Goal: Task Accomplishment & Management: Use online tool/utility

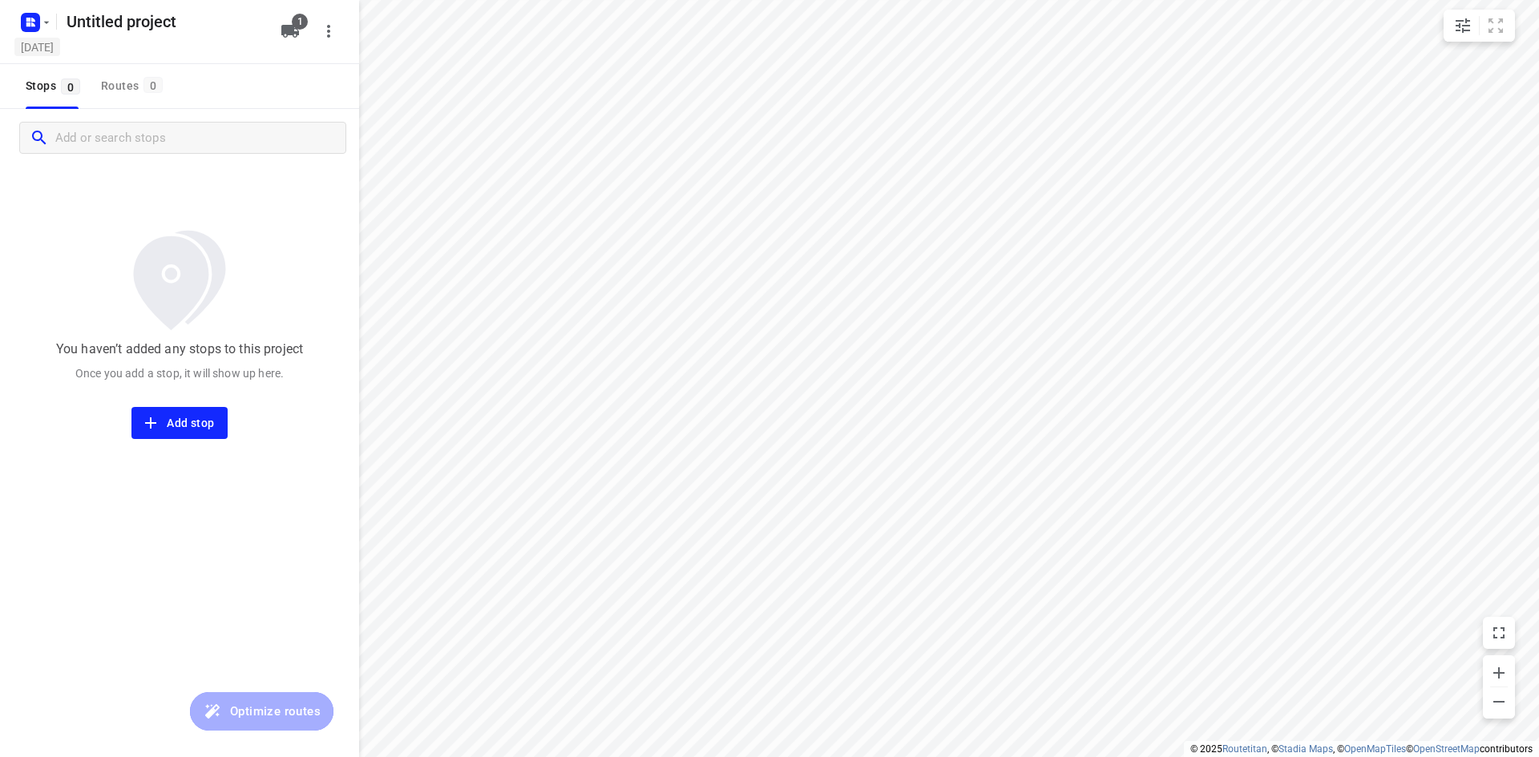
click at [60, 38] on h5 "[DATE]" at bounding box center [37, 47] width 46 height 18
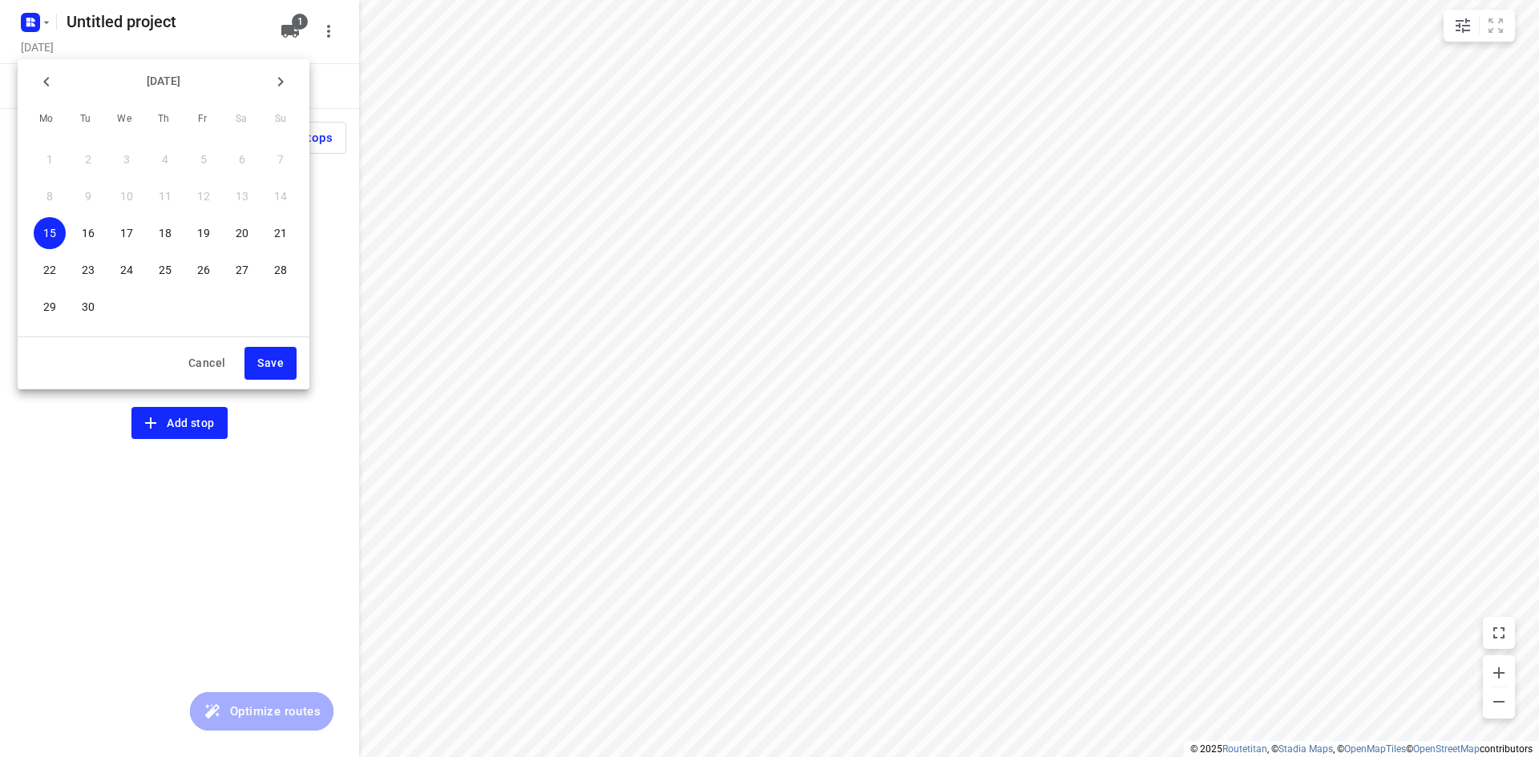
click at [161, 227] on p "18" at bounding box center [165, 233] width 13 height 16
click at [256, 352] on button "Save" at bounding box center [270, 363] width 52 height 33
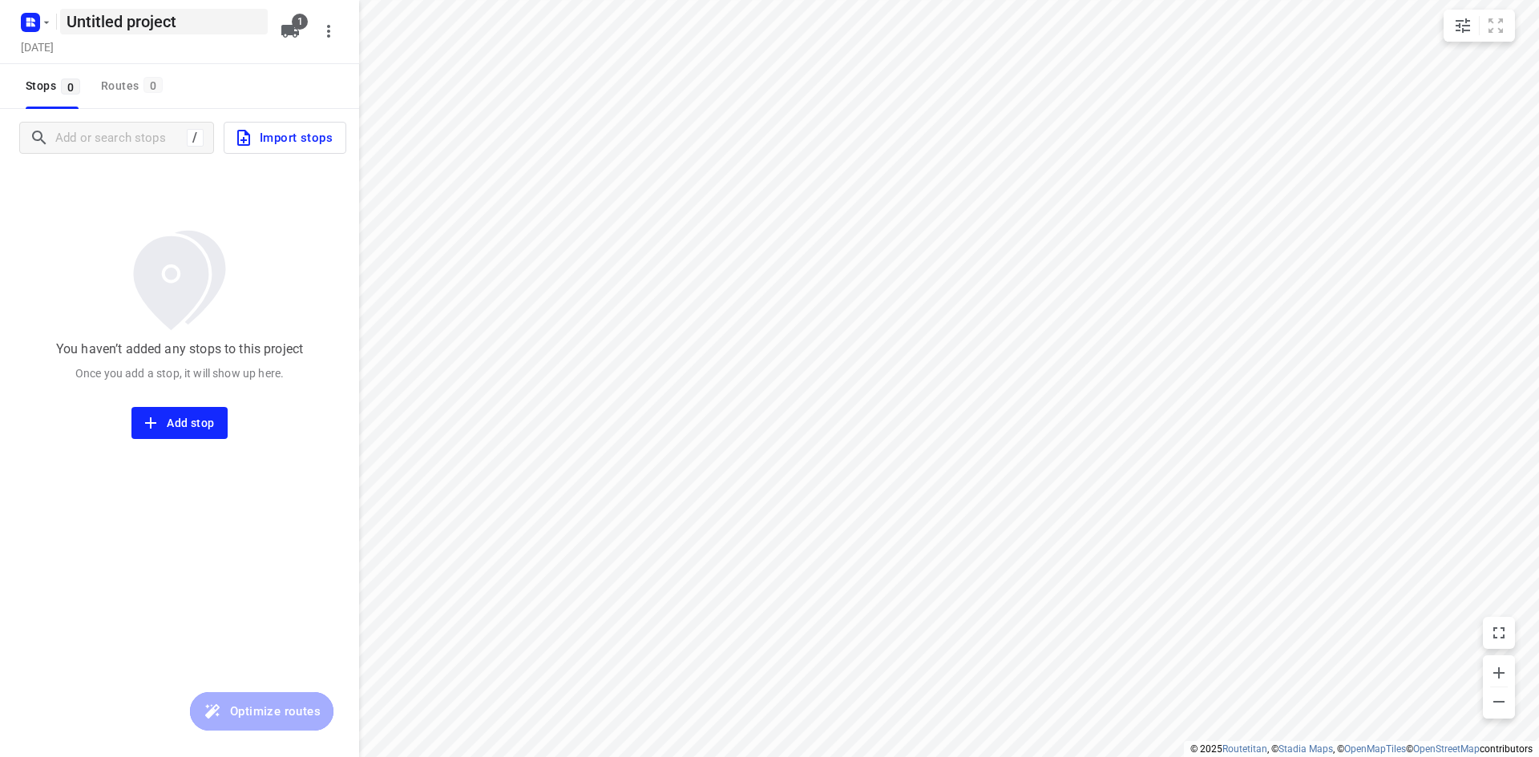
click at [131, 11] on h5 "Untitled project" at bounding box center [164, 22] width 208 height 26
drag, startPoint x: 210, startPoint y: 10, endPoint x: 30, endPoint y: 18, distance: 180.5
click at [28, 16] on div "Untitled project ​" at bounding box center [142, 20] width 256 height 29
type input "Donderdag Barry"
click at [190, 50] on div "[DATE]" at bounding box center [146, 49] width 256 height 22
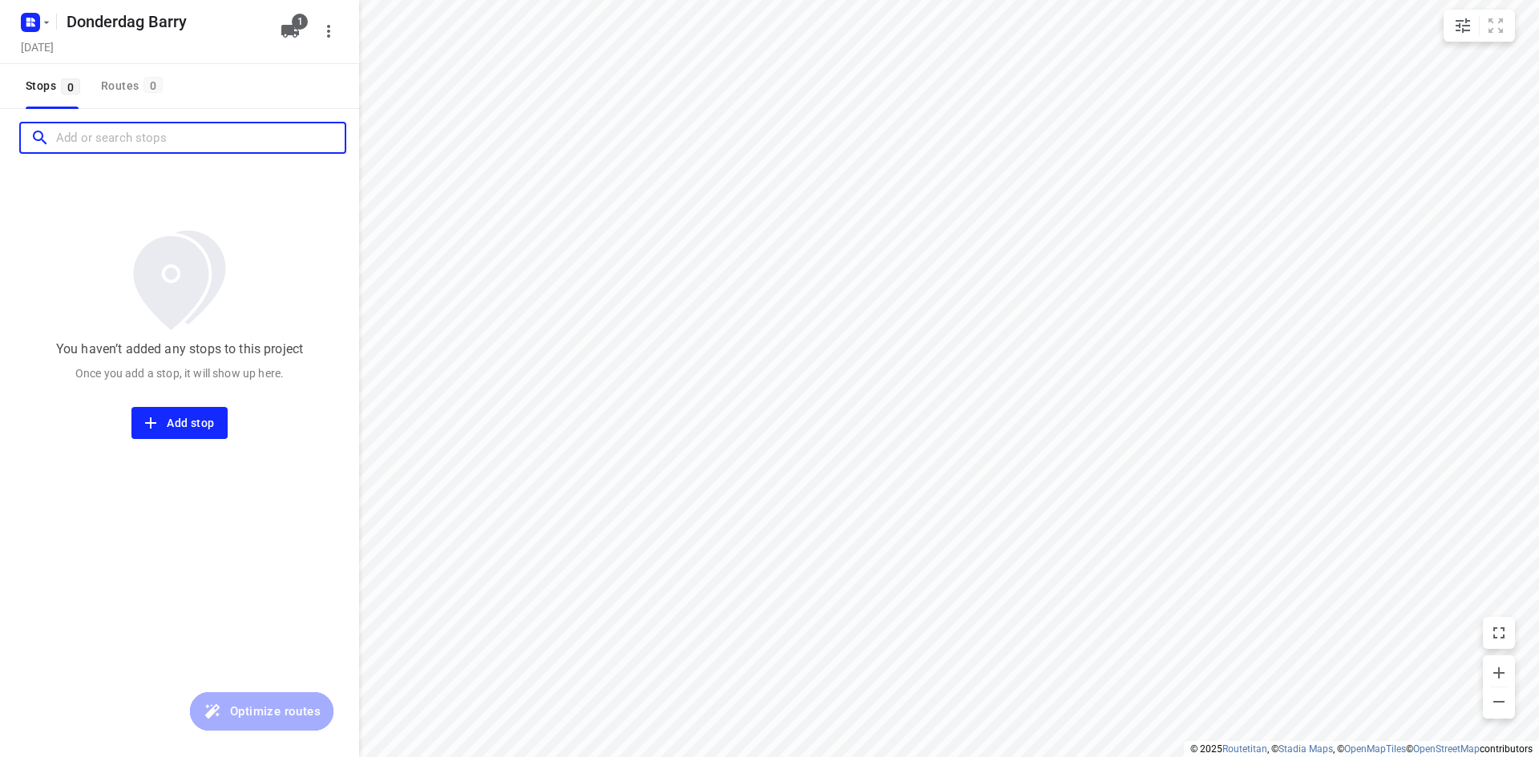
click at [140, 127] on input "Add or search stops" at bounding box center [200, 138] width 289 height 25
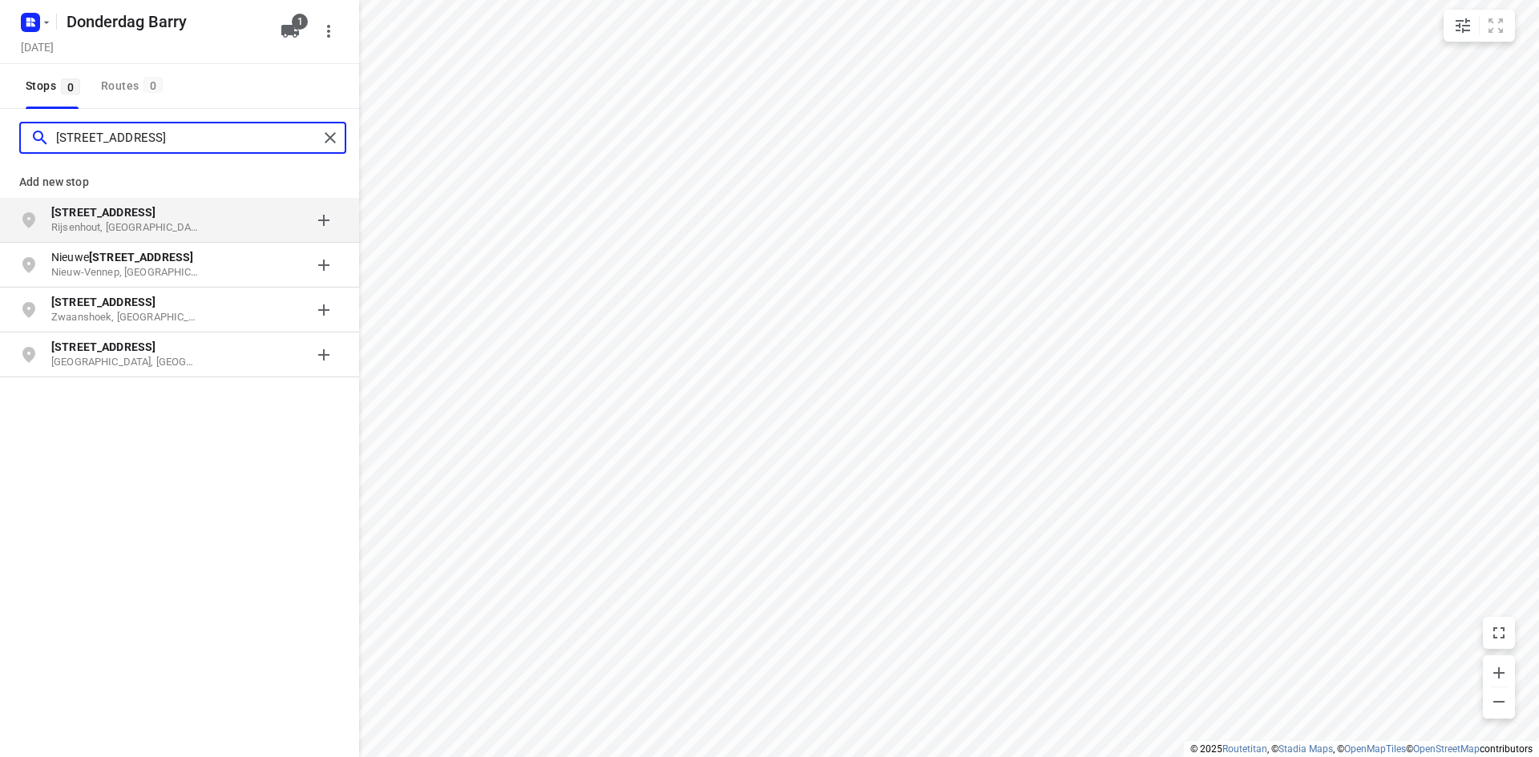
type input "[STREET_ADDRESS]"
click at [125, 212] on b "[STREET_ADDRESS]" at bounding box center [103, 212] width 104 height 13
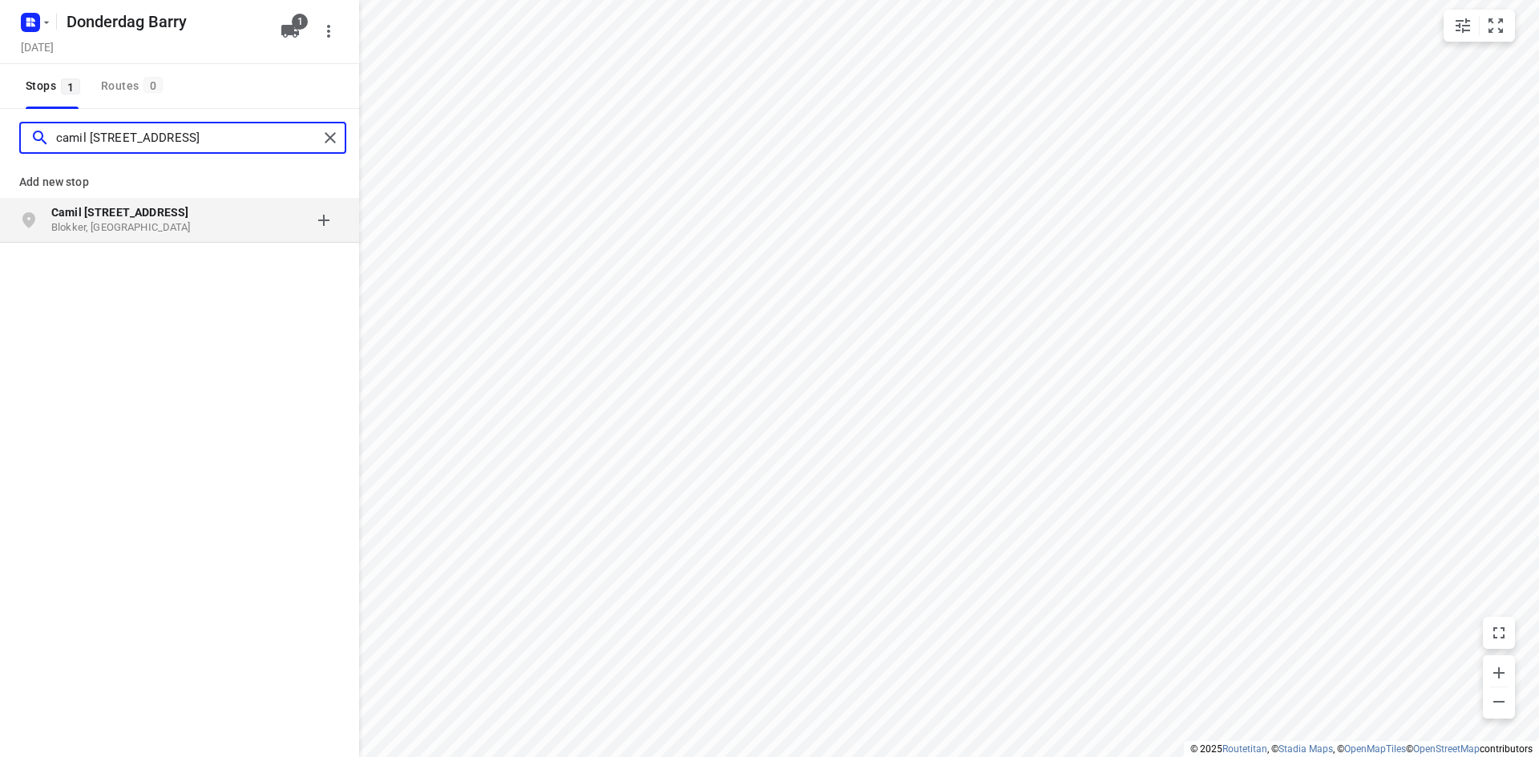
type input "camil [STREET_ADDRESS]"
click at [75, 230] on p "Blokker, [GEOGRAPHIC_DATA]" at bounding box center [124, 227] width 147 height 15
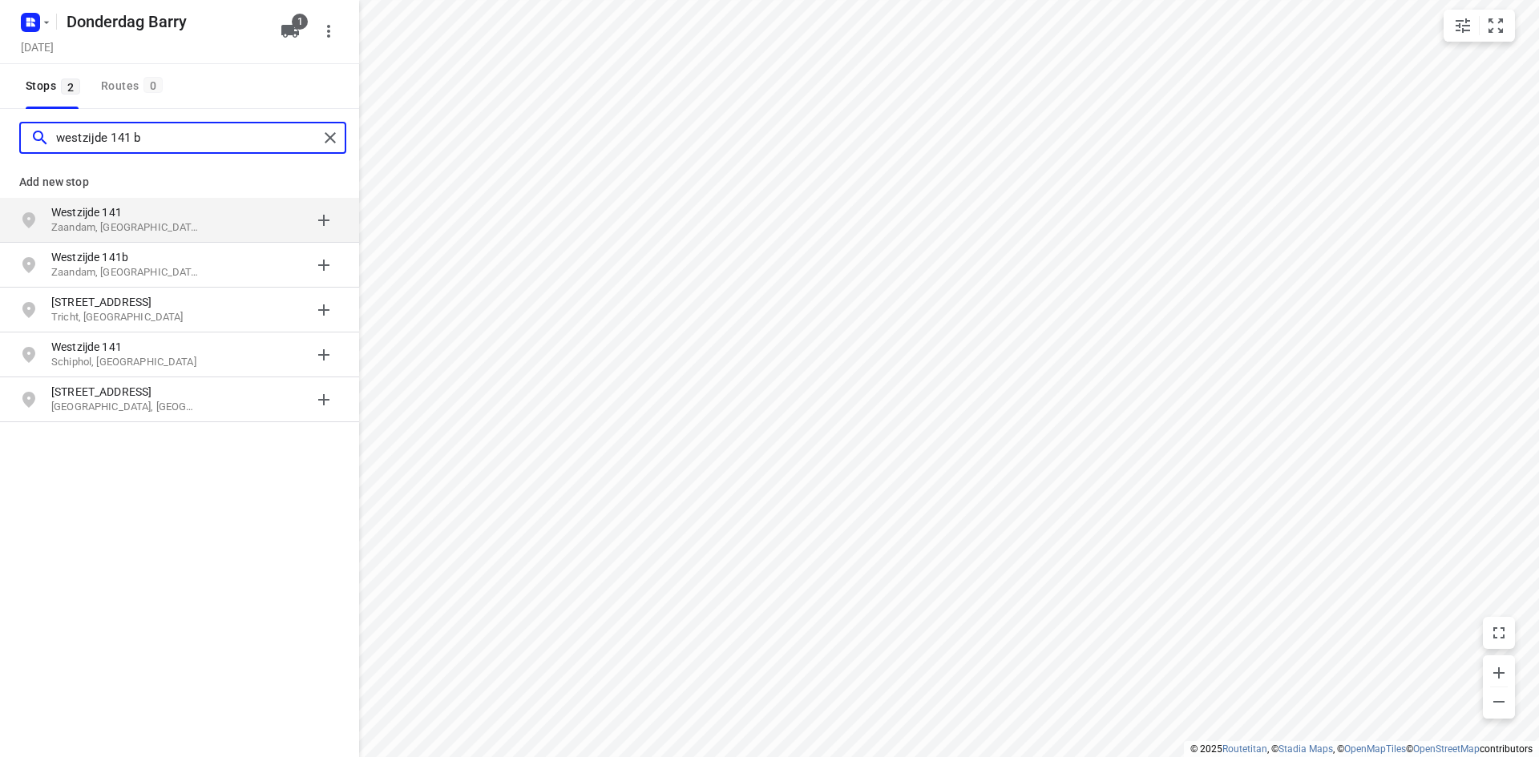
type input "westzijde 141 b"
click at [154, 227] on p "Zaandam, [GEOGRAPHIC_DATA]" at bounding box center [124, 227] width 147 height 15
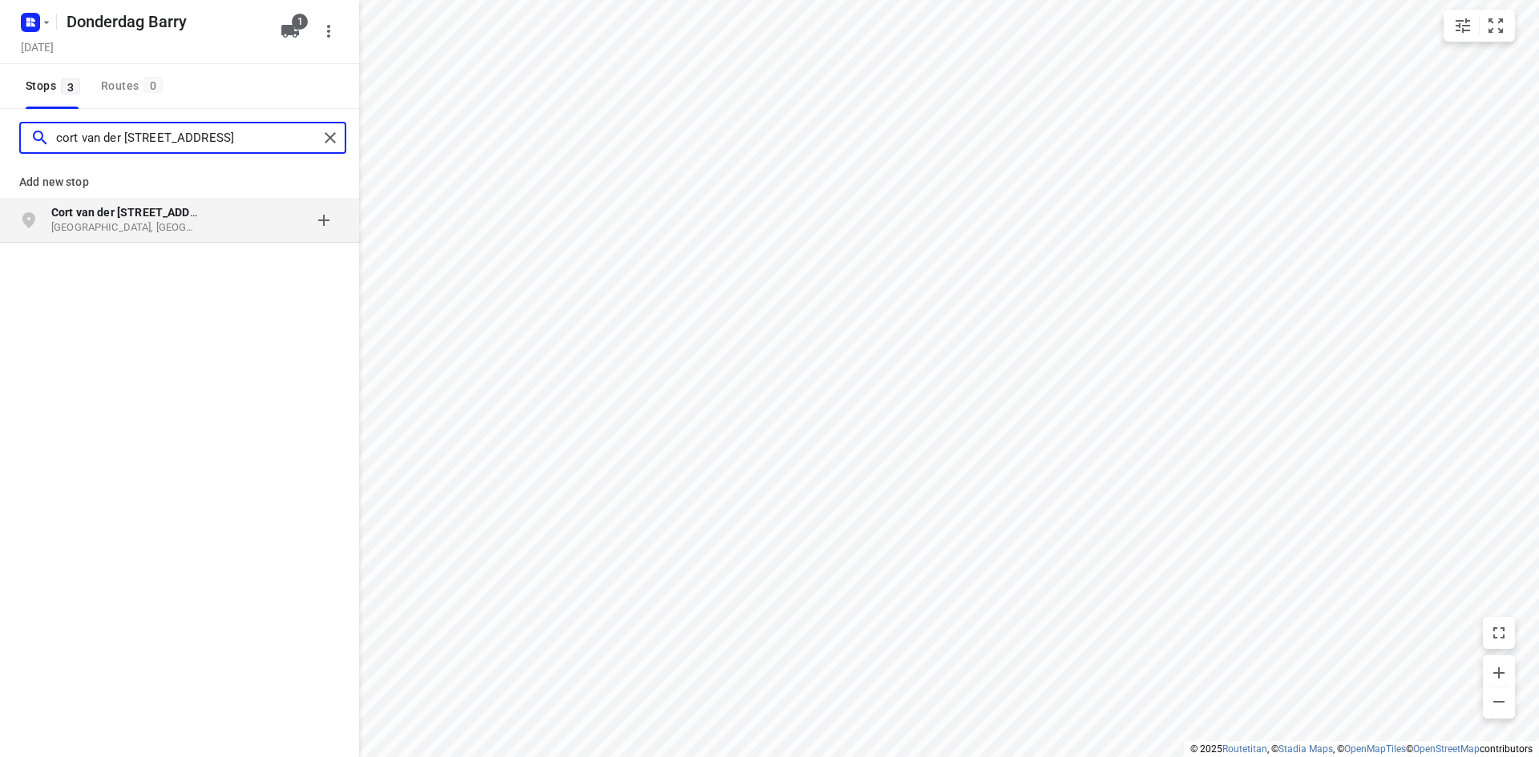
type input "cort van der [STREET_ADDRESS]"
click at [149, 232] on p "[GEOGRAPHIC_DATA], [GEOGRAPHIC_DATA]" at bounding box center [124, 227] width 147 height 15
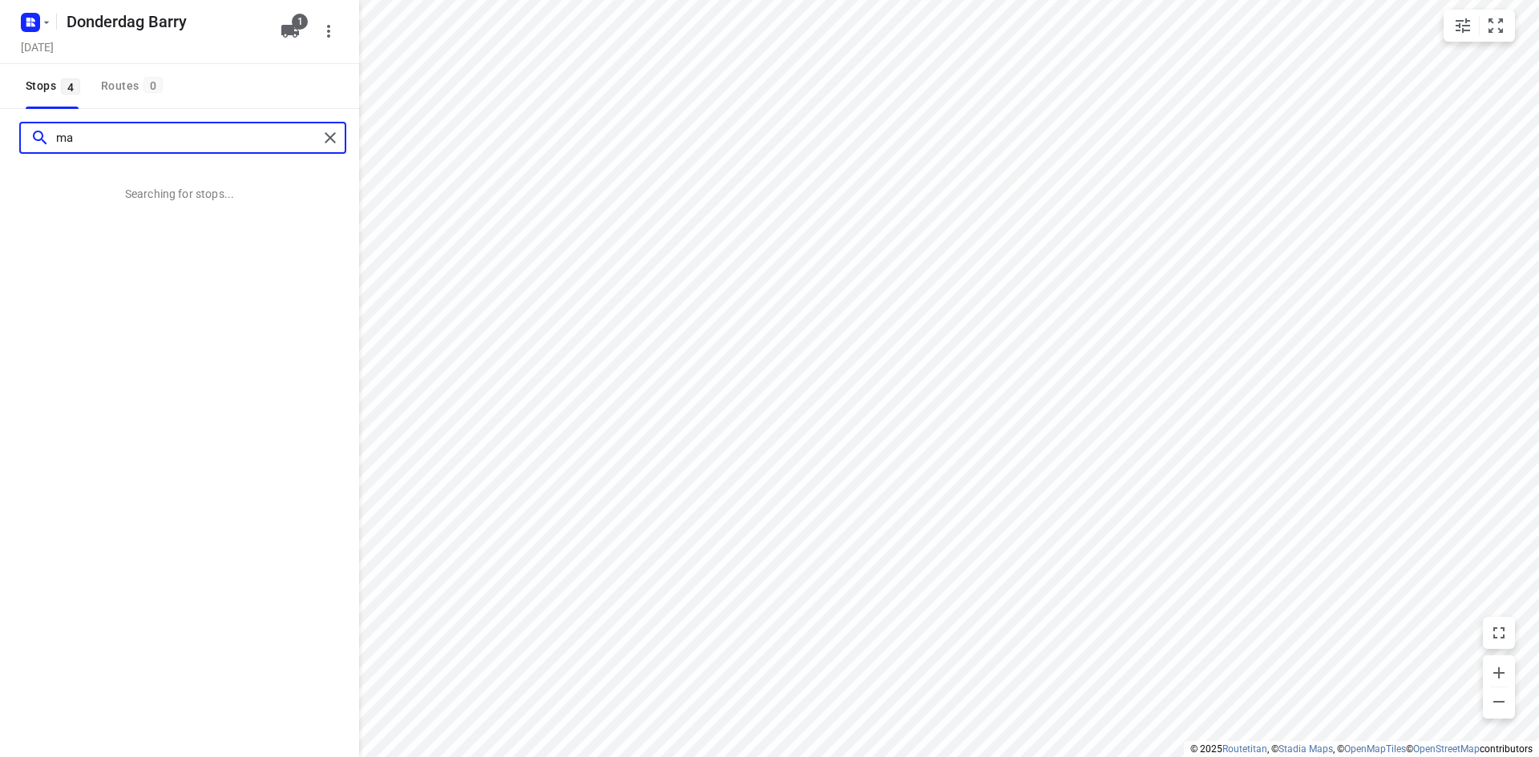
type input "m"
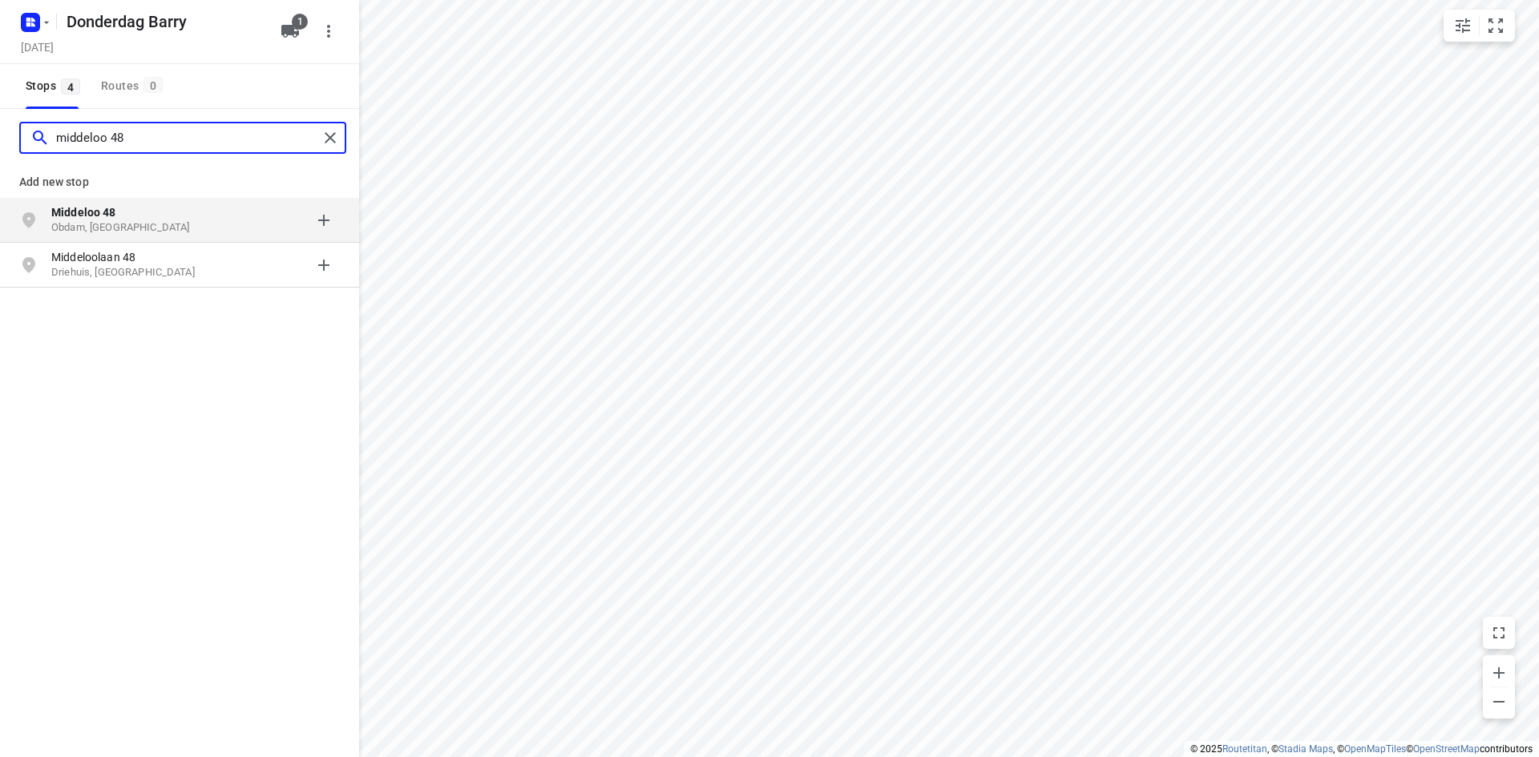
type input "middeloo 48"
click at [148, 229] on p "Obdam, [GEOGRAPHIC_DATA]" at bounding box center [124, 227] width 147 height 15
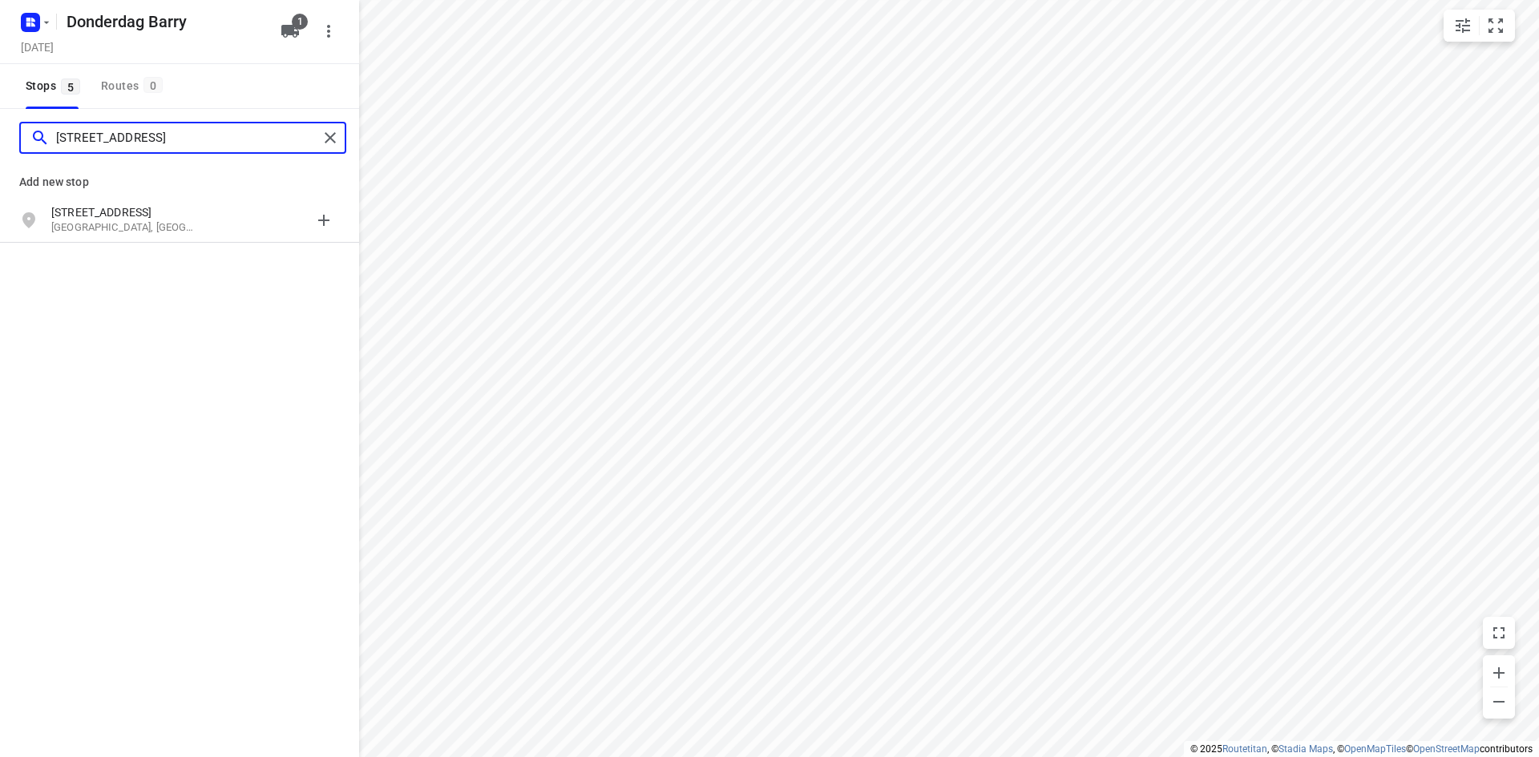
type input "[STREET_ADDRESS]"
click at [147, 228] on p "[GEOGRAPHIC_DATA], [GEOGRAPHIC_DATA]" at bounding box center [124, 227] width 147 height 15
type input "[STREET_ADDRESS]"
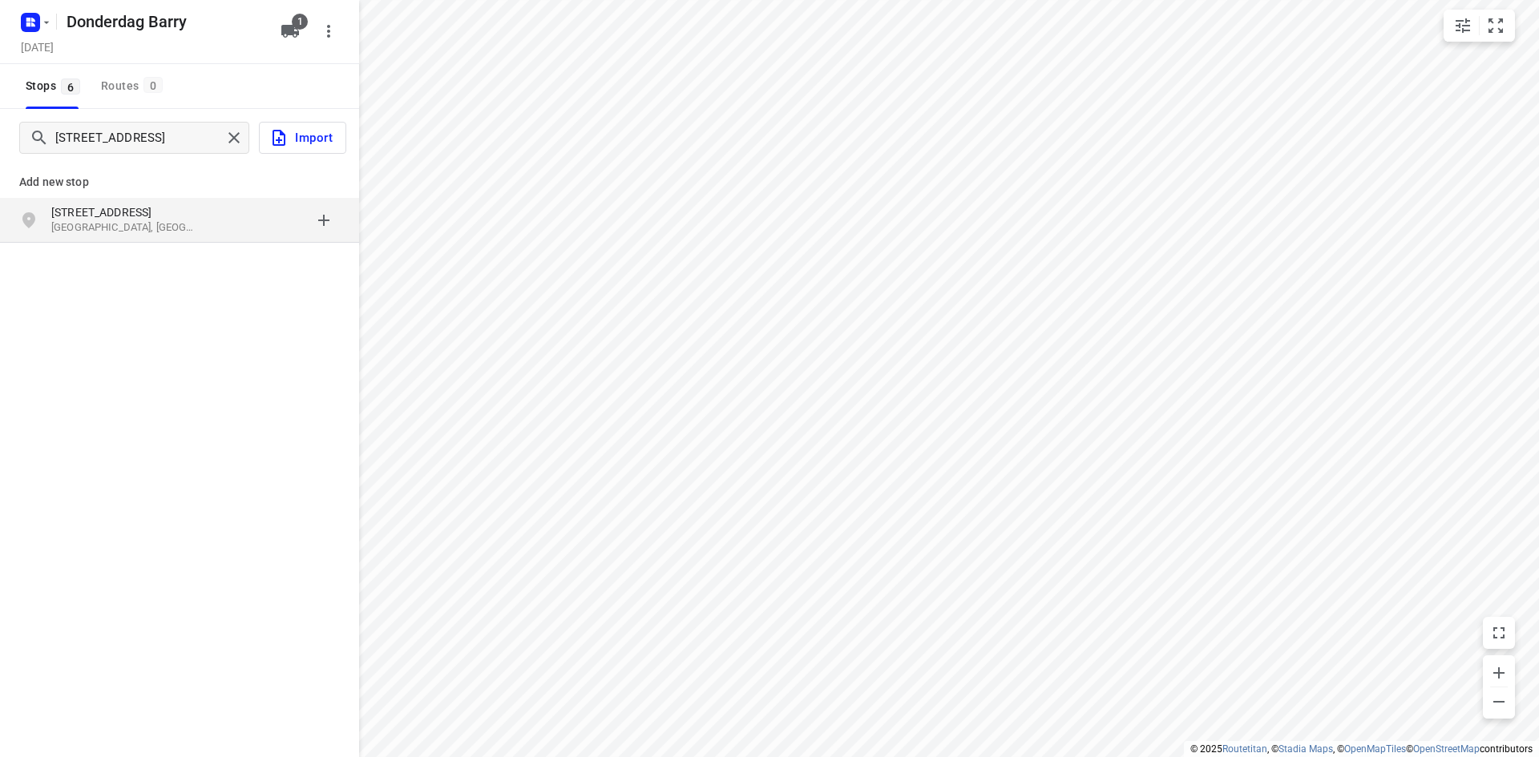
click at [173, 216] on p "[STREET_ADDRESS]" at bounding box center [124, 212] width 147 height 16
type input "[STREET_ADDRESS]"
click at [184, 217] on p "[STREET_ADDRESS]" at bounding box center [124, 212] width 147 height 16
type input "[STREET_ADDRESS]"
click at [184, 212] on p "[STREET_ADDRESS]" at bounding box center [124, 212] width 147 height 16
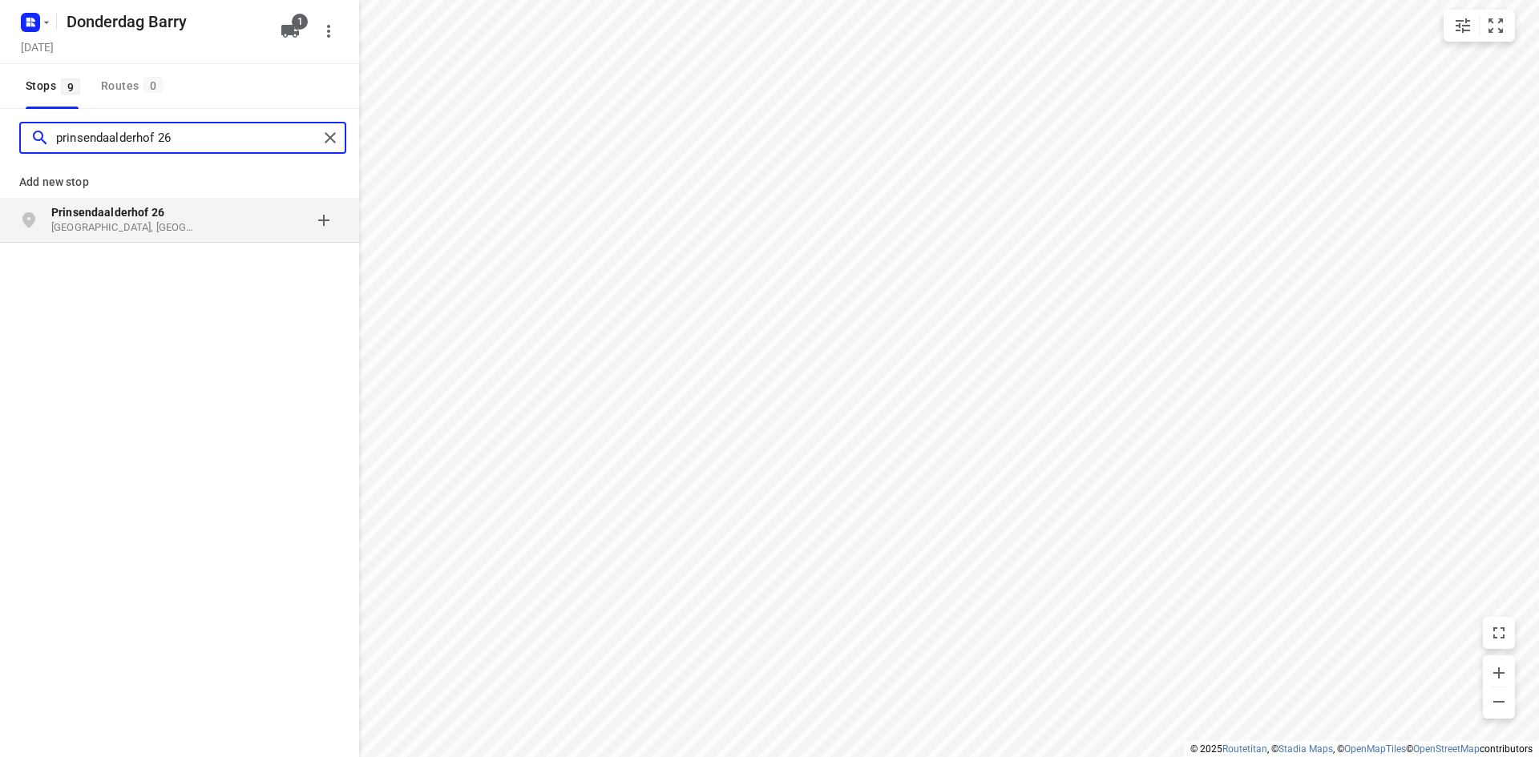
type input "prinsendaalderhof 26"
click at [196, 219] on p "Prinsendaalderhof 26" at bounding box center [124, 212] width 147 height 16
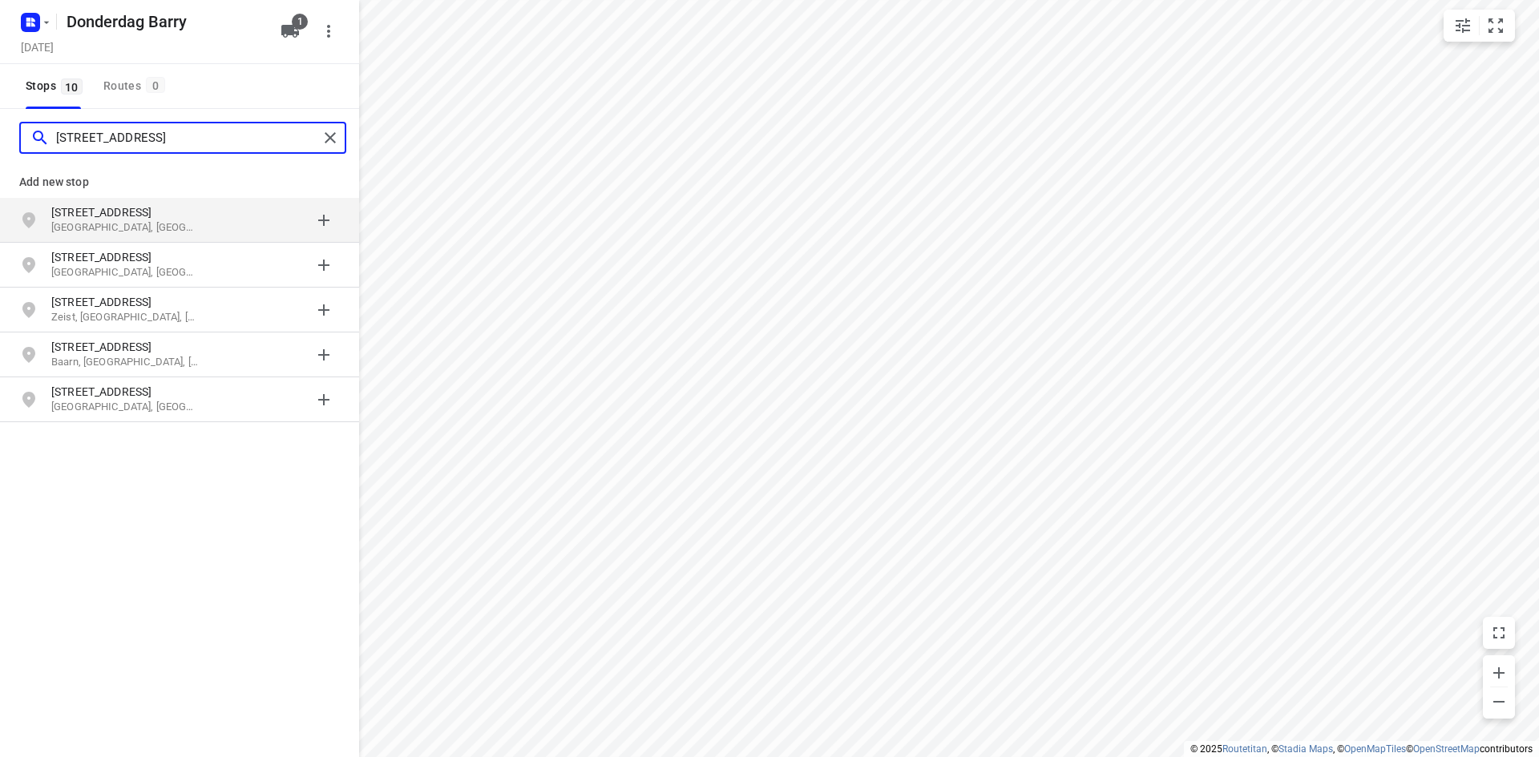
type input "[STREET_ADDRESS]"
click at [203, 219] on p "[STREET_ADDRESS]" at bounding box center [132, 212] width 163 height 16
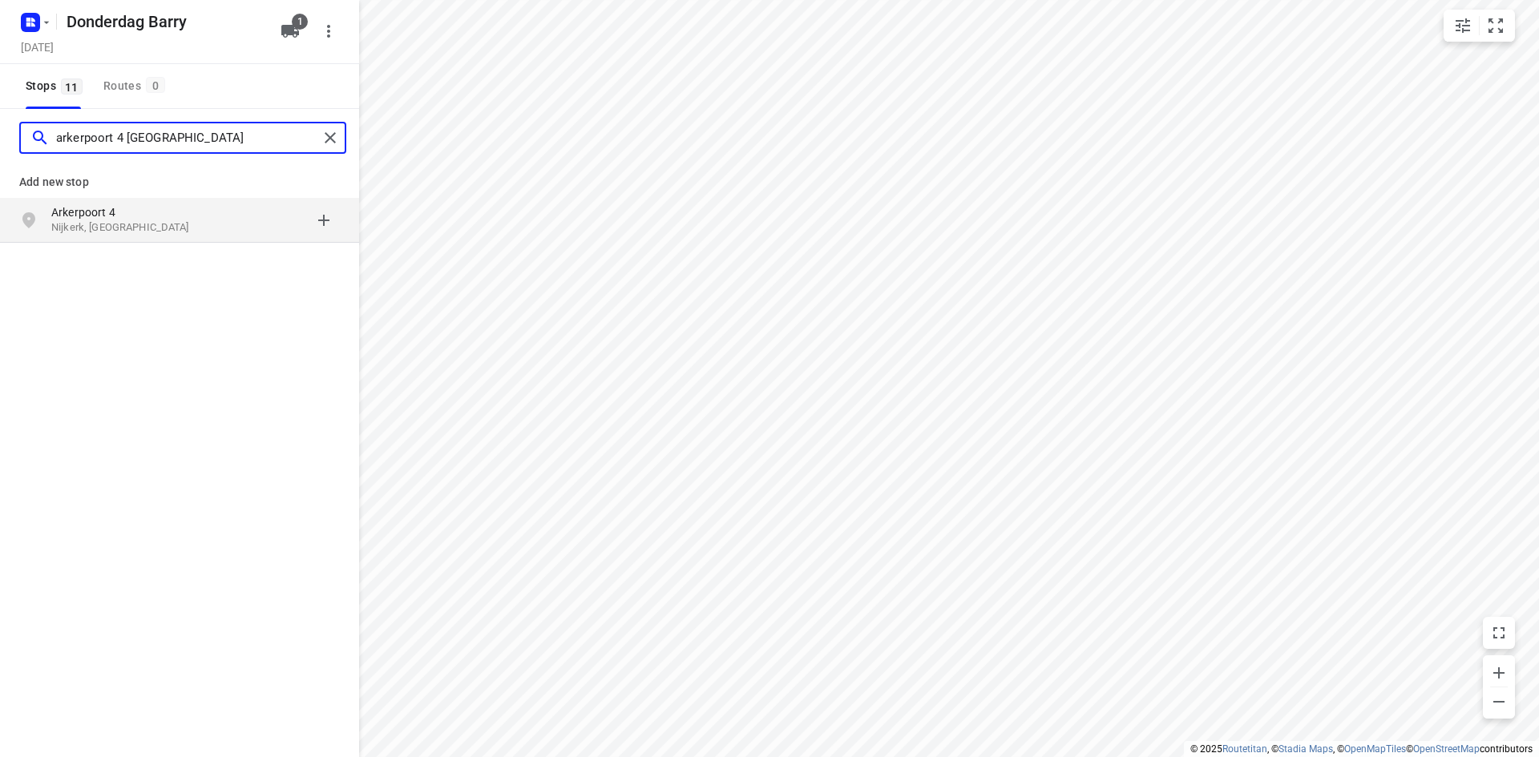
type input "arkerpoort 4 [GEOGRAPHIC_DATA]"
click at [215, 213] on div "grid" at bounding box center [277, 220] width 125 height 32
type input "ribbensalamander 2 amer"
click at [79, 228] on p "[GEOGRAPHIC_DATA], [GEOGRAPHIC_DATA]" at bounding box center [124, 227] width 147 height 15
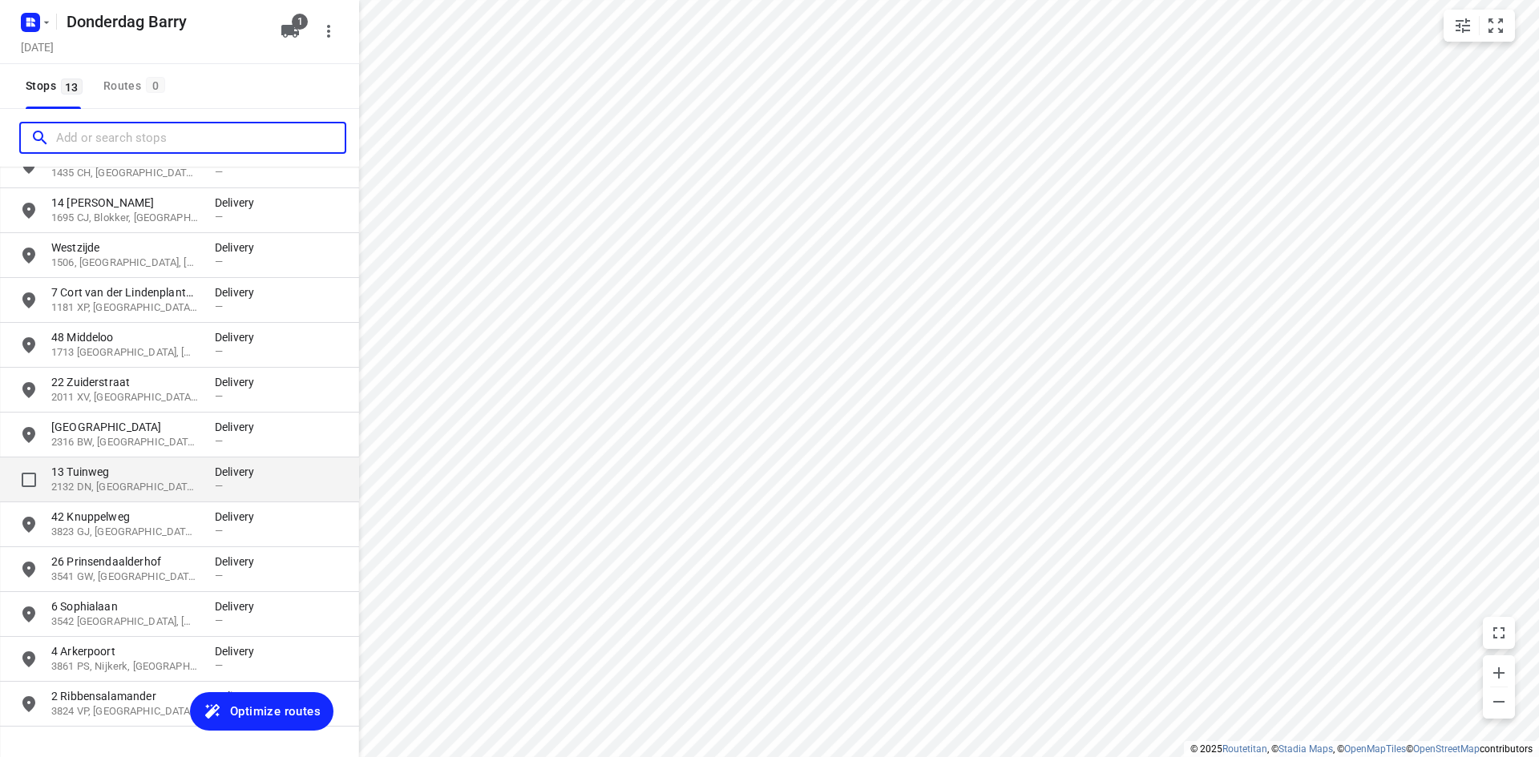
scroll to position [98, 0]
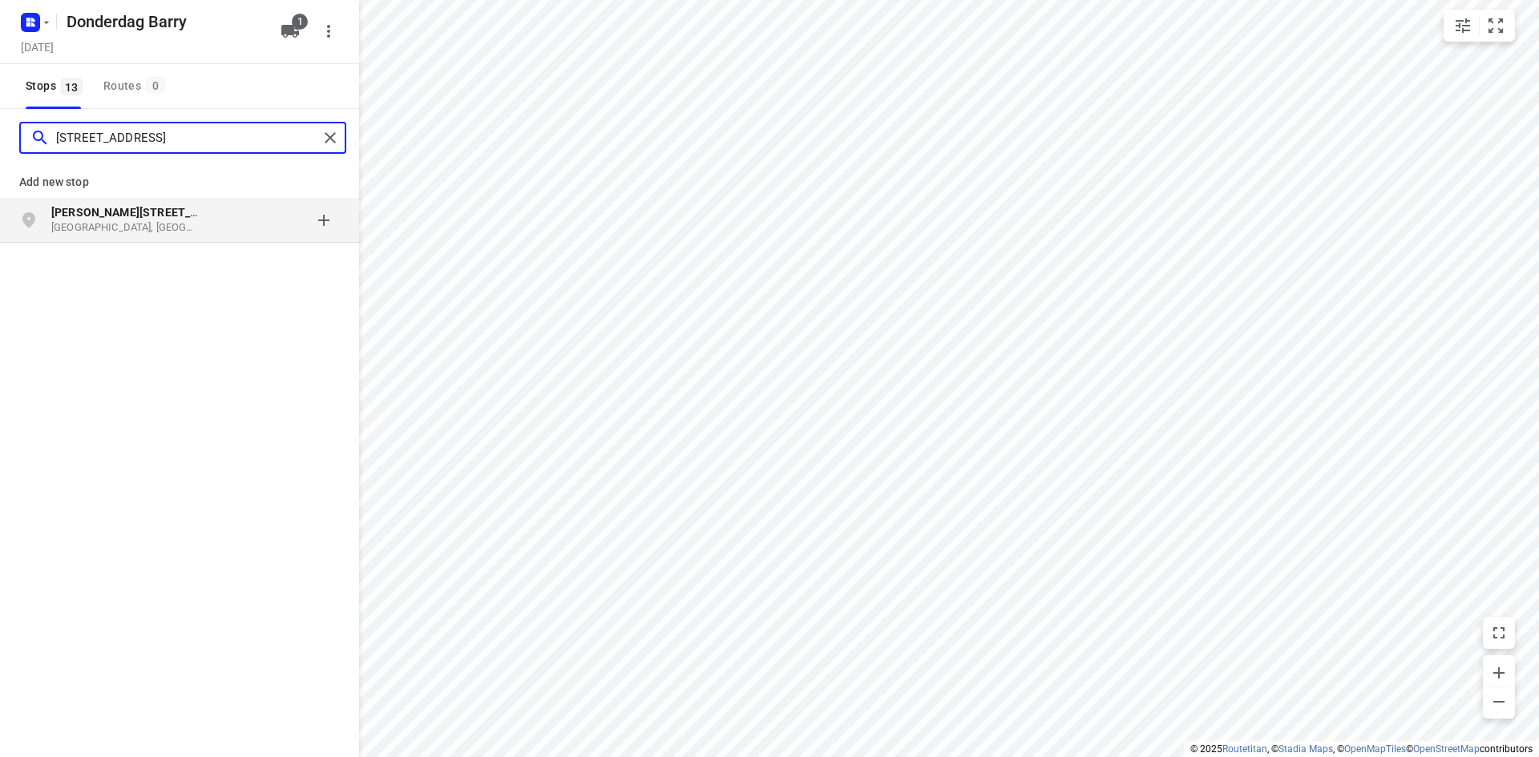
type input "[STREET_ADDRESS]"
click at [147, 220] on p "[PERSON_NAME][STREET_ADDRESS]" at bounding box center [124, 212] width 147 height 16
type input "[STREET_ADDRESS]"
click at [148, 220] on div "[STREET_ADDRESS]" at bounding box center [132, 220] width 163 height 32
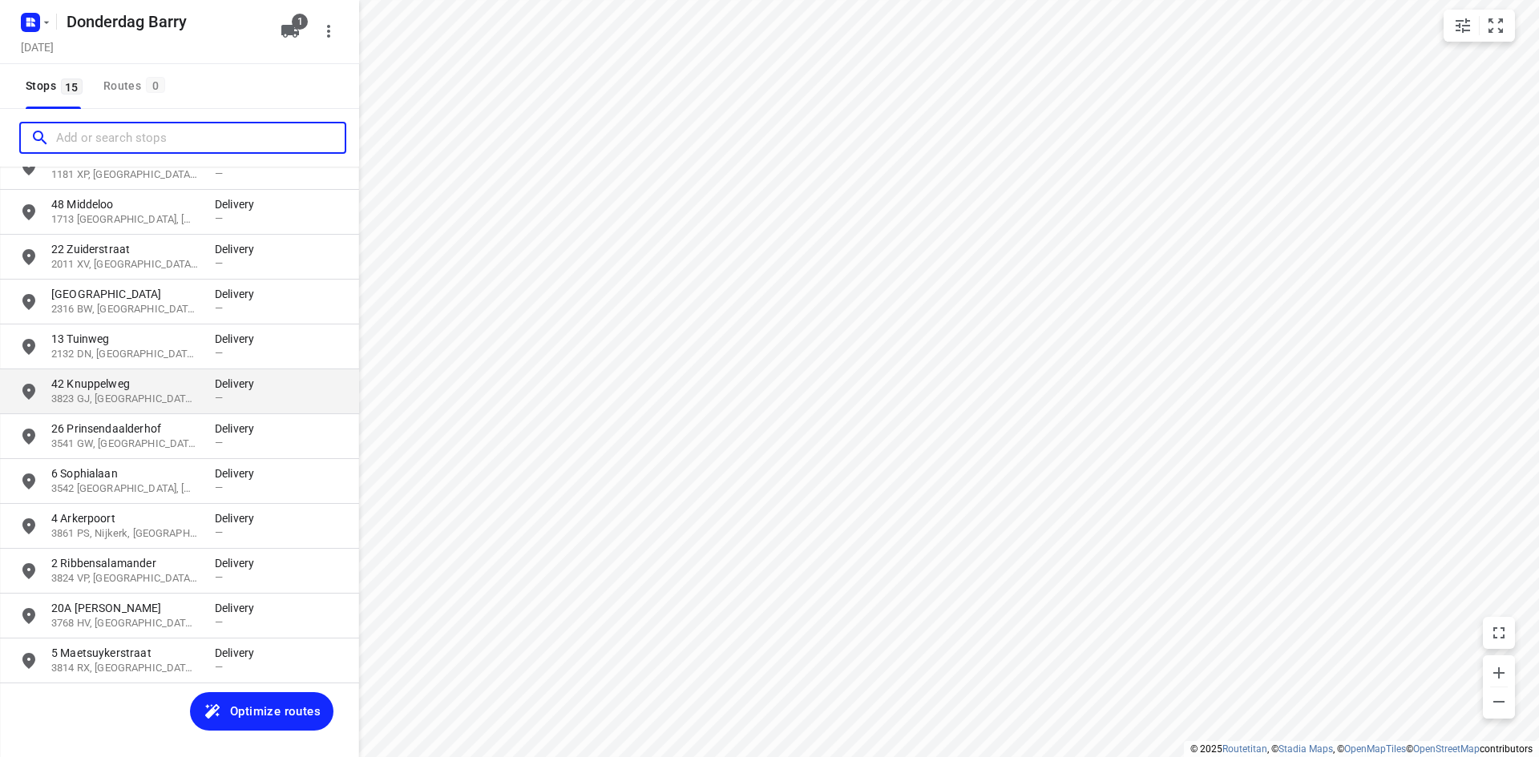
scroll to position [0, 0]
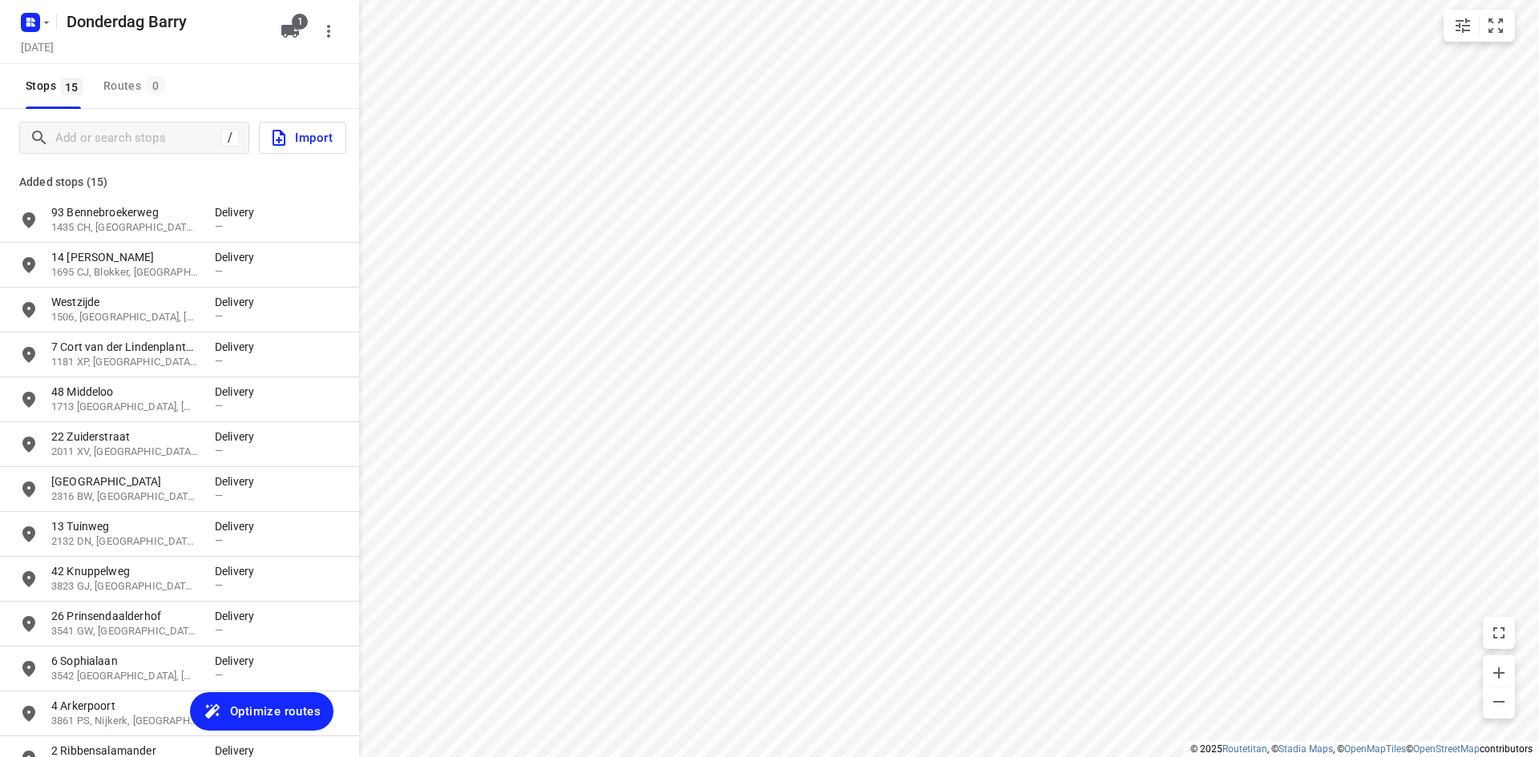
click at [229, 113] on div "/ Import" at bounding box center [179, 138] width 359 height 58
click at [172, 172] on p "Added stops (15)" at bounding box center [179, 181] width 321 height 19
click at [264, 709] on span "Optimize routes" at bounding box center [275, 711] width 91 height 21
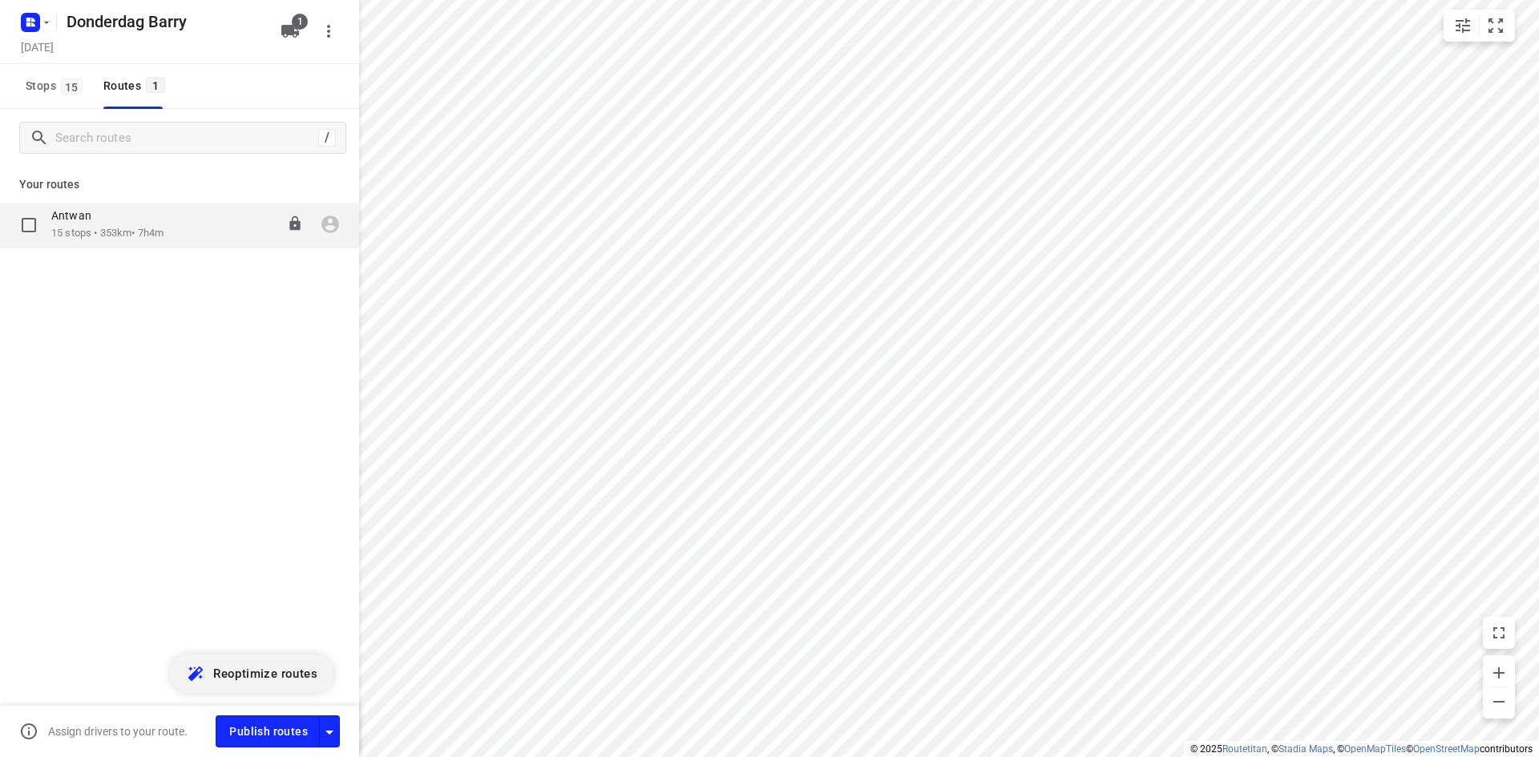
click at [144, 216] on div "Antwan" at bounding box center [107, 217] width 112 height 18
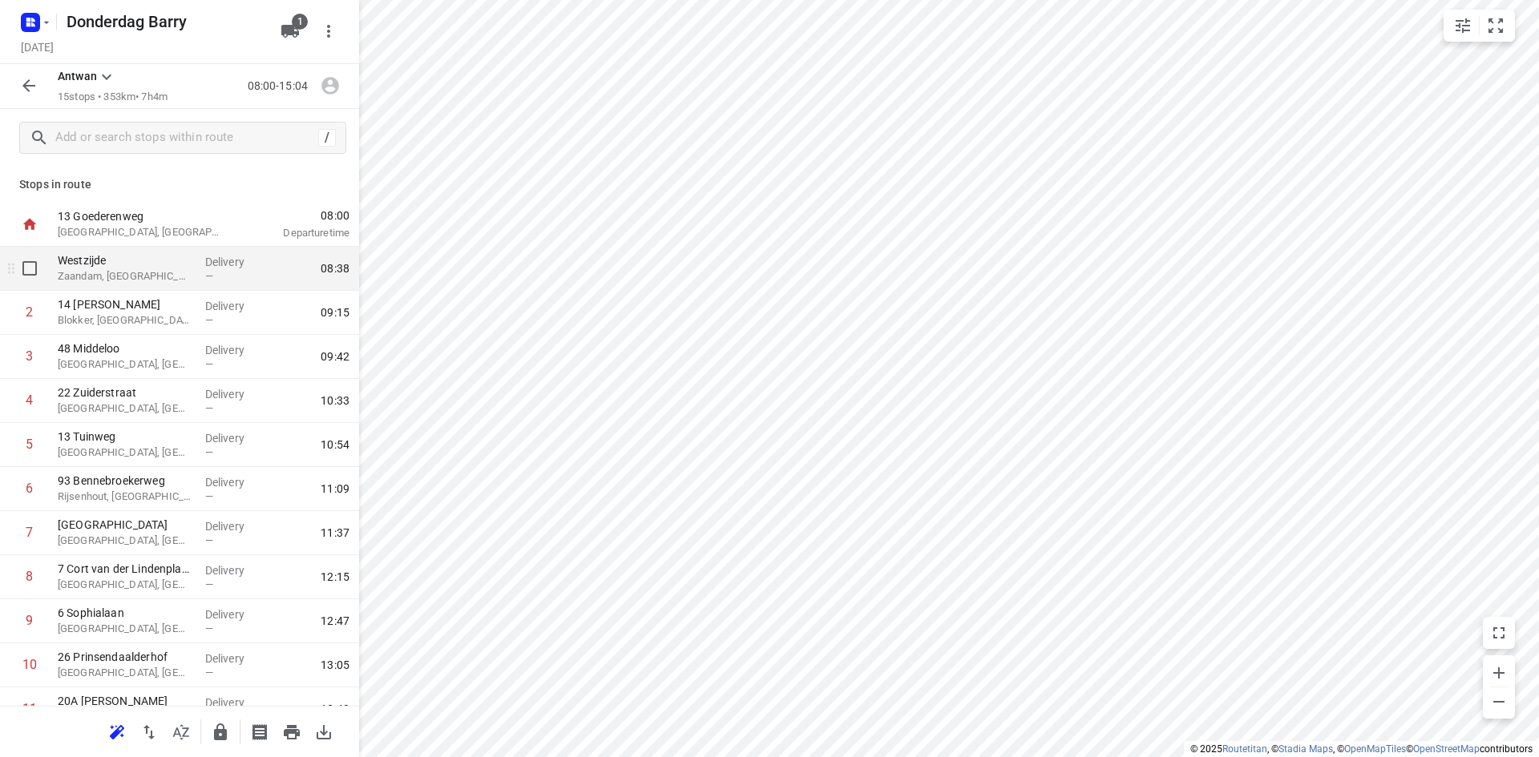
click at [155, 272] on p "Zaandam, [GEOGRAPHIC_DATA]" at bounding box center [125, 276] width 135 height 16
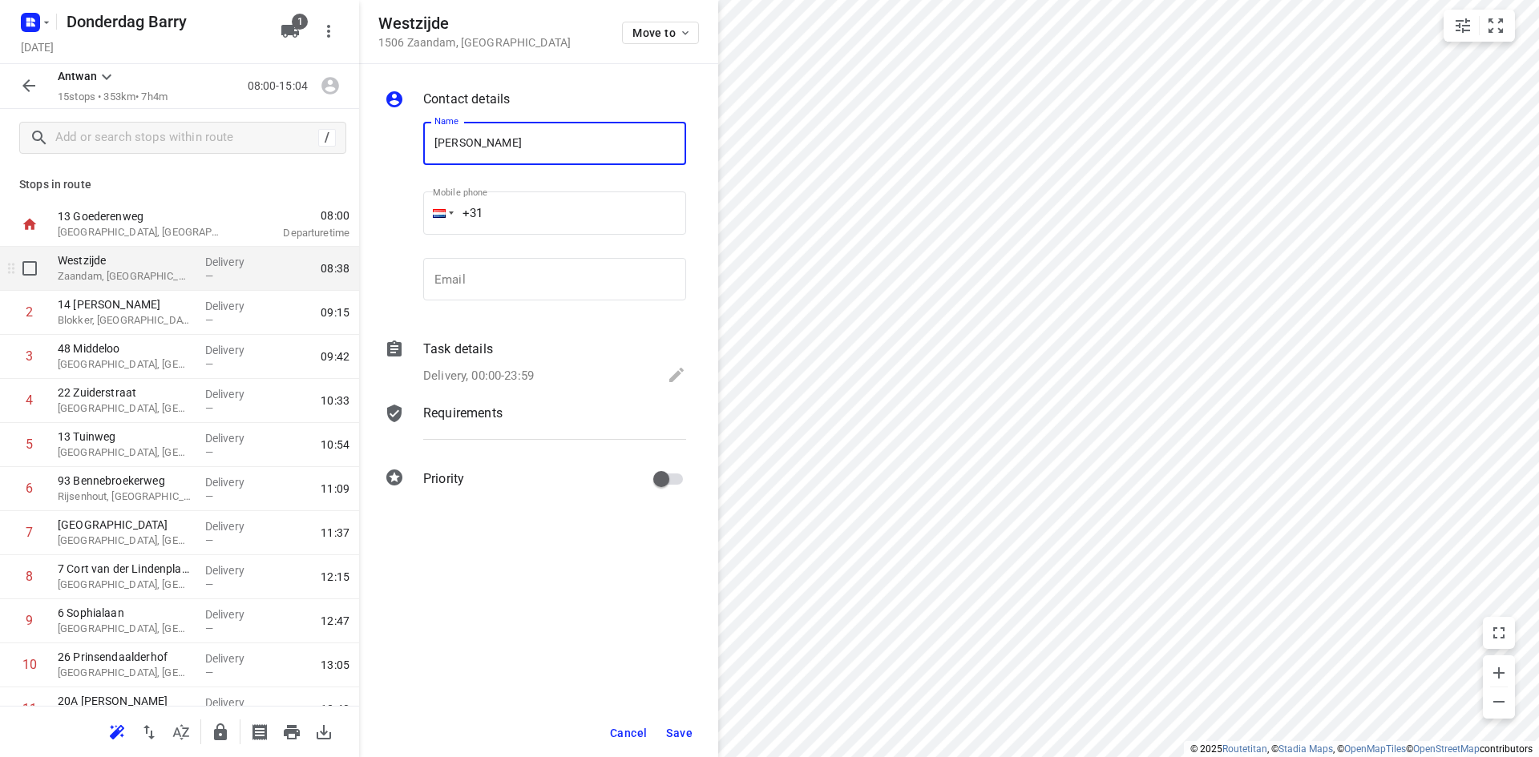
type input "[PERSON_NAME]"
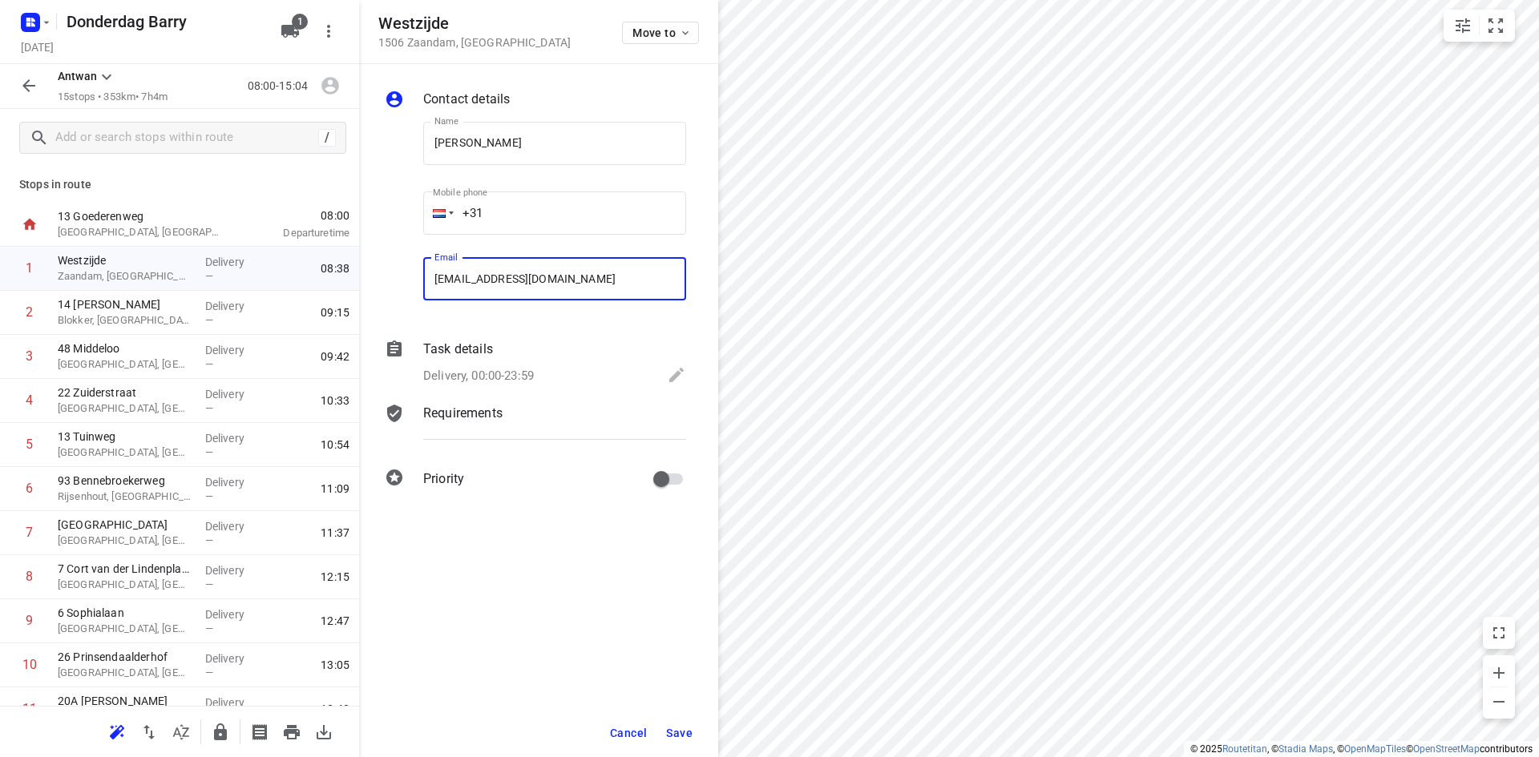
type input "[EMAIL_ADDRESS][DOMAIN_NAME]"
click at [673, 740] on button "Save" at bounding box center [679, 733] width 39 height 29
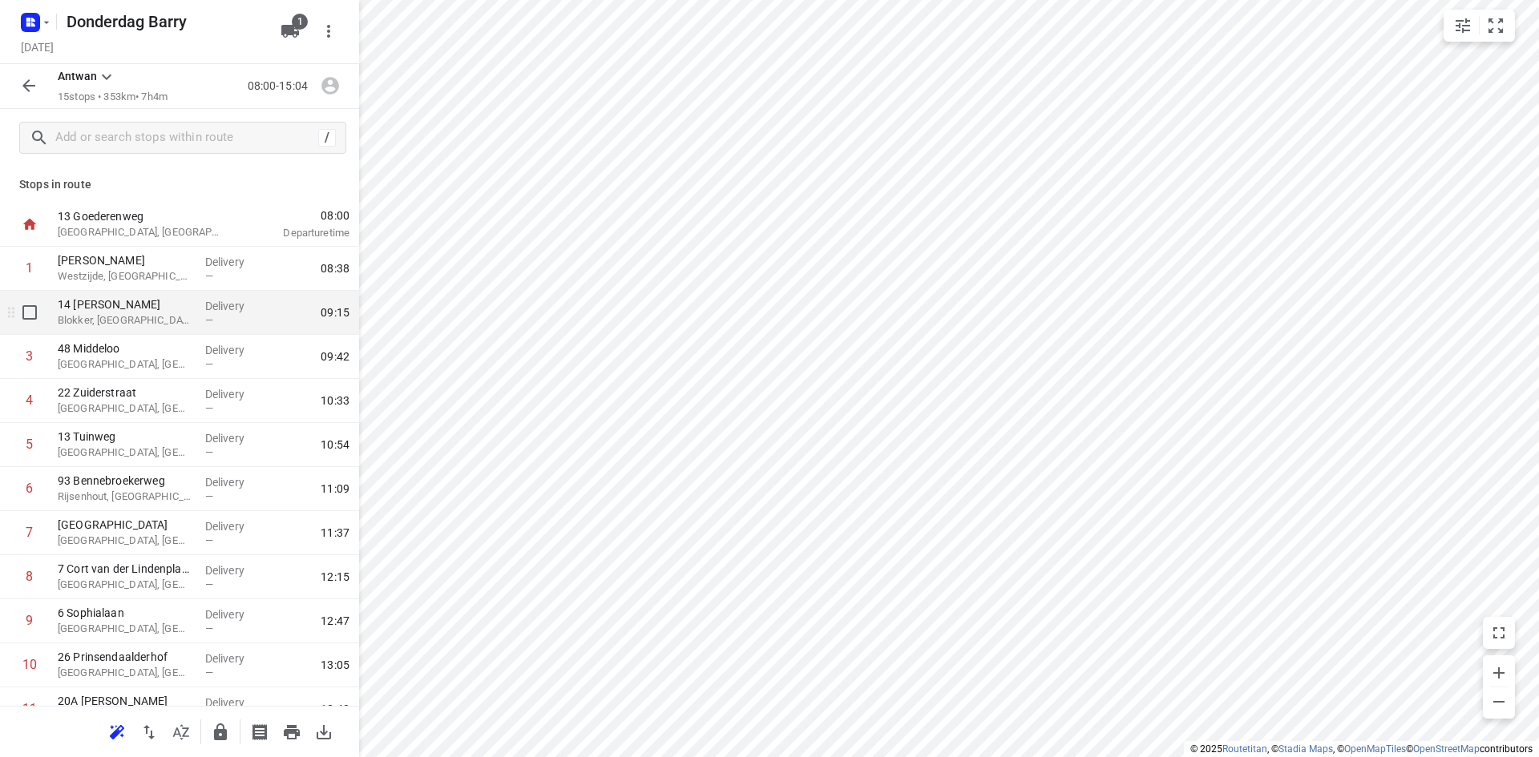
click at [127, 322] on p "Blokker, [GEOGRAPHIC_DATA]" at bounding box center [125, 321] width 135 height 16
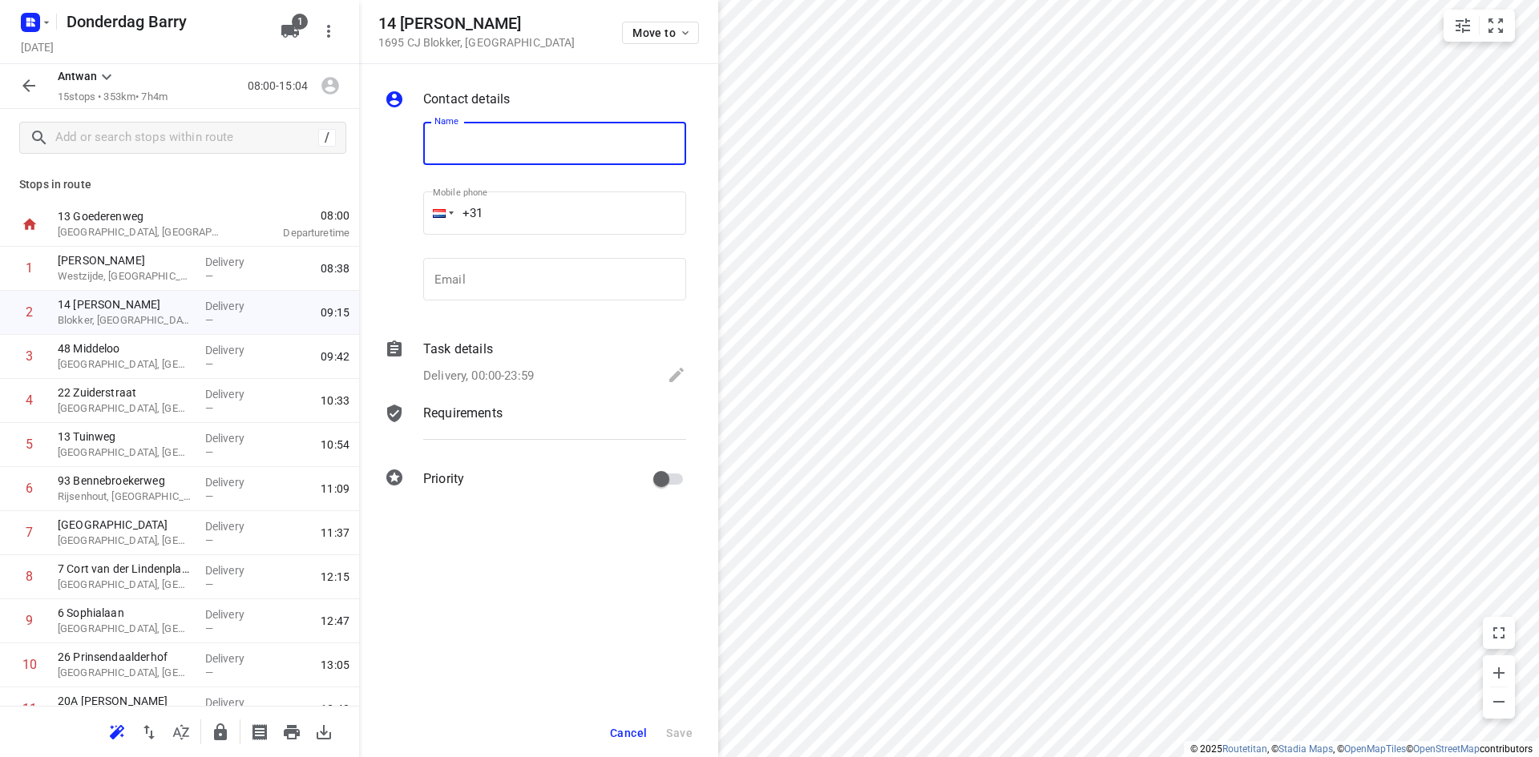
click at [516, 157] on input "text" at bounding box center [554, 143] width 263 height 43
paste input "[PERSON_NAME]"
type input "[PERSON_NAME]"
paste input "[EMAIL_ADDRESS][DOMAIN_NAME]"
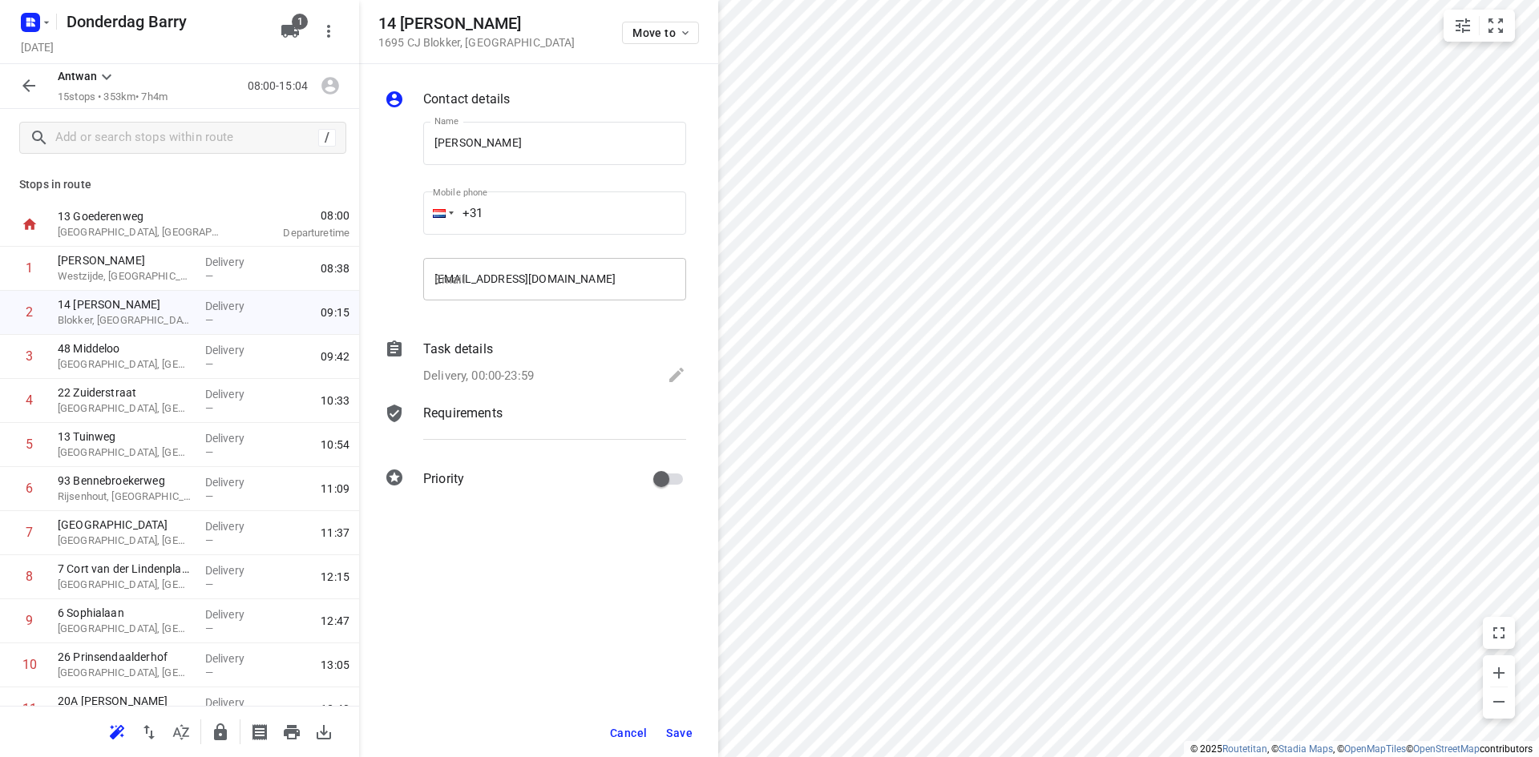
click at [563, 274] on input "[EMAIL_ADDRESS][DOMAIN_NAME]" at bounding box center [554, 279] width 263 height 43
type input "[EMAIL_ADDRESS][DOMAIN_NAME]"
click at [681, 736] on span "Save" at bounding box center [679, 733] width 26 height 13
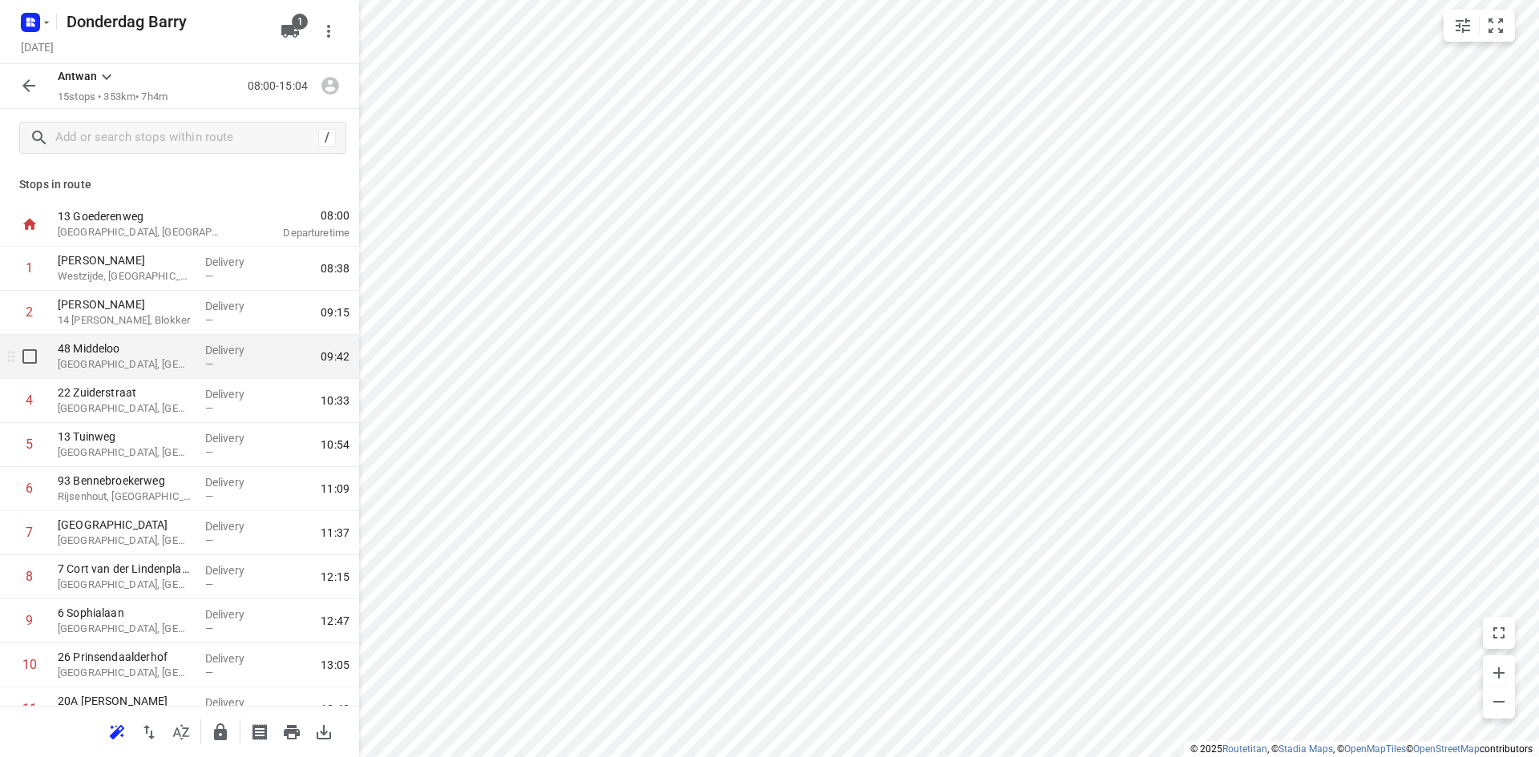
click at [111, 353] on p "48 Middeloo" at bounding box center [125, 349] width 135 height 16
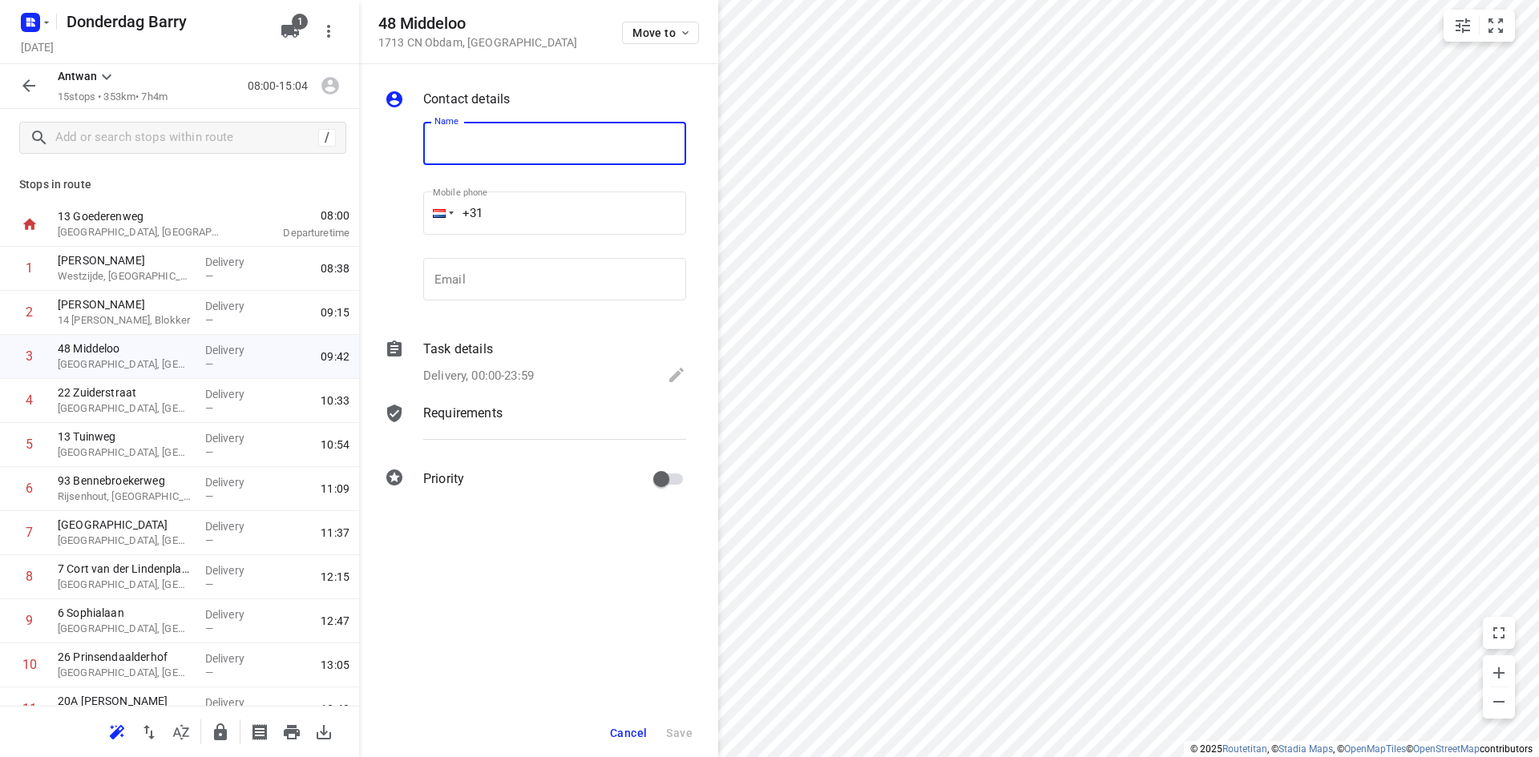
click at [478, 128] on input "text" at bounding box center [554, 143] width 263 height 43
type input "[PERSON_NAME]"
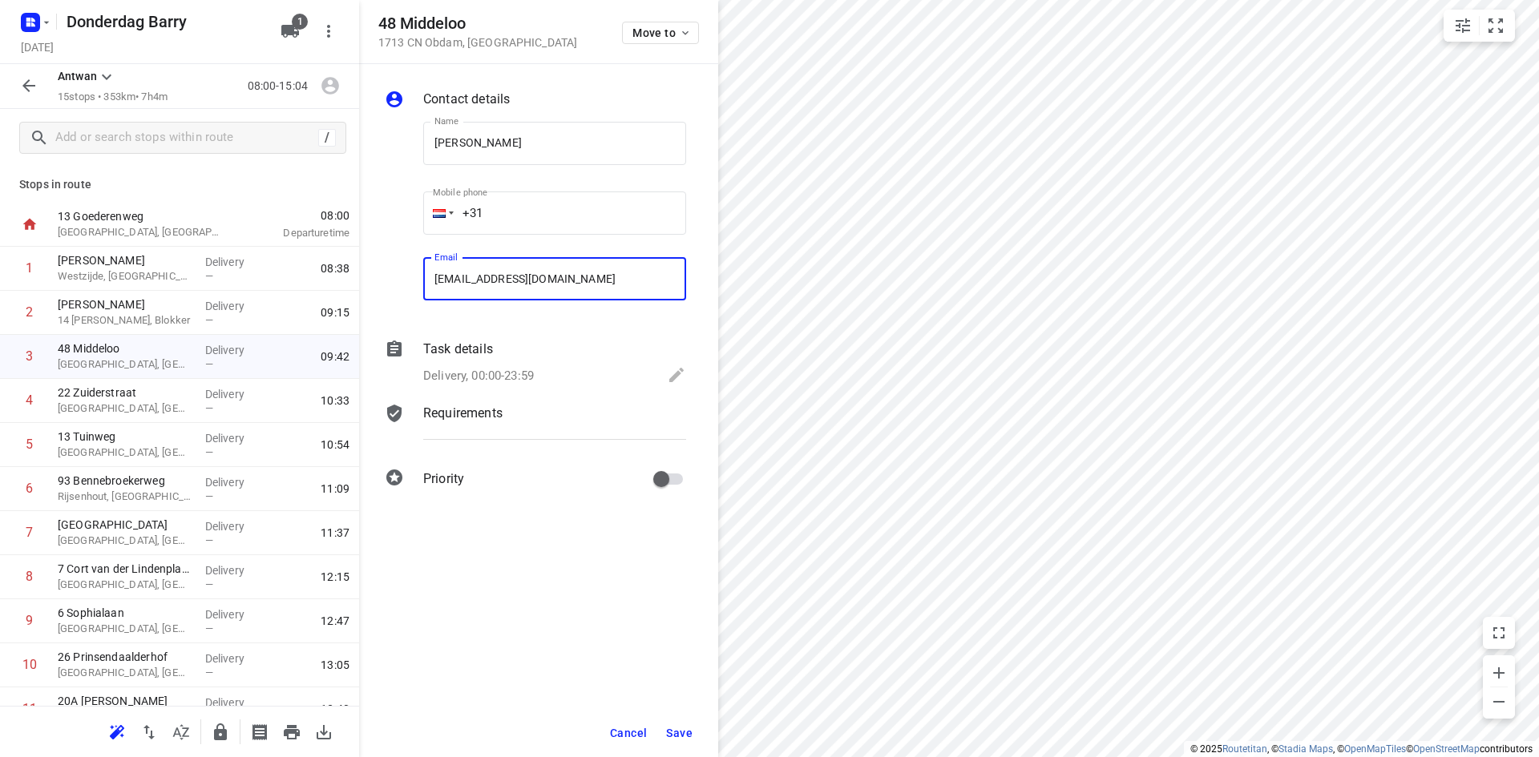
type input "[EMAIL_ADDRESS][DOMAIN_NAME]"
click at [674, 729] on span "Save" at bounding box center [679, 733] width 26 height 13
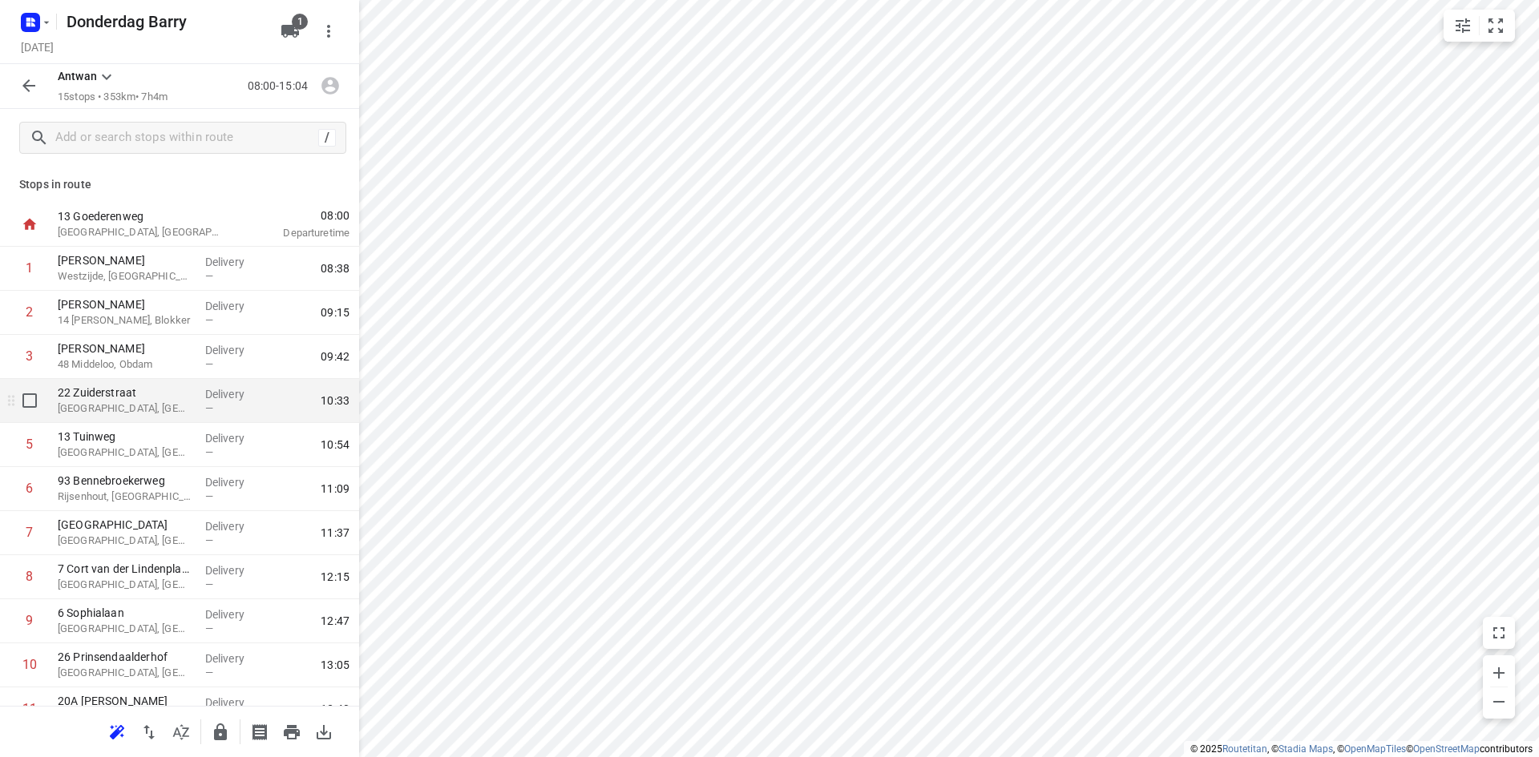
click at [123, 398] on p "22 Zuiderstraat" at bounding box center [125, 393] width 135 height 16
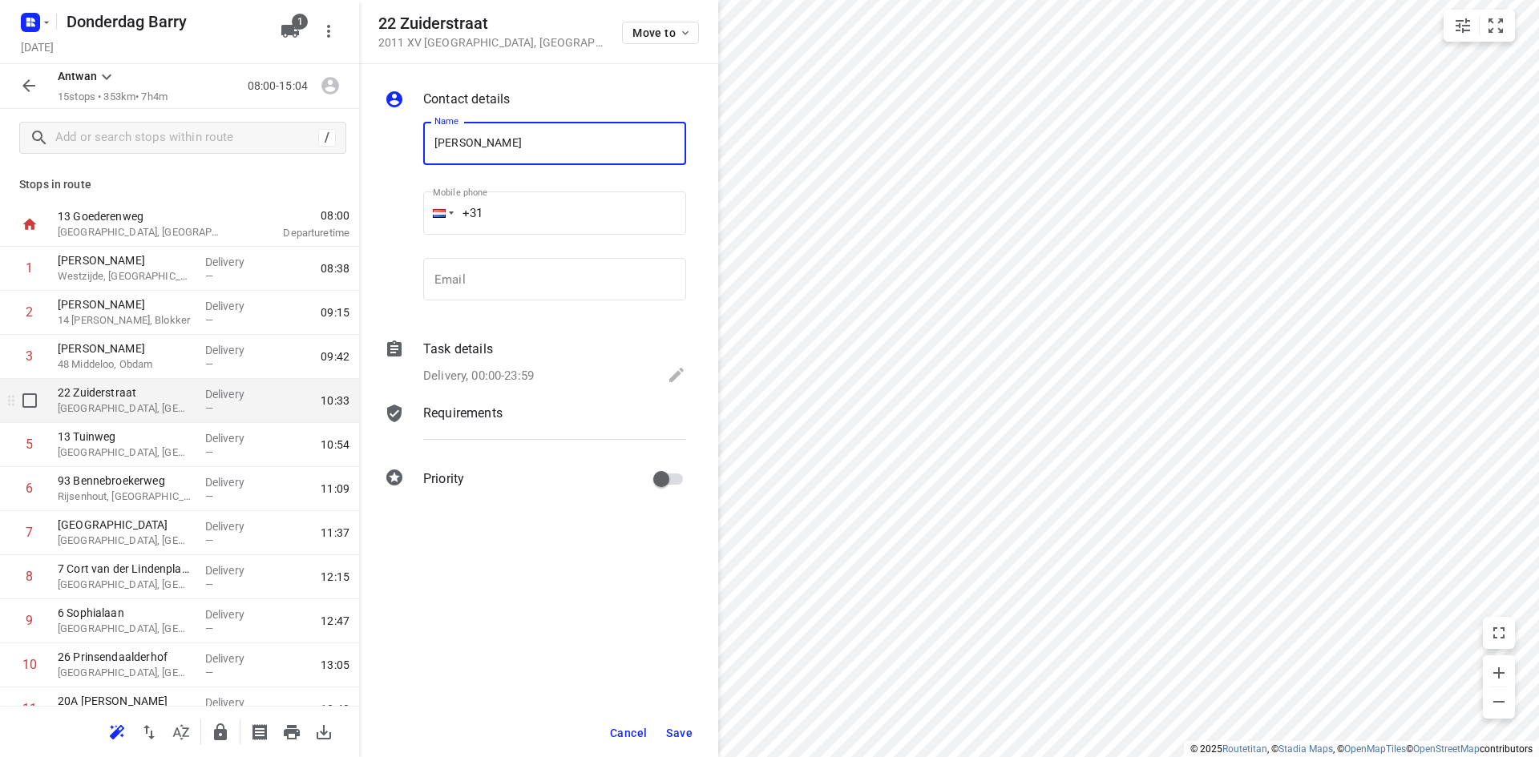
type input "[PERSON_NAME]"
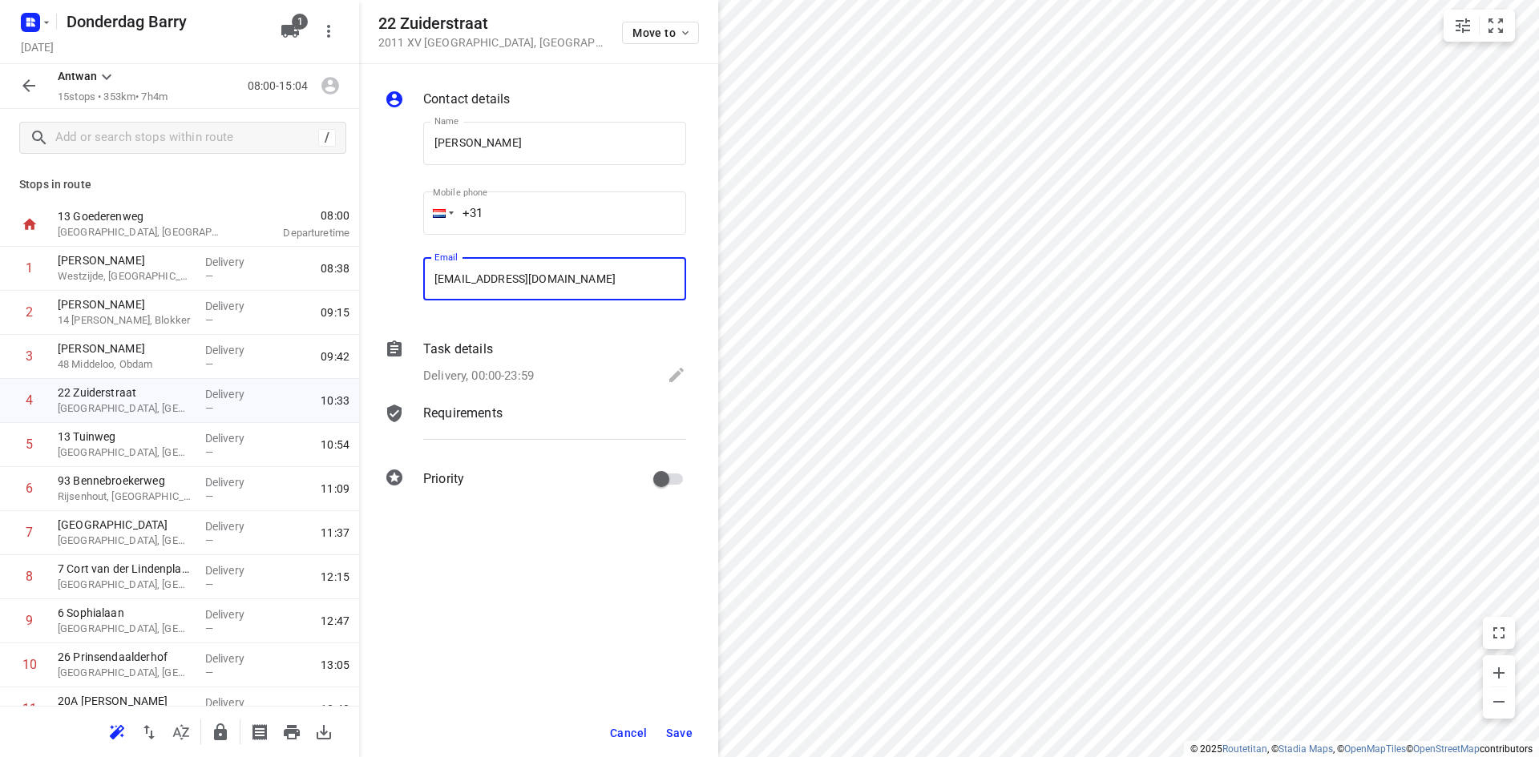
type input "[EMAIL_ADDRESS][DOMAIN_NAME]"
click at [690, 727] on span "Save" at bounding box center [679, 733] width 26 height 13
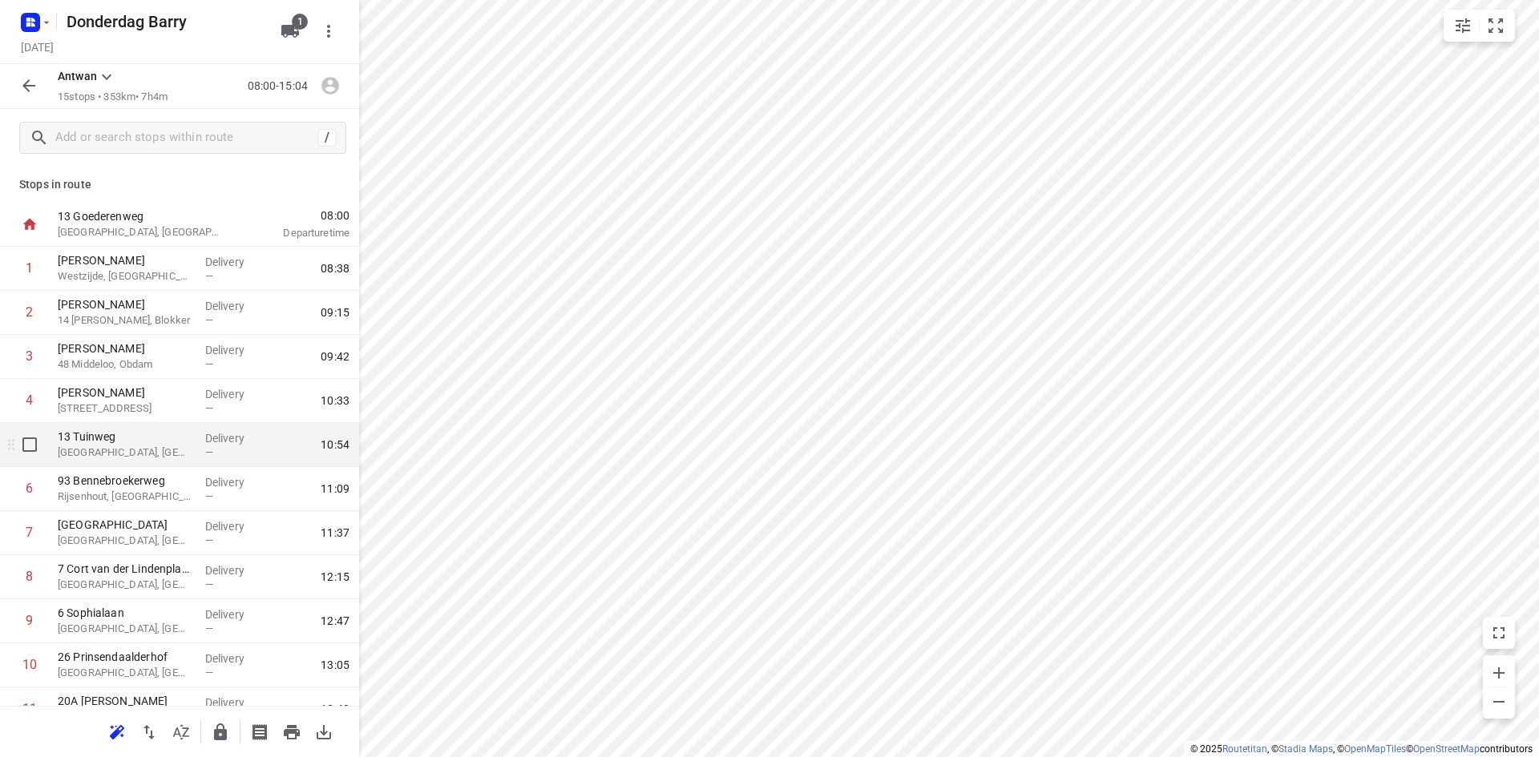
click at [134, 442] on p "13 Tuinweg" at bounding box center [125, 437] width 135 height 16
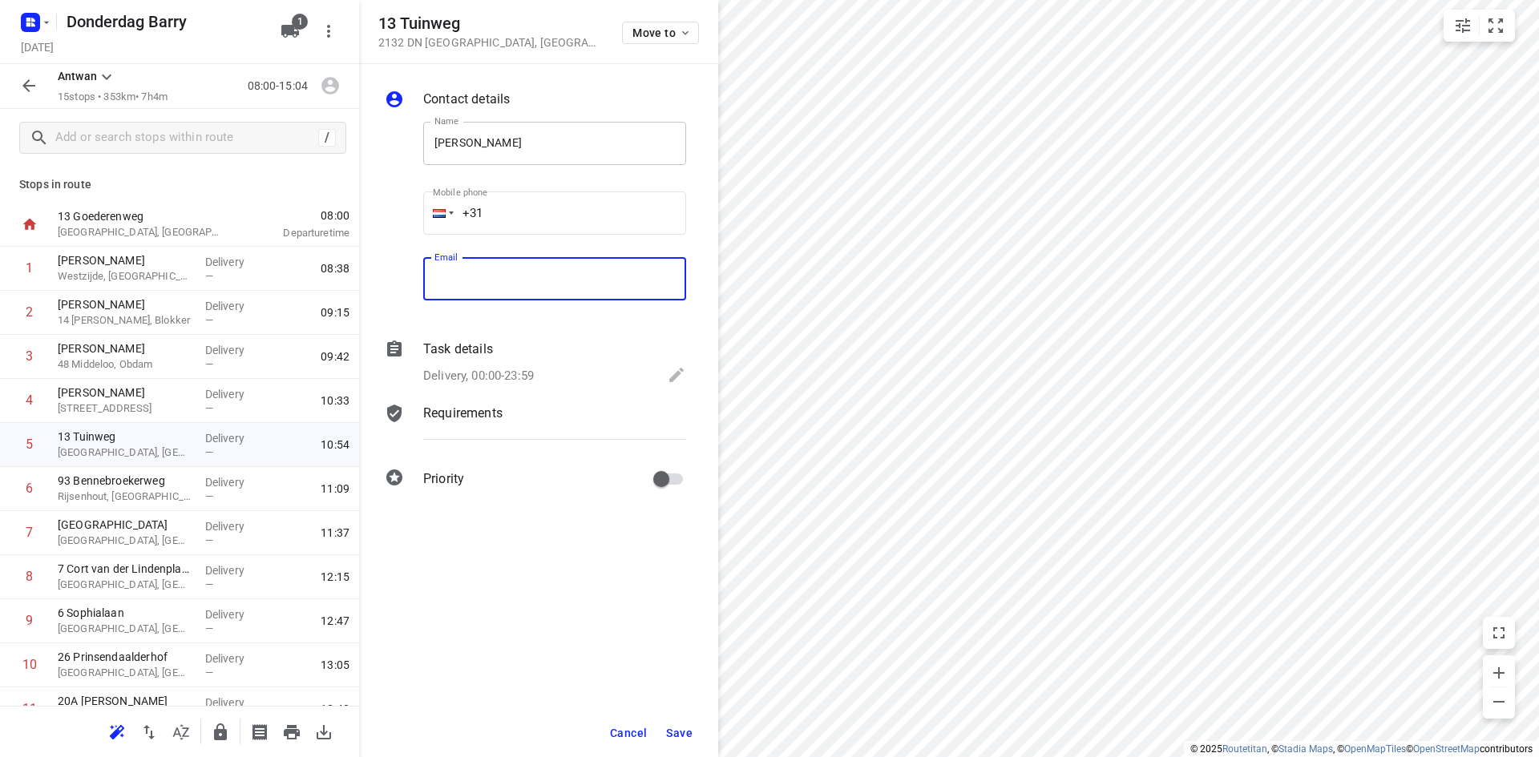
click at [520, 147] on input "[PERSON_NAME]" at bounding box center [554, 143] width 263 height 43
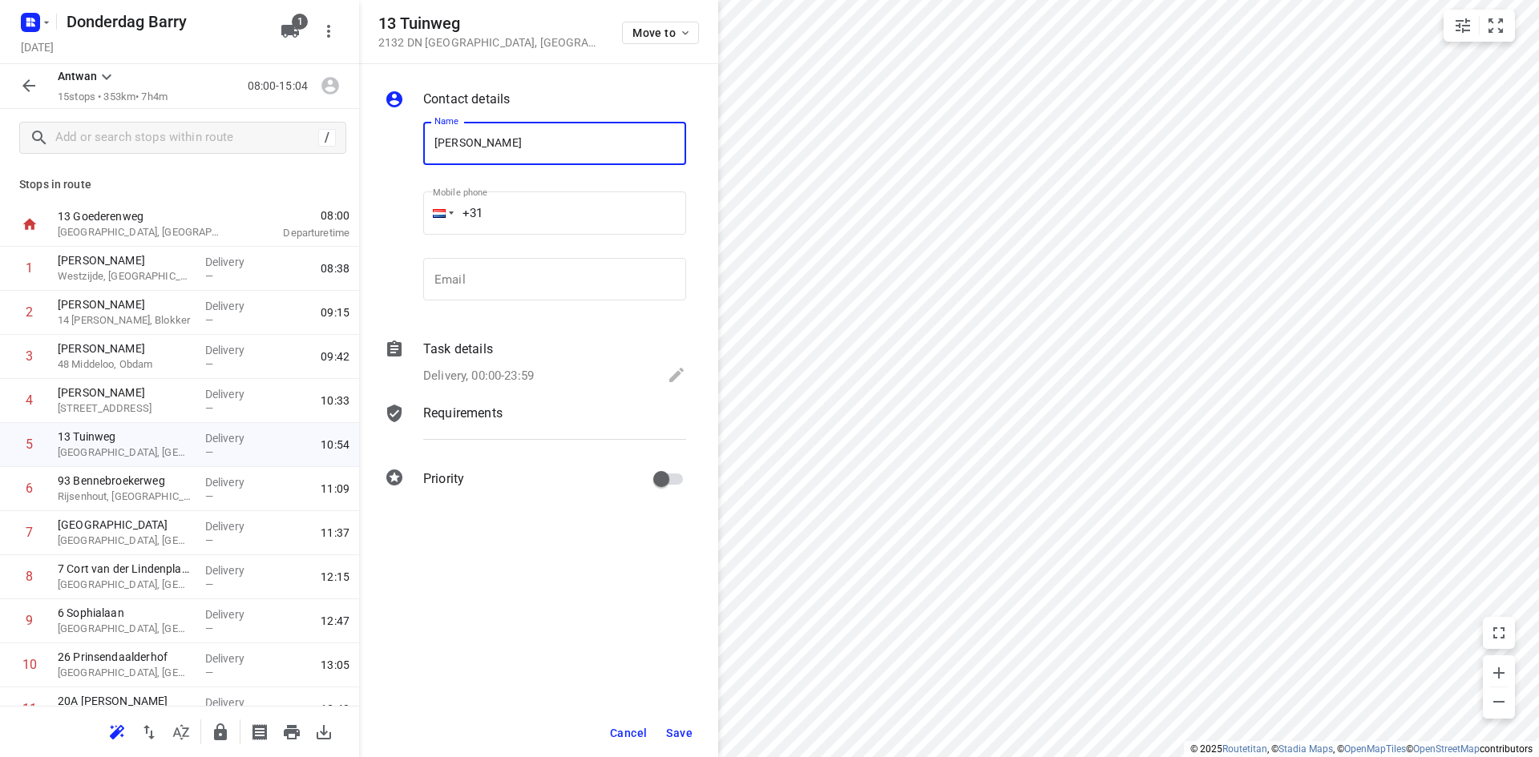
click at [547, 147] on input "[PERSON_NAME]" at bounding box center [554, 143] width 263 height 43
type input "[PERSON_NAME]"
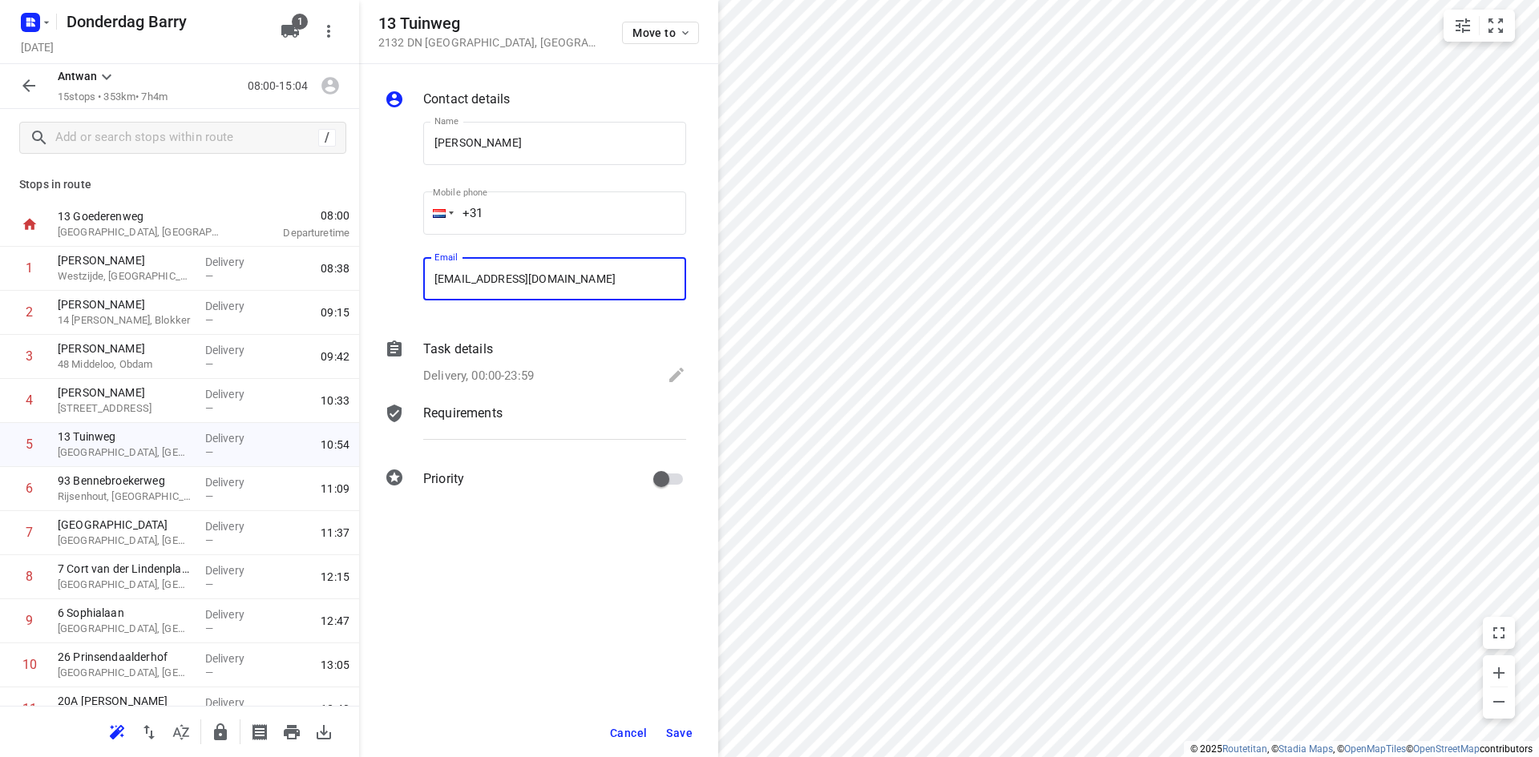
type input "[EMAIL_ADDRESS][DOMAIN_NAME]"
click at [666, 738] on button "Save" at bounding box center [679, 733] width 39 height 29
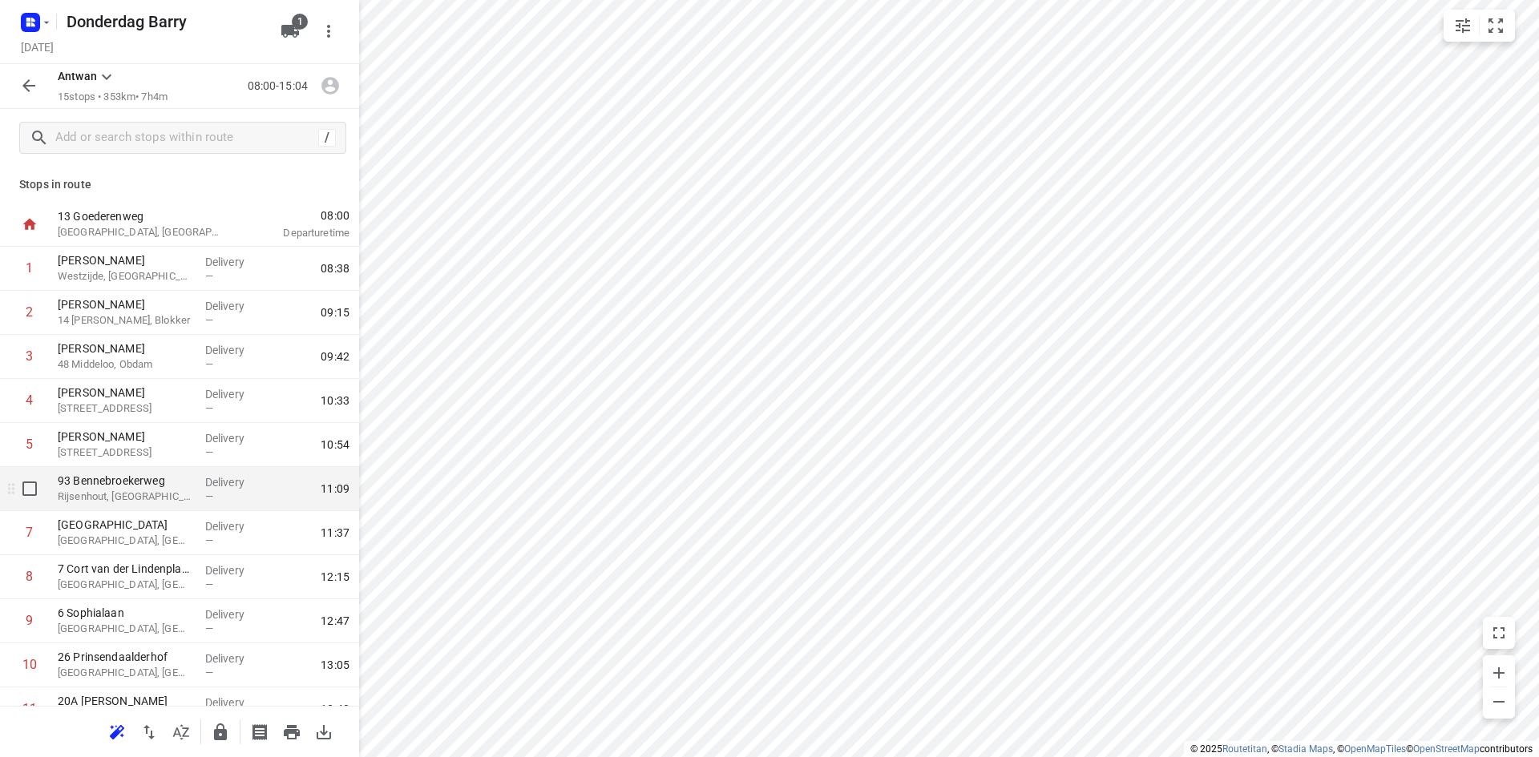
click at [159, 493] on p "Rijsenhout, [GEOGRAPHIC_DATA]" at bounding box center [125, 497] width 135 height 16
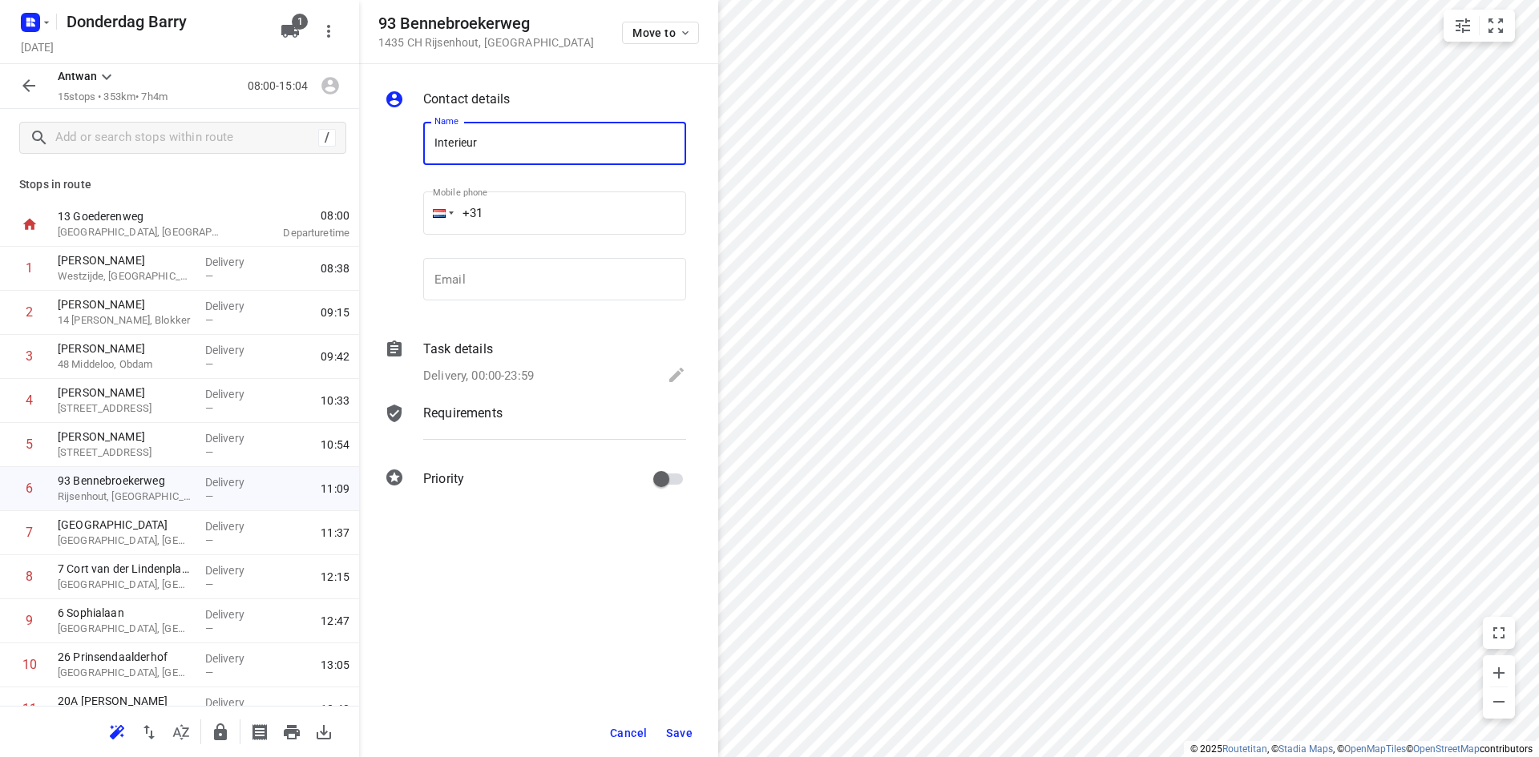
type input "Interieur [PERSON_NAME]"
click at [504, 281] on input "email" at bounding box center [554, 279] width 263 height 43
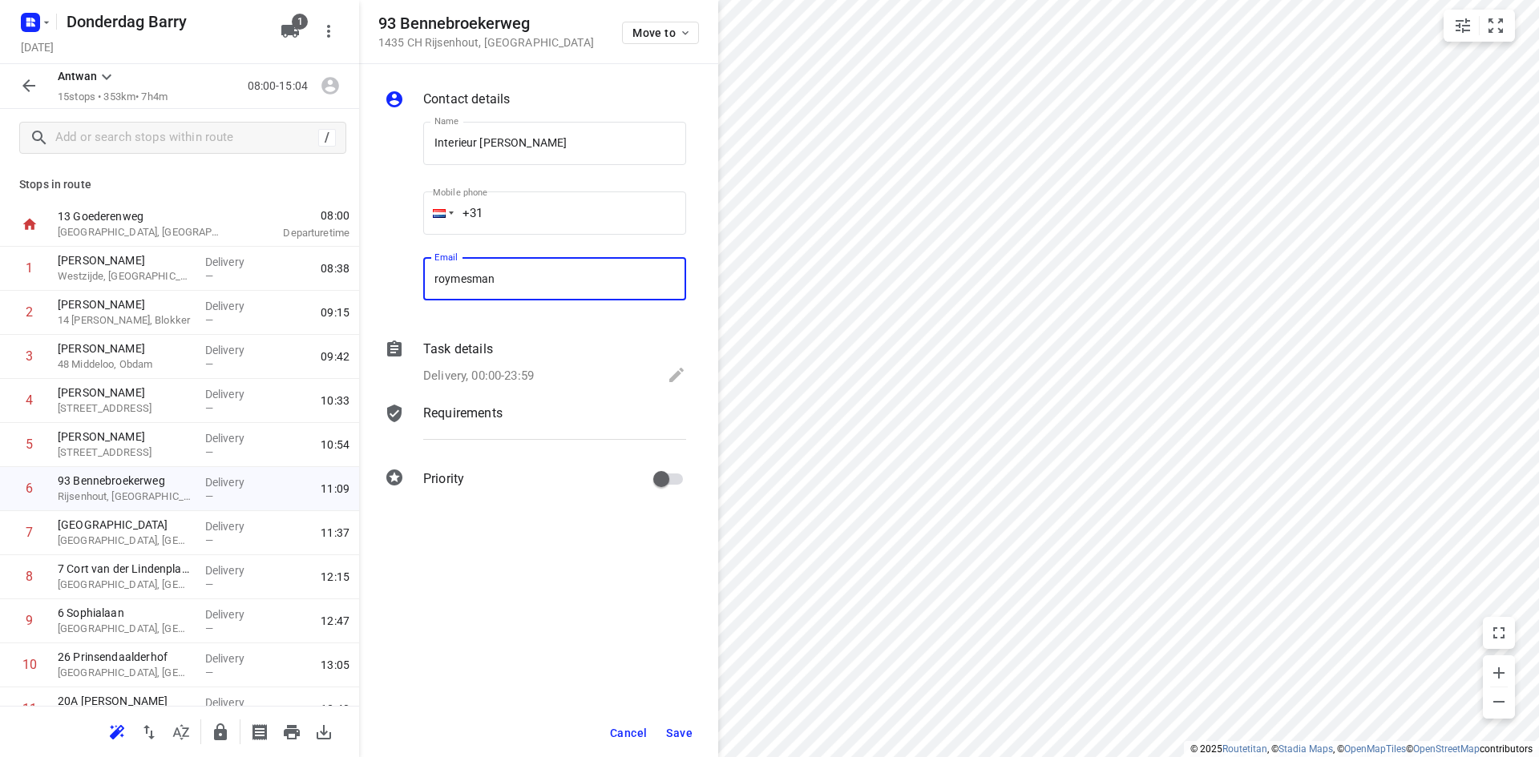
type input "[EMAIL_ADDRESS][DOMAIN_NAME]"
click at [684, 735] on span "Save" at bounding box center [679, 733] width 26 height 13
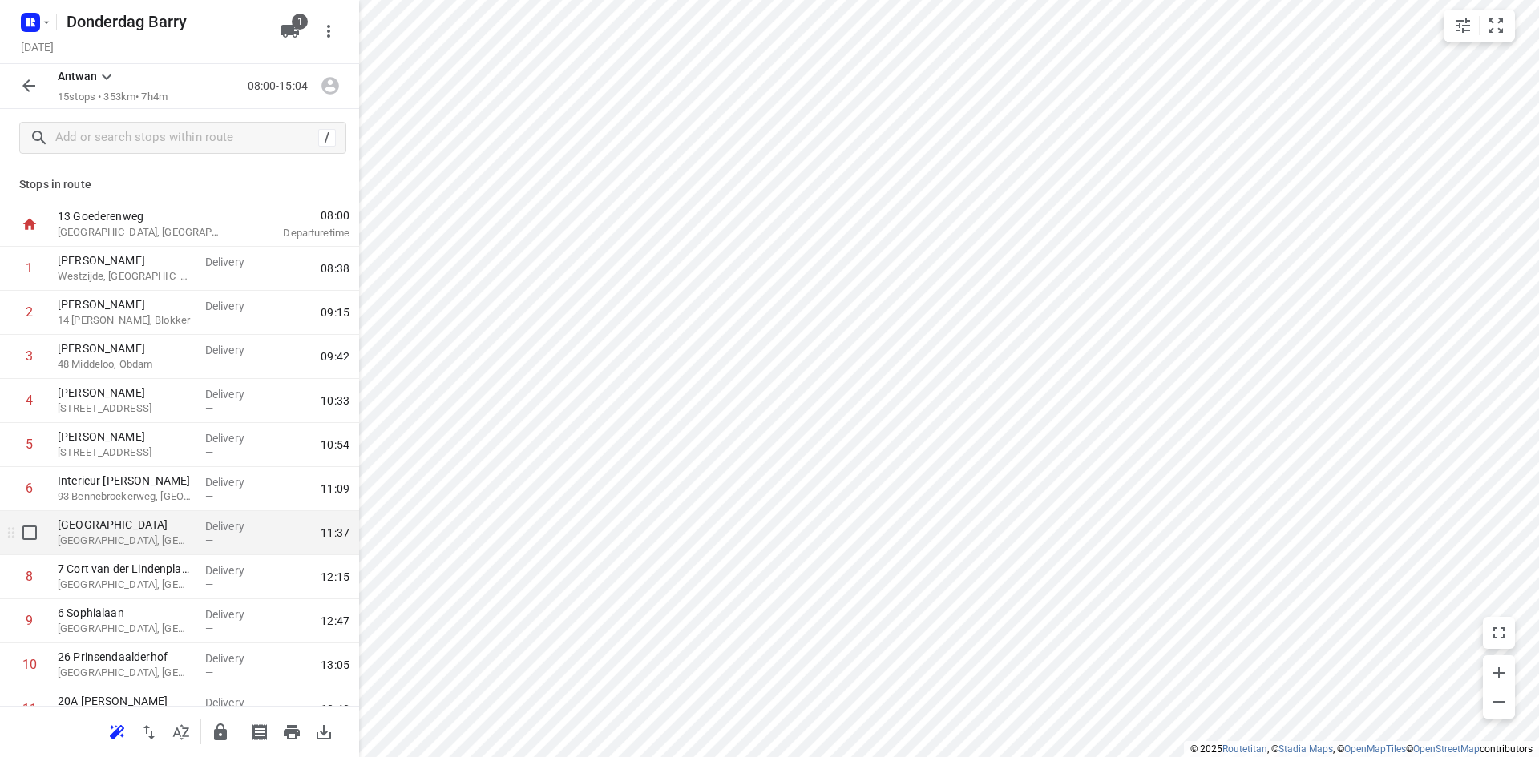
click at [113, 535] on p "[GEOGRAPHIC_DATA], [GEOGRAPHIC_DATA]" at bounding box center [125, 541] width 135 height 16
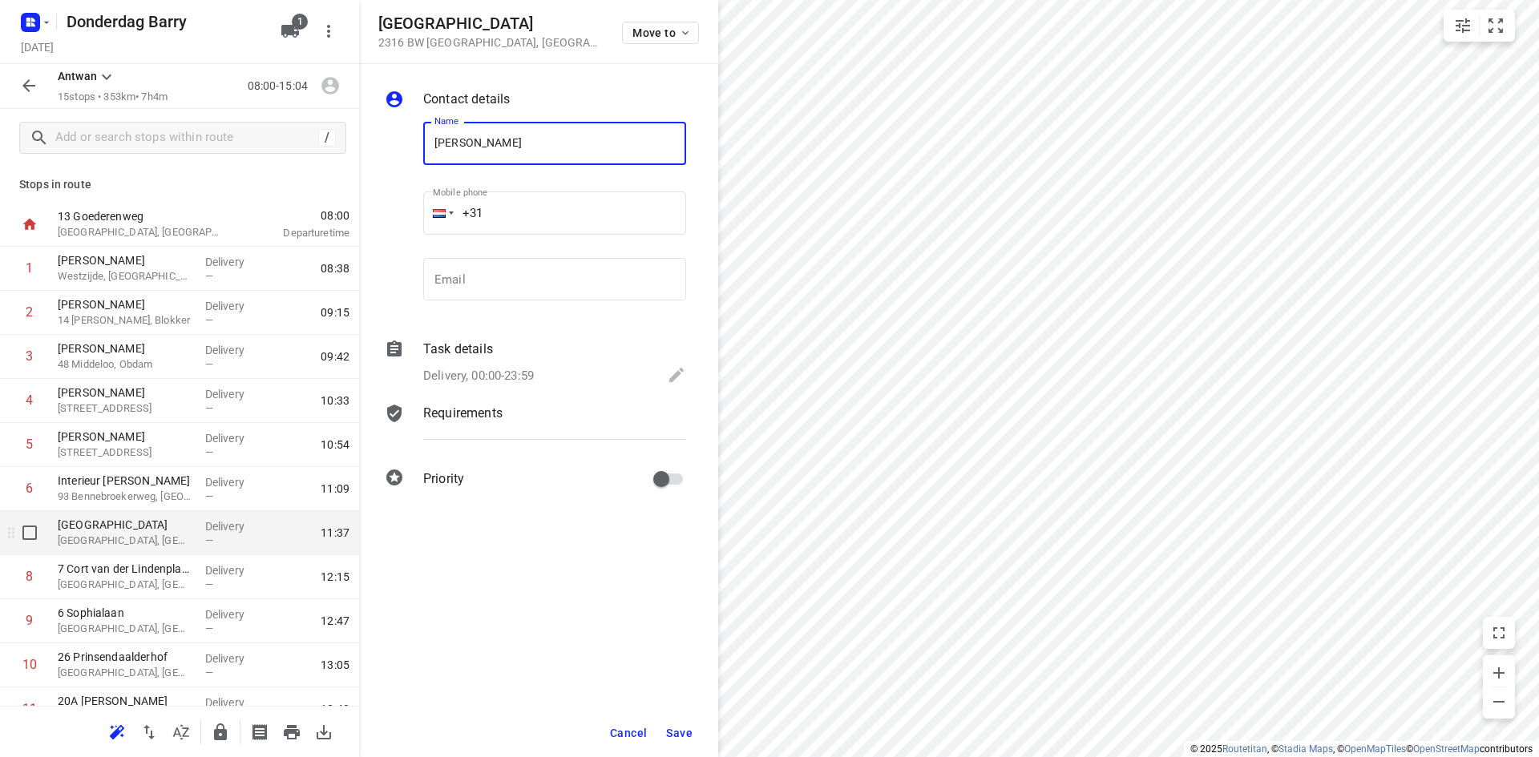
type input "[PERSON_NAME]"
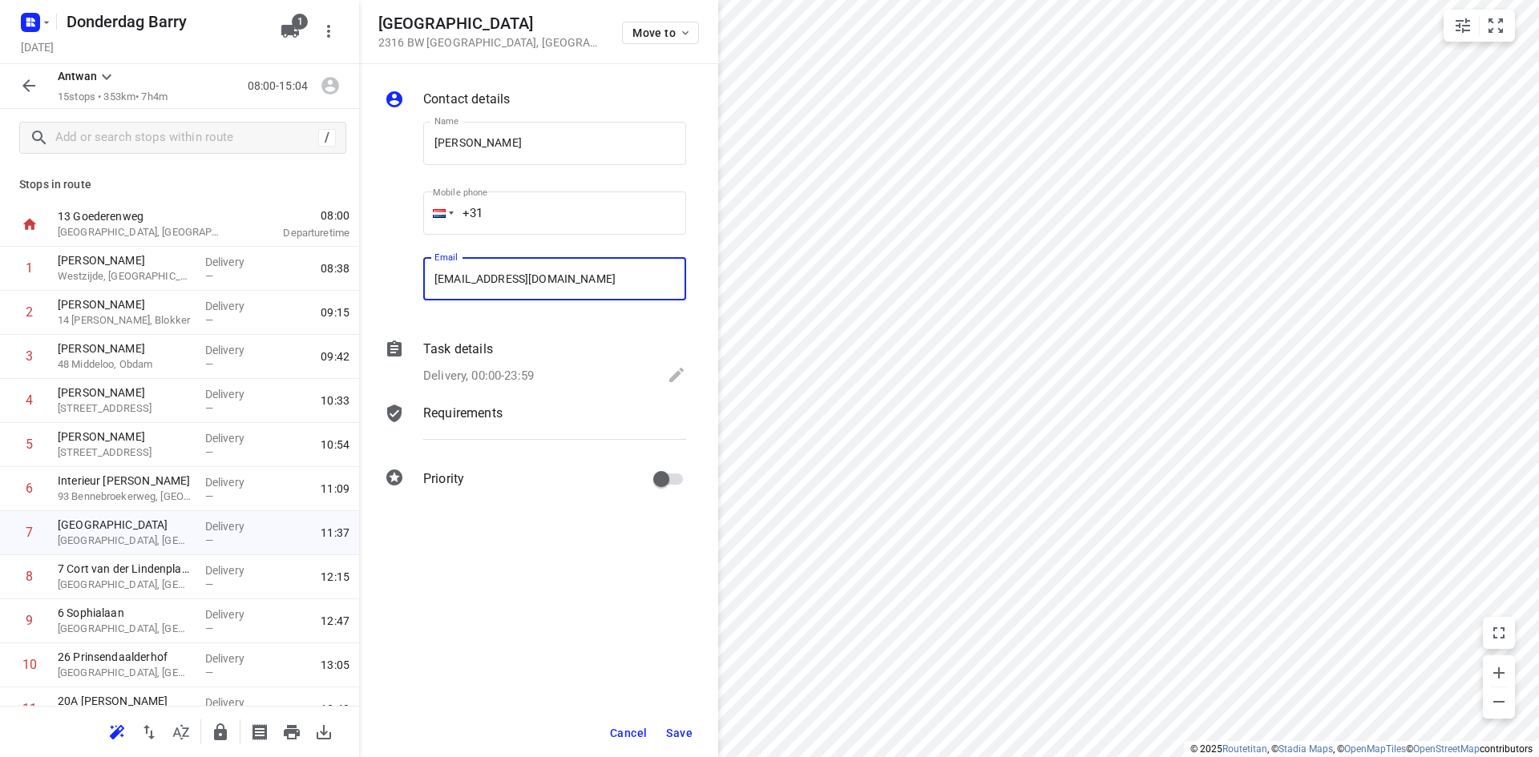
type input "[EMAIL_ADDRESS][DOMAIN_NAME]"
click at [678, 733] on span "Save" at bounding box center [679, 733] width 26 height 13
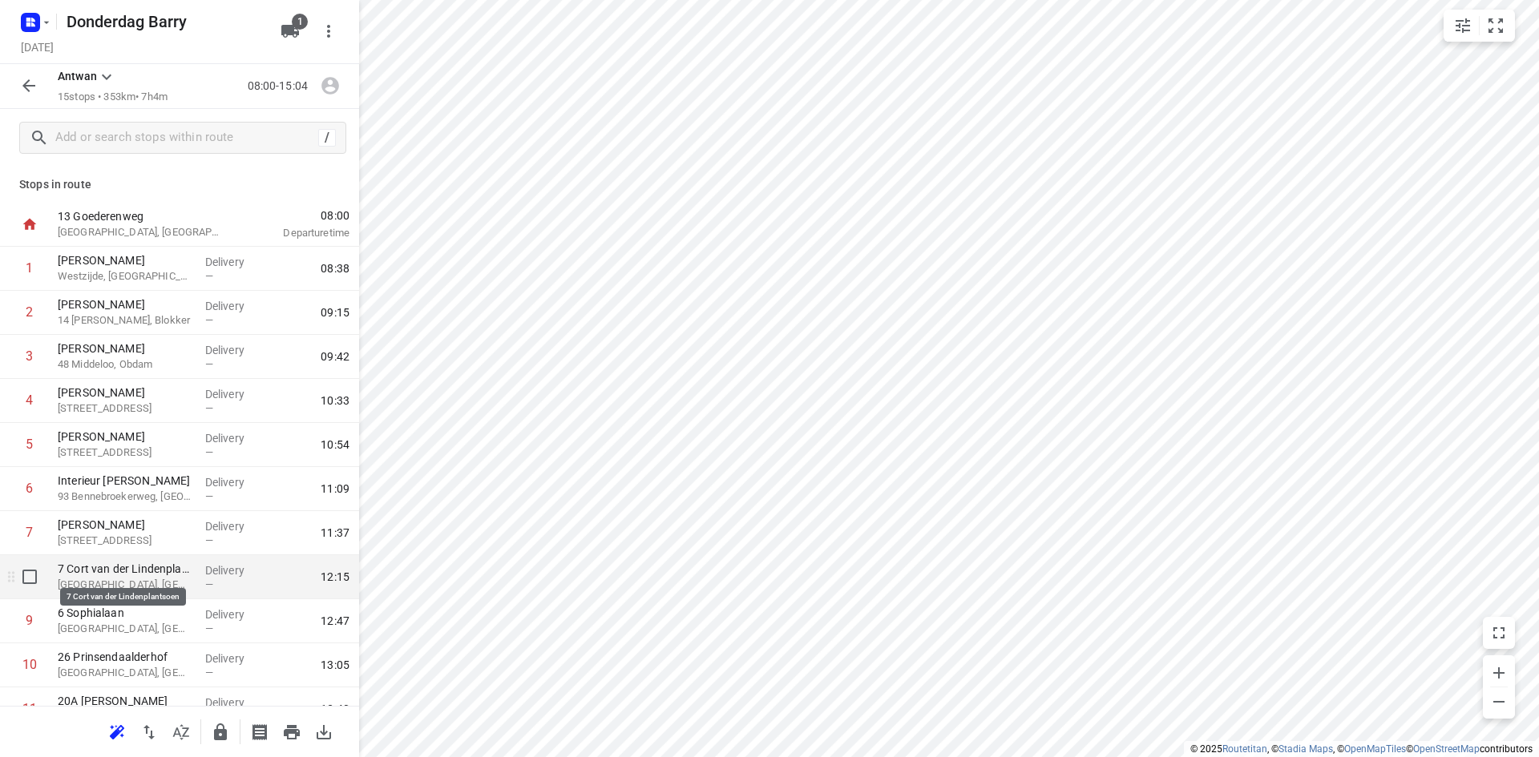
click at [117, 575] on p "7 Cort van der Lindenplantsoen" at bounding box center [125, 569] width 135 height 16
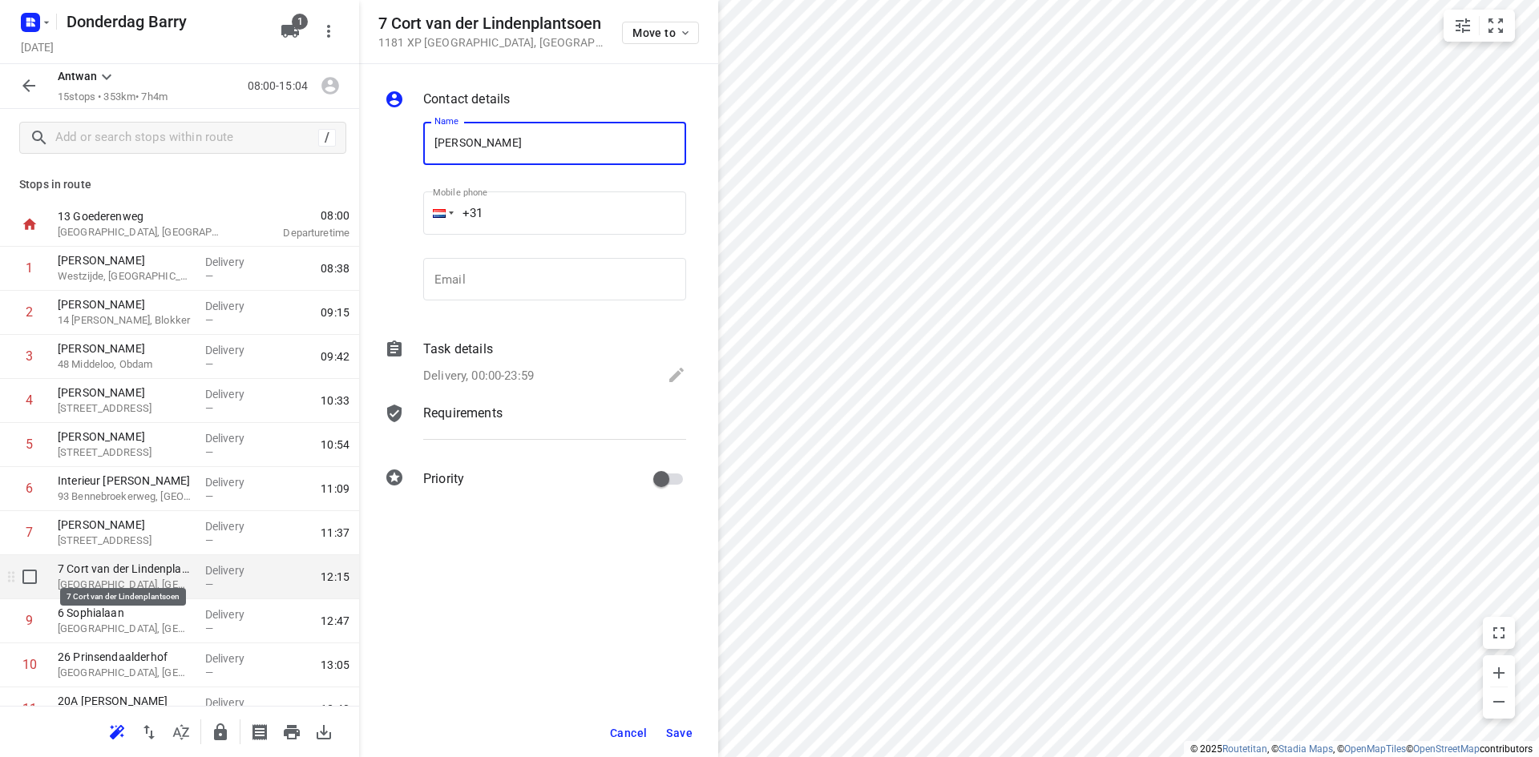
type input "[PERSON_NAME]"
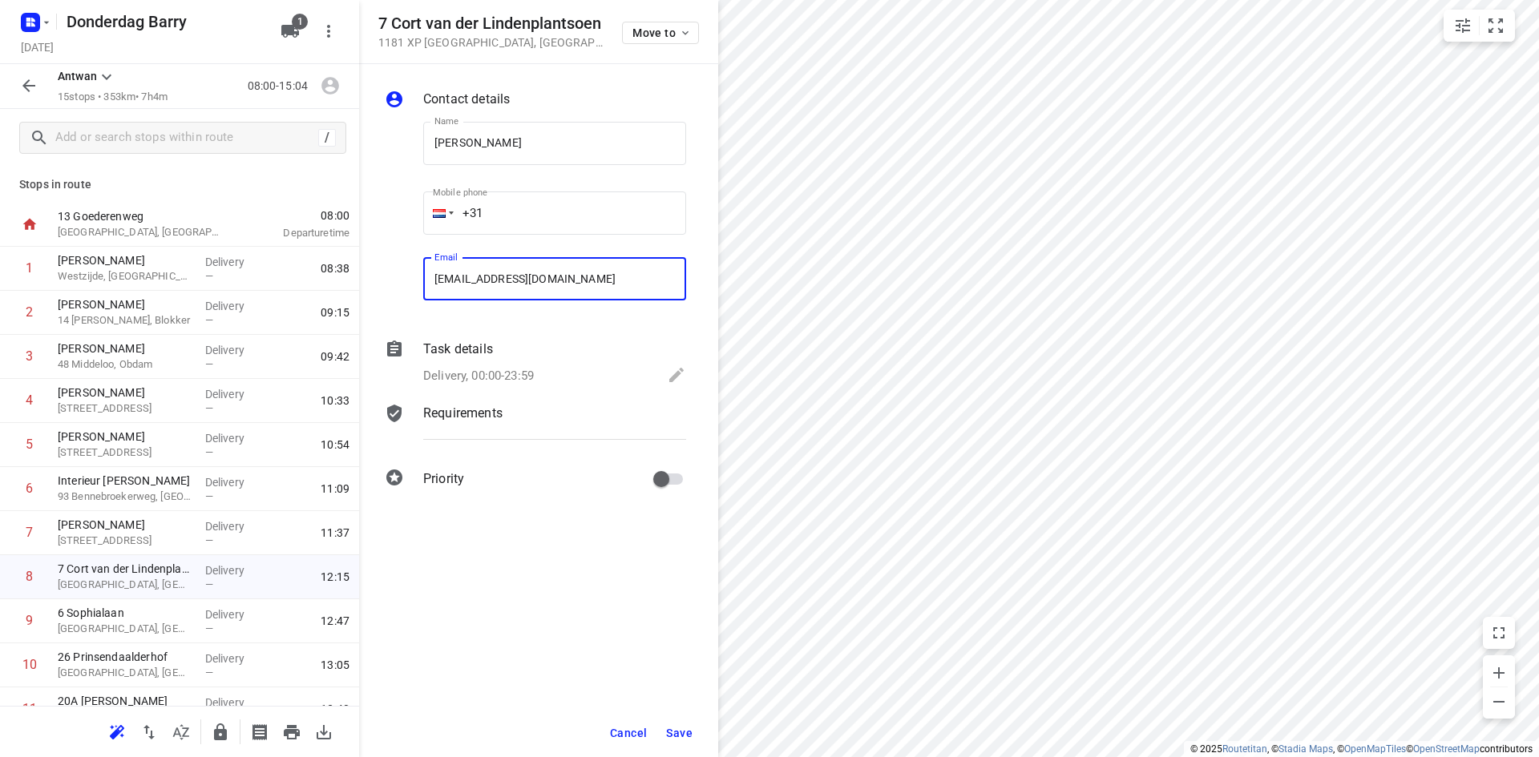
type input "[EMAIL_ADDRESS][DOMAIN_NAME]"
click at [683, 735] on span "Save" at bounding box center [679, 733] width 26 height 13
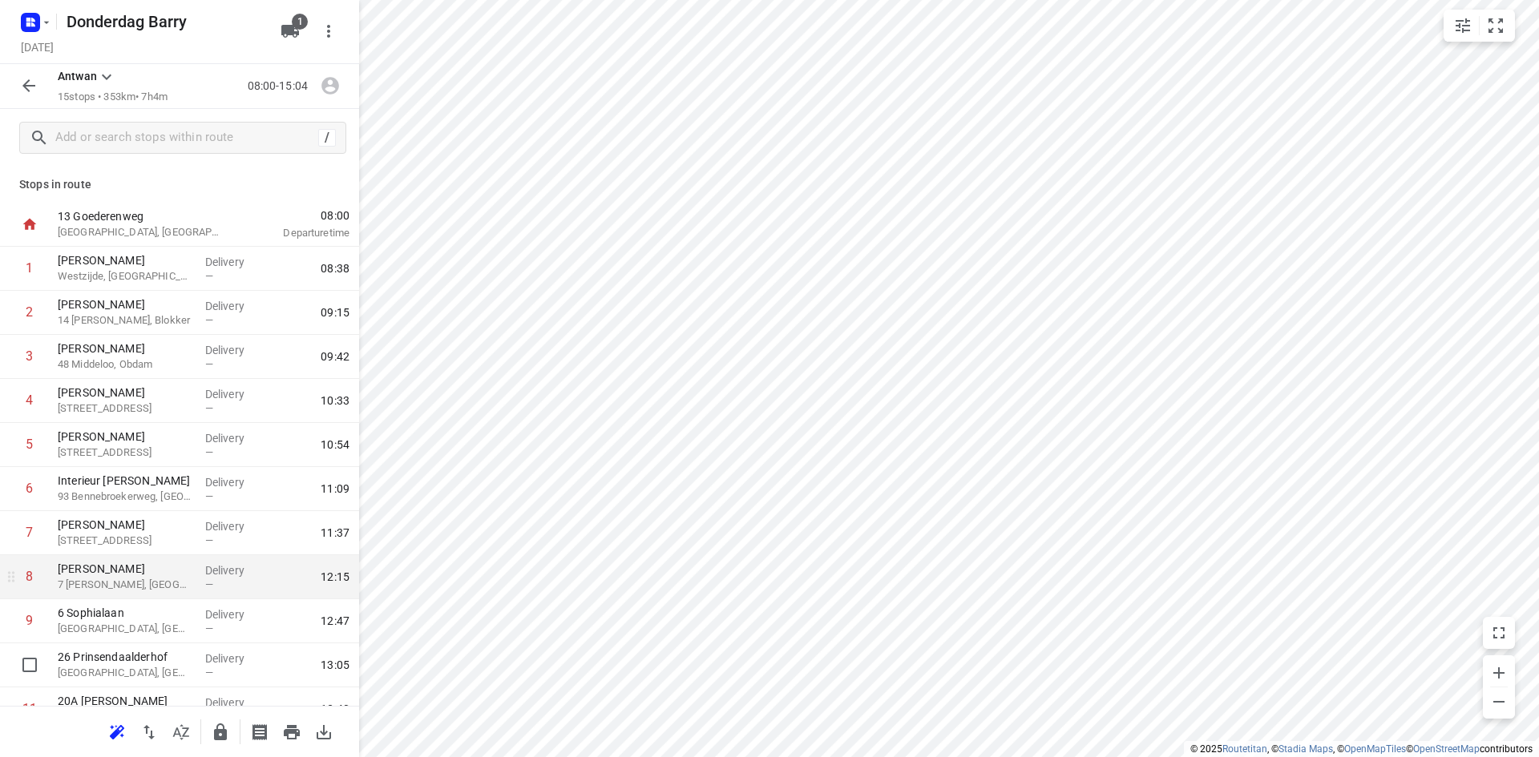
scroll to position [246, 0]
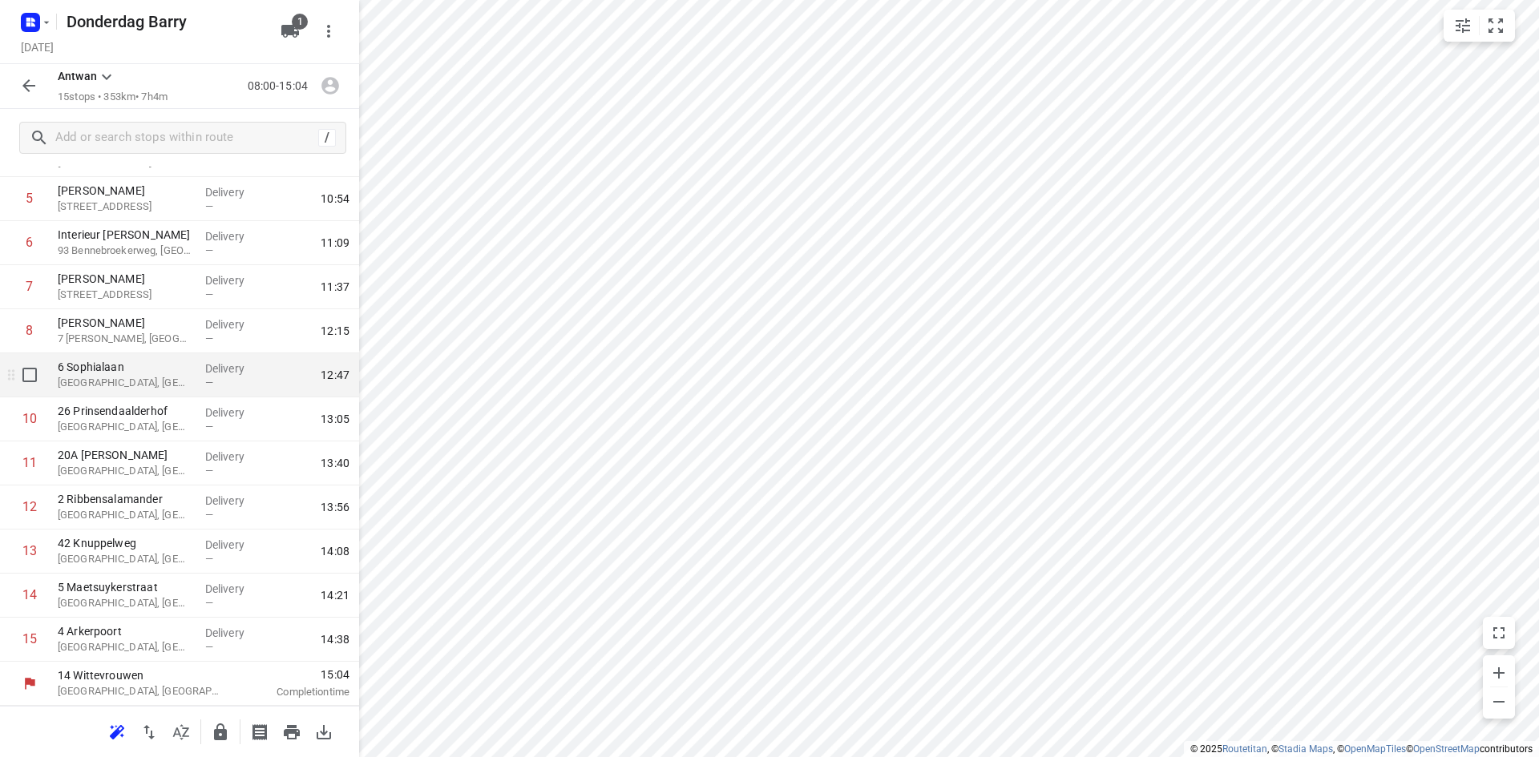
click at [131, 377] on p "[GEOGRAPHIC_DATA], [GEOGRAPHIC_DATA]" at bounding box center [125, 383] width 135 height 16
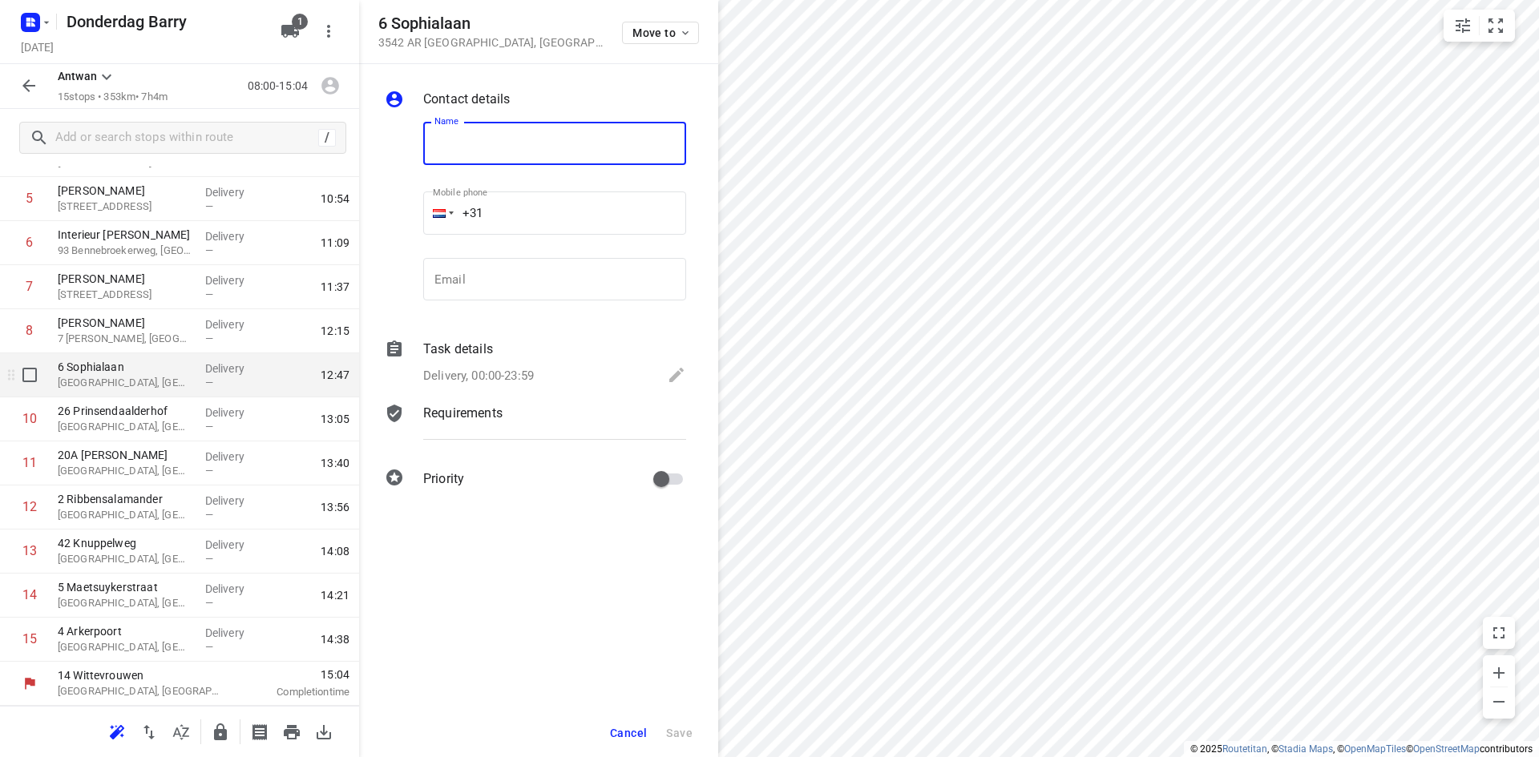
type input "O"
type input "Project 2000"
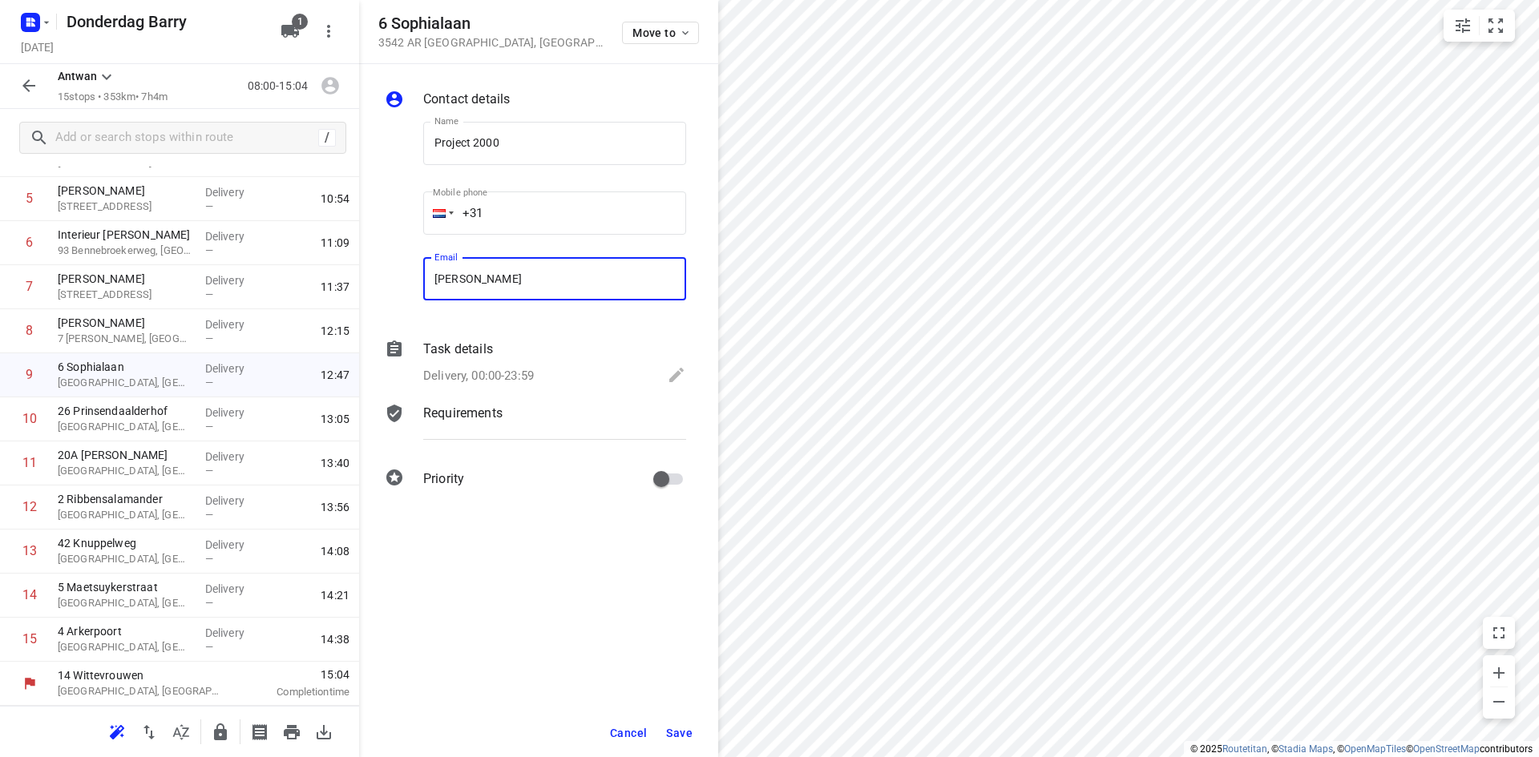
type input "[EMAIL_ADDRESS][DOMAIN_NAME]"
click at [680, 732] on span "Save" at bounding box center [679, 733] width 26 height 13
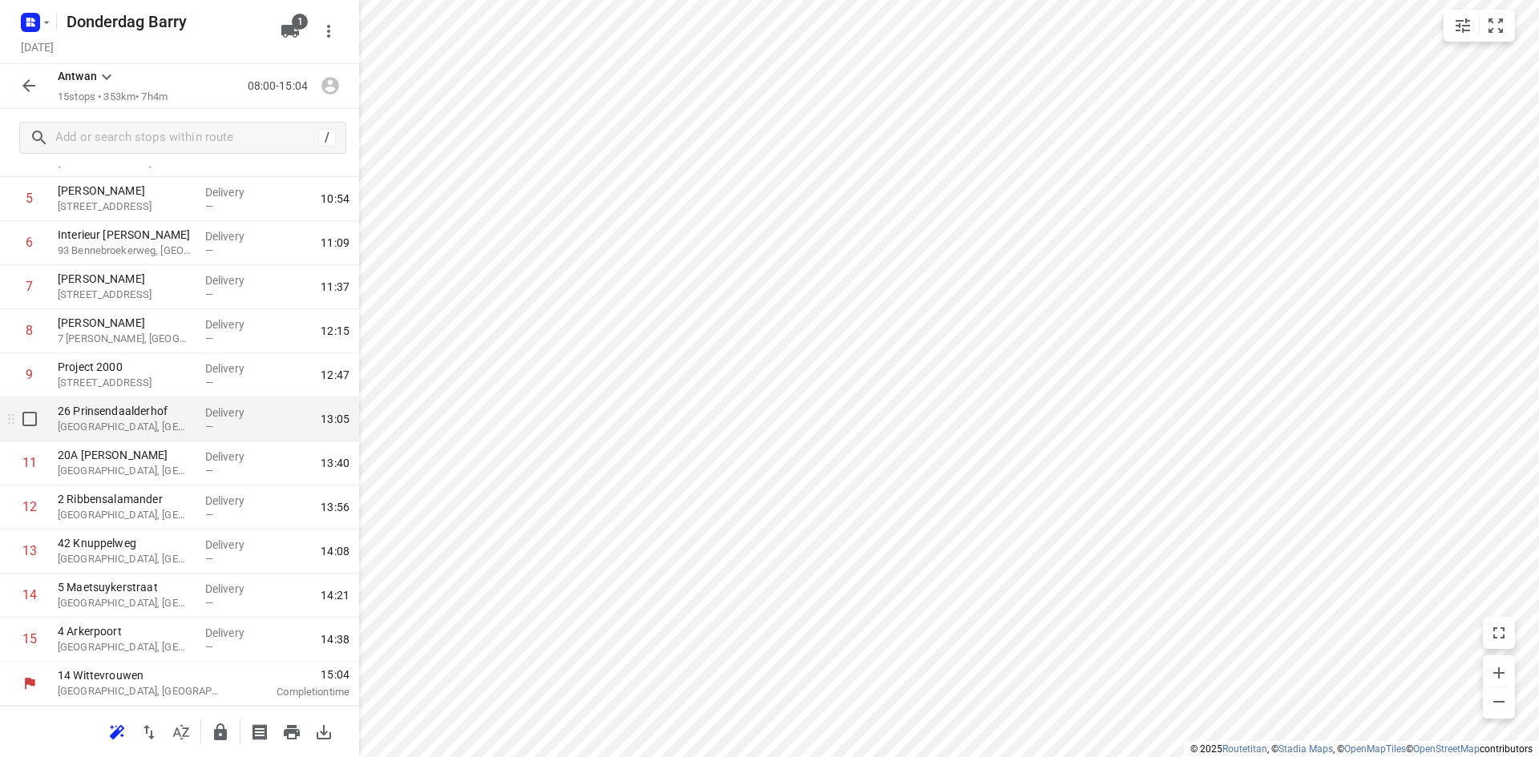
click at [110, 433] on p "[GEOGRAPHIC_DATA], [GEOGRAPHIC_DATA]" at bounding box center [125, 427] width 135 height 16
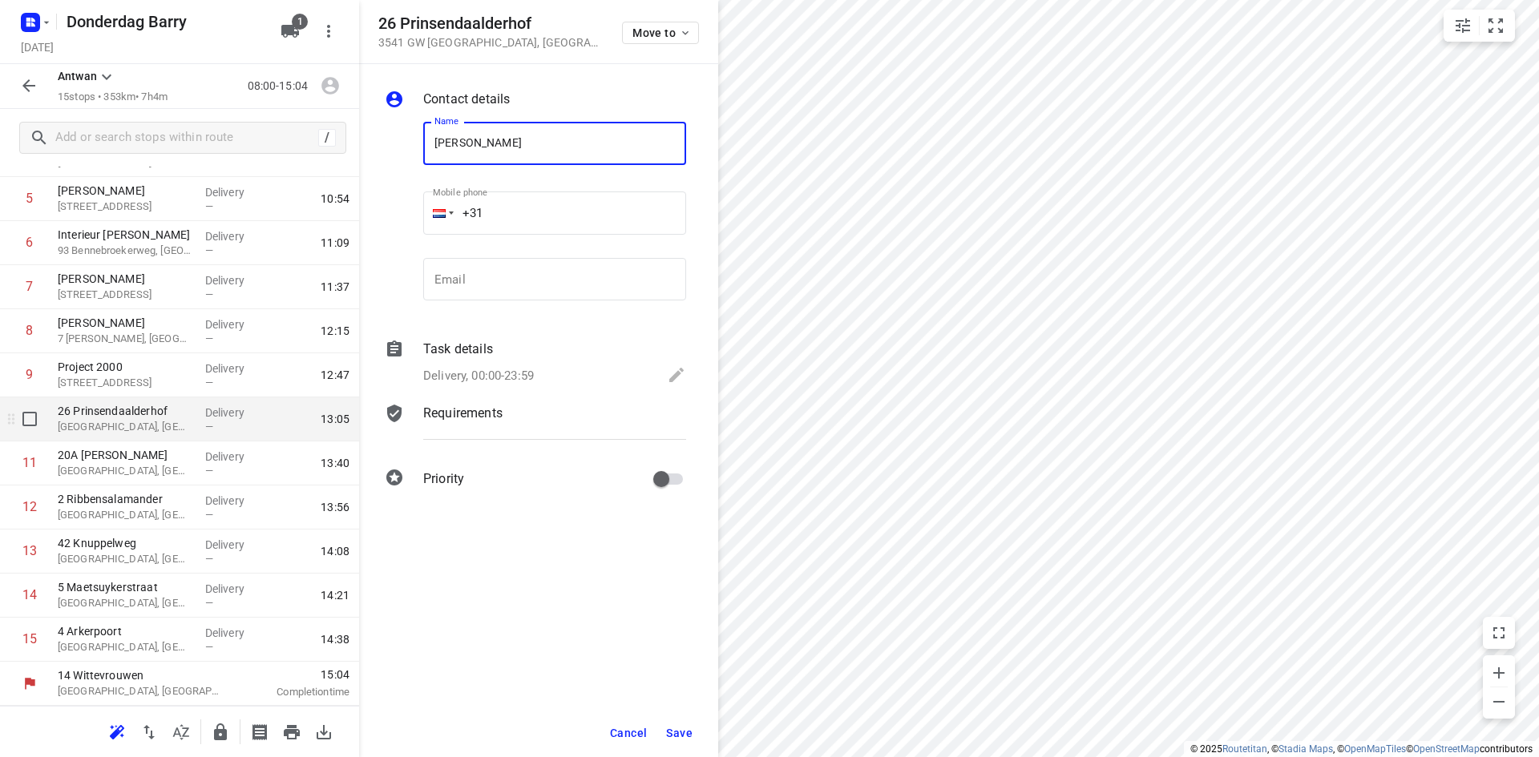
type input "[PERSON_NAME]"
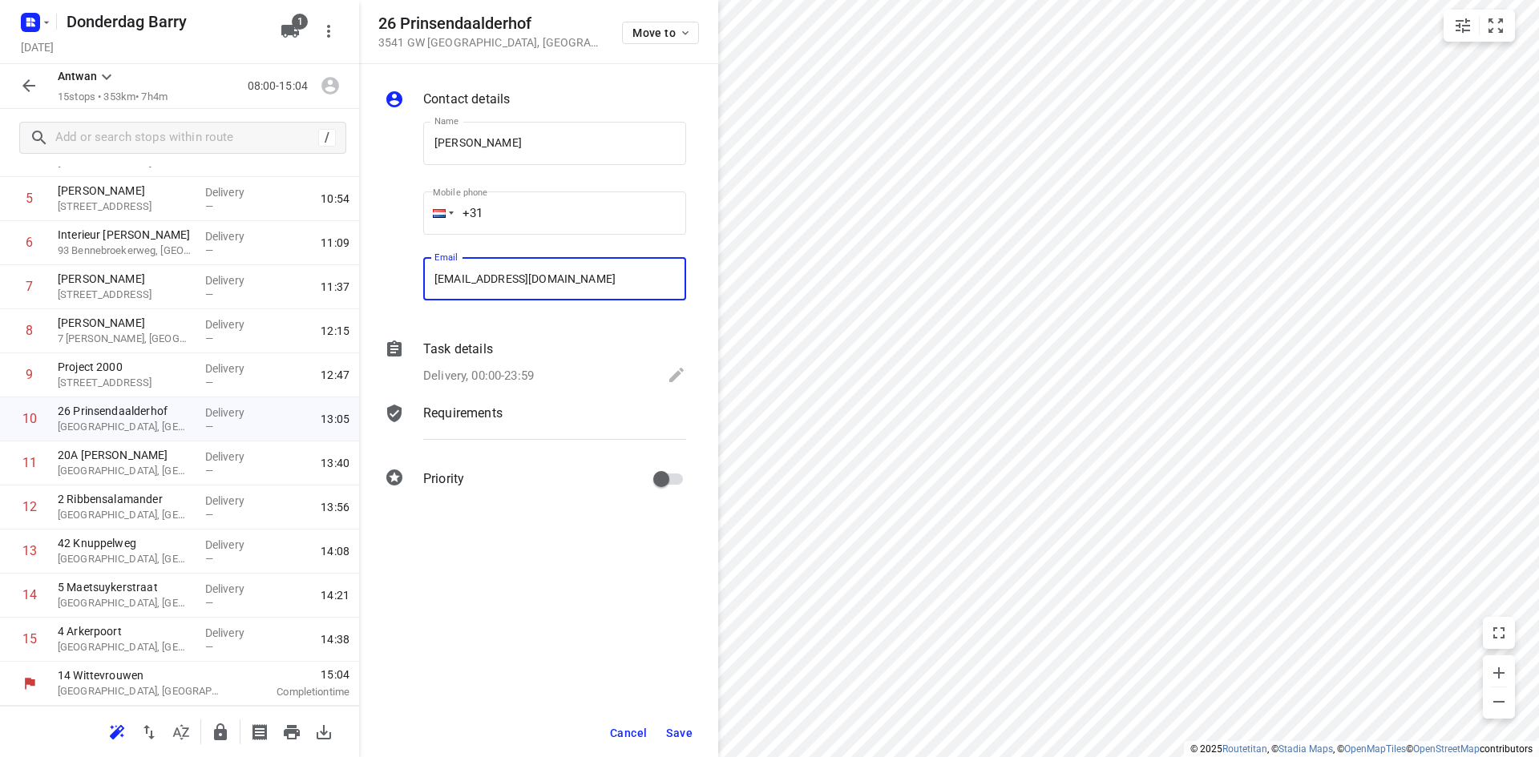
type input "[EMAIL_ADDRESS][DOMAIN_NAME]"
drag, startPoint x: 639, startPoint y: 732, endPoint x: 646, endPoint y: 672, distance: 59.7
click at [646, 672] on div "Contact details Name [PERSON_NAME] Name Mobile phone +31 ​ Email [EMAIL_ADDRESS…" at bounding box center [538, 410] width 359 height 693
click at [669, 731] on span "Save" at bounding box center [679, 733] width 26 height 13
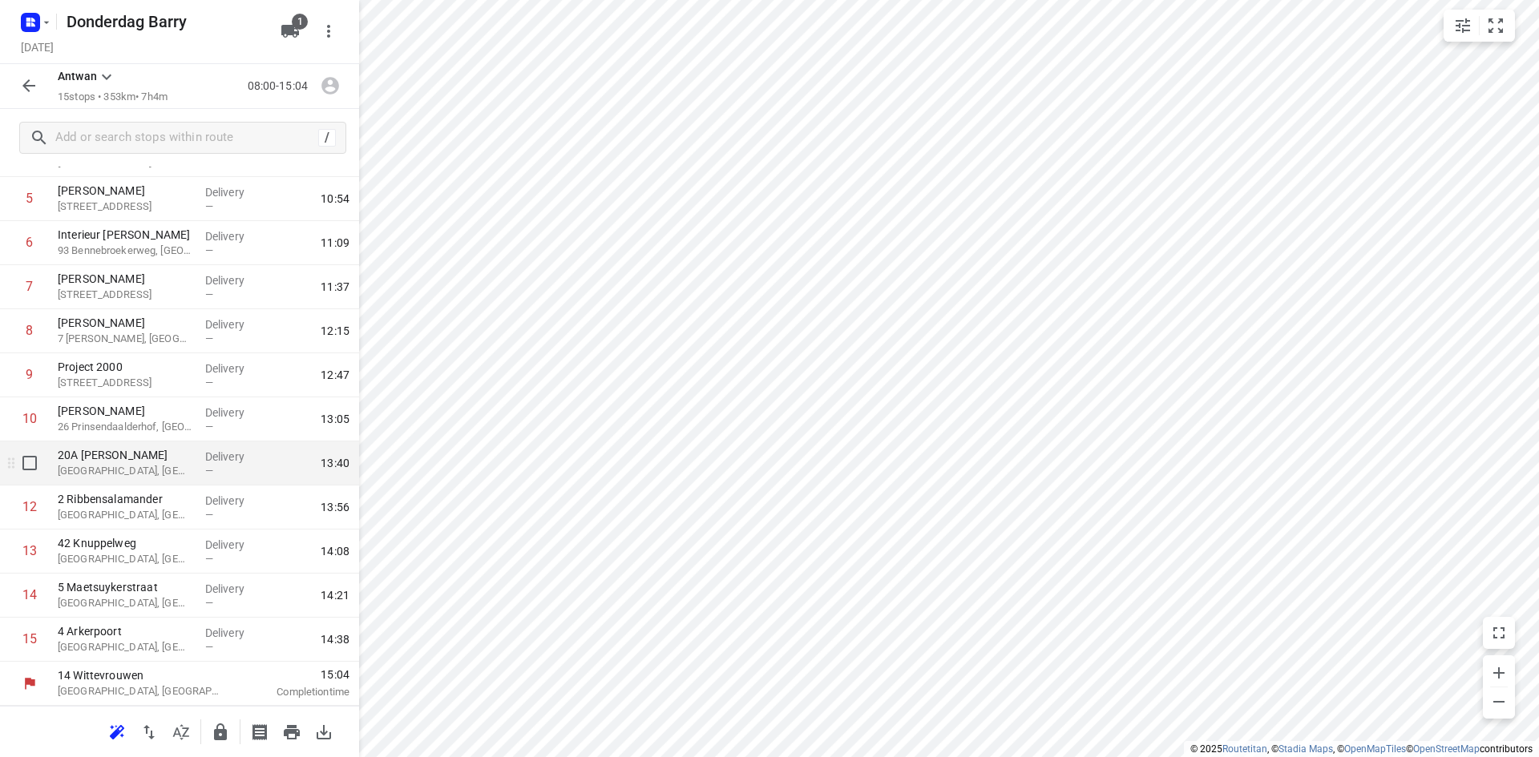
click at [159, 467] on p "[GEOGRAPHIC_DATA], [GEOGRAPHIC_DATA]" at bounding box center [125, 471] width 135 height 16
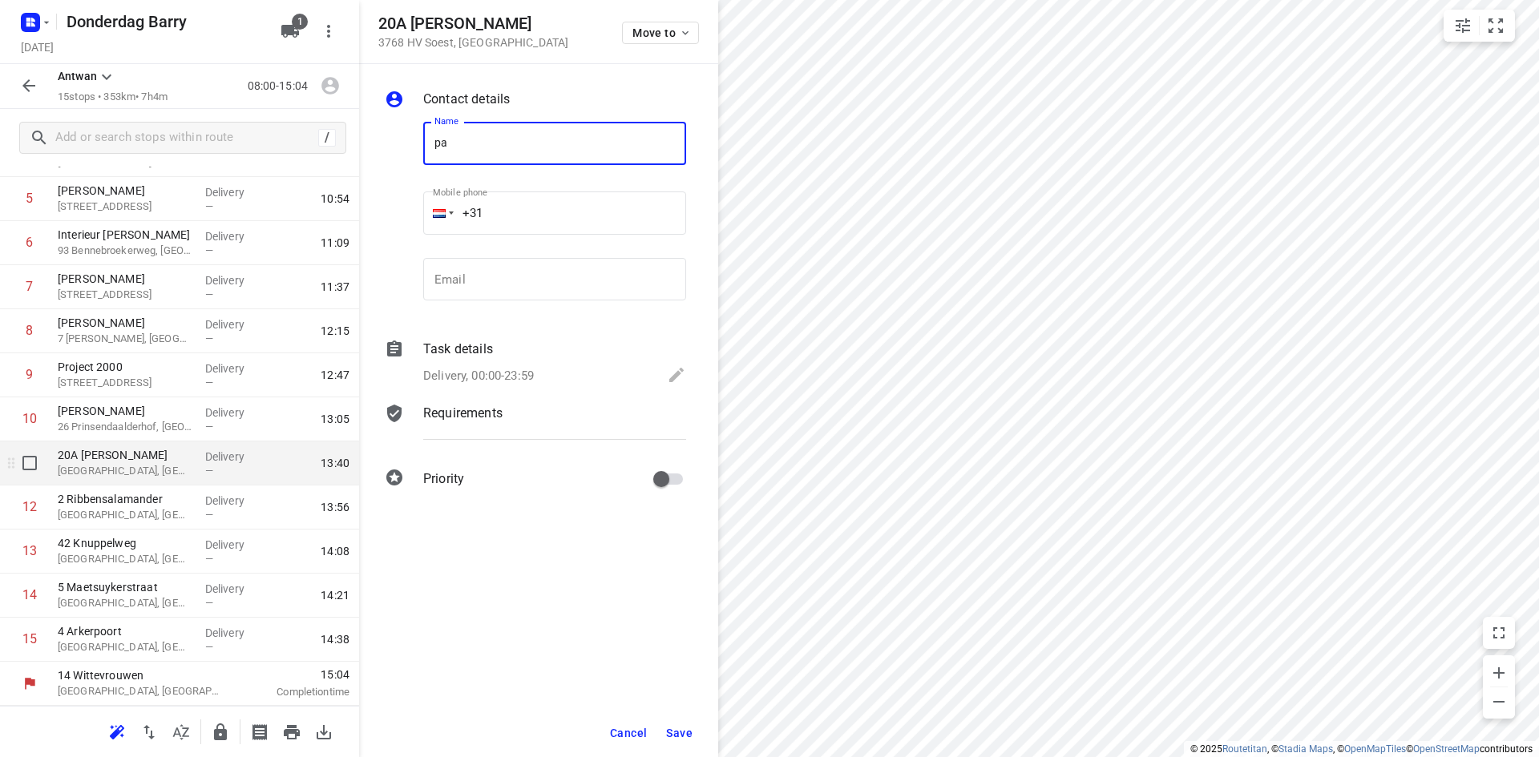
type input "p"
type input "[PERSON_NAME]"
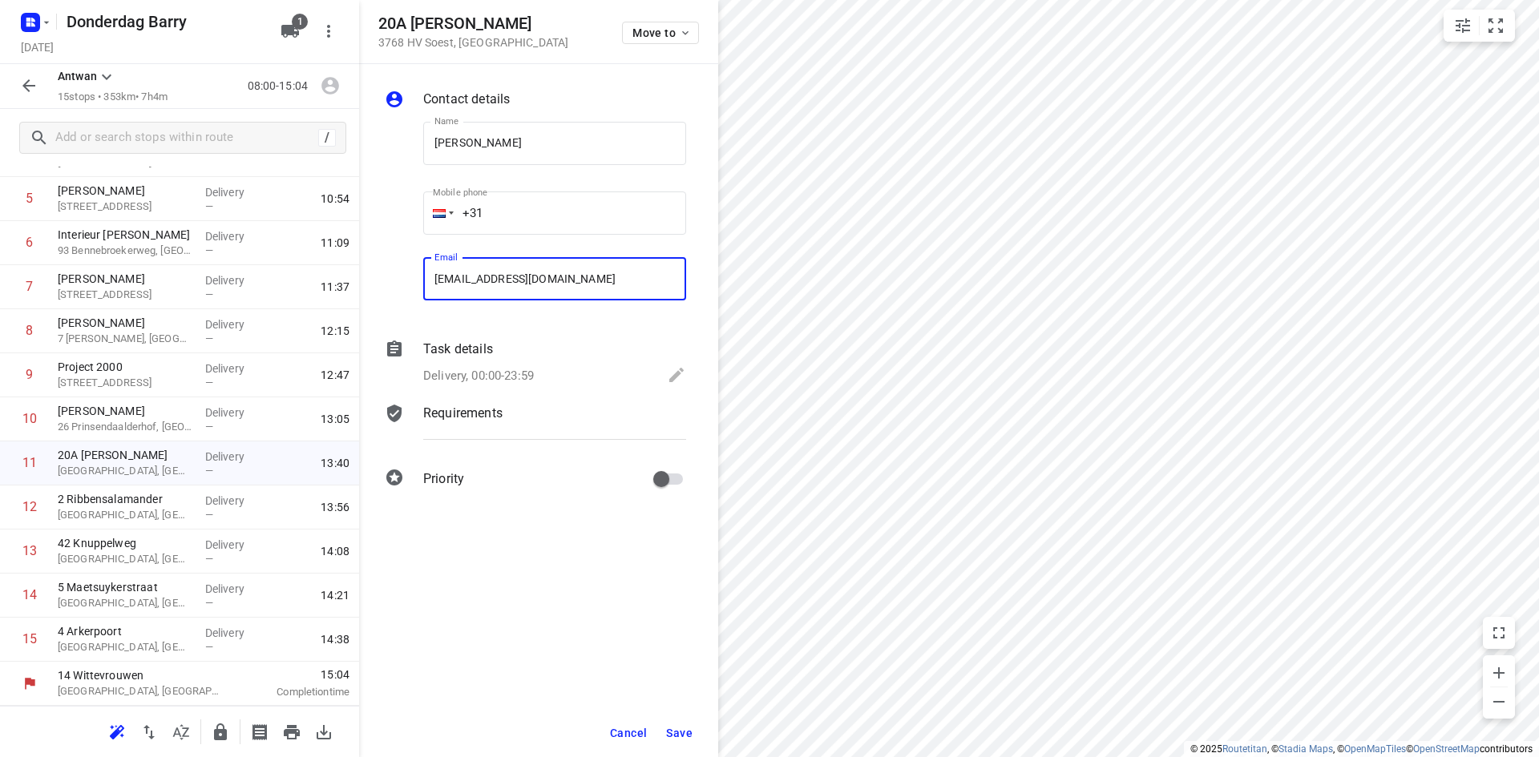
type input "[EMAIL_ADDRESS][DOMAIN_NAME]"
click at [688, 733] on span "Save" at bounding box center [679, 733] width 26 height 13
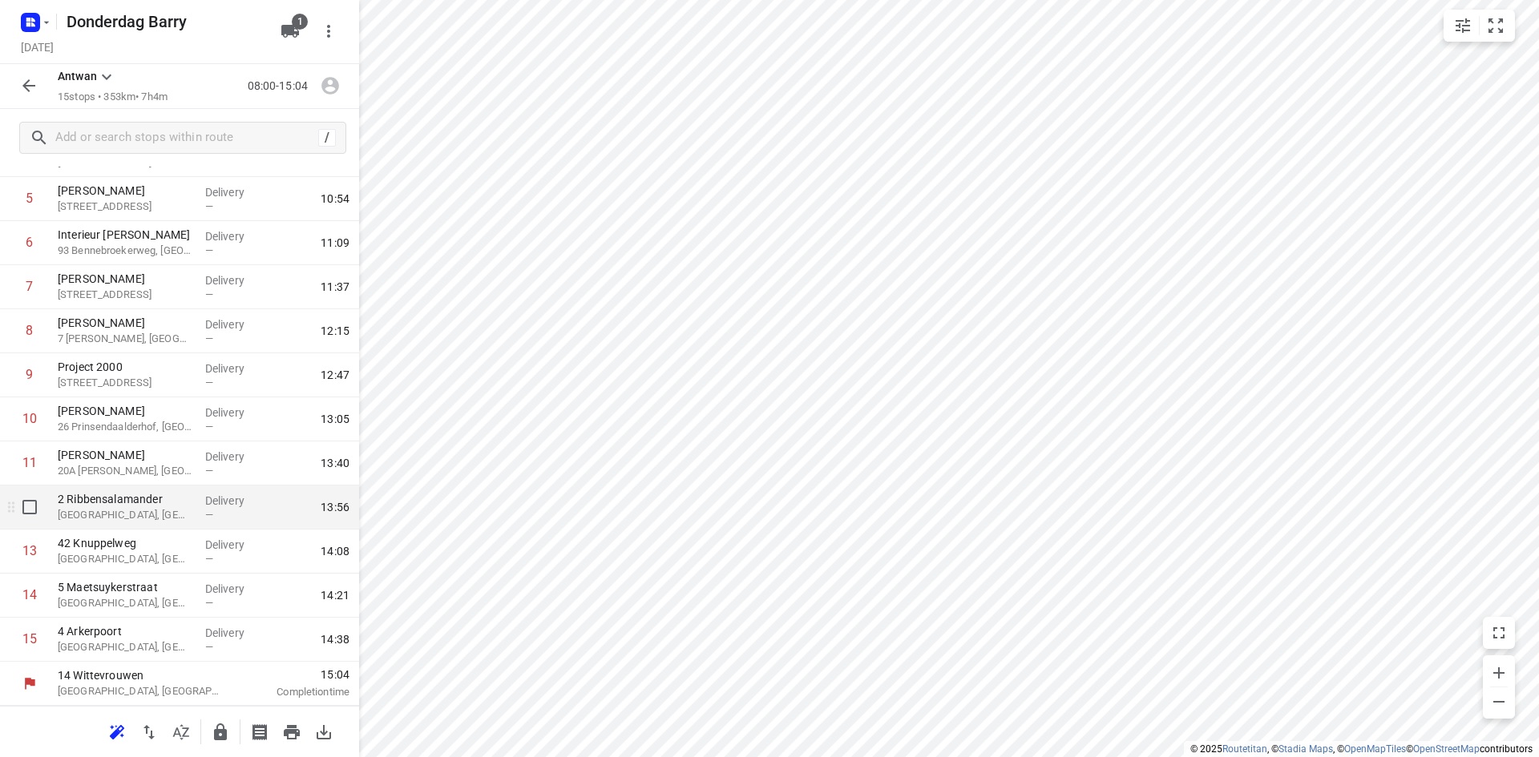
click at [97, 511] on p "[GEOGRAPHIC_DATA], [GEOGRAPHIC_DATA]" at bounding box center [125, 515] width 135 height 16
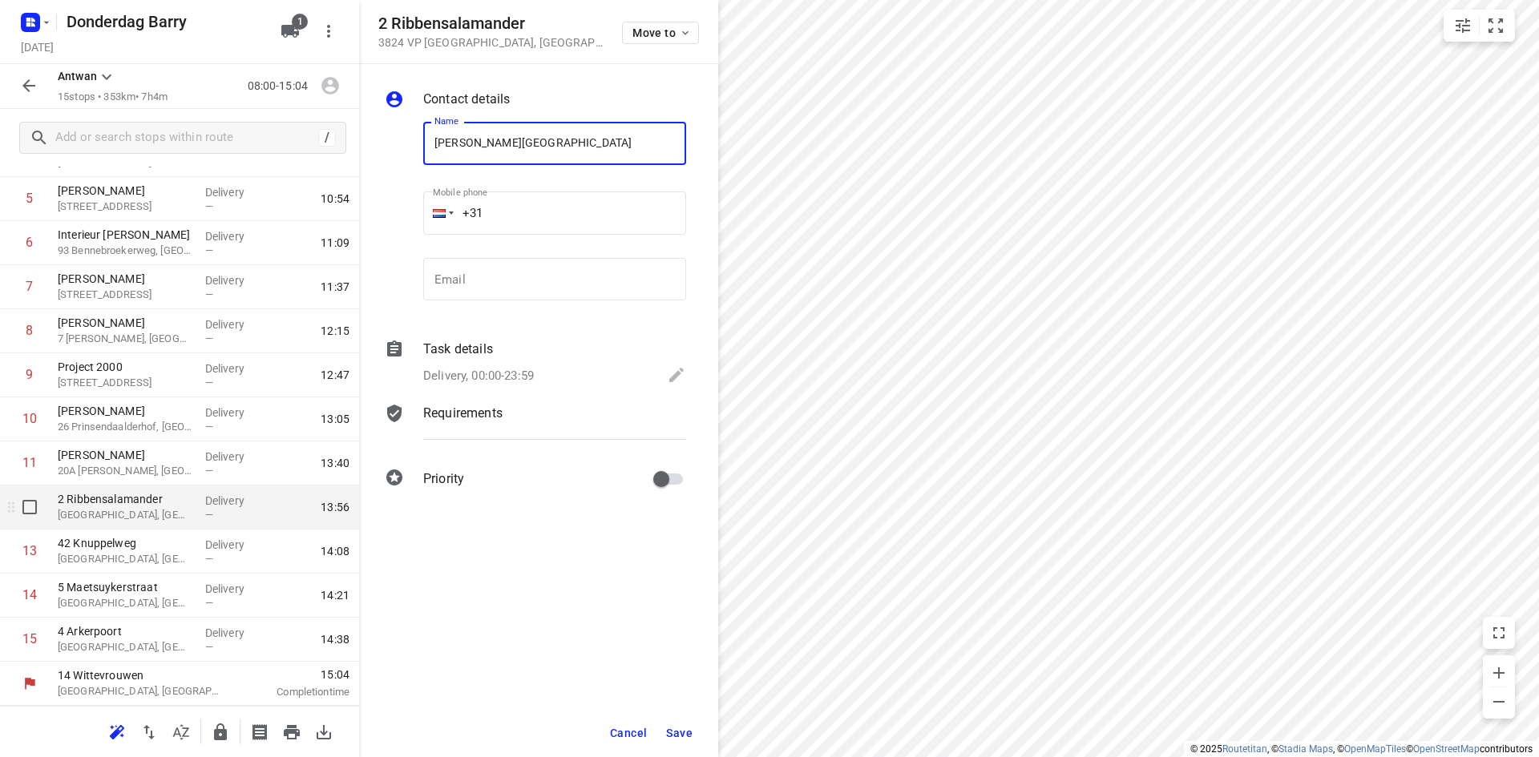
type input "[PERSON_NAME][GEOGRAPHIC_DATA]"
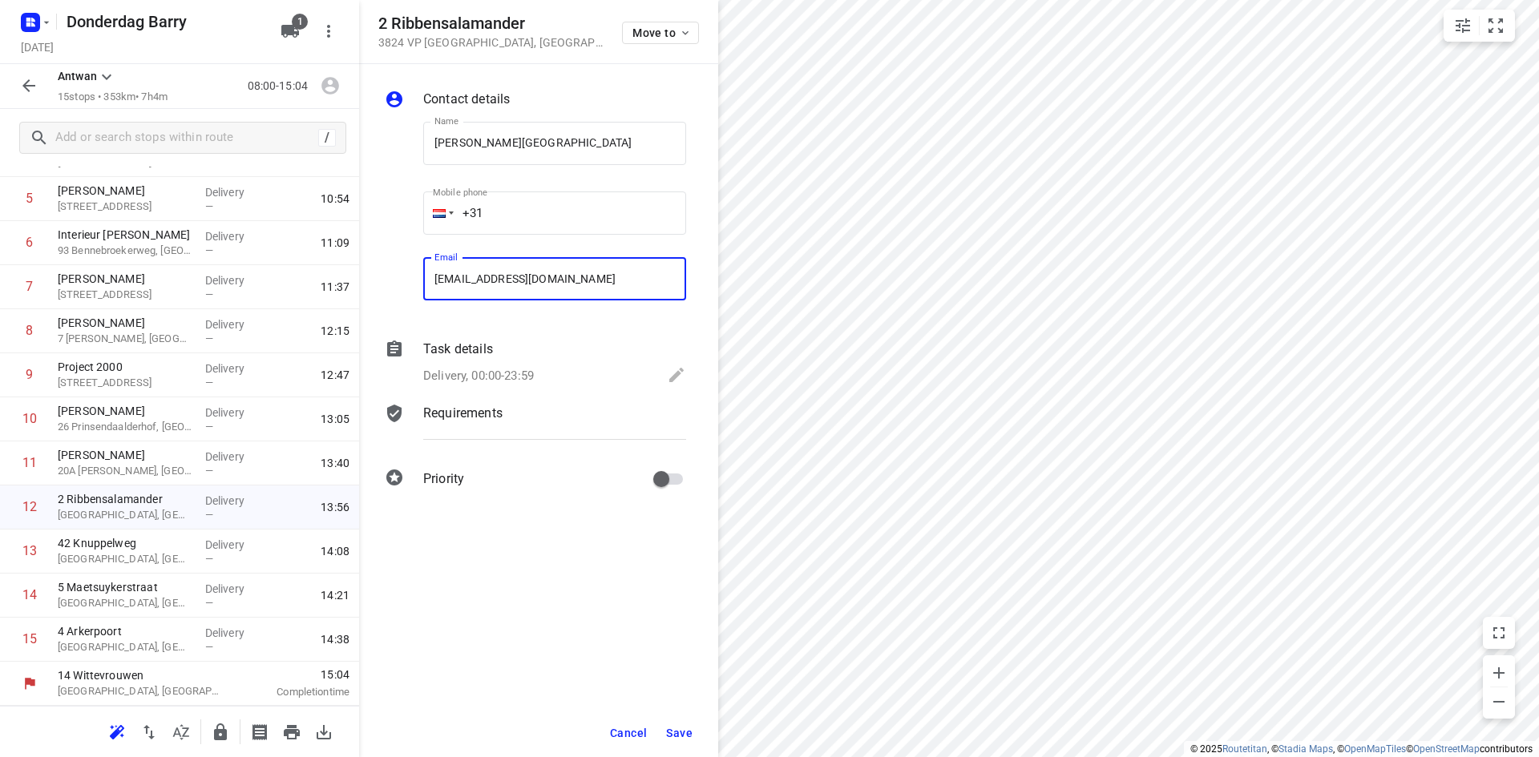
type input "[EMAIL_ADDRESS][DOMAIN_NAME]"
click at [672, 739] on span "Save" at bounding box center [679, 733] width 26 height 13
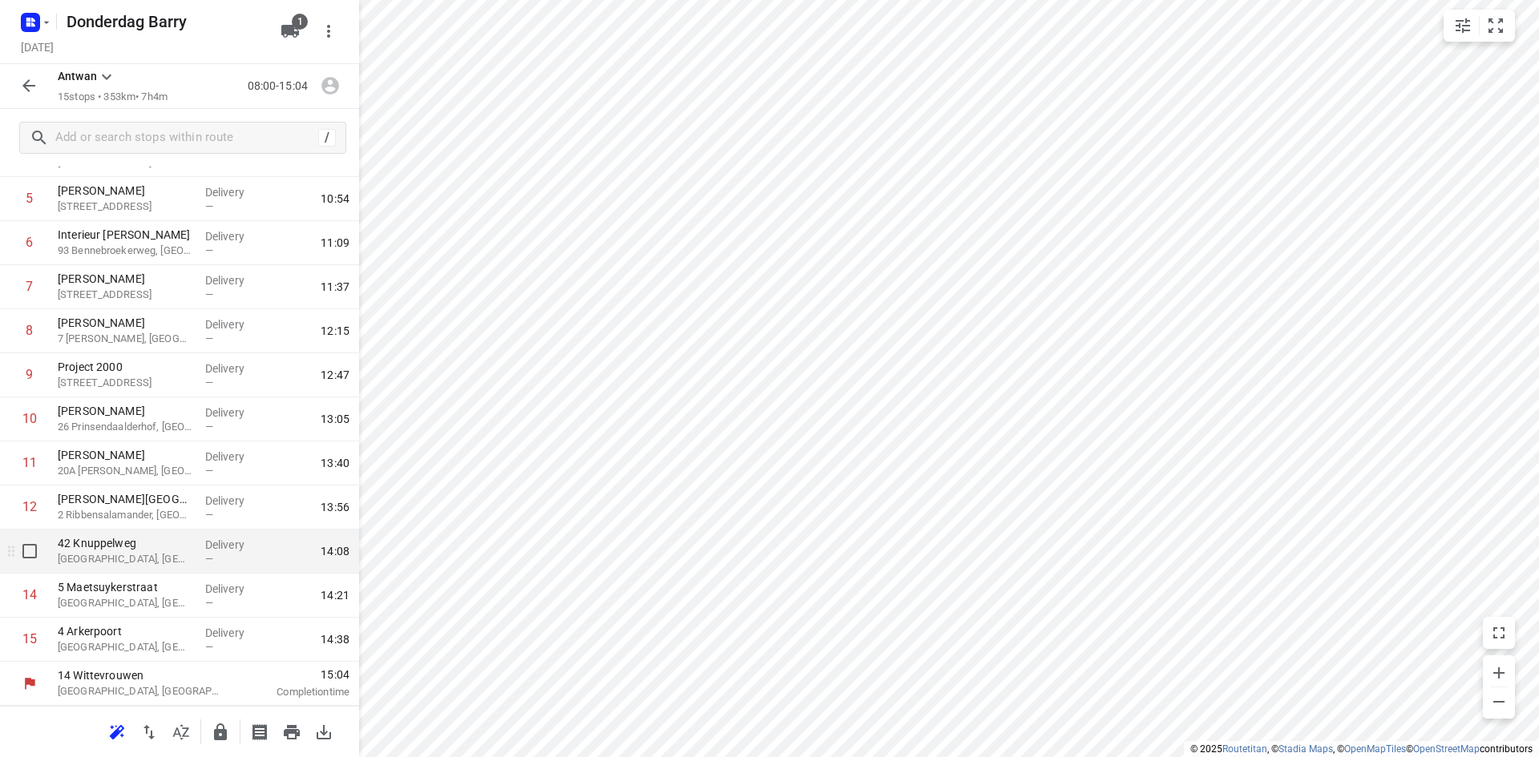
click at [123, 555] on p "[GEOGRAPHIC_DATA], [GEOGRAPHIC_DATA]" at bounding box center [125, 559] width 135 height 16
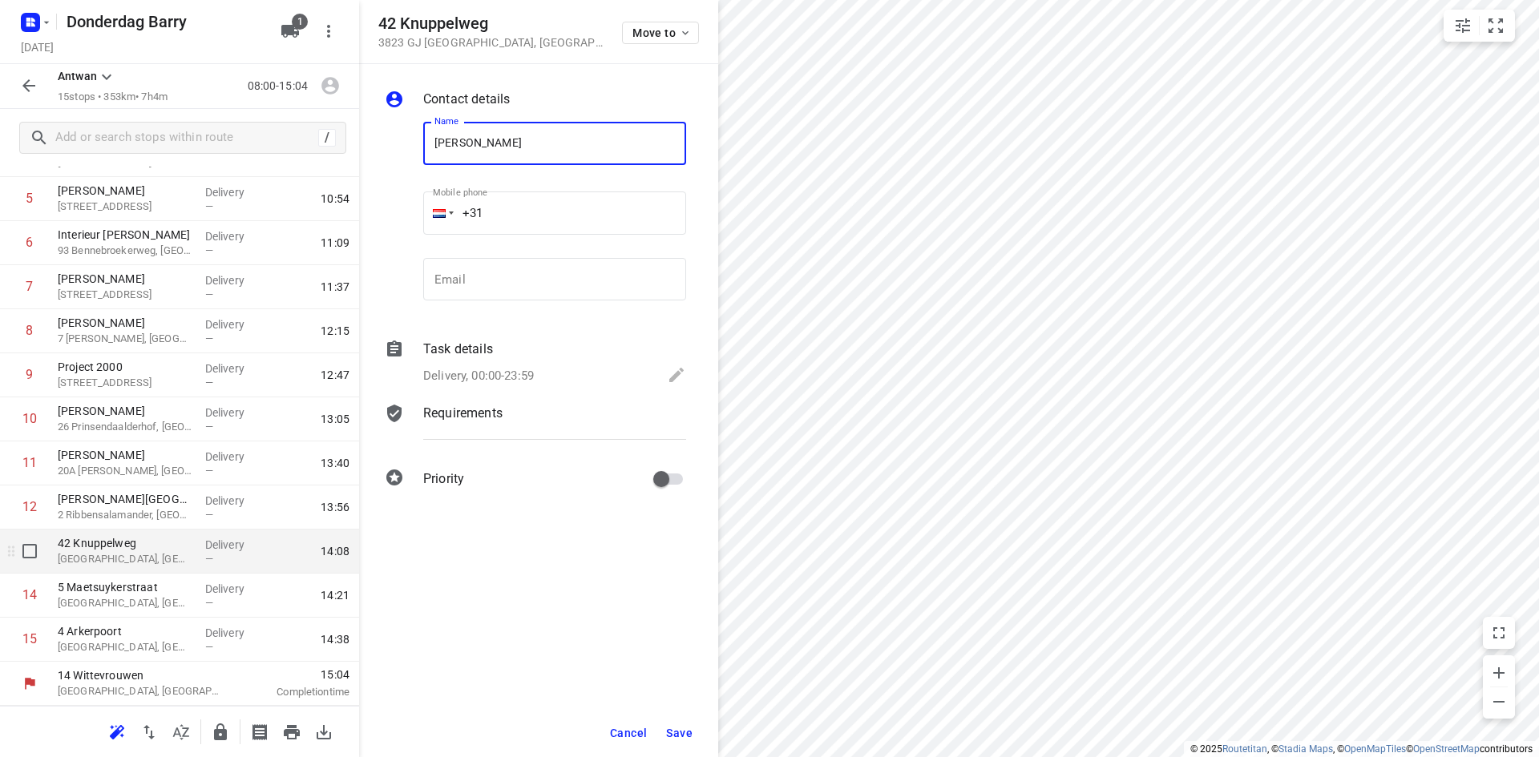
type input "[PERSON_NAME]"
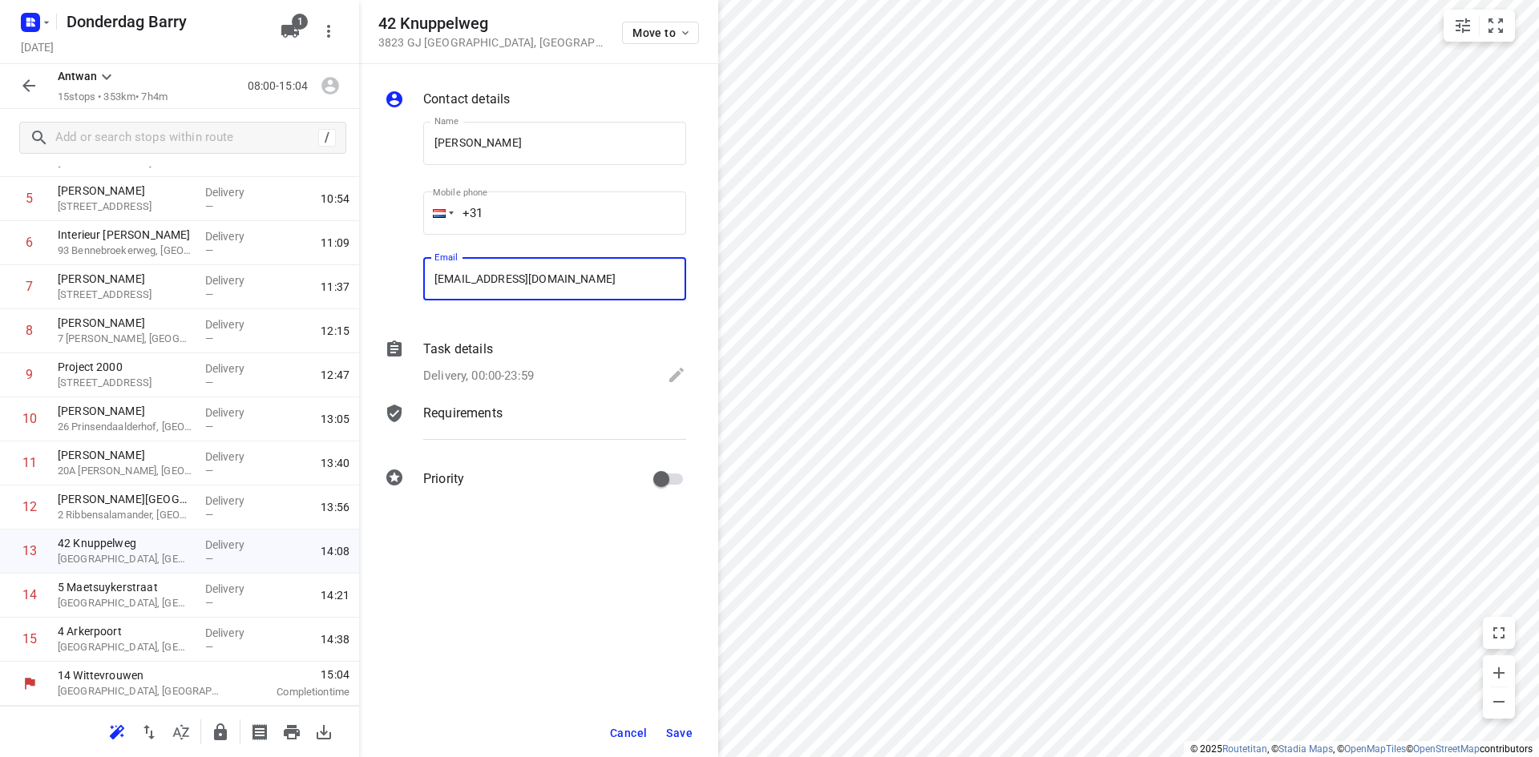
type input "[EMAIL_ADDRESS][DOMAIN_NAME]"
click at [672, 728] on span "Save" at bounding box center [679, 733] width 26 height 13
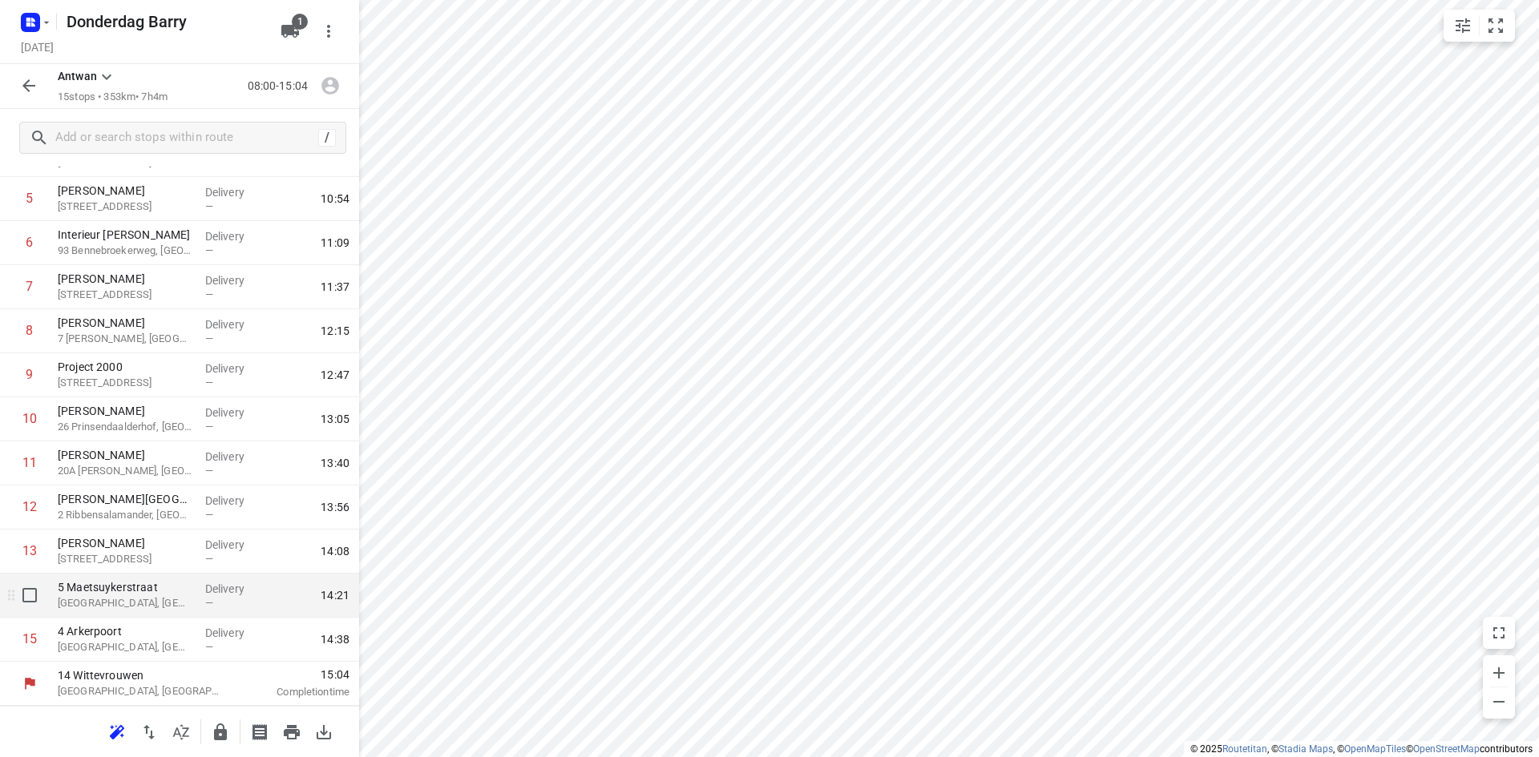
click at [125, 595] on p "[GEOGRAPHIC_DATA], [GEOGRAPHIC_DATA]" at bounding box center [125, 603] width 135 height 16
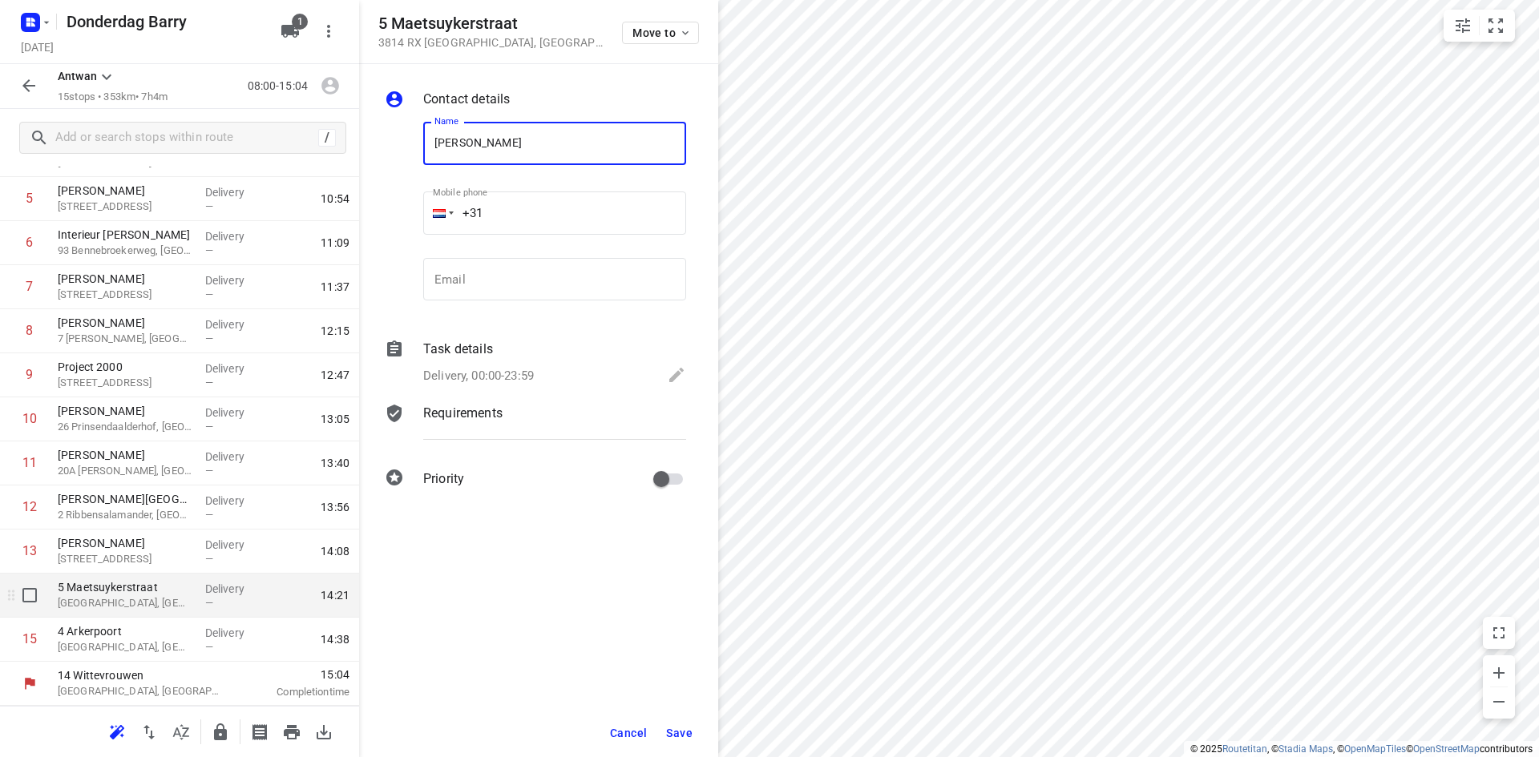
type input "[PERSON_NAME]"
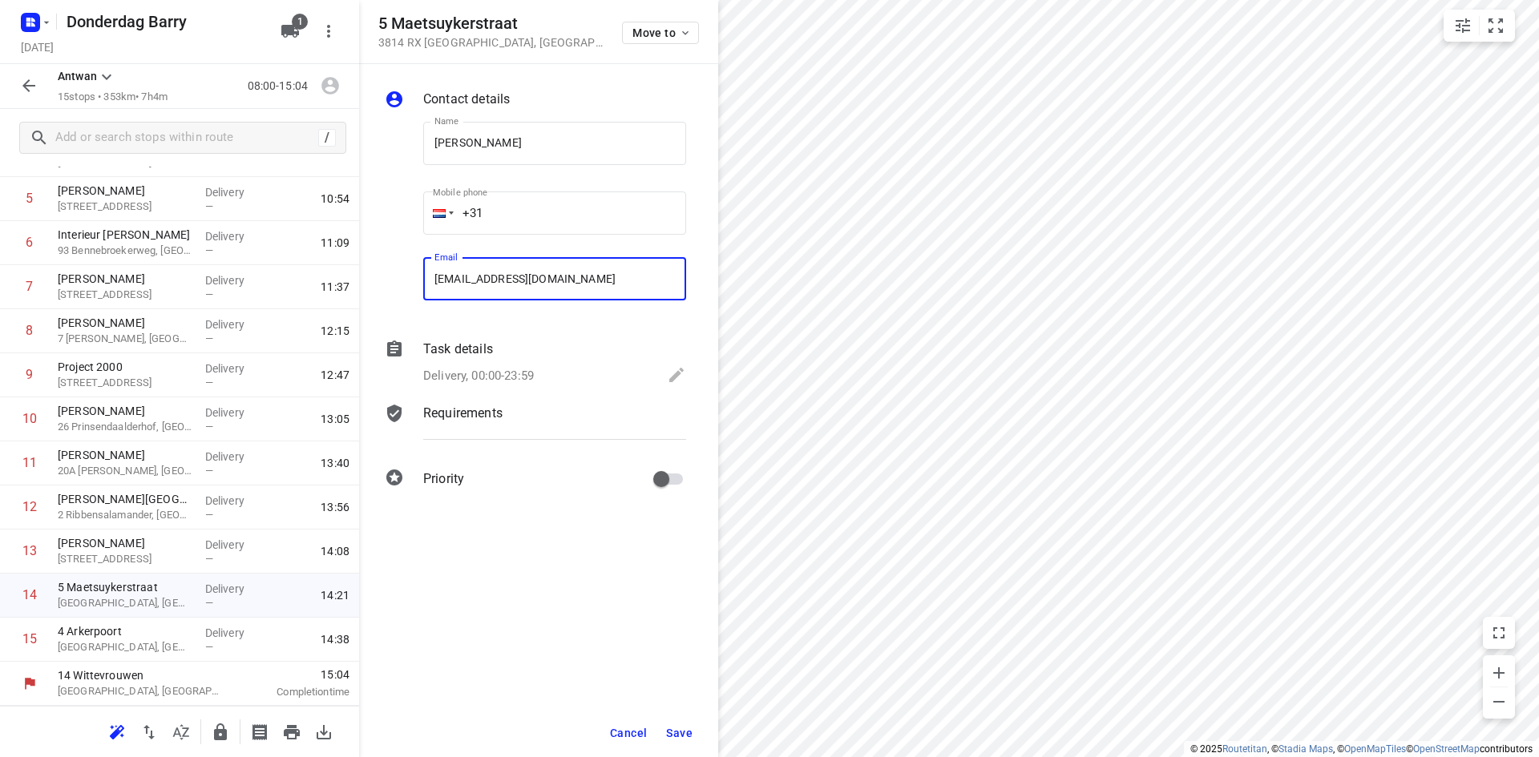
type input "[EMAIL_ADDRESS][DOMAIN_NAME]"
click at [682, 739] on span "Save" at bounding box center [679, 733] width 26 height 13
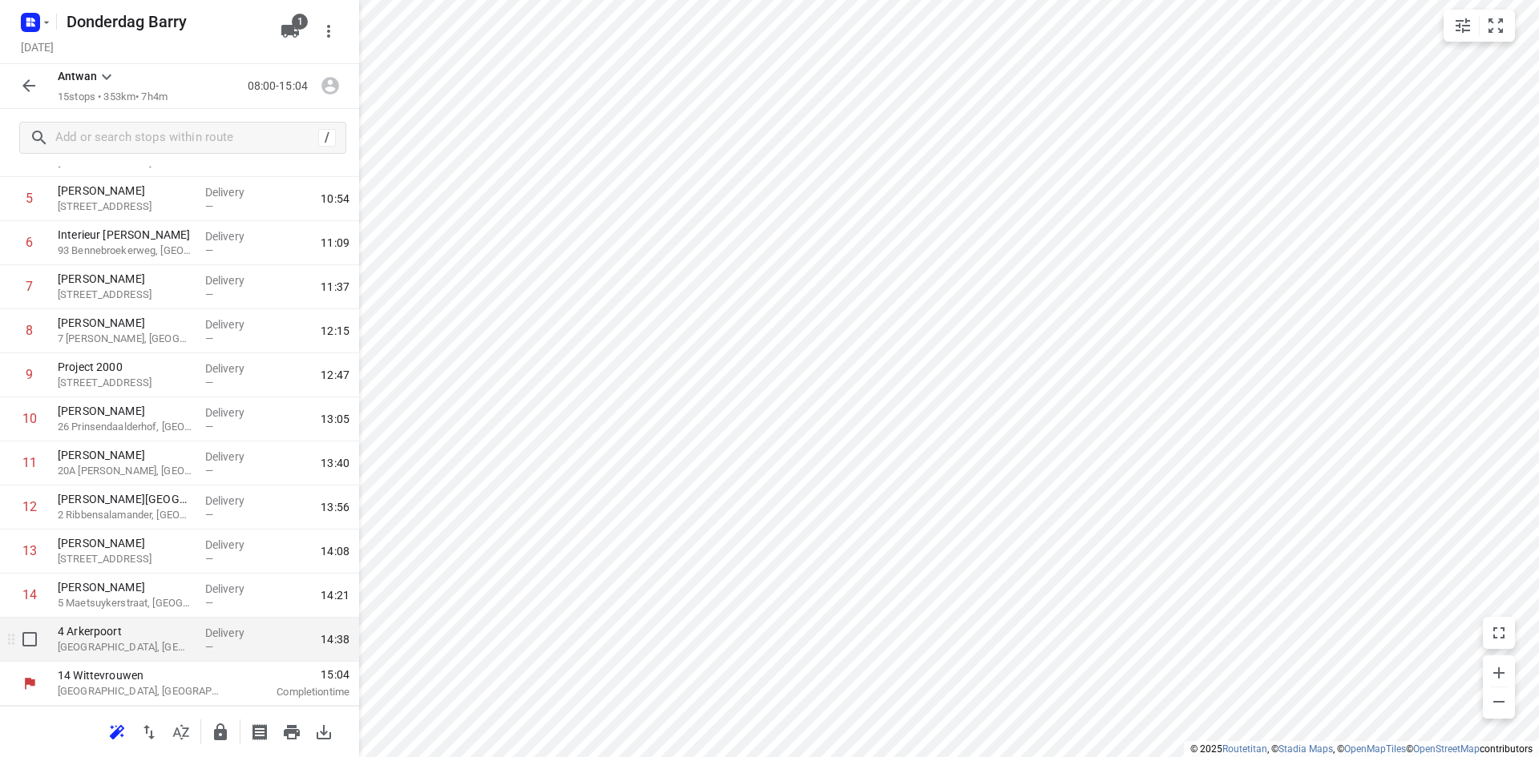
click at [145, 639] on p "4 Arkerpoort" at bounding box center [125, 632] width 135 height 16
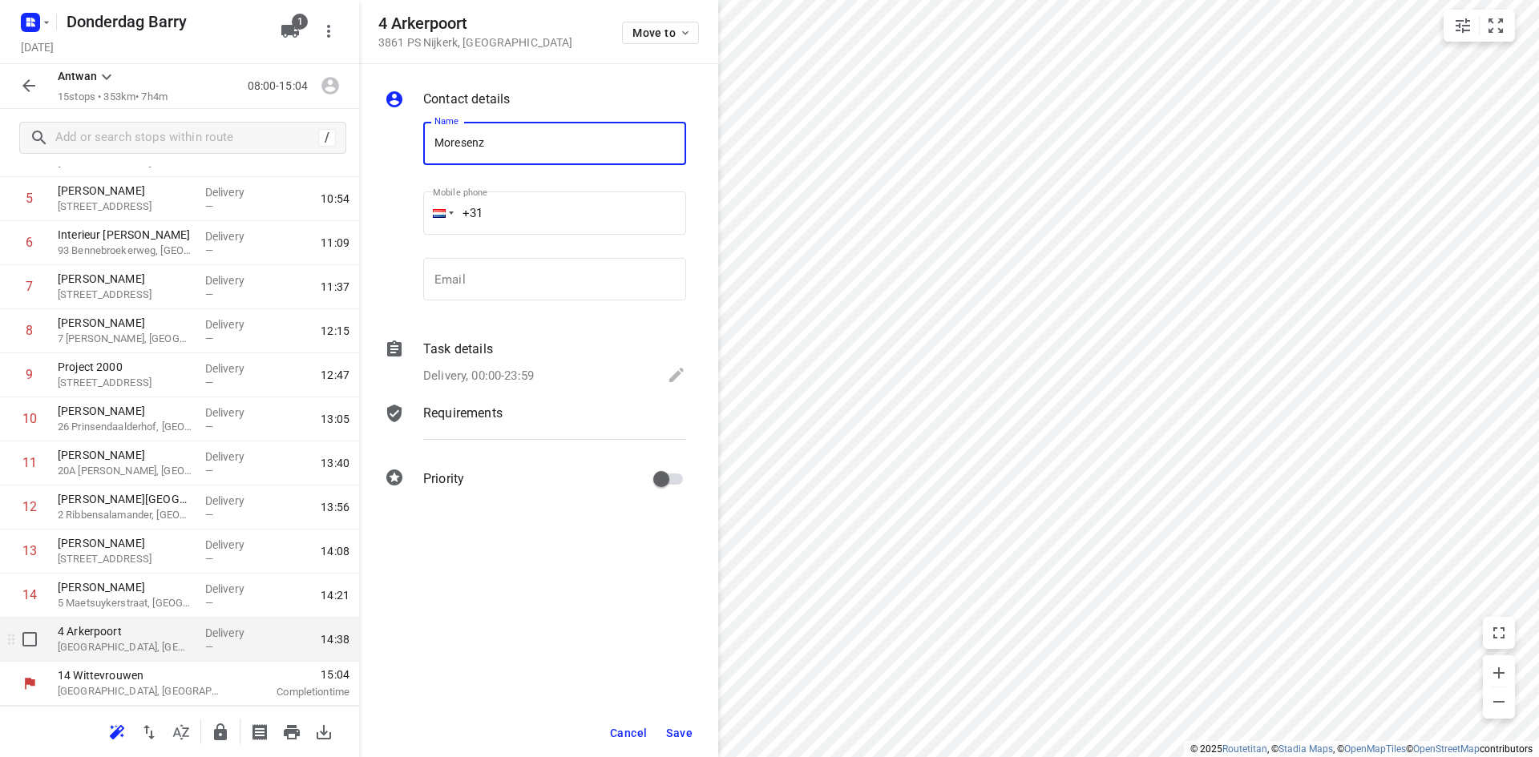
type input "Moresenz"
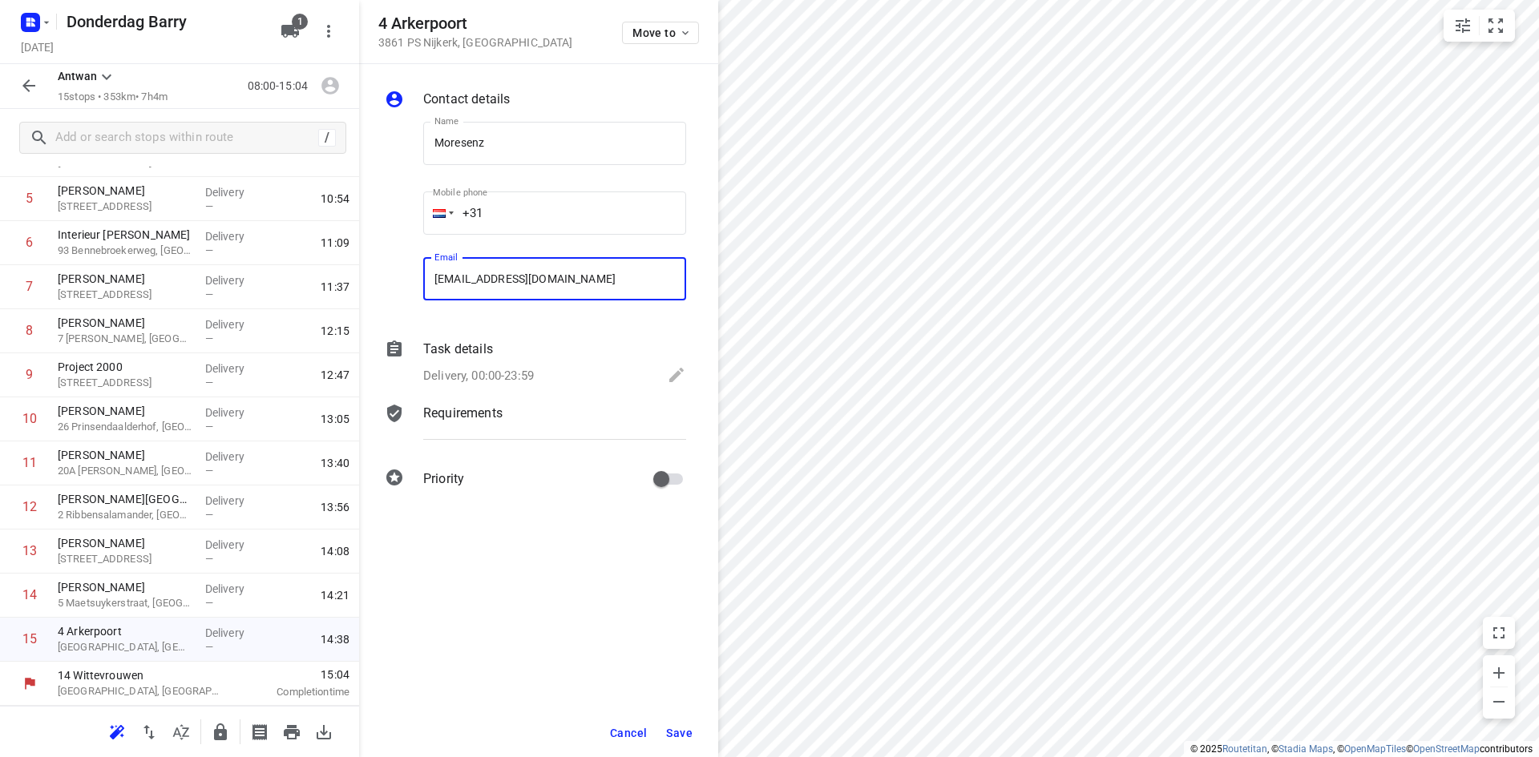
type input "[EMAIL_ADDRESS][DOMAIN_NAME]"
click at [673, 729] on span "Save" at bounding box center [679, 733] width 26 height 13
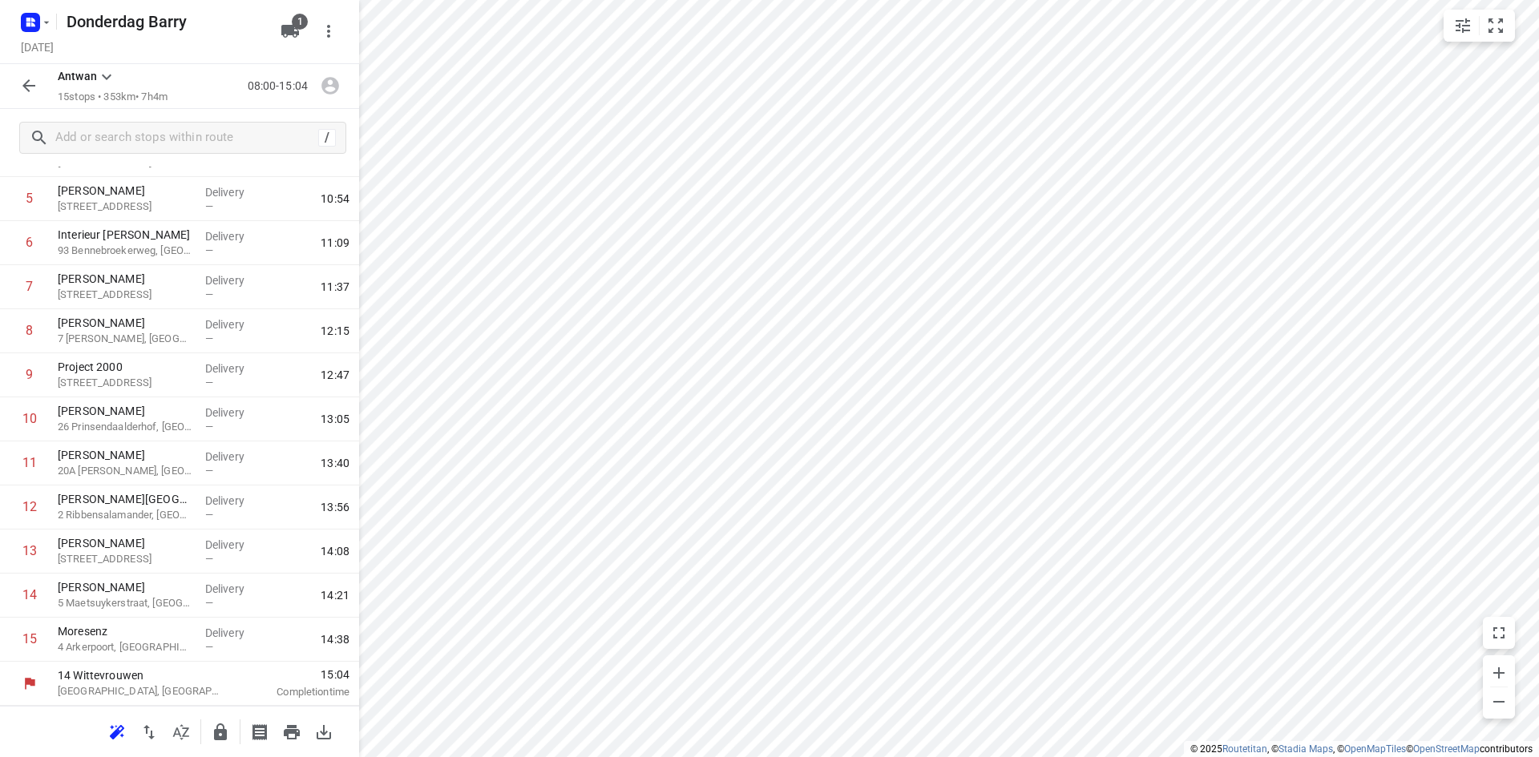
click at [30, 91] on icon "button" at bounding box center [28, 85] width 13 height 13
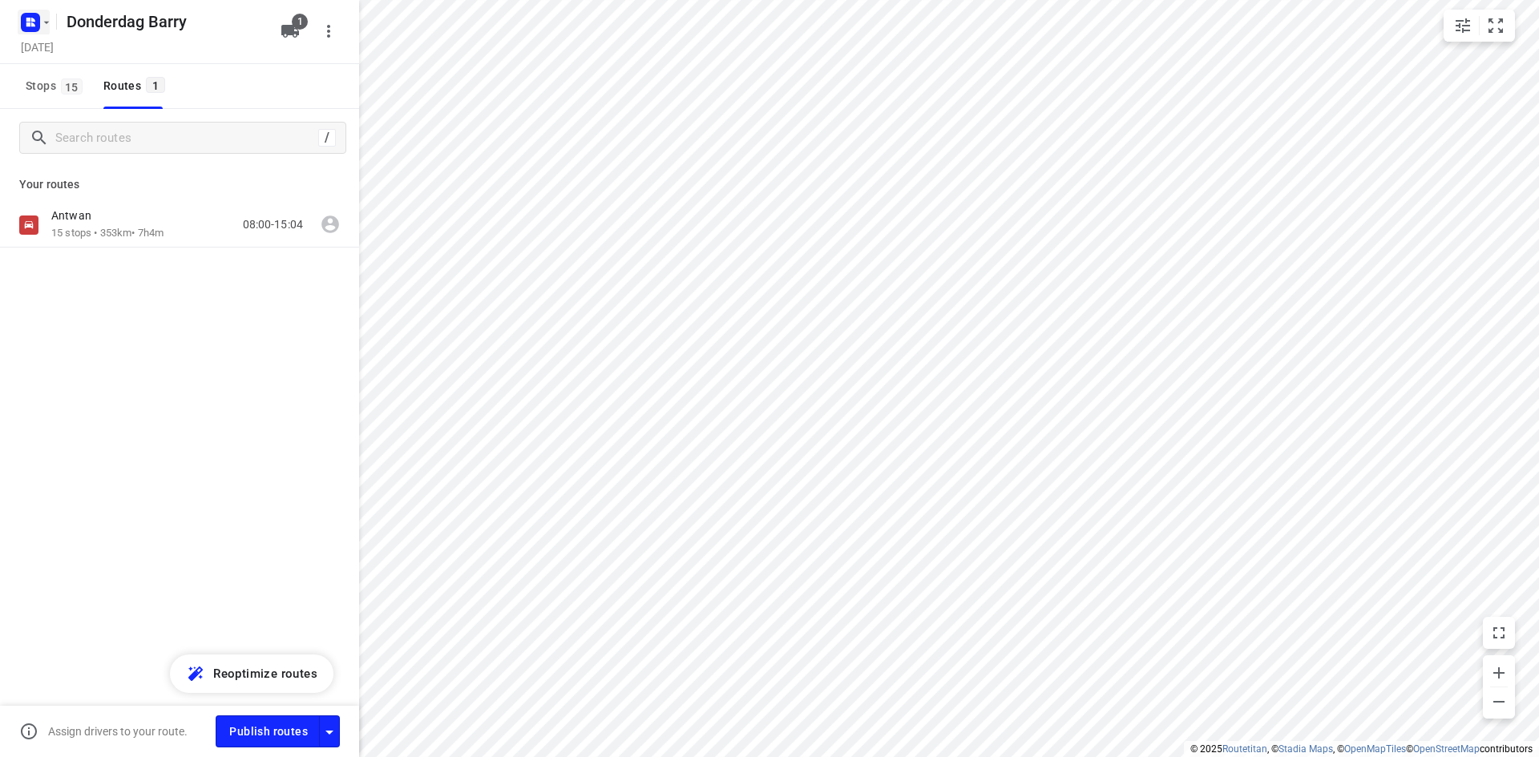
click at [31, 24] on icon "button" at bounding box center [33, 24] width 4 height 4
click at [49, 54] on span "Back to projects" at bounding box center [161, 56] width 261 height 18
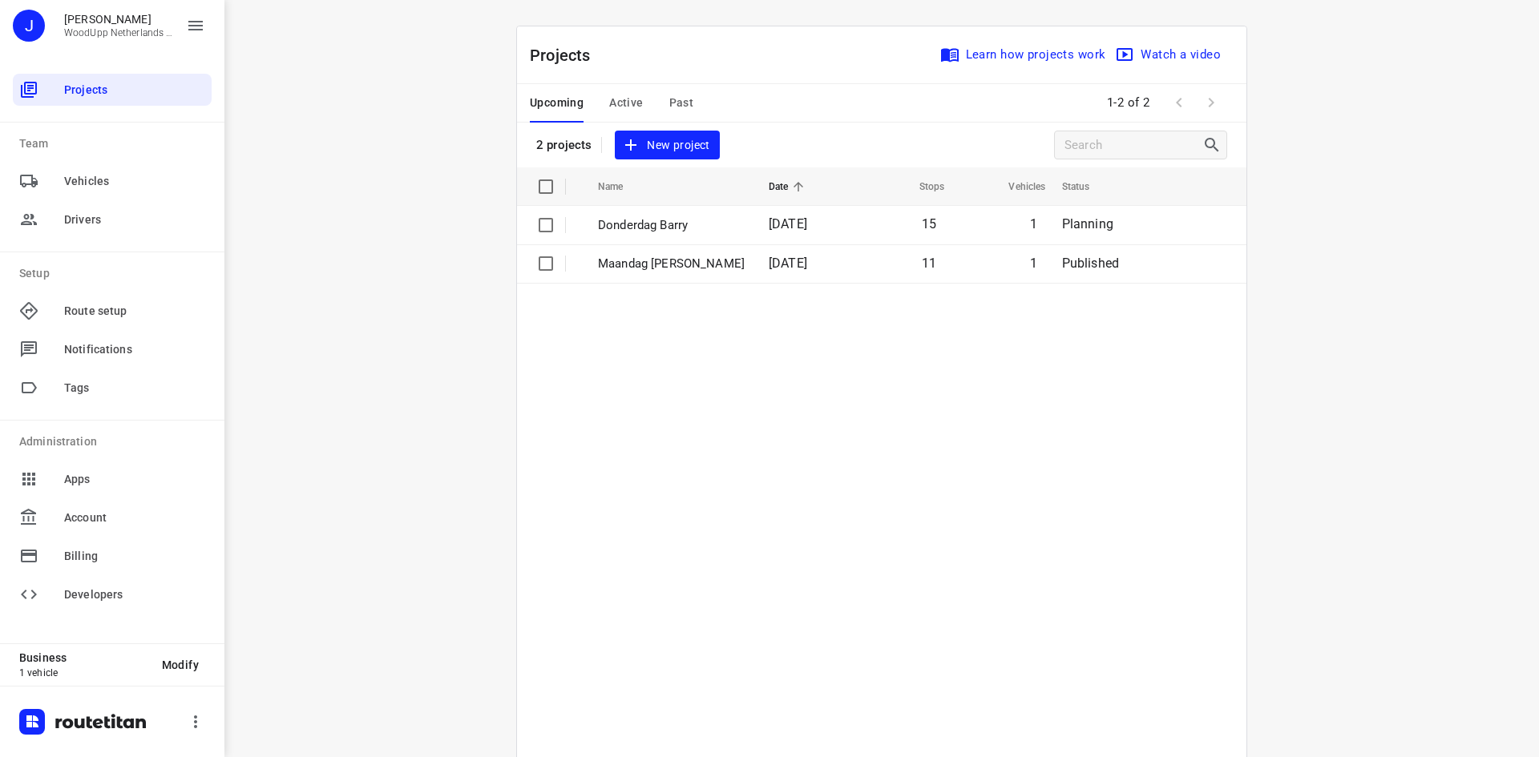
drag, startPoint x: 240, startPoint y: 190, endPoint x: 446, endPoint y: 171, distance: 206.9
click at [248, 192] on div "i © 2025 Routetitan , © Stadia Maps , © OpenMapTiles © OpenStreetMap contributo…" at bounding box center [881, 378] width 1314 height 757
click at [644, 151] on span "New project" at bounding box center [666, 145] width 85 height 20
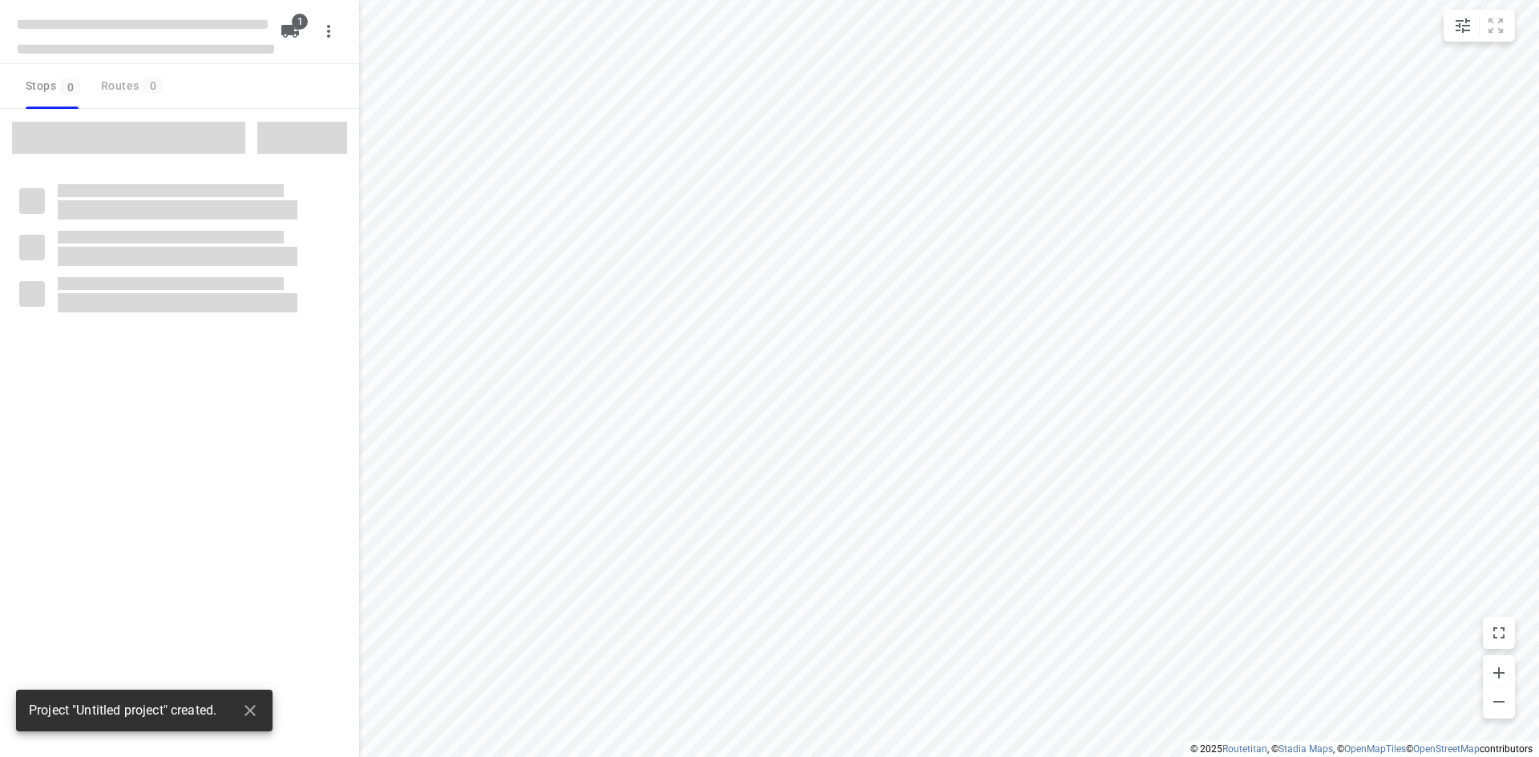
type input "distance"
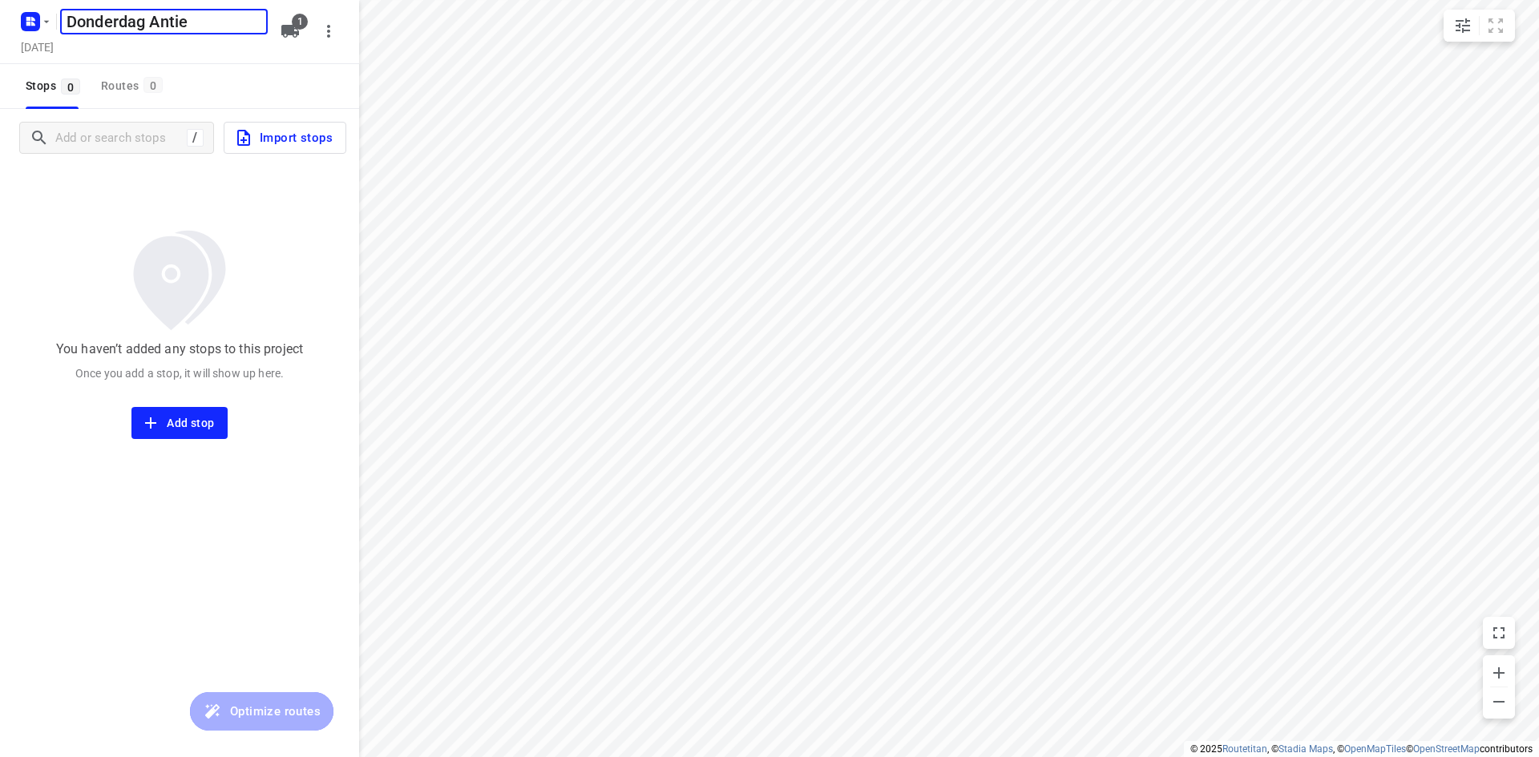
type input "Donderdag Antie"
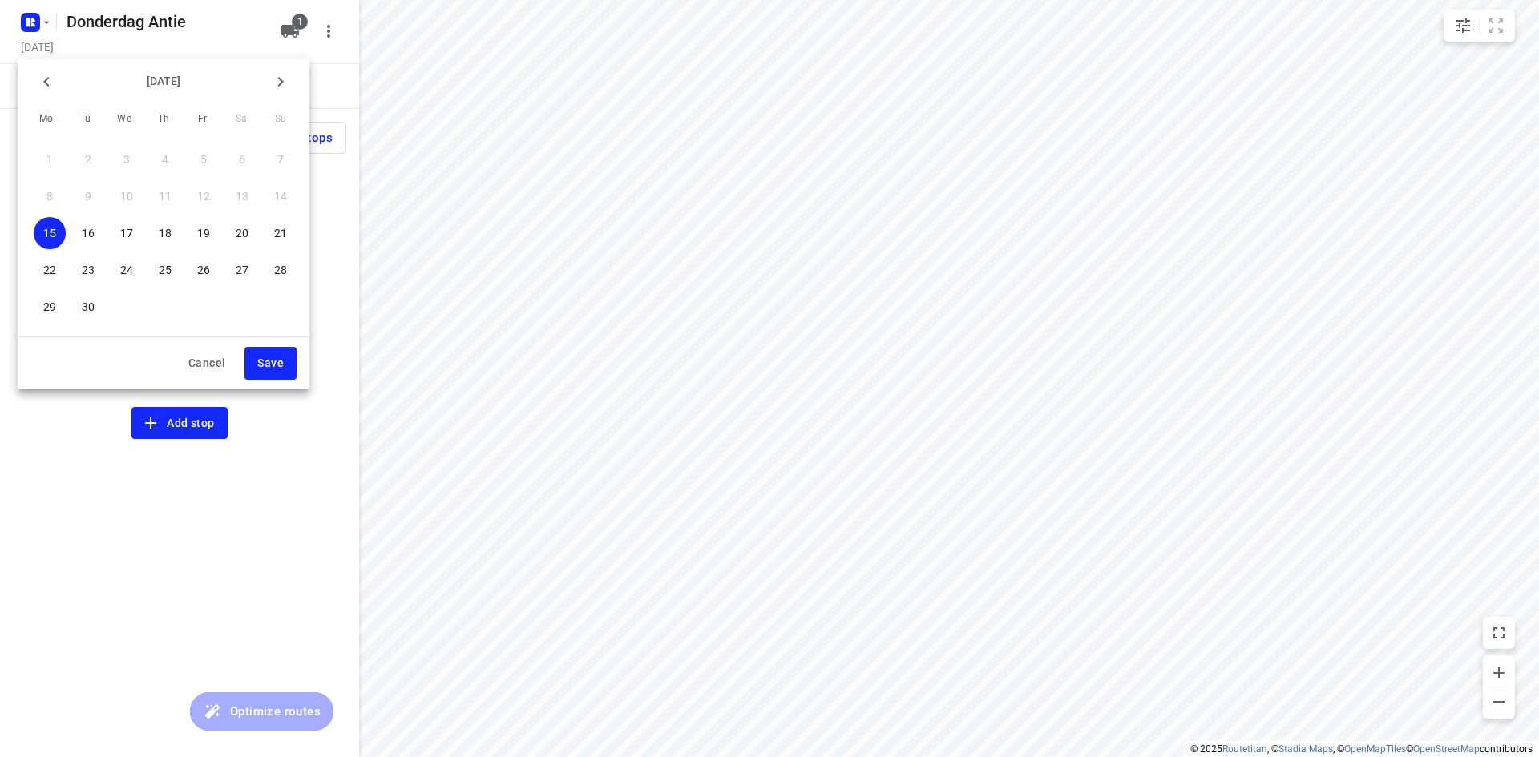
click at [161, 228] on p "18" at bounding box center [165, 233] width 13 height 16
click at [264, 362] on span "Save" at bounding box center [270, 363] width 26 height 20
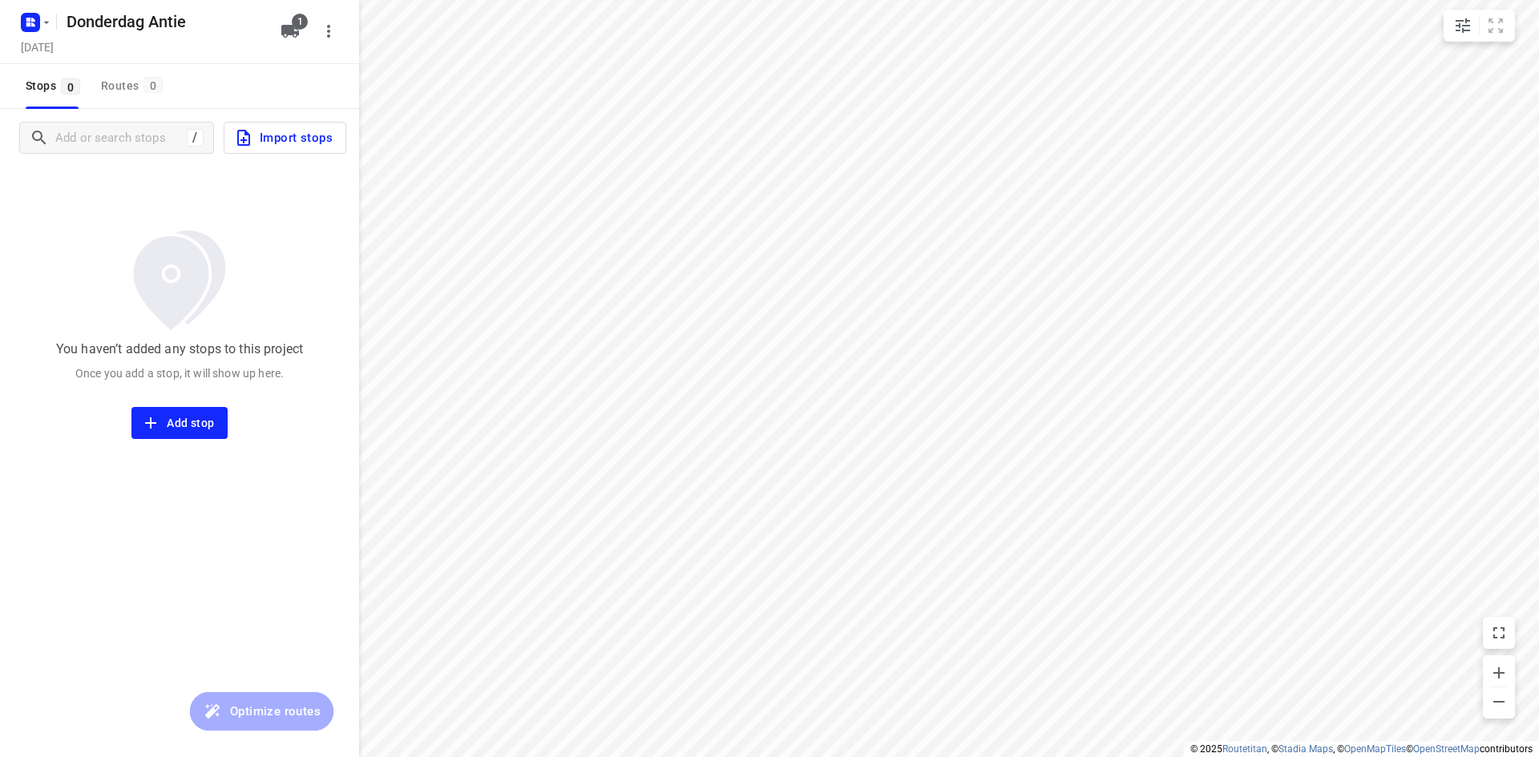
click at [234, 85] on div "Stops 0 Routes 0" at bounding box center [179, 86] width 359 height 45
click at [76, 146] on input "Add or search stops" at bounding box center [200, 138] width 289 height 25
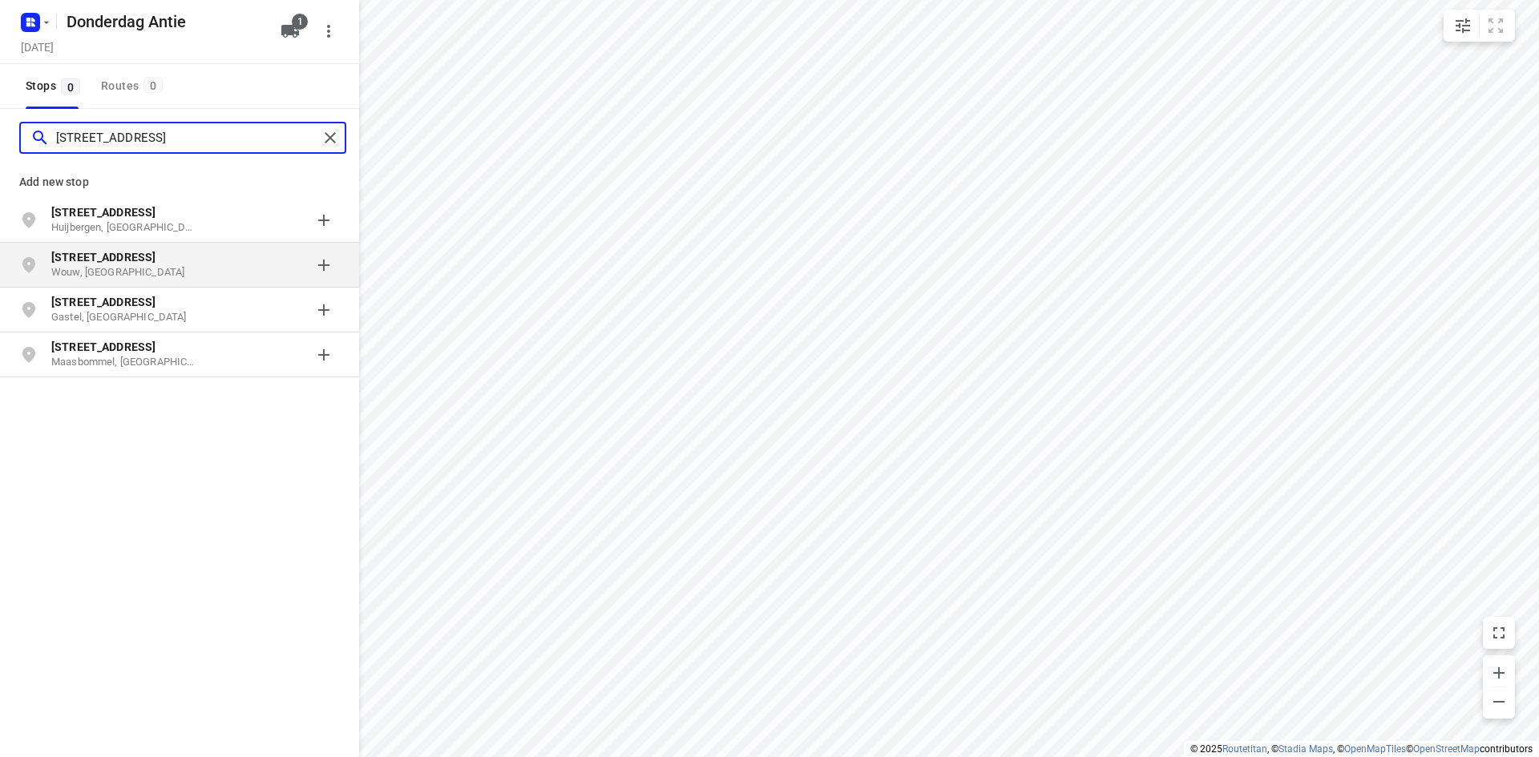
type input "[STREET_ADDRESS]"
click at [92, 274] on p "Wouw, [GEOGRAPHIC_DATA]" at bounding box center [124, 272] width 147 height 15
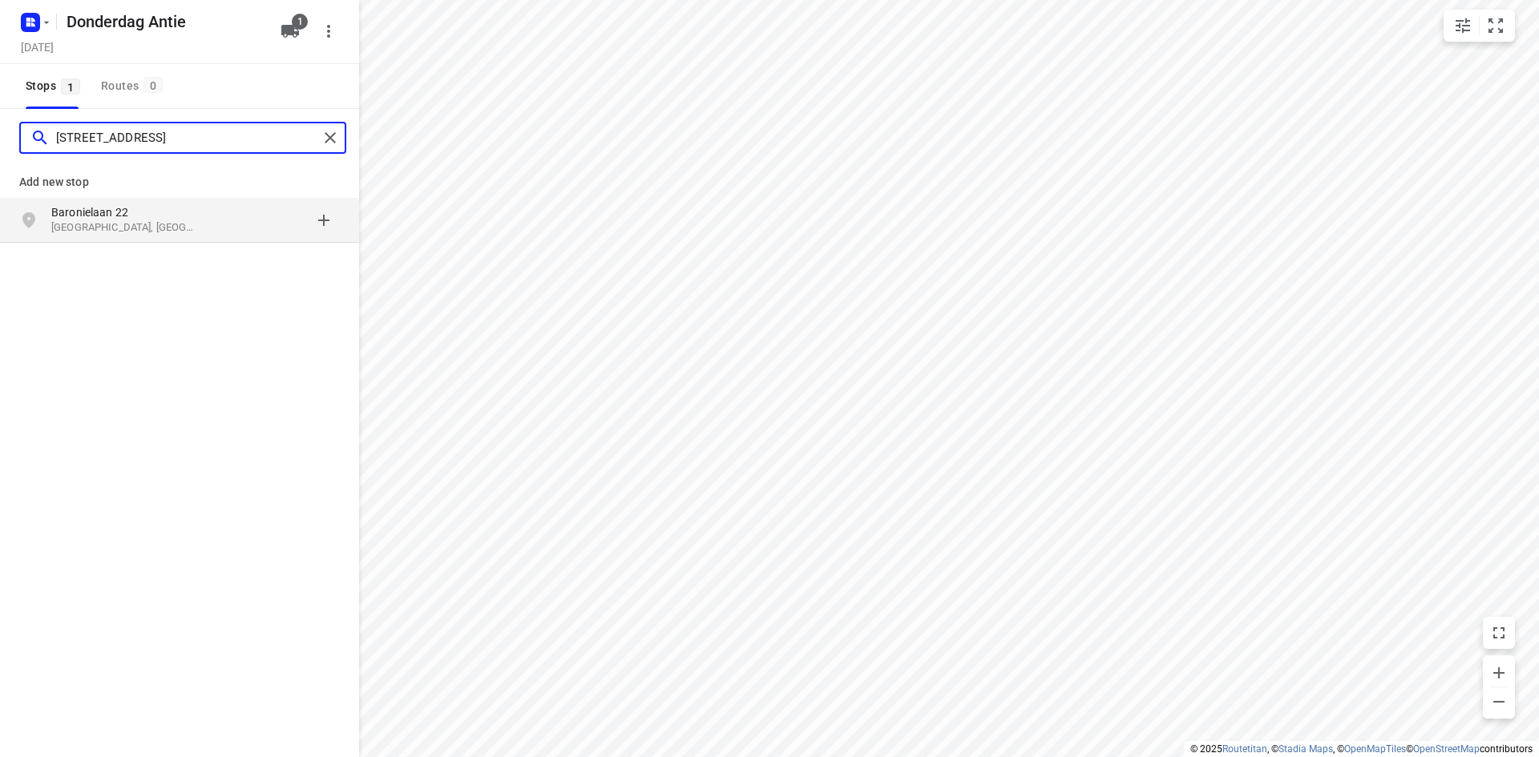
type input "[STREET_ADDRESS]"
click at [133, 219] on p "Baronielaan 22" at bounding box center [124, 212] width 147 height 16
type input "koelestraat 29 oud [PERSON_NAME]"
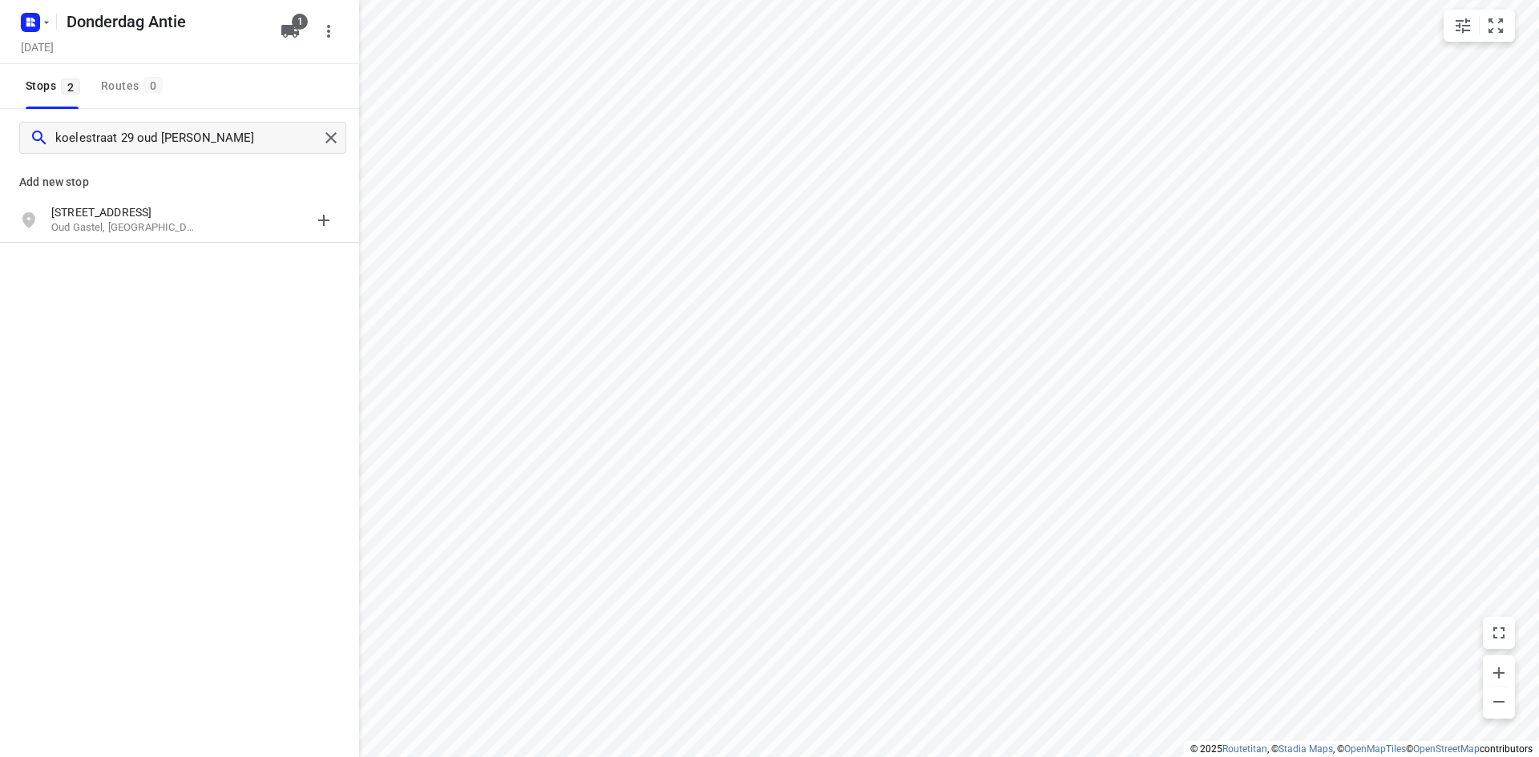
click at [133, 212] on p "[STREET_ADDRESS]" at bounding box center [124, 212] width 147 height 16
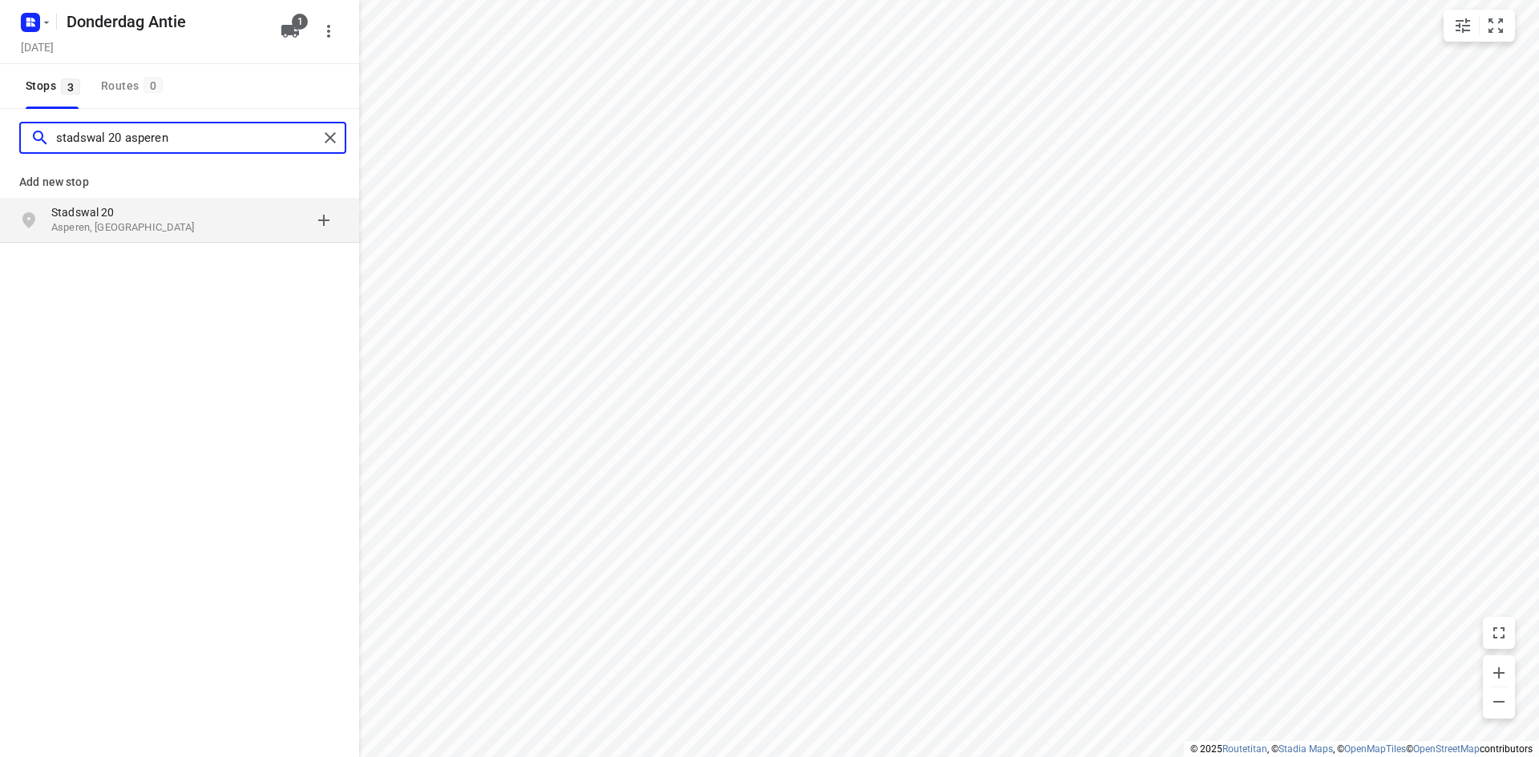
type input "stadswal 20 asperen"
click at [139, 222] on p "Asperen, [GEOGRAPHIC_DATA]" at bounding box center [124, 227] width 147 height 15
type input "l"
type input "gildelaan 57 hilvarenbeek"
click at [131, 214] on p "Gildelaan 57" at bounding box center [124, 212] width 147 height 16
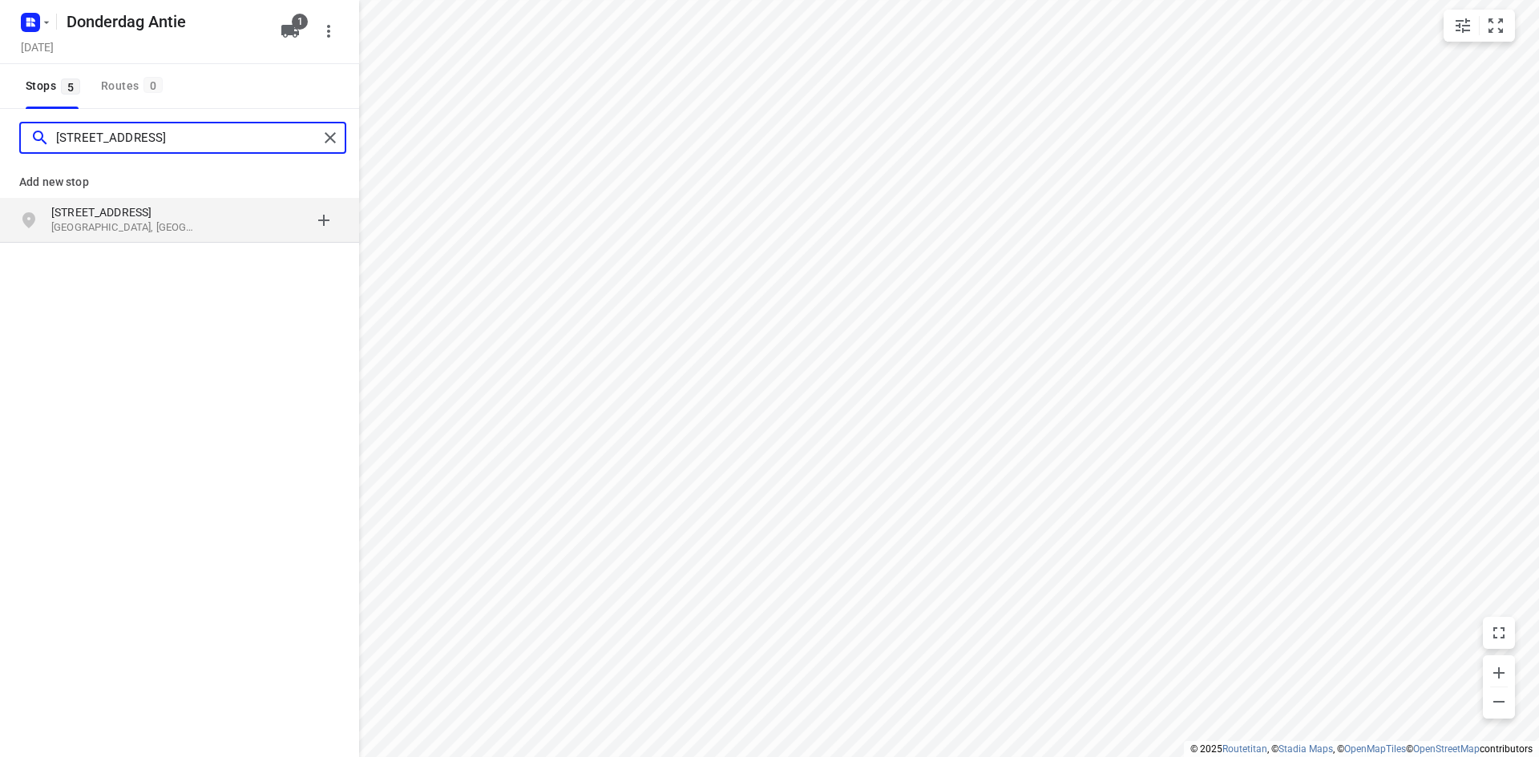
type input "[STREET_ADDRESS]"
click at [139, 240] on div "[STREET_ADDRESS]" at bounding box center [179, 220] width 359 height 45
type input "[STREET_ADDRESS] aarle"
click at [132, 218] on p "[STREET_ADDRESS]" at bounding box center [124, 212] width 147 height 16
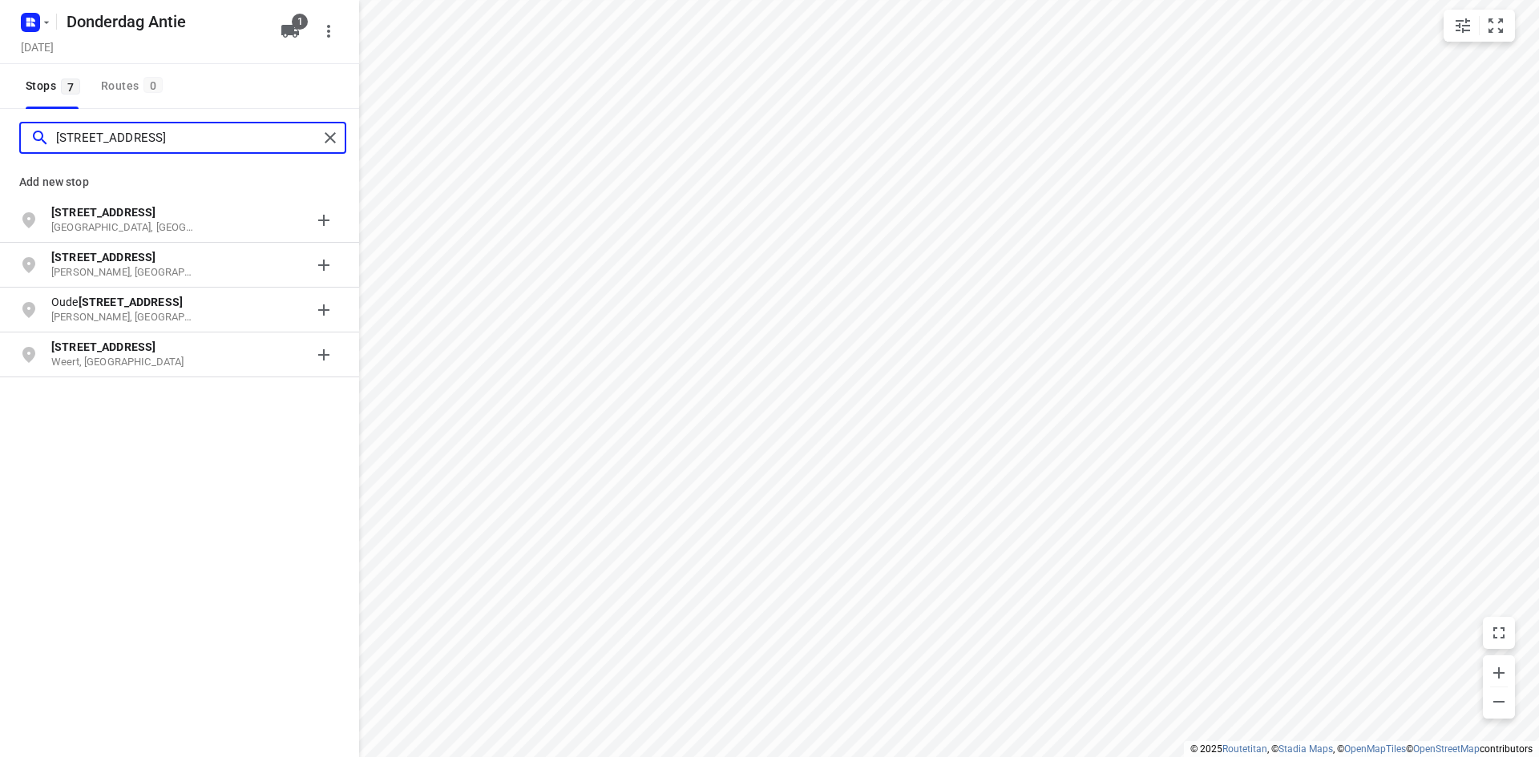
type input "[STREET_ADDRESS]"
click at [133, 216] on b "[STREET_ADDRESS]" at bounding box center [103, 212] width 104 height 13
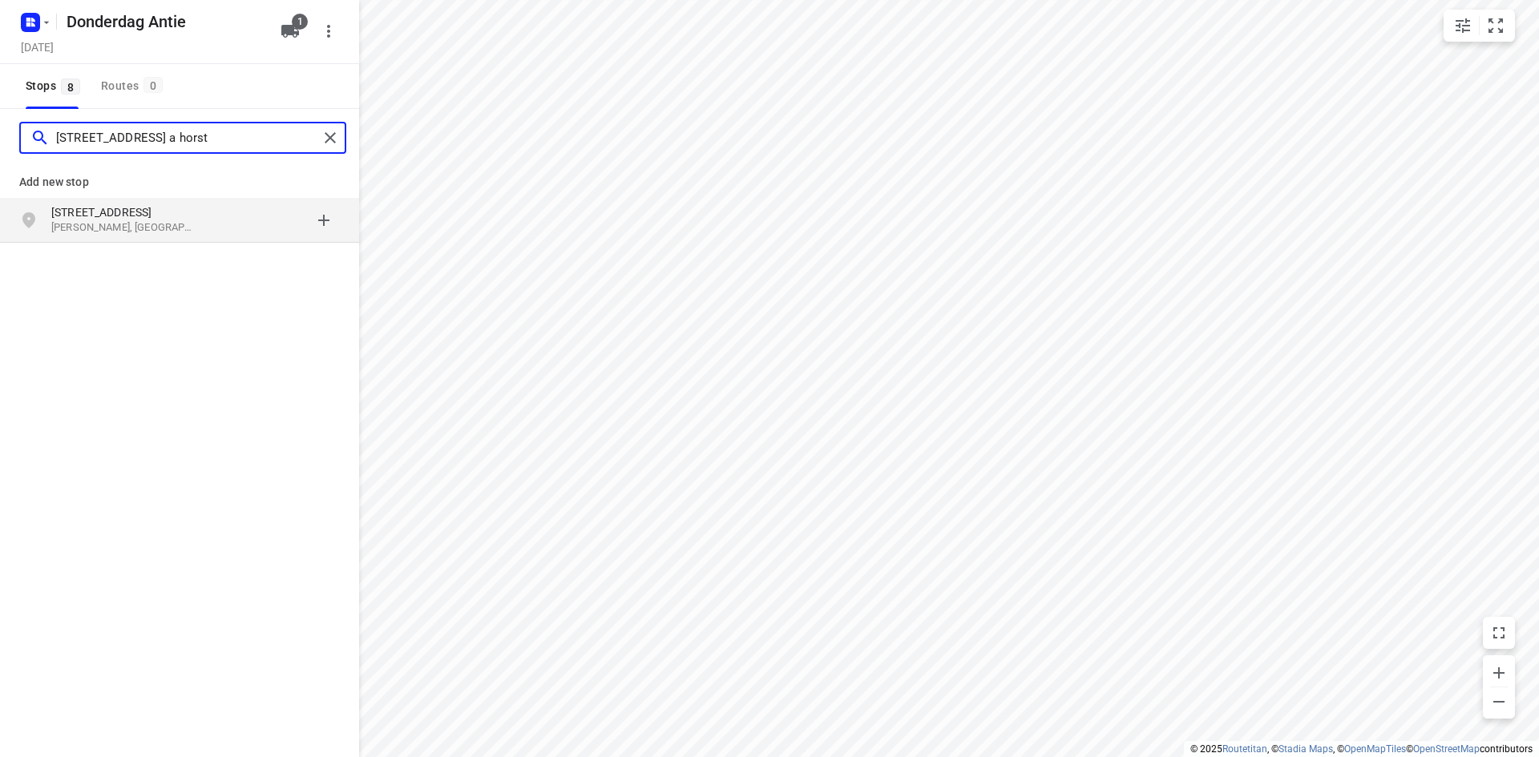
type input "[STREET_ADDRESS] a horst"
click at [166, 208] on p "[STREET_ADDRESS]" at bounding box center [124, 212] width 147 height 16
type input "[STREET_ADDRESS]"
click at [145, 218] on p "[STREET_ADDRESS]" at bounding box center [124, 212] width 147 height 16
type input "doctor [PERSON_NAME] 40 gemert"
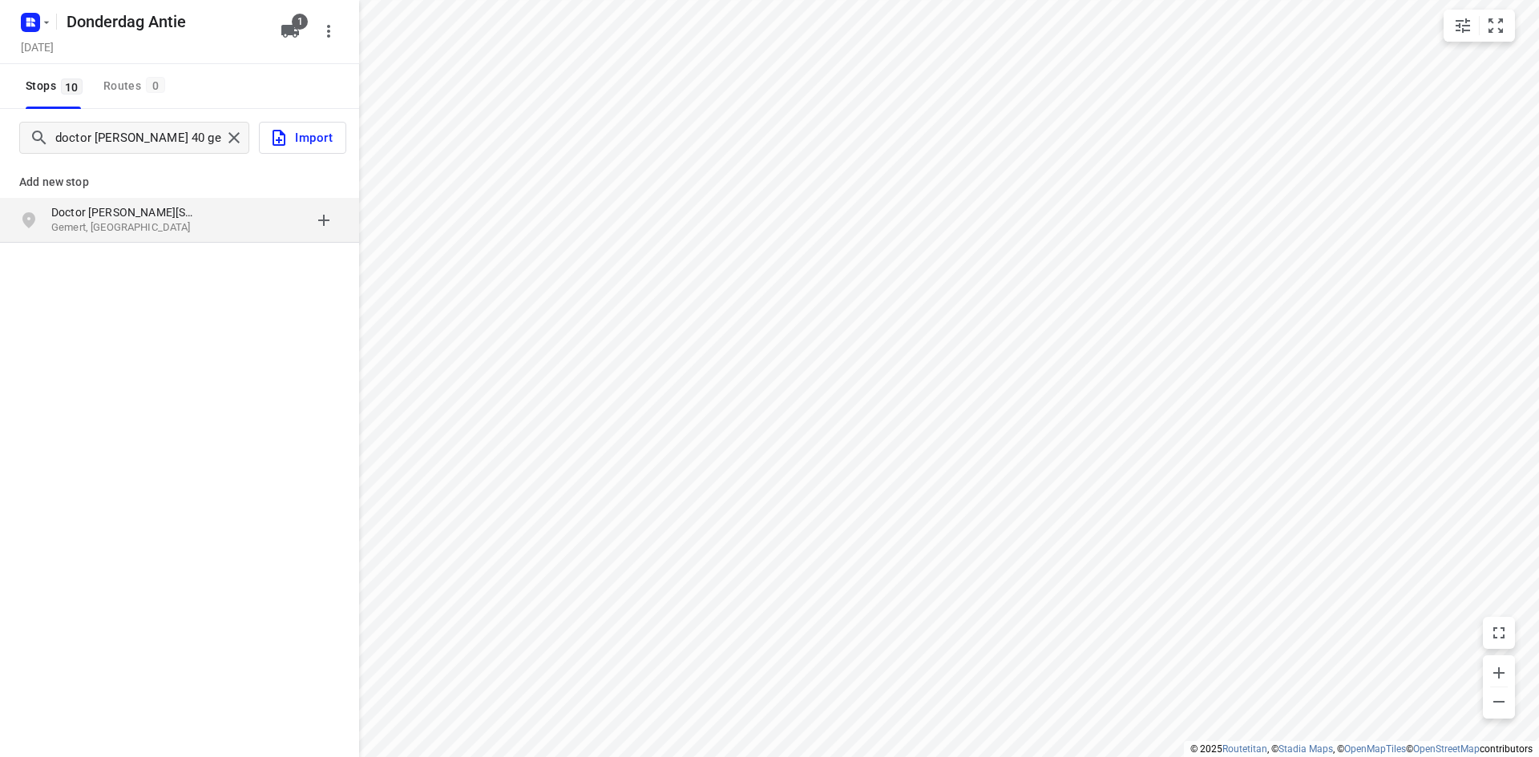
click at [142, 213] on p "Doctor [PERSON_NAME][STREET_ADDRESS]" at bounding box center [124, 212] width 147 height 16
type input "hazenberg 31 alphen"
click at [140, 208] on p "Hazenberg 31" at bounding box center [124, 212] width 147 height 16
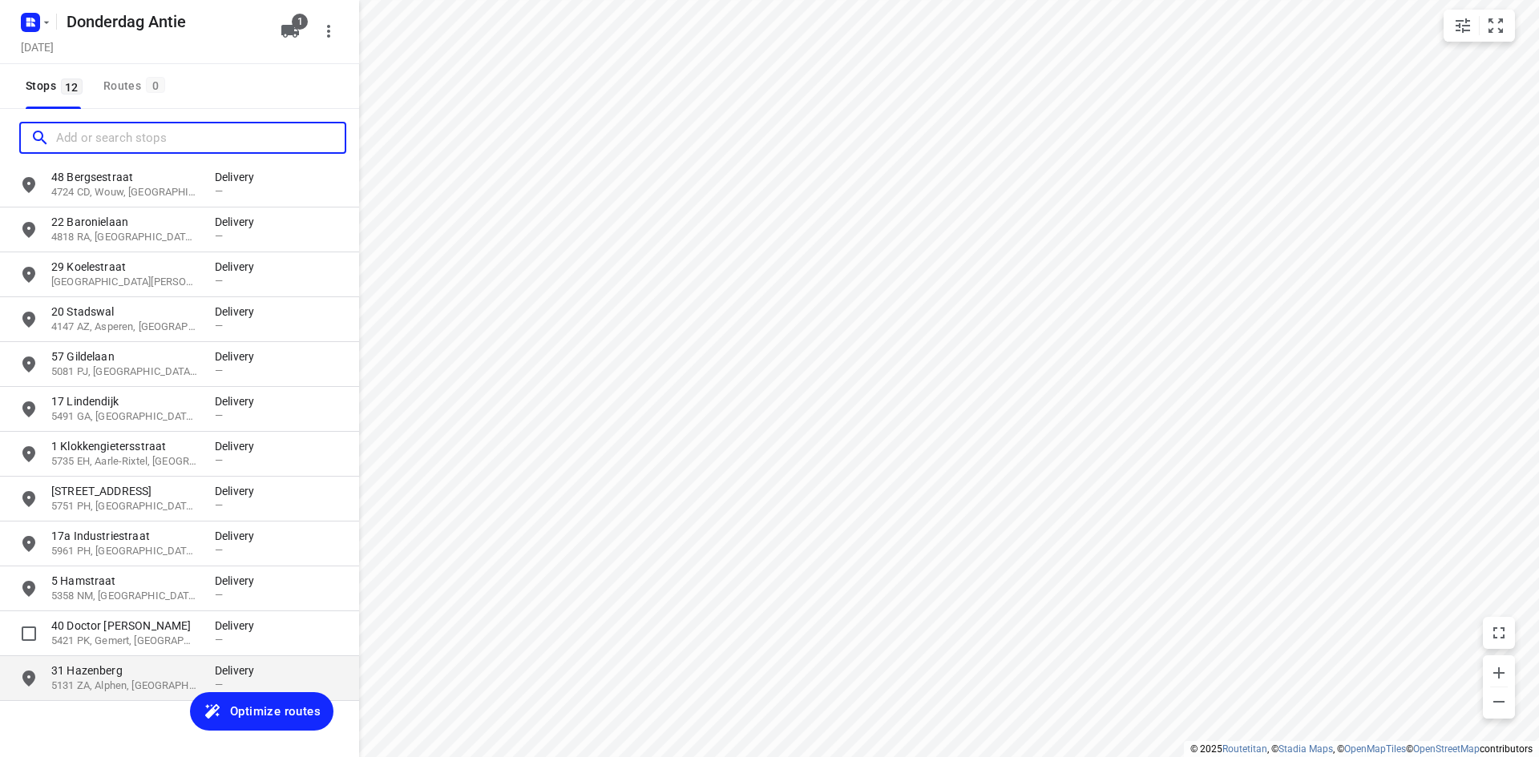
scroll to position [53, 0]
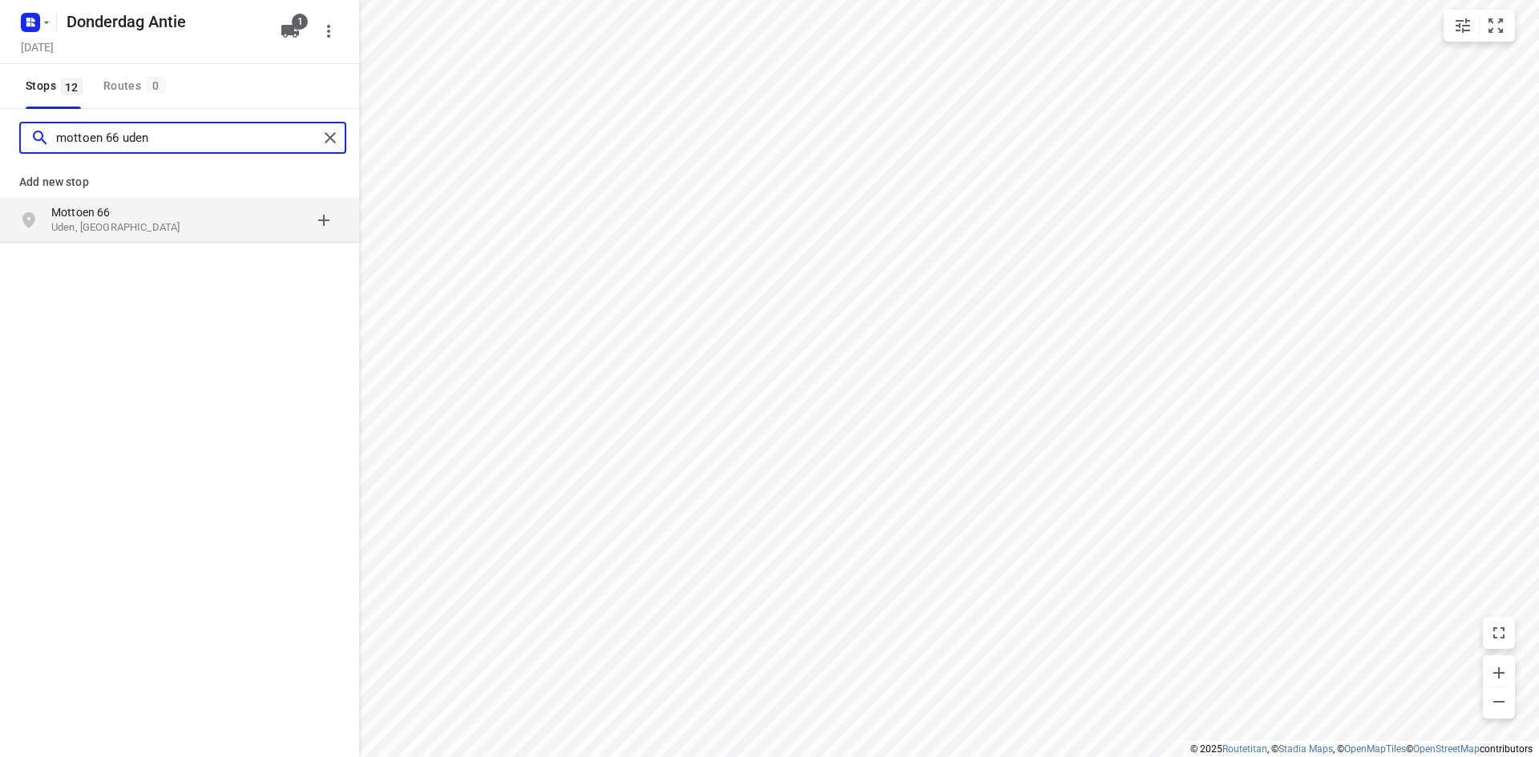
type input "mottoen 66 uden"
click at [95, 227] on p "Uden, [GEOGRAPHIC_DATA]" at bounding box center [124, 227] width 147 height 15
type input "[STREET_ADDRESS] [PERSON_NAME]"
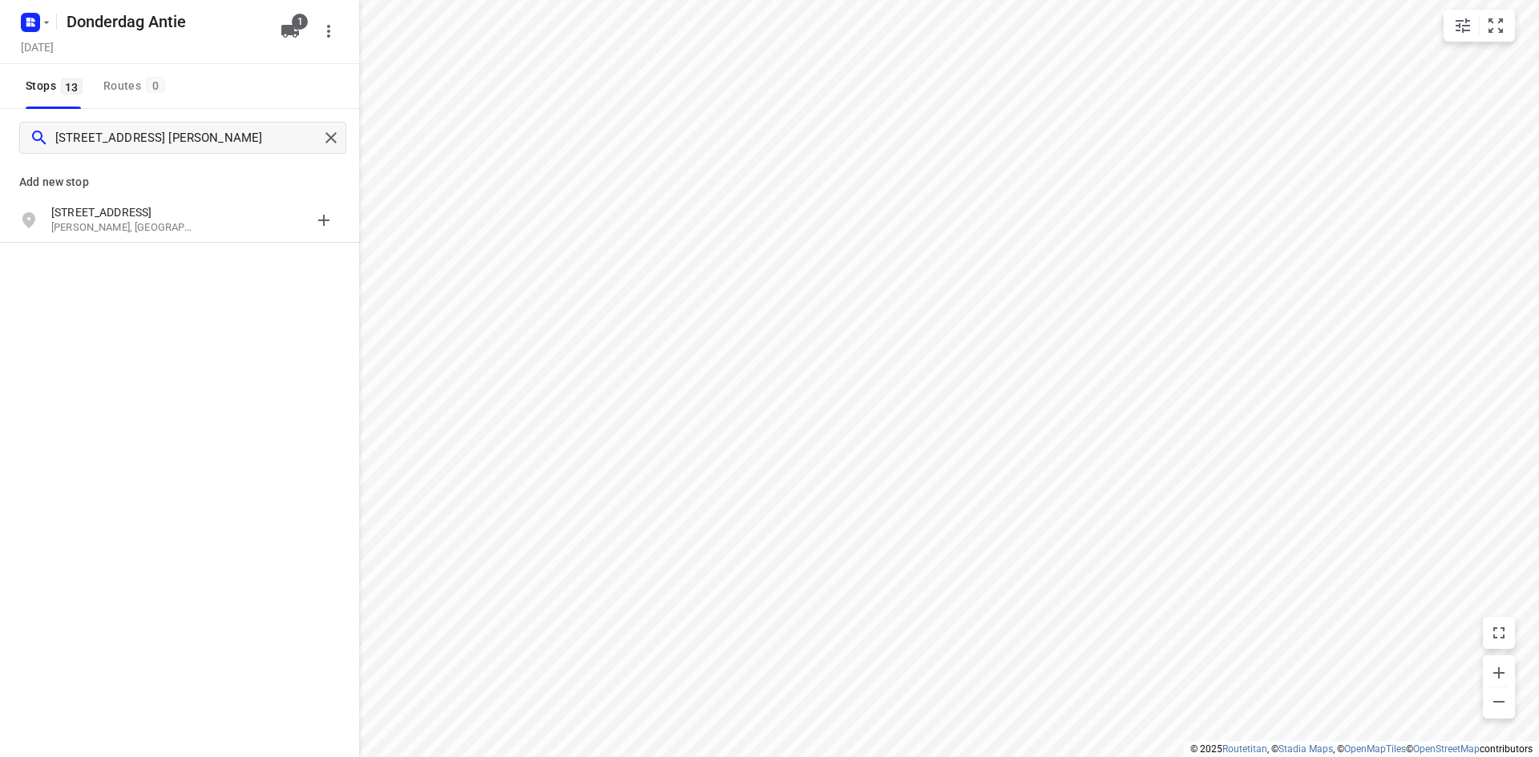
click at [92, 226] on p "[PERSON_NAME], [GEOGRAPHIC_DATA]" at bounding box center [124, 227] width 147 height 15
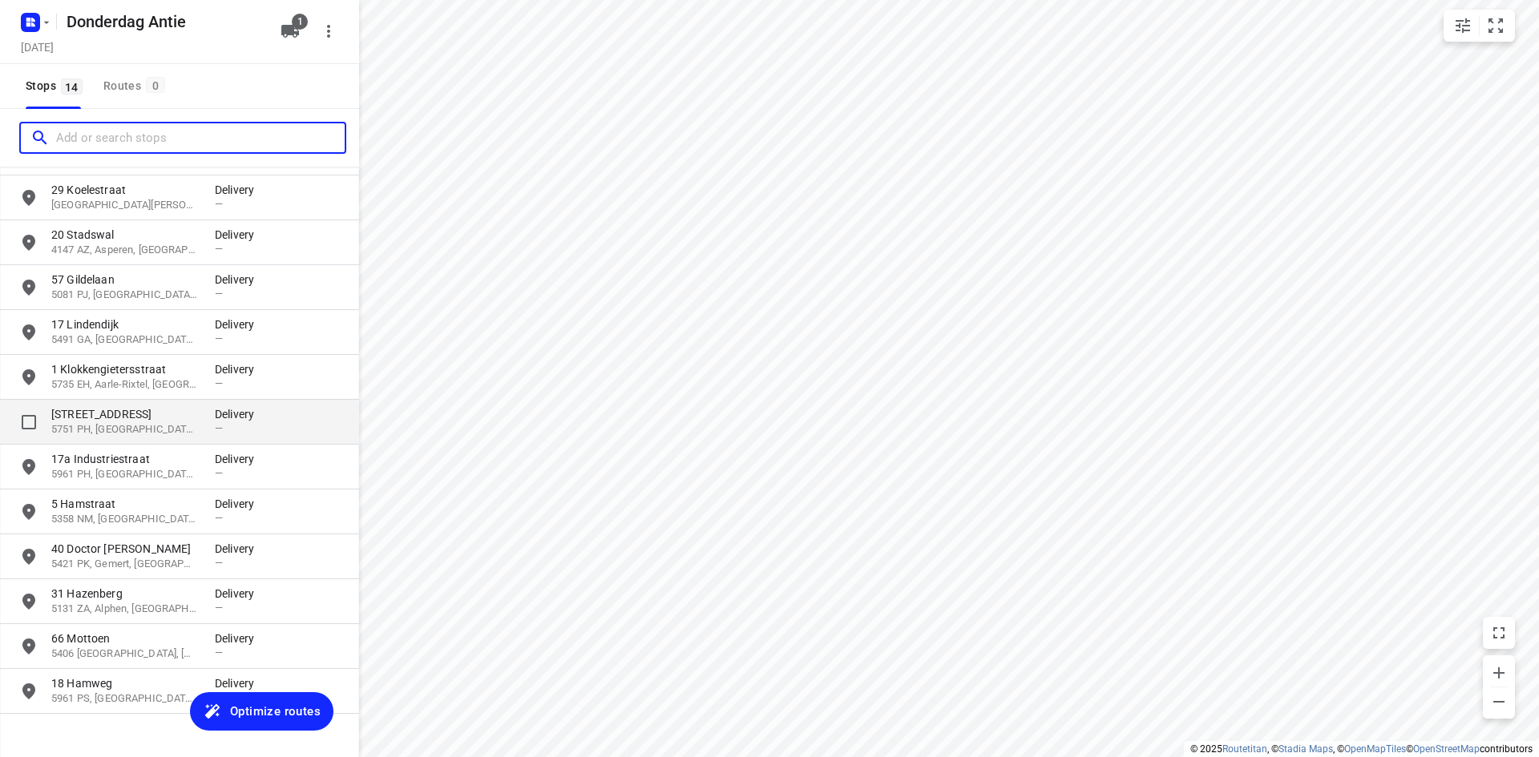
scroll to position [143, 0]
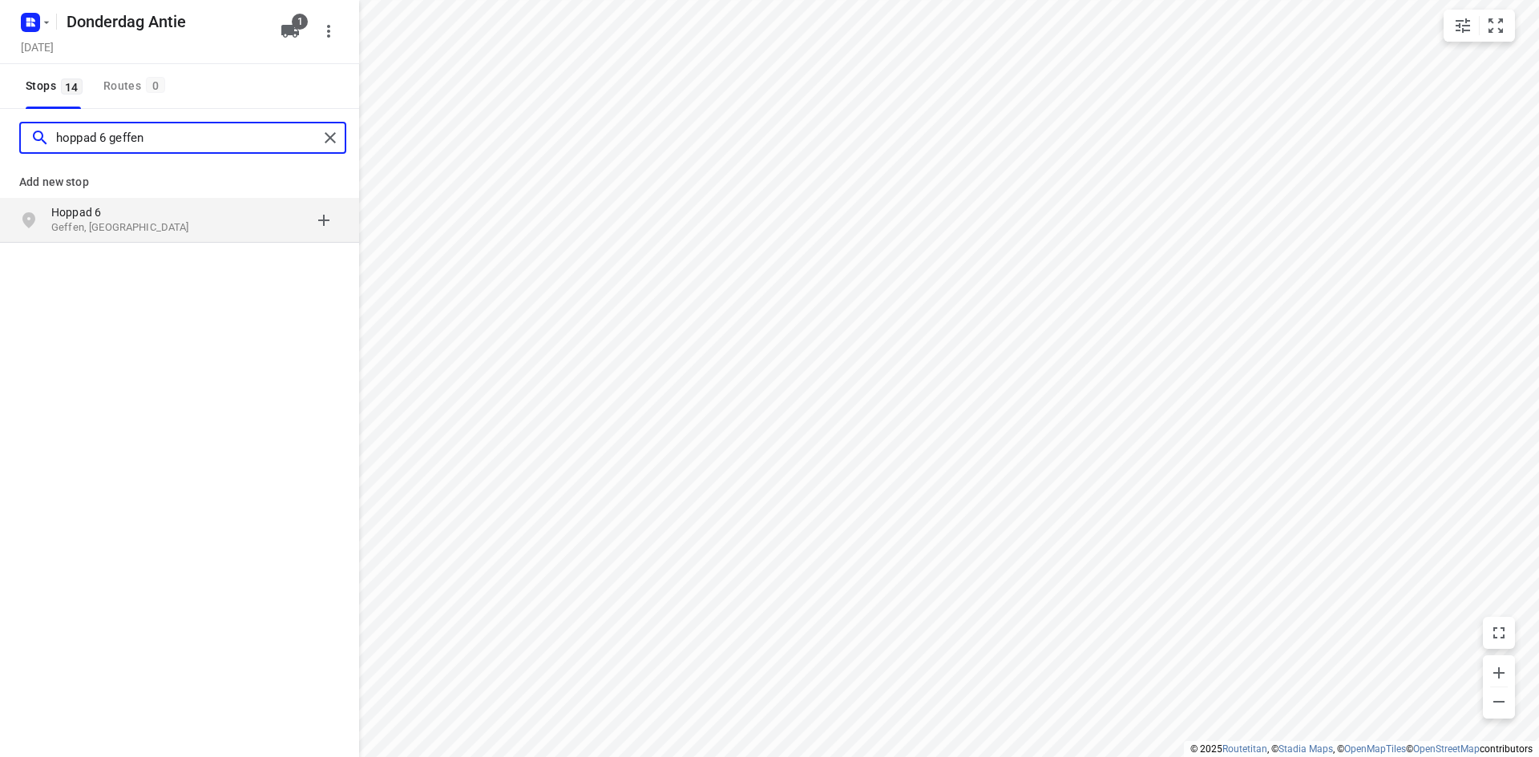
type input "hoppad 6 geffen"
click at [127, 237] on div "Hoppad 6 Geffen, [GEOGRAPHIC_DATA]" at bounding box center [179, 220] width 359 height 45
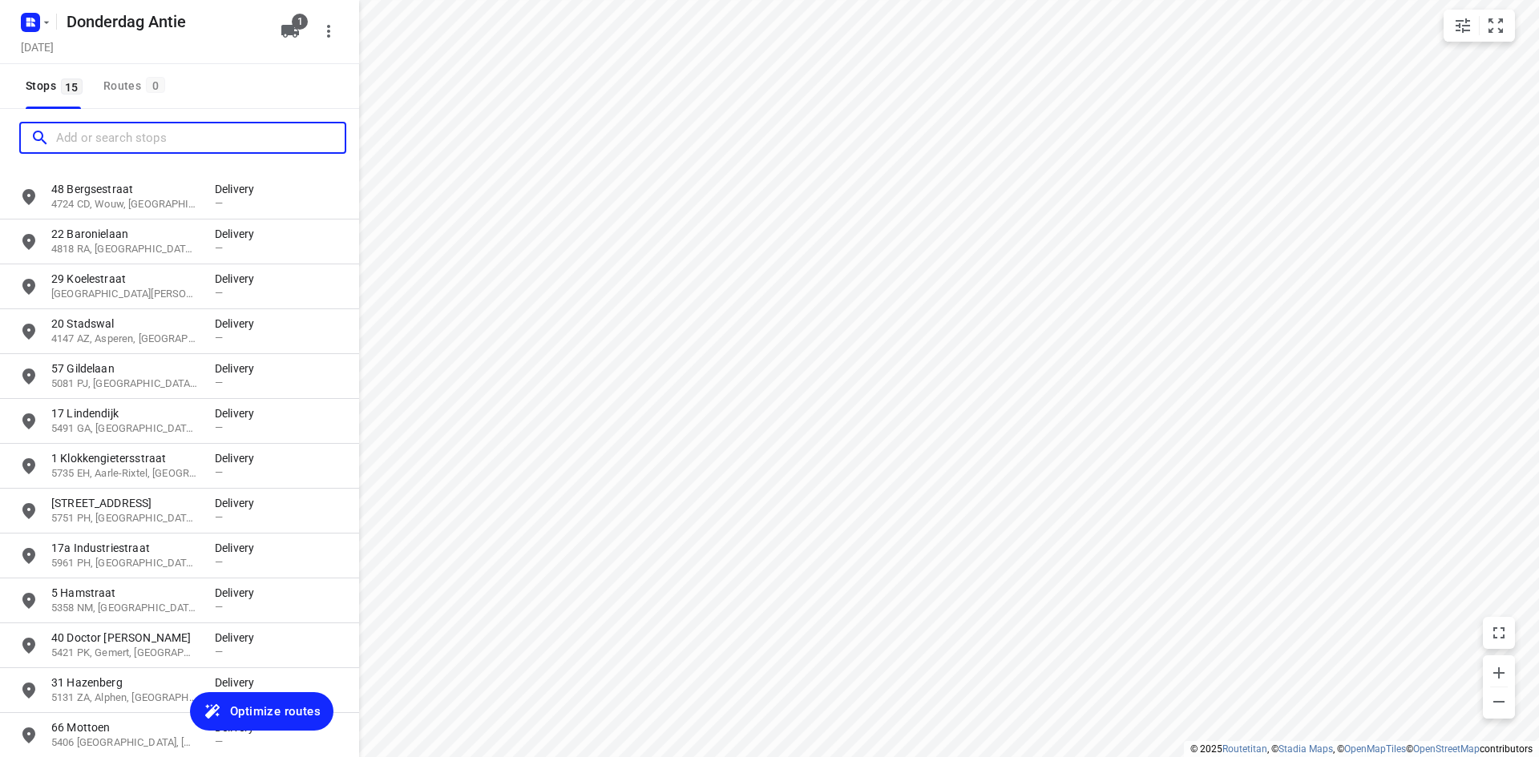
scroll to position [0, 0]
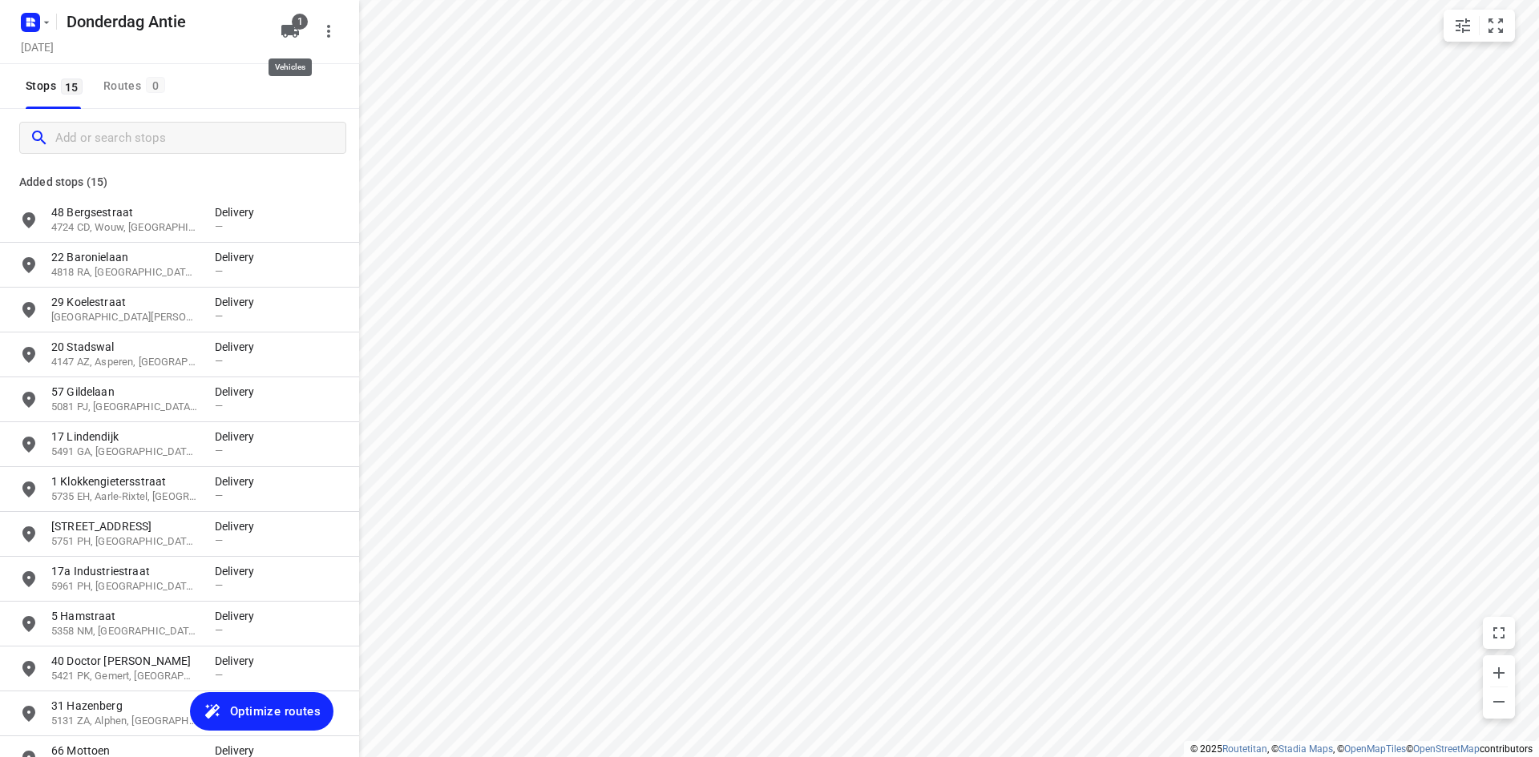
click at [285, 26] on icon "button" at bounding box center [290, 31] width 18 height 13
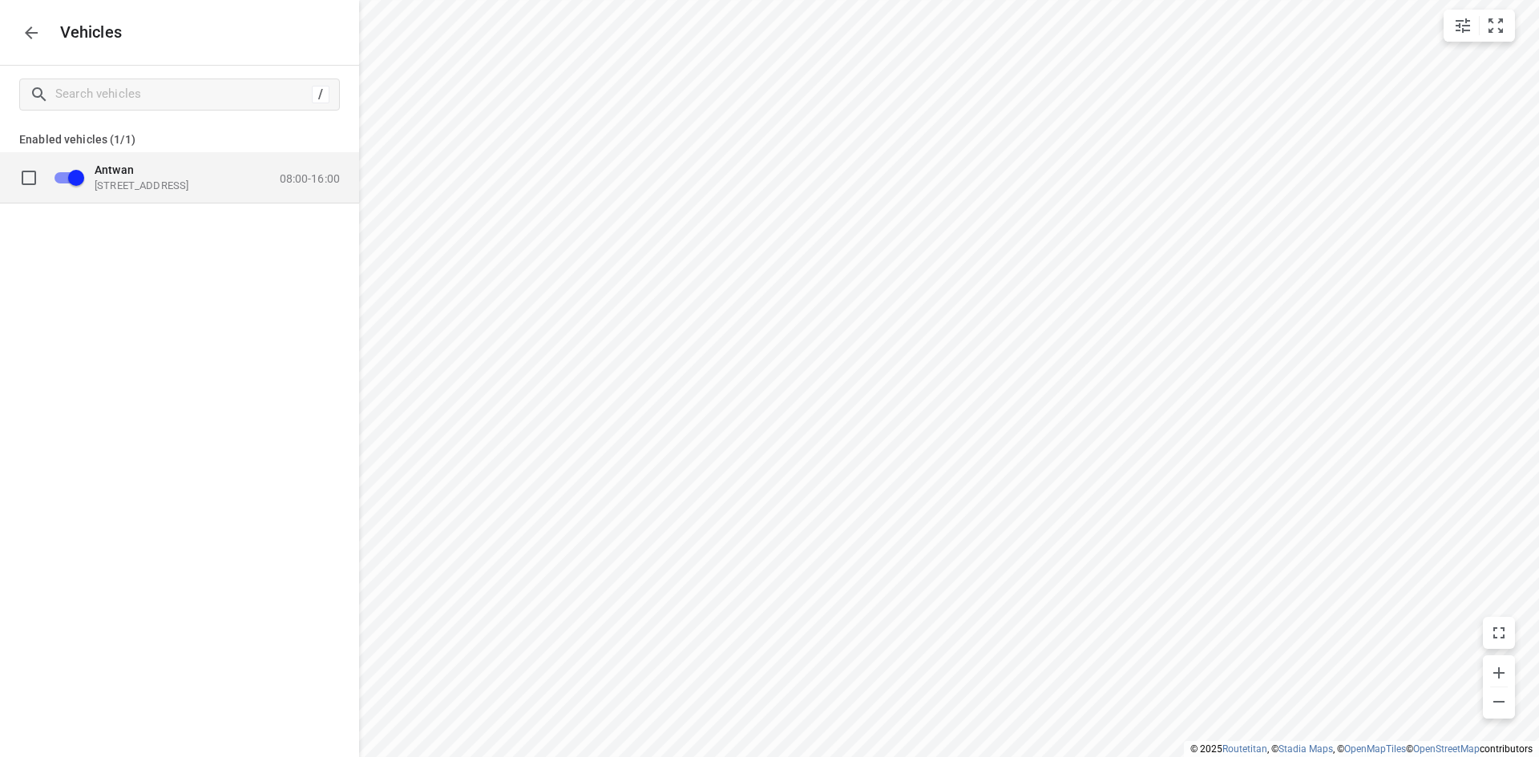
click at [311, 177] on p "08:00-16:00" at bounding box center [310, 178] width 60 height 13
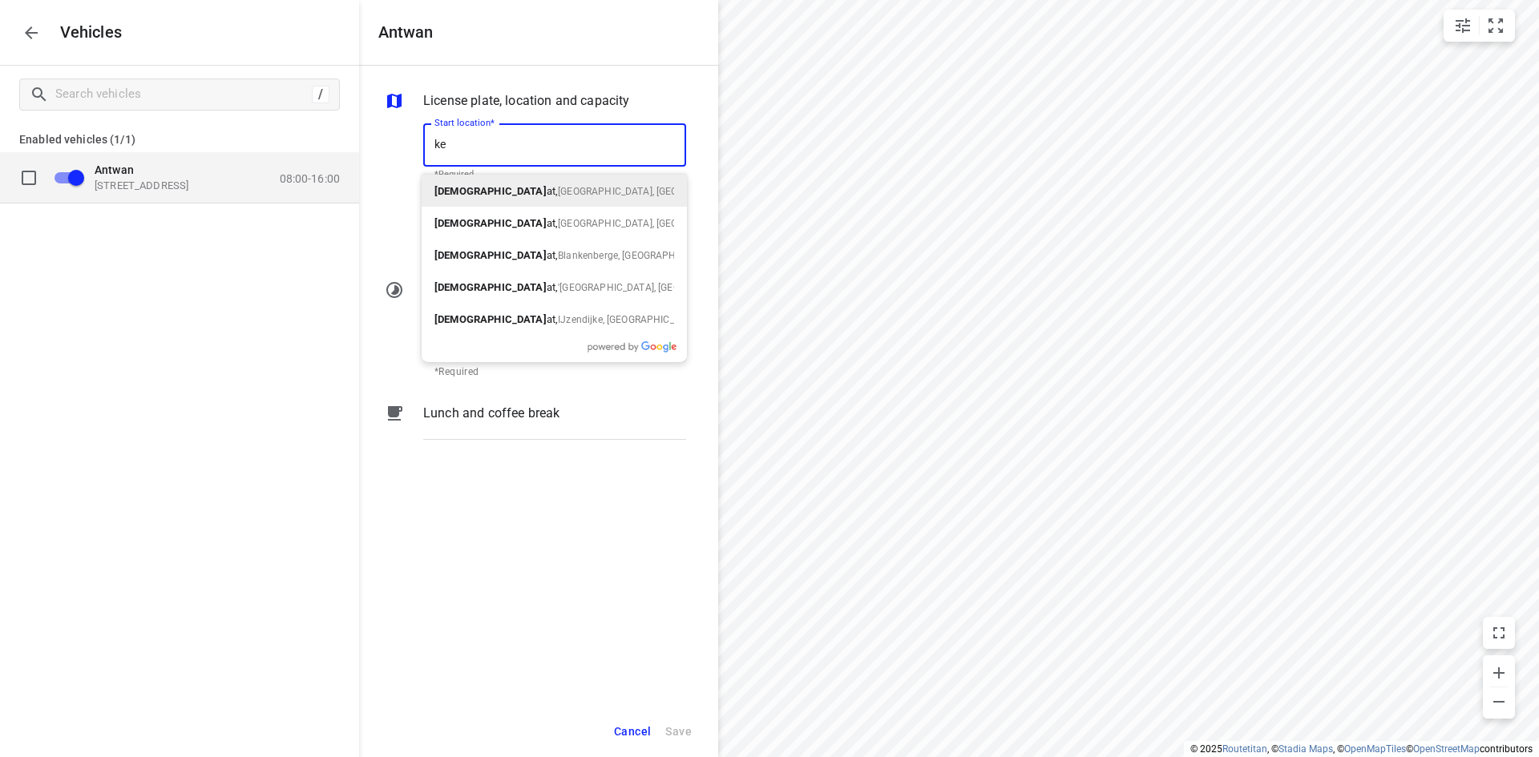
type input "k"
type input "a"
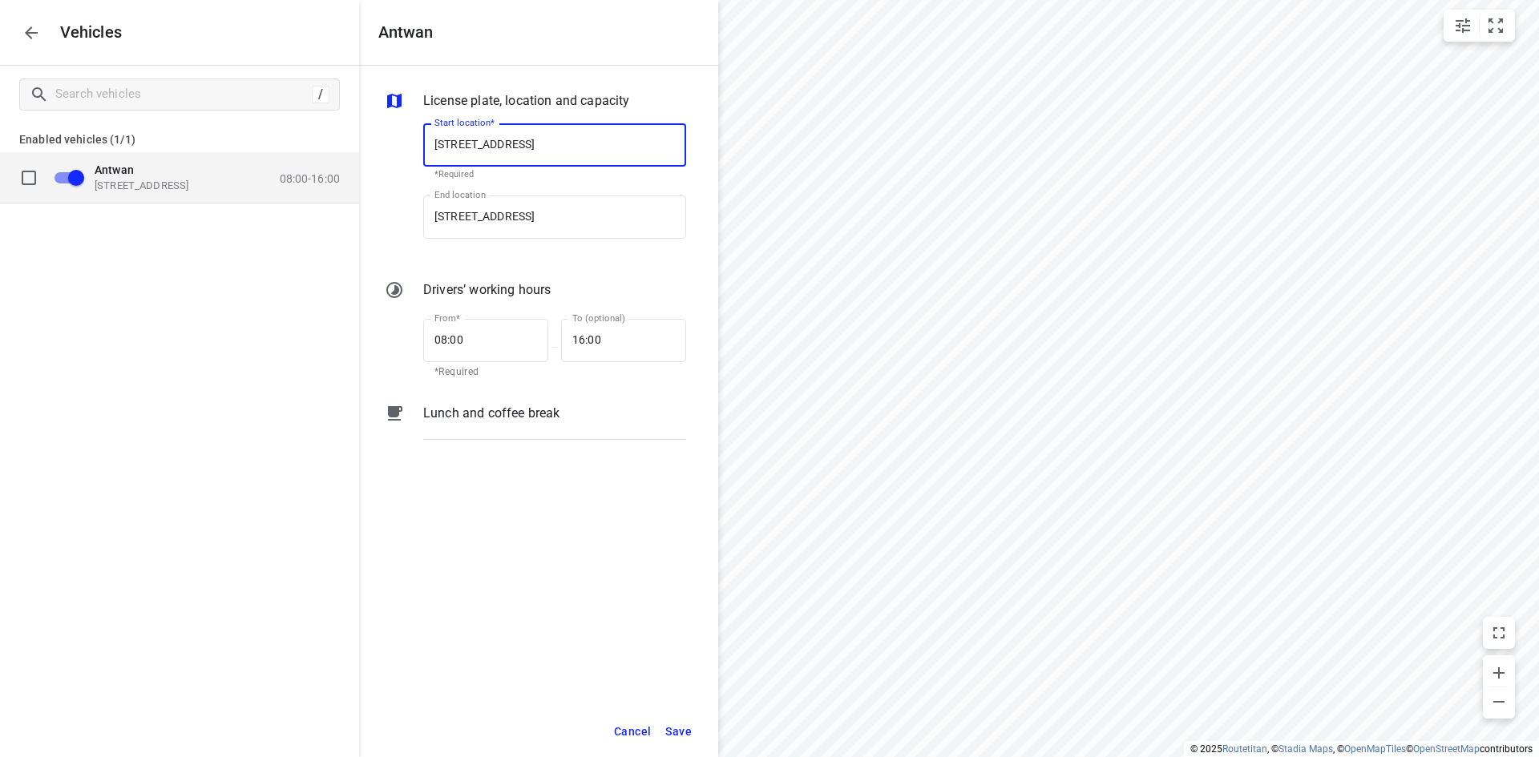
type input "[STREET_ADDRESS]"
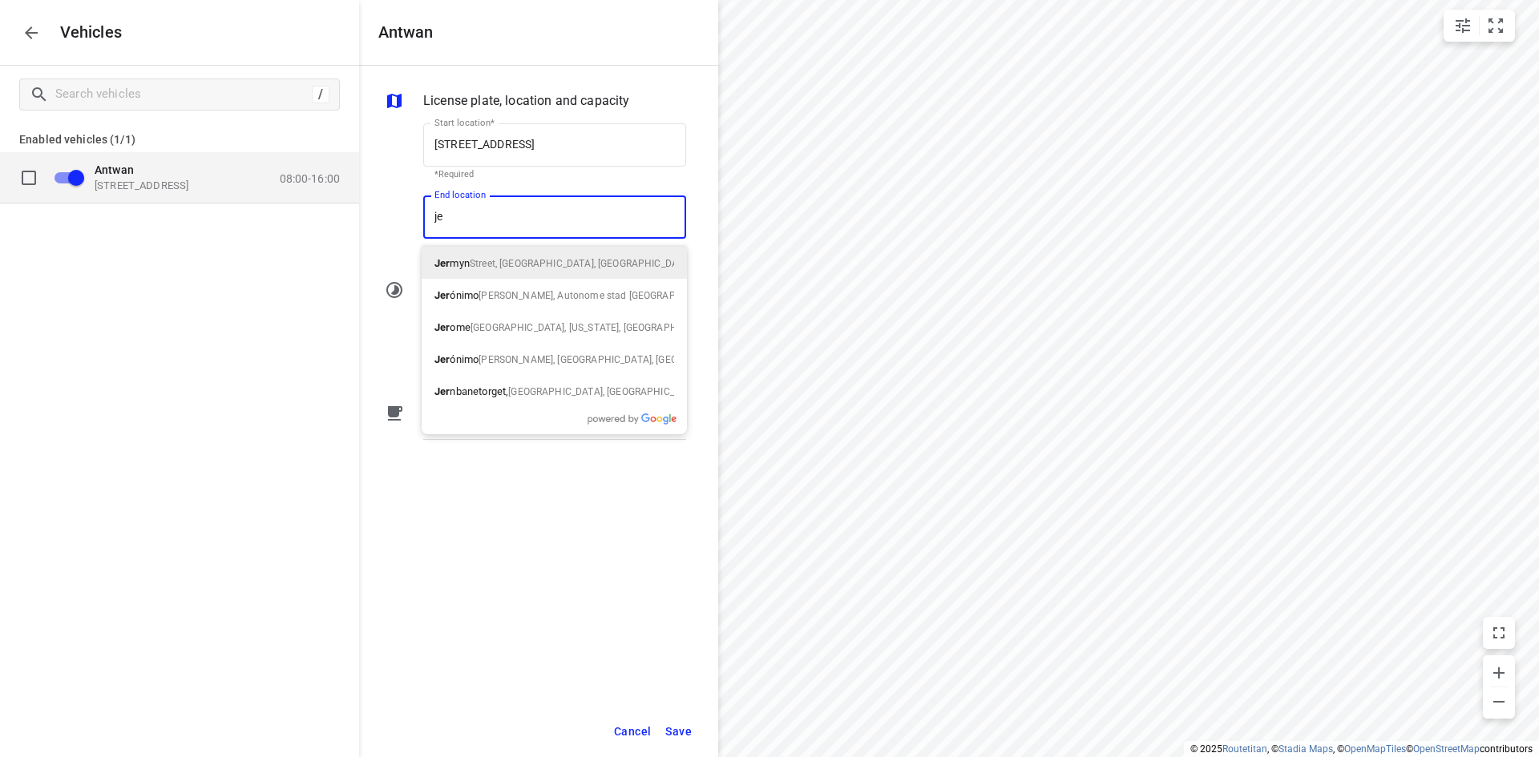
type input "j"
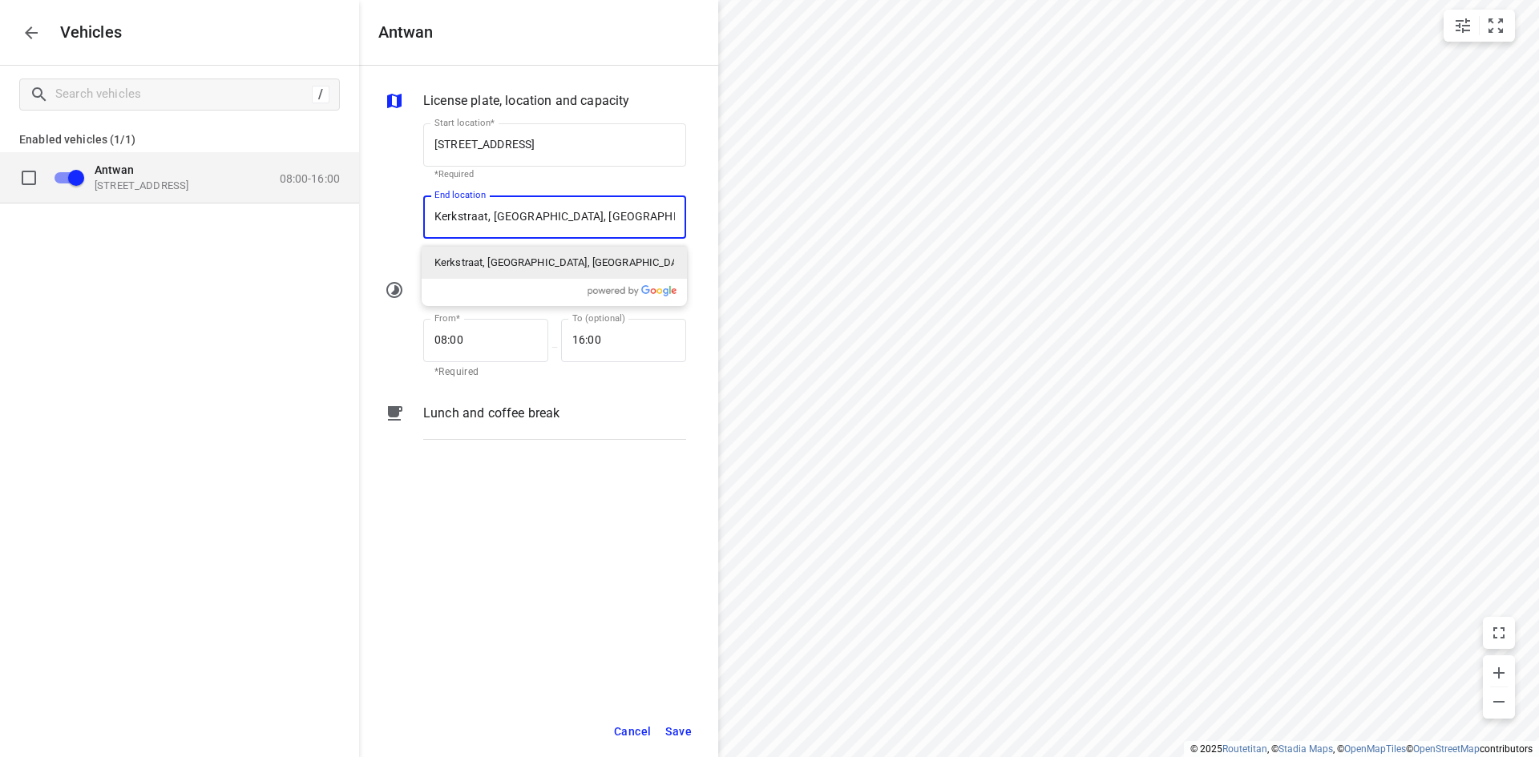
type input "[STREET_ADDRESS]"
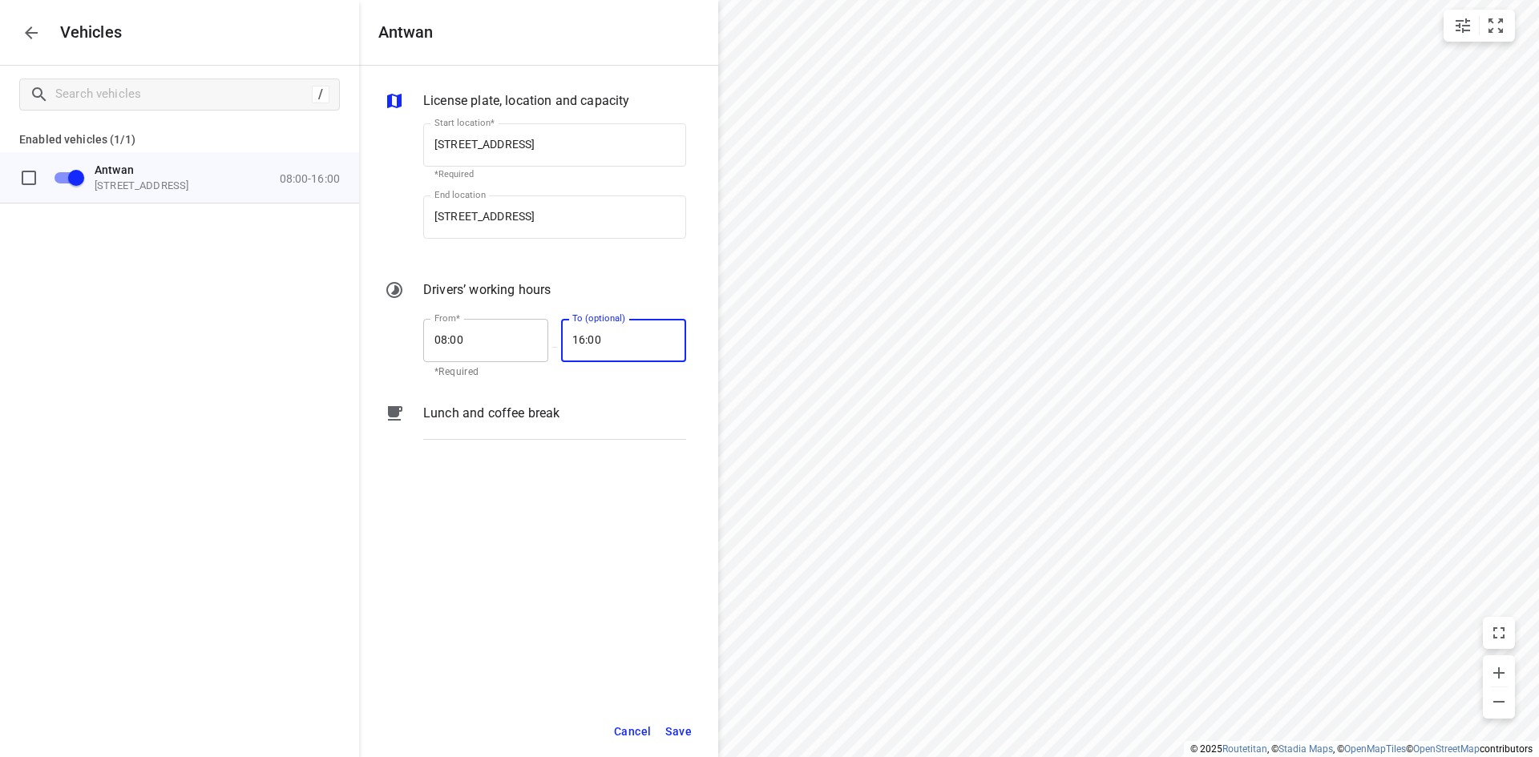
click at [446, 328] on input "08:00" at bounding box center [476, 340] width 107 height 43
type input "07:15"
type input "16:30"
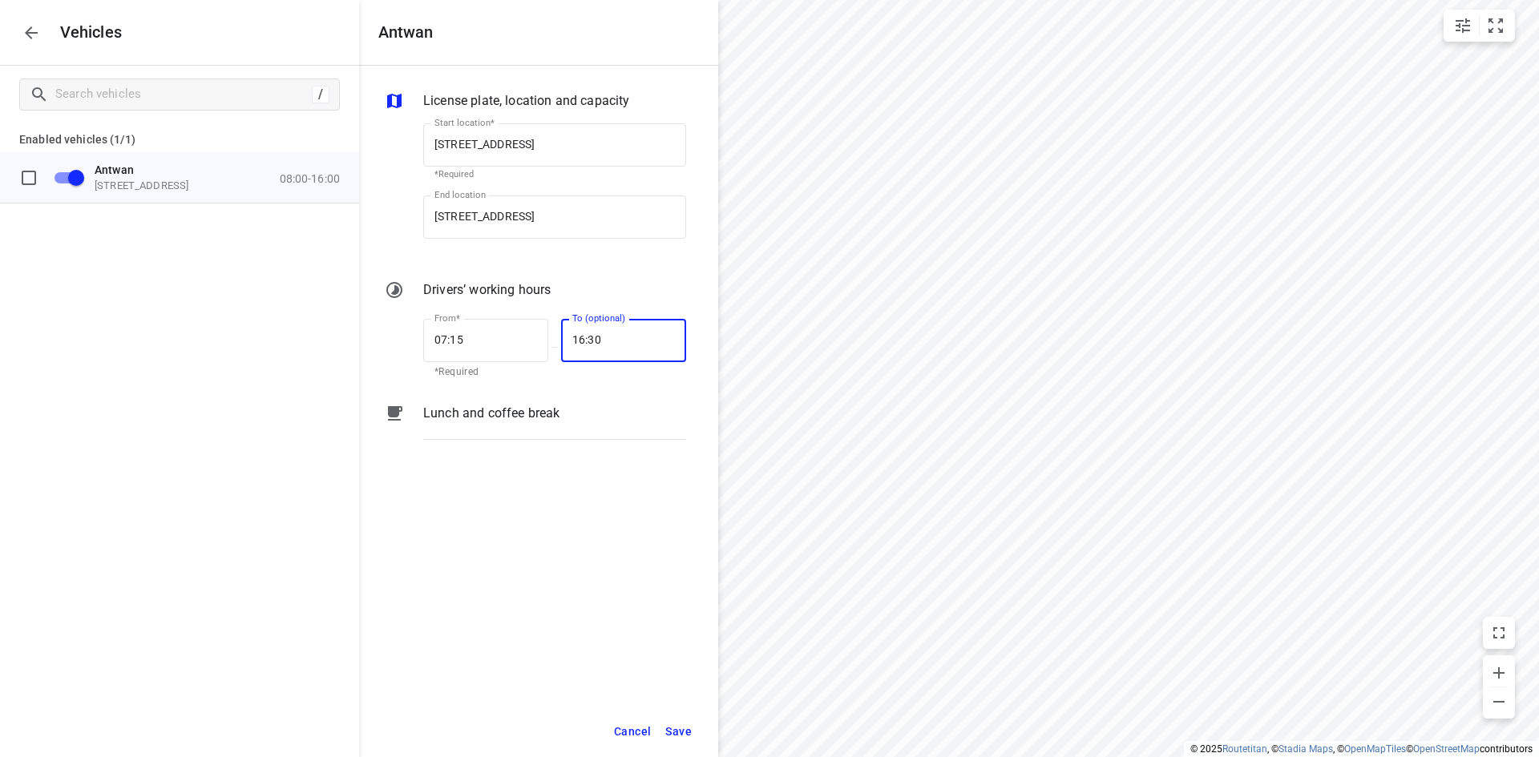
click at [679, 729] on span "Save" at bounding box center [678, 732] width 26 height 20
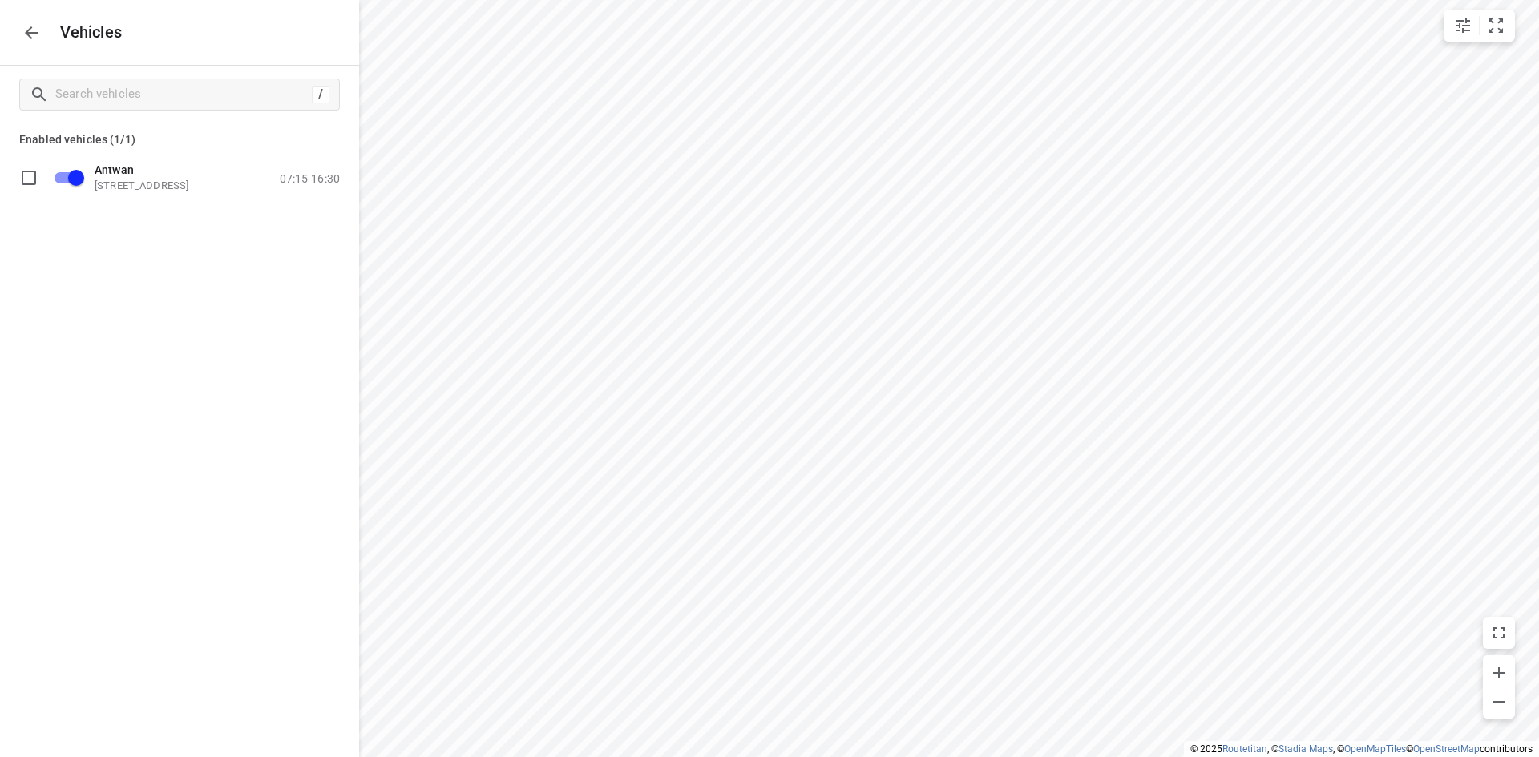
click at [284, 280] on div "/ Enabled vehicles (1/1) Antwan [STREET_ADDRESS] 07:15-16:30" at bounding box center [179, 444] width 359 height 757
click at [33, 40] on icon "button" at bounding box center [31, 32] width 19 height 19
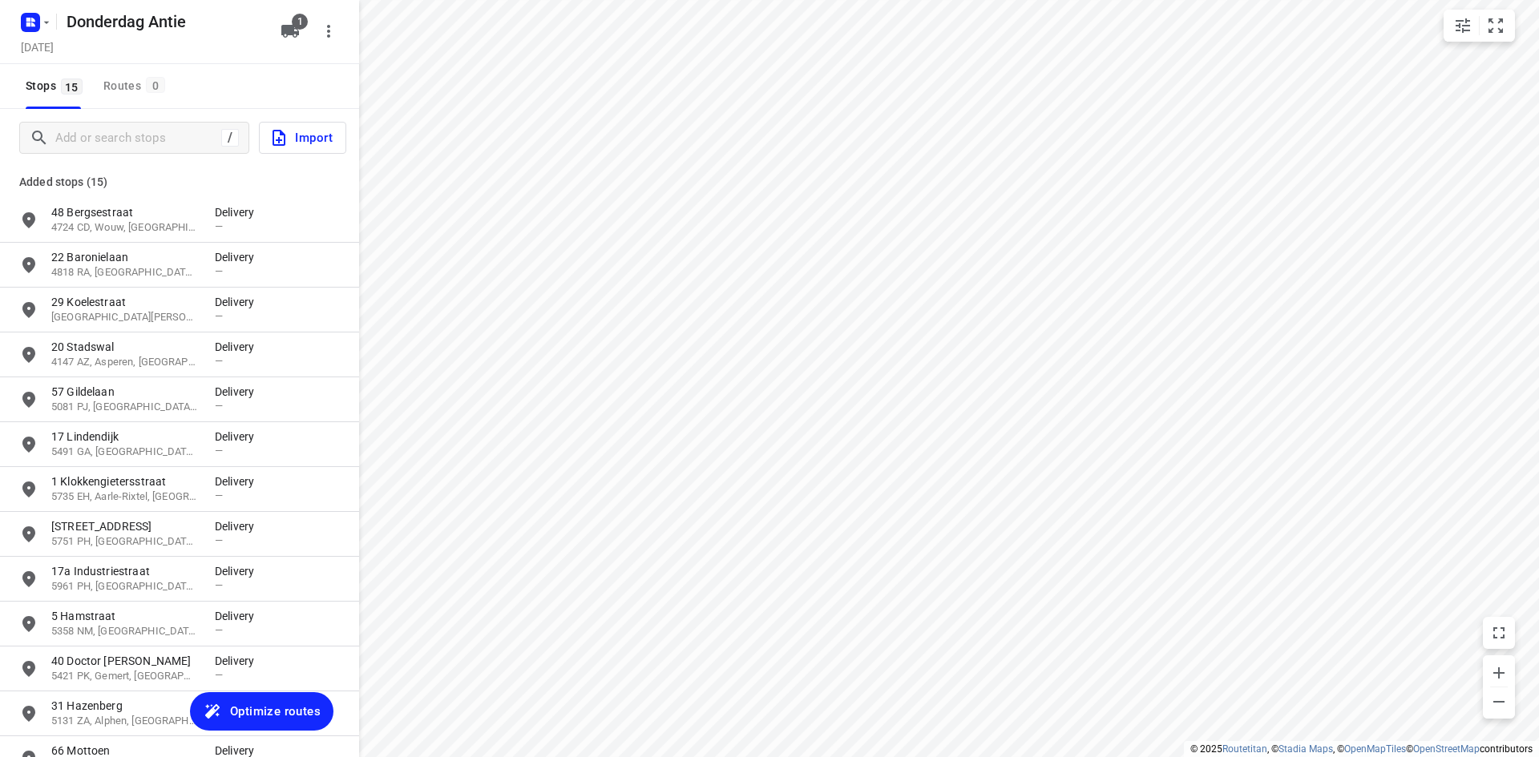
click at [51, 31] on div at bounding box center [33, 21] width 38 height 31
click at [48, 26] on icon "button" at bounding box center [46, 22] width 13 height 13
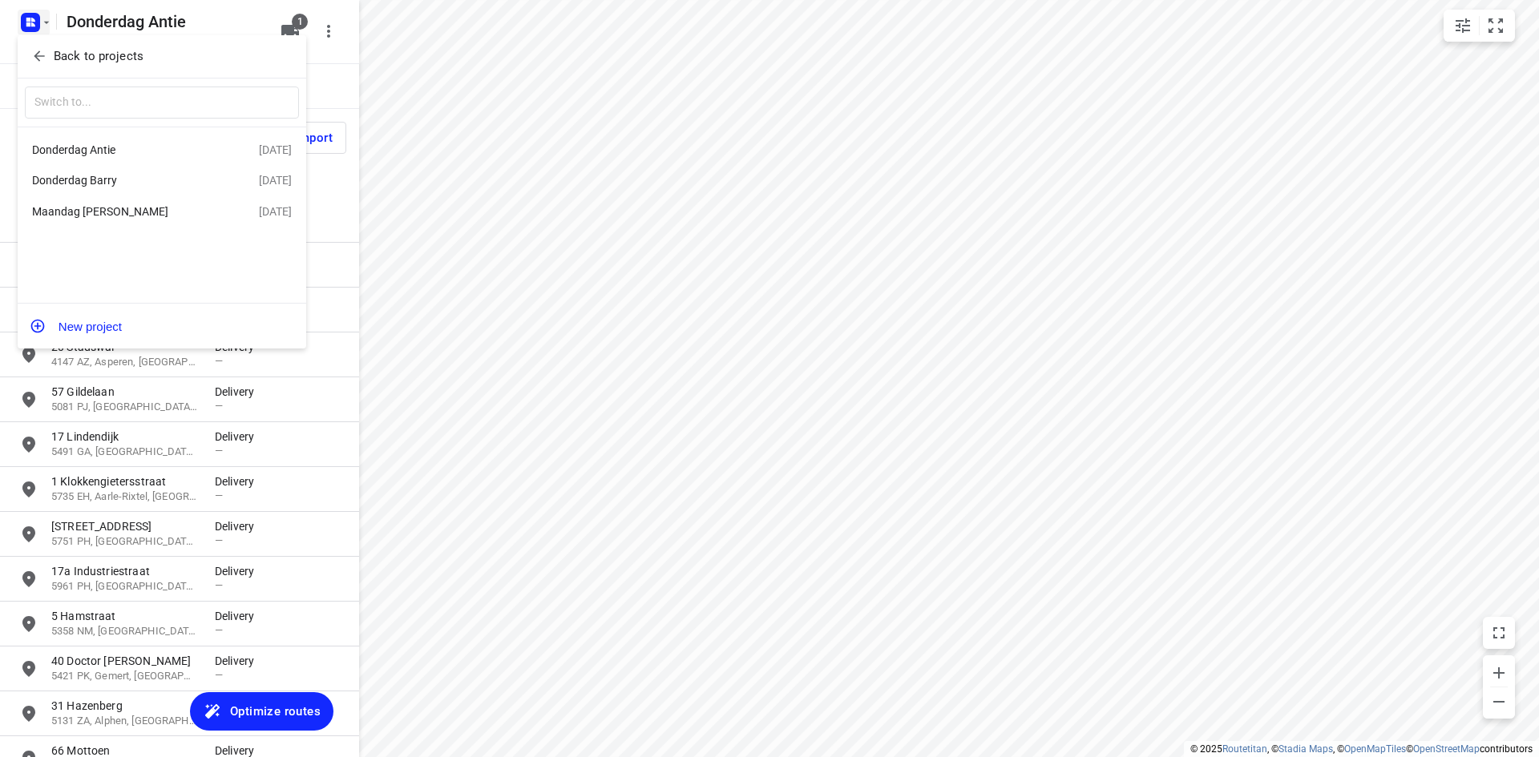
click at [109, 180] on div "Donderdag Barry" at bounding box center [124, 180] width 184 height 13
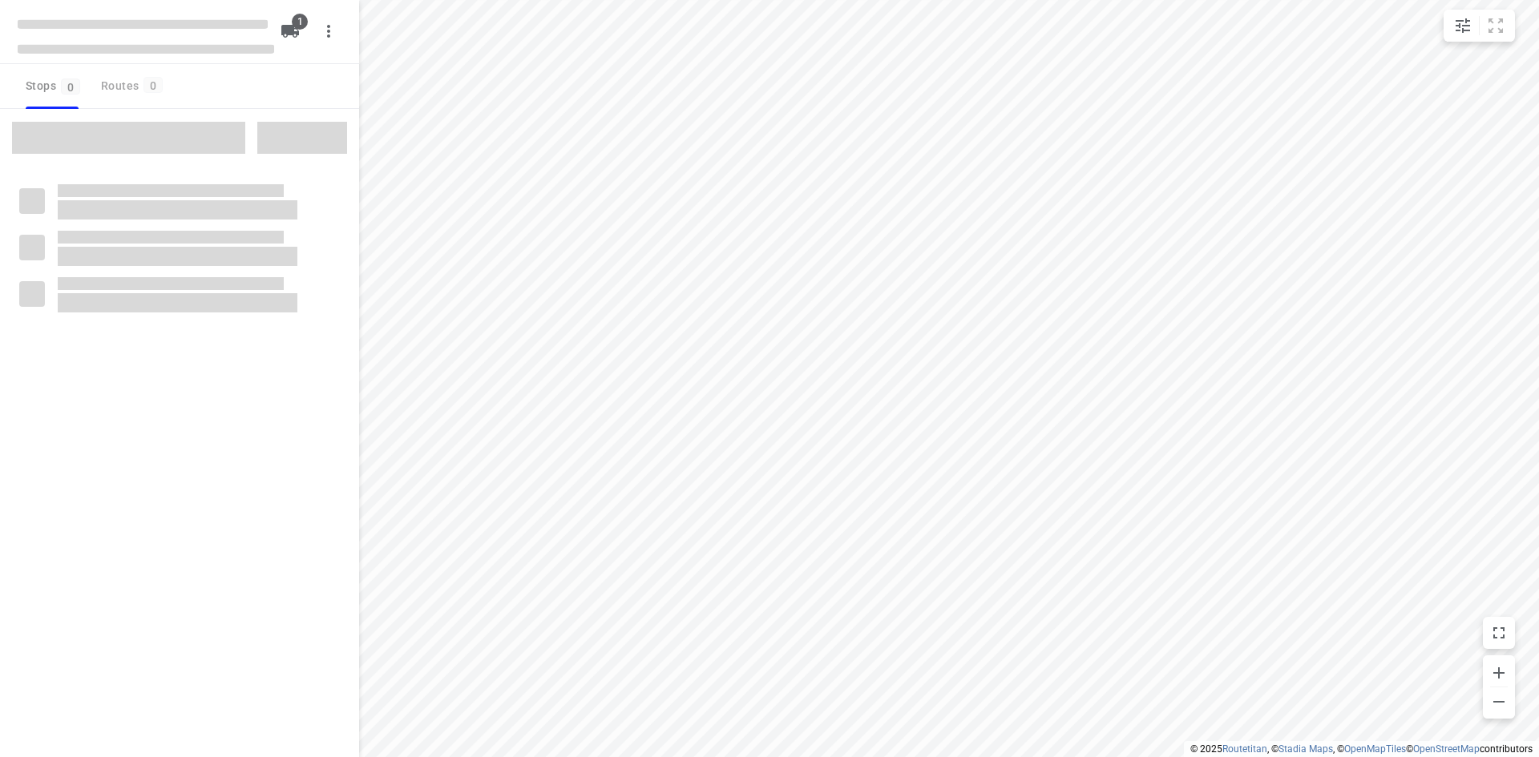
type input "distance"
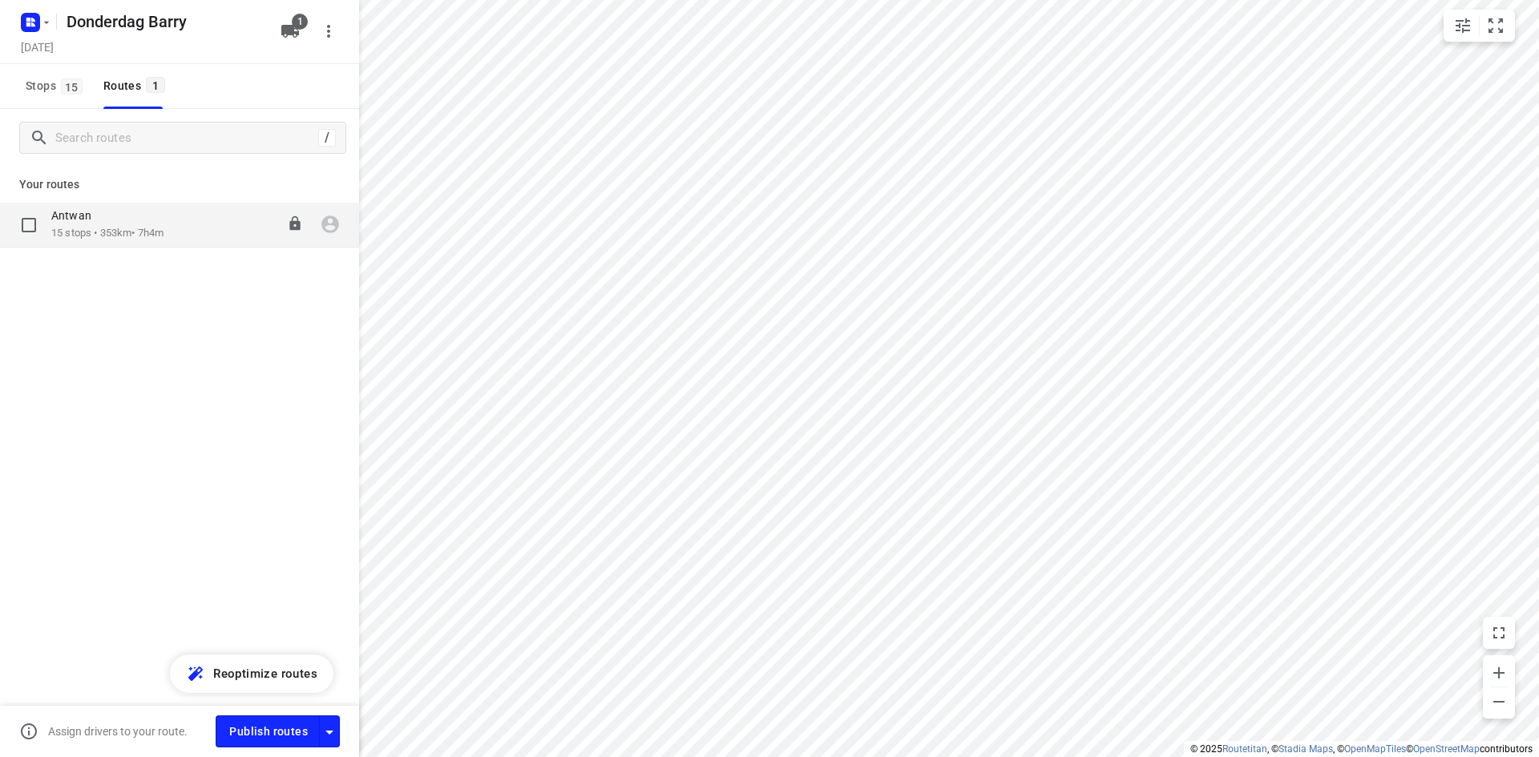
click at [220, 229] on div "Antwan 15 stops • 353km • 7h4m 08:00-15:04" at bounding box center [205, 224] width 308 height 33
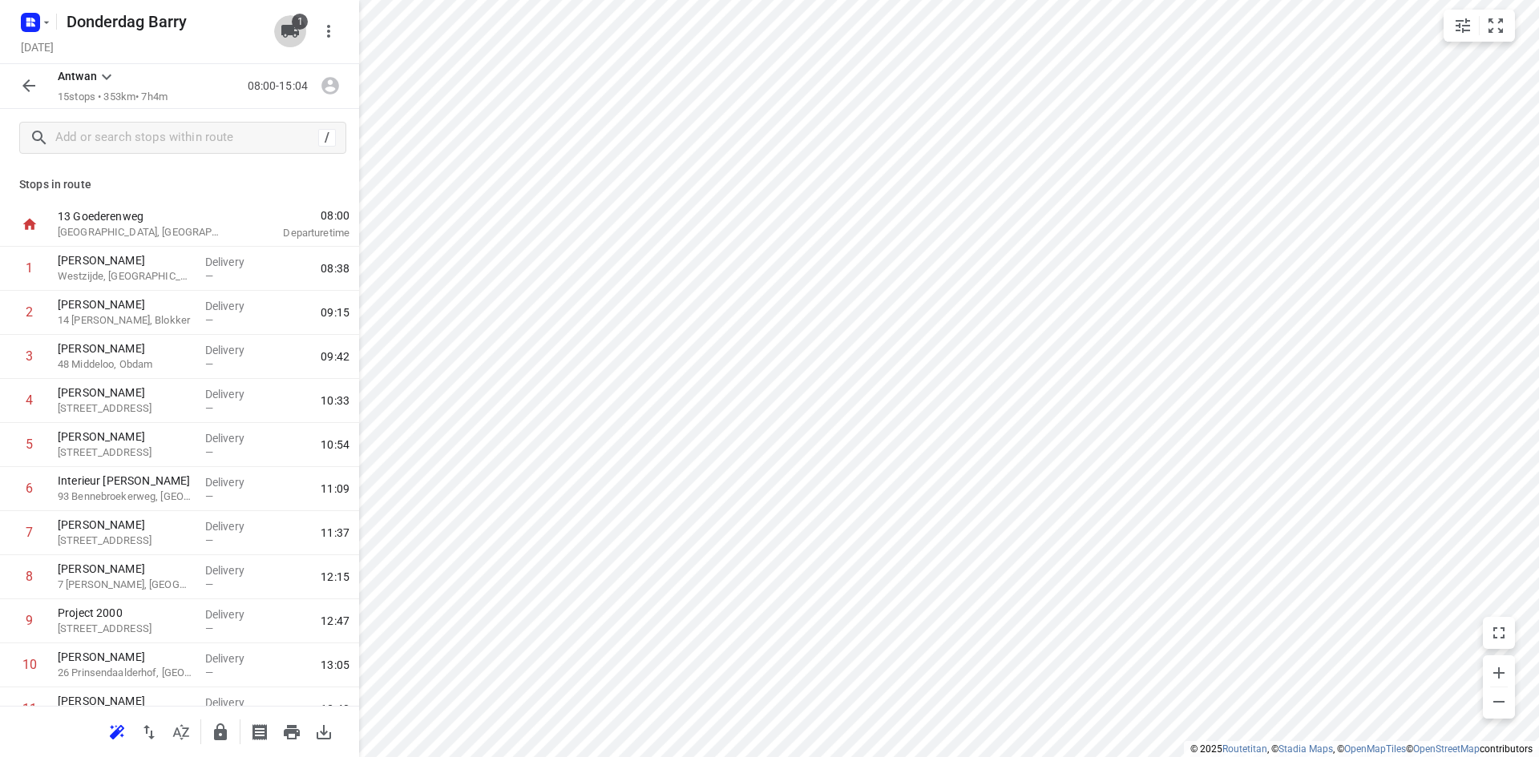
click at [300, 45] on div "1" at bounding box center [293, 31] width 38 height 32
click at [294, 29] on icon "button" at bounding box center [290, 31] width 18 height 13
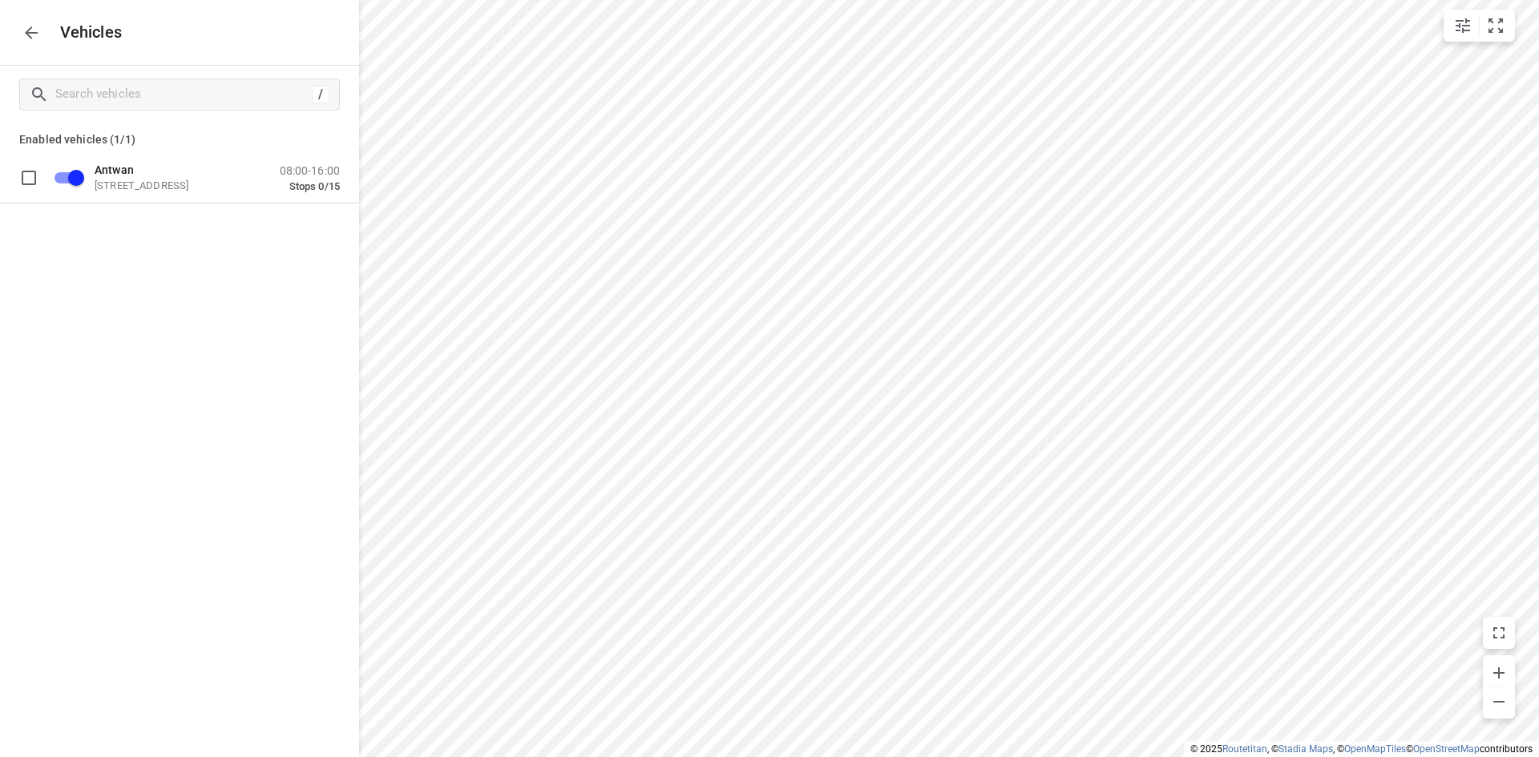
click at [46, 34] on button "button" at bounding box center [31, 33] width 32 height 32
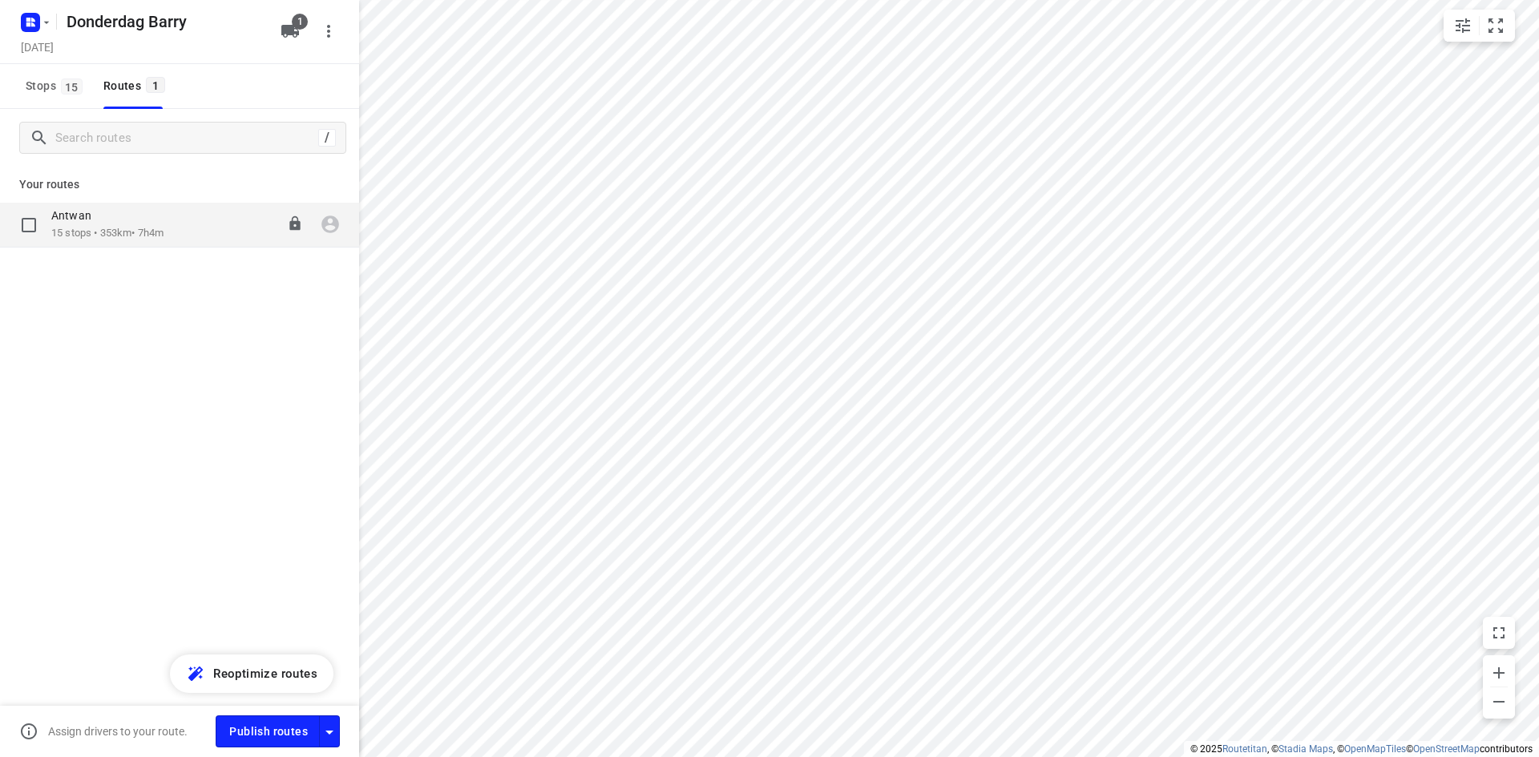
click at [184, 222] on div "Antwan 15 stops • 353km • 7h4m 08:00-15:04" at bounding box center [205, 224] width 308 height 33
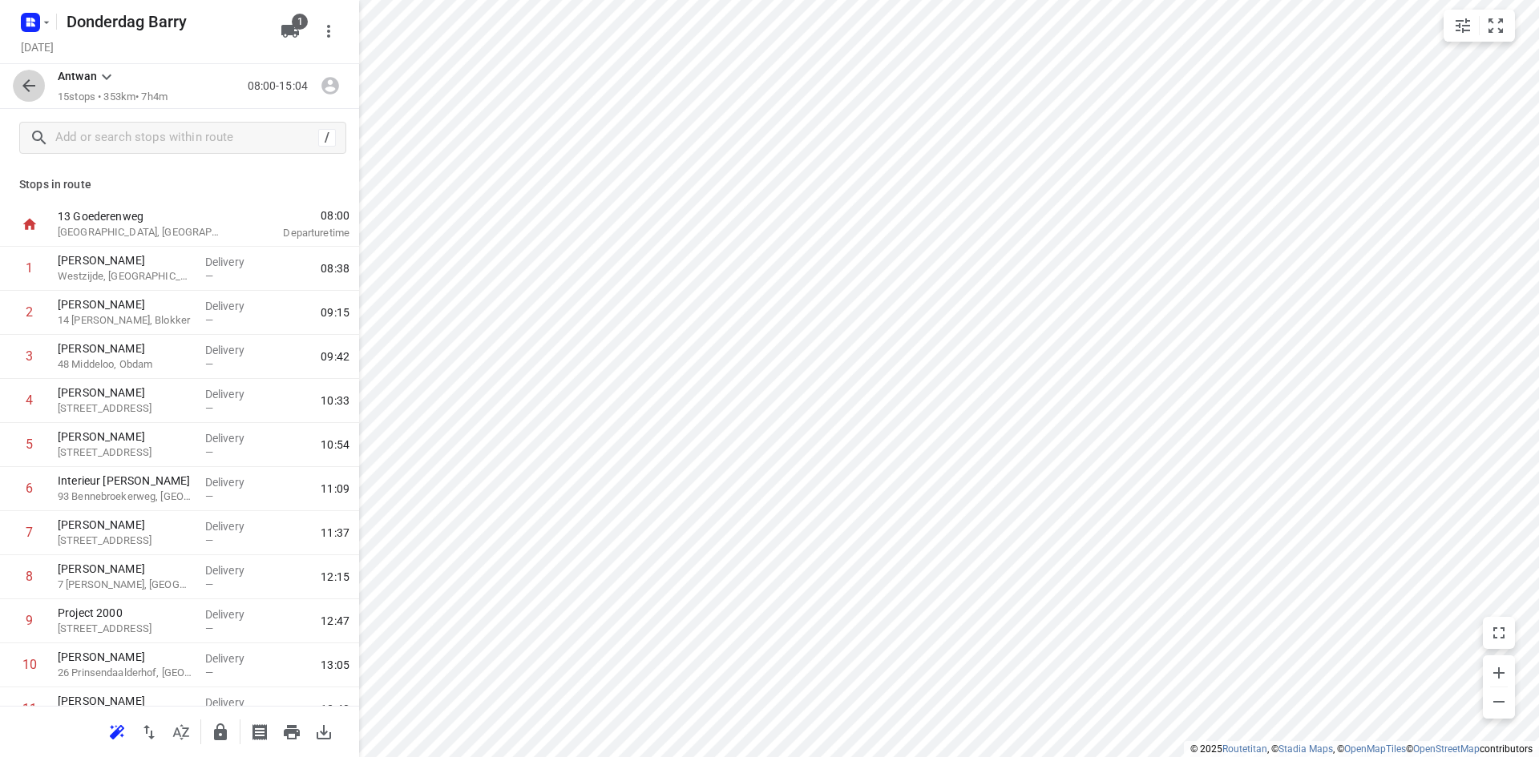
click at [26, 83] on icon "button" at bounding box center [28, 85] width 19 height 19
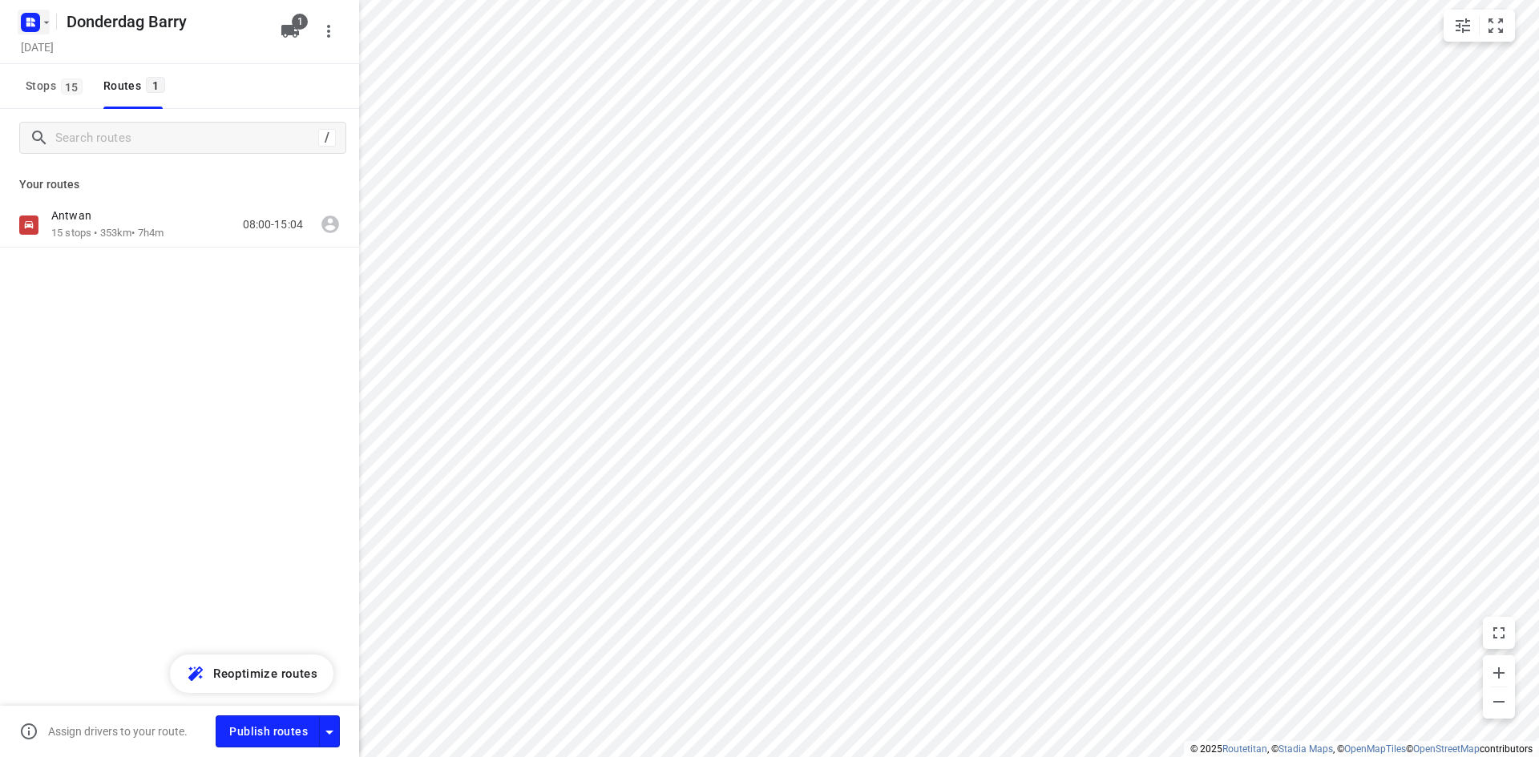
click at [38, 20] on rect "button" at bounding box center [30, 22] width 19 height 19
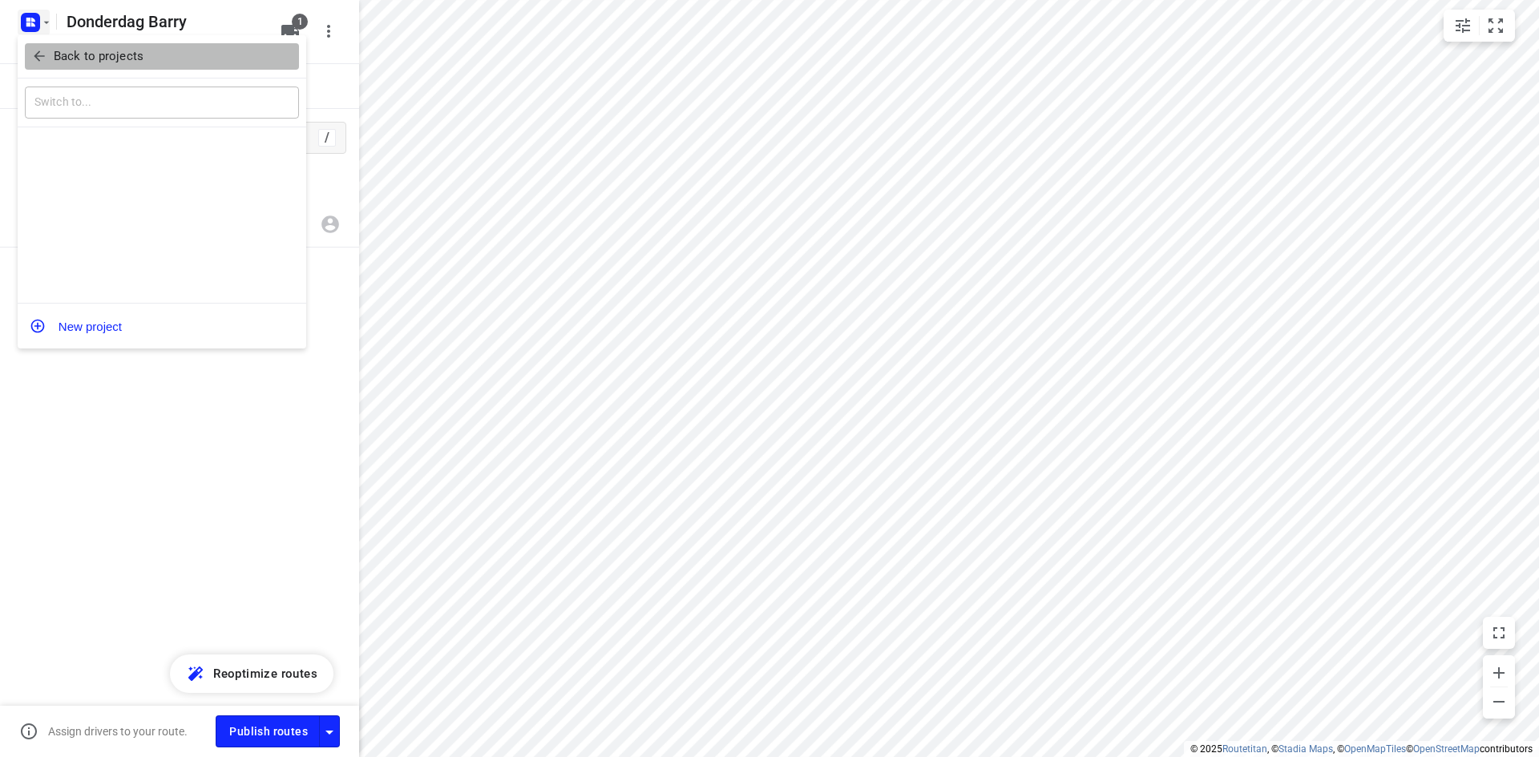
click at [54, 54] on p "Back to projects" at bounding box center [99, 56] width 90 height 18
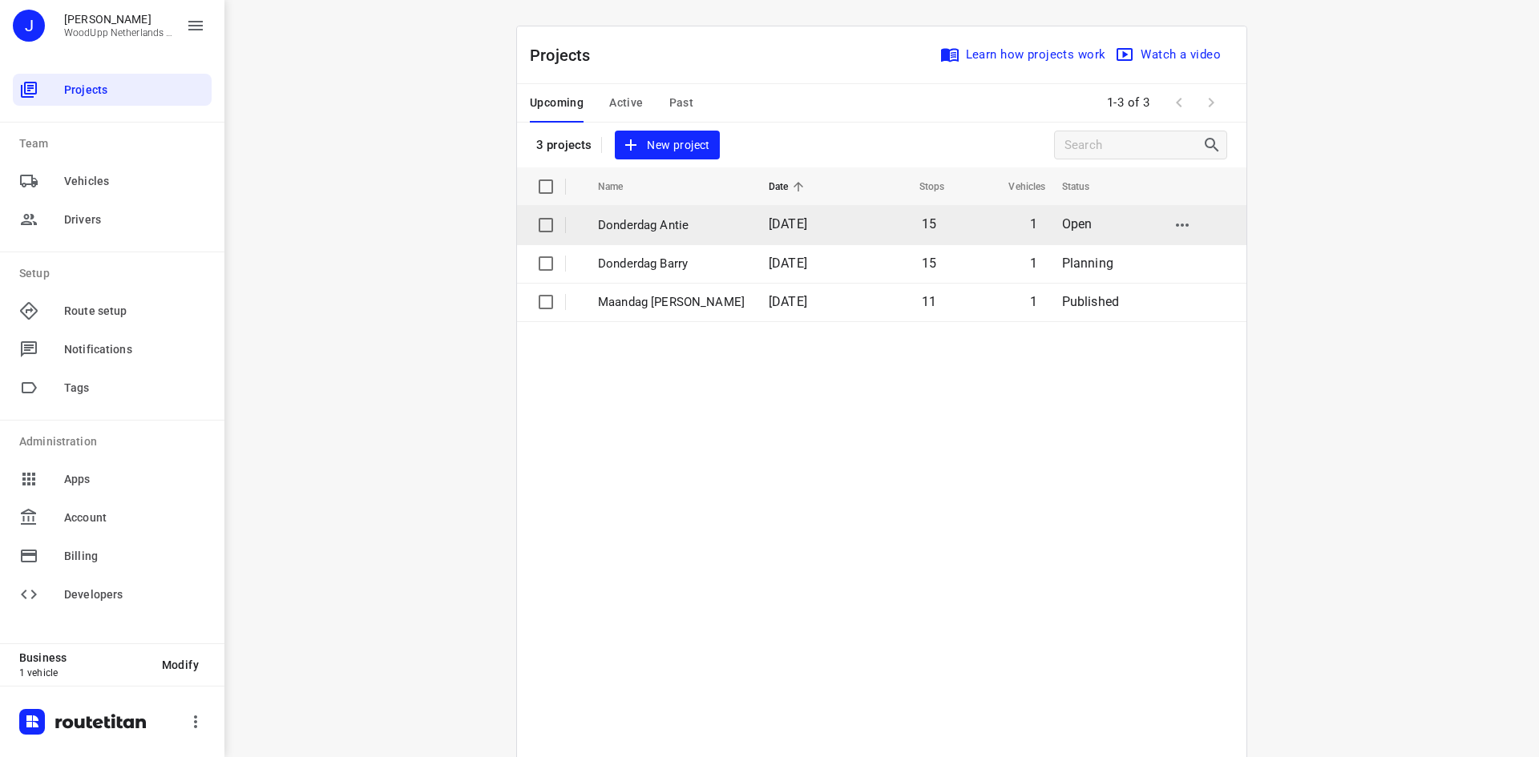
click at [669, 219] on p "Donderdag Antie" at bounding box center [671, 225] width 147 height 18
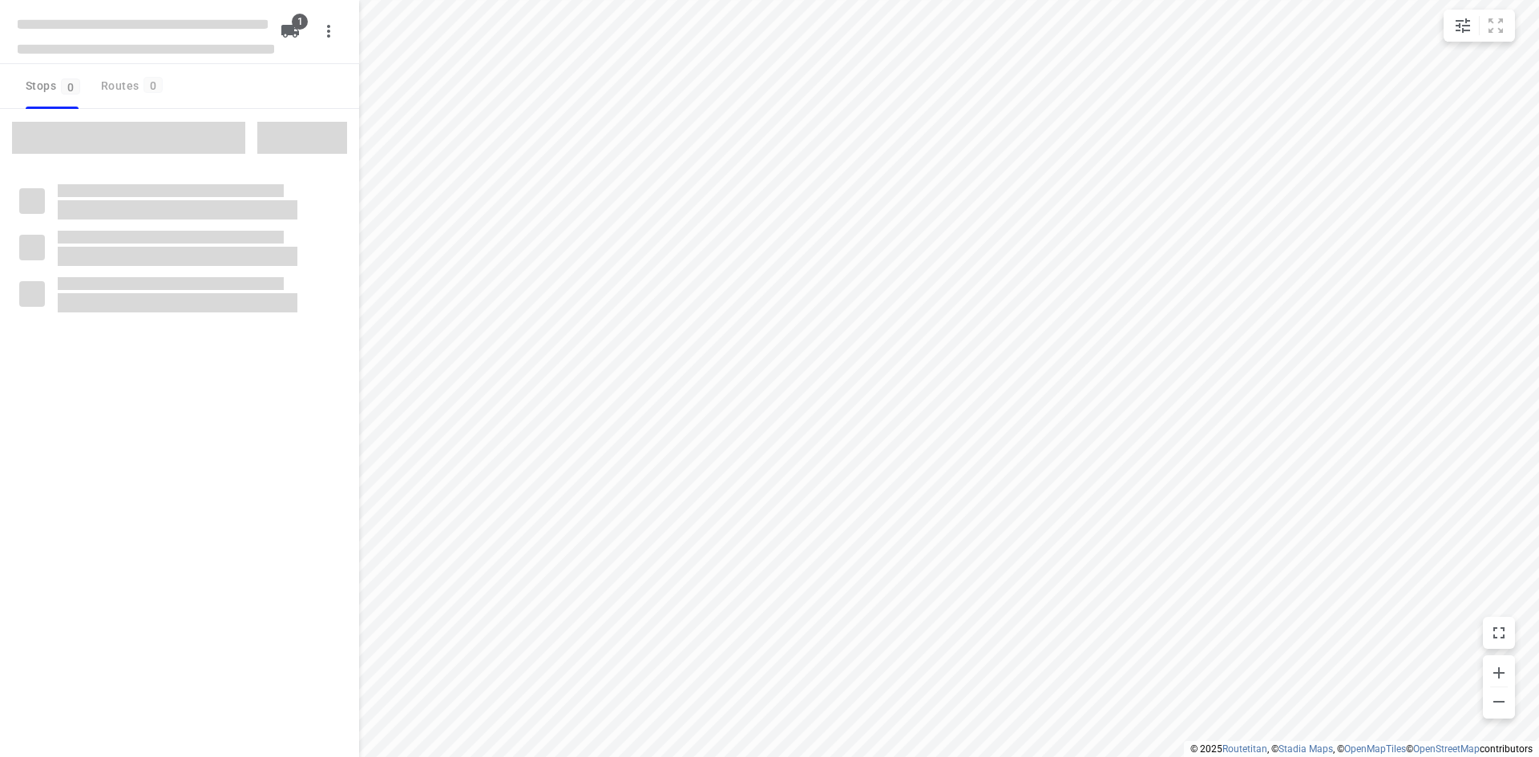
type input "distance"
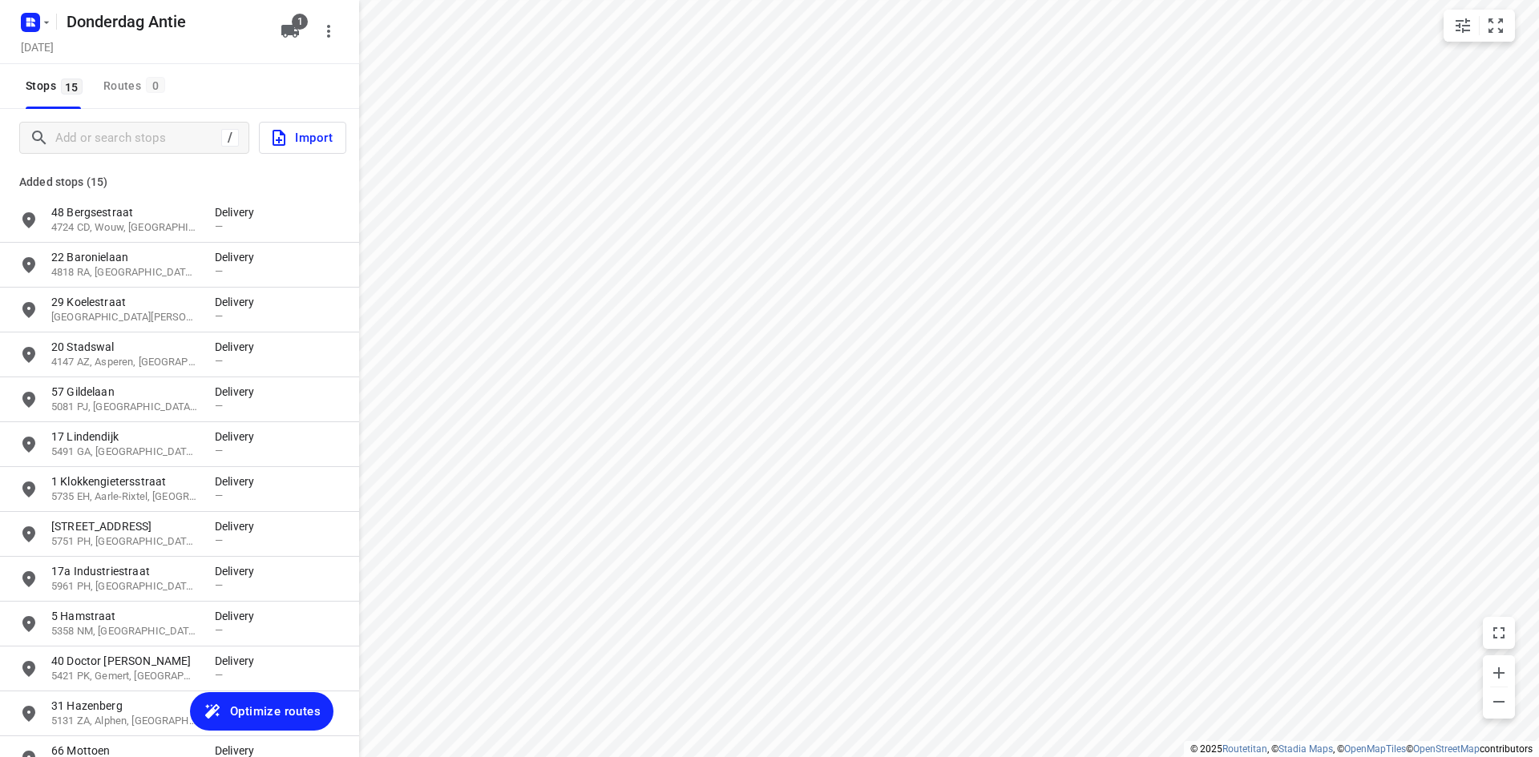
click at [248, 699] on button "Optimize routes" at bounding box center [261, 711] width 143 height 38
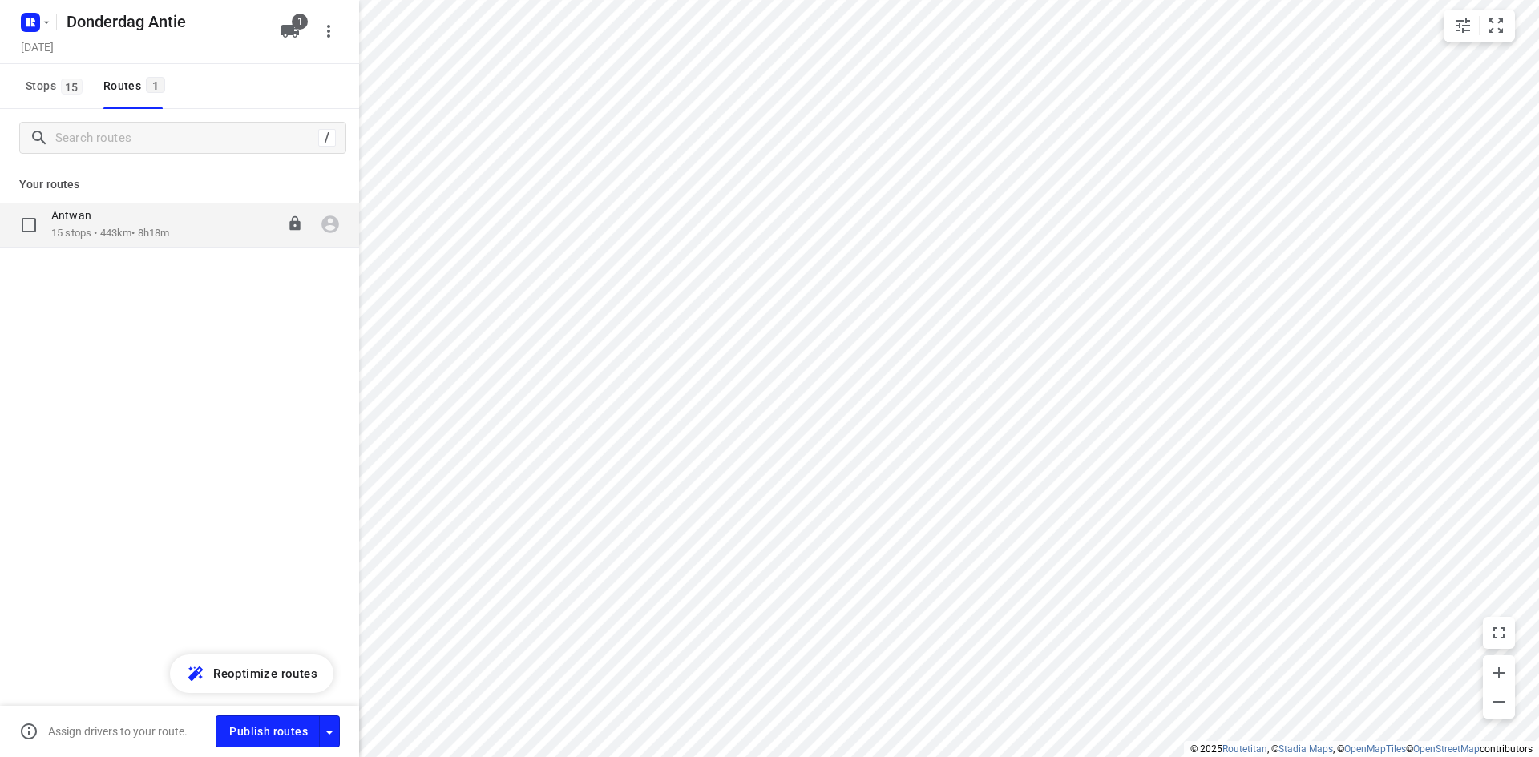
click at [147, 224] on div "Antwan" at bounding box center [110, 217] width 118 height 18
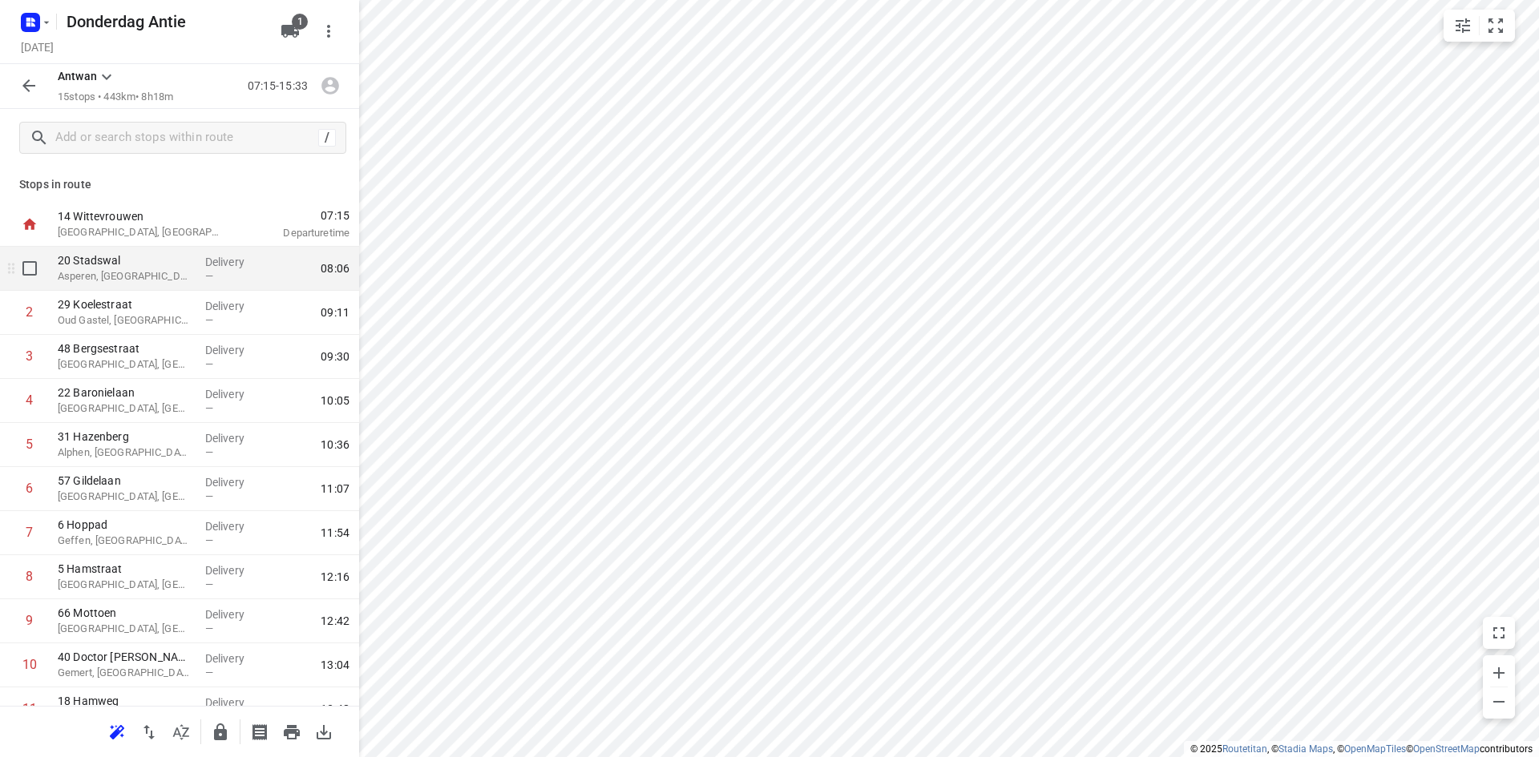
click at [135, 270] on p "Asperen, [GEOGRAPHIC_DATA]" at bounding box center [125, 276] width 135 height 16
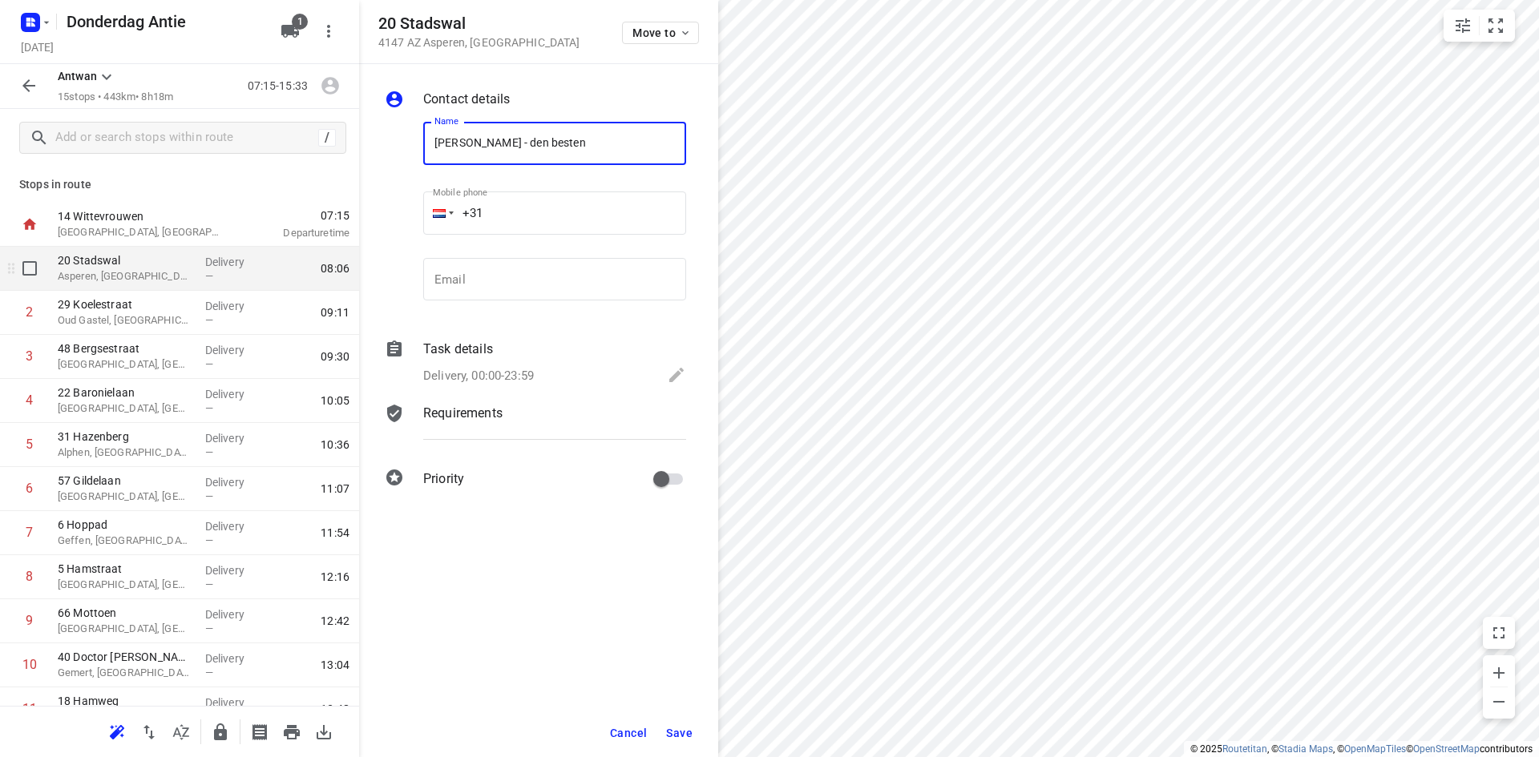
type input "[PERSON_NAME] - den besten"
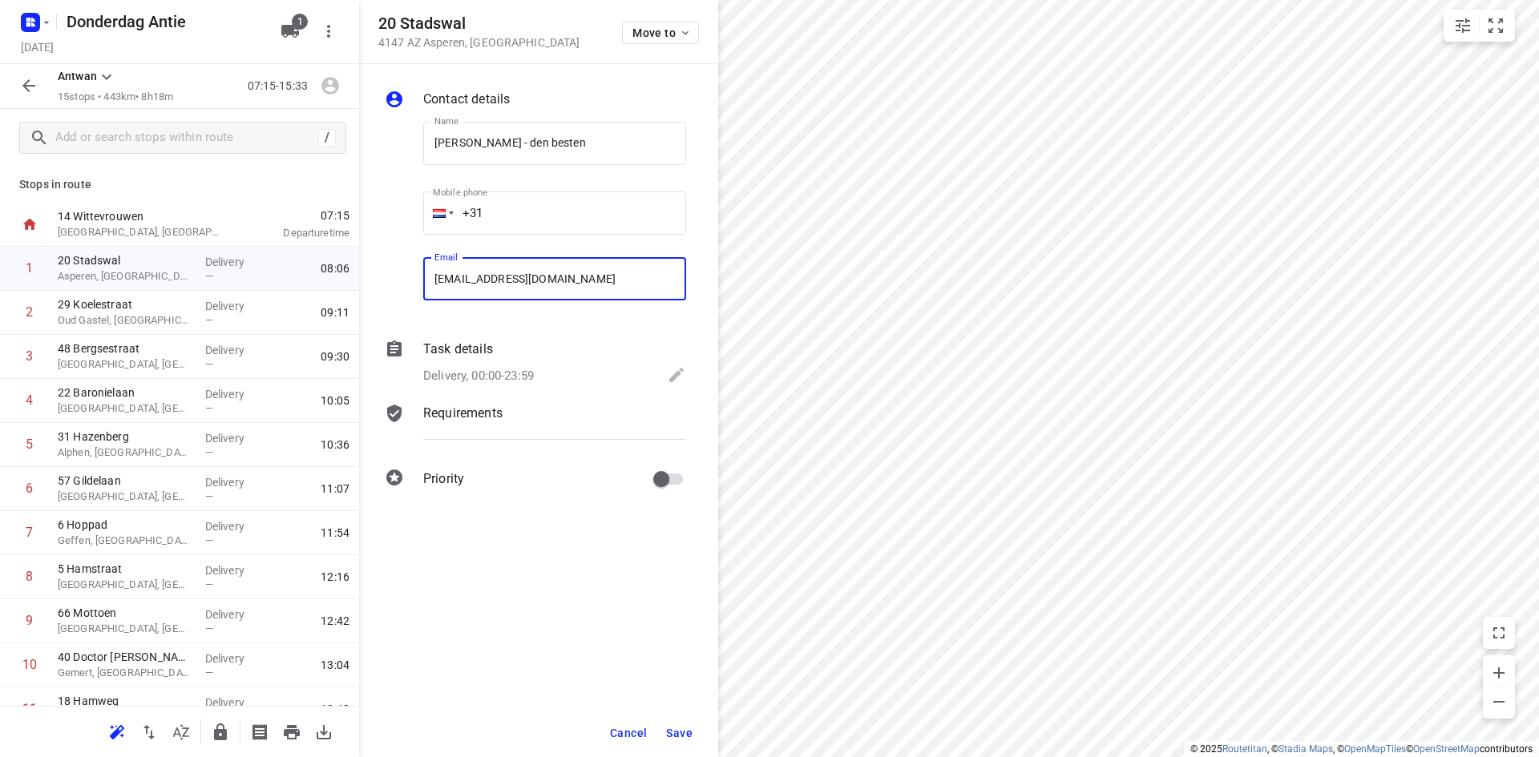
type input "[EMAIL_ADDRESS][DOMAIN_NAME]"
click at [681, 720] on button "Save" at bounding box center [679, 733] width 39 height 29
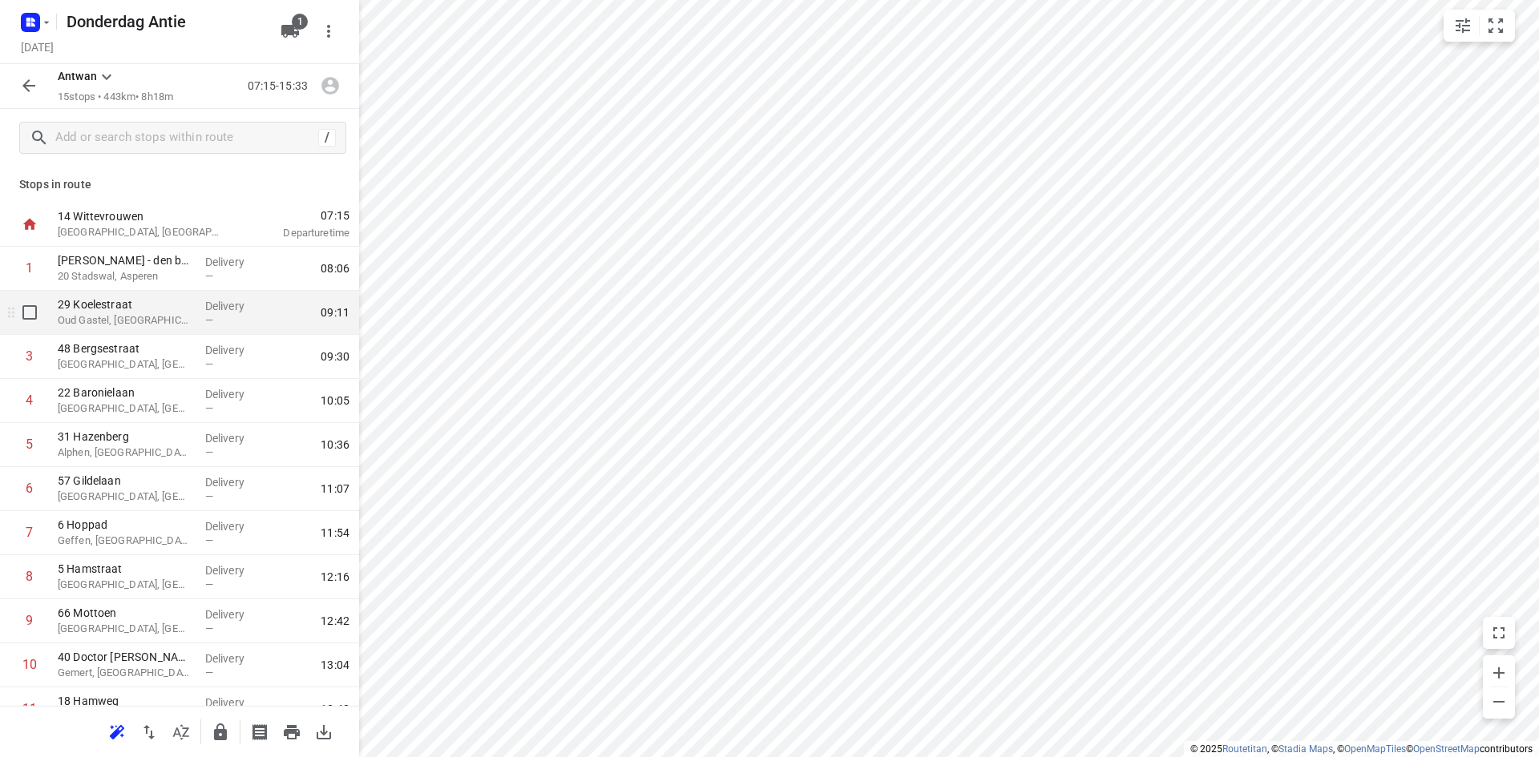
click at [87, 318] on p "Oud Gastel, [GEOGRAPHIC_DATA]" at bounding box center [125, 321] width 135 height 16
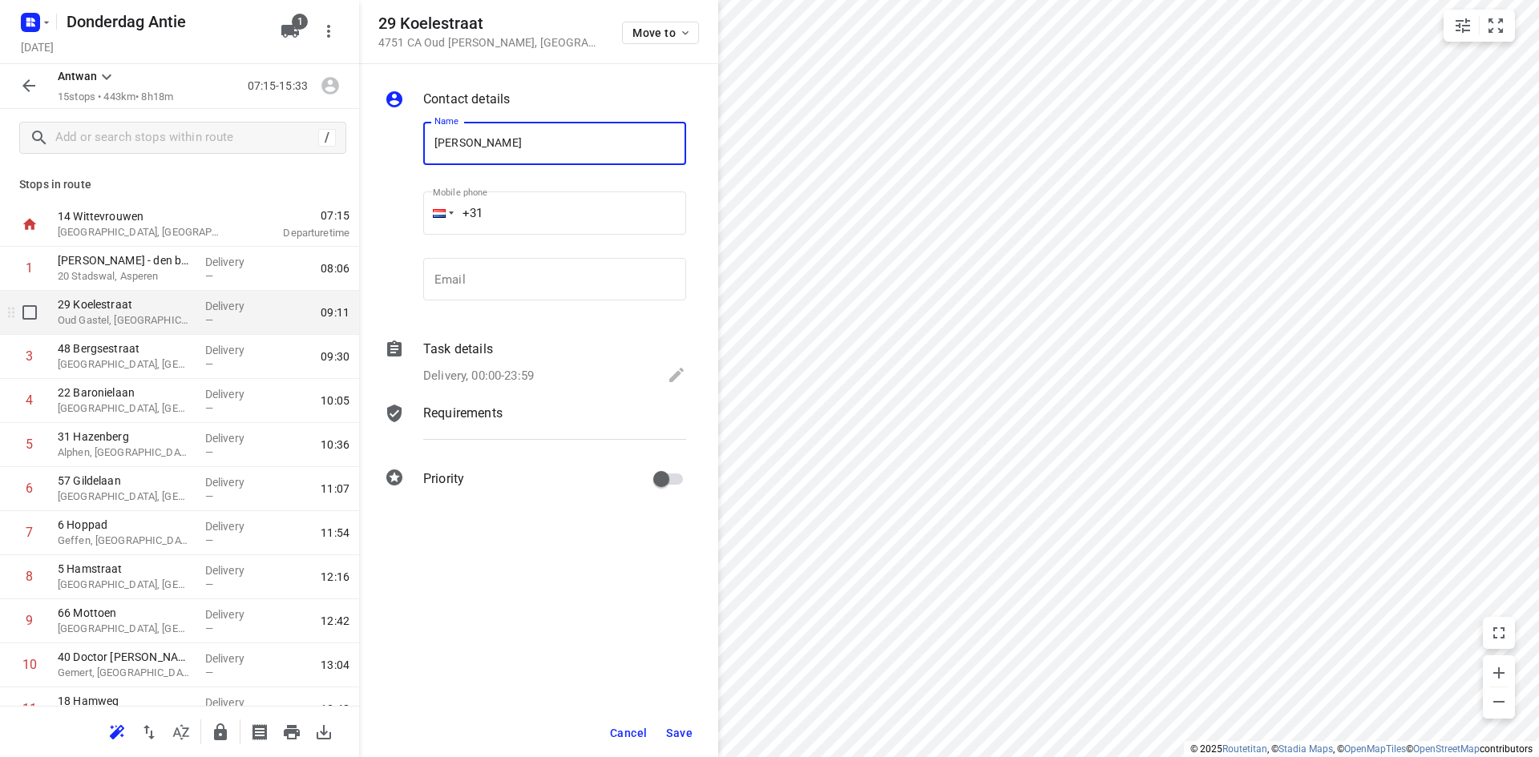
type input "[PERSON_NAME]"
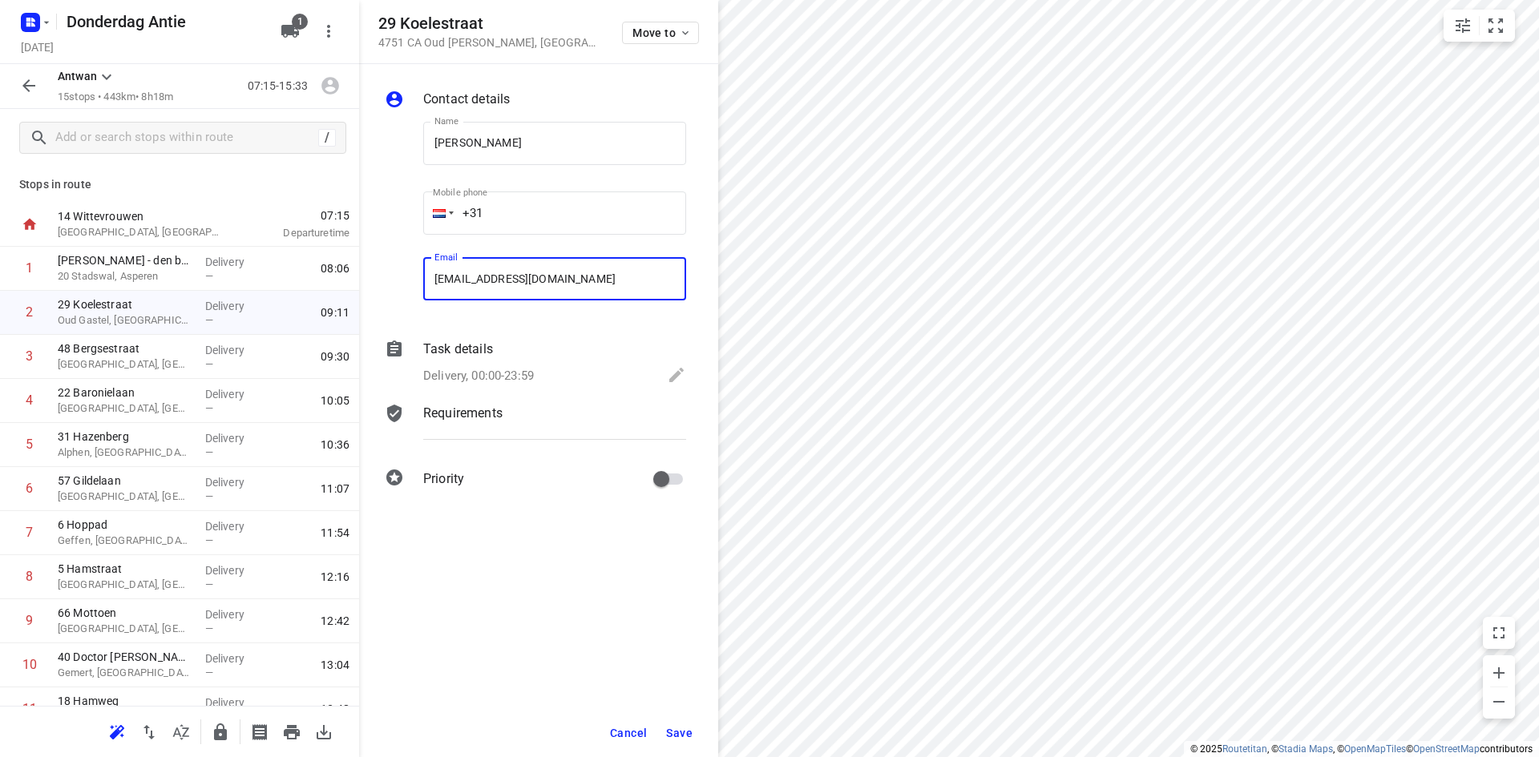
type input "[EMAIL_ADDRESS][DOMAIN_NAME]"
click at [668, 736] on span "Save" at bounding box center [679, 733] width 26 height 13
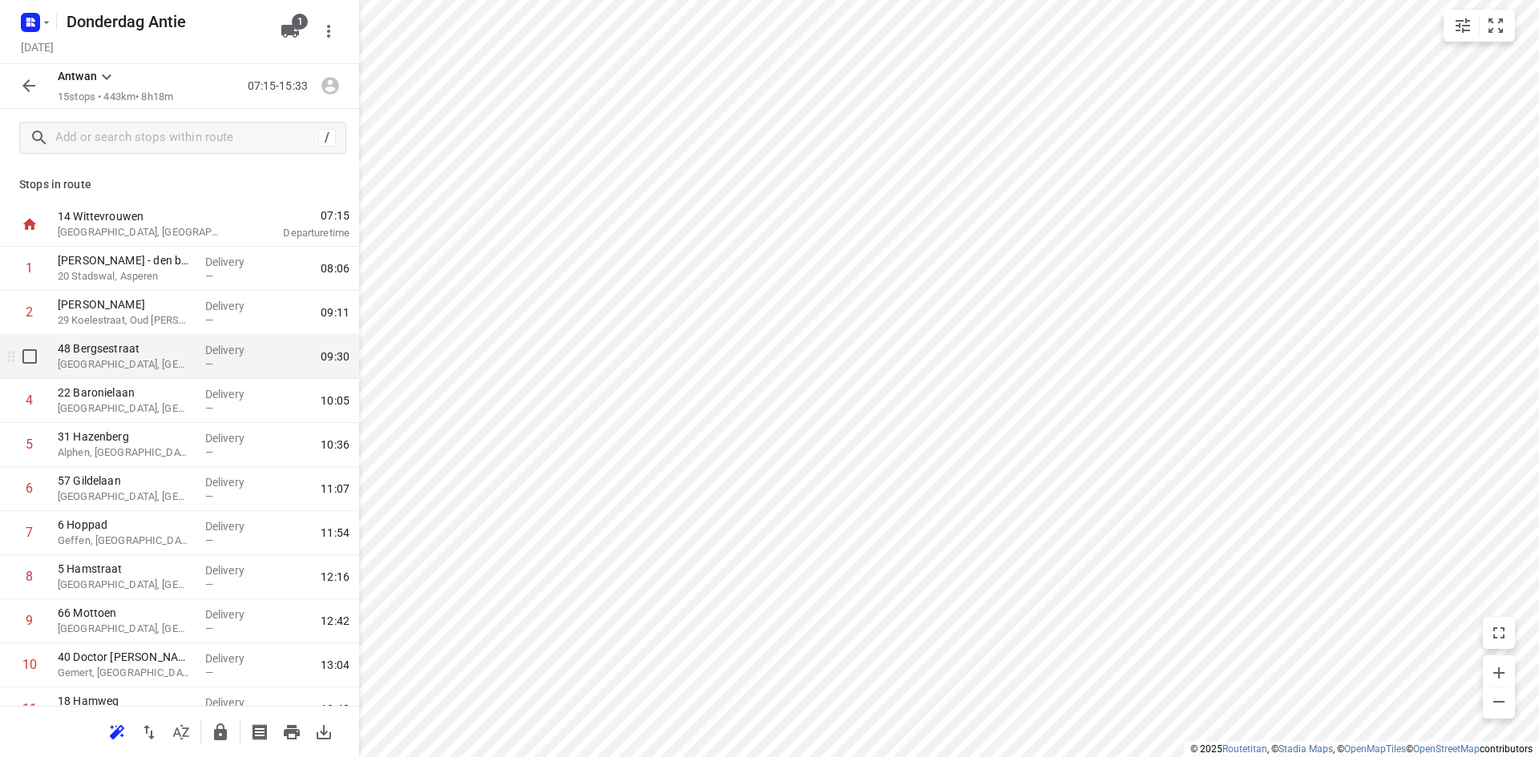
click at [131, 370] on p "[GEOGRAPHIC_DATA], [GEOGRAPHIC_DATA]" at bounding box center [125, 365] width 135 height 16
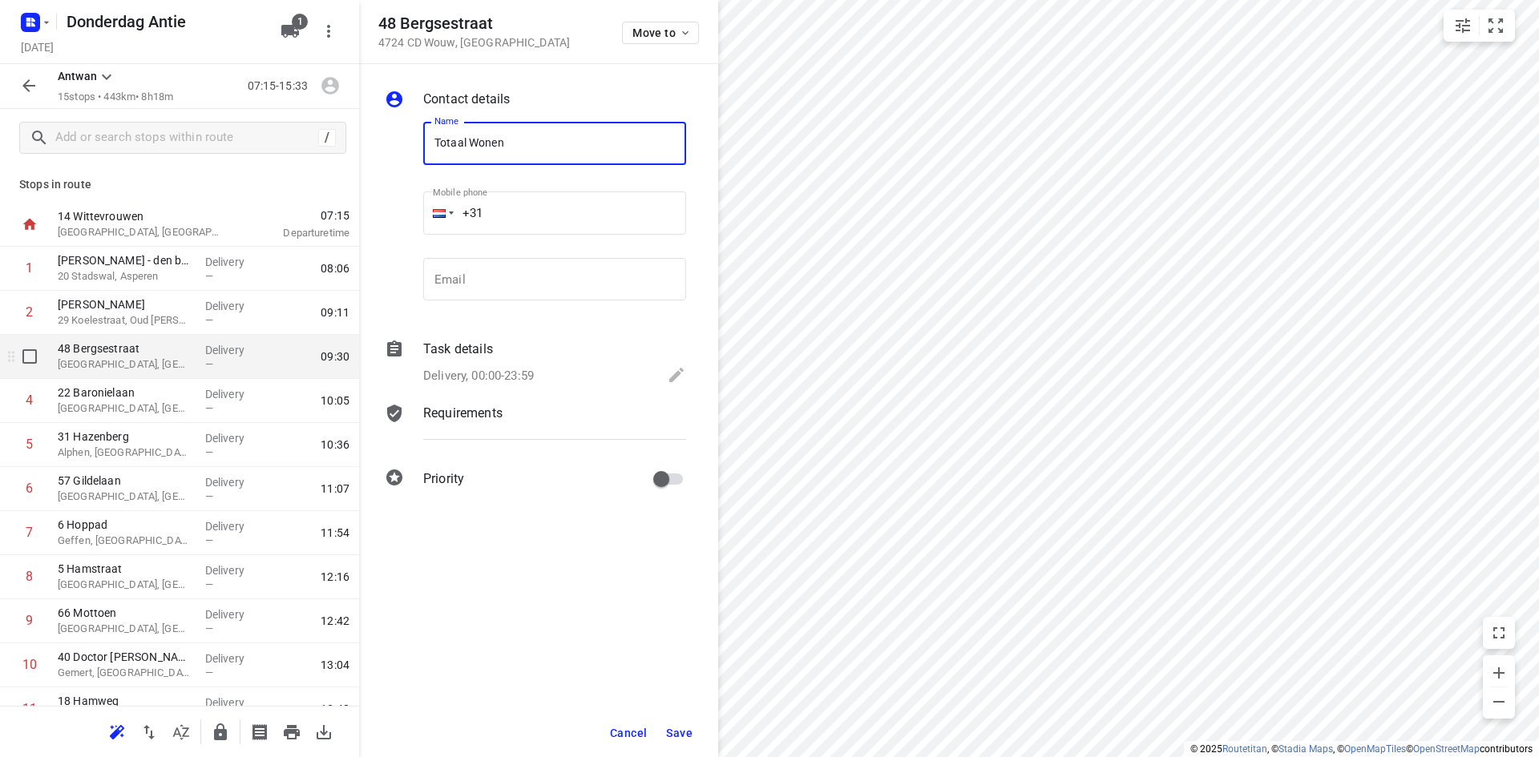
type input "Totaal Wonen"
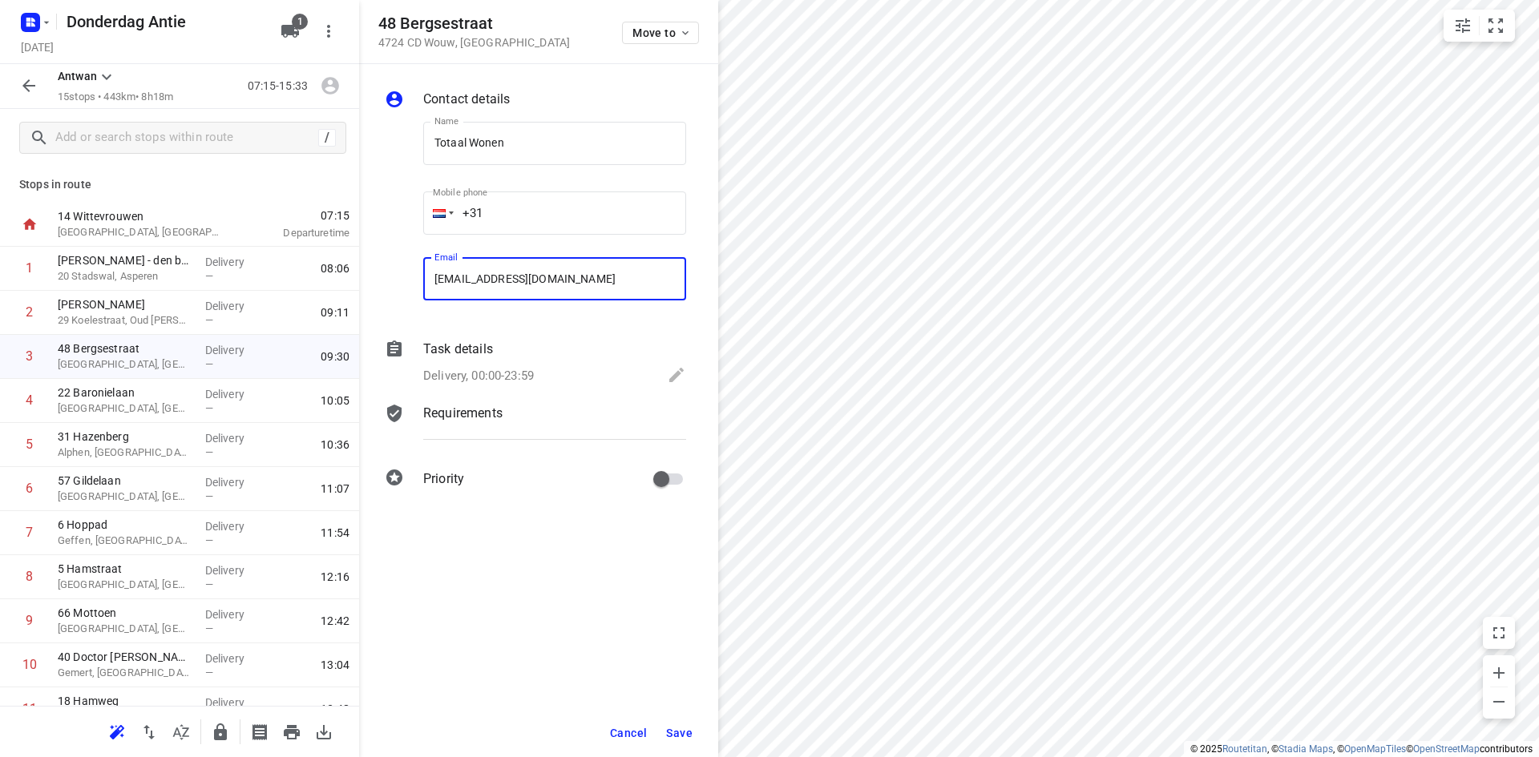
type input "[EMAIL_ADDRESS][DOMAIN_NAME]"
click at [668, 743] on button "Save" at bounding box center [679, 733] width 39 height 29
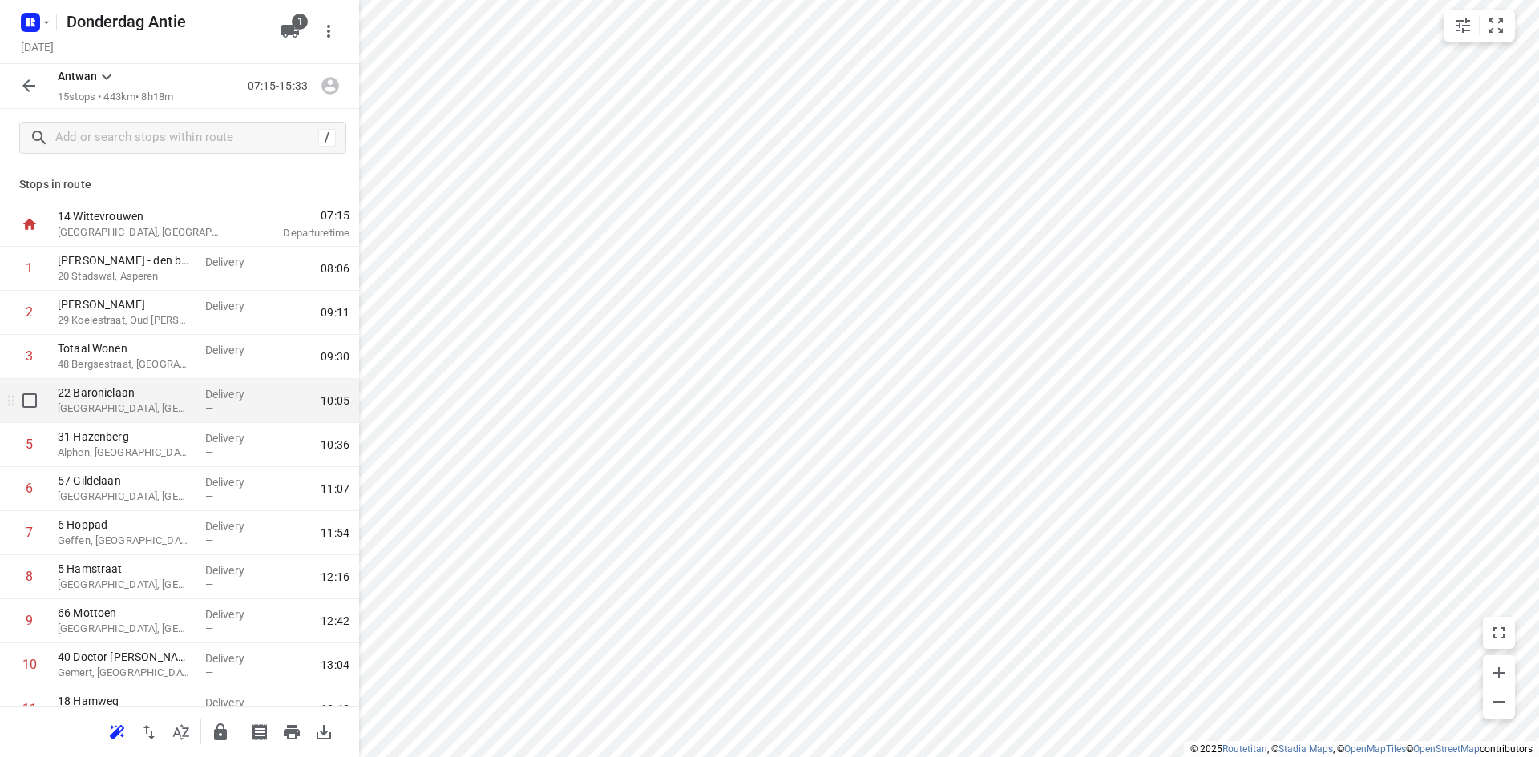
click at [142, 409] on p "[GEOGRAPHIC_DATA], [GEOGRAPHIC_DATA]" at bounding box center [125, 409] width 135 height 16
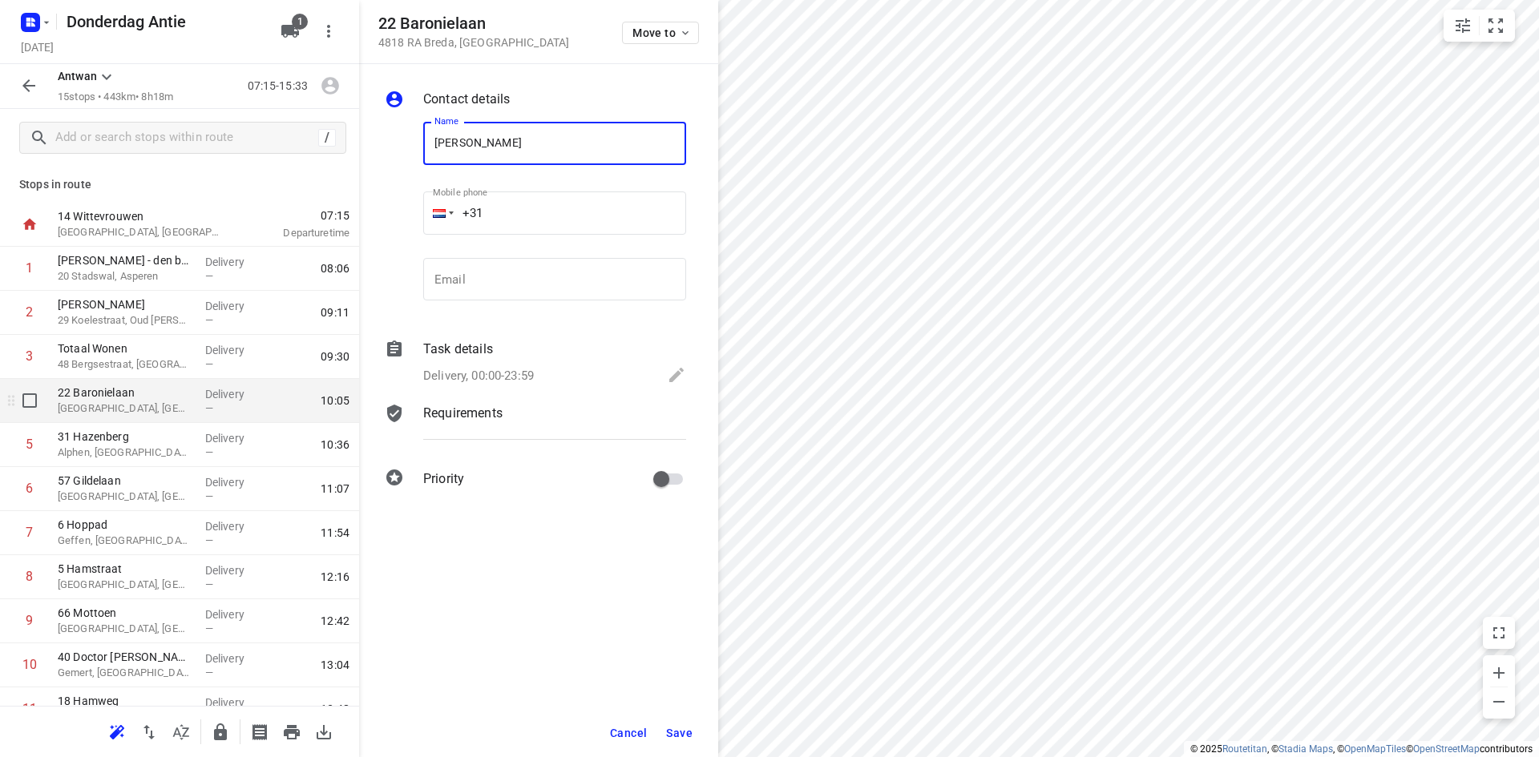
type input "[PERSON_NAME]"
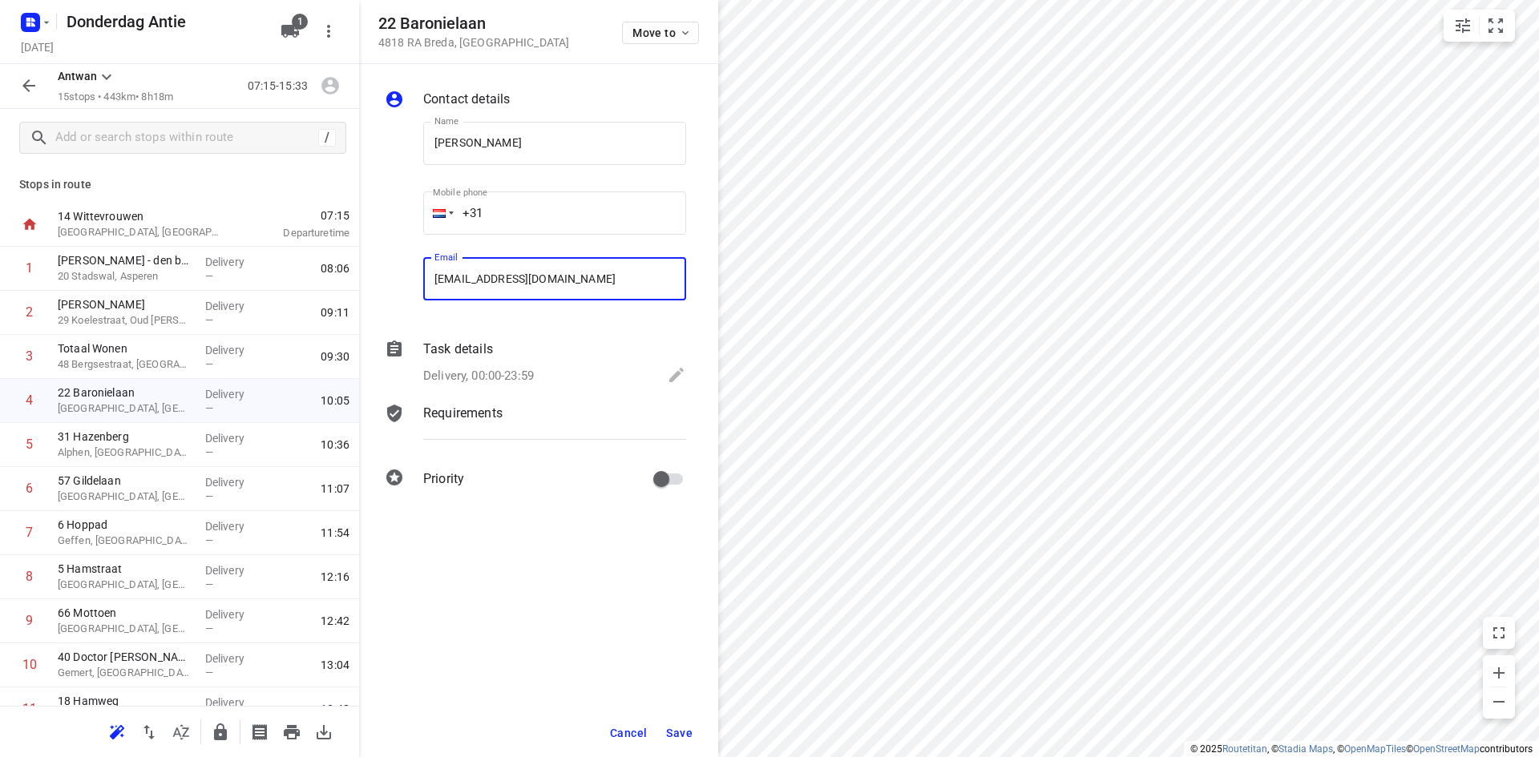
type input "[EMAIL_ADDRESS][DOMAIN_NAME]"
drag, startPoint x: 710, startPoint y: 729, endPoint x: 700, endPoint y: 729, distance: 10.4
click at [708, 729] on div "Cancel Save" at bounding box center [538, 733] width 359 height 48
click at [690, 730] on span "Save" at bounding box center [679, 733] width 26 height 13
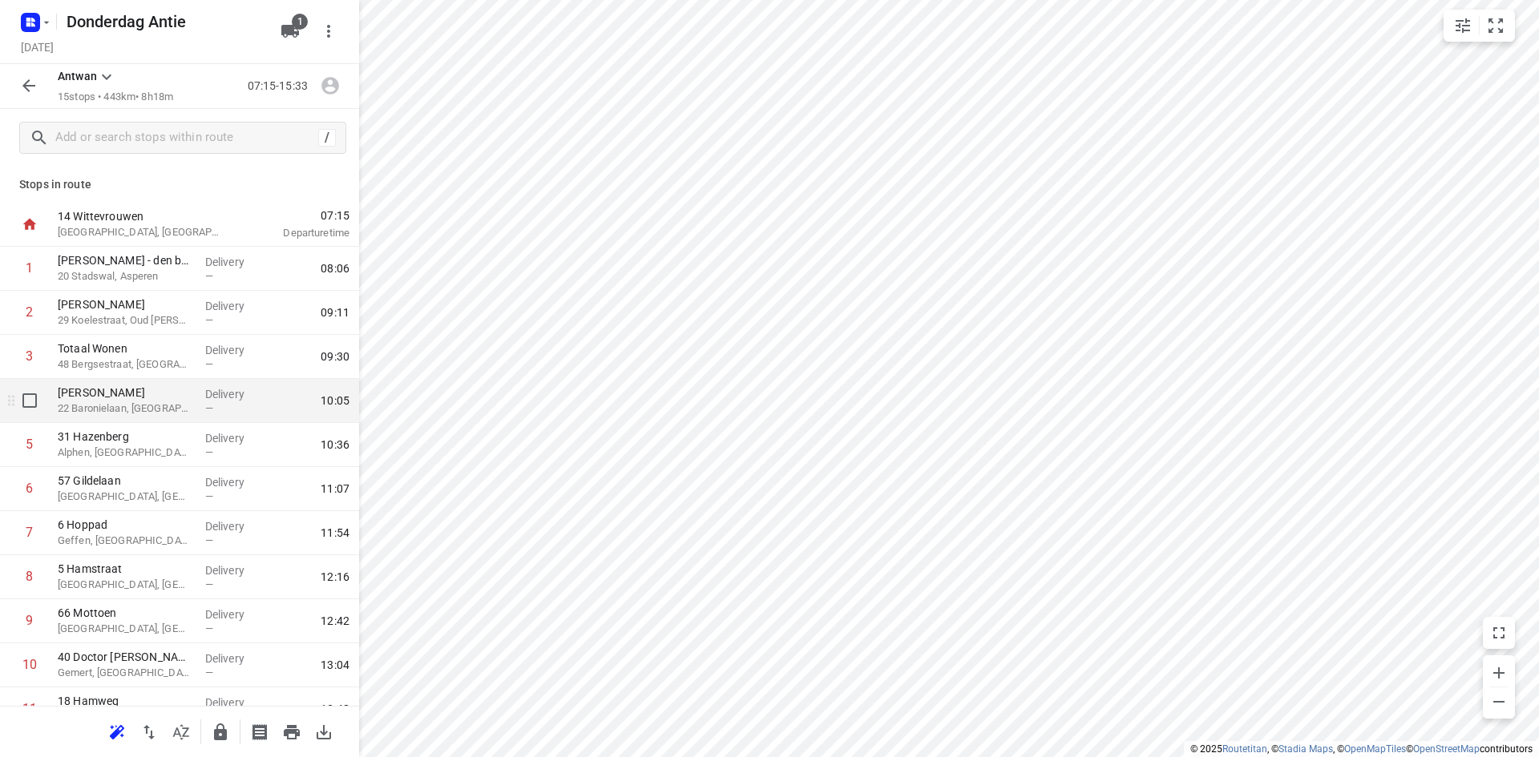
click at [96, 414] on p "22 Baronielaan, [GEOGRAPHIC_DATA]" at bounding box center [125, 409] width 135 height 16
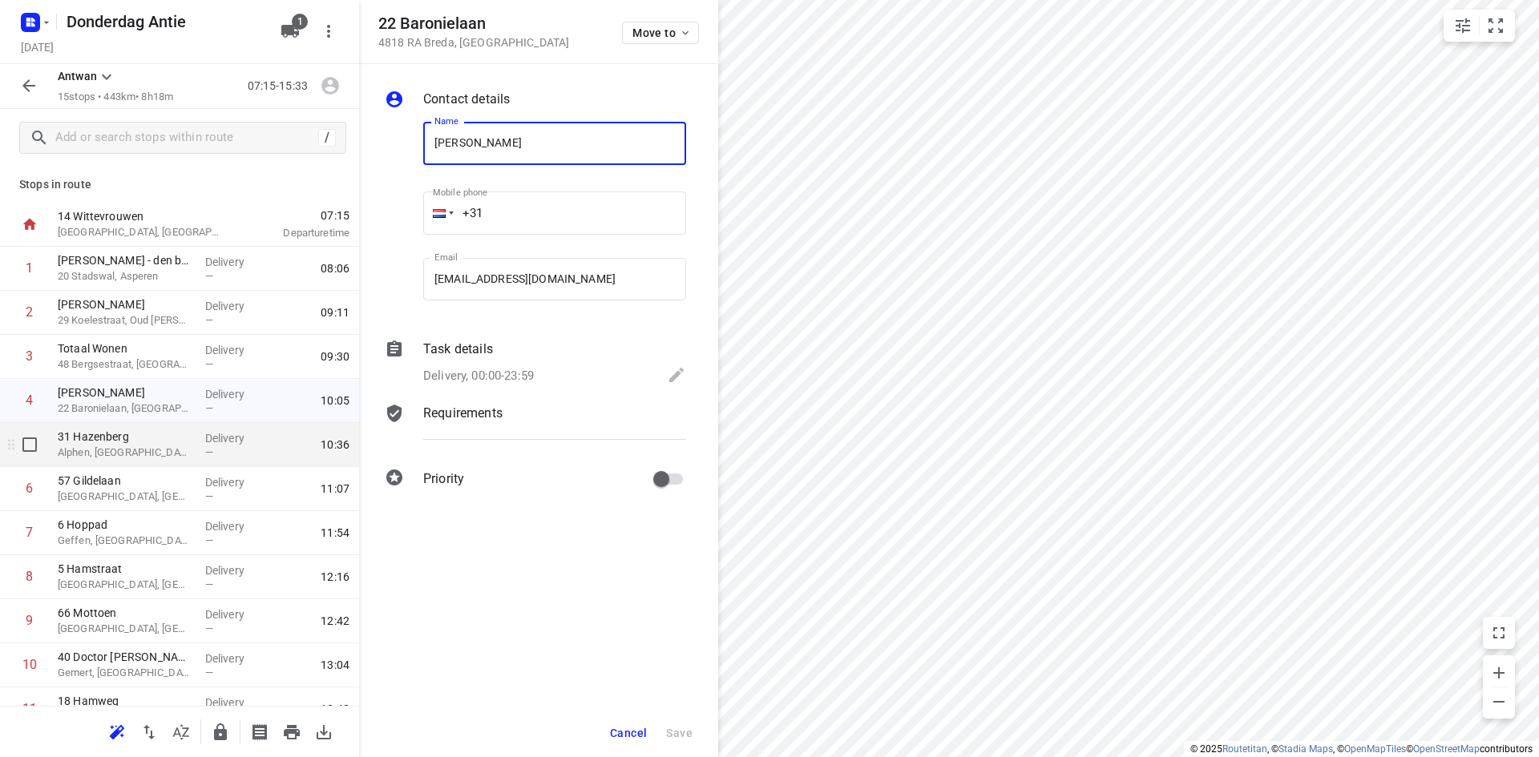
click at [112, 454] on p "Alphen, [GEOGRAPHIC_DATA]" at bounding box center [125, 453] width 135 height 16
type input "[PERSON_NAME]"
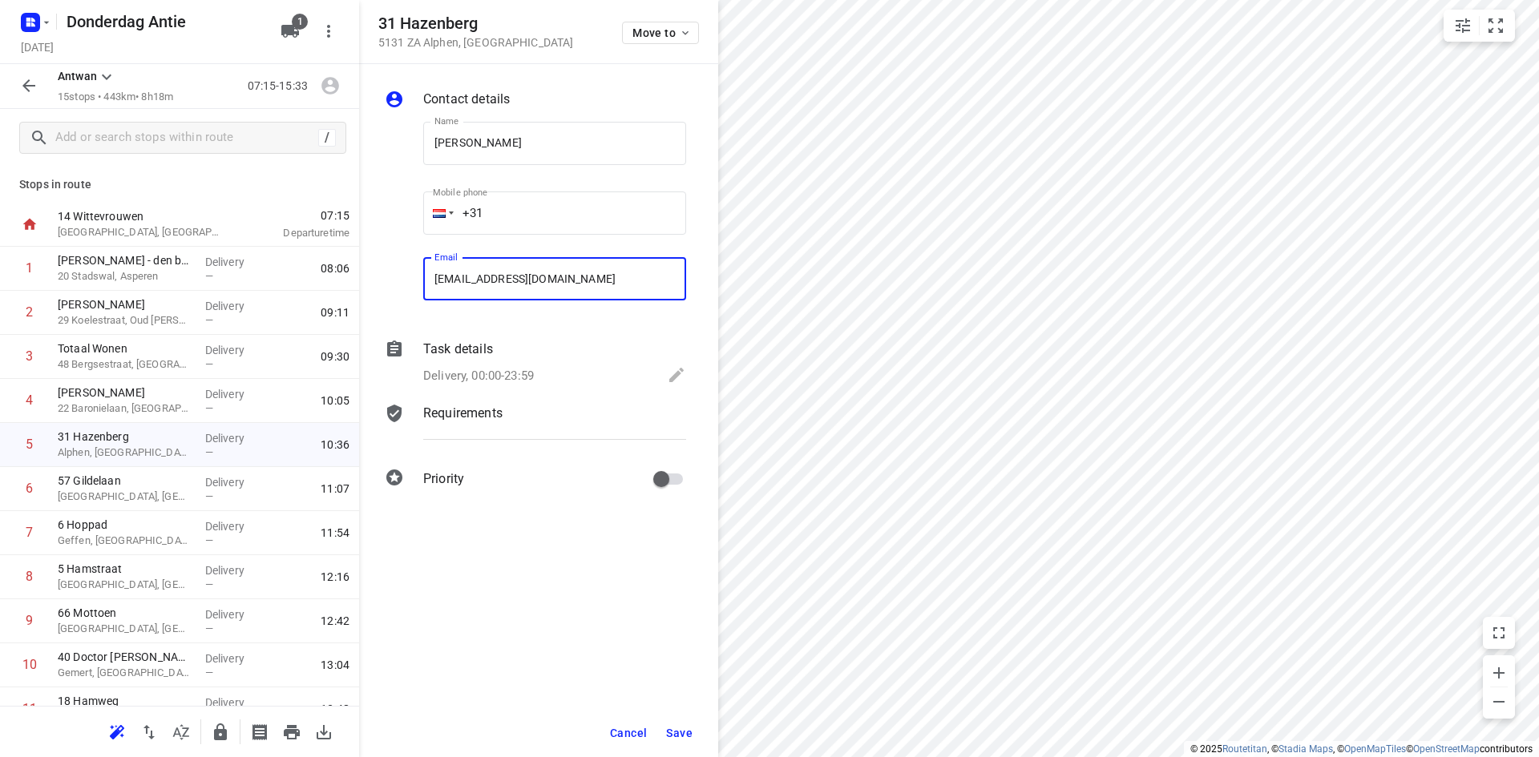
type input "[EMAIL_ADDRESS][DOMAIN_NAME]"
click at [684, 730] on span "Save" at bounding box center [679, 733] width 26 height 13
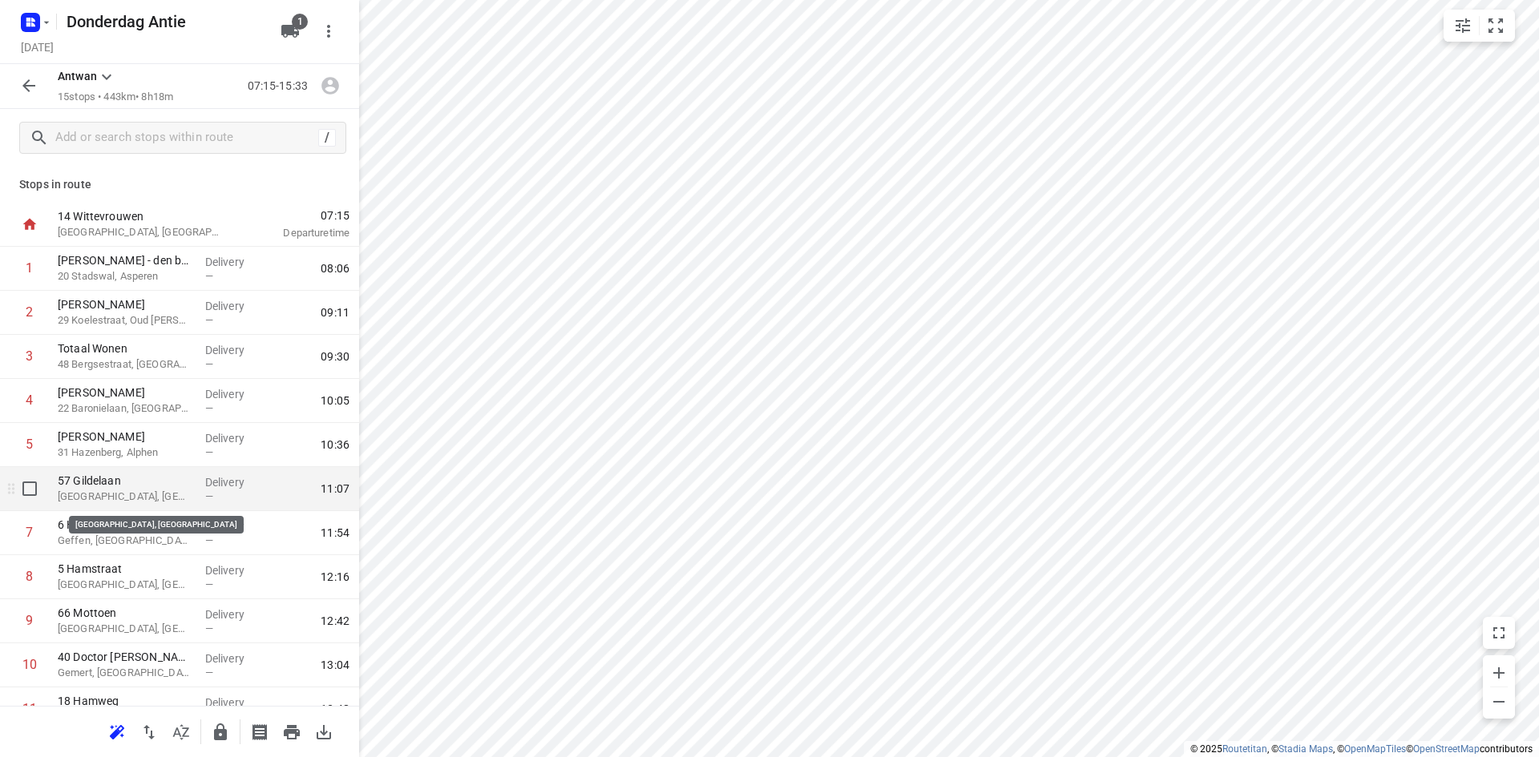
click at [130, 500] on p "[GEOGRAPHIC_DATA], [GEOGRAPHIC_DATA]" at bounding box center [125, 497] width 135 height 16
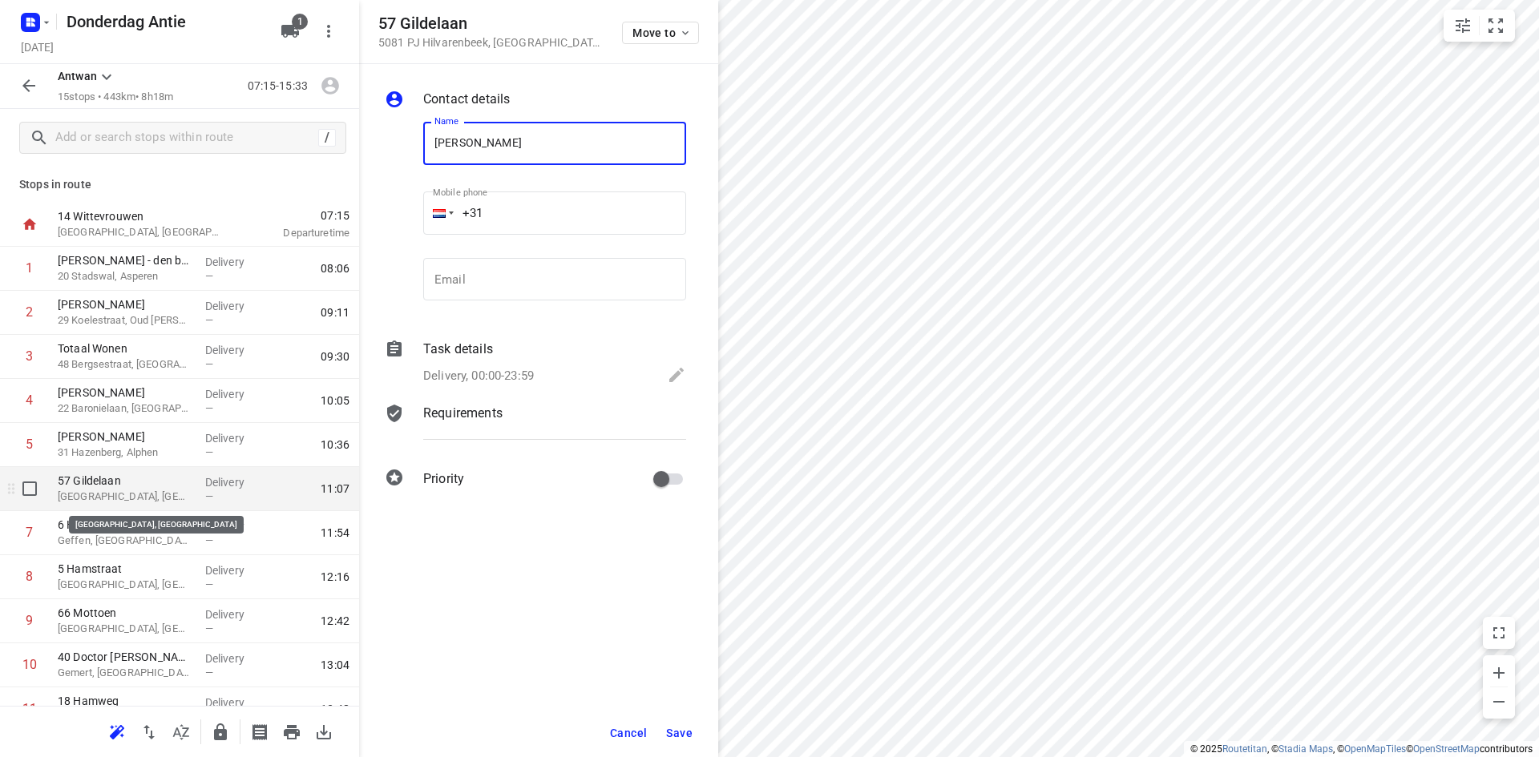
type input "[PERSON_NAME]"
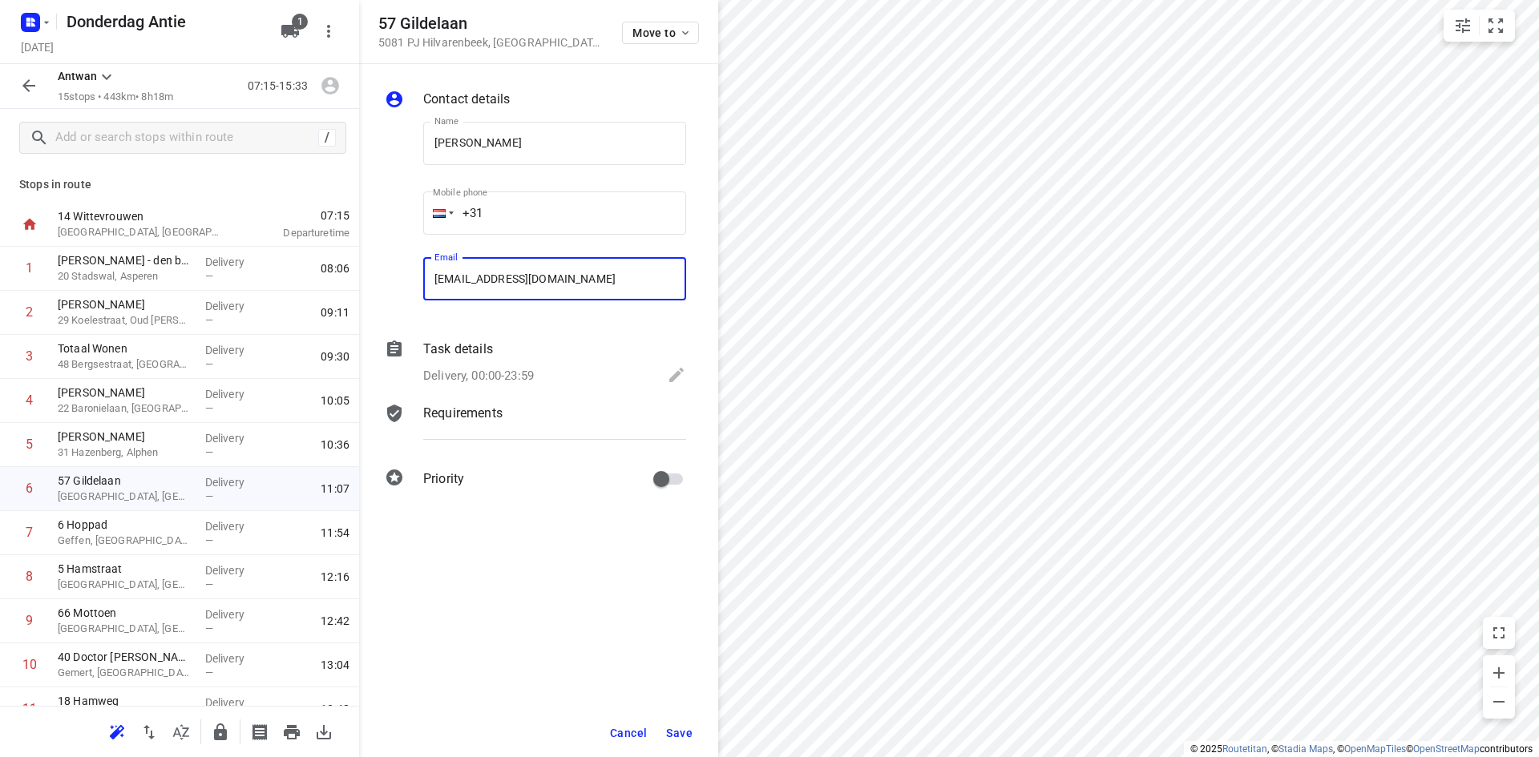
type input "[EMAIL_ADDRESS][DOMAIN_NAME]"
click at [692, 733] on span "Save" at bounding box center [679, 733] width 26 height 13
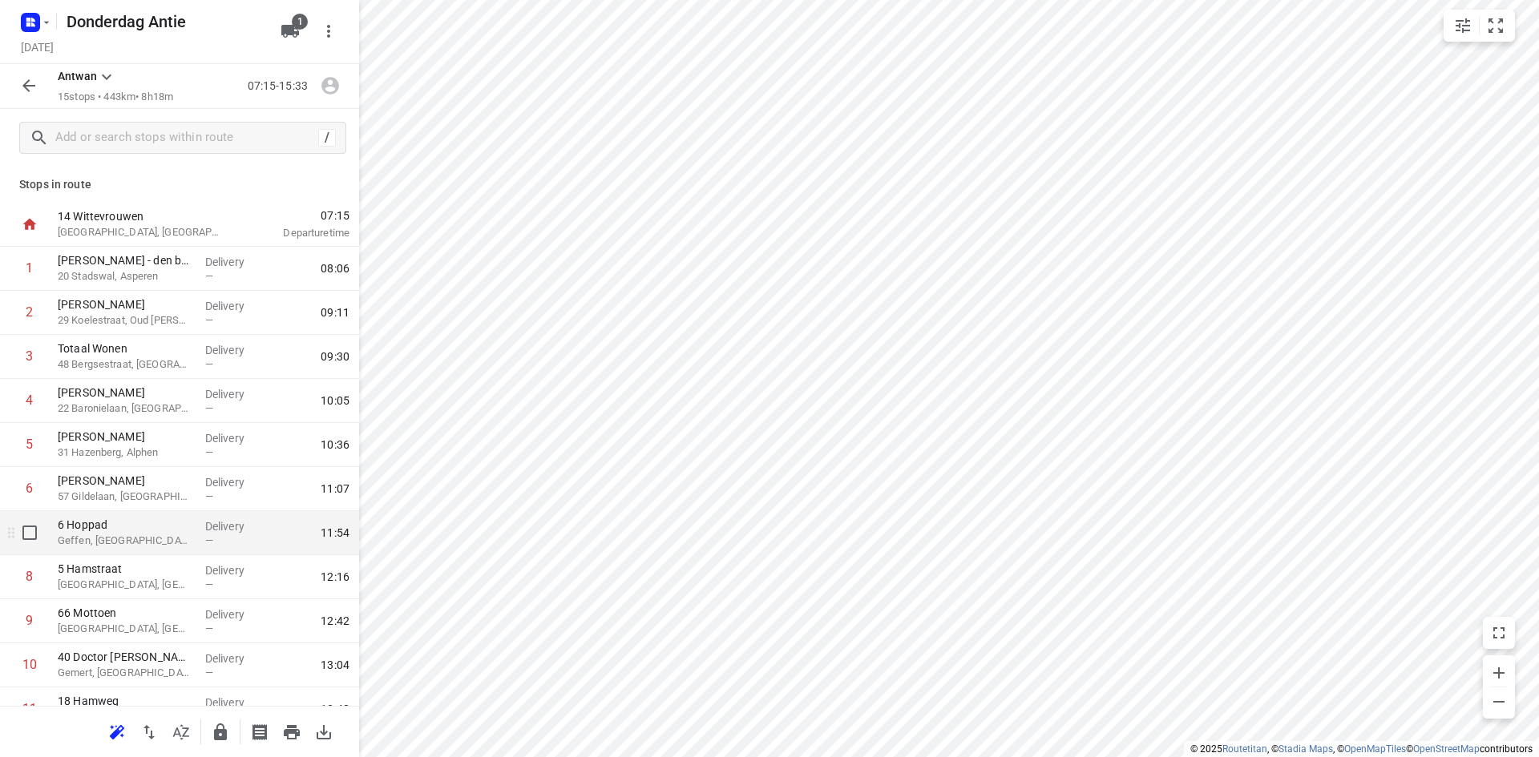
click at [166, 546] on p "Geffen, [GEOGRAPHIC_DATA]" at bounding box center [125, 541] width 135 height 16
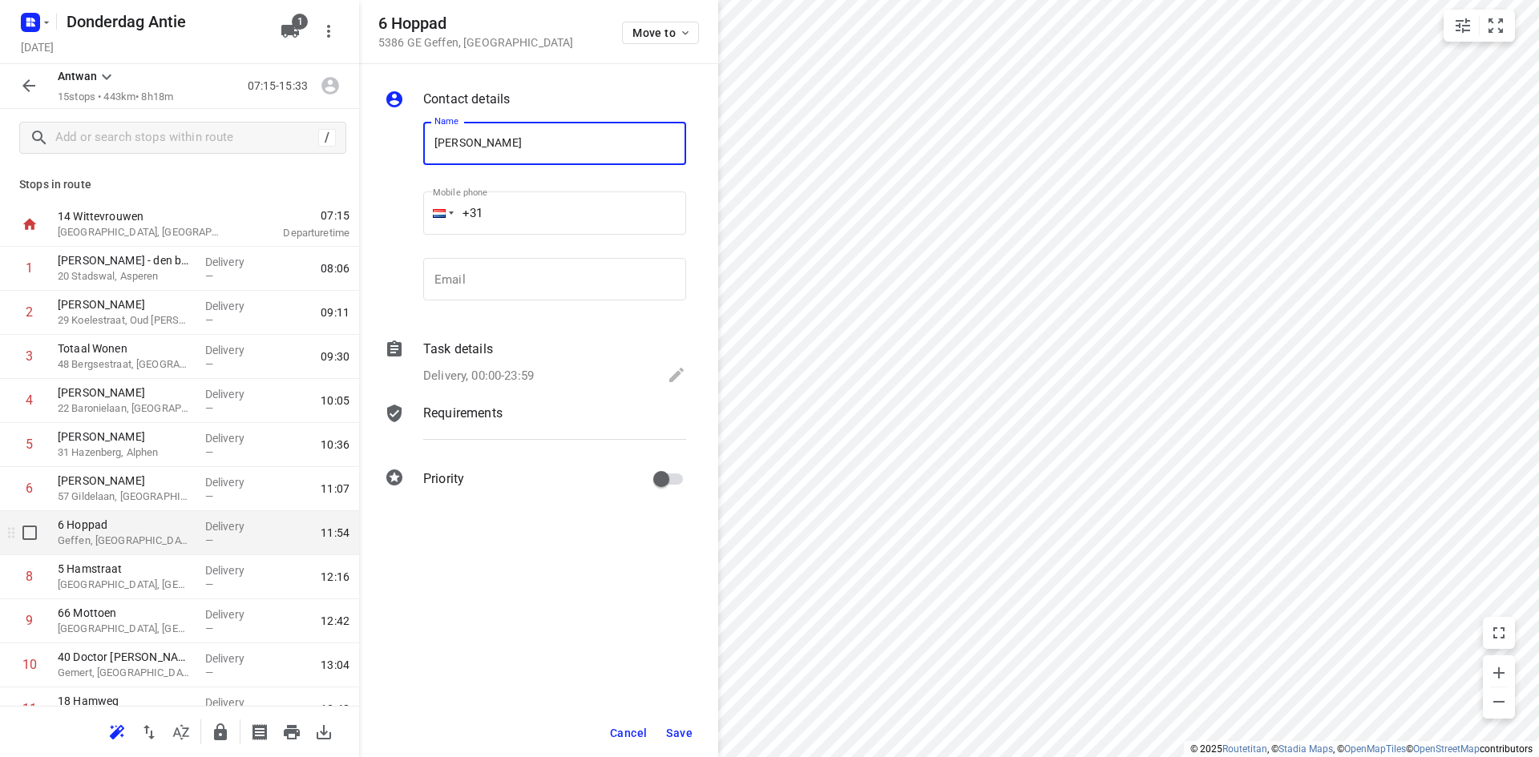
type input "[PERSON_NAME]"
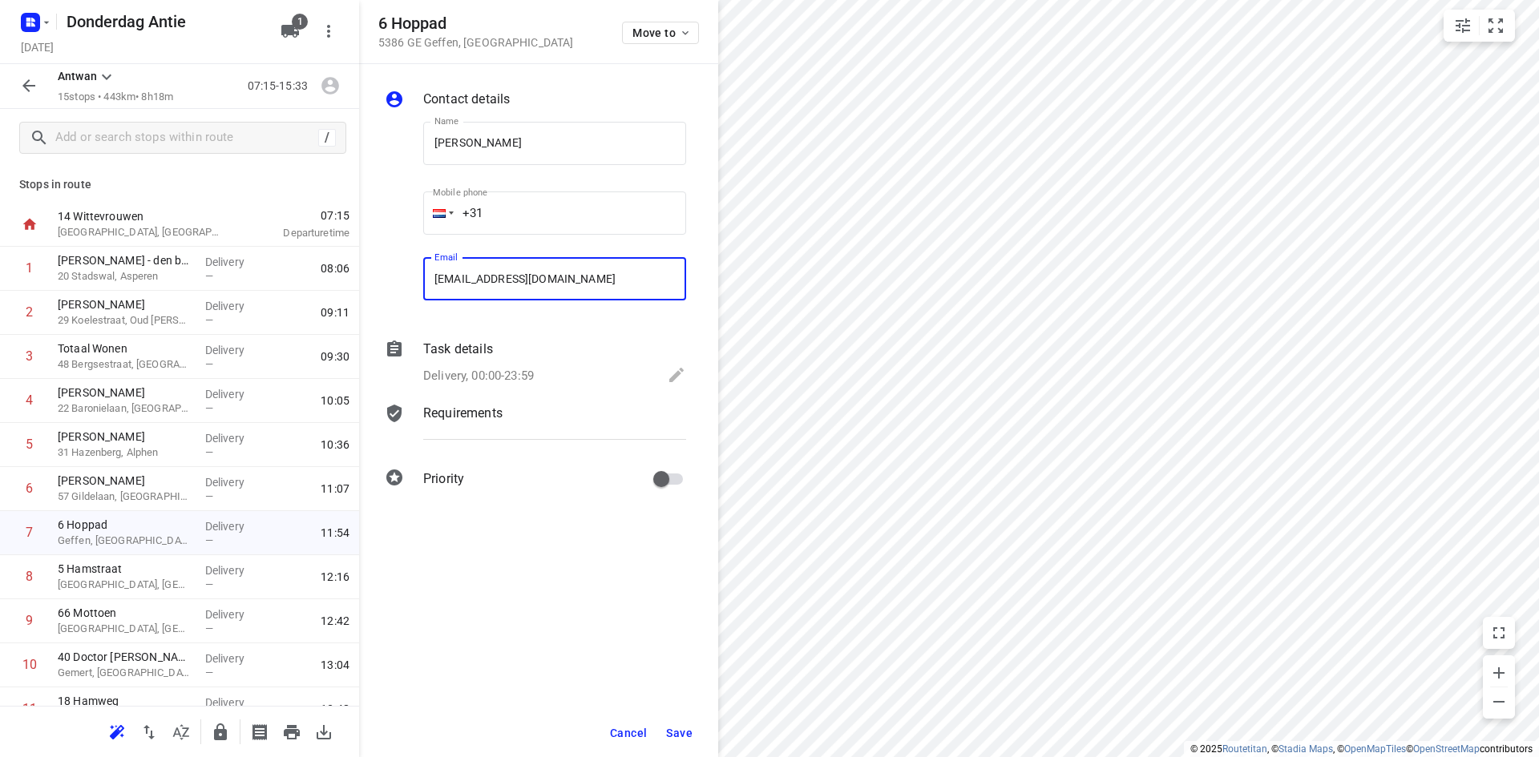
type input "[EMAIL_ADDRESS][DOMAIN_NAME]"
click at [676, 735] on span "Save" at bounding box center [679, 733] width 26 height 13
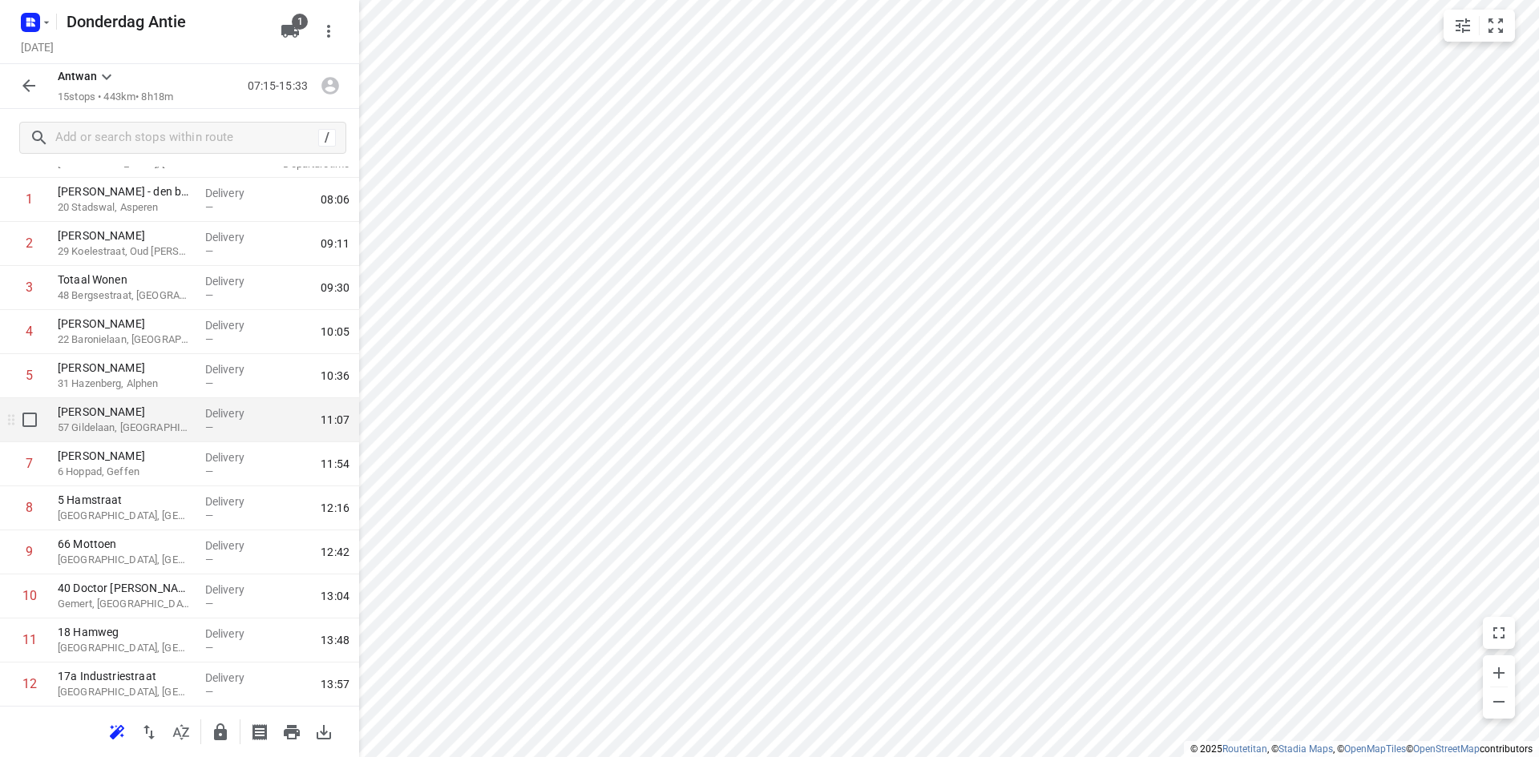
scroll to position [80, 0]
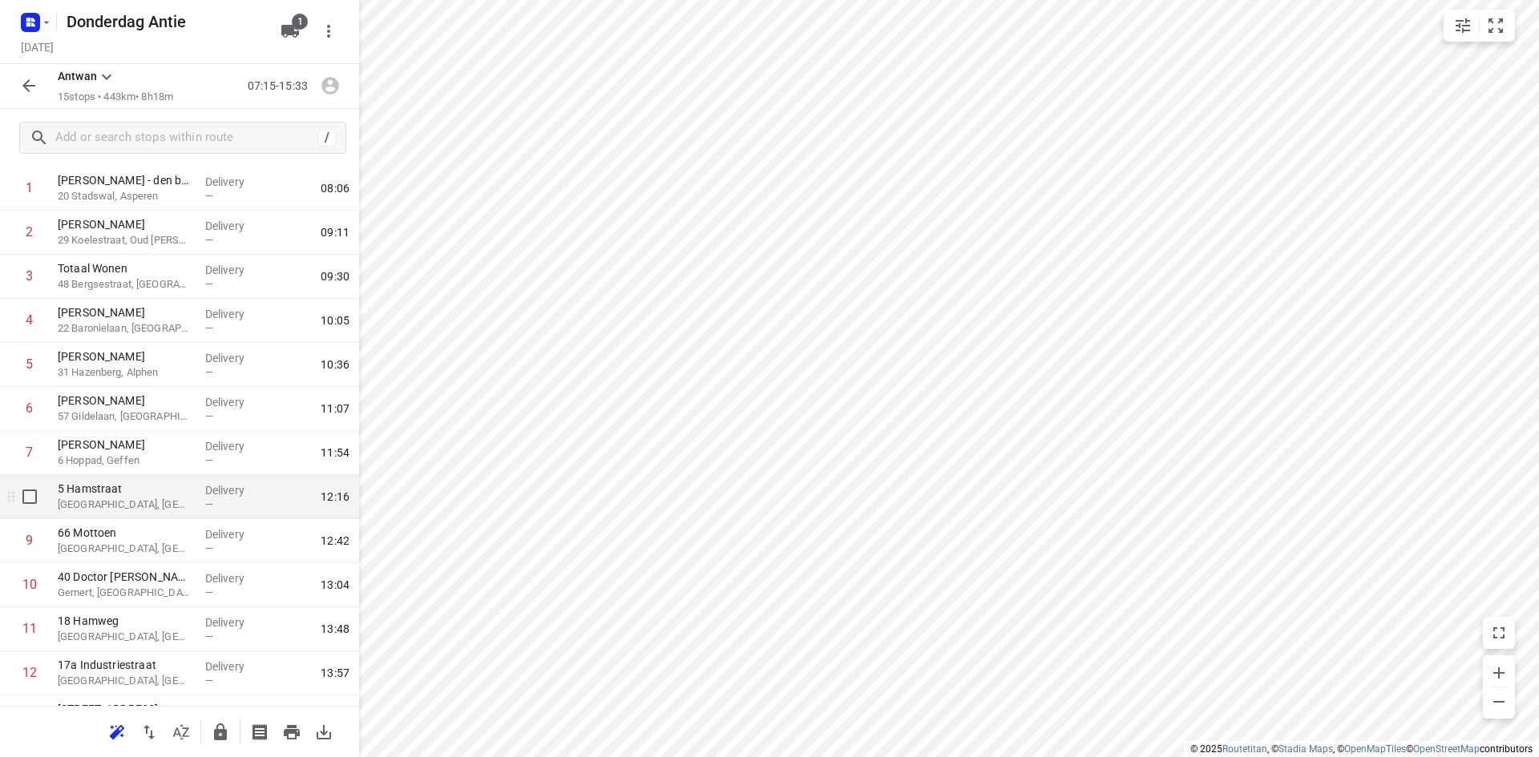
click at [136, 495] on p "5 Hamstraat" at bounding box center [125, 489] width 135 height 16
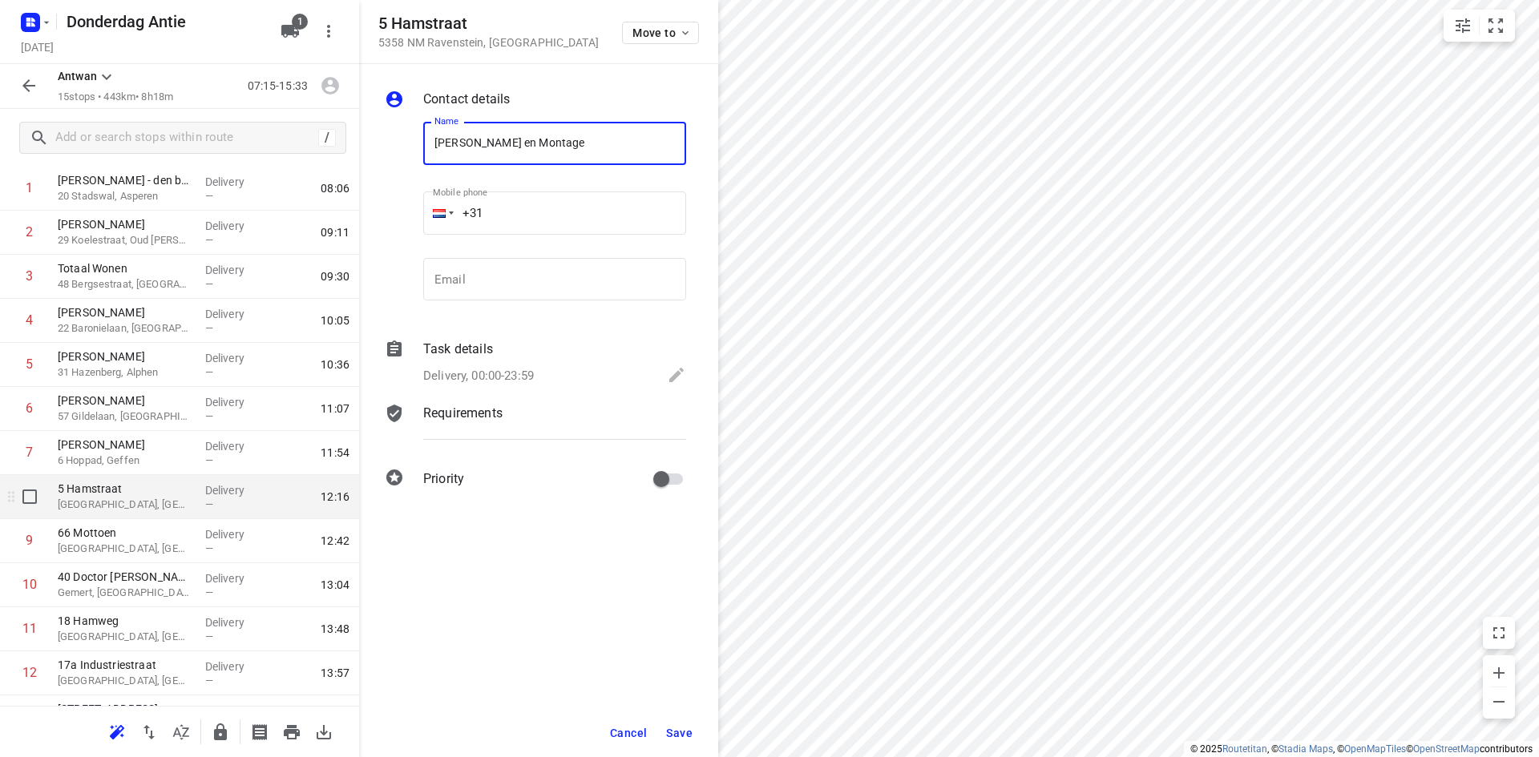
type input "[PERSON_NAME] en Montage"
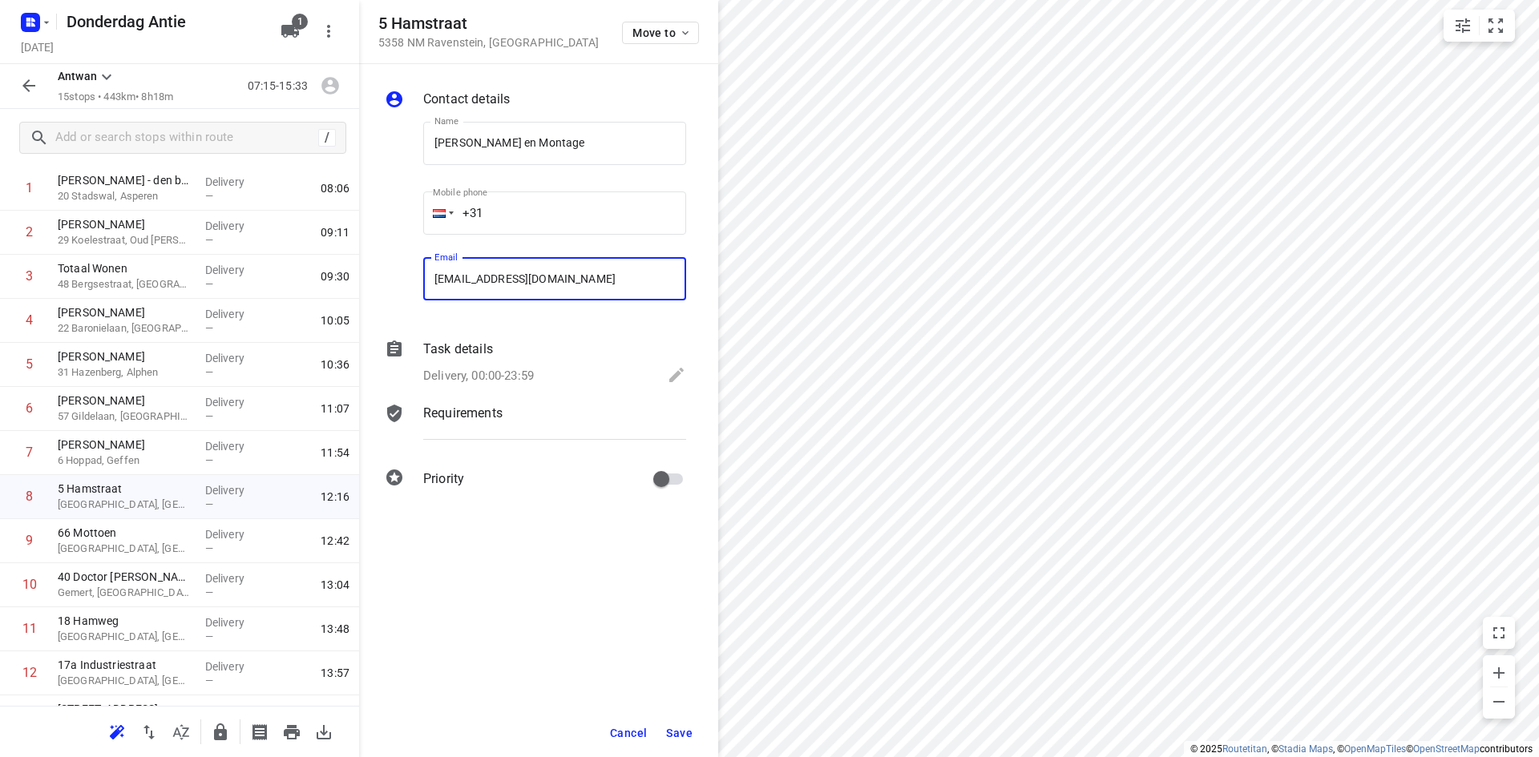
type input "[EMAIL_ADDRESS][DOMAIN_NAME]"
click at [673, 733] on span "Save" at bounding box center [679, 733] width 26 height 13
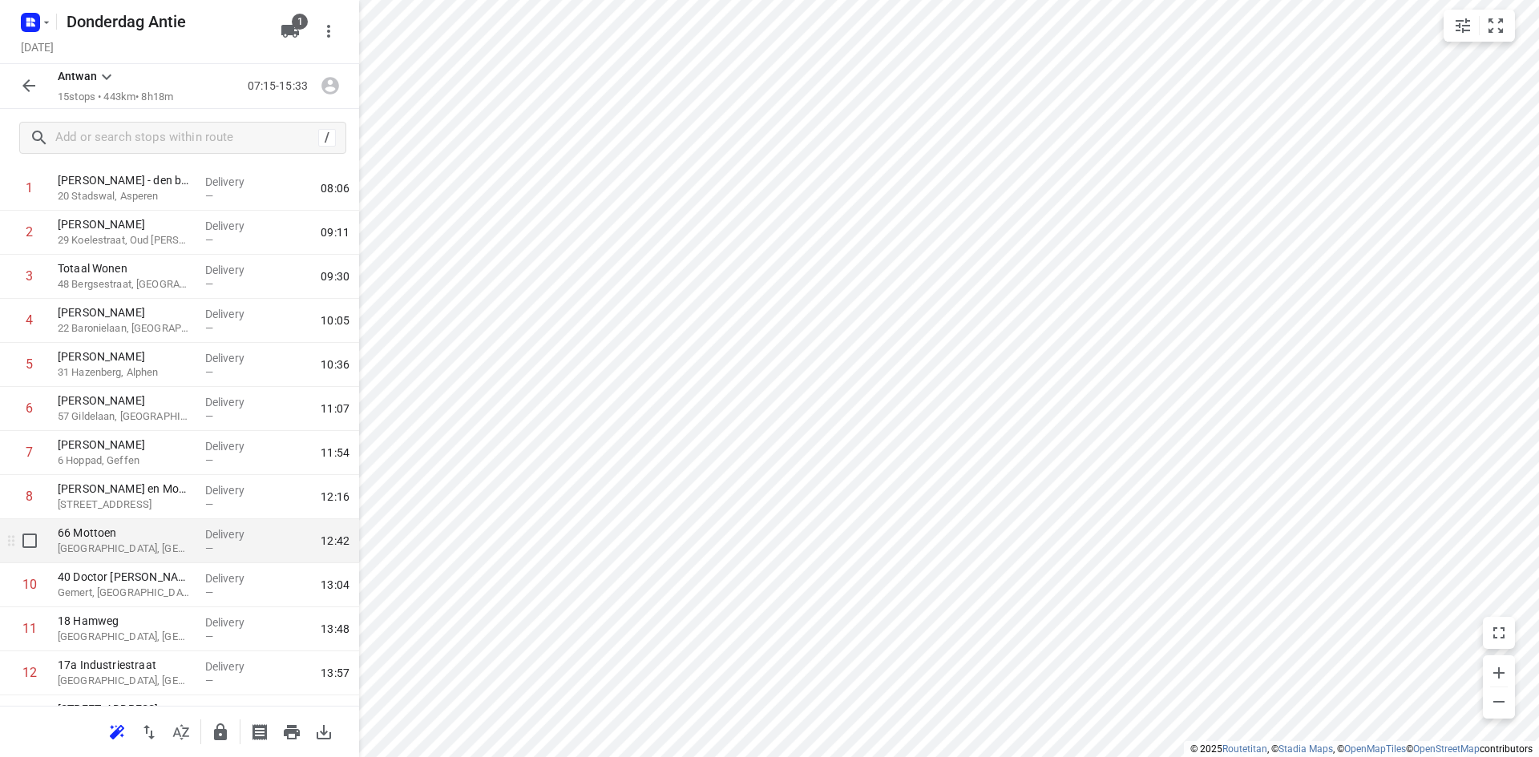
click at [151, 536] on p "66 Mottoen" at bounding box center [125, 533] width 135 height 16
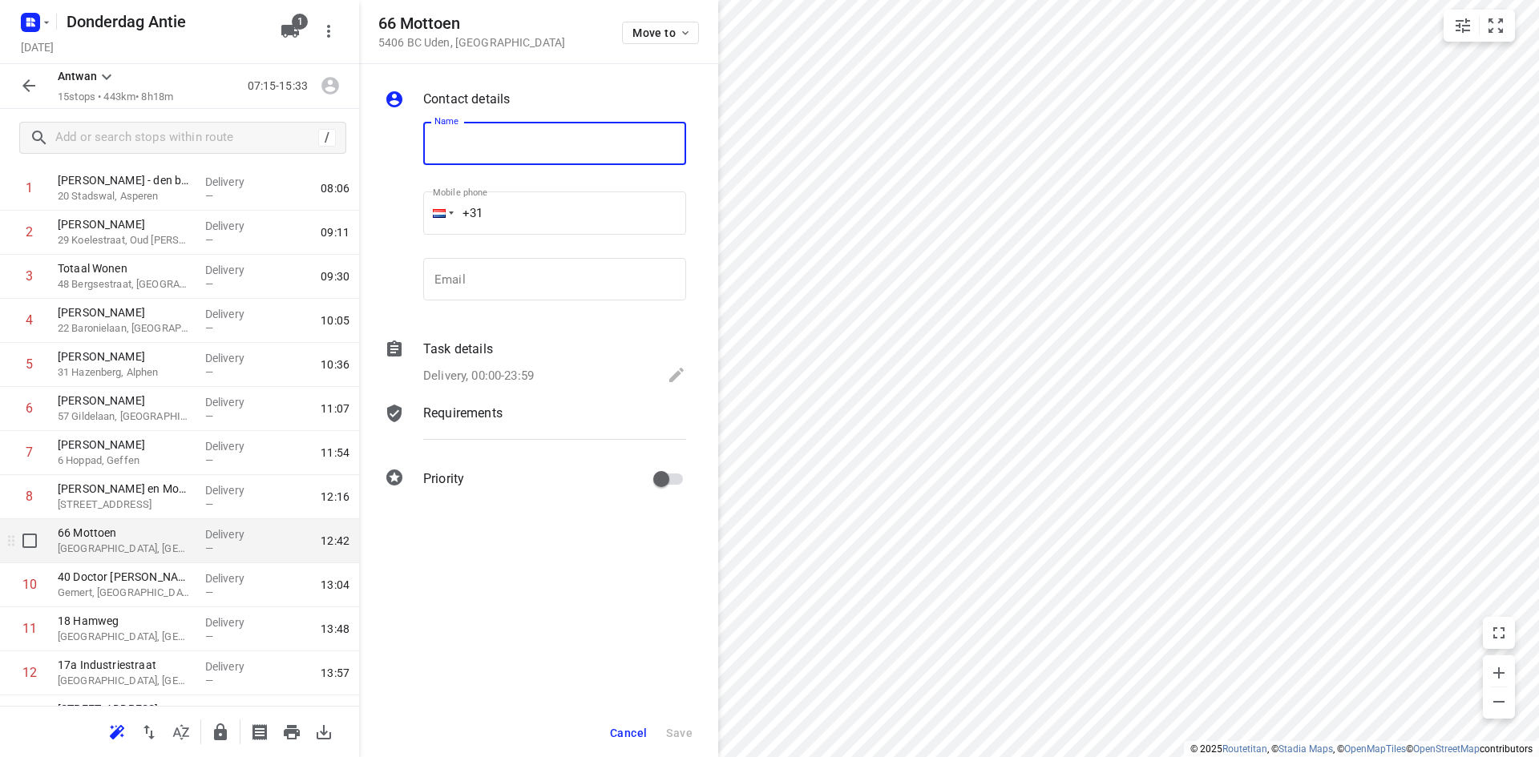
click at [159, 541] on p "[GEOGRAPHIC_DATA], [GEOGRAPHIC_DATA]" at bounding box center [125, 549] width 135 height 16
click at [142, 548] on p "[GEOGRAPHIC_DATA], [GEOGRAPHIC_DATA]" at bounding box center [125, 549] width 135 height 16
type input "Sanneke Langendoen"
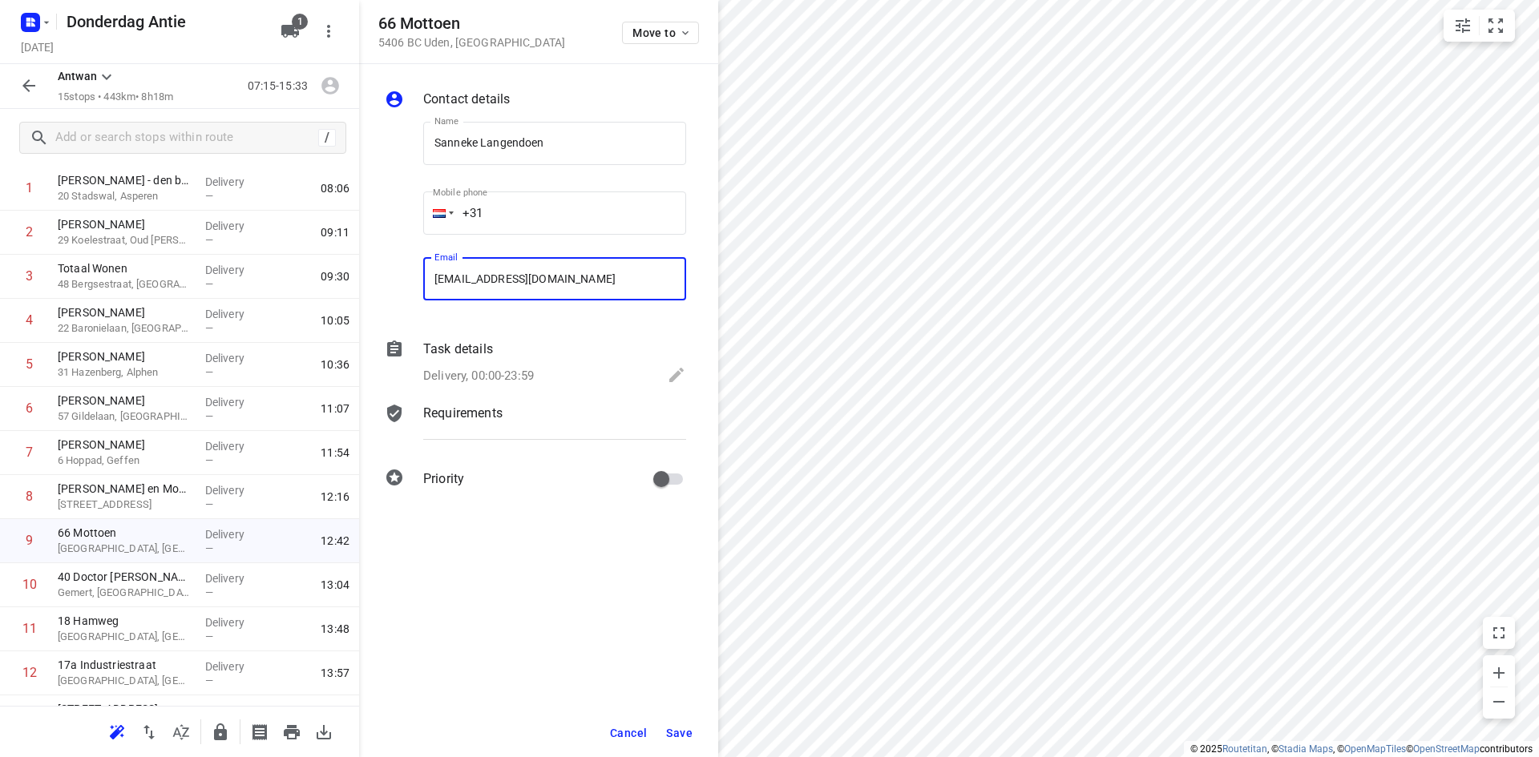
type input "[EMAIL_ADDRESS][DOMAIN_NAME]"
click at [682, 730] on span "Save" at bounding box center [679, 733] width 26 height 13
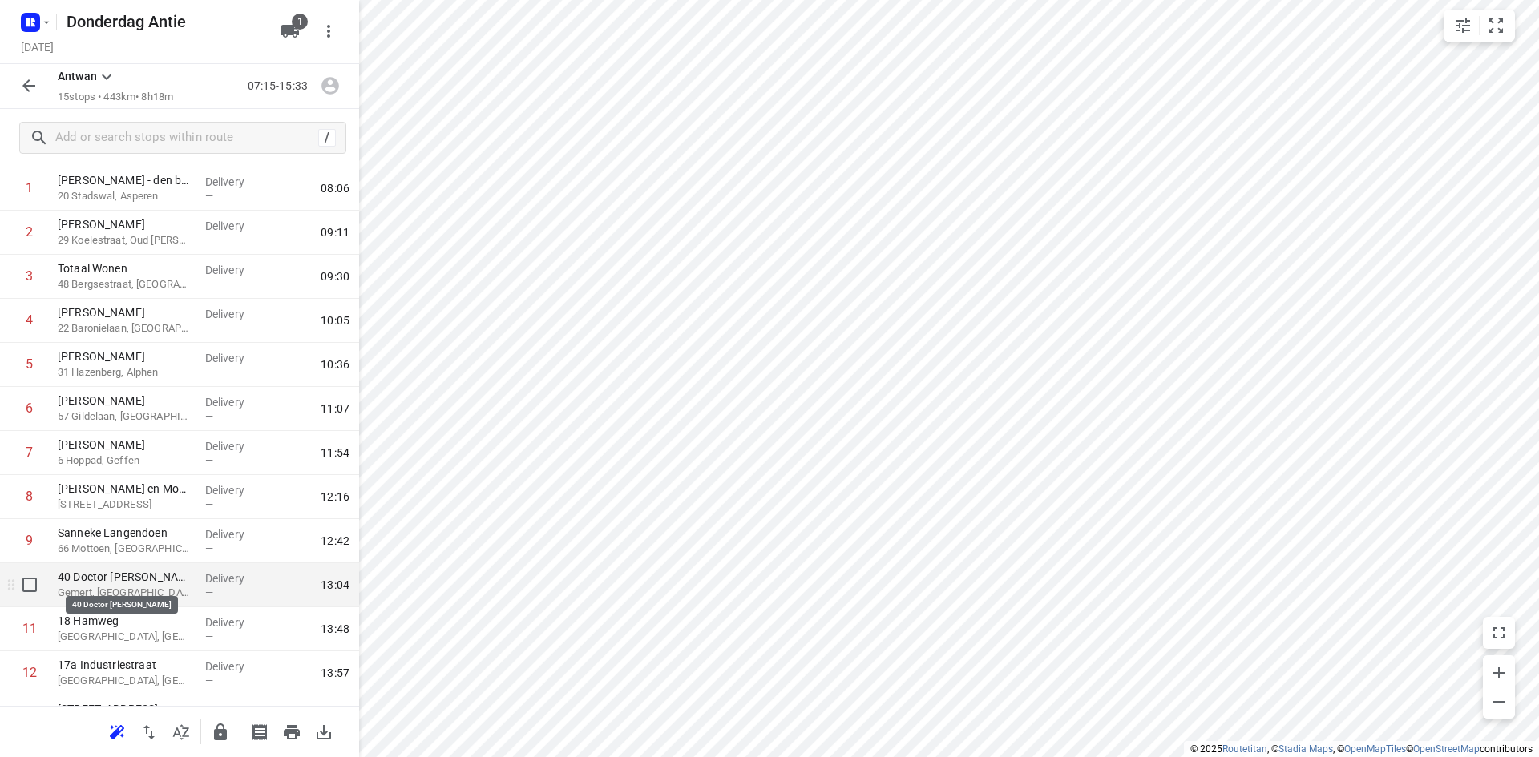
click at [146, 582] on p "40 Doctor [PERSON_NAME]" at bounding box center [125, 577] width 135 height 16
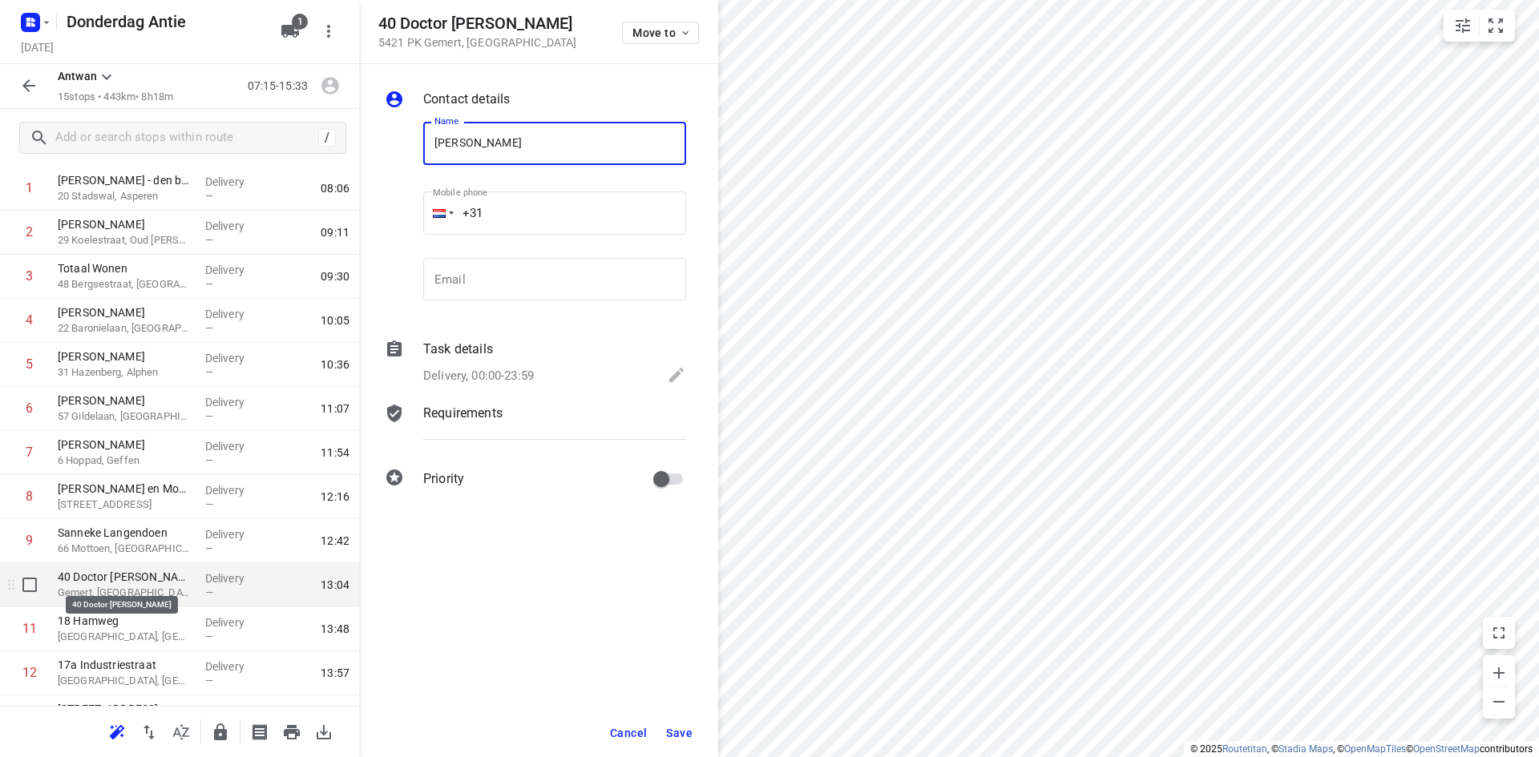
type input "[PERSON_NAME]"
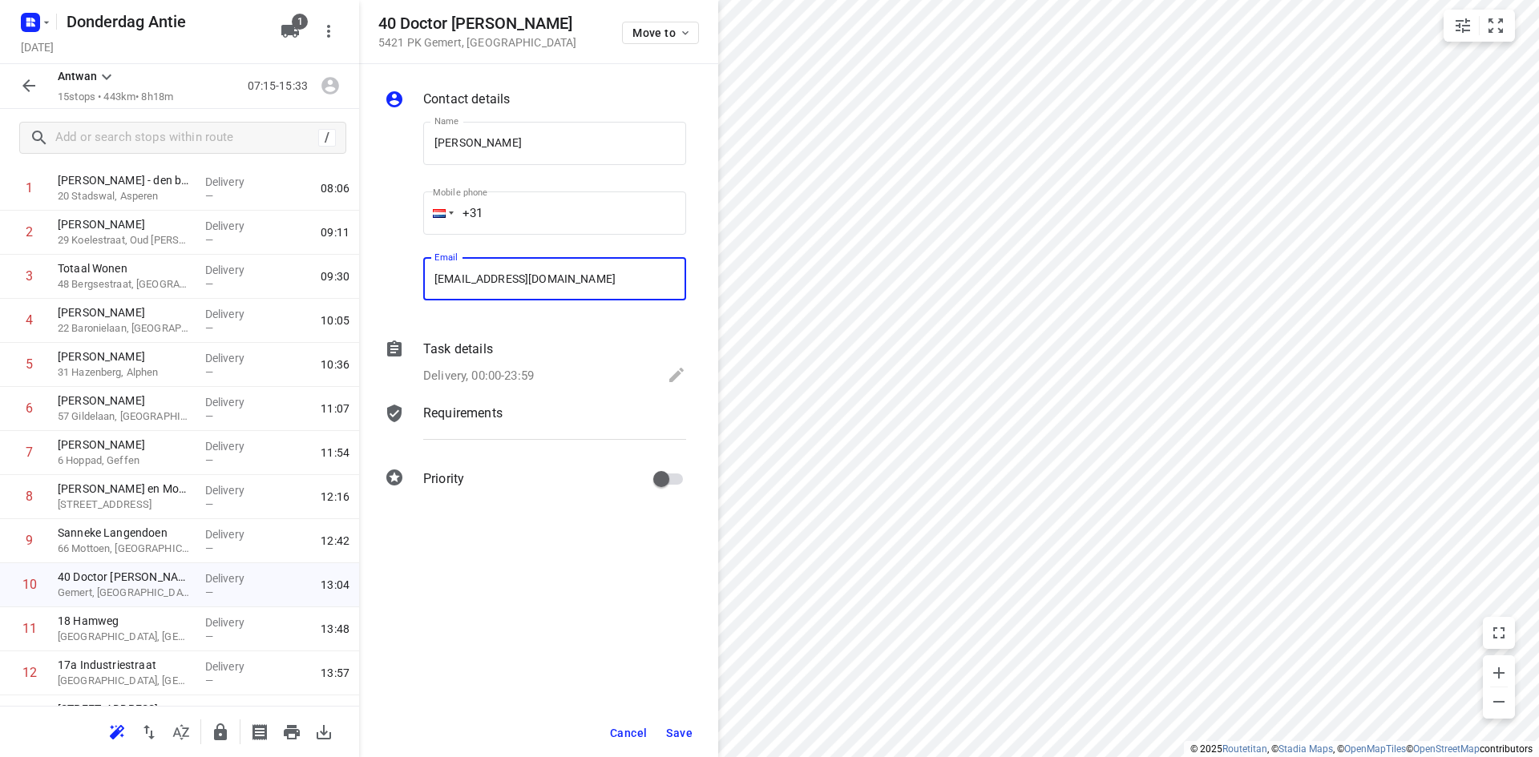
type input "[EMAIL_ADDRESS][DOMAIN_NAME]"
click at [674, 727] on span "Save" at bounding box center [679, 733] width 26 height 13
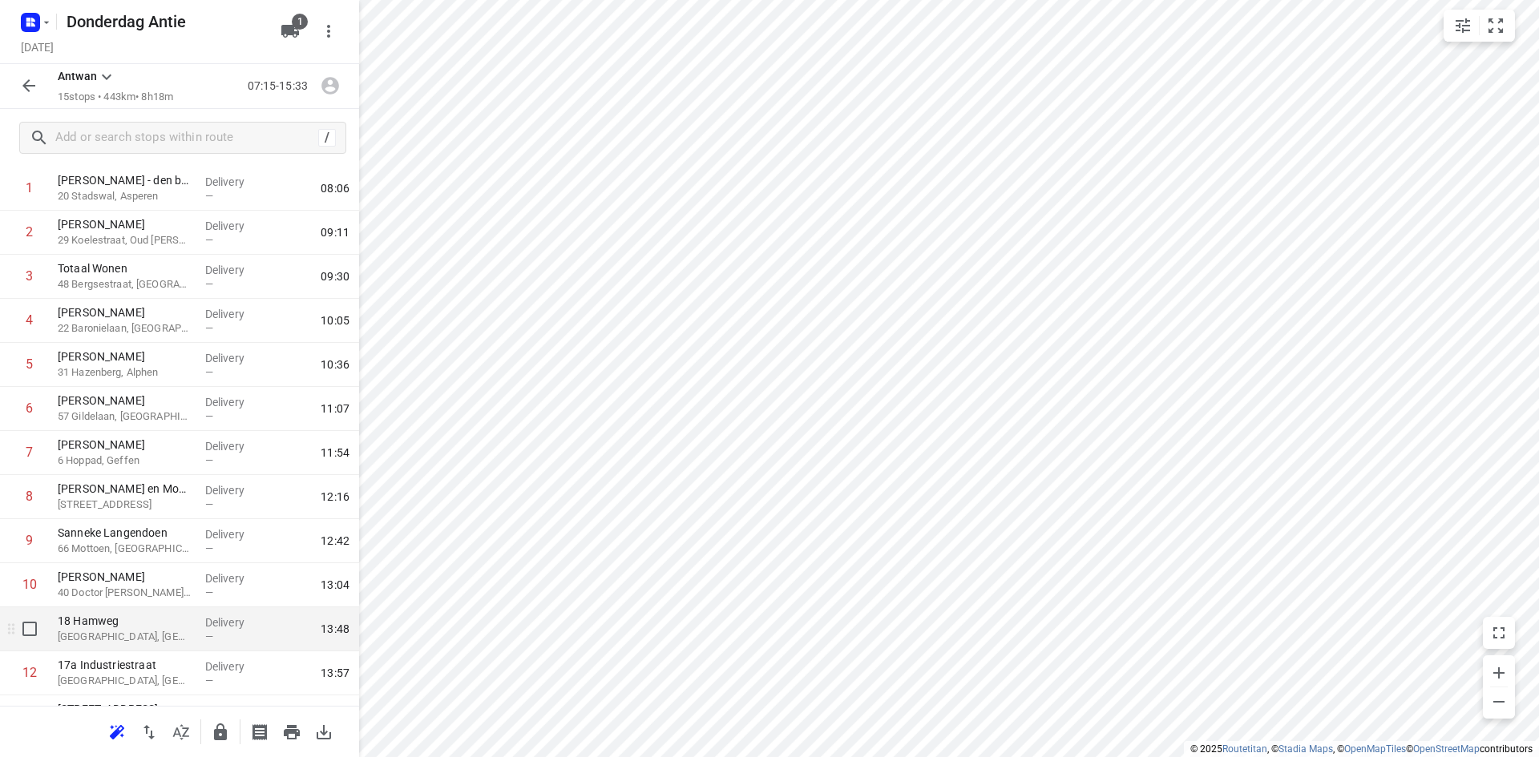
click at [115, 648] on div "[STREET_ADDRESS]" at bounding box center [124, 629] width 147 height 44
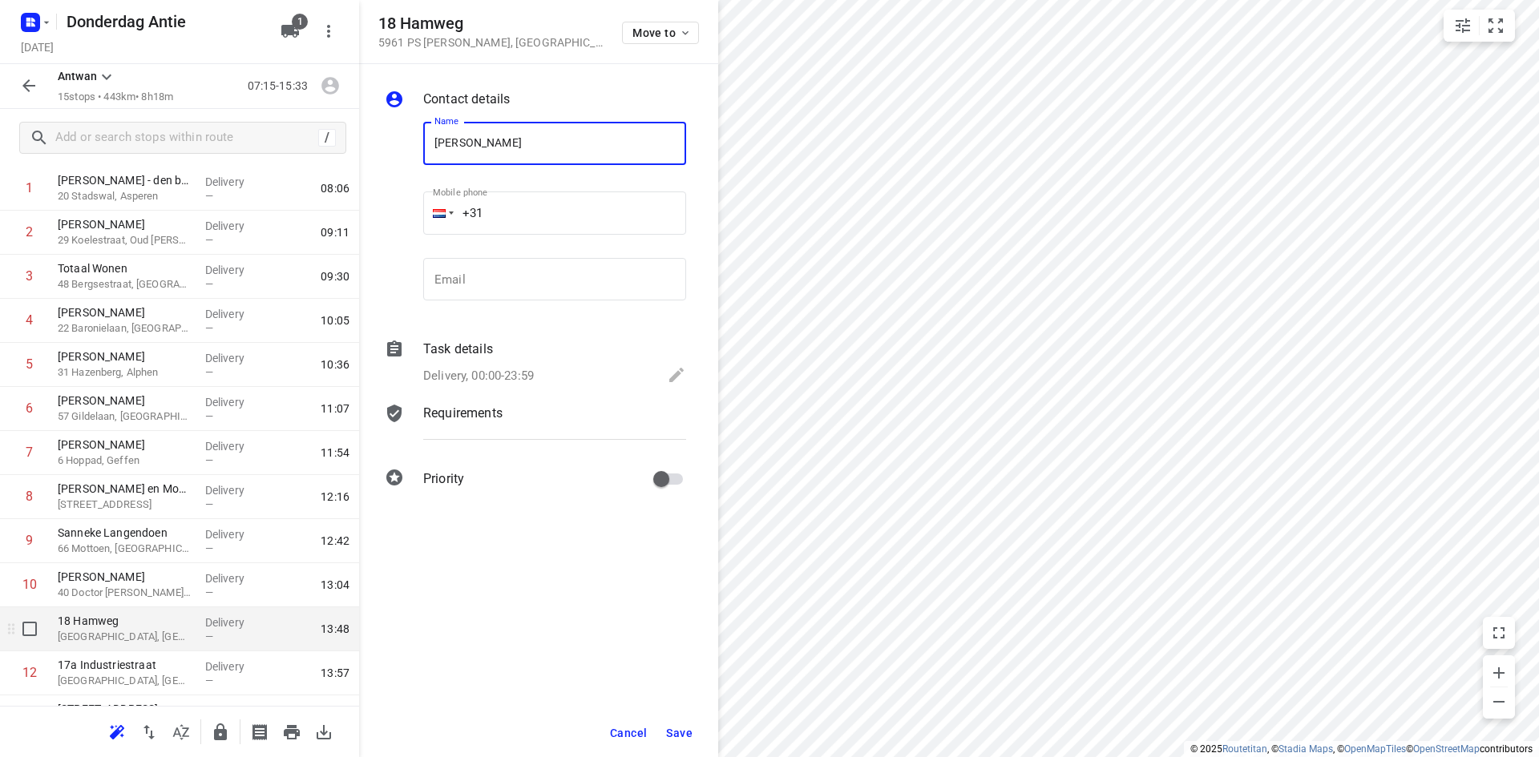
type input "[PERSON_NAME]"
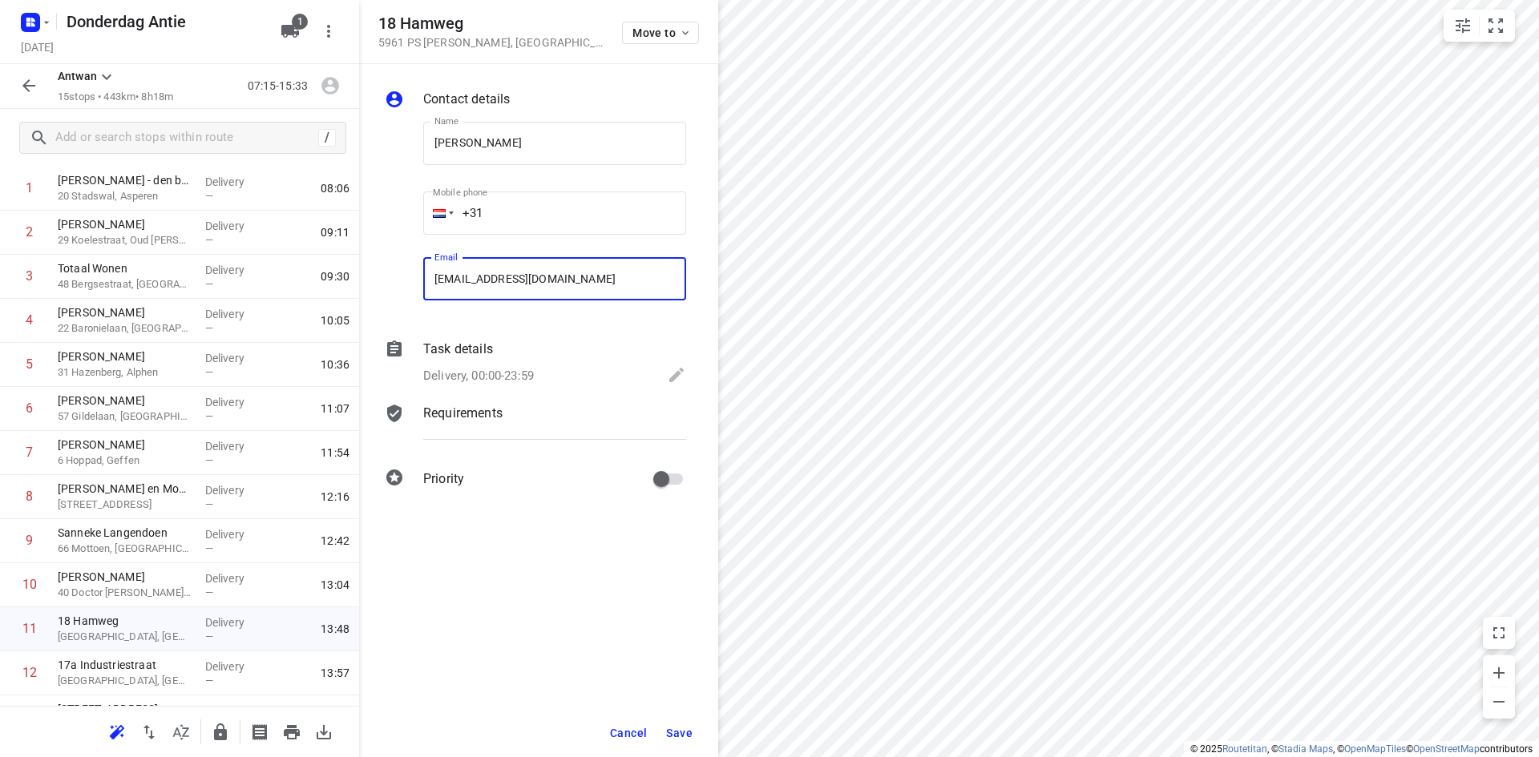
type input "[EMAIL_ADDRESS][DOMAIN_NAME]"
click at [676, 729] on span "Save" at bounding box center [679, 733] width 26 height 13
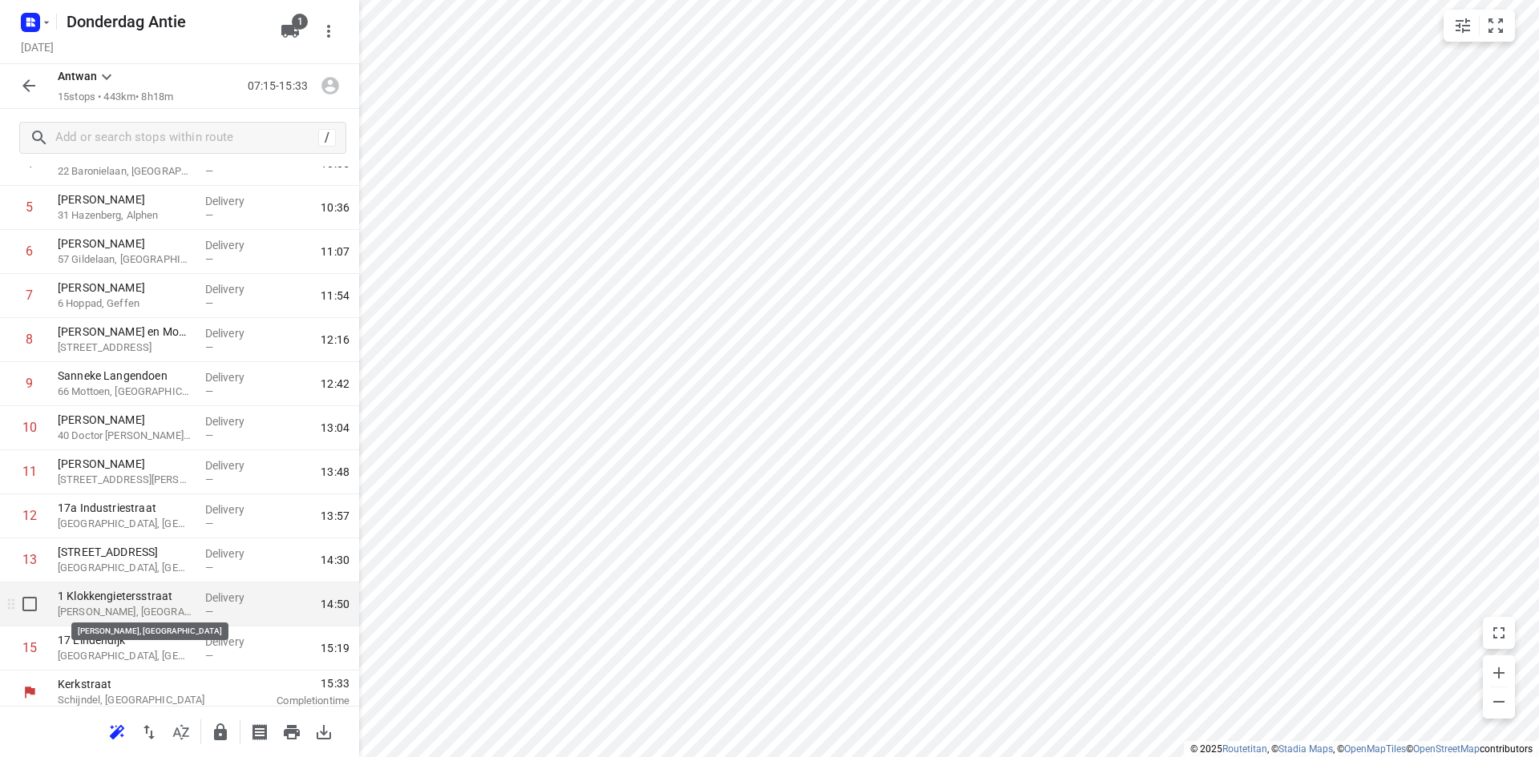
scroll to position [246, 0]
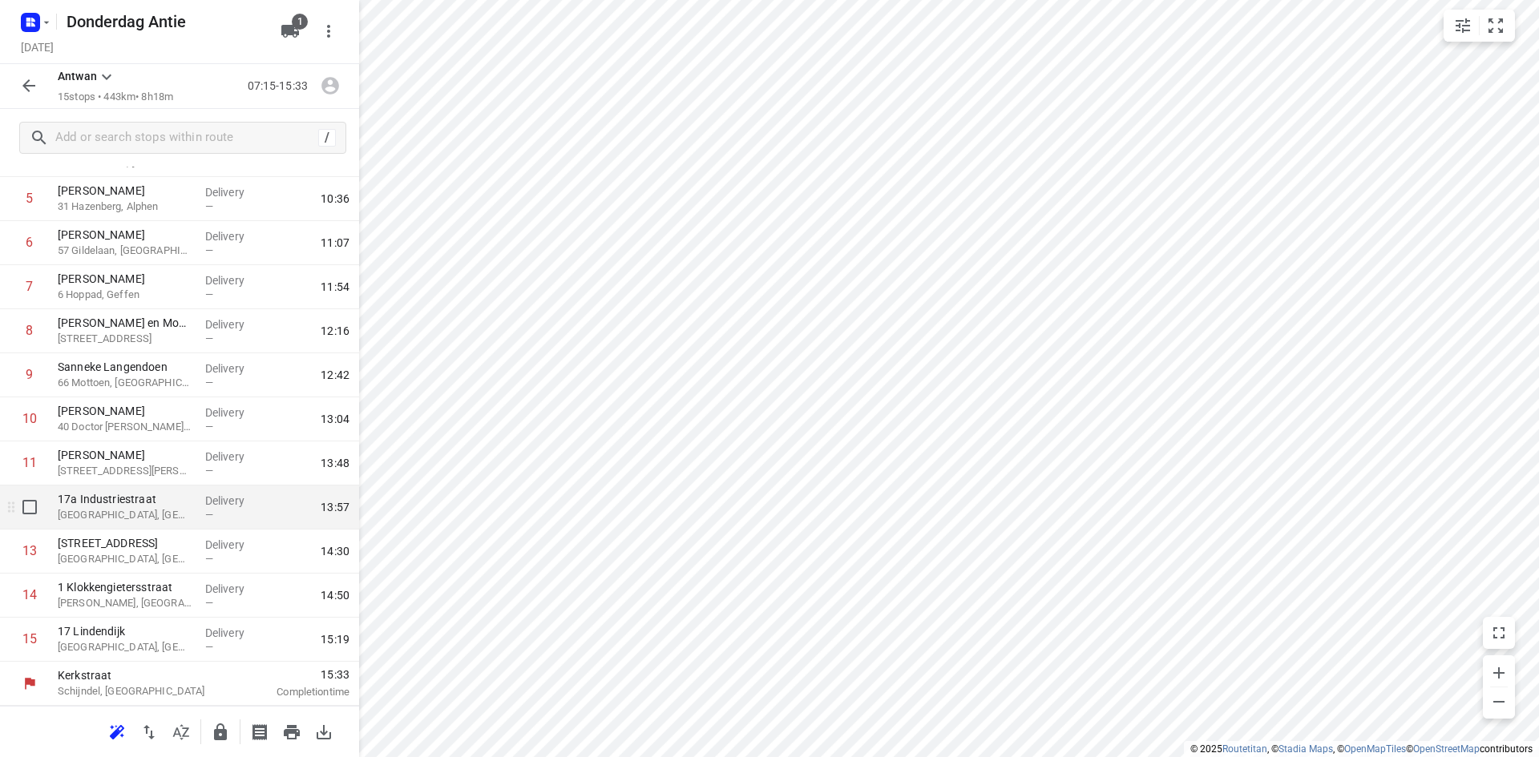
click at [95, 511] on p "[GEOGRAPHIC_DATA], [GEOGRAPHIC_DATA]" at bounding box center [125, 515] width 135 height 16
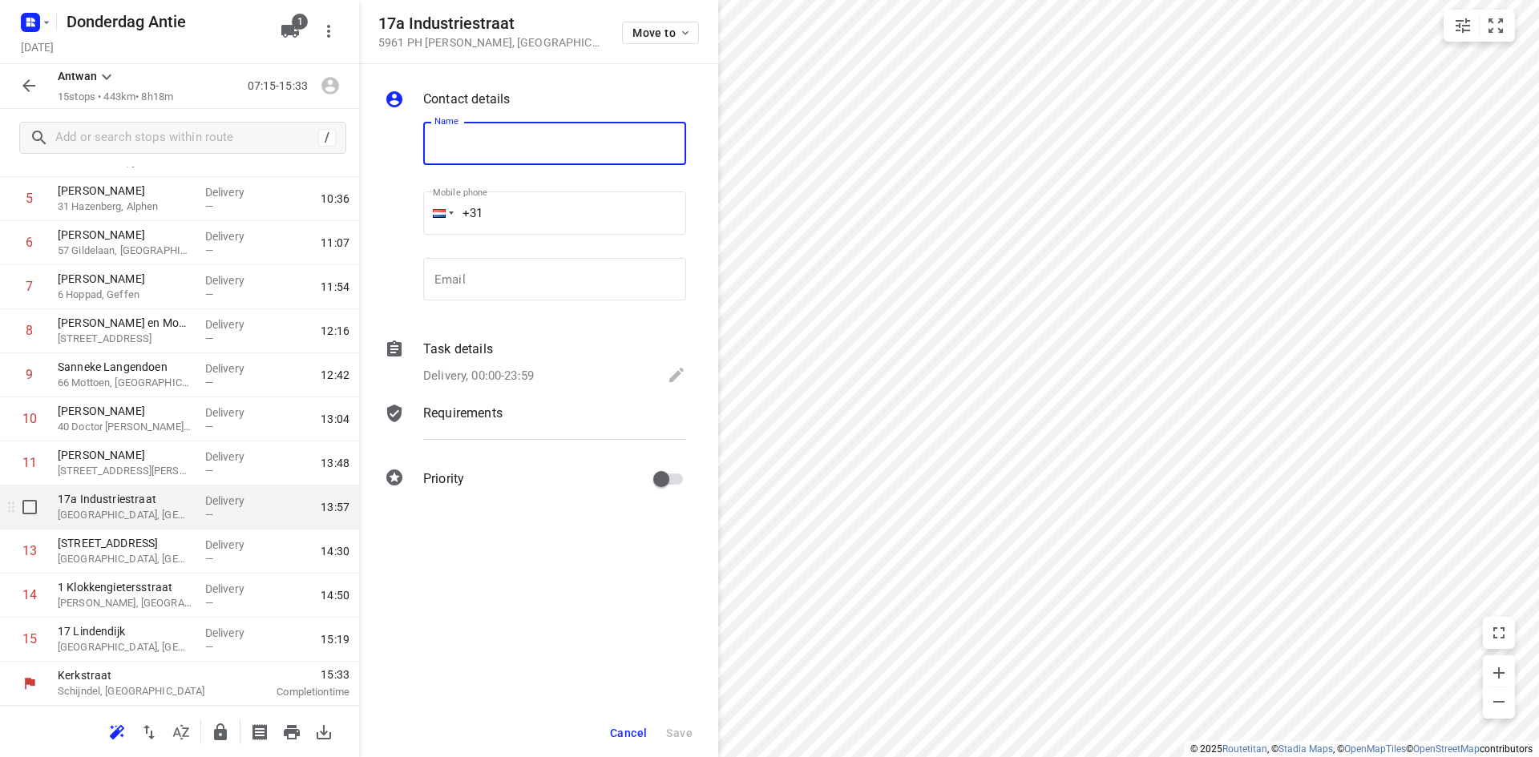
click at [114, 510] on p "[GEOGRAPHIC_DATA], [GEOGRAPHIC_DATA]" at bounding box center [125, 515] width 135 height 16
type input "Hermkes Interieur Comm Boers"
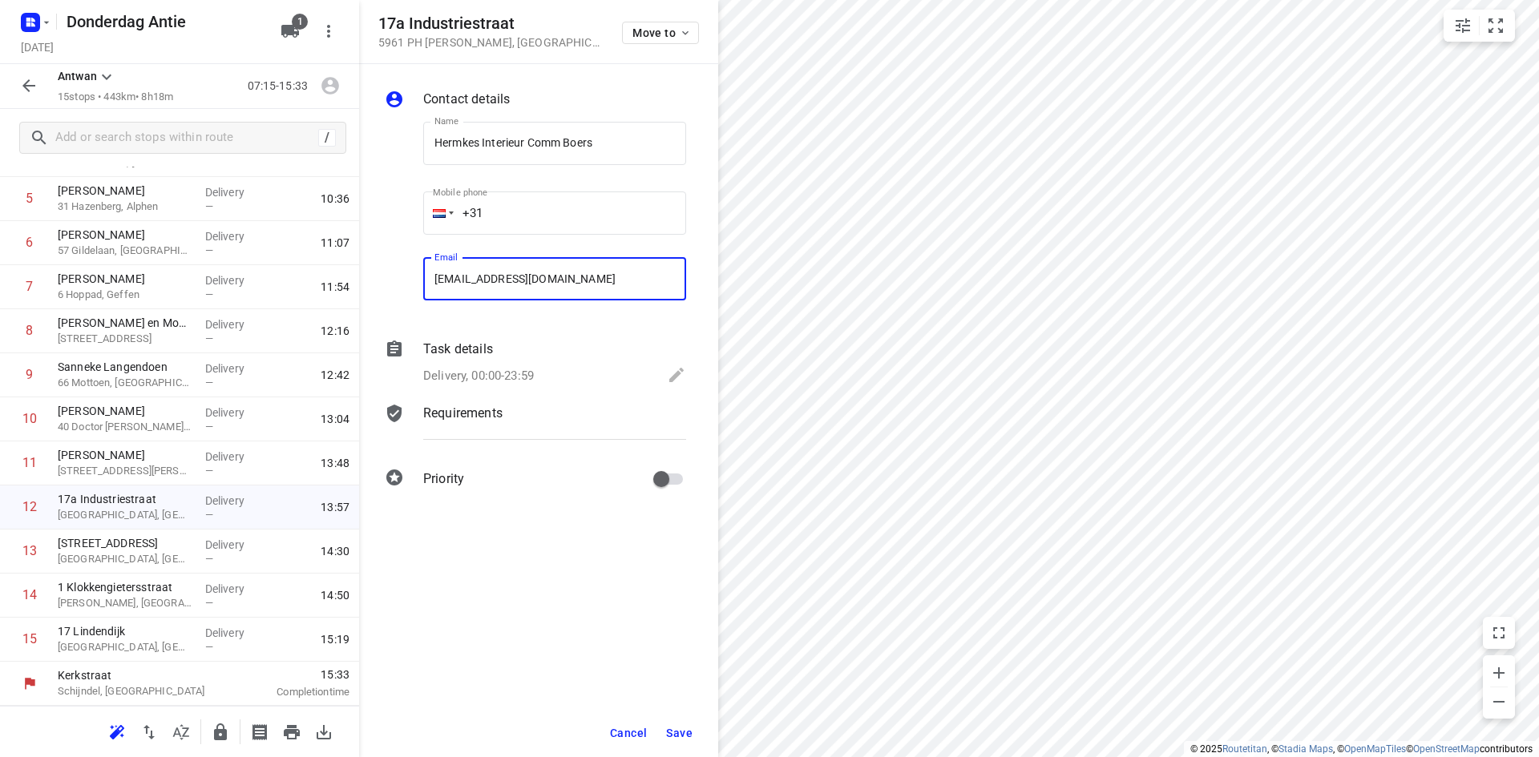
type input "[EMAIL_ADDRESS][DOMAIN_NAME]"
click at [664, 727] on button "Save" at bounding box center [679, 733] width 39 height 29
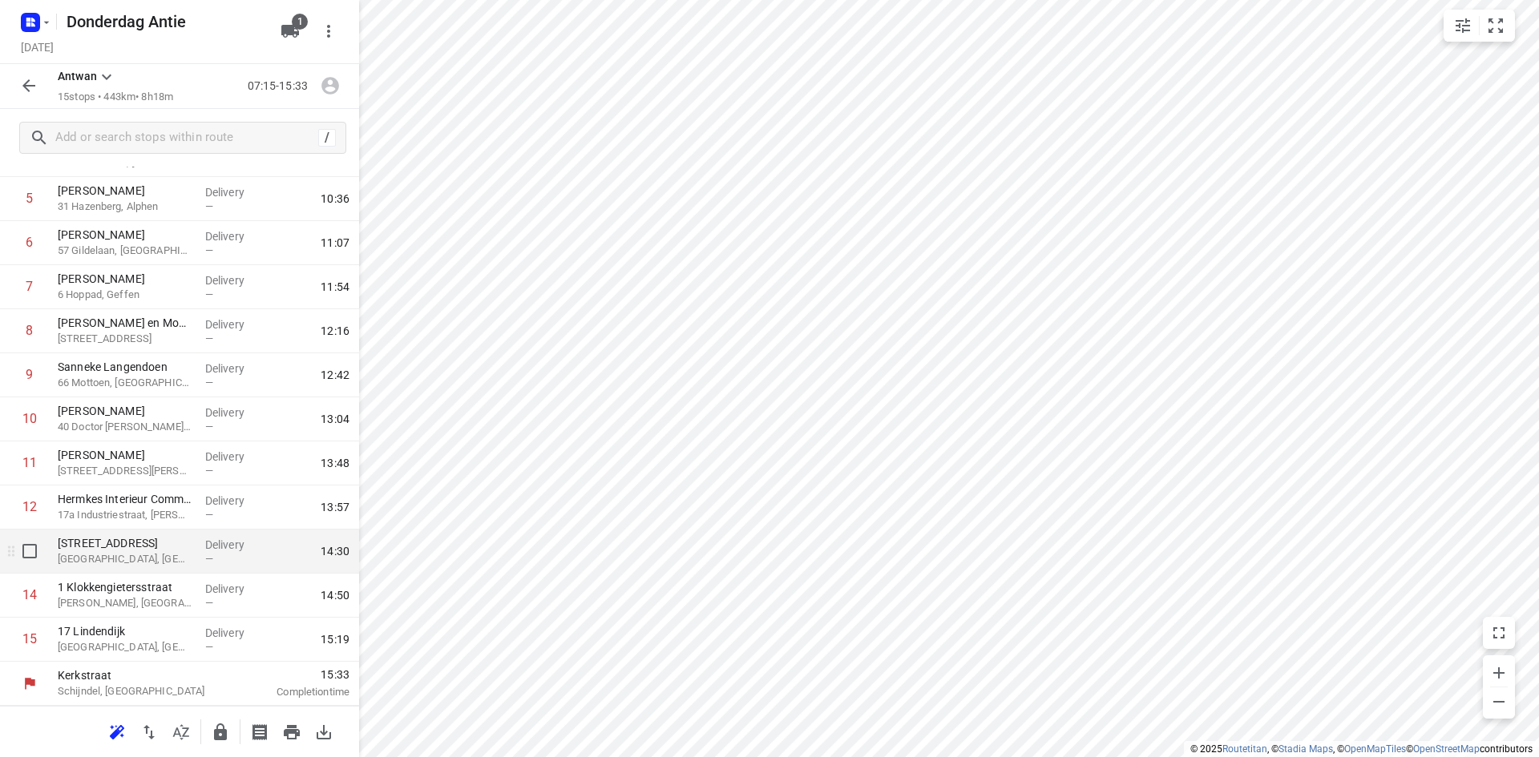
click at [111, 560] on p "[GEOGRAPHIC_DATA], [GEOGRAPHIC_DATA]" at bounding box center [125, 559] width 135 height 16
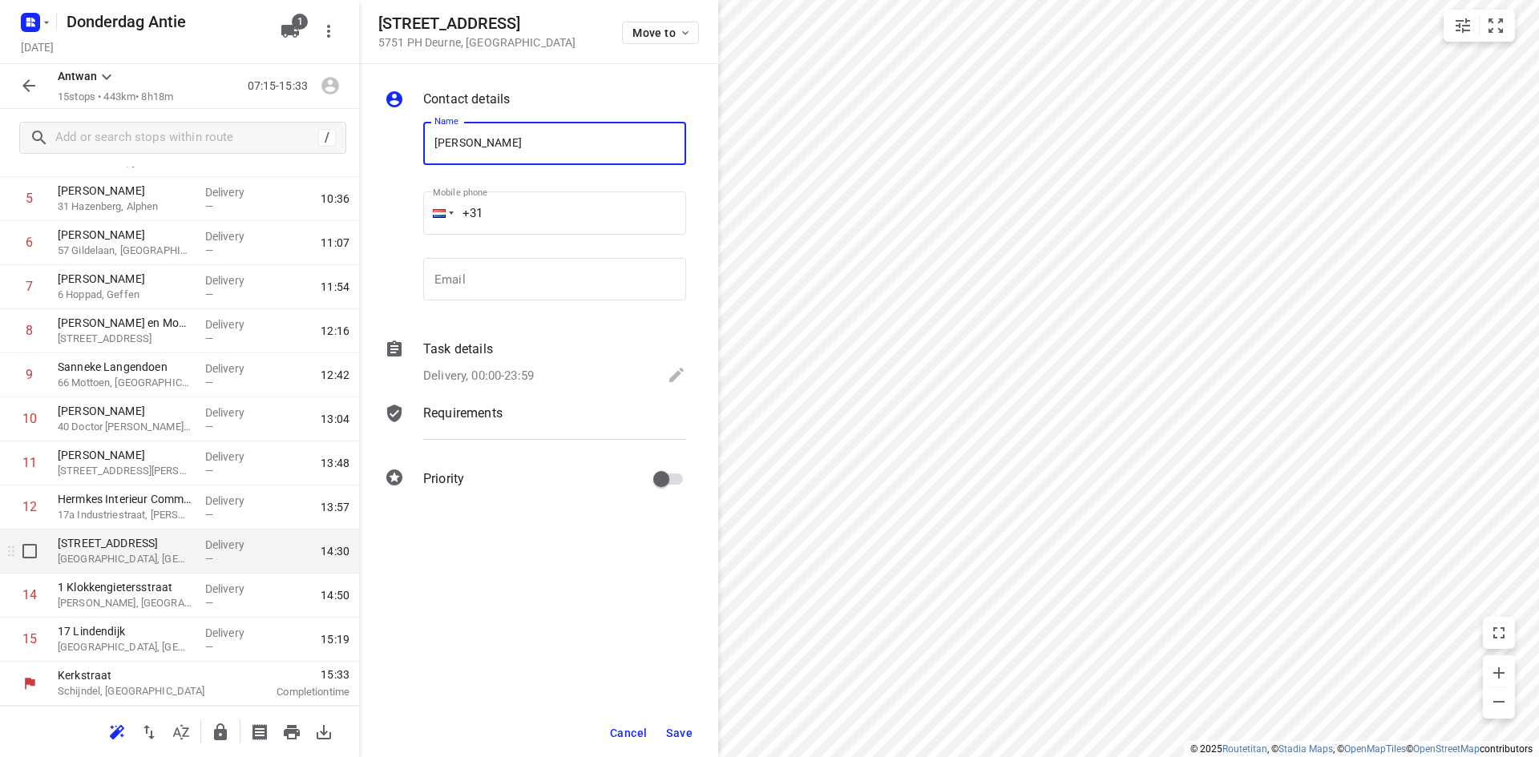
type input "[PERSON_NAME]"
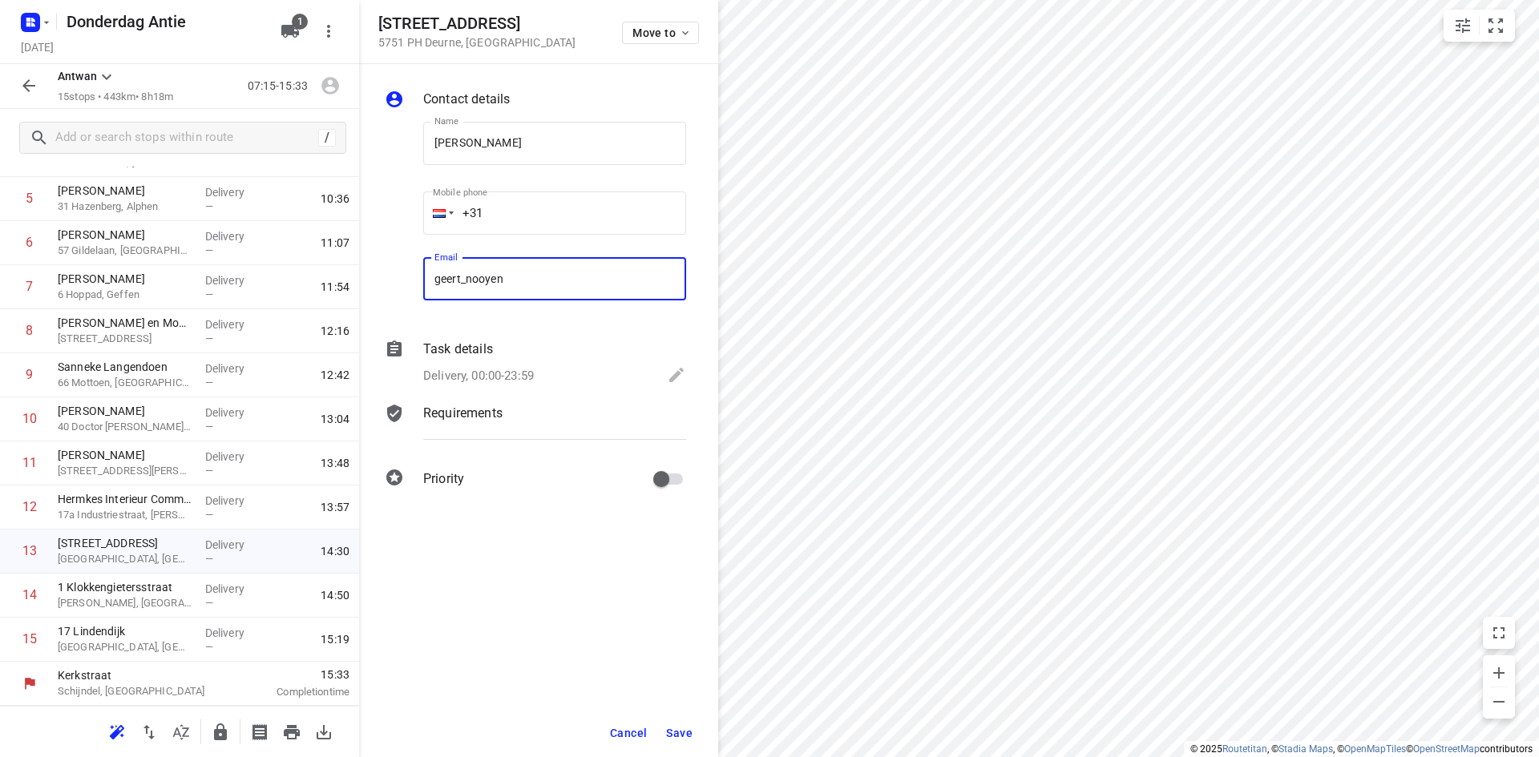
type input "[EMAIL_ADDRESS][DOMAIN_NAME]"
click at [682, 735] on span "Save" at bounding box center [679, 733] width 26 height 13
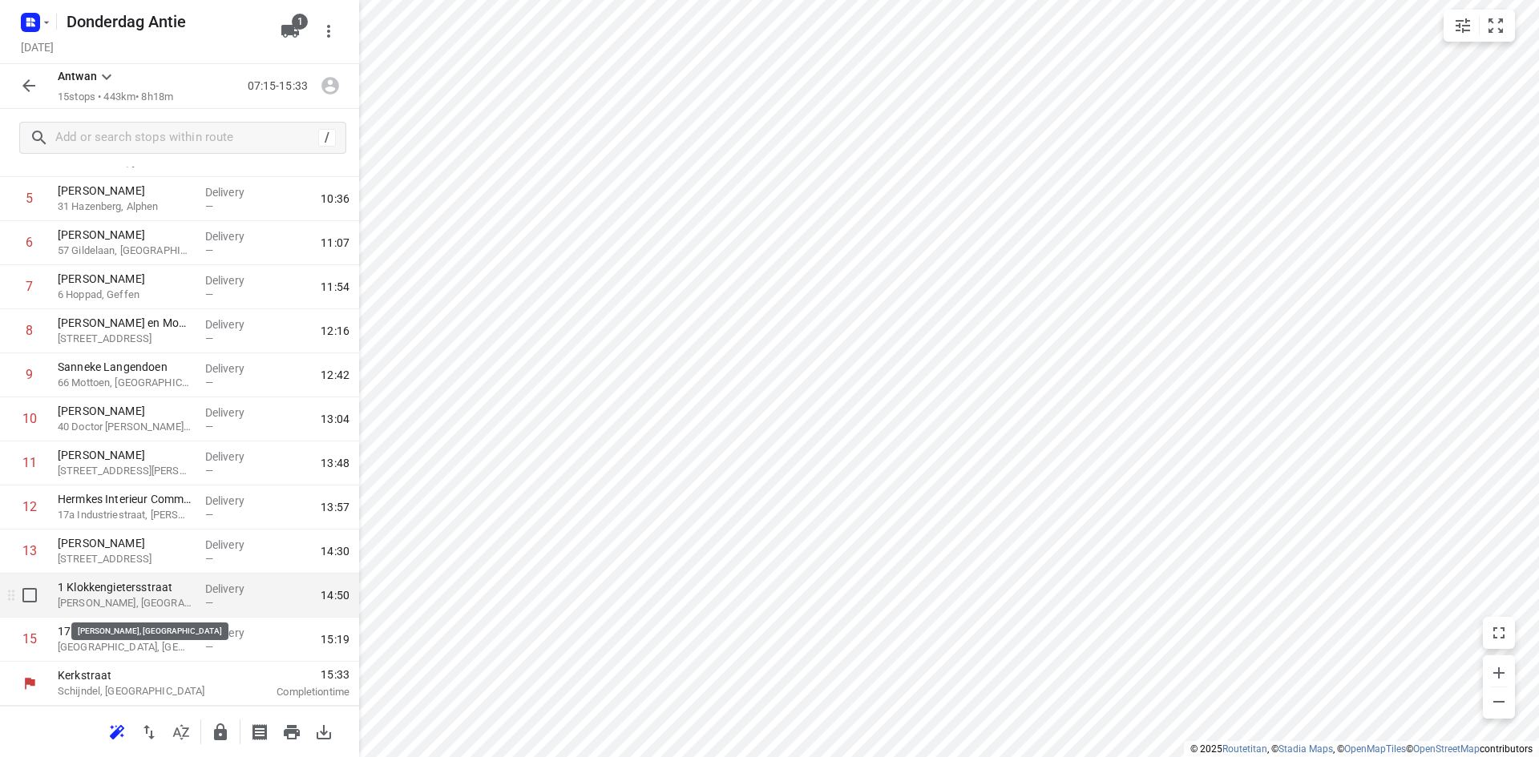
click at [118, 596] on p "[PERSON_NAME], [GEOGRAPHIC_DATA]" at bounding box center [125, 603] width 135 height 16
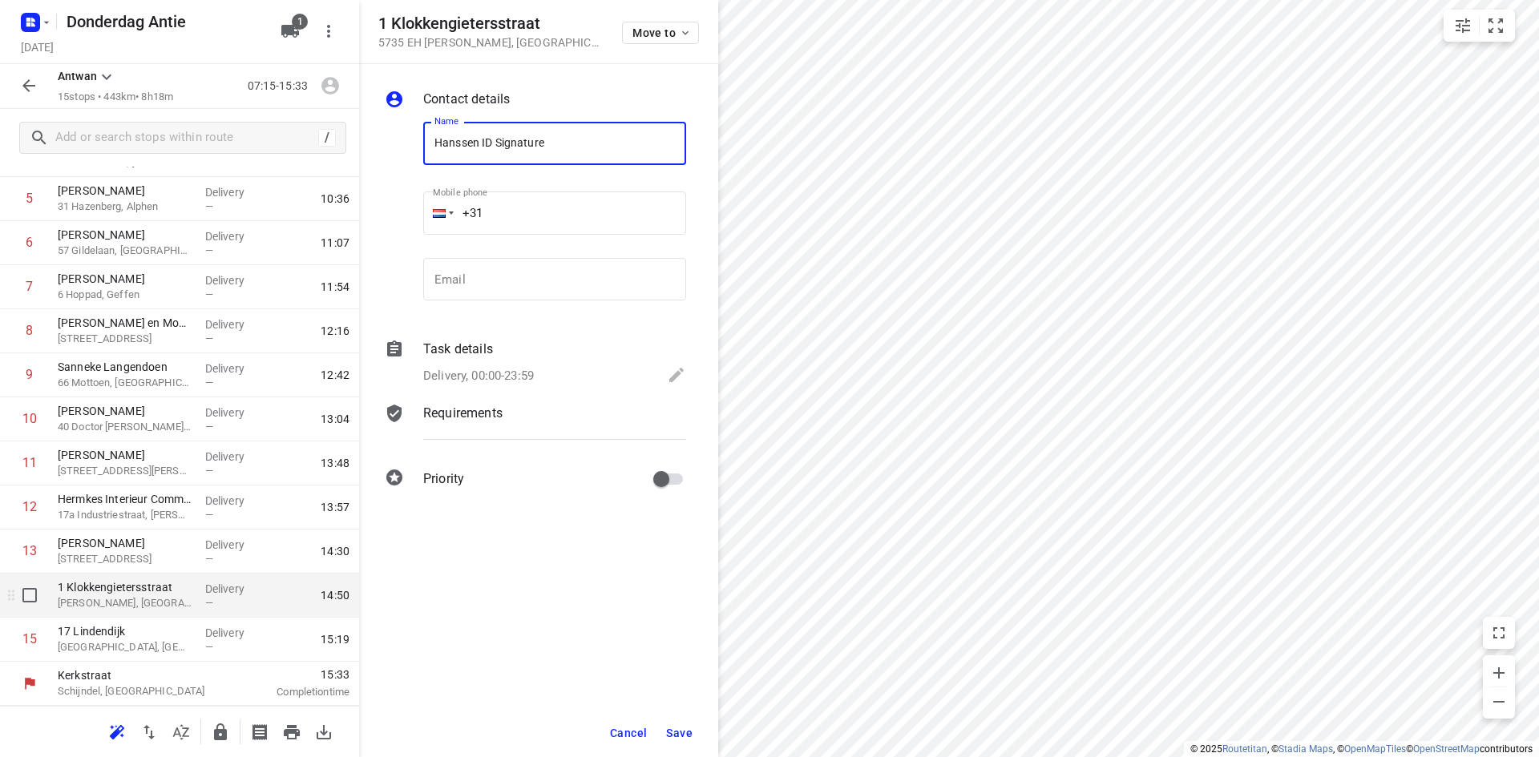
type input "Hanssen ID Signature"
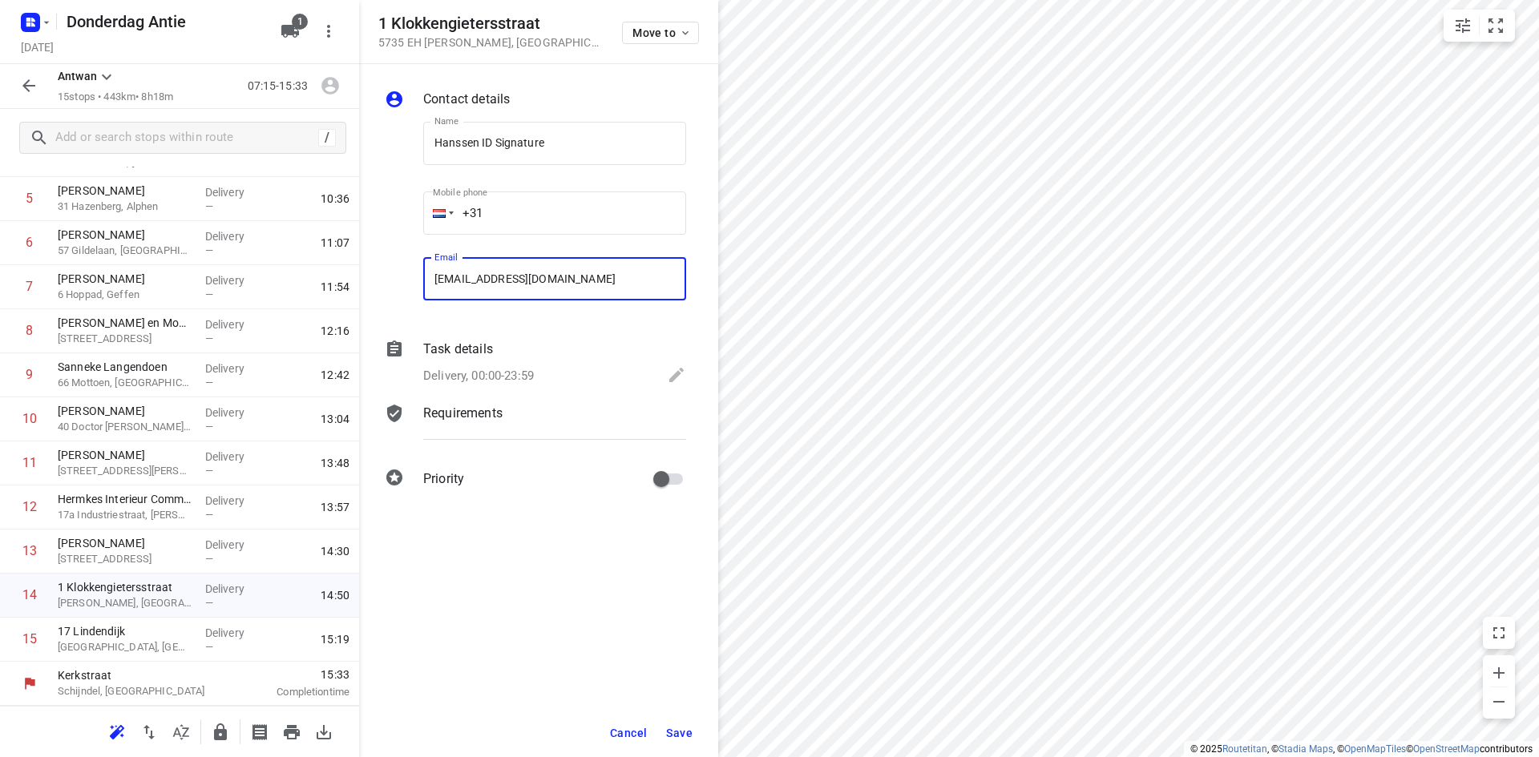
type input "[EMAIL_ADDRESS][DOMAIN_NAME]"
click at [680, 733] on span "Save" at bounding box center [679, 733] width 26 height 13
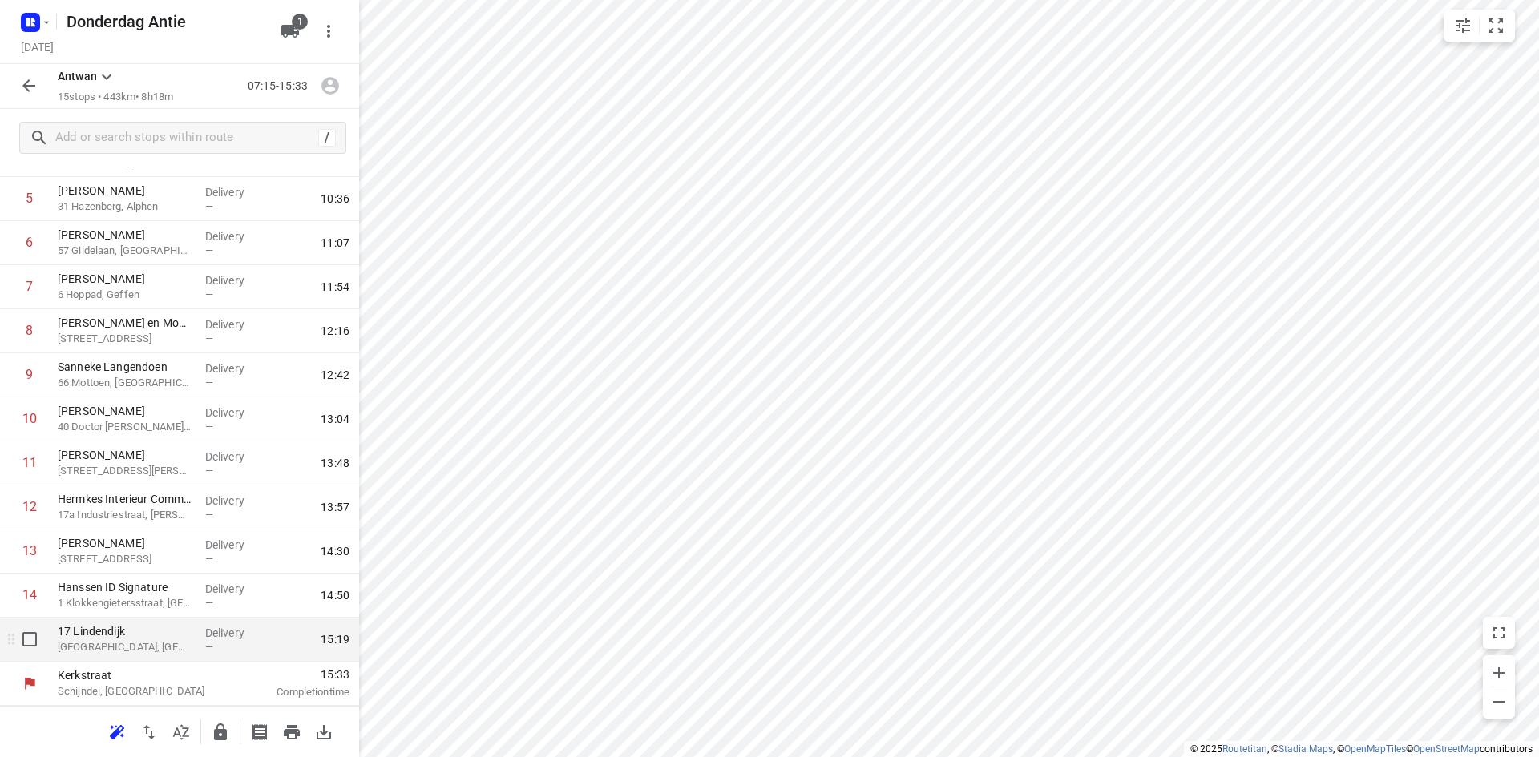
click at [224, 636] on p "Delivery" at bounding box center [234, 633] width 59 height 16
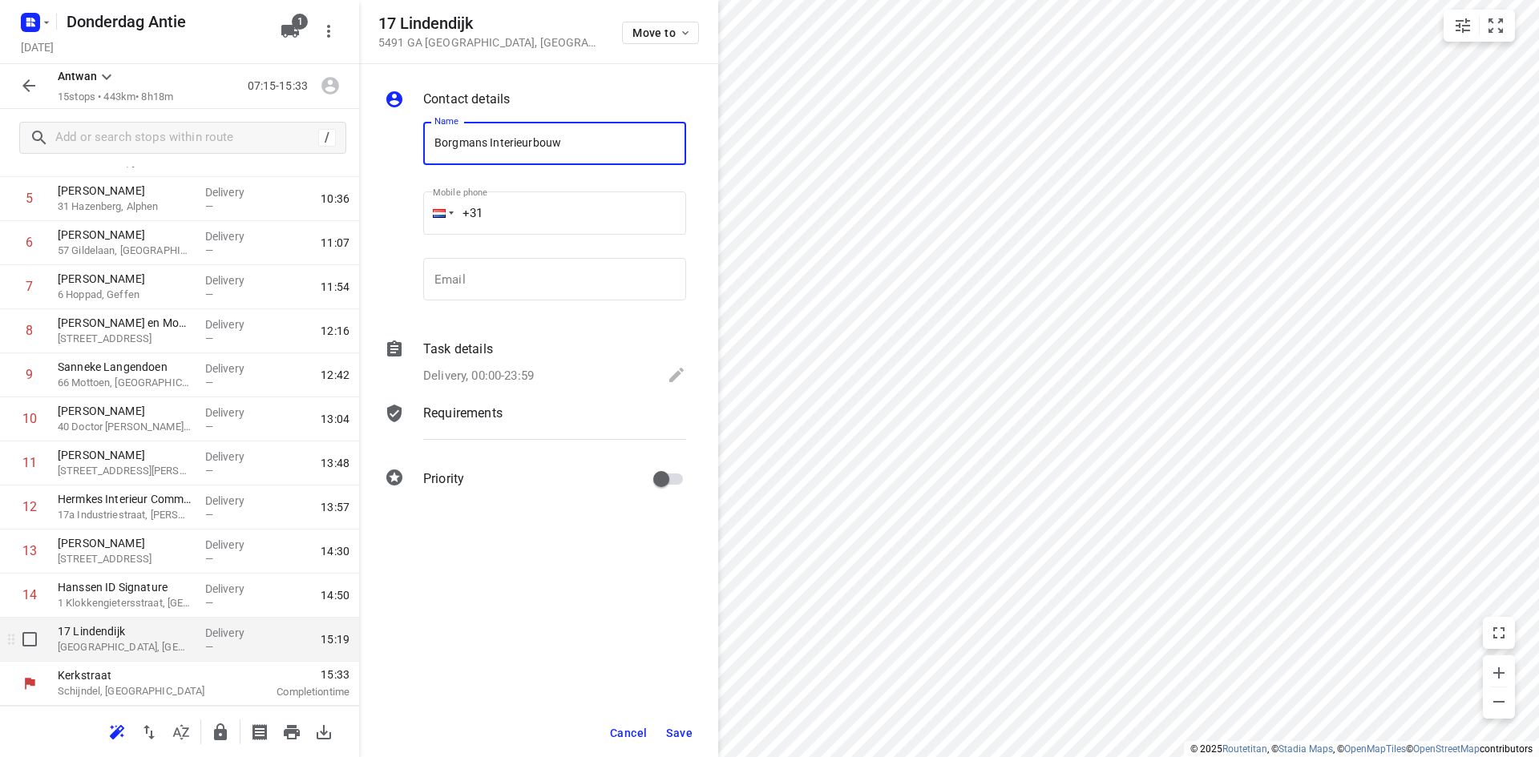
type input "Borgmans Interieurbouw"
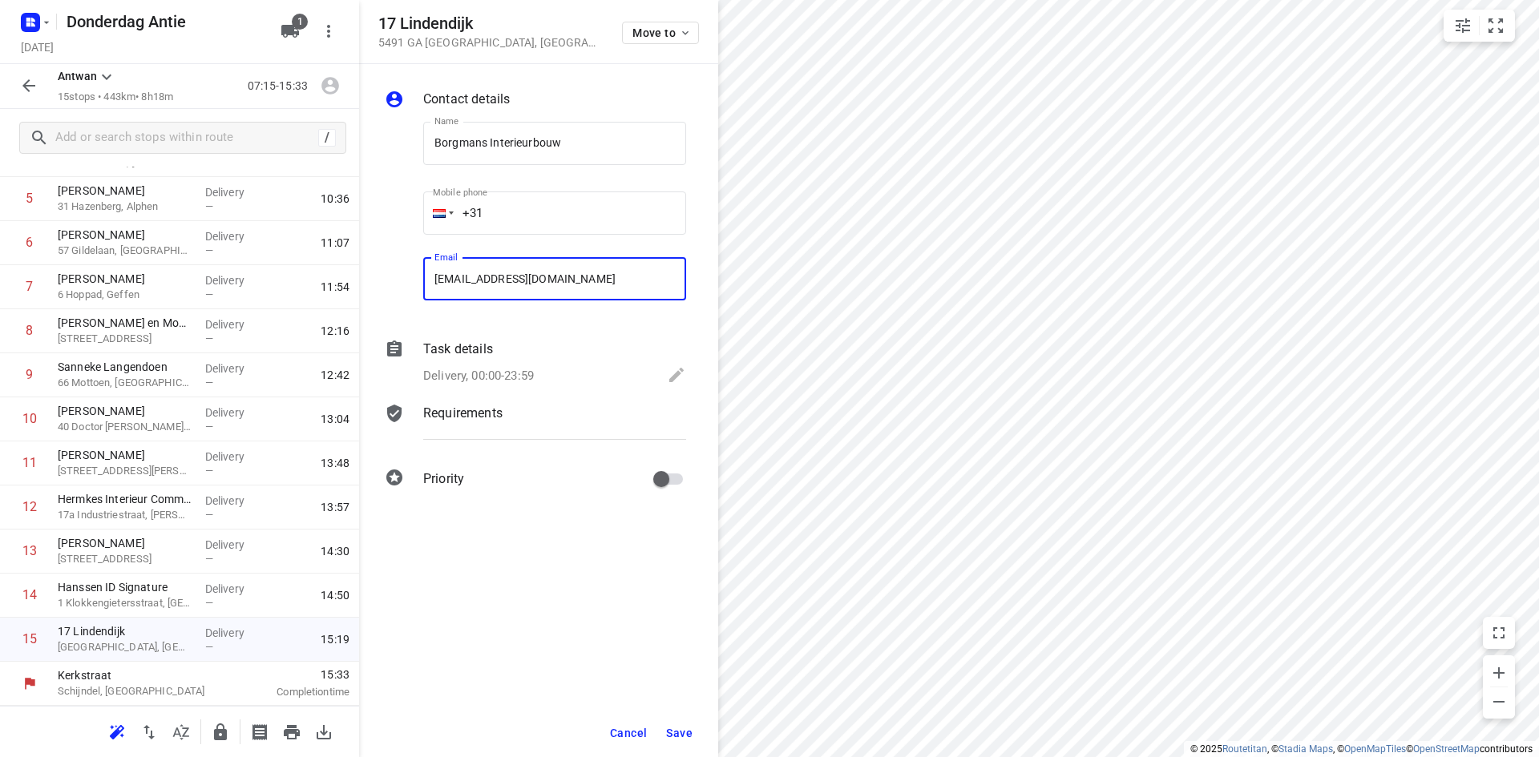
type input "[EMAIL_ADDRESS][DOMAIN_NAME]"
click at [660, 737] on div "Cancel Save" at bounding box center [538, 733] width 359 height 48
click at [671, 734] on span "Save" at bounding box center [679, 733] width 26 height 13
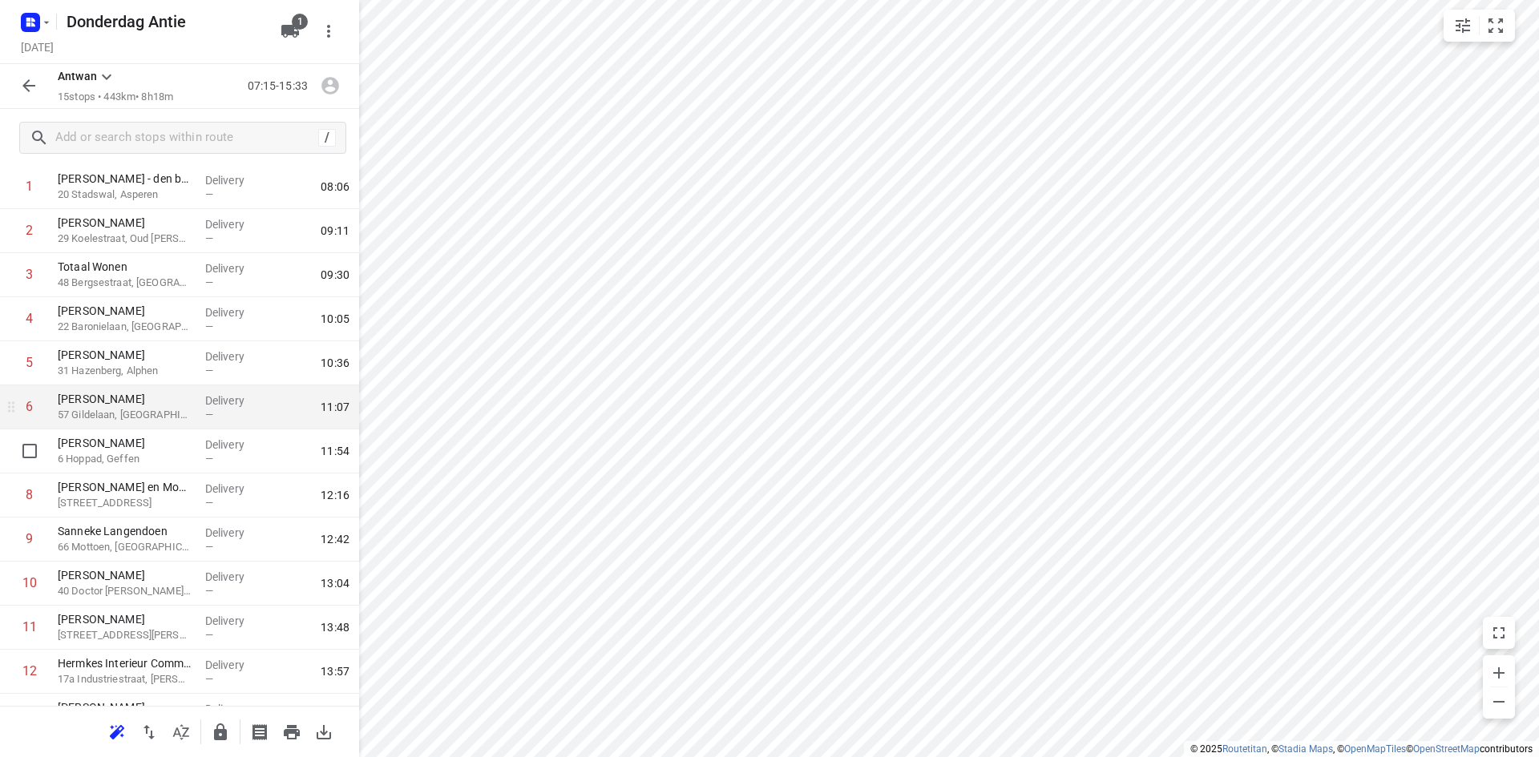
scroll to position [0, 0]
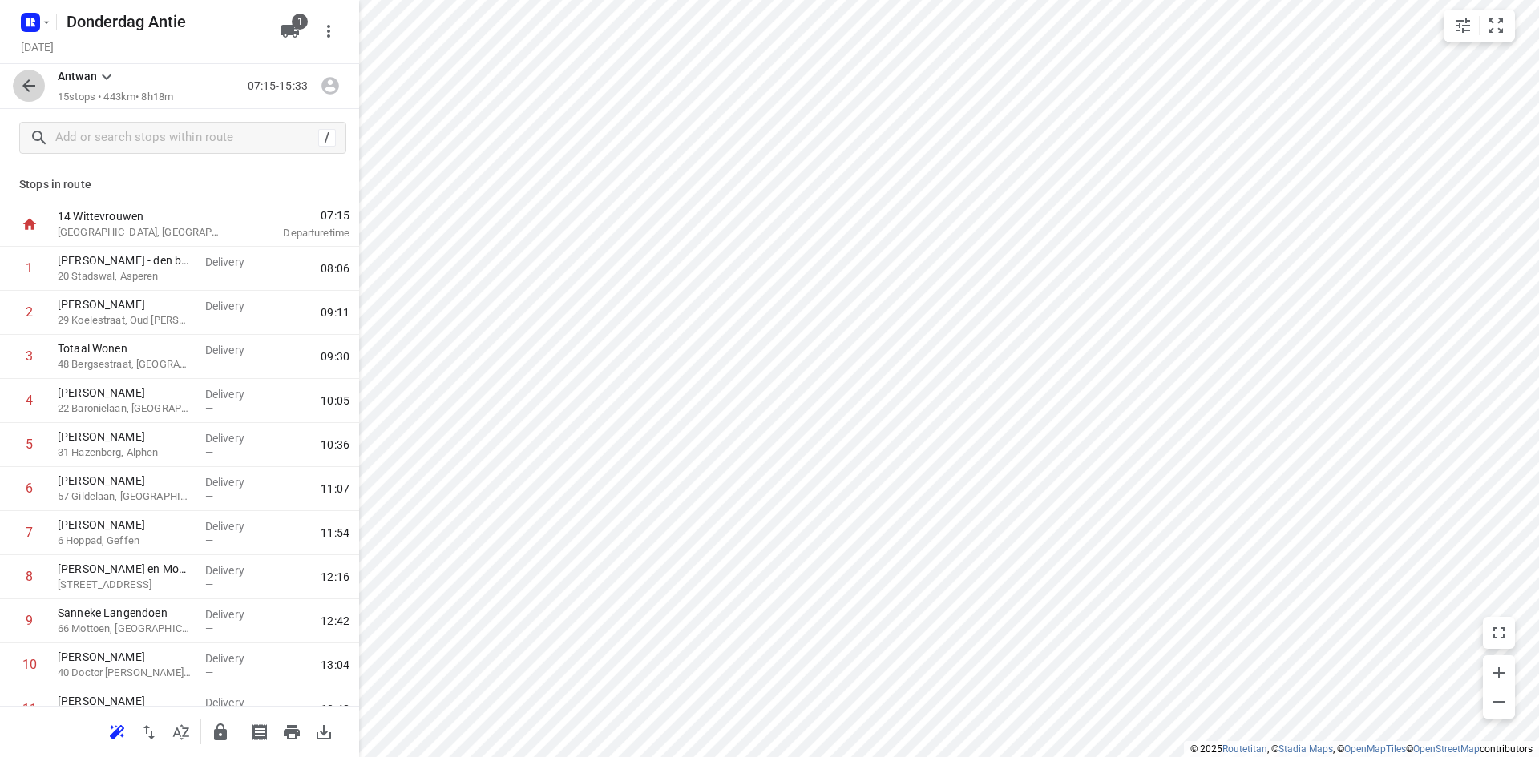
drag, startPoint x: 26, startPoint y: 93, endPoint x: 30, endPoint y: 63, distance: 30.7
click at [28, 91] on icon "button" at bounding box center [28, 85] width 19 height 19
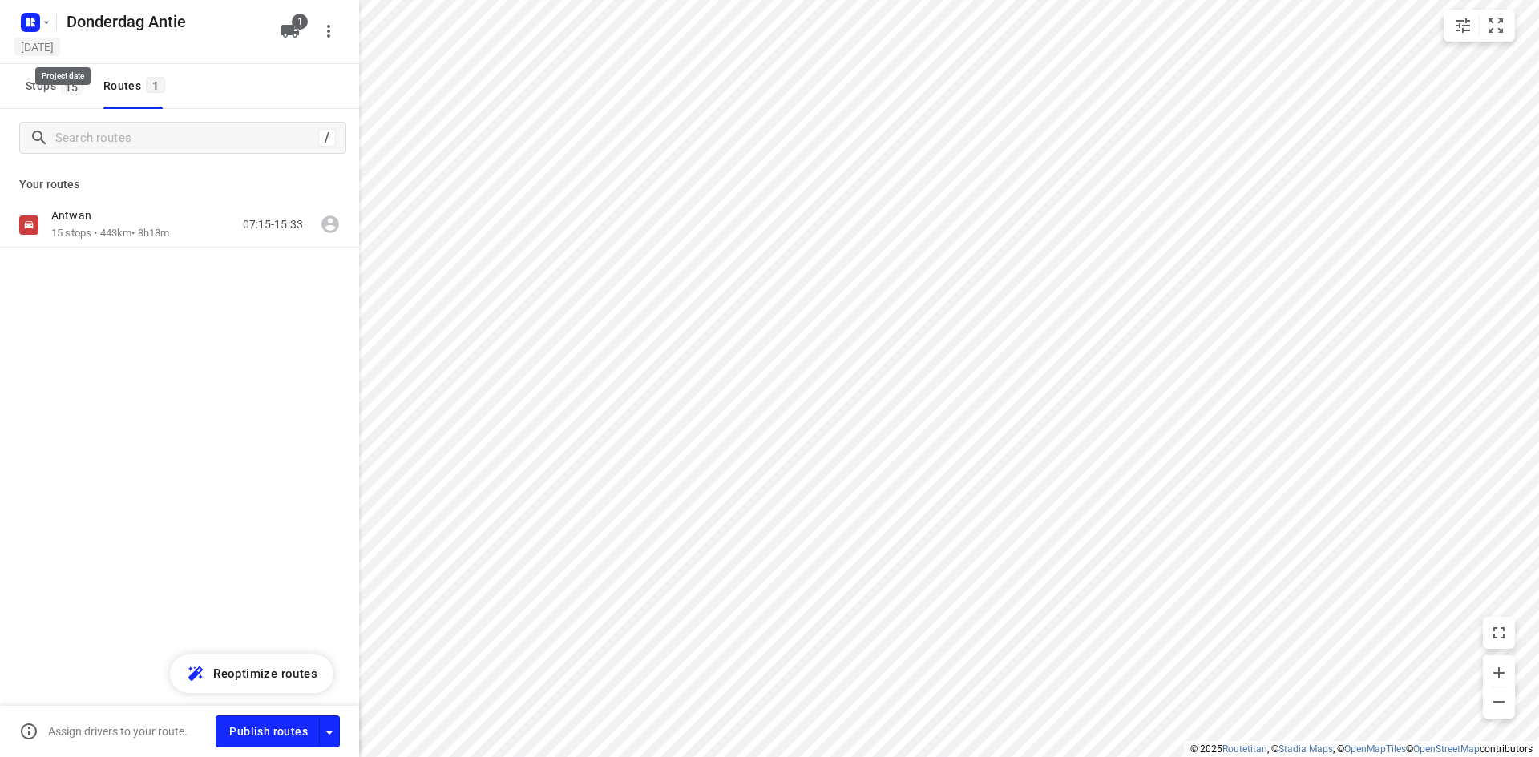
click at [30, 38] on h5 "[DATE]" at bounding box center [37, 47] width 46 height 18
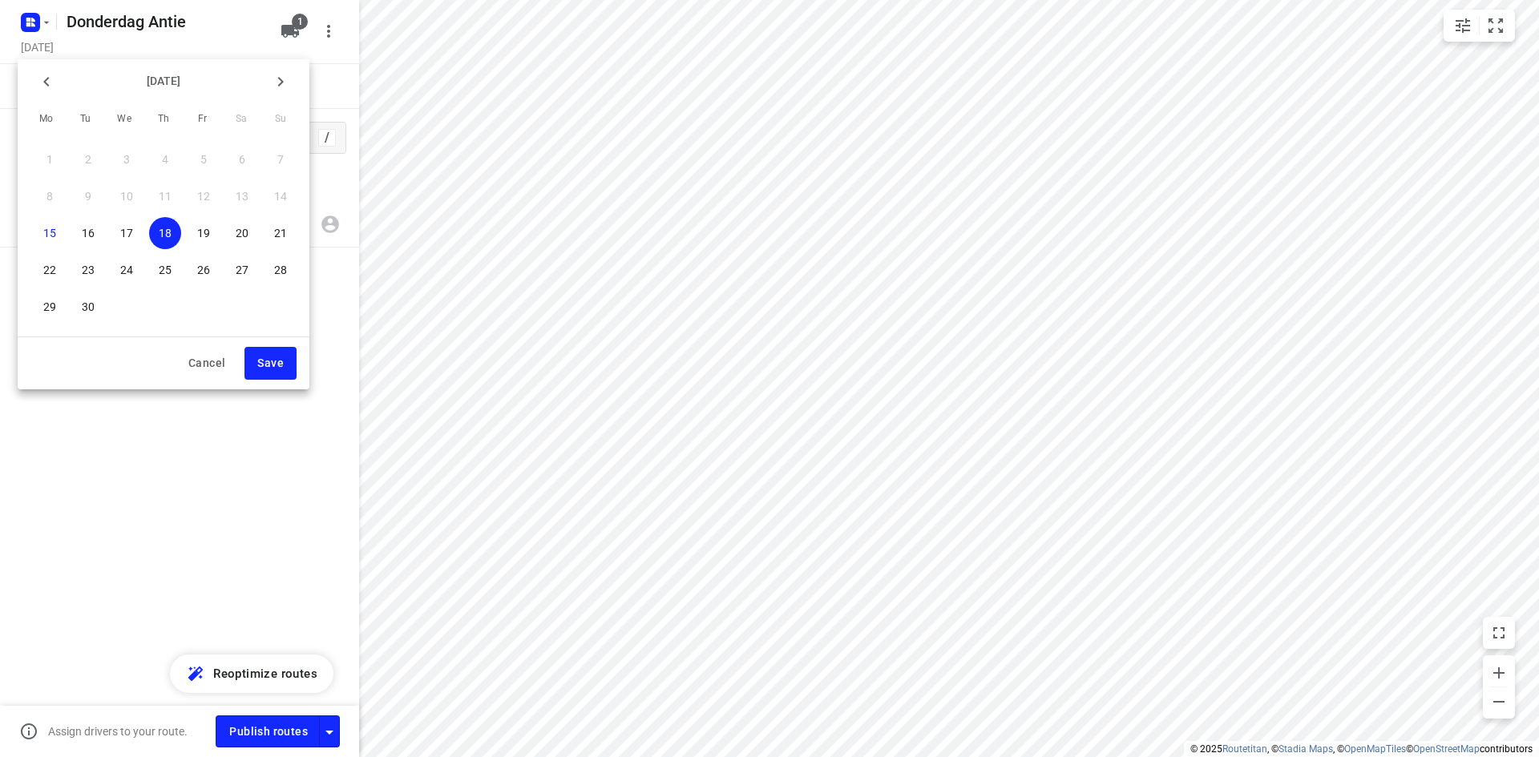
click at [43, 30] on div at bounding box center [769, 378] width 1539 height 757
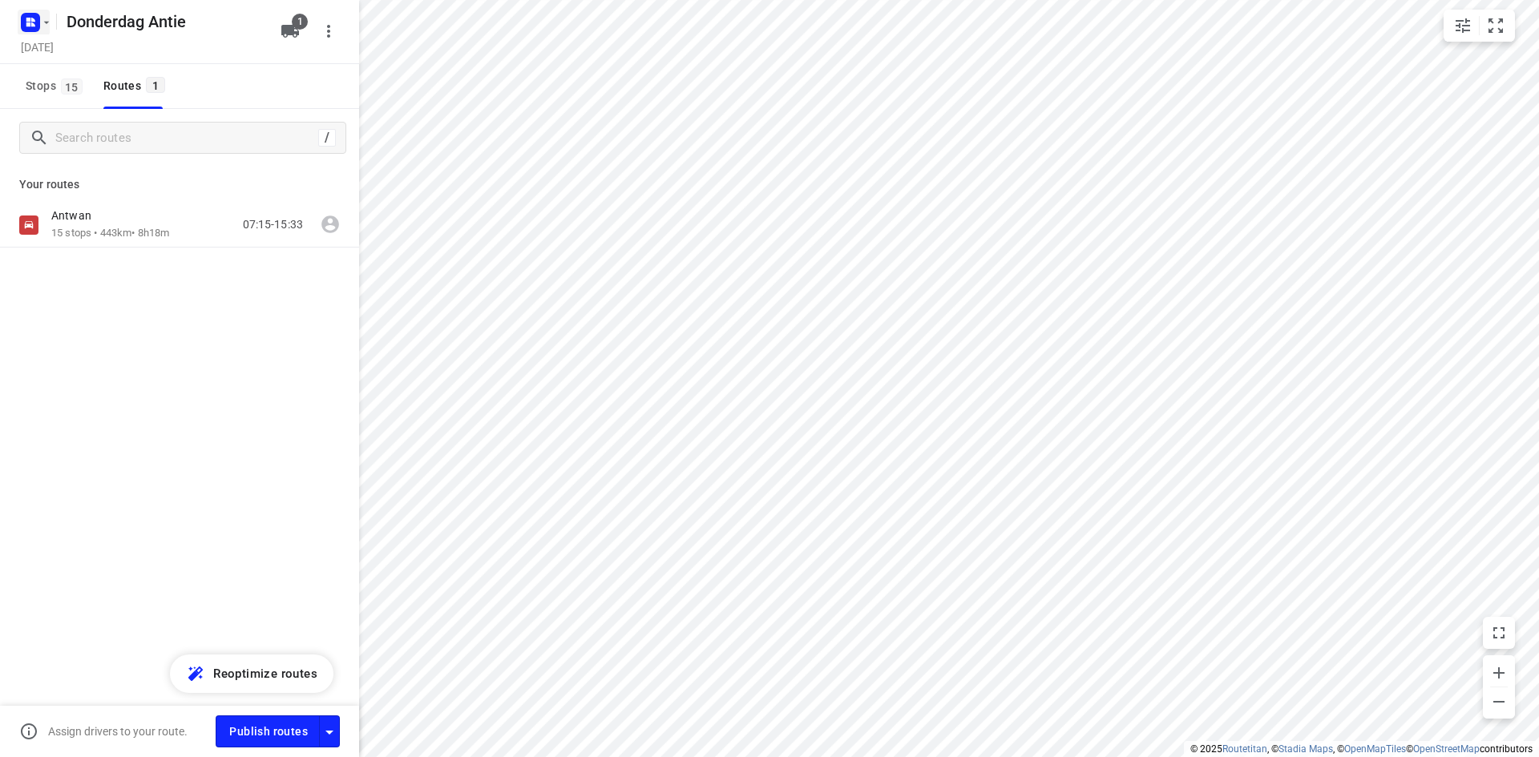
click at [45, 22] on icon "button" at bounding box center [47, 22] width 6 height 2
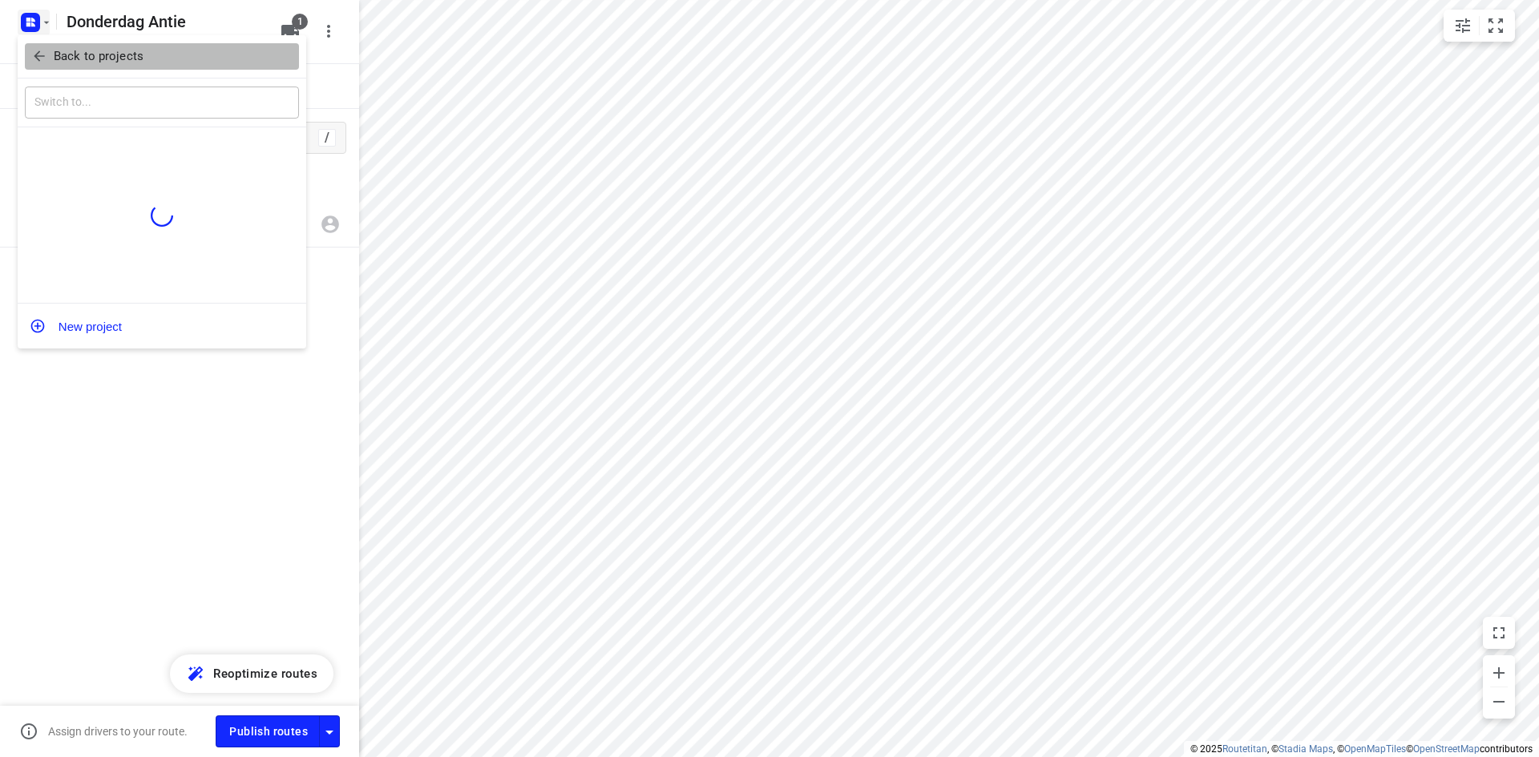
click at [70, 53] on p "Back to projects" at bounding box center [99, 56] width 90 height 18
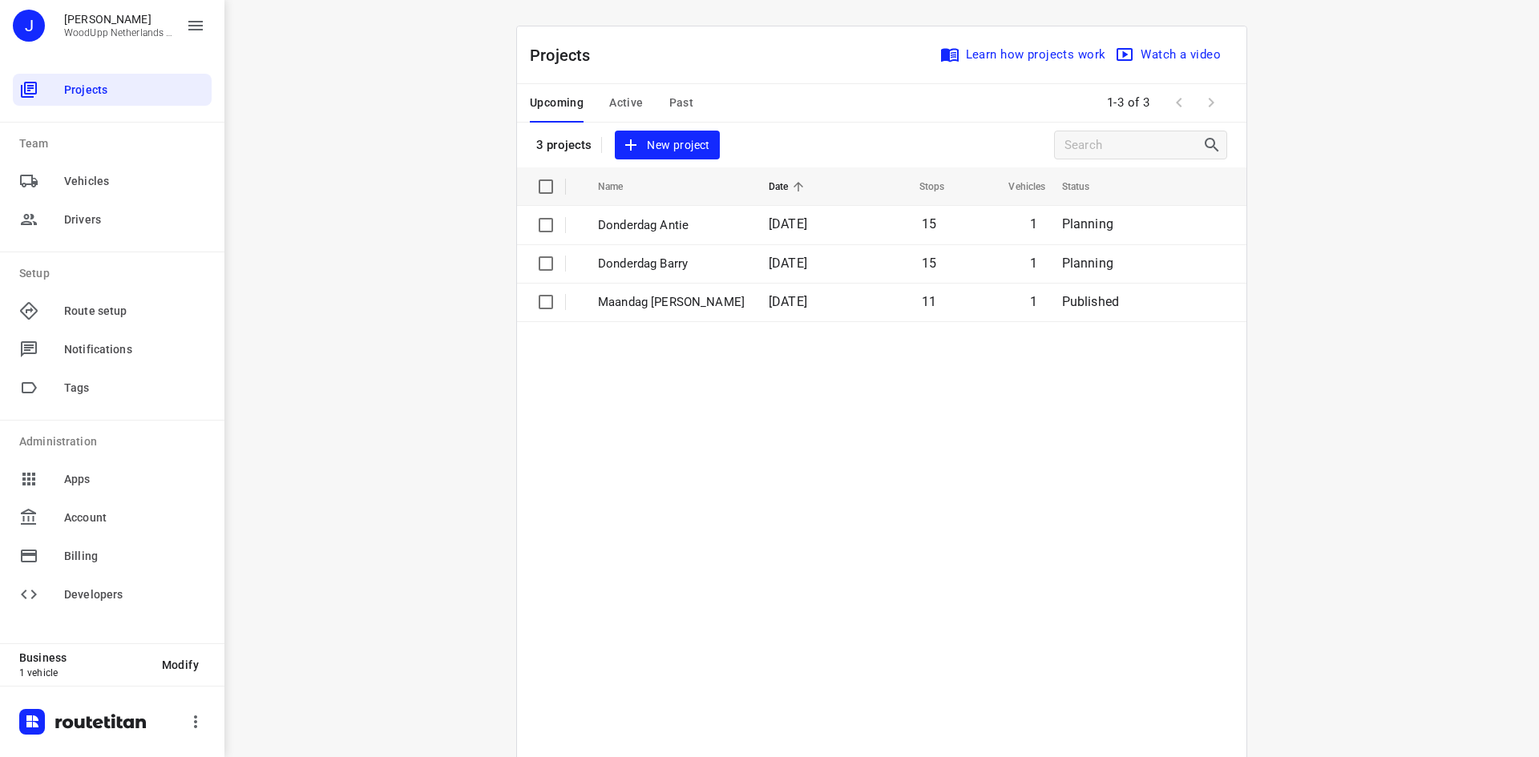
click at [661, 157] on button "New project" at bounding box center [667, 146] width 104 height 30
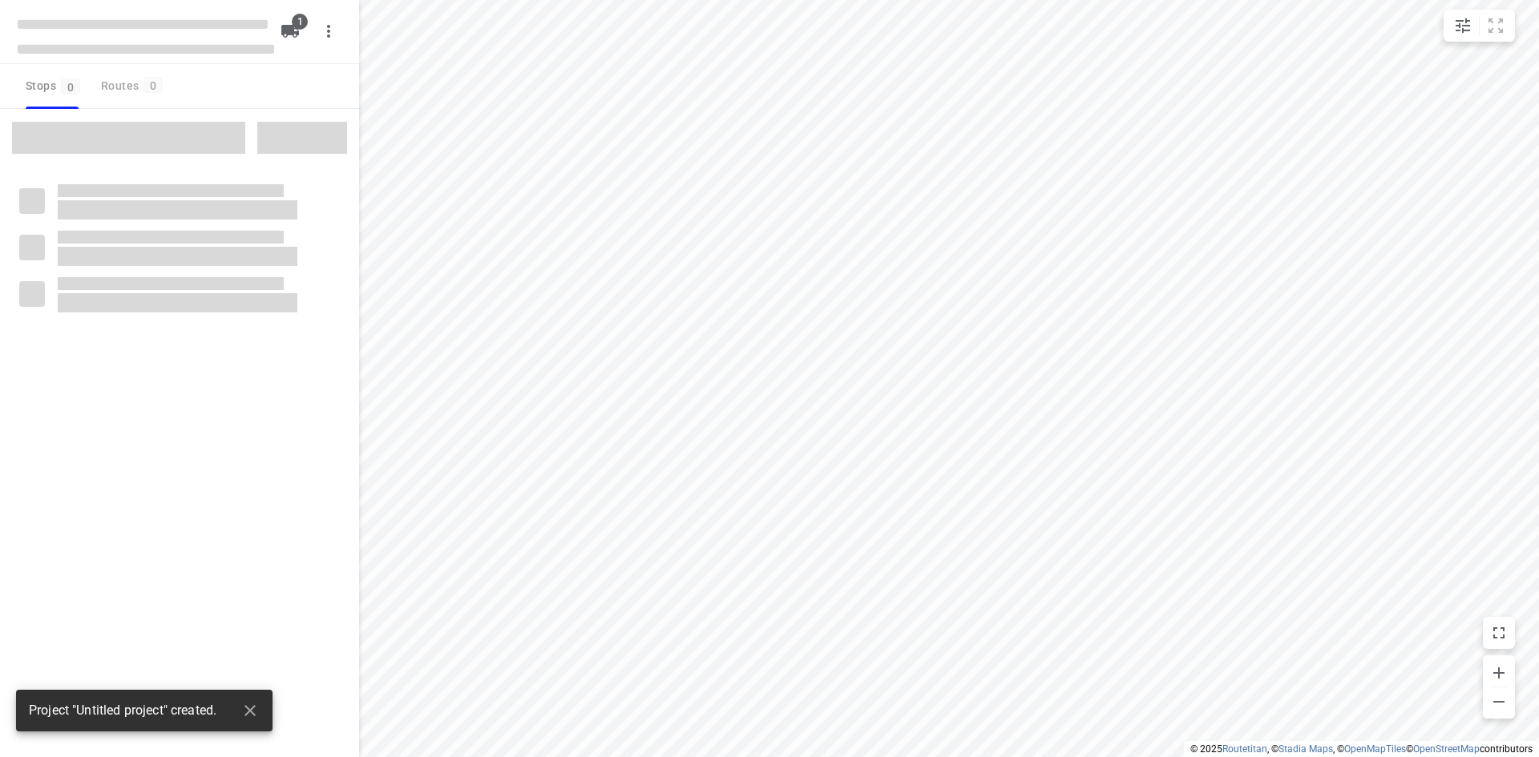
type input "distance"
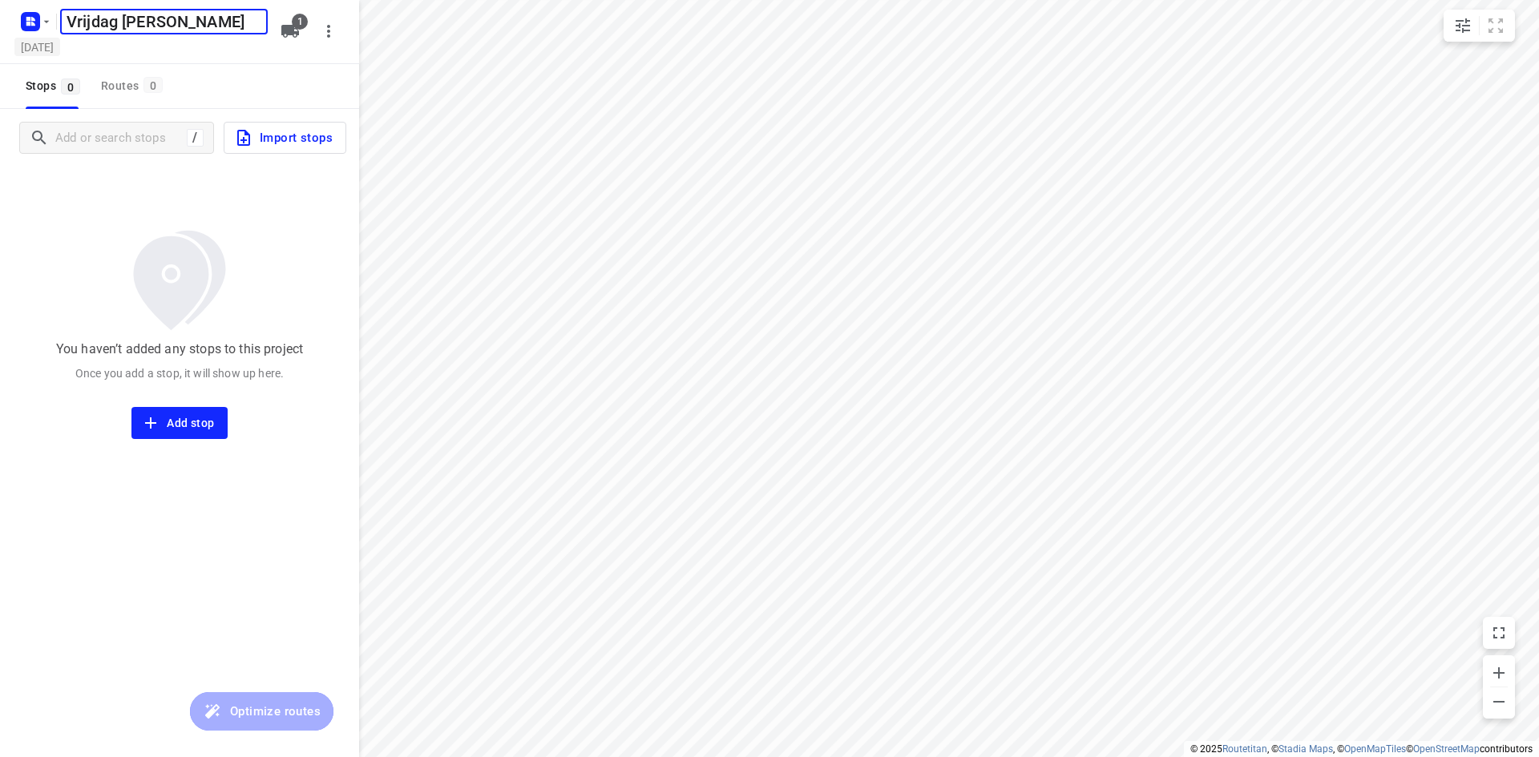
type input "Vrijdag [PERSON_NAME]"
click at [60, 50] on h5 "[DATE]" at bounding box center [37, 47] width 46 height 18
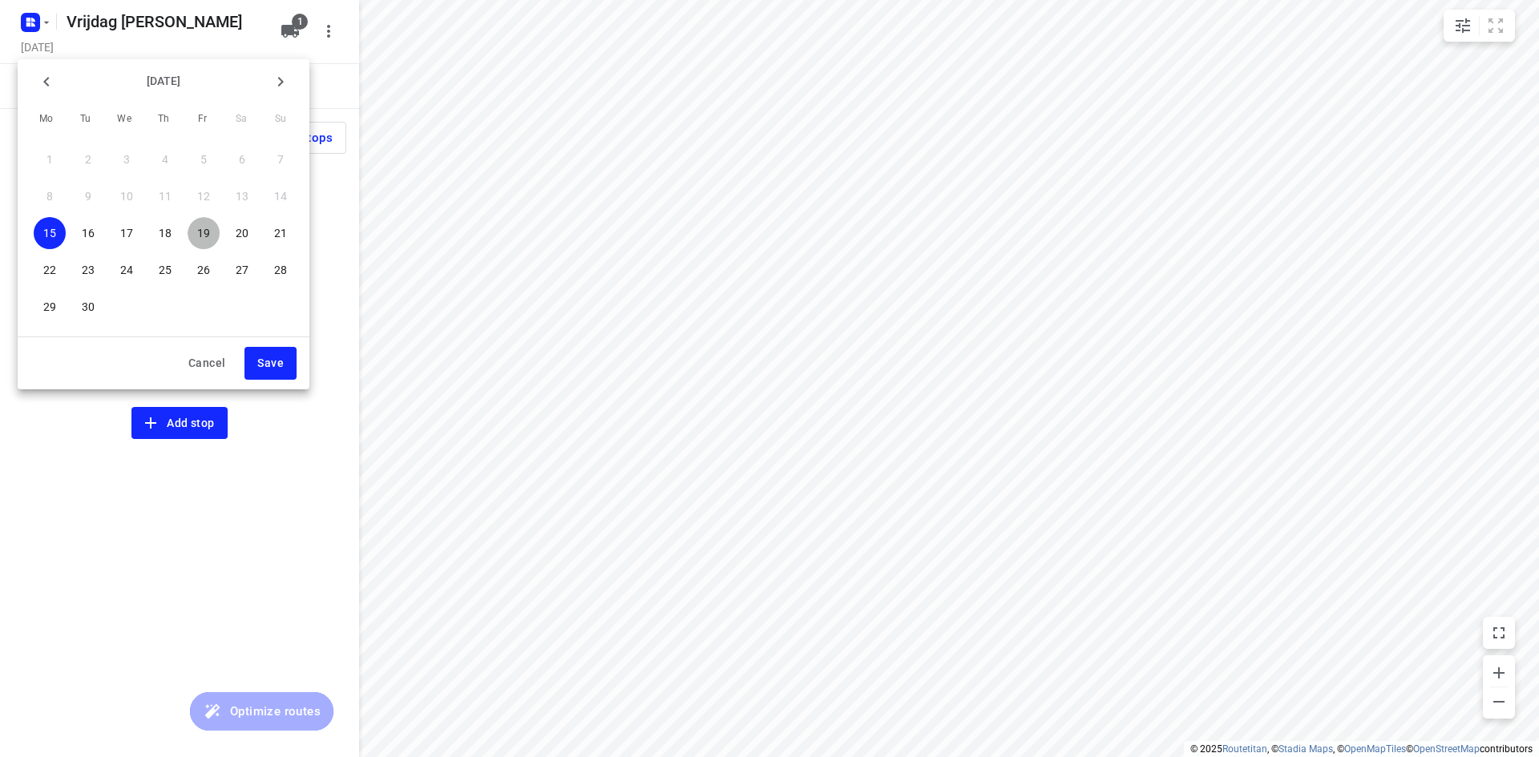
click at [216, 232] on span "19" at bounding box center [204, 233] width 32 height 16
click at [285, 374] on button "Save" at bounding box center [270, 363] width 52 height 33
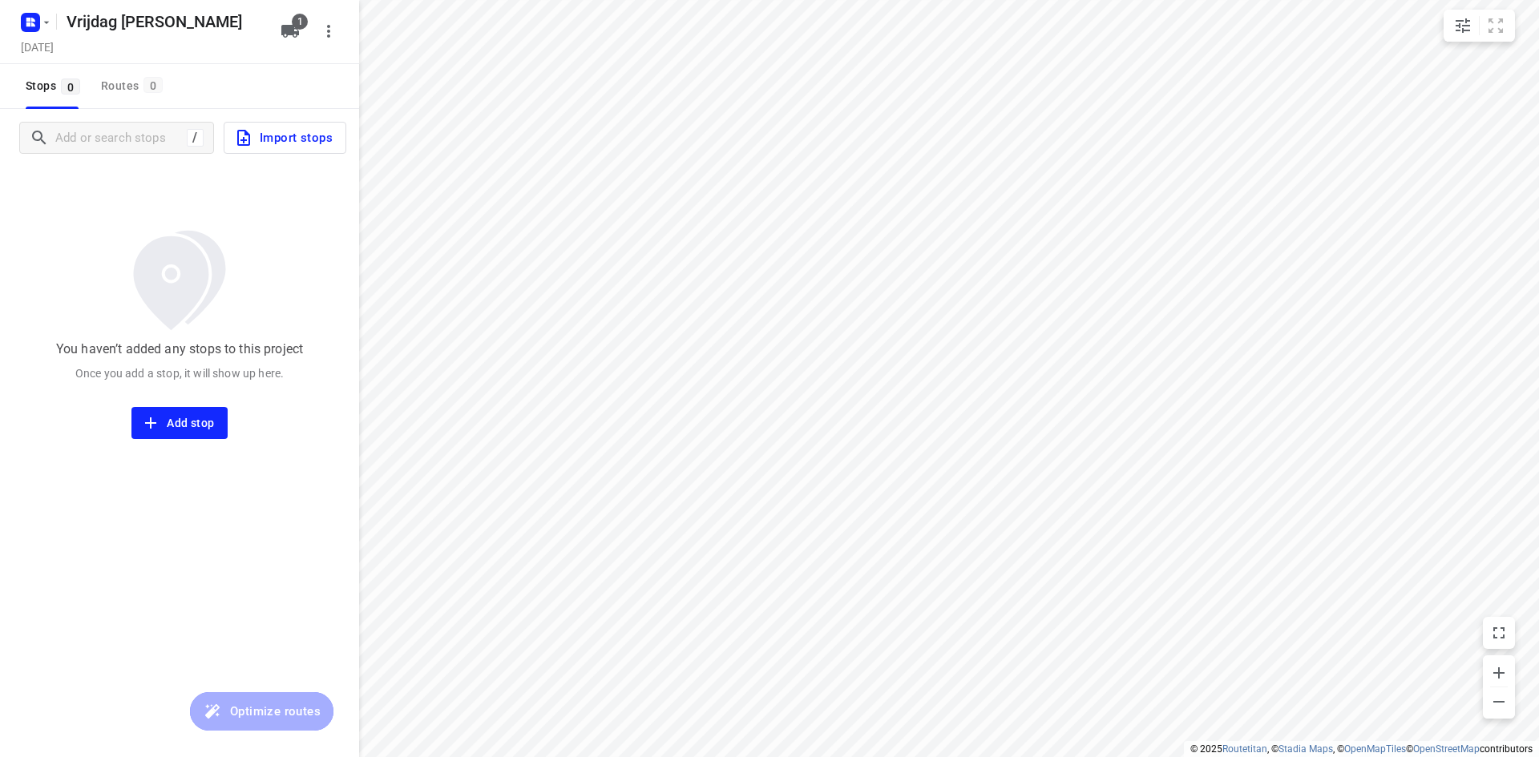
click at [120, 196] on div "You haven’t added any stops to this project Once you add a stop, it will show u…" at bounding box center [179, 303] width 359 height 272
click at [113, 148] on input "Add or search stops" at bounding box center [119, 138] width 126 height 25
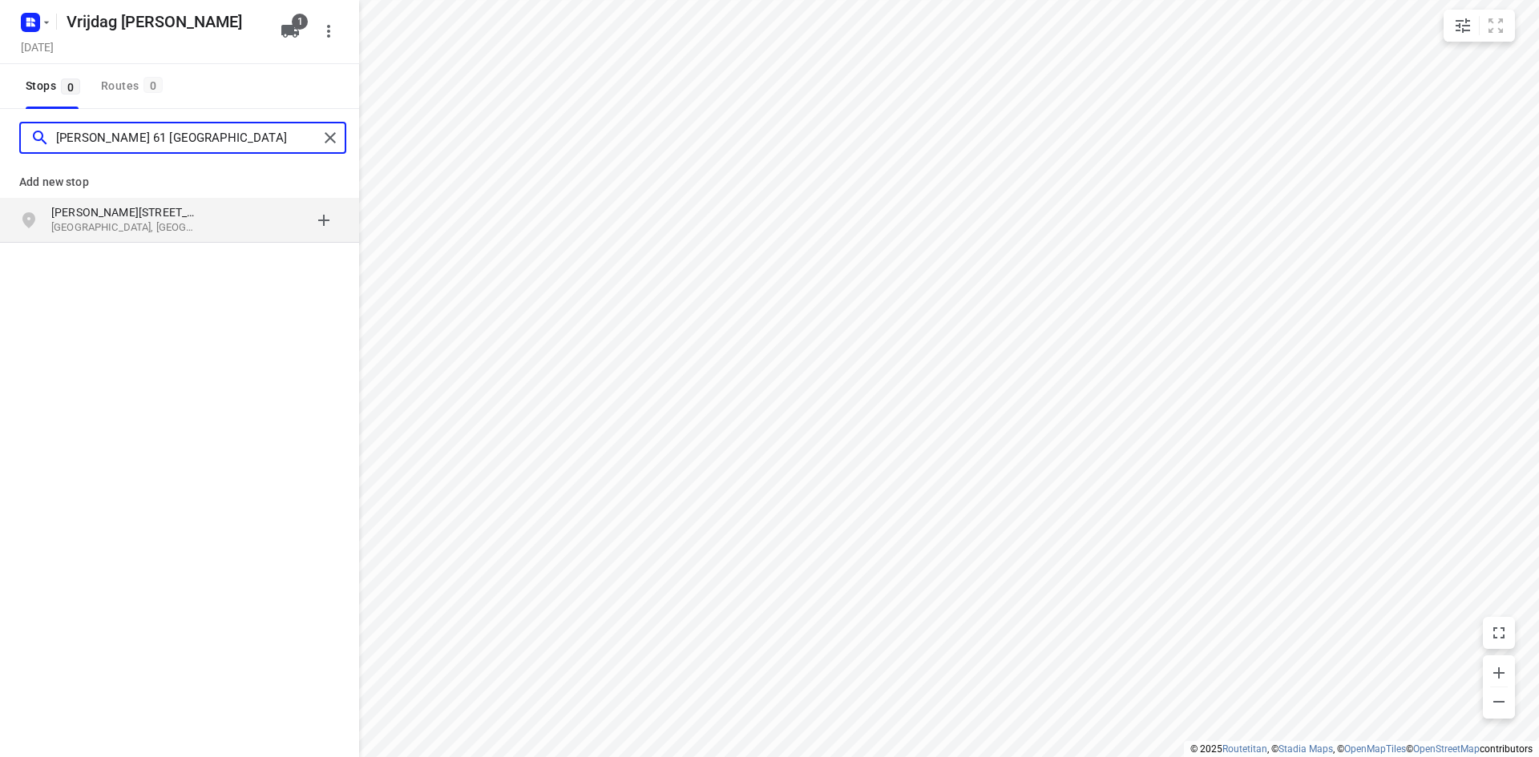
type input "[PERSON_NAME] 61 [GEOGRAPHIC_DATA]"
click at [161, 222] on p "[GEOGRAPHIC_DATA], [GEOGRAPHIC_DATA]" at bounding box center [124, 227] width 147 height 15
type input "de la minestraat 29 budel"
click at [127, 221] on p "Budel, [GEOGRAPHIC_DATA]" at bounding box center [124, 227] width 147 height 15
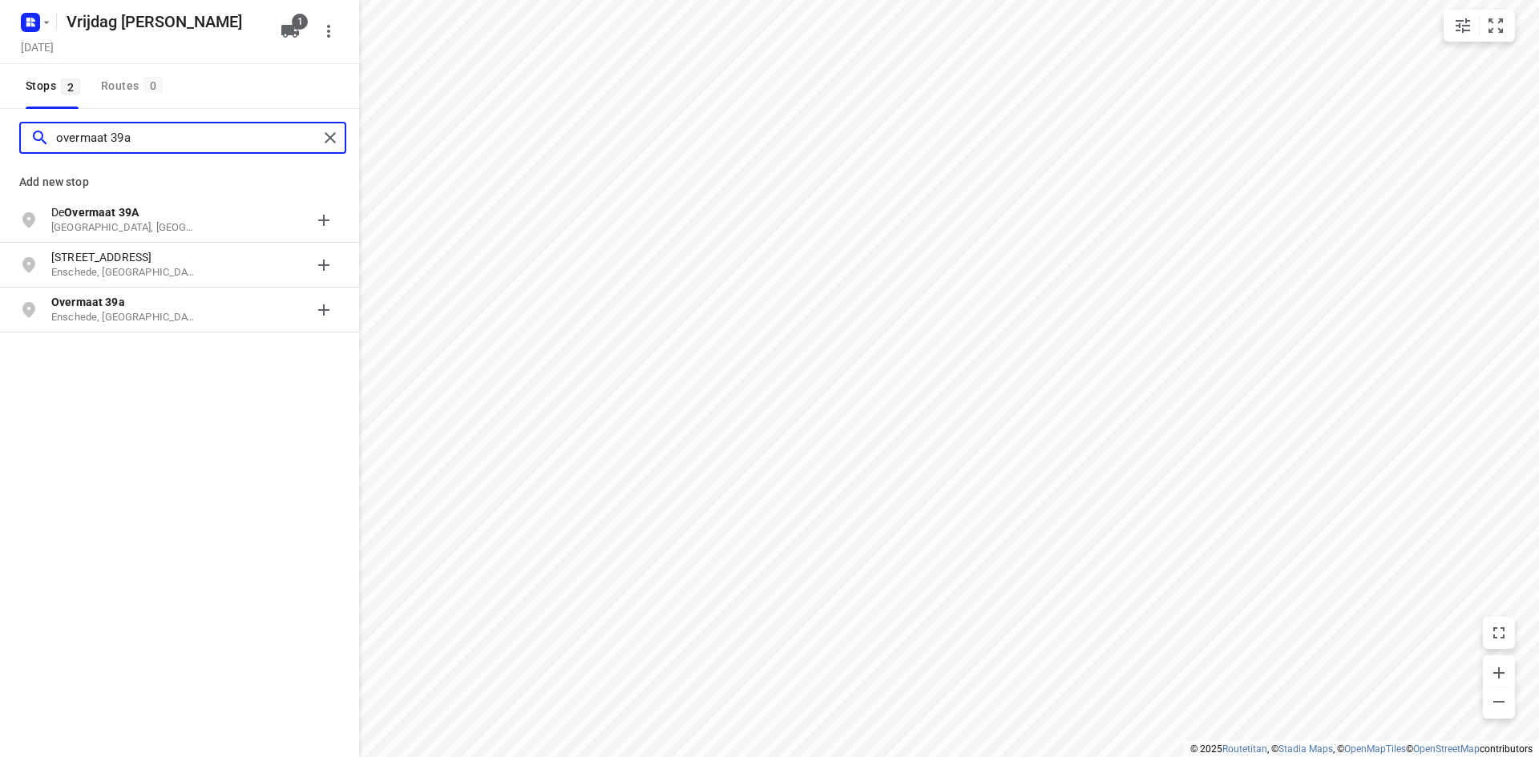
type input "overmaat 39a"
click at [125, 223] on p "[GEOGRAPHIC_DATA], [GEOGRAPHIC_DATA]" at bounding box center [124, 227] width 147 height 15
type input "bijsterhuizen 2105 wijchen"
click at [125, 223] on p "[GEOGRAPHIC_DATA], [GEOGRAPHIC_DATA]" at bounding box center [124, 227] width 147 height 15
type input "slot [STREET_ADDRESS]"
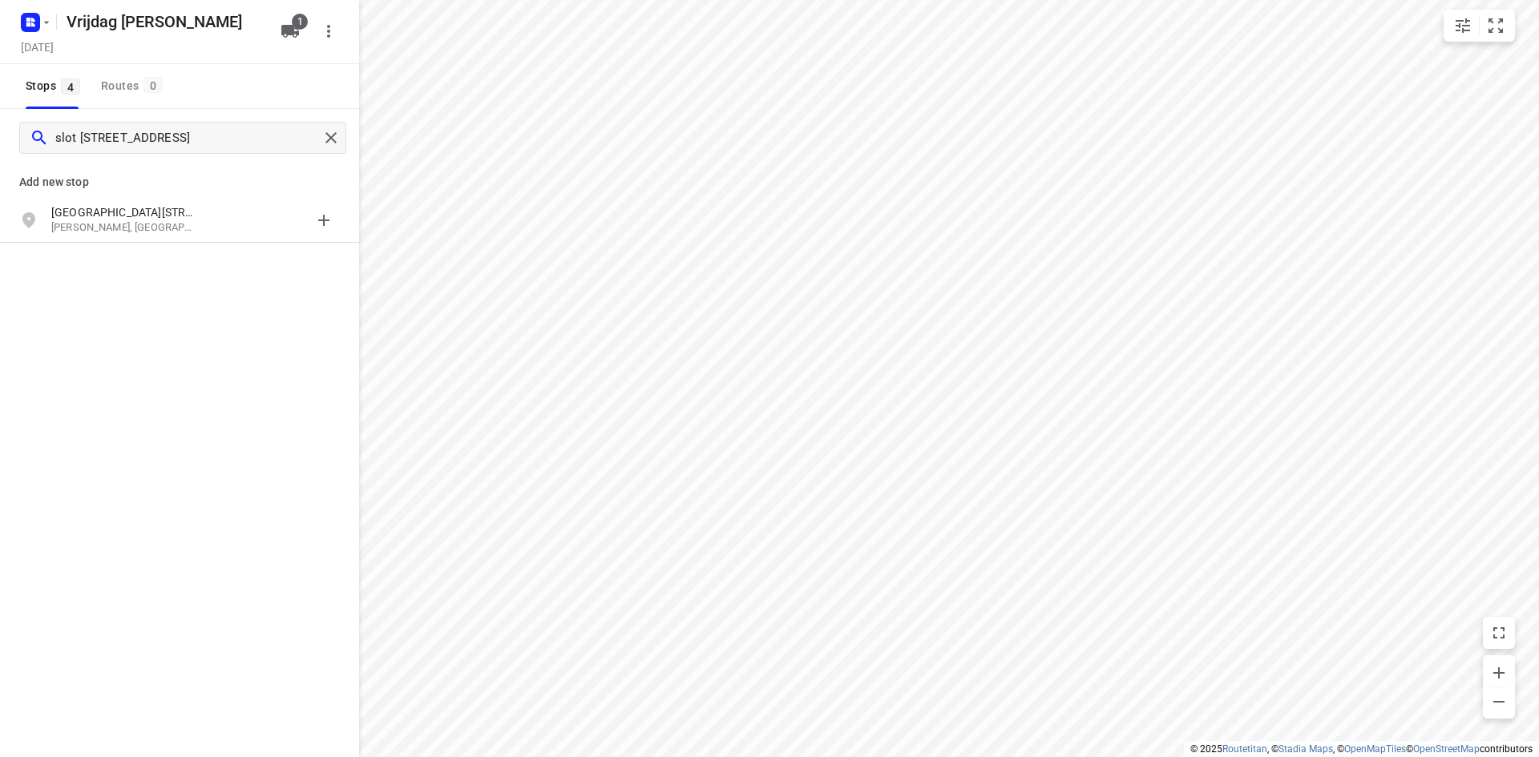
click at [125, 223] on p "[PERSON_NAME], [GEOGRAPHIC_DATA]" at bounding box center [124, 227] width 147 height 15
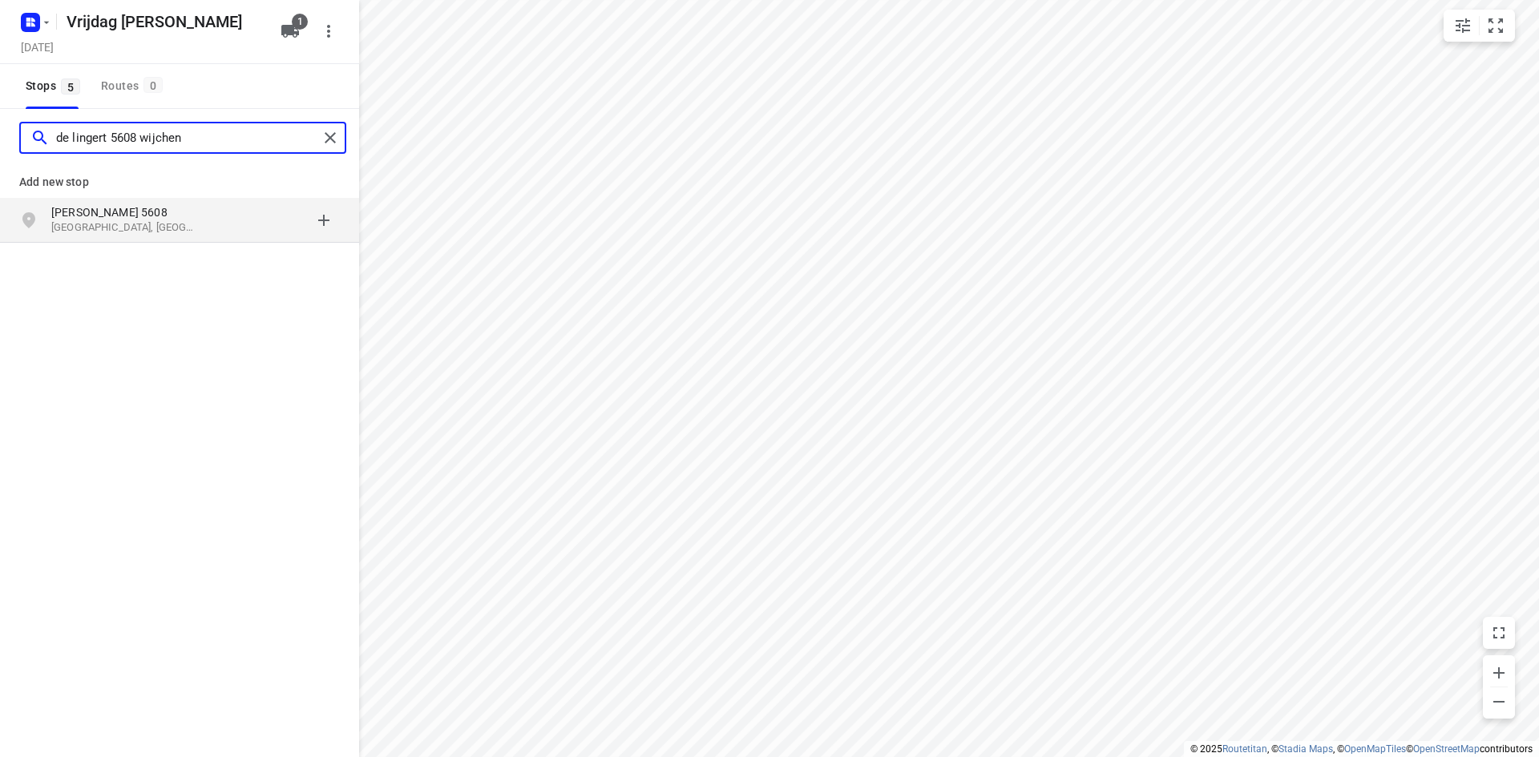
type input "de lingert 5608 wijchen"
click at [123, 221] on p "[GEOGRAPHIC_DATA], [GEOGRAPHIC_DATA]" at bounding box center [124, 227] width 147 height 15
type input "[STREET_ADDRESS]"
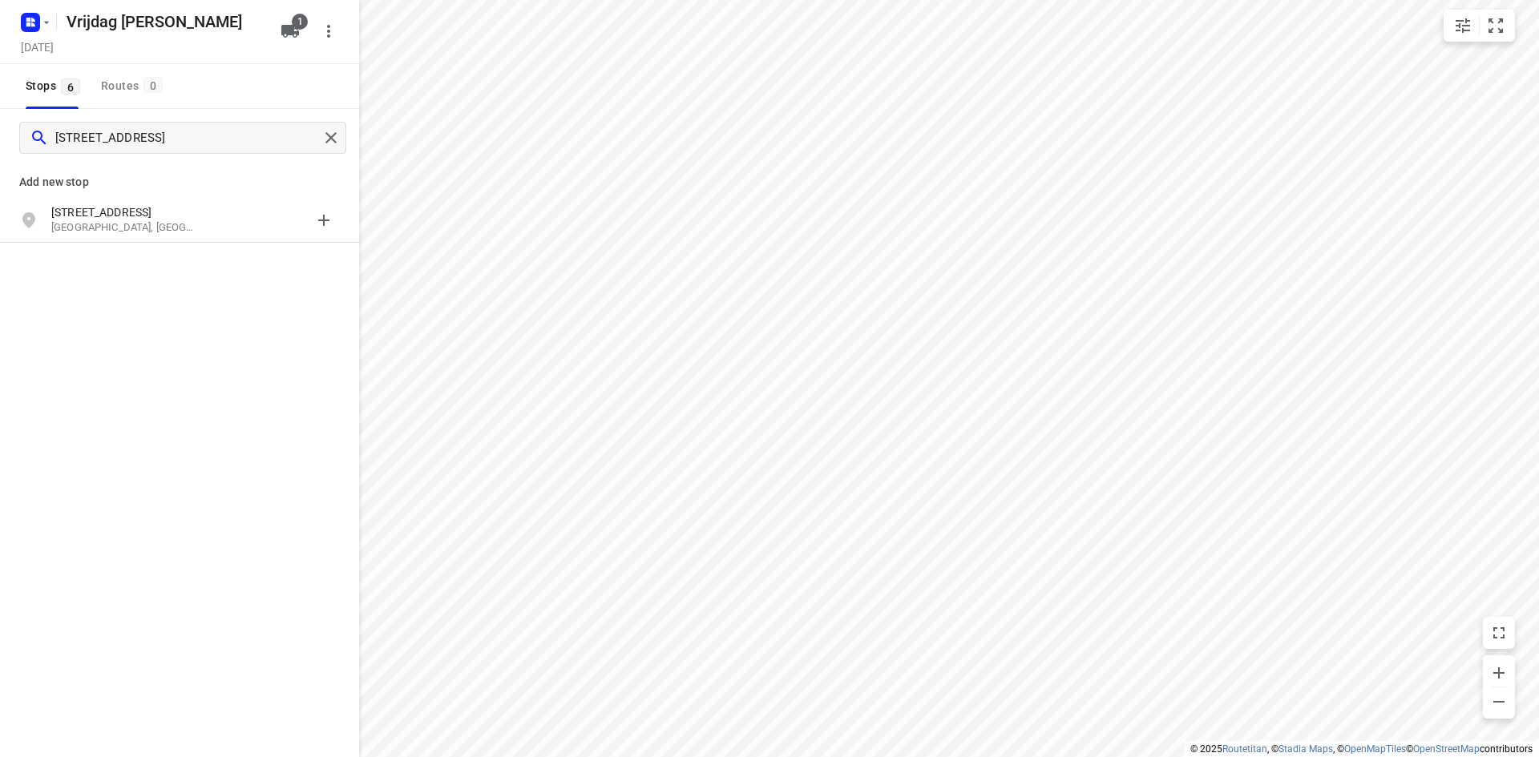
click at [123, 222] on p "[GEOGRAPHIC_DATA], [GEOGRAPHIC_DATA]" at bounding box center [124, 227] width 147 height 15
type input "braamberg 1a ede"
click at [123, 222] on p "Ede, [GEOGRAPHIC_DATA]" at bounding box center [124, 227] width 147 height 15
type input "waterloop 11 wierden"
click at [123, 222] on p "Wierden, [GEOGRAPHIC_DATA]" at bounding box center [124, 227] width 147 height 15
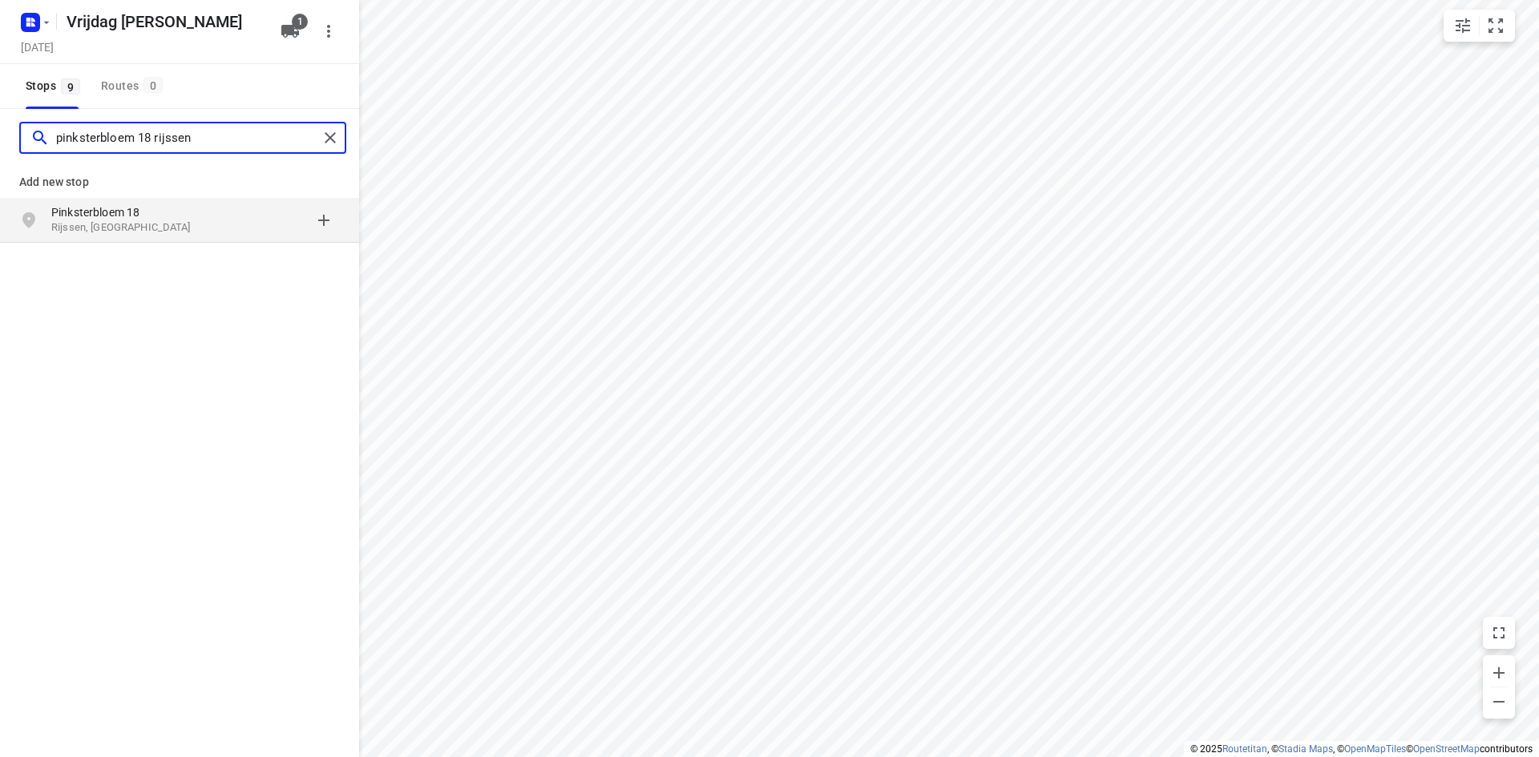
type input "pinksterbloem 18 rijssen"
click at [123, 212] on p "Pinksterbloem 18" at bounding box center [124, 212] width 147 height 16
type input "traasterdijk 10c bathmen"
click at [119, 216] on p "[STREET_ADDRESS]" at bounding box center [124, 212] width 147 height 16
type input "[STREET_ADDRESS]"
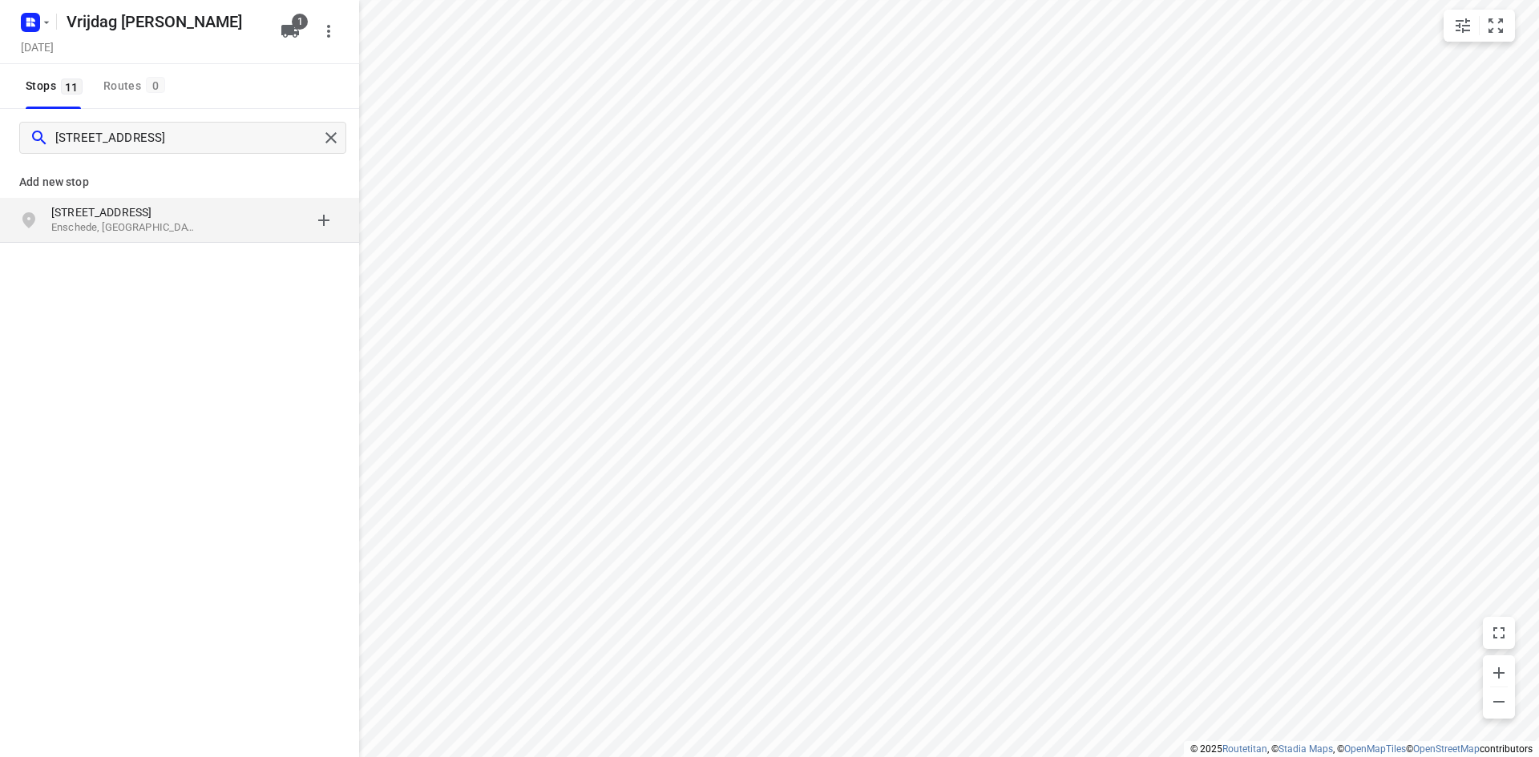
click at [69, 233] on p "Enschede, [GEOGRAPHIC_DATA]" at bounding box center [124, 227] width 147 height 15
type input "[STREET_ADDRESS]"
click at [124, 213] on p "[STREET_ADDRESS]" at bounding box center [124, 212] width 147 height 16
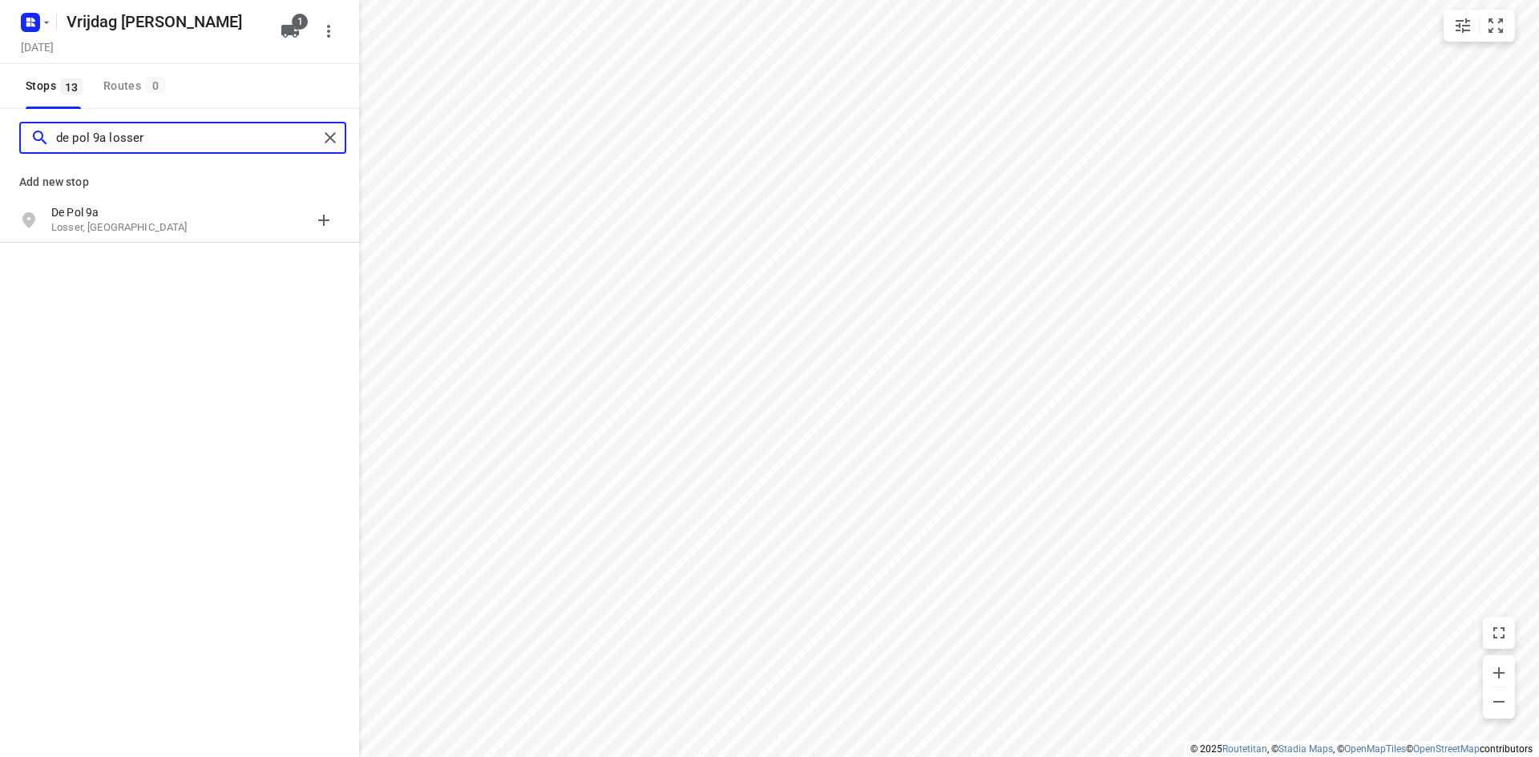
type input "de pol 9a losser"
click at [131, 220] on p "Losser, [GEOGRAPHIC_DATA]" at bounding box center [124, 227] width 147 height 15
type input "[STREET_ADDRESS] lemelerveld"
click at [109, 208] on p "[STREET_ADDRESS]" at bounding box center [124, 212] width 147 height 16
type input "[STREET_ADDRESS]"
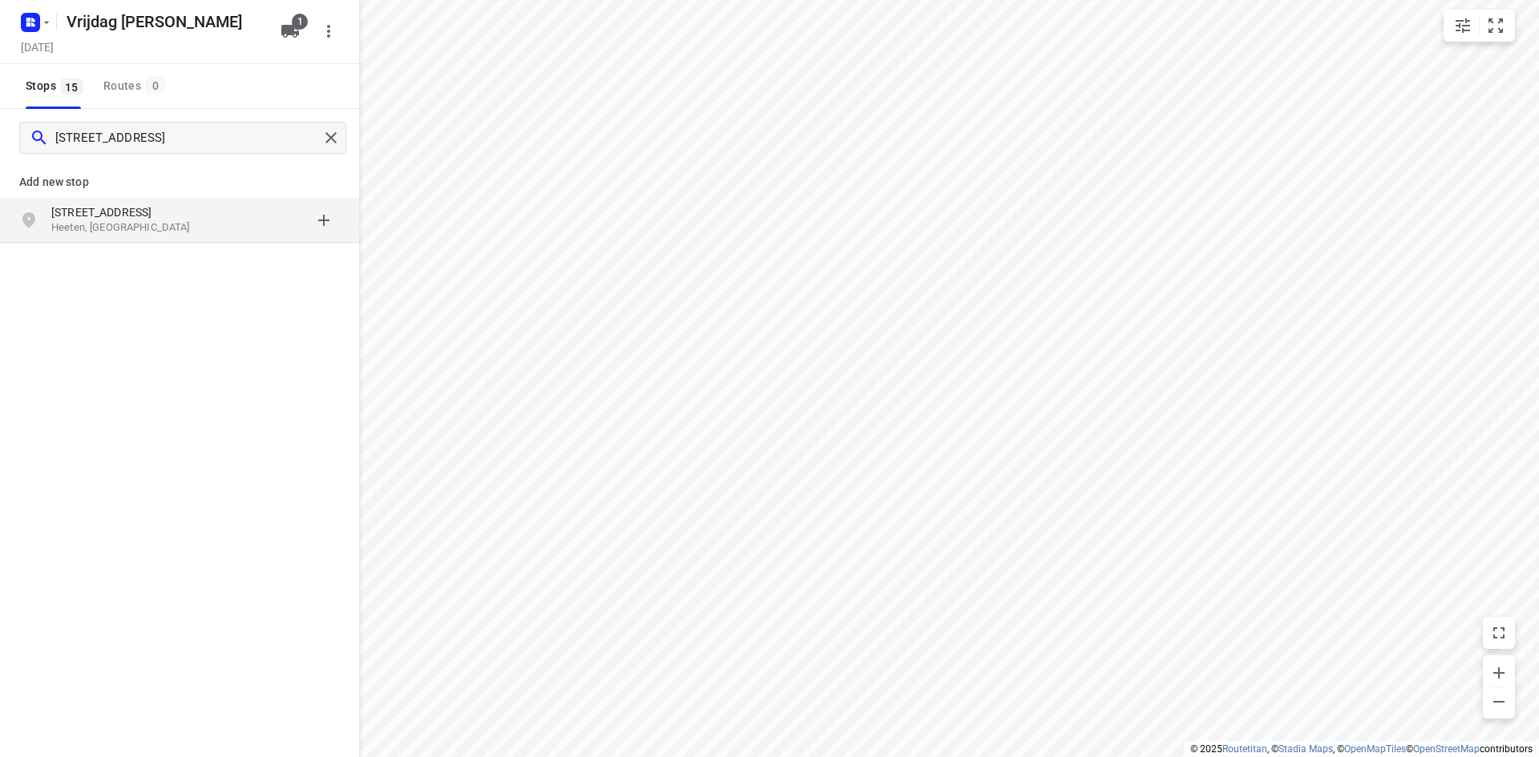
click at [111, 220] on p "Heeten, [GEOGRAPHIC_DATA]" at bounding box center [124, 227] width 147 height 15
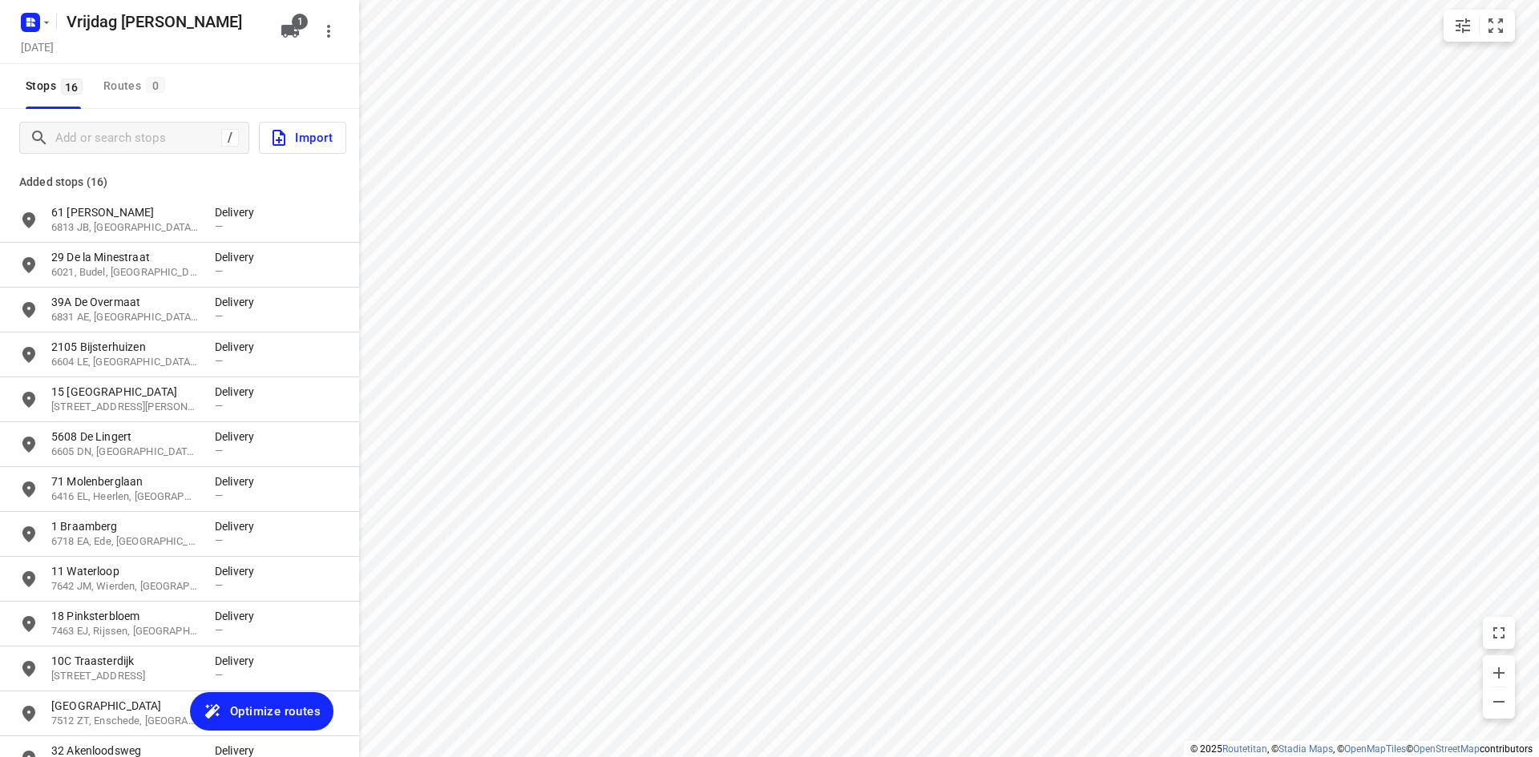
click at [289, 32] on icon "button" at bounding box center [290, 31] width 18 height 13
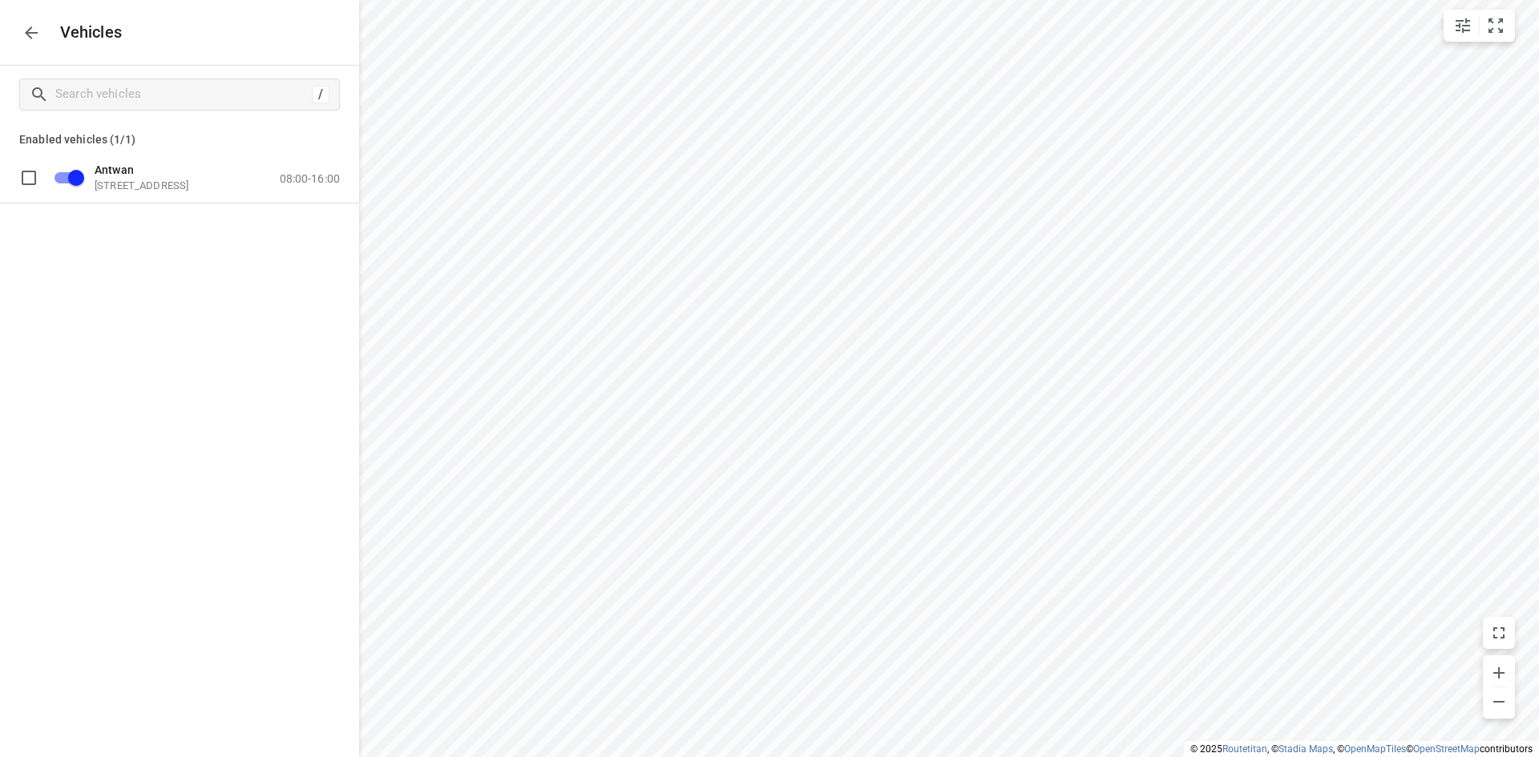
click at [46, 42] on div "Vehicles" at bounding box center [179, 32] width 359 height 65
click at [33, 34] on icon "button" at bounding box center [31, 32] width 19 height 19
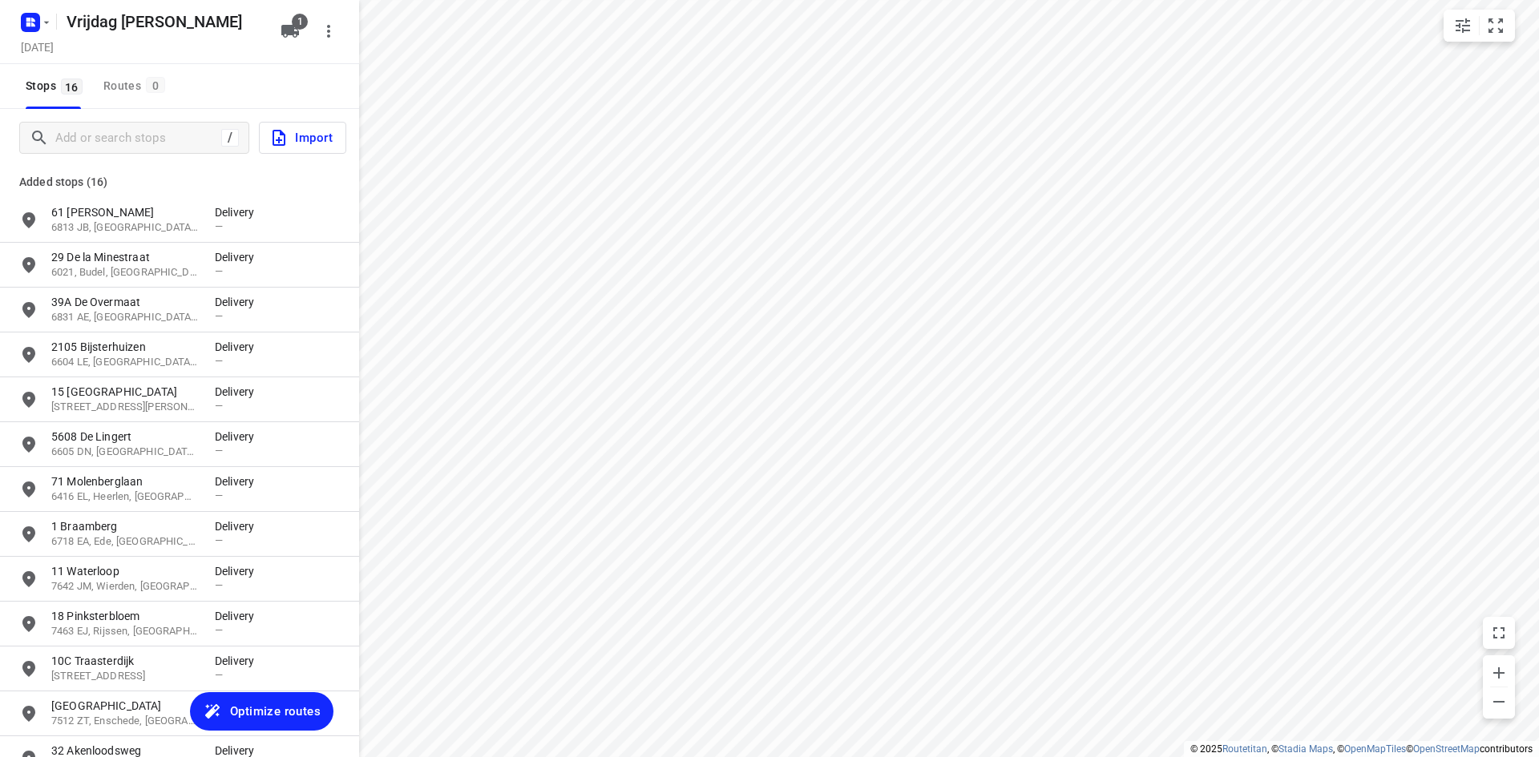
click at [262, 695] on button "Optimize routes" at bounding box center [261, 711] width 143 height 38
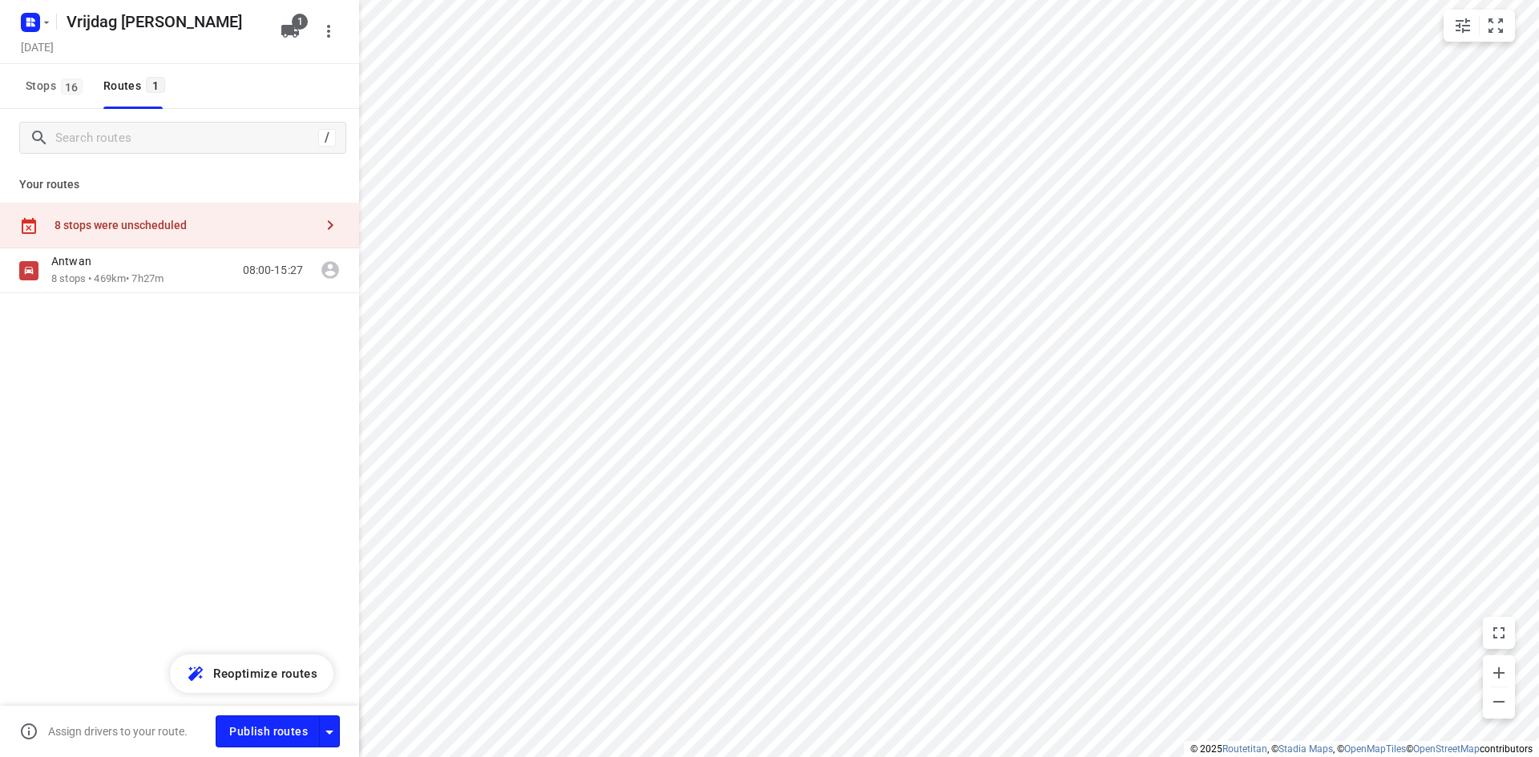
click at [127, 224] on div "8 stops were unscheduled" at bounding box center [184, 225] width 260 height 13
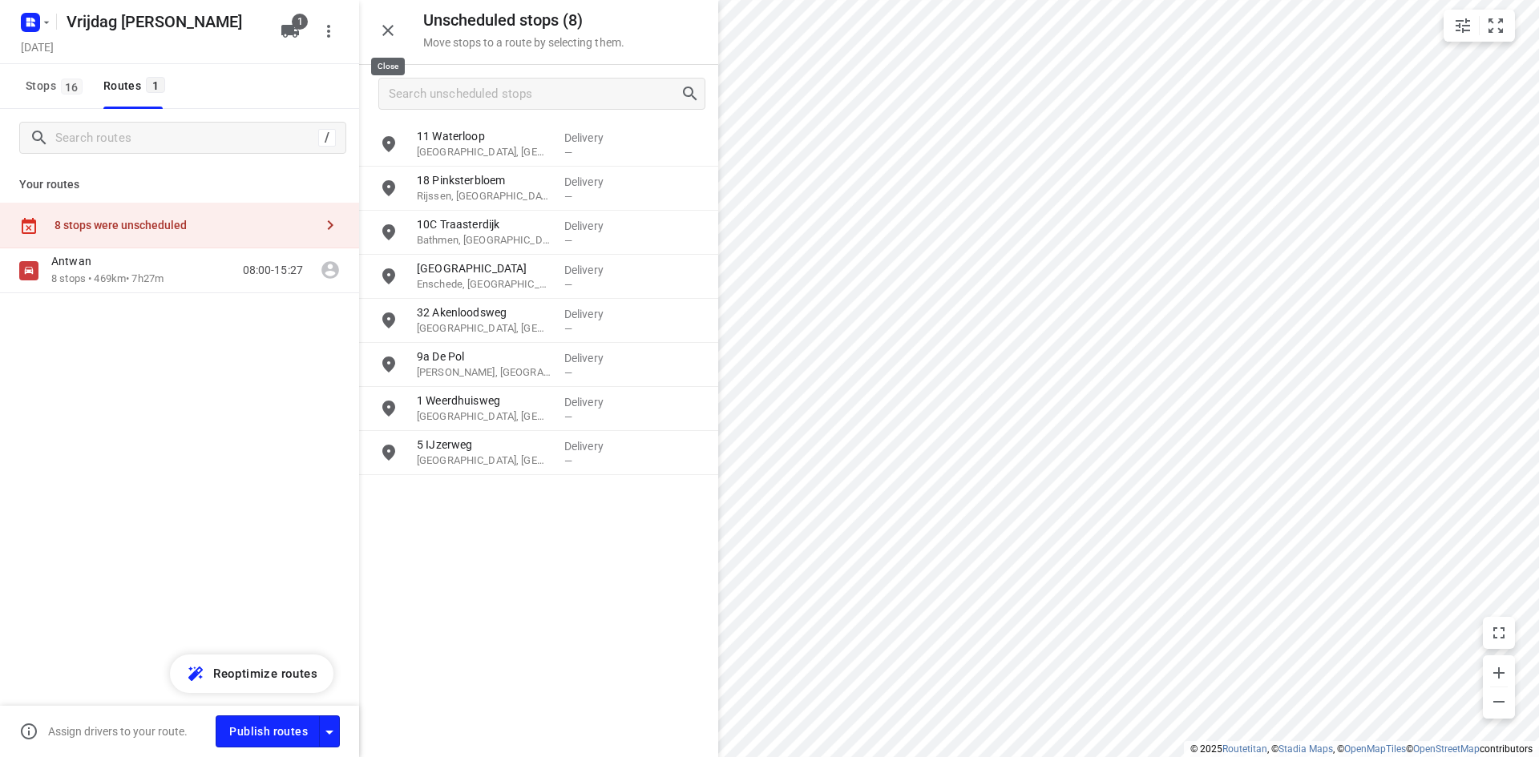
click at [400, 35] on button "button" at bounding box center [388, 30] width 32 height 32
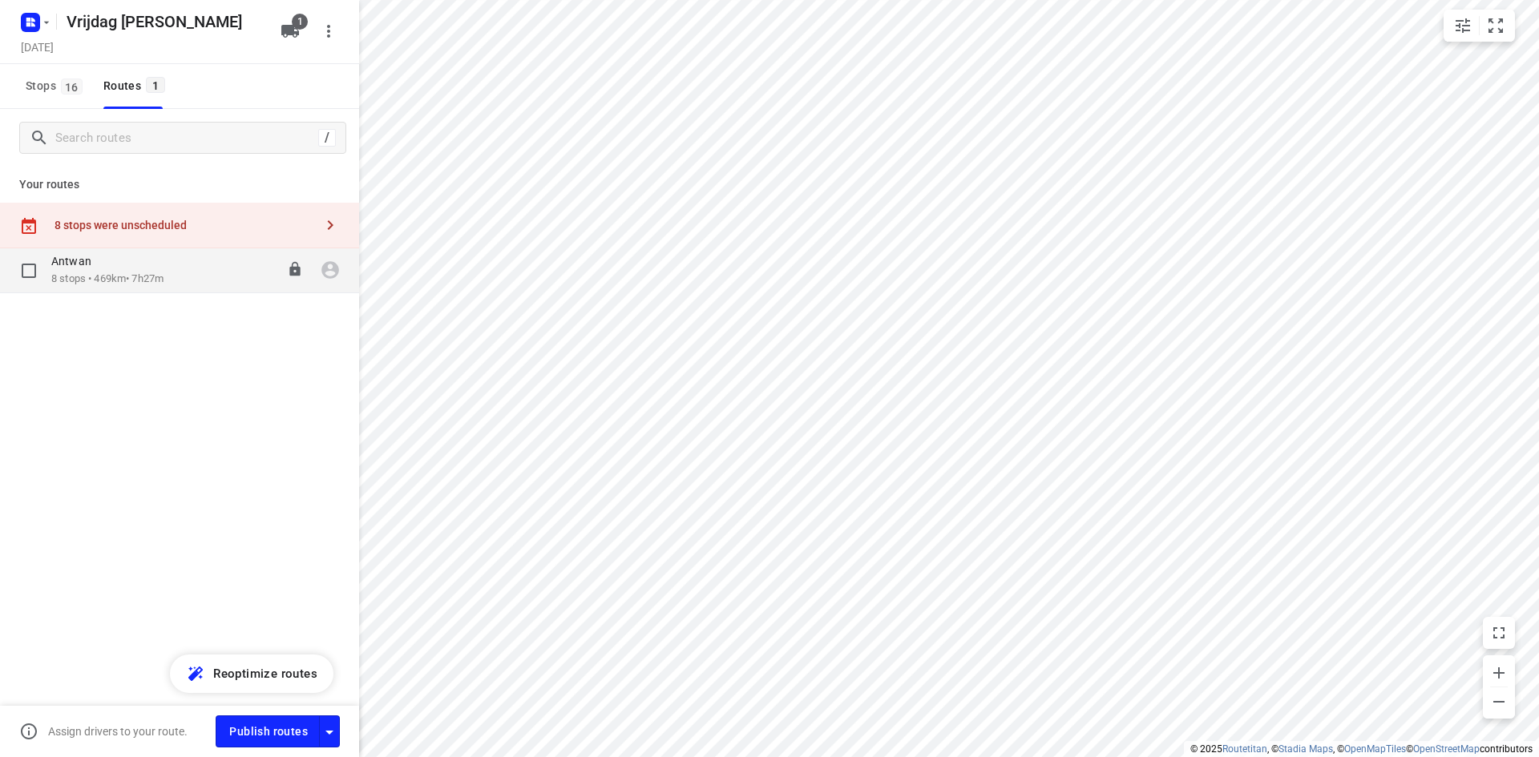
click at [135, 275] on p "8 stops • 469km • 7h27m" at bounding box center [107, 279] width 112 height 15
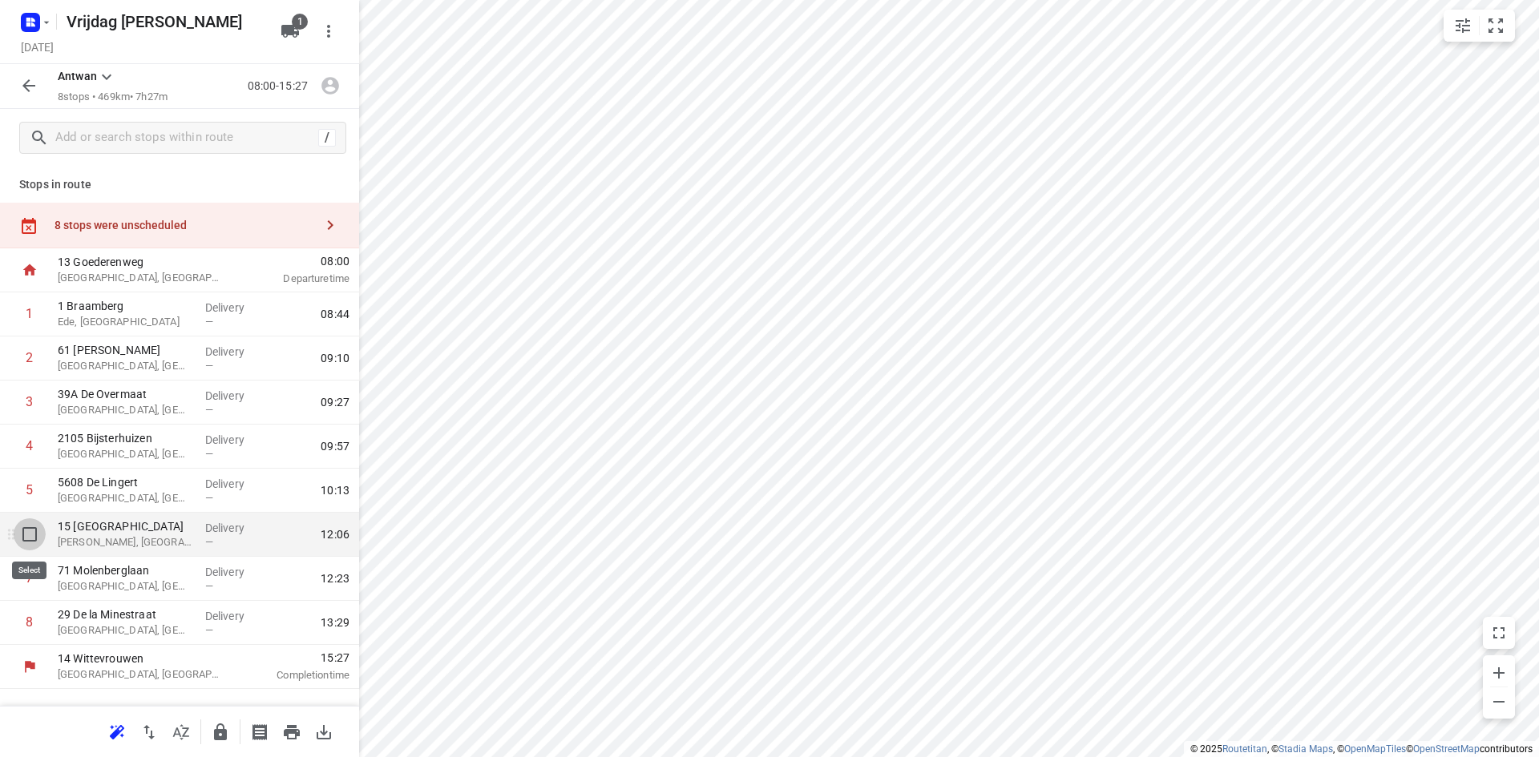
click at [30, 535] on input "checkbox" at bounding box center [30, 535] width 32 height 32
checkbox input "true"
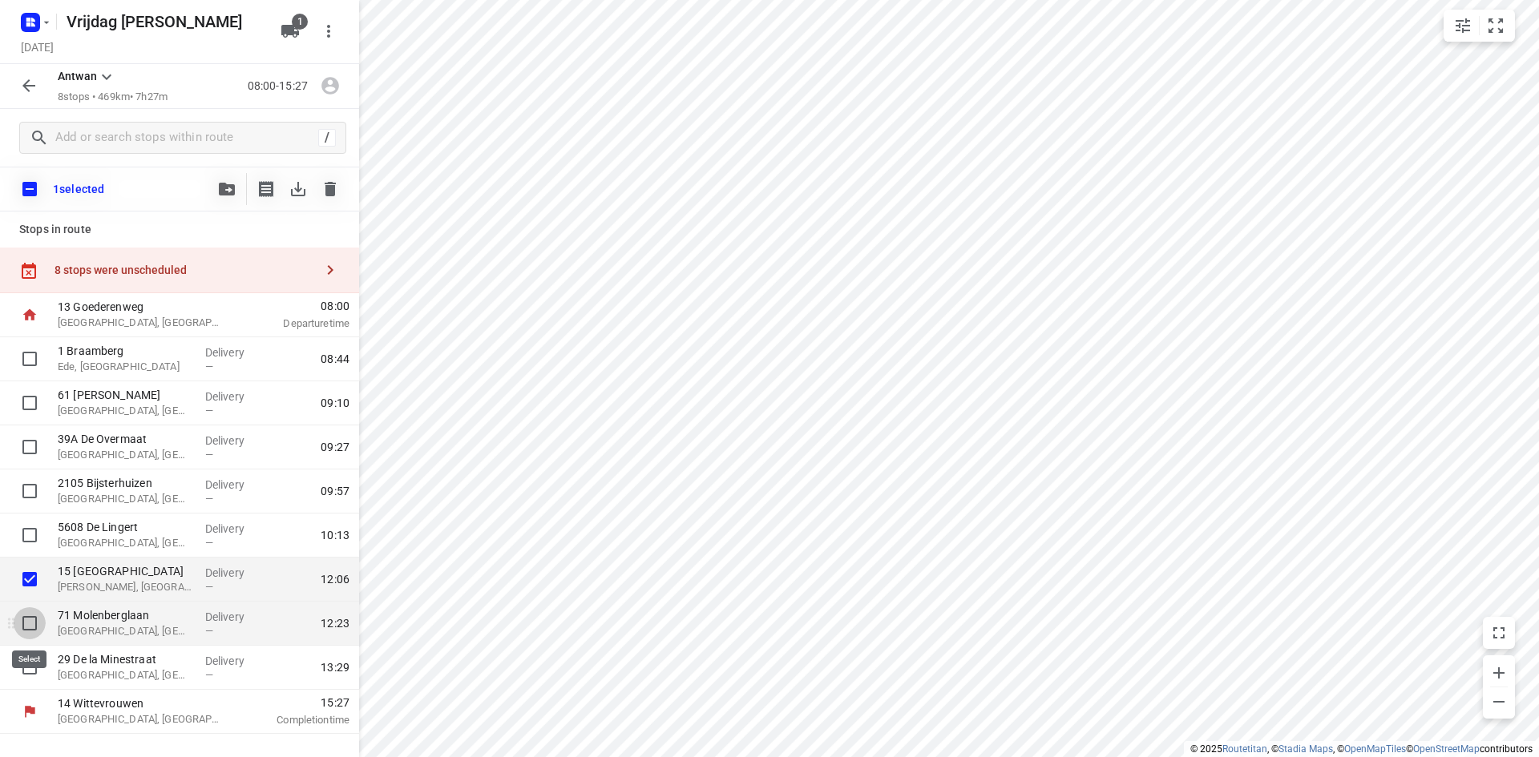
click at [30, 628] on input "checkbox" at bounding box center [30, 623] width 32 height 32
checkbox input "true"
click at [331, 193] on icon "button" at bounding box center [330, 189] width 11 height 14
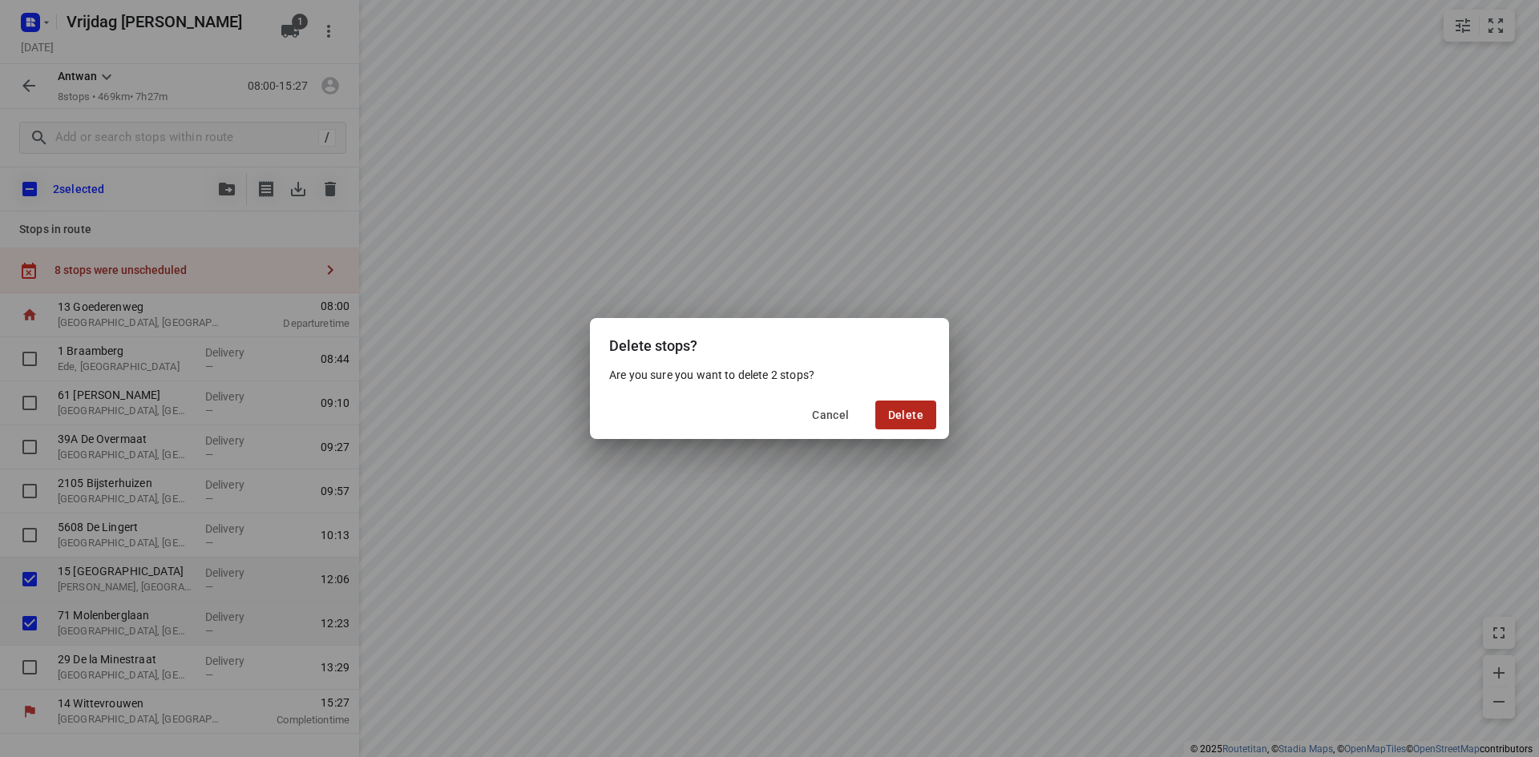
click at [905, 422] on span "Delete" at bounding box center [905, 415] width 35 height 13
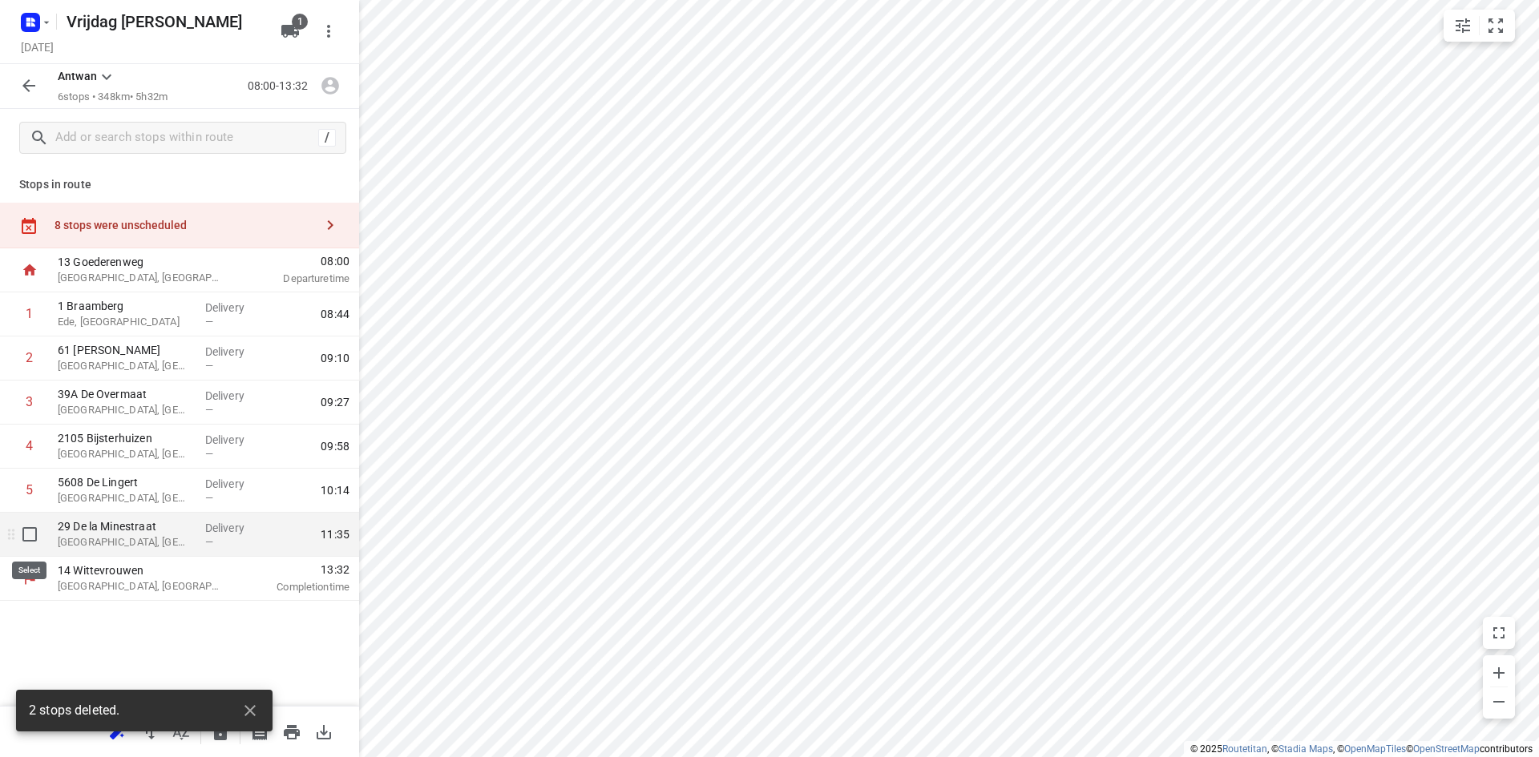
click at [18, 534] on input "checkbox" at bounding box center [30, 535] width 32 height 32
checkbox input "true"
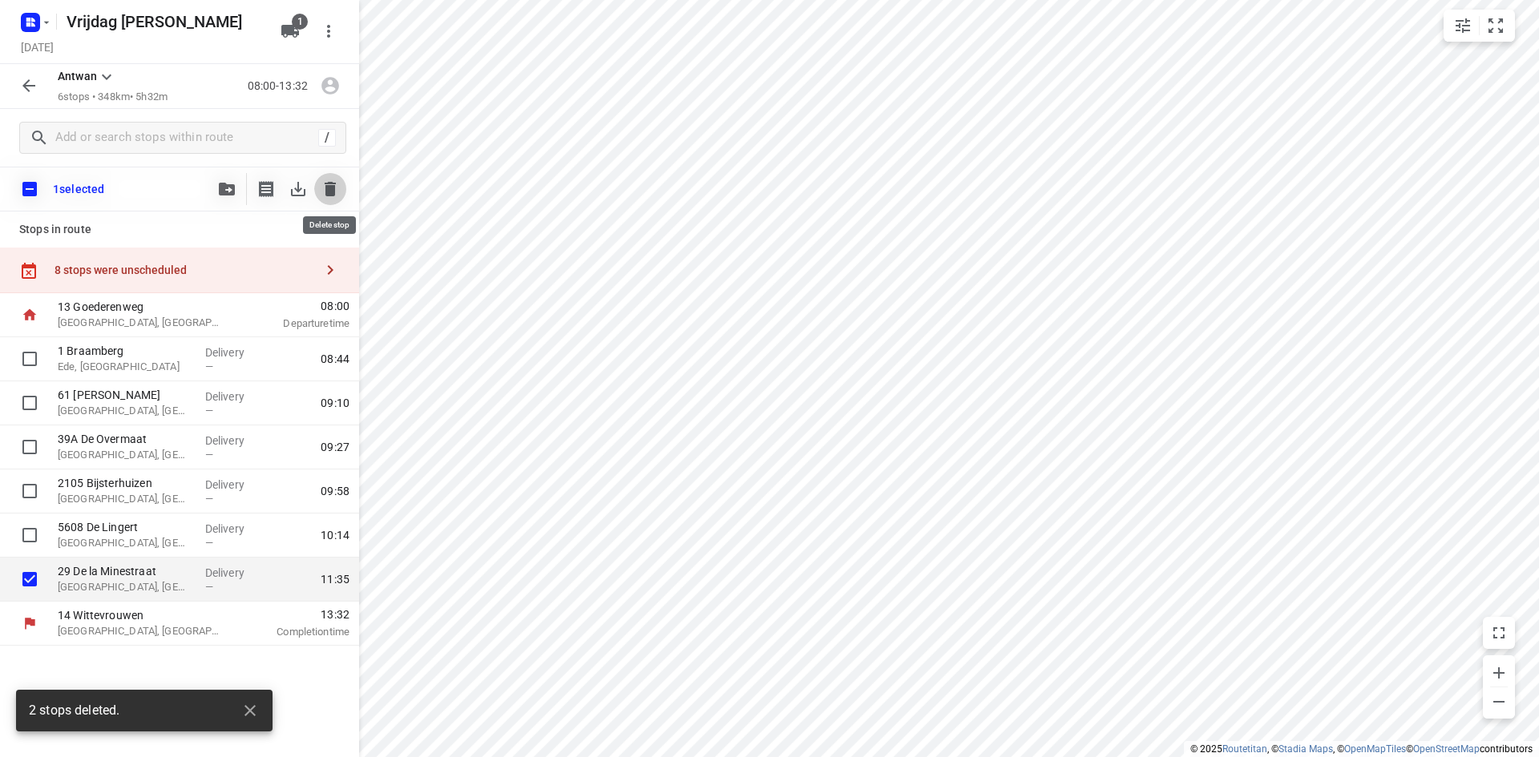
click at [327, 200] on button "button" at bounding box center [330, 189] width 32 height 32
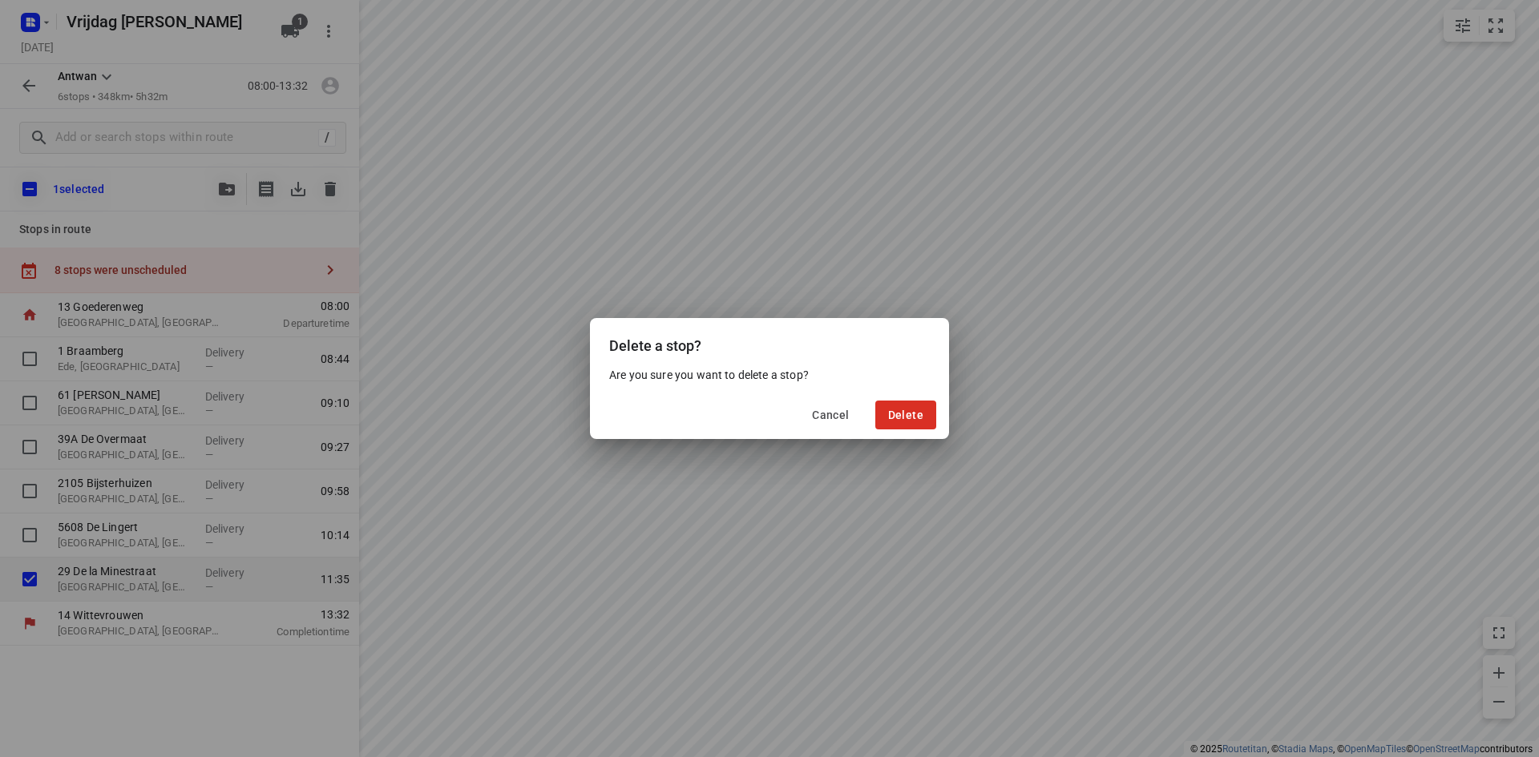
click at [940, 414] on div "Cancel Delete" at bounding box center [769, 415] width 359 height 48
click at [911, 417] on span "Delete" at bounding box center [905, 415] width 35 height 13
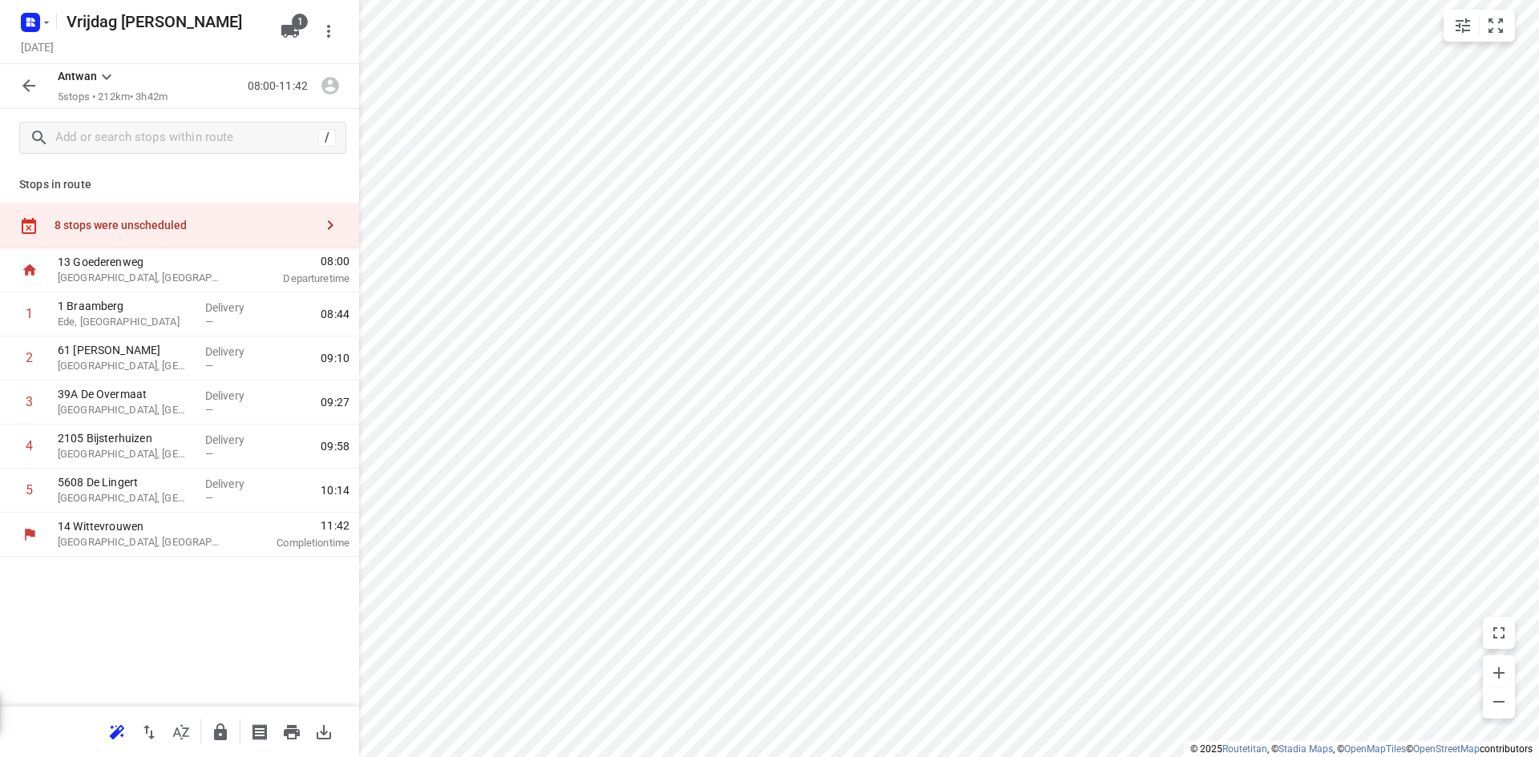
click at [282, 26] on icon "button" at bounding box center [290, 31] width 18 height 13
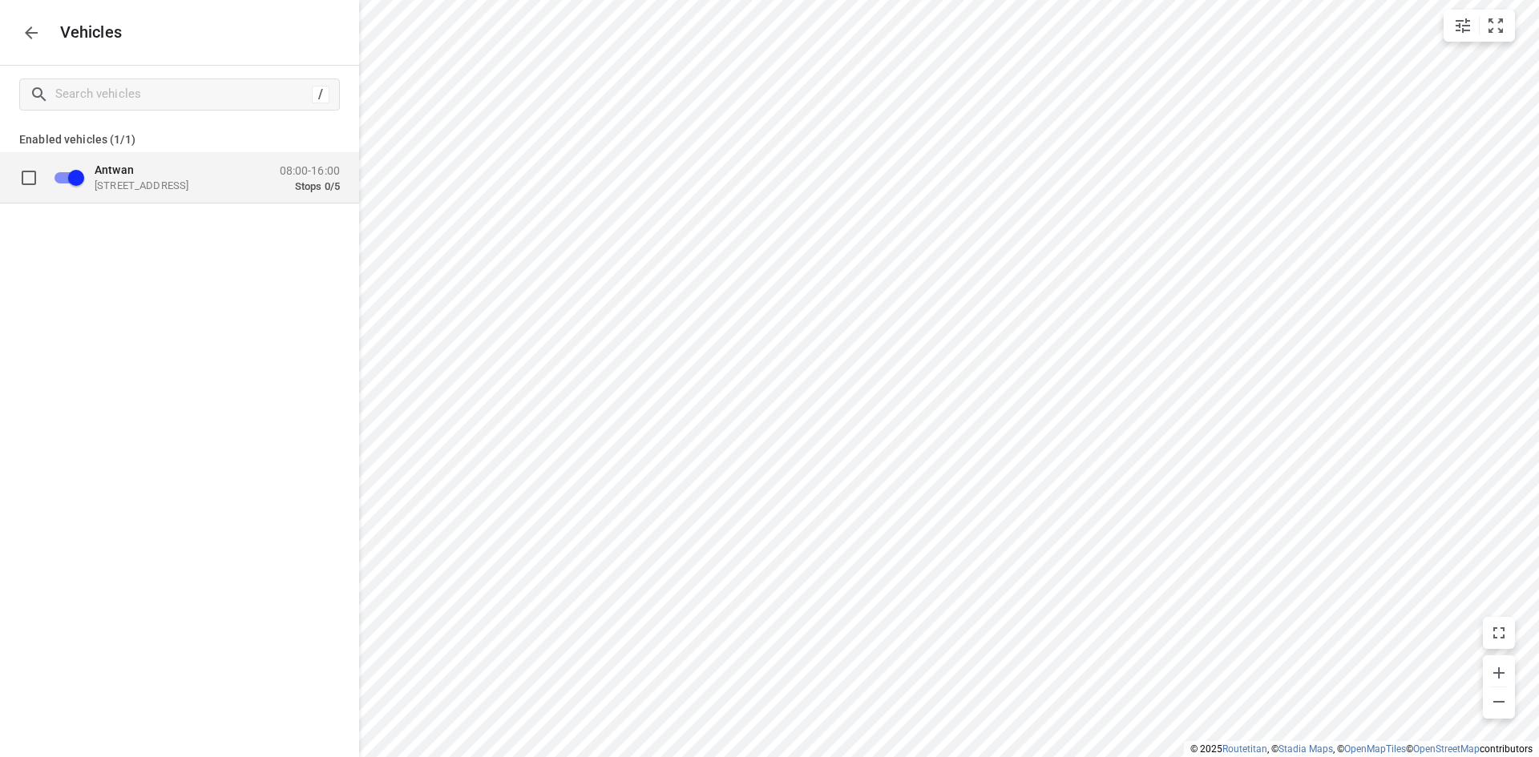
click at [323, 193] on div "Antwan [STREET_ADDRESS] 08:00-16:00 Stops 0/5" at bounding box center [192, 177] width 295 height 50
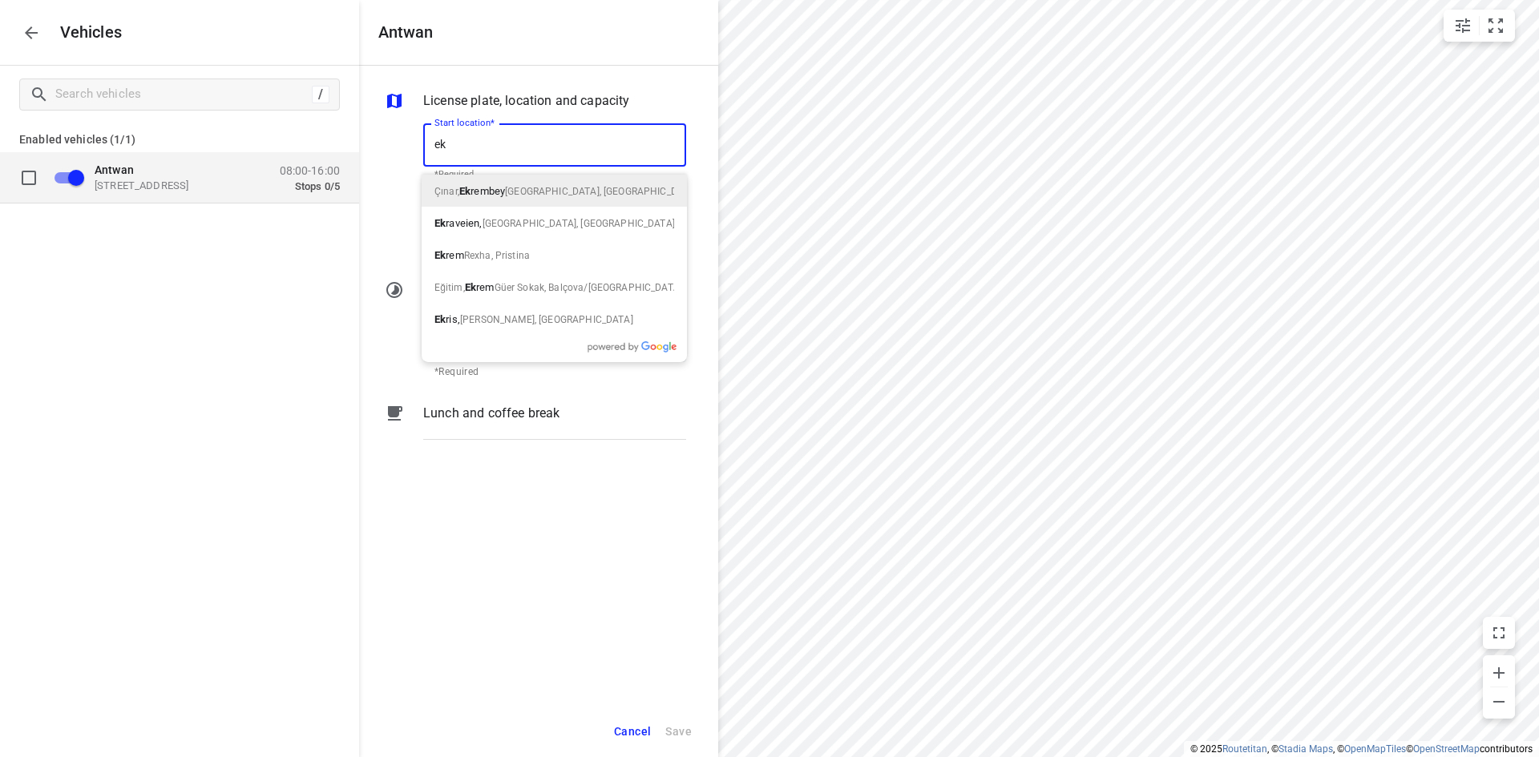
type input "e"
type input "k"
type input "e"
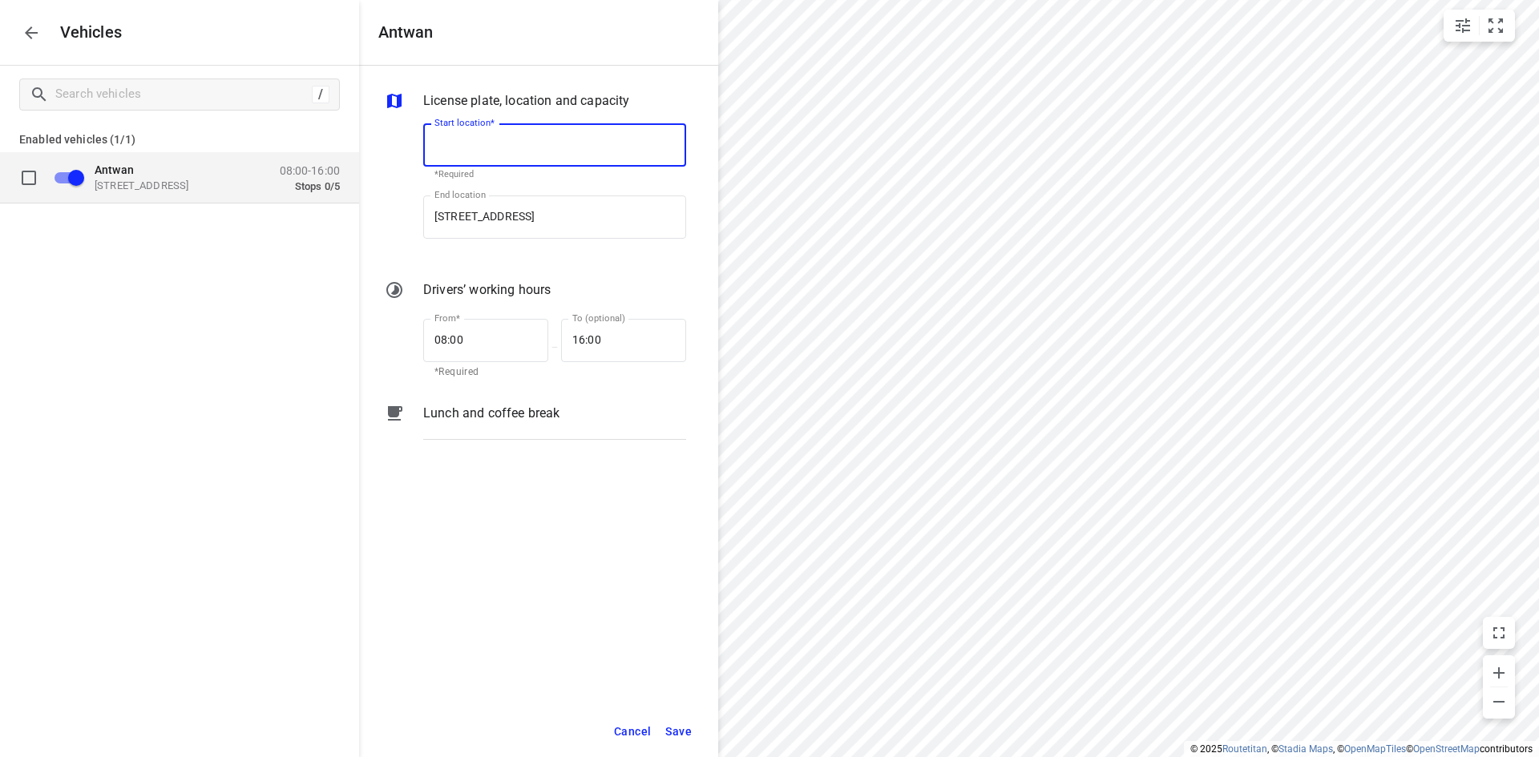
type input "k"
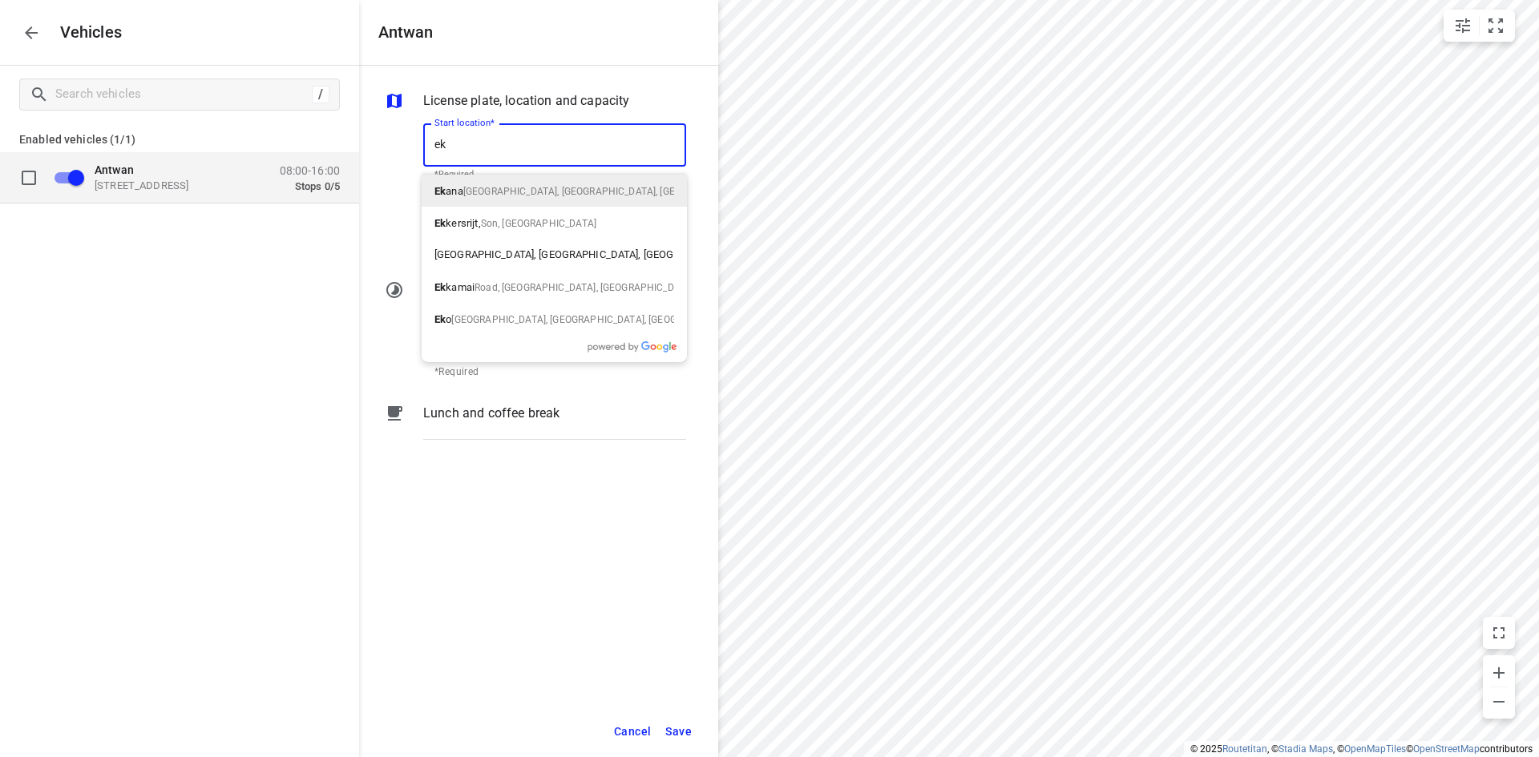
type input "[STREET_ADDRESS]"
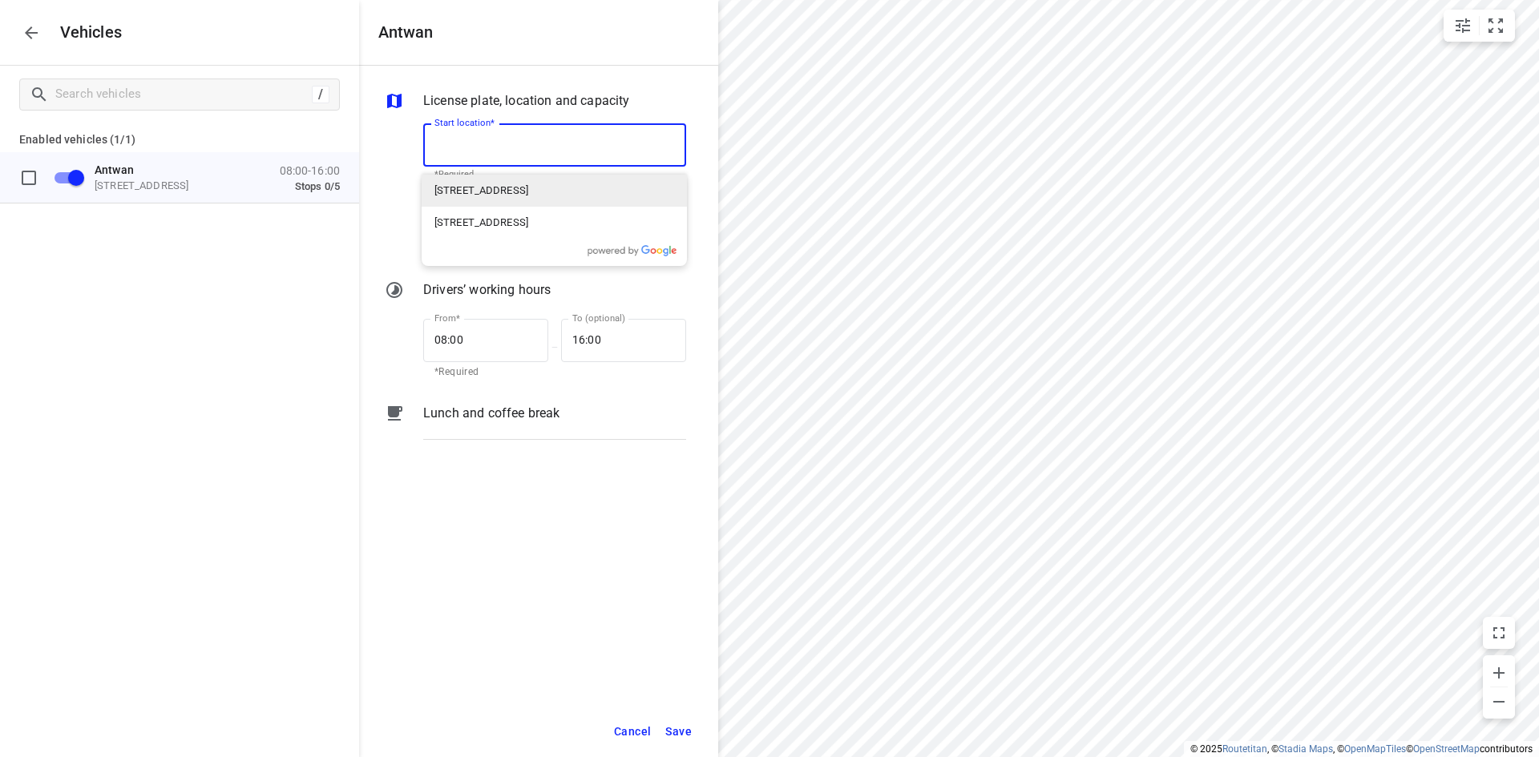
click at [353, 239] on div "Antwan [STREET_ADDRESS] 08:00-16:00 Stops 0/5" at bounding box center [179, 201] width 359 height 99
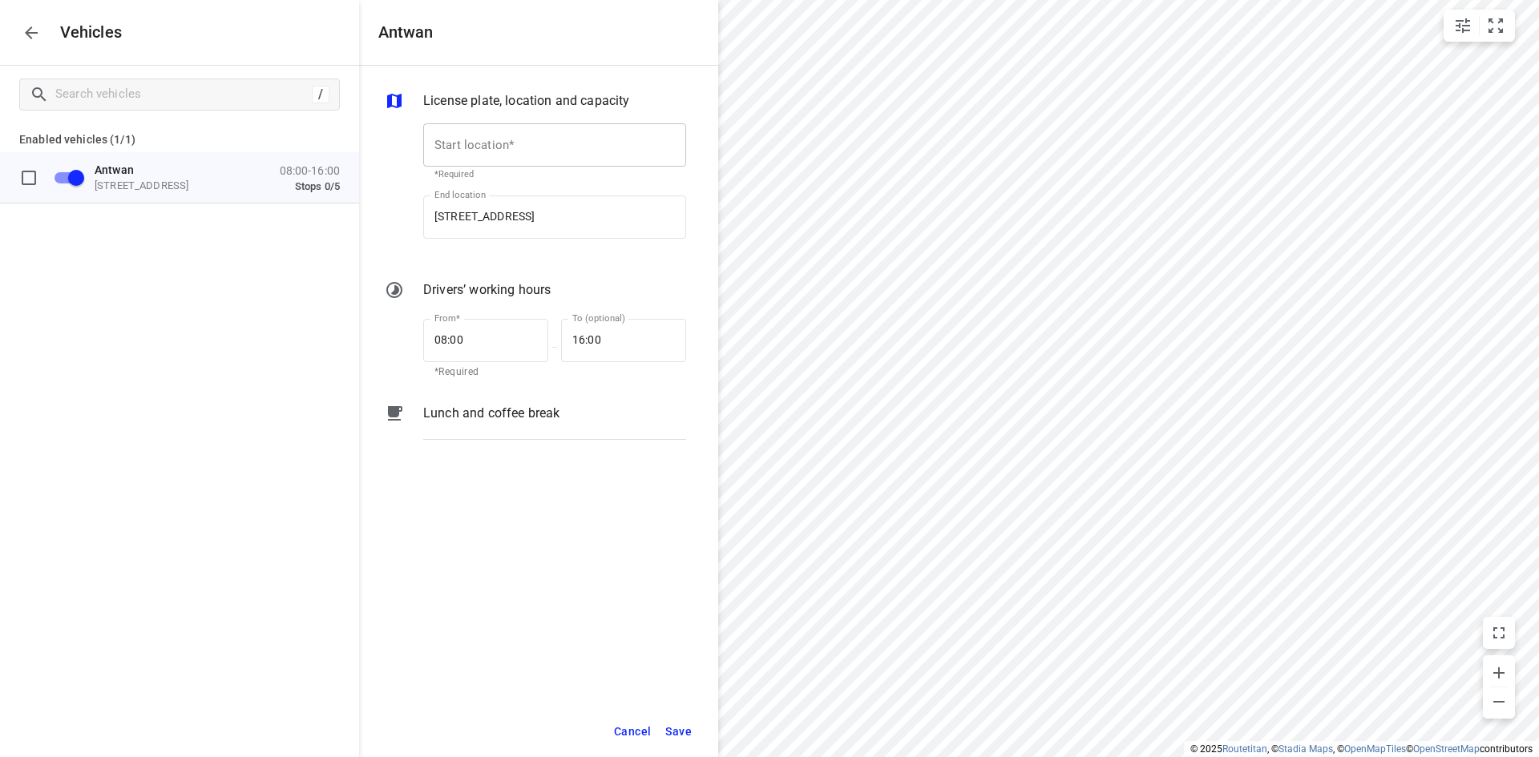
click at [513, 151] on input "Start location*" at bounding box center [554, 144] width 263 height 43
click at [483, 221] on input "[STREET_ADDRESS]" at bounding box center [554, 217] width 263 height 43
click at [483, 220] on input "[STREET_ADDRESS]" at bounding box center [554, 217] width 263 height 43
click at [508, 130] on input "Start location*" at bounding box center [554, 144] width 263 height 43
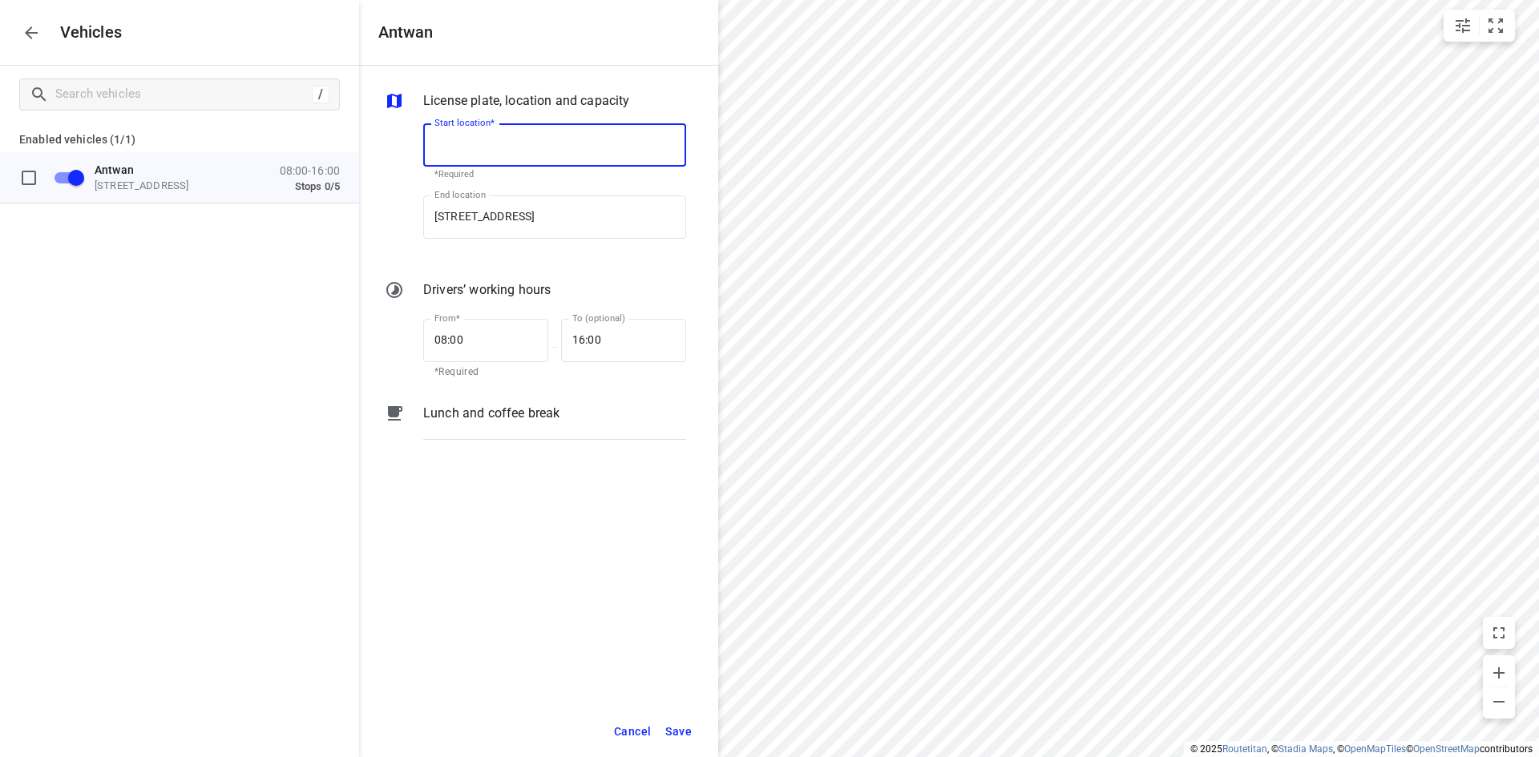
paste input "[STREET_ADDRESS]"
type input "[STREET_ADDRESS]"
click at [360, 292] on div "License plate, location and capacity Start location* Start location* *Required …" at bounding box center [538, 386] width 359 height 640
click at [513, 131] on input "Start location*" at bounding box center [554, 144] width 263 height 43
paste input "[STREET_ADDRESS]"
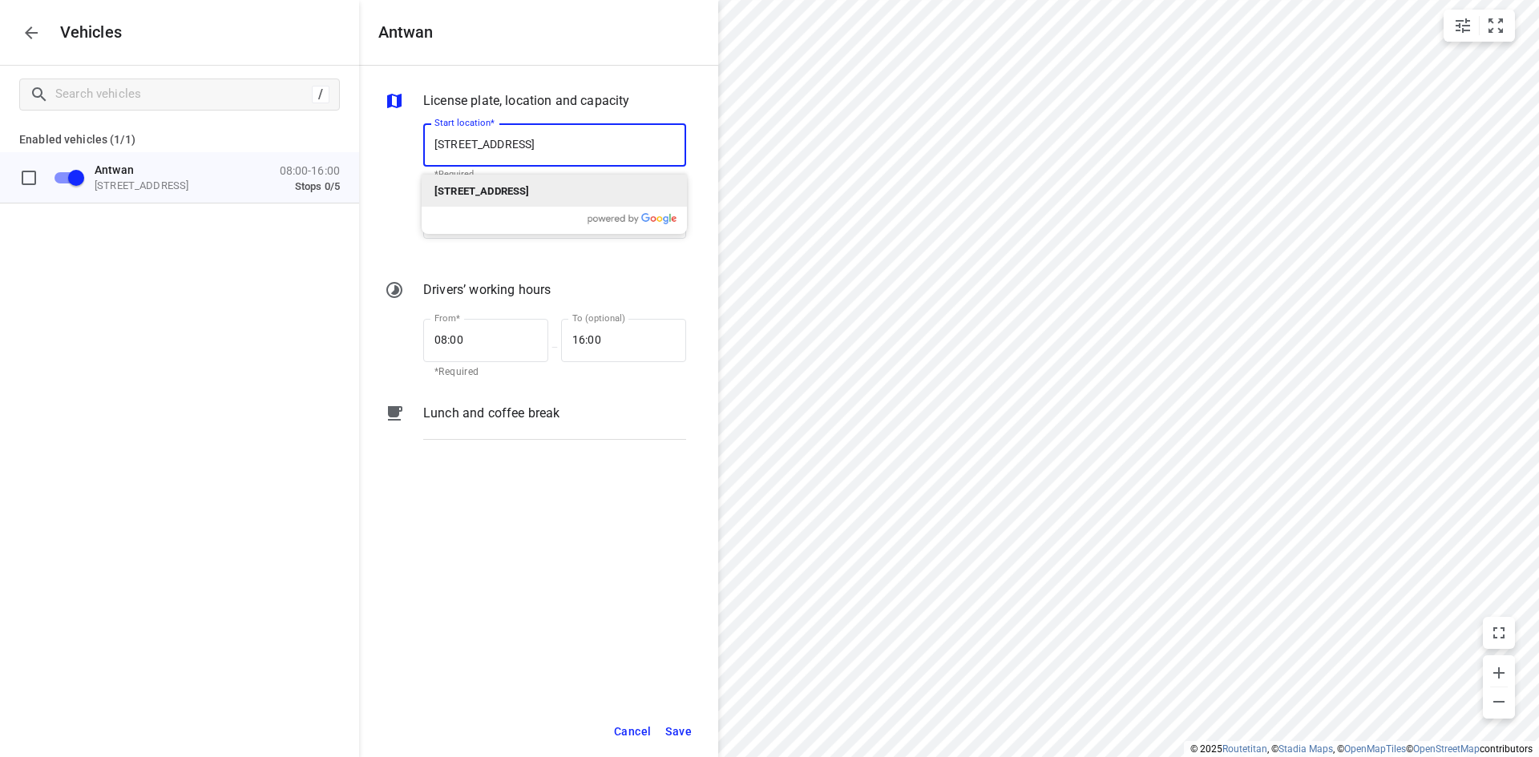
click at [554, 204] on div "[STREET_ADDRESS]" at bounding box center [554, 191] width 265 height 32
type input "[STREET_ADDRESS]"
click at [309, 303] on div "/ Enabled vehicles (1/1) Antwan [STREET_ADDRESS] 08:00-16:00 Stops 0/5" at bounding box center [179, 444] width 359 height 757
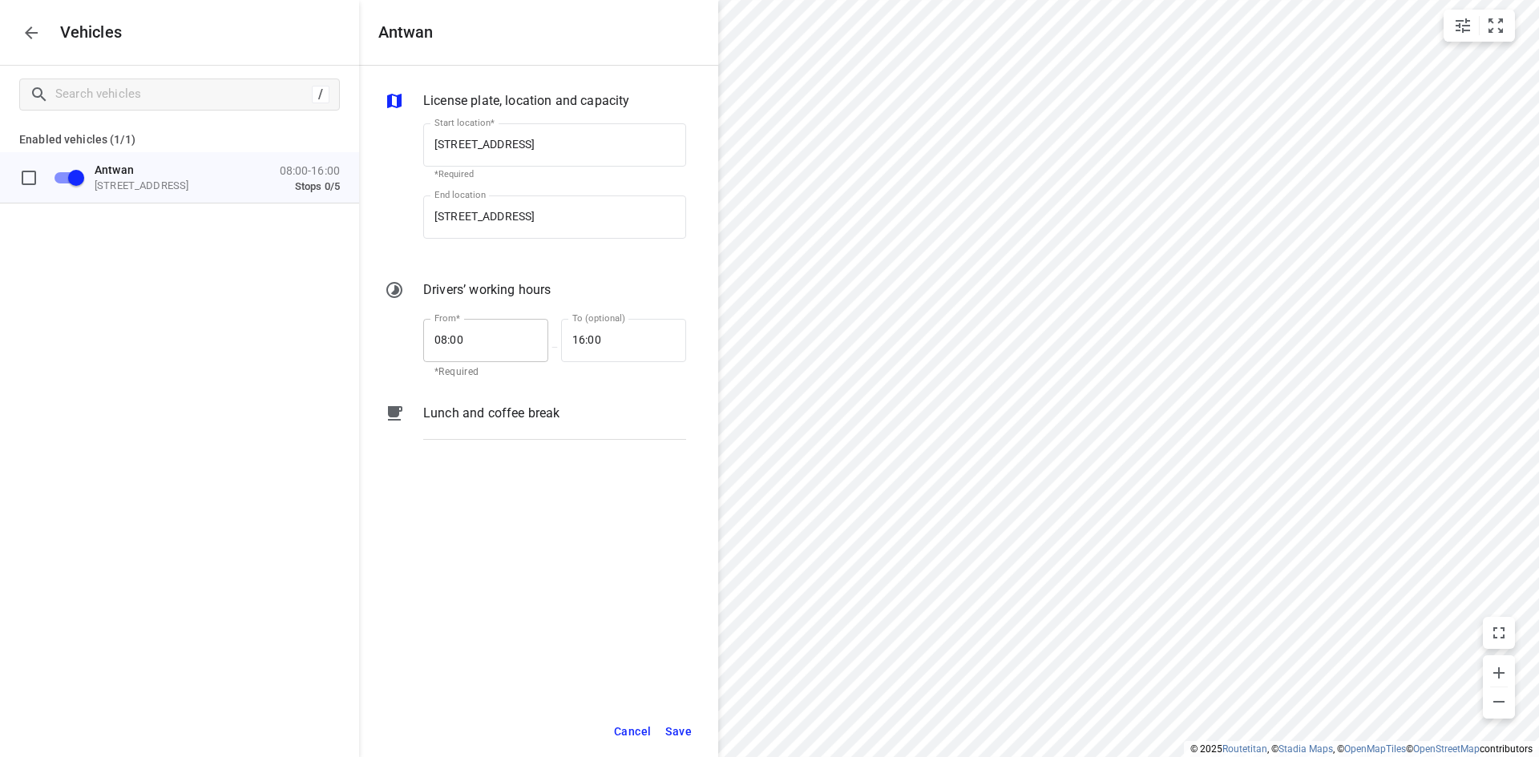
drag, startPoint x: 417, startPoint y: 343, endPoint x: 469, endPoint y: 340, distance: 52.2
click at [451, 343] on div "From* 08:00 From* *Required — To (optional) 16:00 To (optional)" at bounding box center [555, 346] width 276 height 75
click at [469, 340] on input "08:00" at bounding box center [476, 340] width 107 height 43
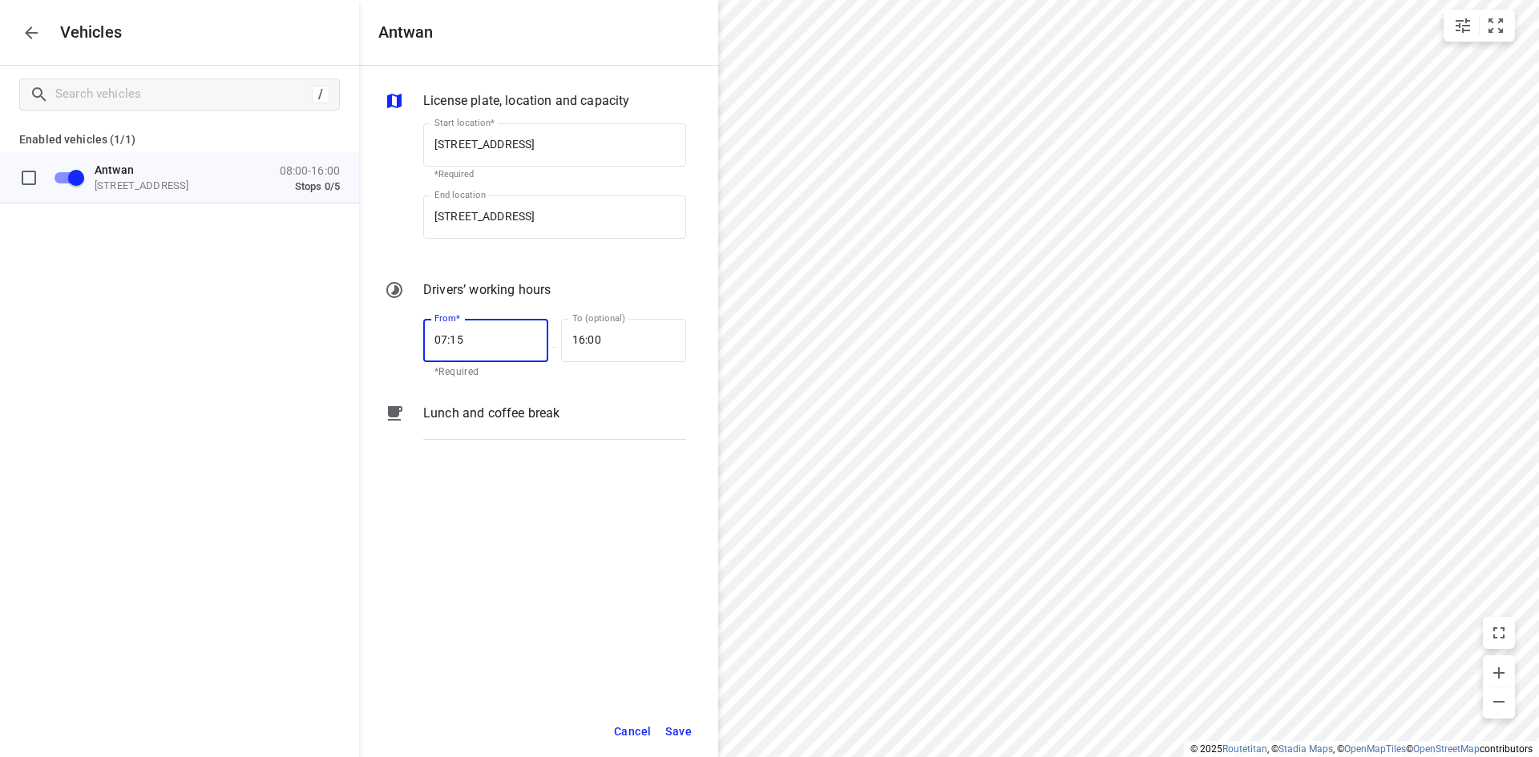
type input "07:15"
type input "16:45"
drag, startPoint x: 653, startPoint y: 738, endPoint x: 676, endPoint y: 668, distance: 74.3
click at [676, 668] on div "License plate, location and capacity Start location* [STREET_ADDRESS] Start loc…" at bounding box center [538, 412] width 359 height 692
click at [678, 745] on button "Save" at bounding box center [678, 732] width 41 height 33
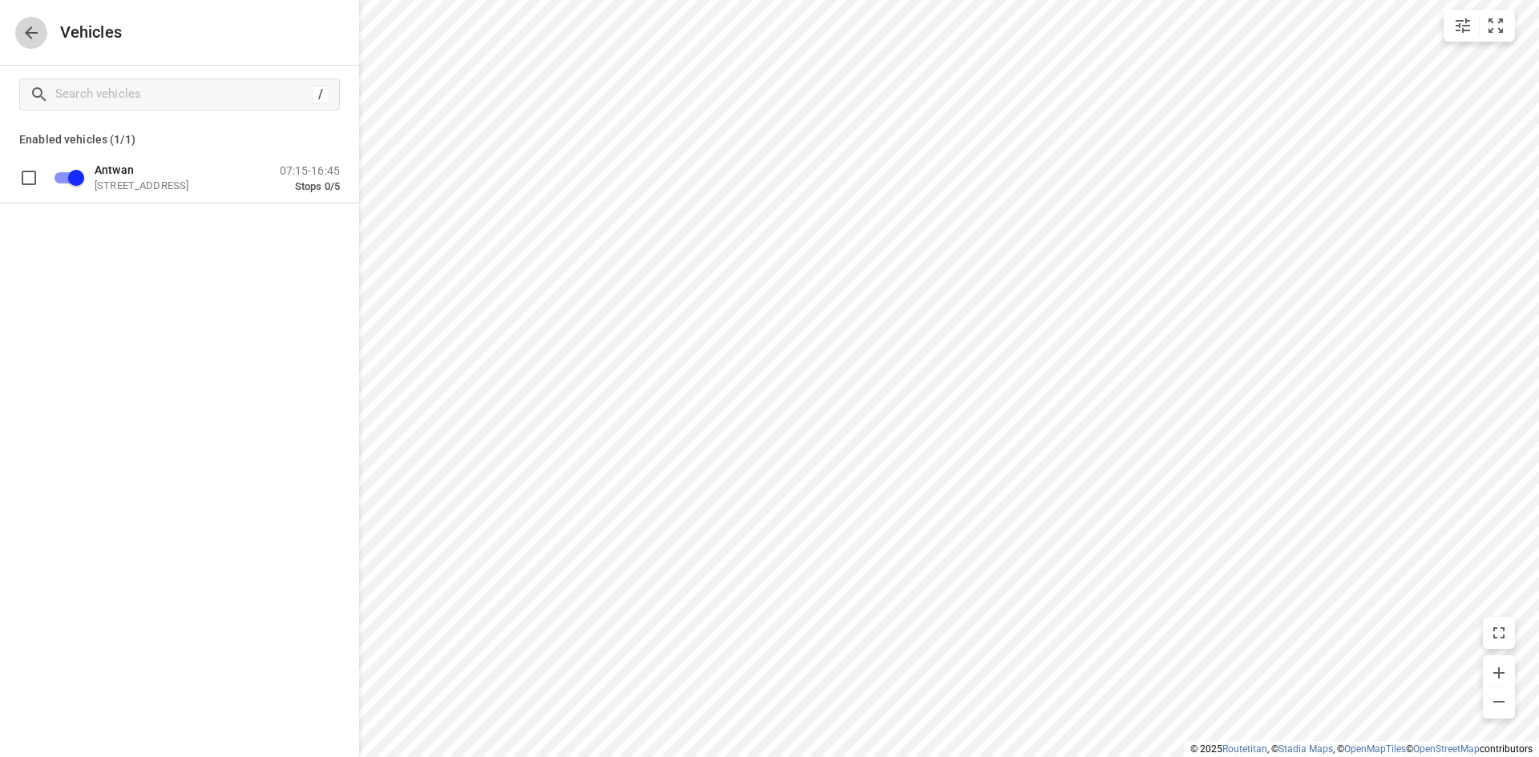
click at [26, 31] on icon "button" at bounding box center [31, 32] width 13 height 13
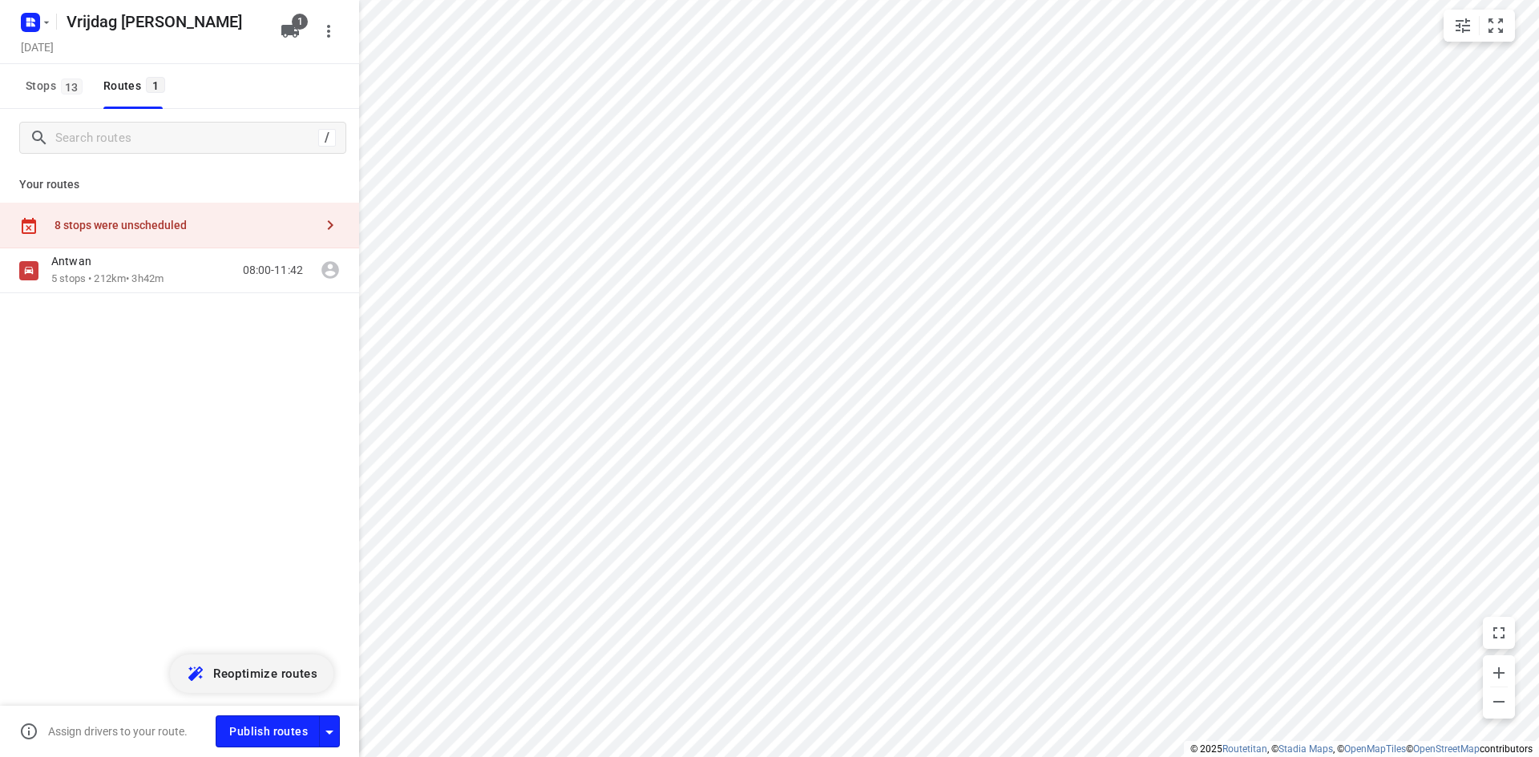
click at [245, 659] on button "Reoptimize routes" at bounding box center [251, 674] width 163 height 38
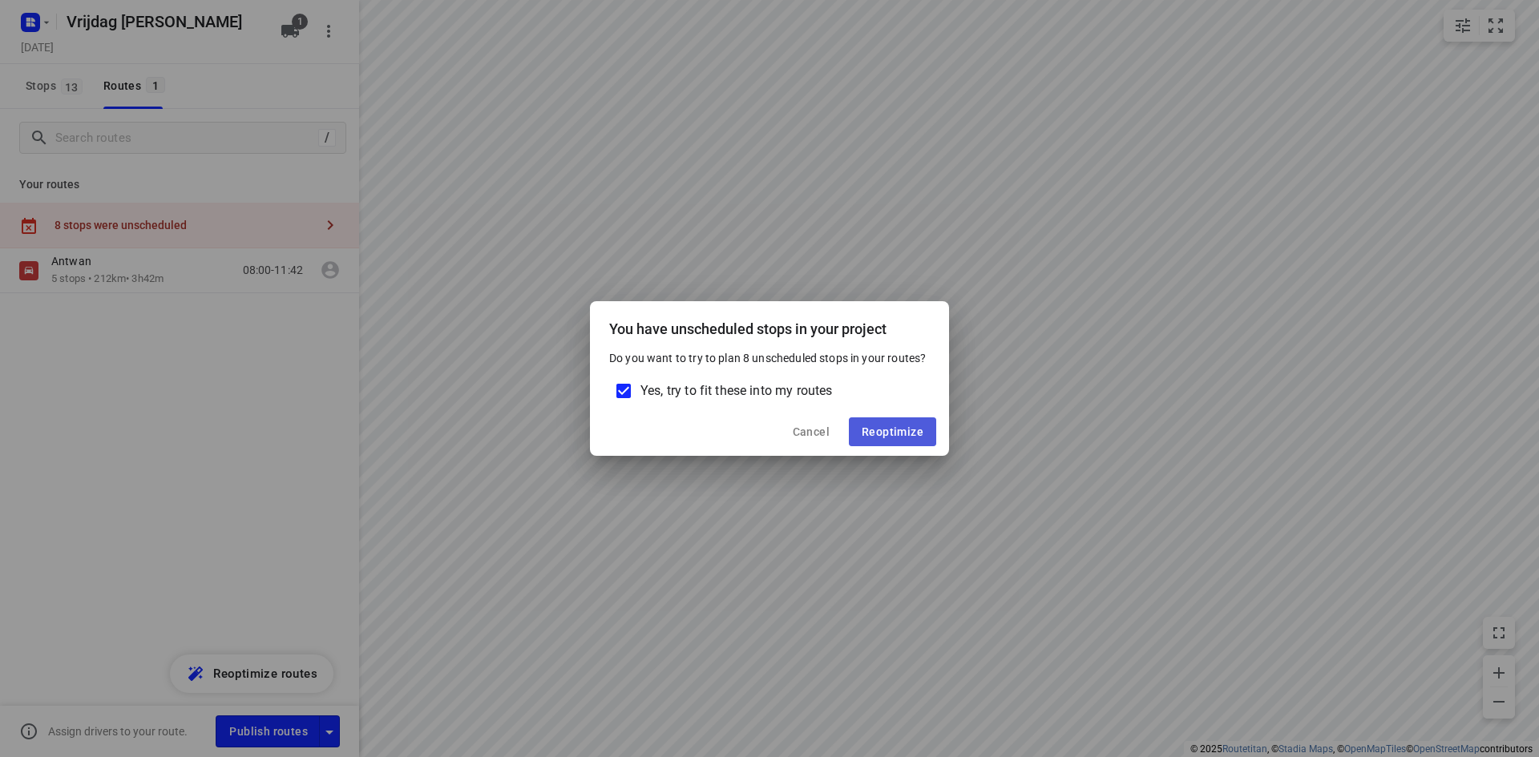
click at [890, 422] on button "Reoptimize" at bounding box center [892, 432] width 87 height 29
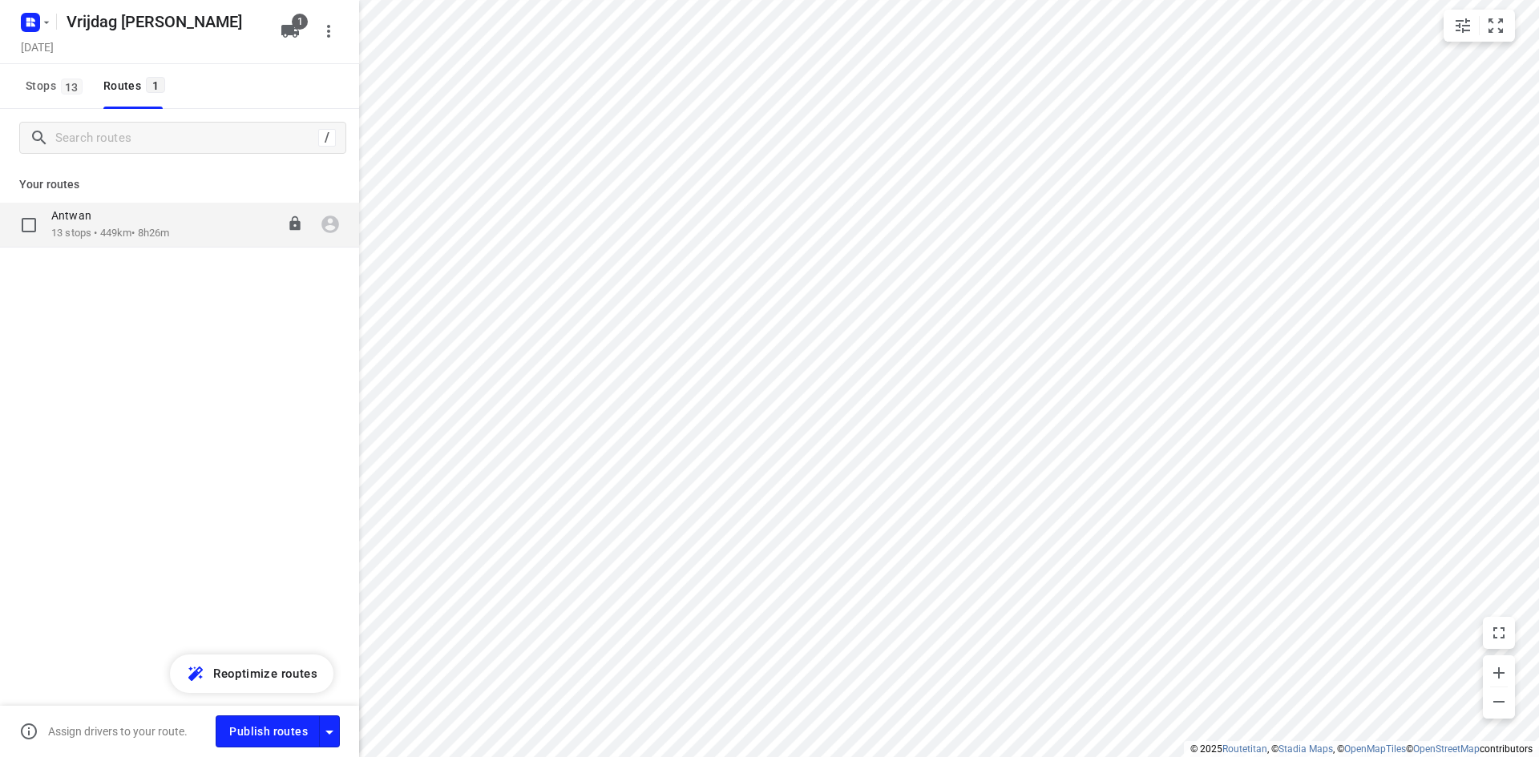
click at [139, 229] on p "13 stops • 449km • 8h26m" at bounding box center [110, 233] width 118 height 15
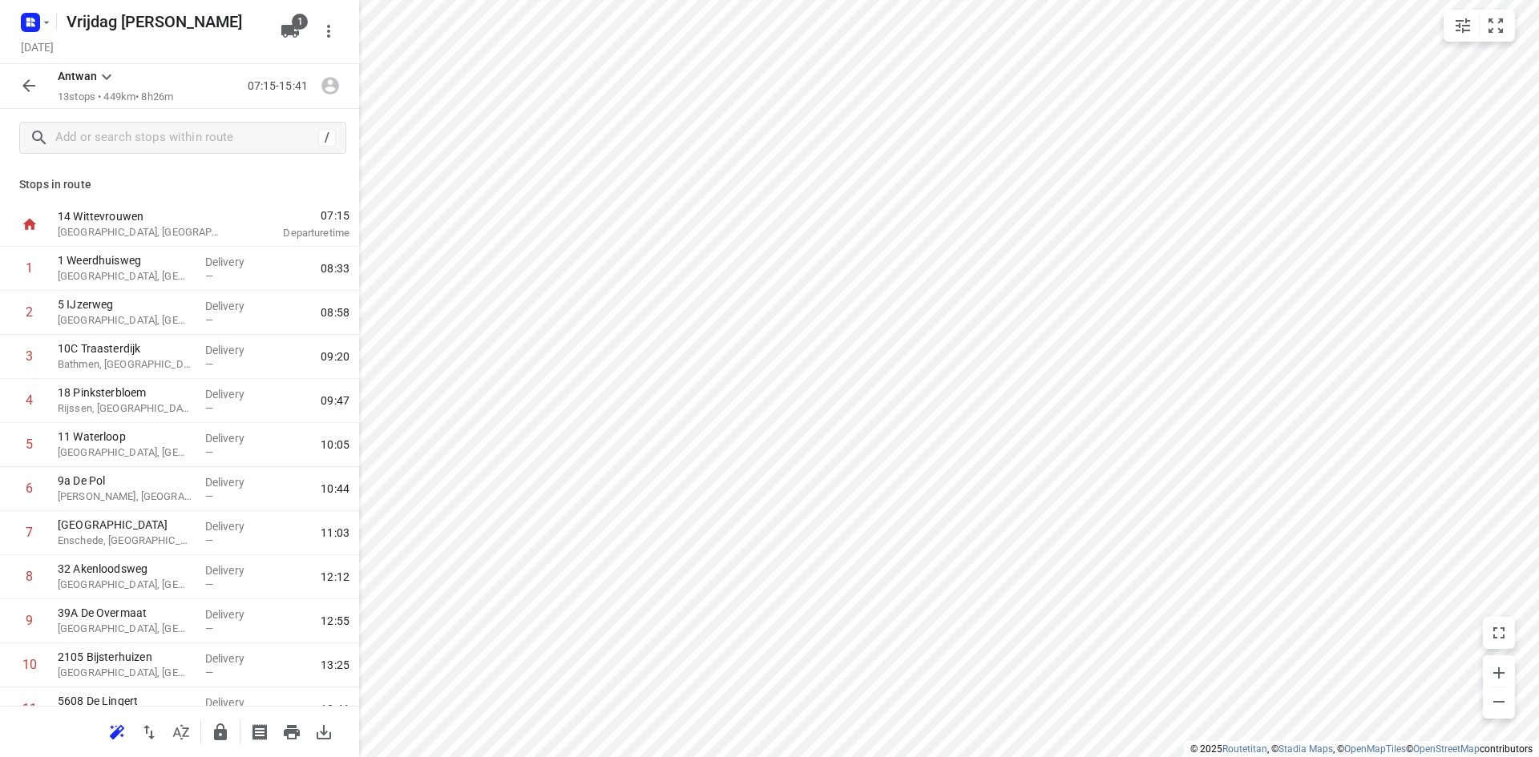
click at [208, 191] on p "Stops in route" at bounding box center [179, 184] width 321 height 17
click at [261, 172] on div "Stops in route 14 [GEOGRAPHIC_DATA] [GEOGRAPHIC_DATA], [GEOGRAPHIC_DATA] 07:15 …" at bounding box center [179, 436] width 359 height 539
click at [147, 285] on div "1 Weerdhuisweg [GEOGRAPHIC_DATA], [GEOGRAPHIC_DATA]" at bounding box center [124, 269] width 147 height 44
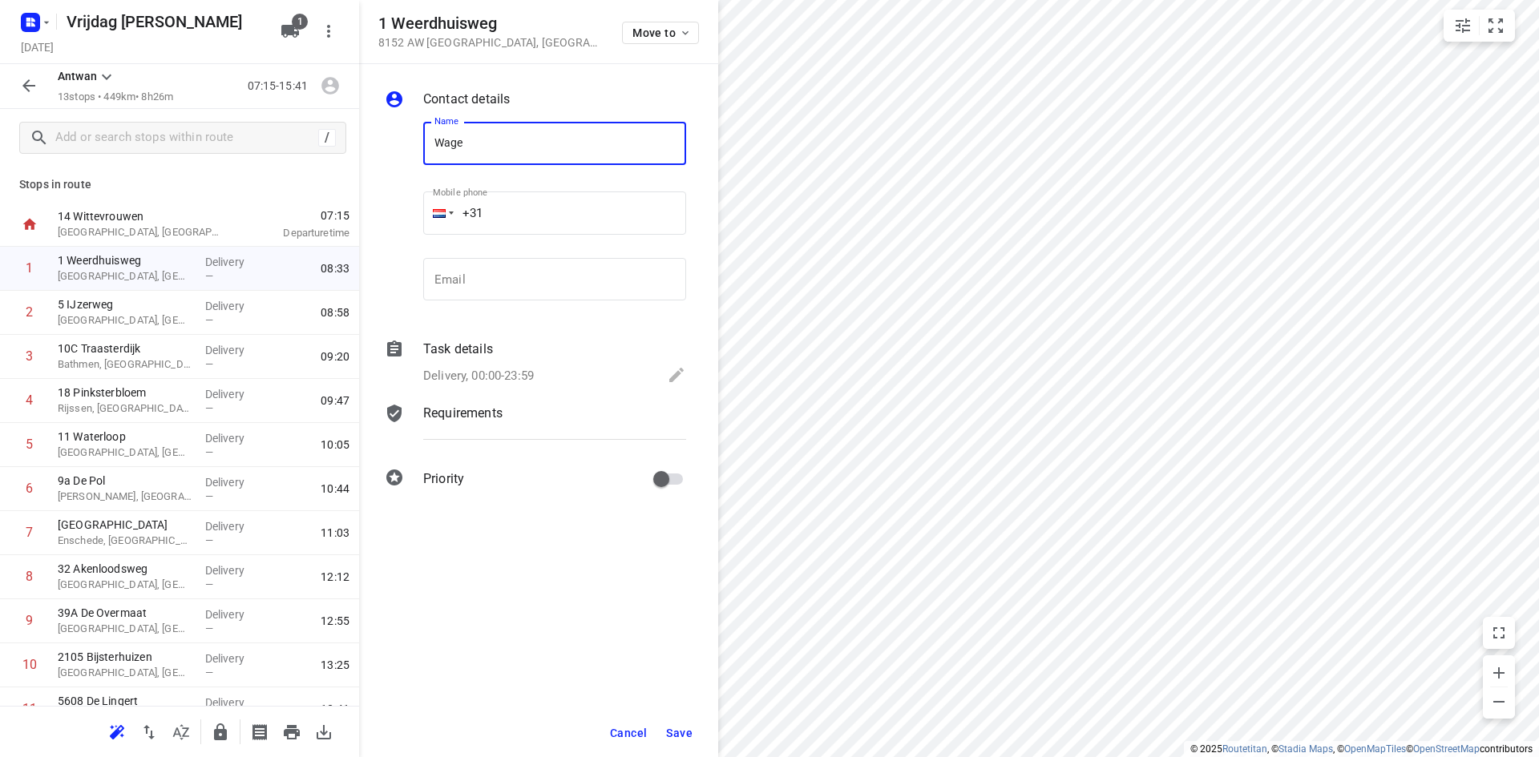
type input "Wagemans Wonen"
click at [513, 283] on input "email" at bounding box center [554, 279] width 263 height 43
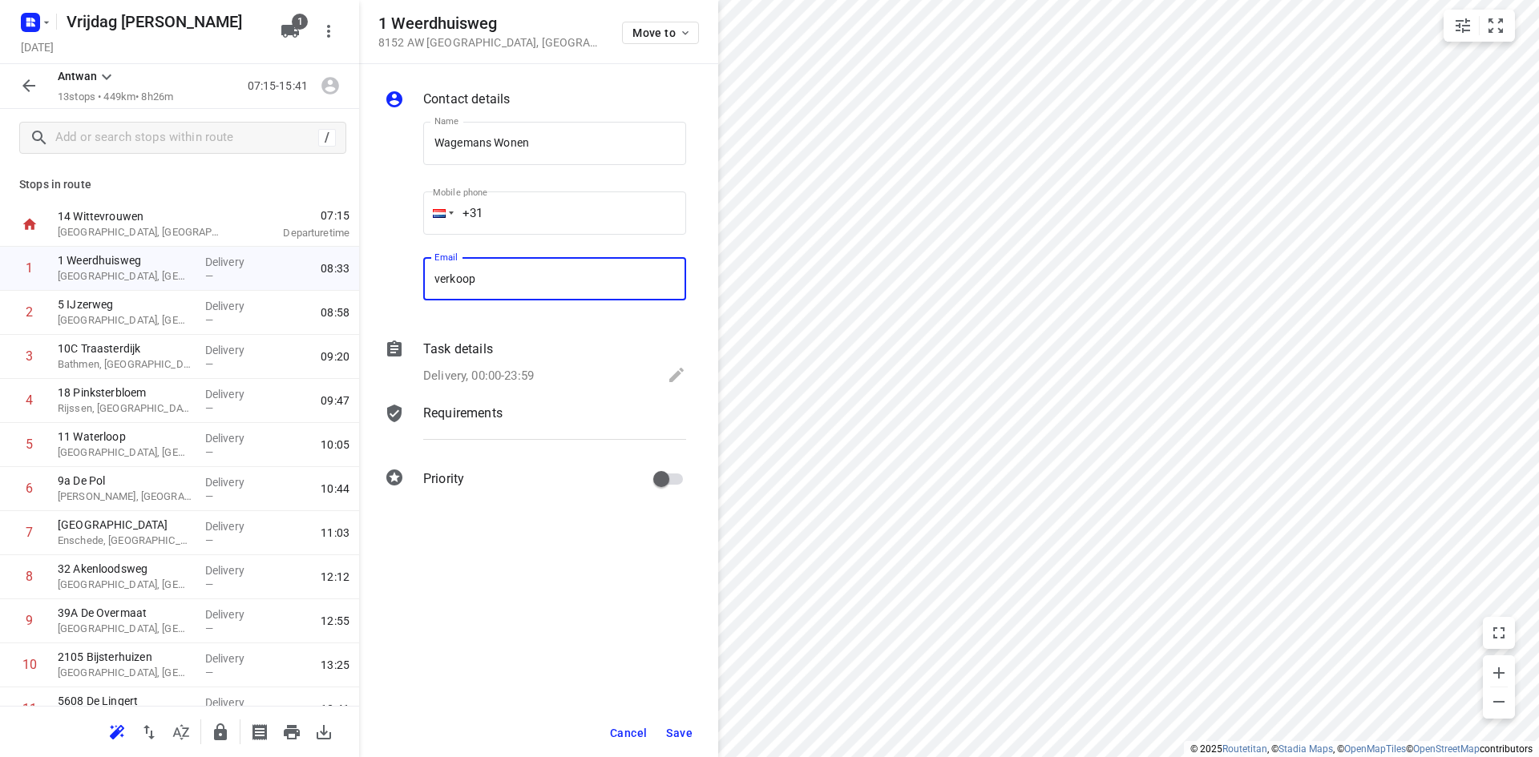
type input "[EMAIL_ADDRESS][DOMAIN_NAME]"
click at [690, 720] on button "Save" at bounding box center [679, 733] width 39 height 29
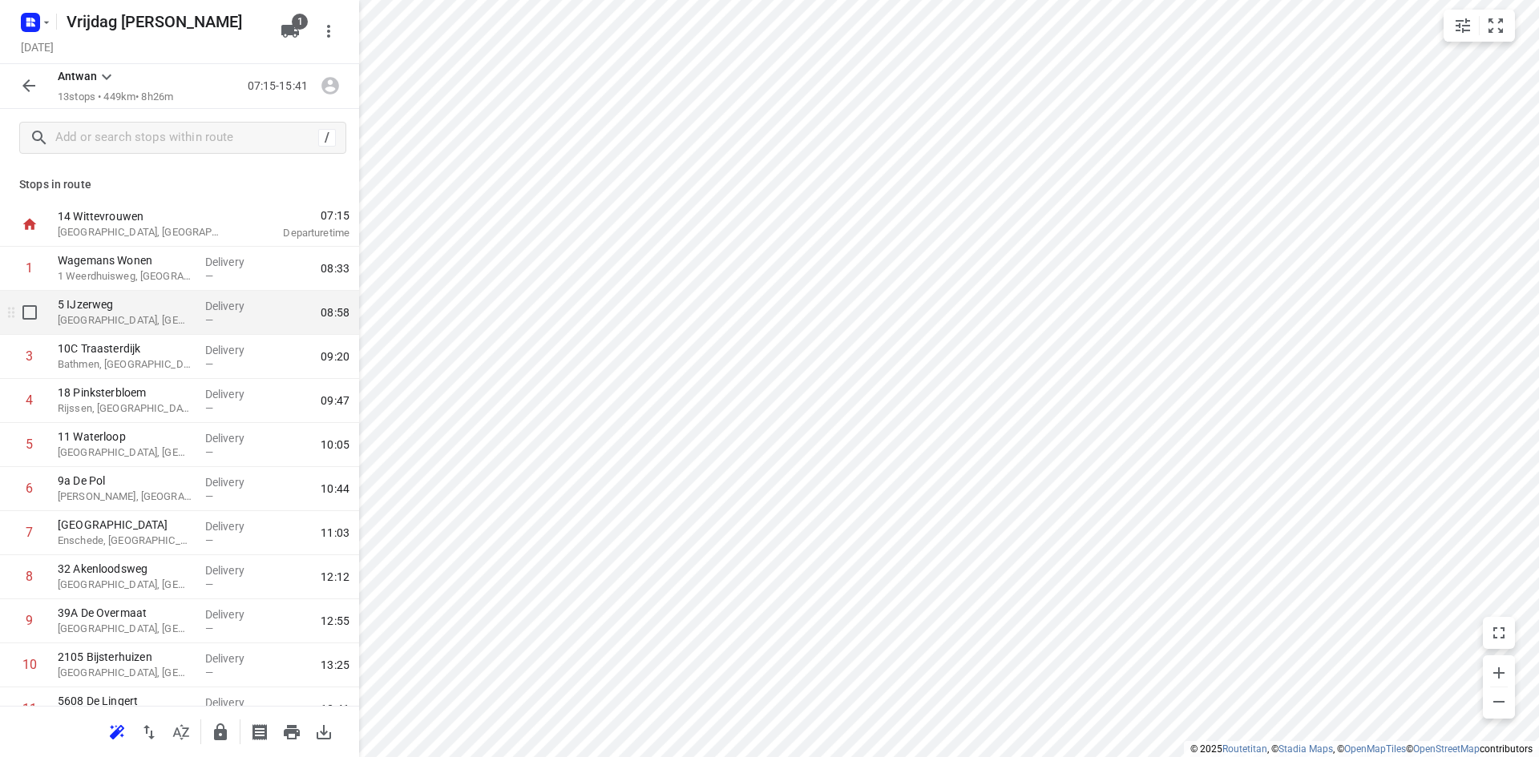
click at [199, 312] on div "Delivery —" at bounding box center [235, 313] width 72 height 44
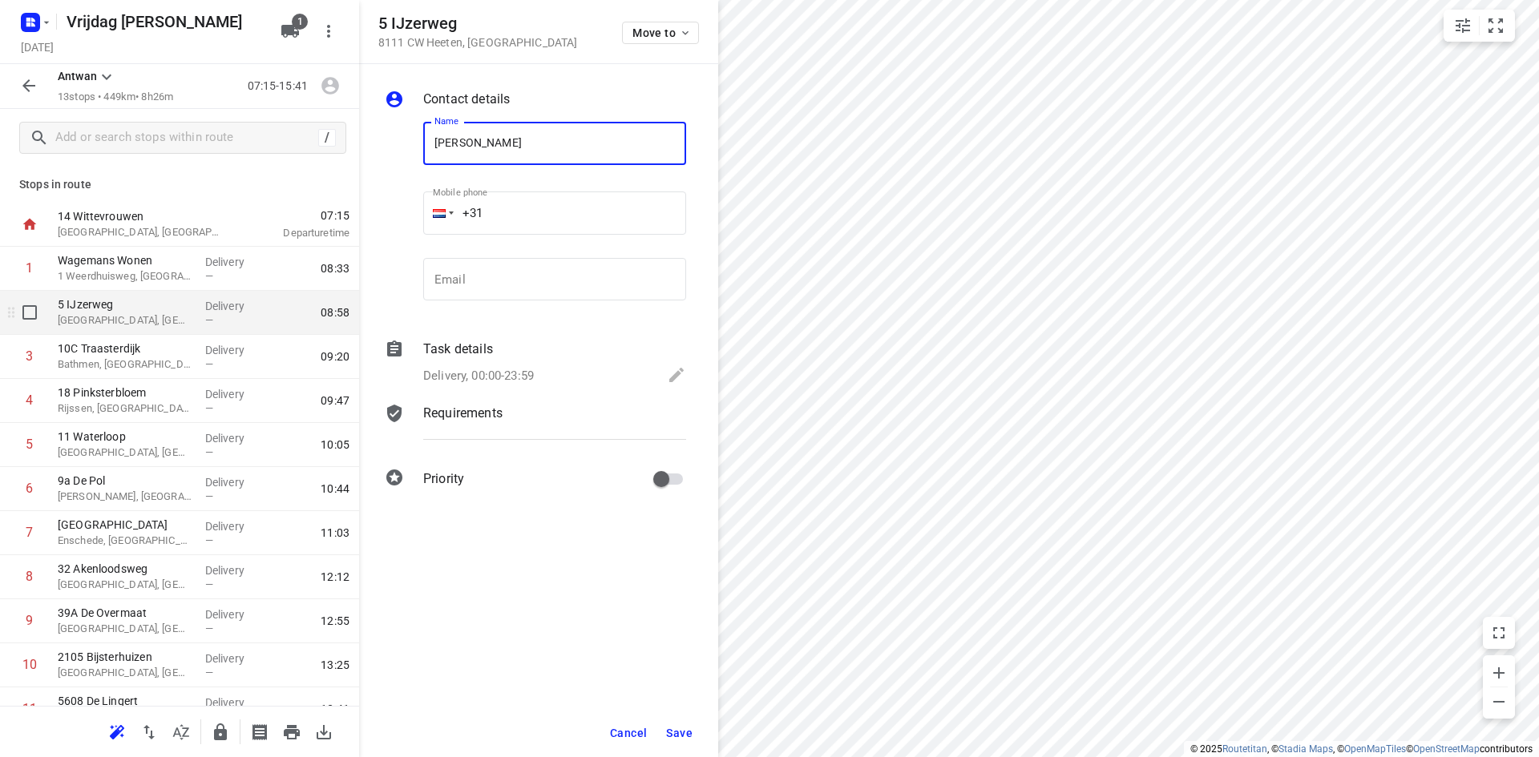
type input "[PERSON_NAME]"
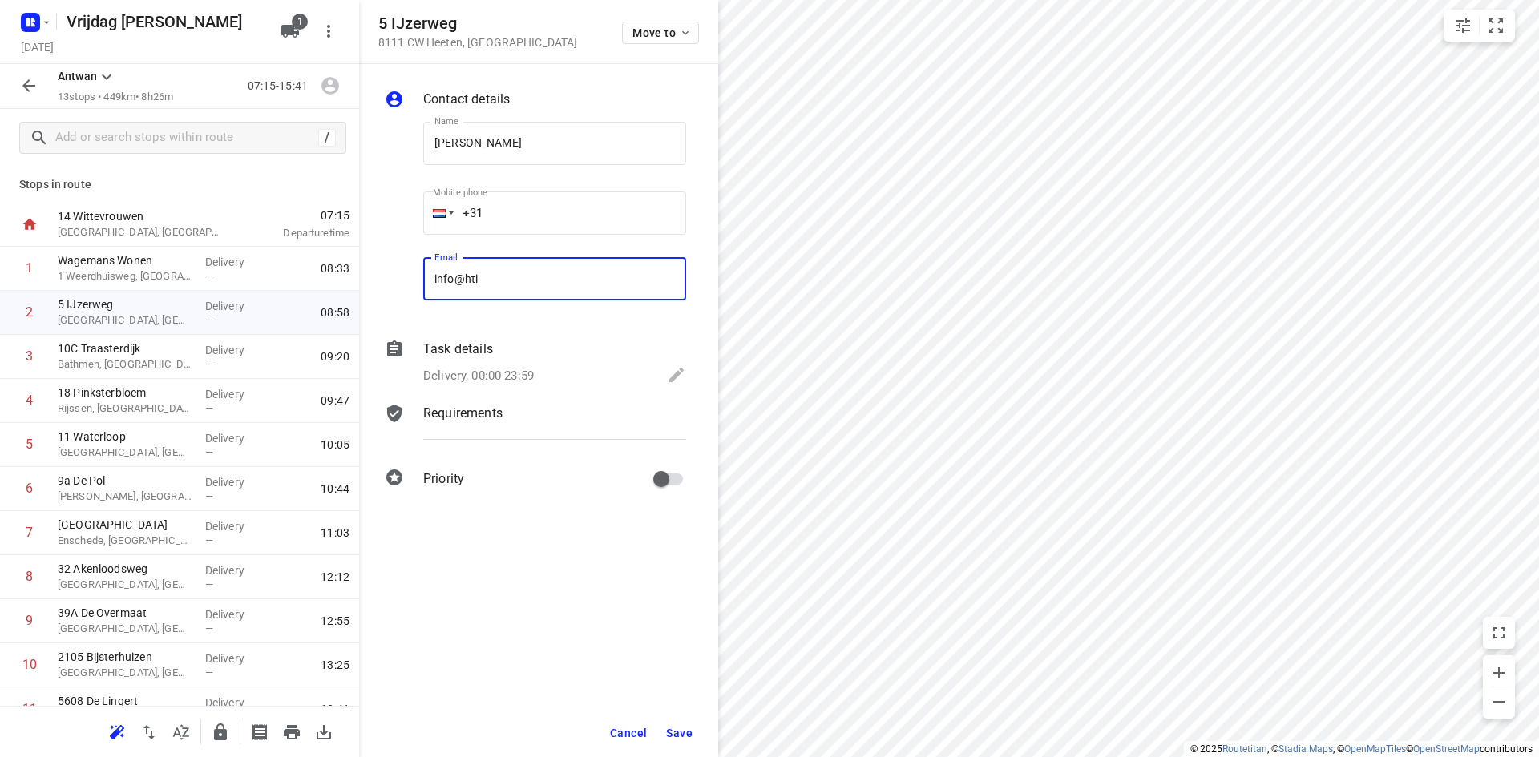
type input "[EMAIL_ADDRESS][DOMAIN_NAME]"
click at [681, 744] on button "Save" at bounding box center [679, 733] width 39 height 29
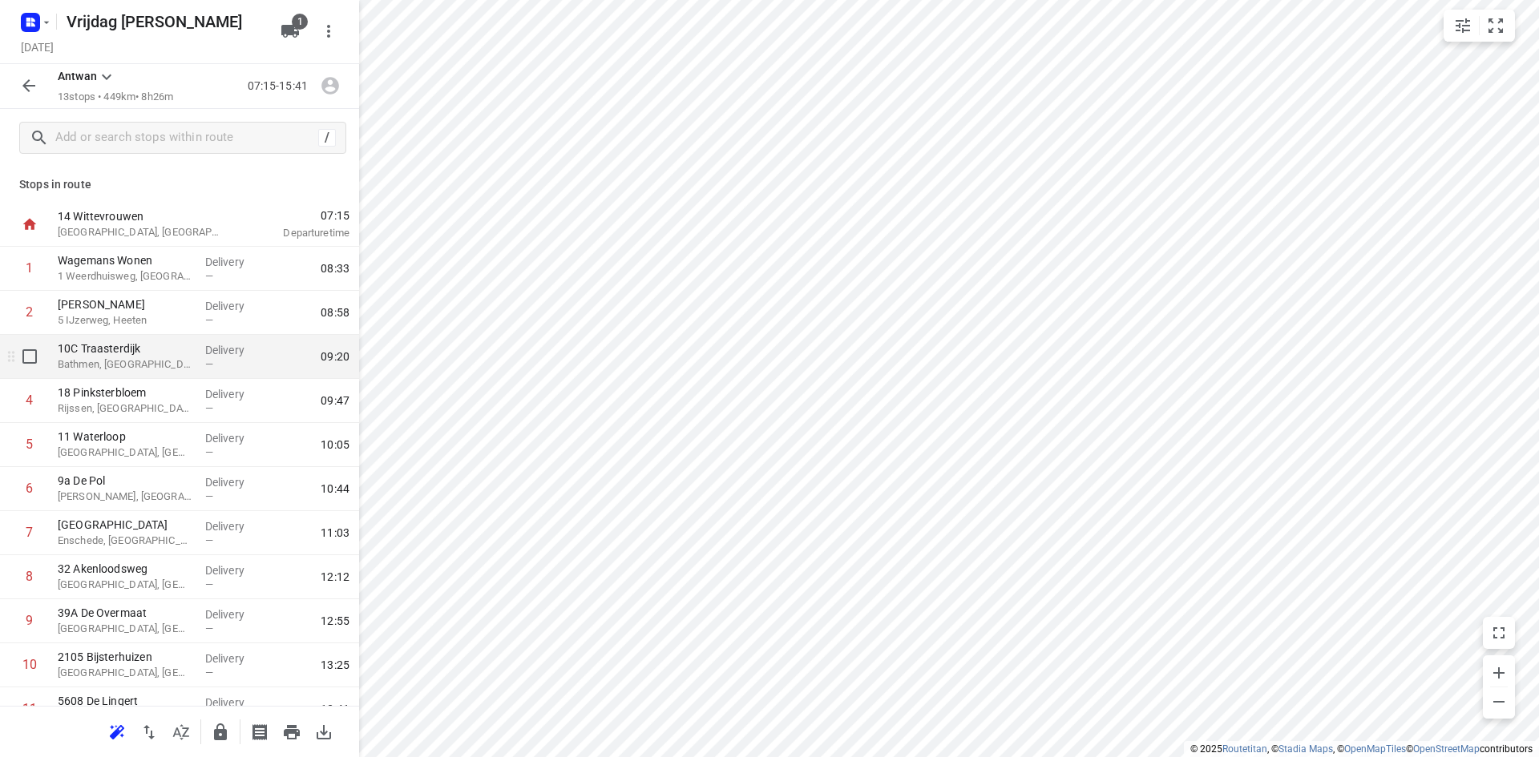
click at [127, 372] on p "Bathmen, [GEOGRAPHIC_DATA]" at bounding box center [125, 365] width 135 height 16
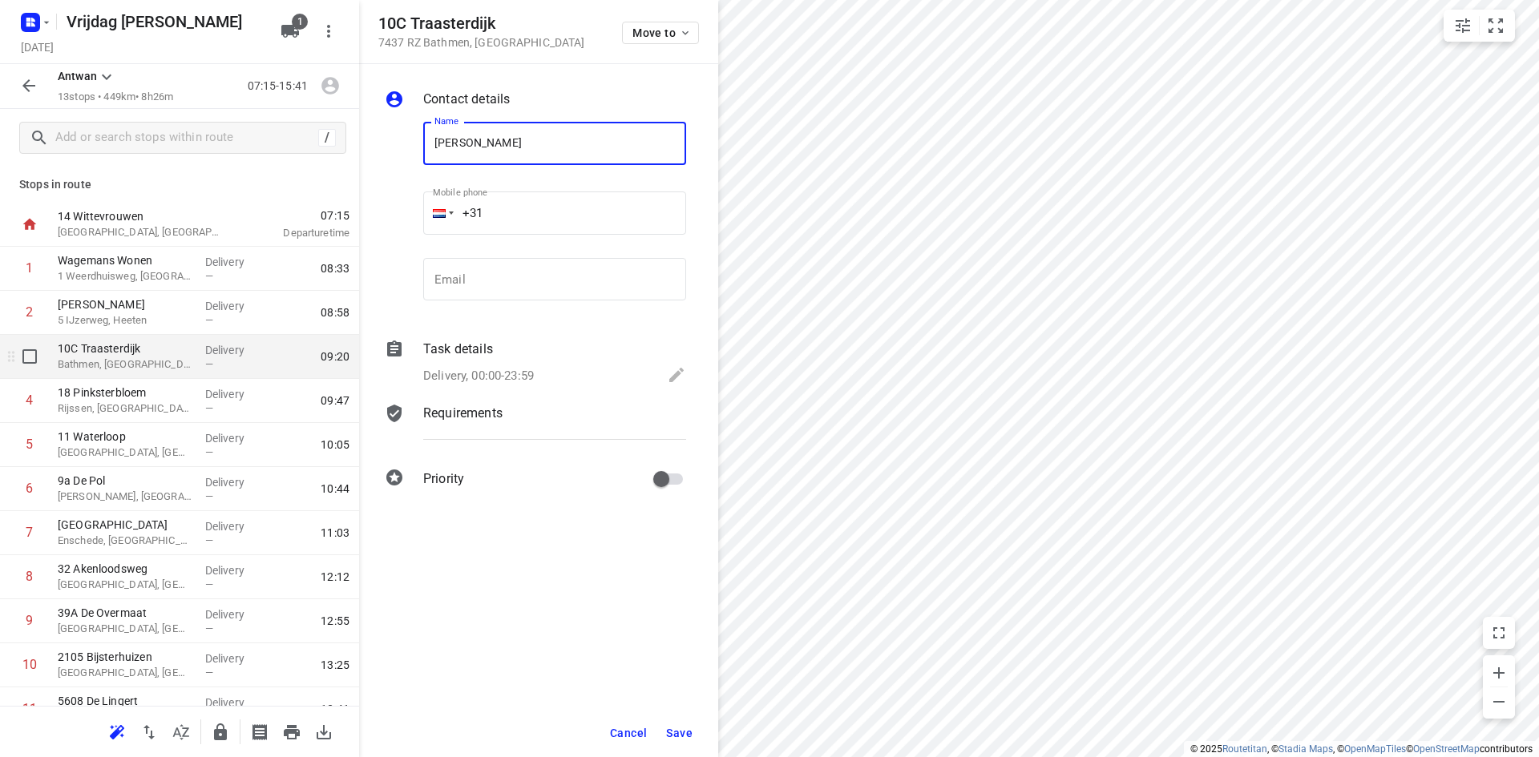
type input "[PERSON_NAME]"
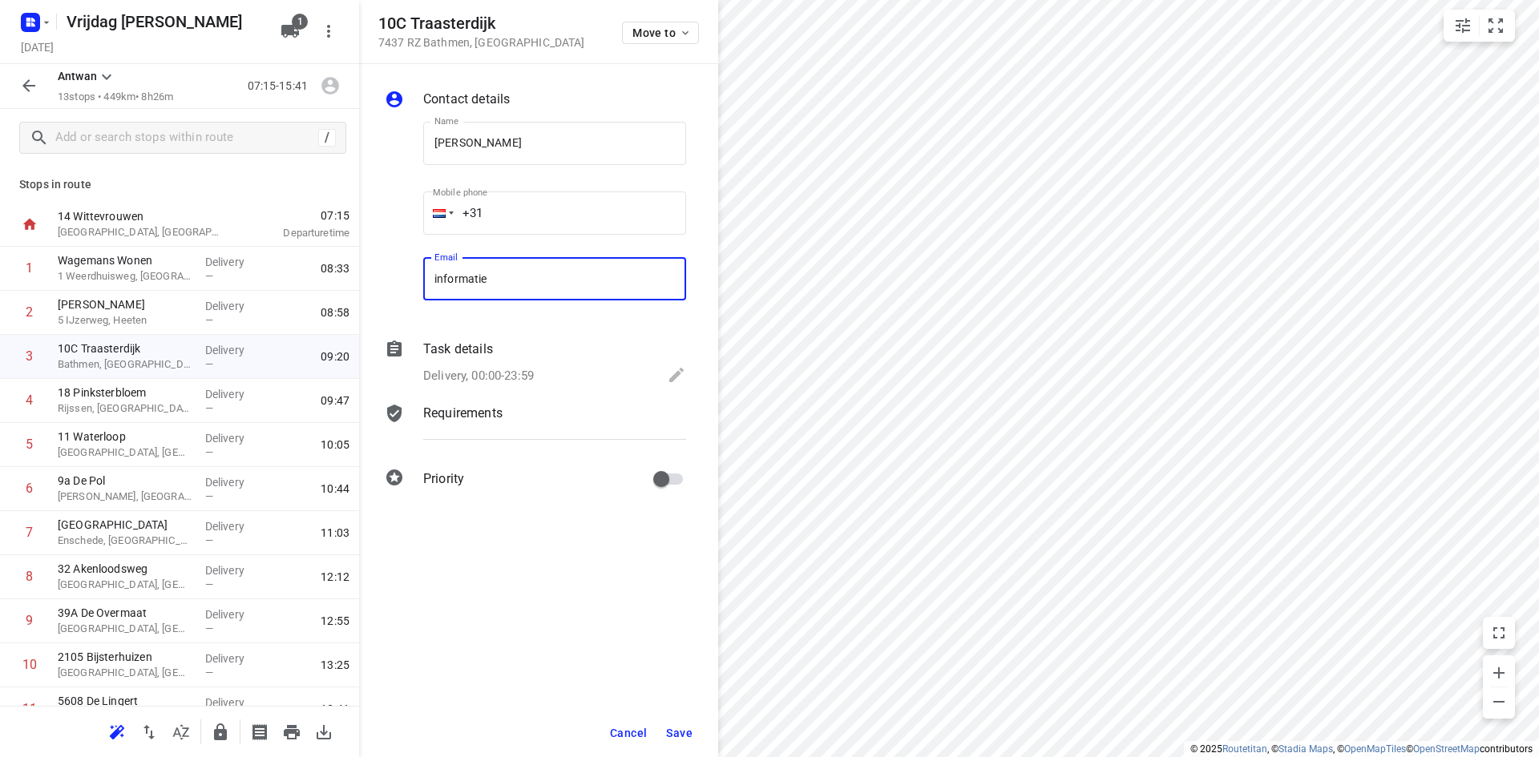
type input "[EMAIL_ADDRESS][DOMAIN_NAME]"
click at [683, 741] on button "Save" at bounding box center [679, 733] width 39 height 29
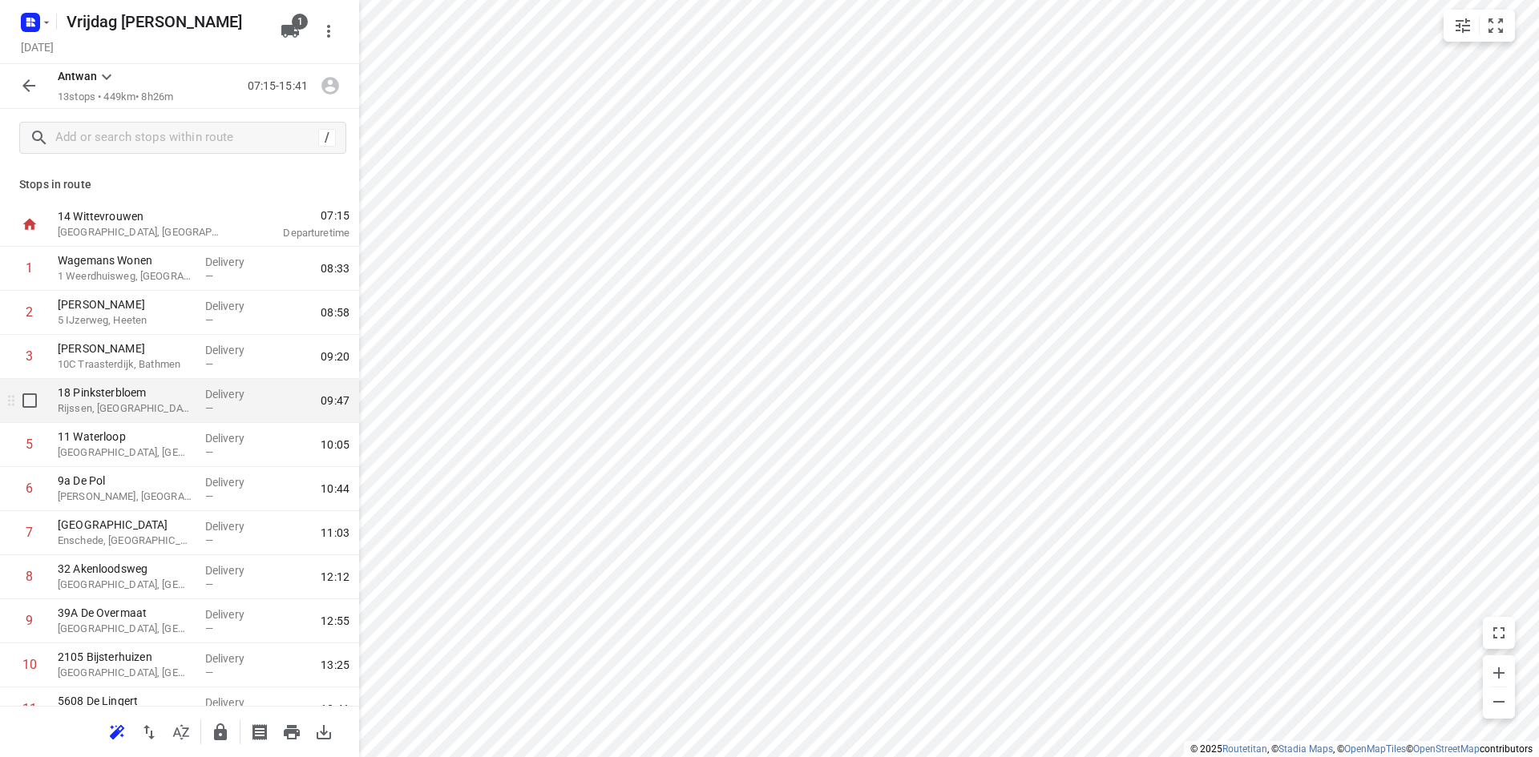
click at [155, 414] on p "Rijssen, [GEOGRAPHIC_DATA]" at bounding box center [125, 409] width 135 height 16
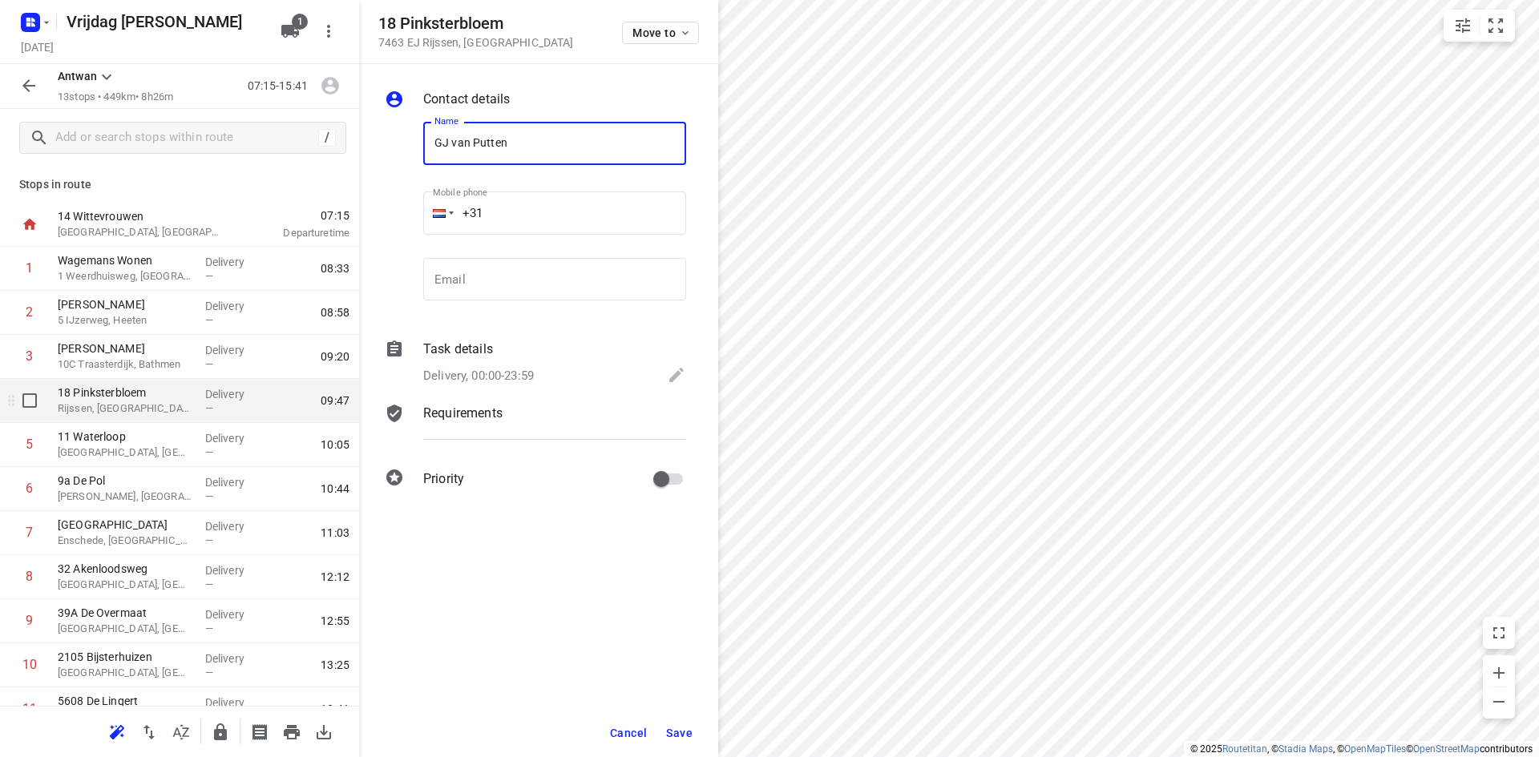
type input "GJ van Putten"
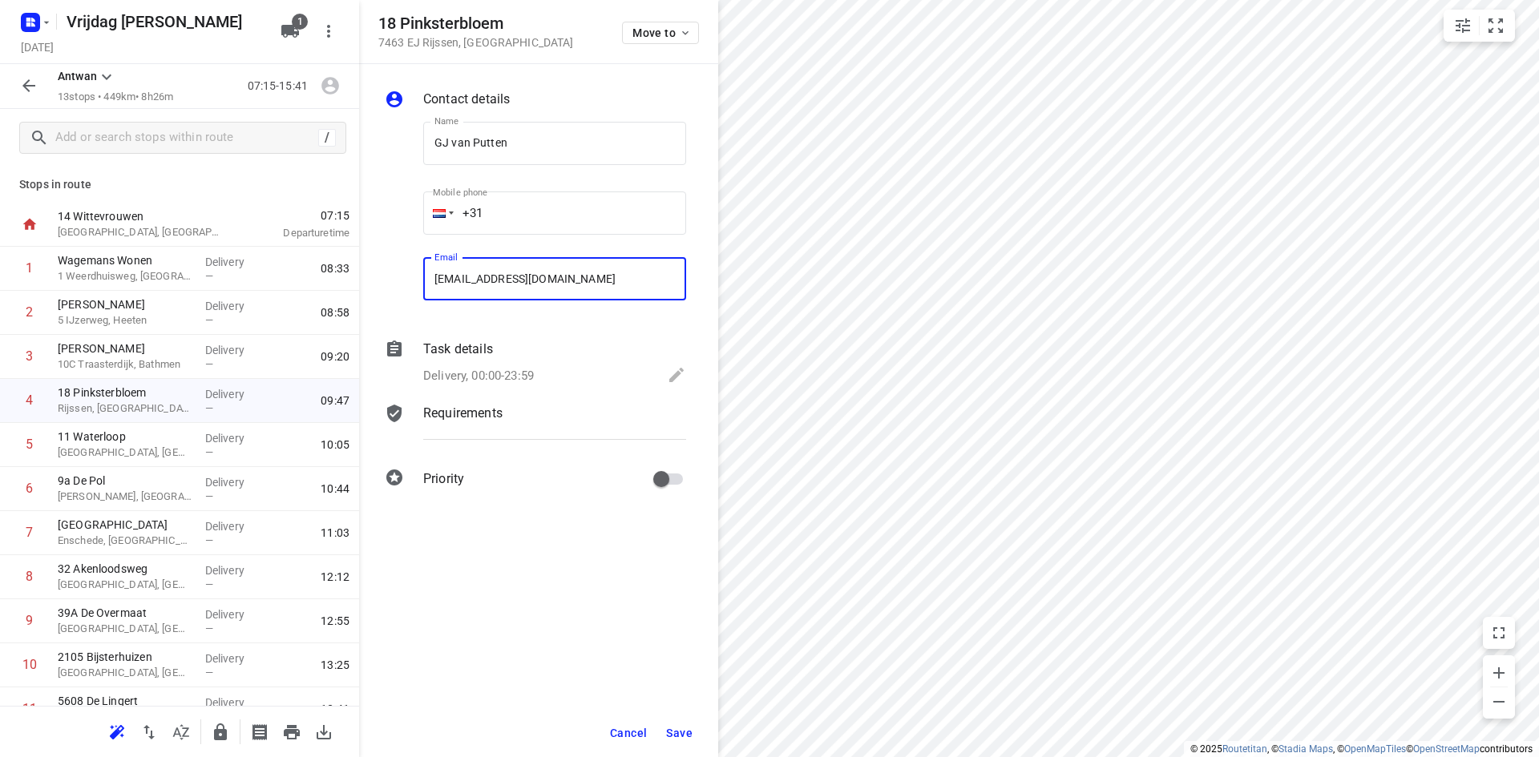
type input "[EMAIL_ADDRESS][DOMAIN_NAME]"
click at [690, 745] on button "Save" at bounding box center [679, 733] width 39 height 29
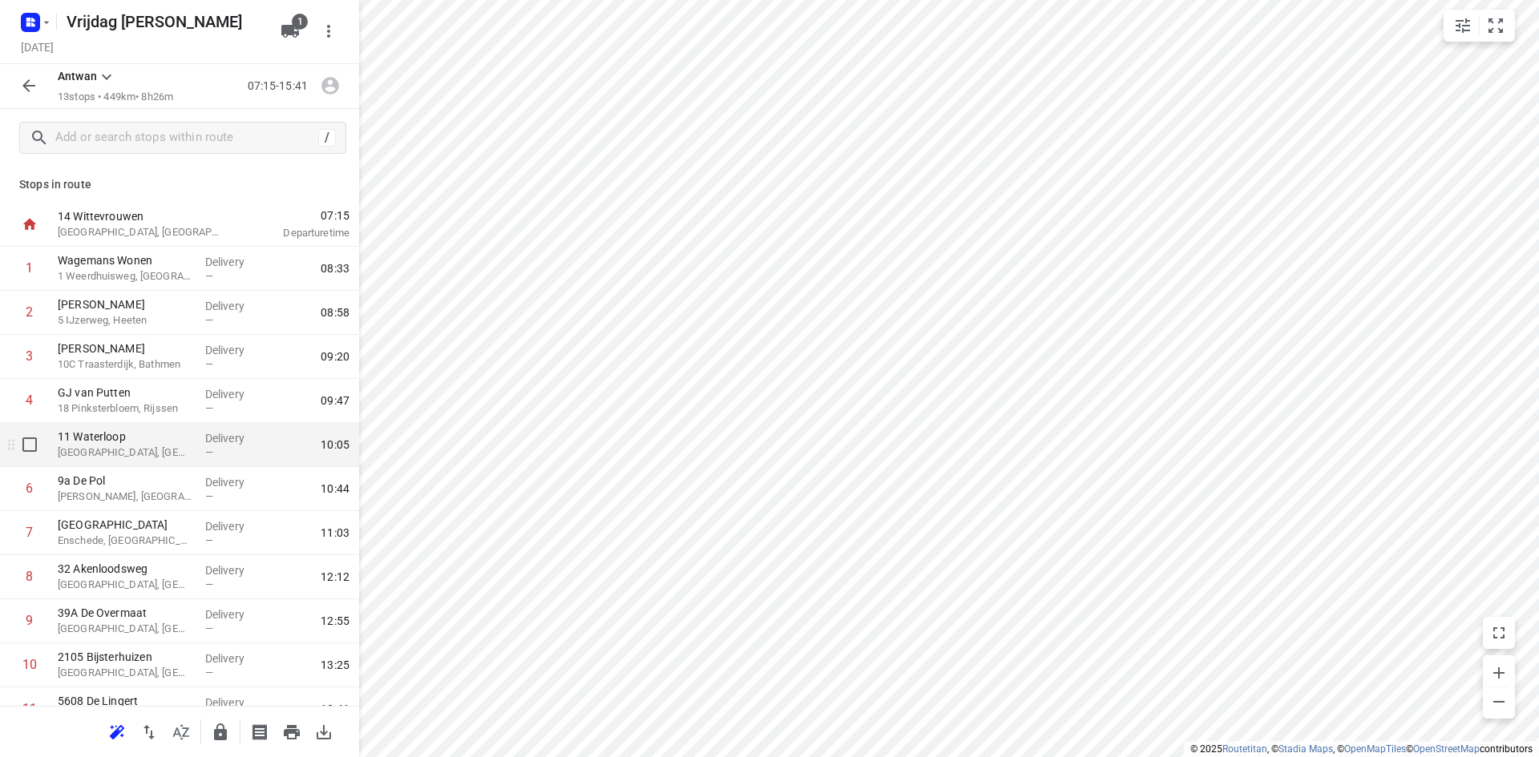
click at [231, 440] on p "Delivery" at bounding box center [234, 438] width 59 height 16
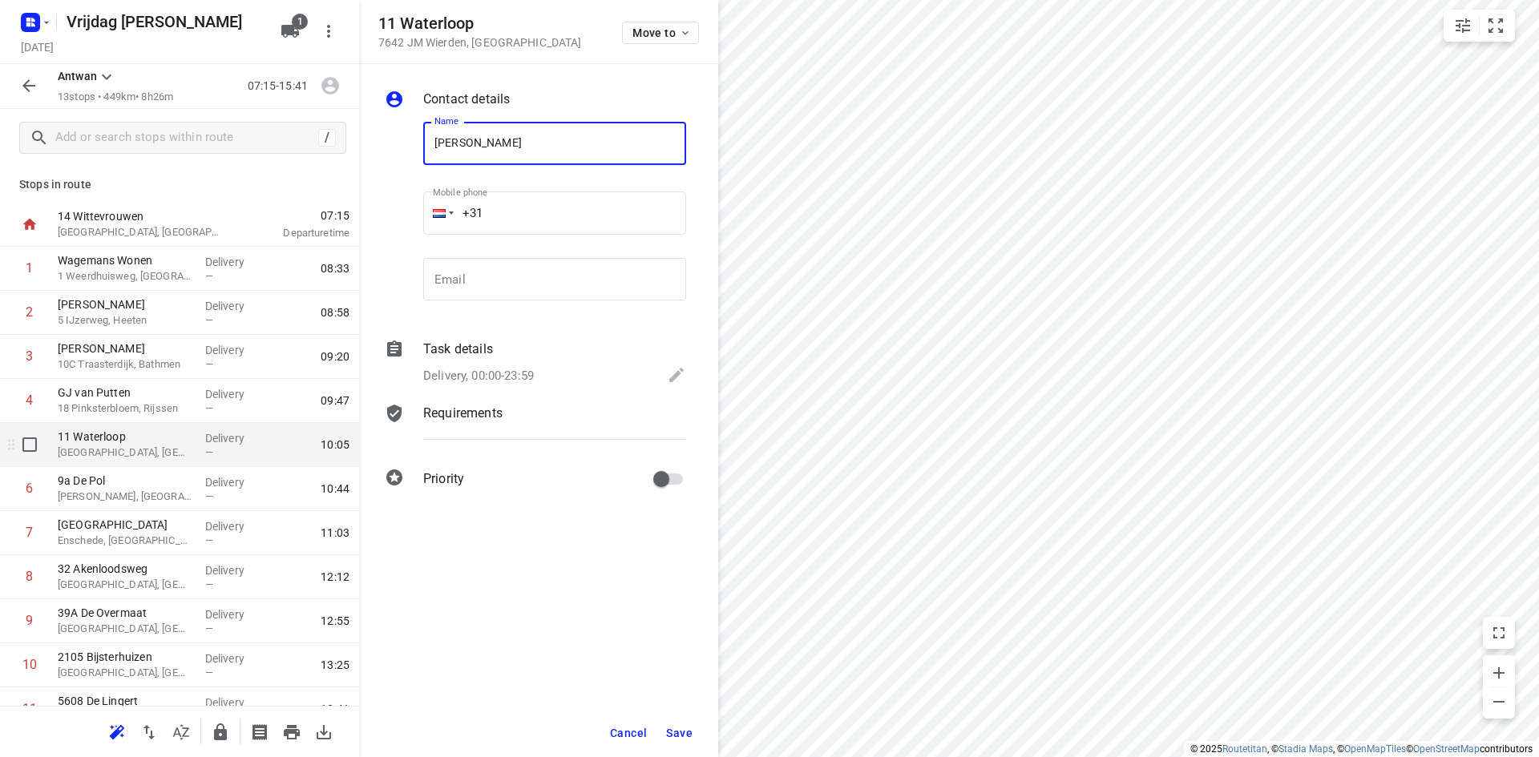
type input "[PERSON_NAME]"
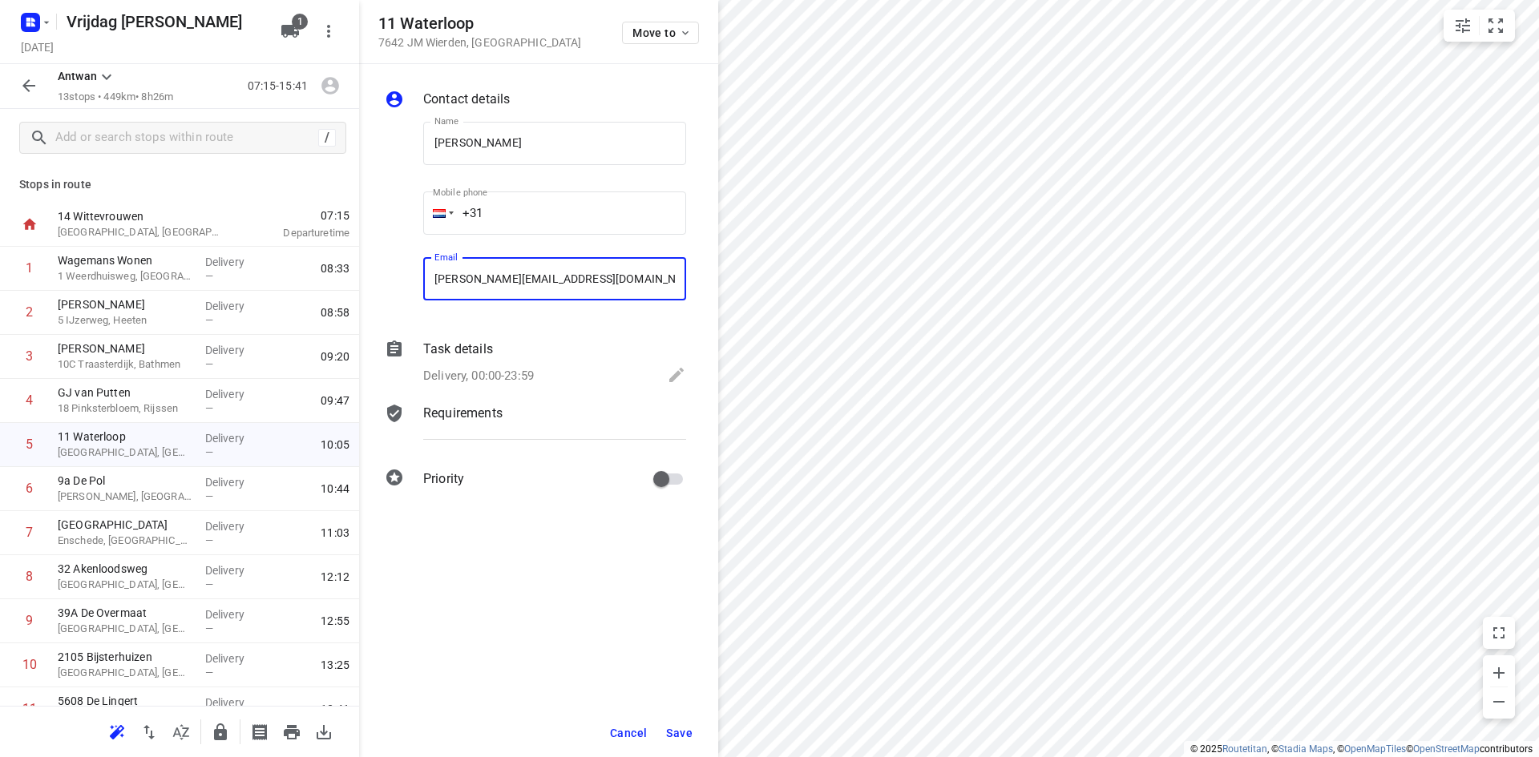
type input "[PERSON_NAME][EMAIL_ADDRESS][DOMAIN_NAME]"
click at [678, 737] on span "Save" at bounding box center [679, 733] width 26 height 13
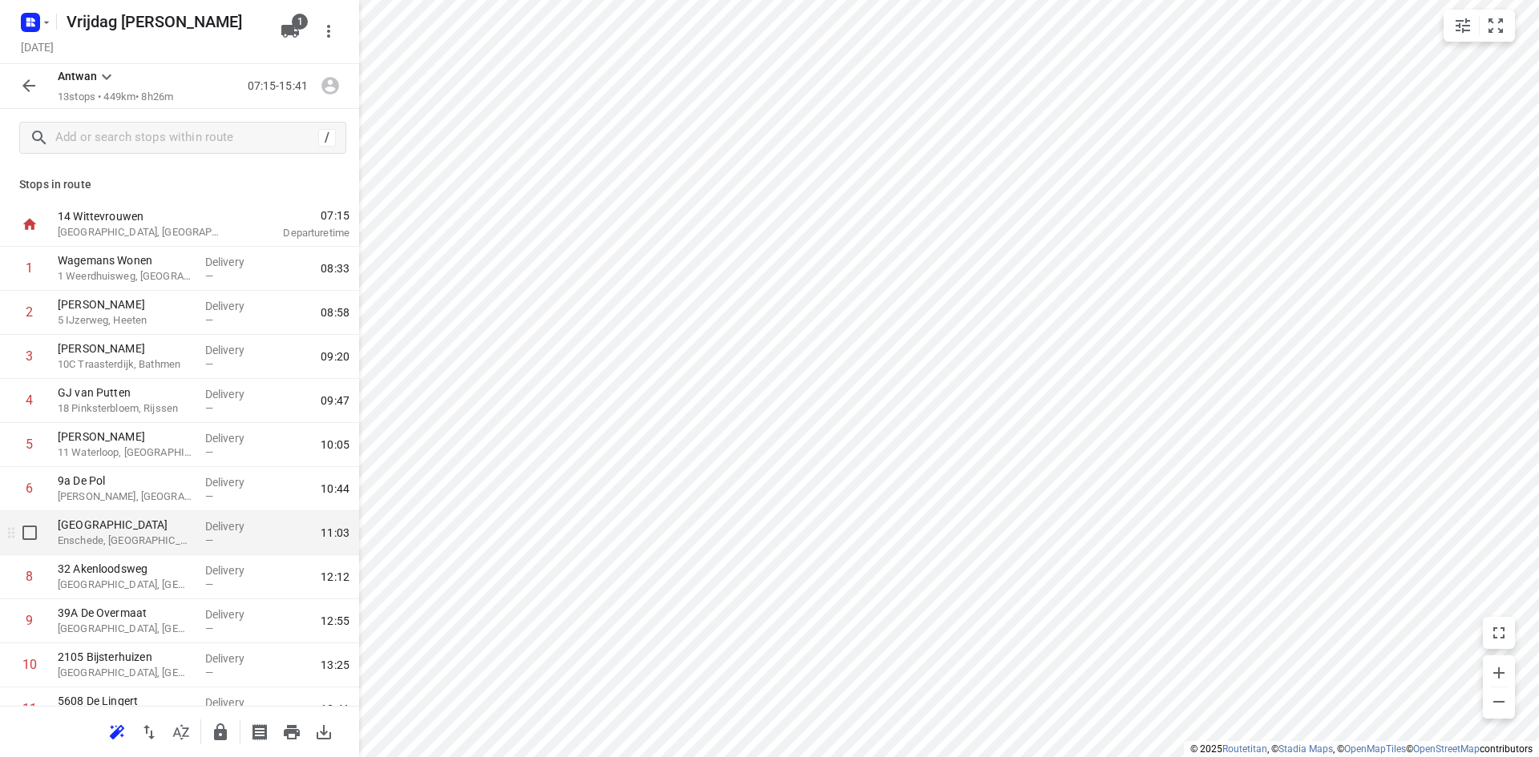
click at [165, 515] on div "[STREET_ADDRESS]" at bounding box center [124, 533] width 147 height 44
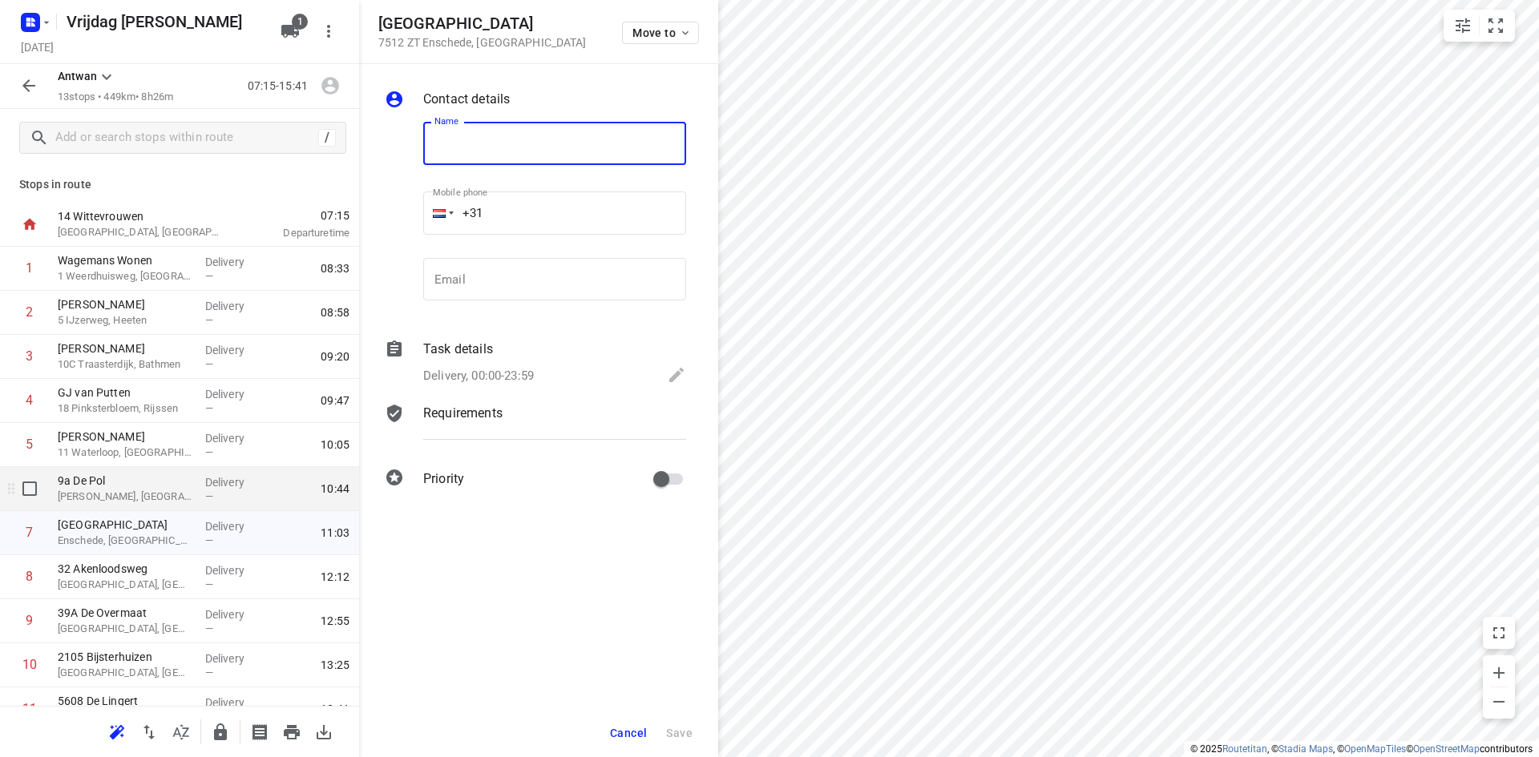
click at [131, 482] on p "9a De Pol" at bounding box center [125, 481] width 135 height 16
type input "Datt maakt het op maat"
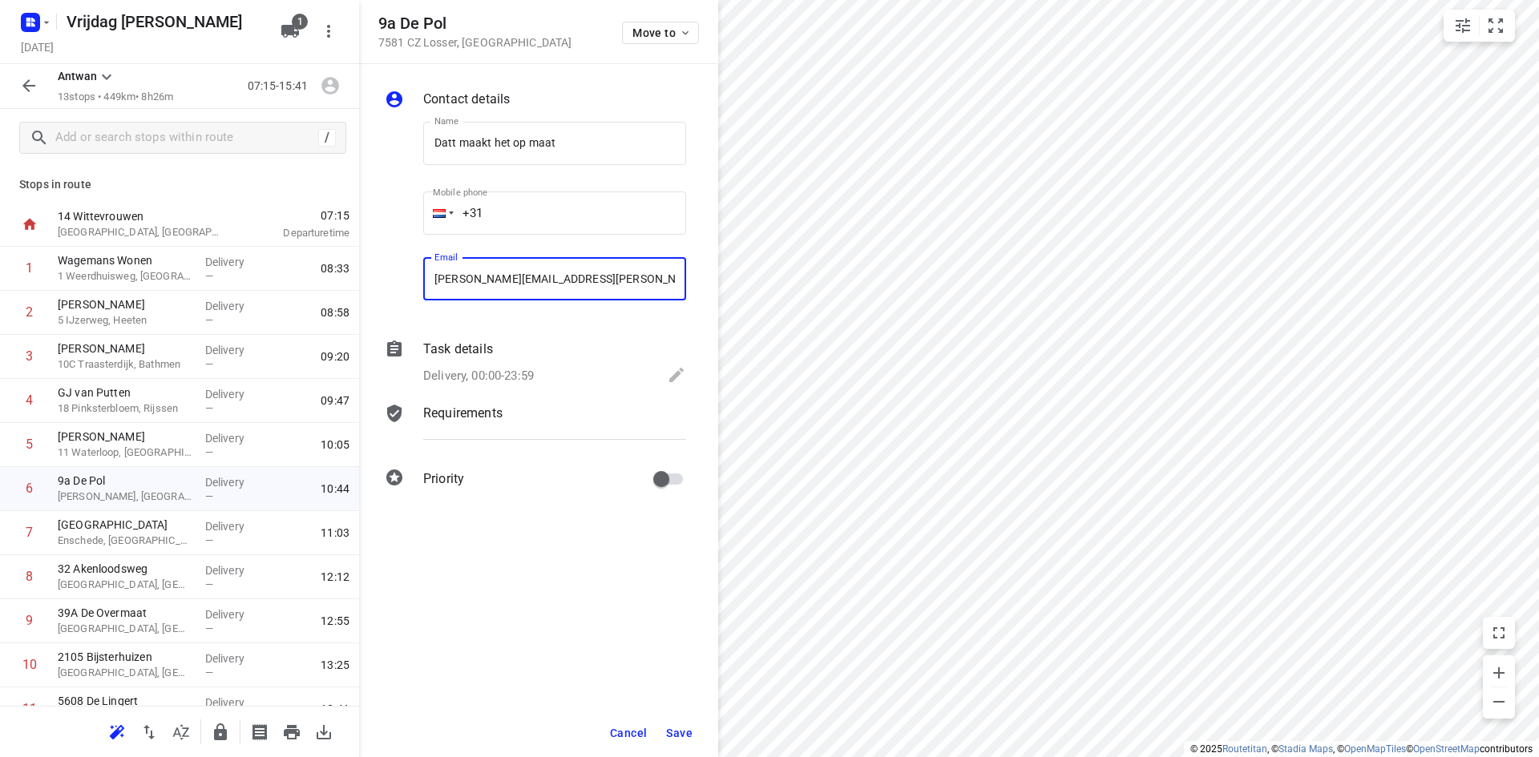
type input "[PERSON_NAME][EMAIL_ADDRESS][PERSON_NAME][DOMAIN_NAME]"
click at [688, 737] on span "Save" at bounding box center [679, 733] width 26 height 13
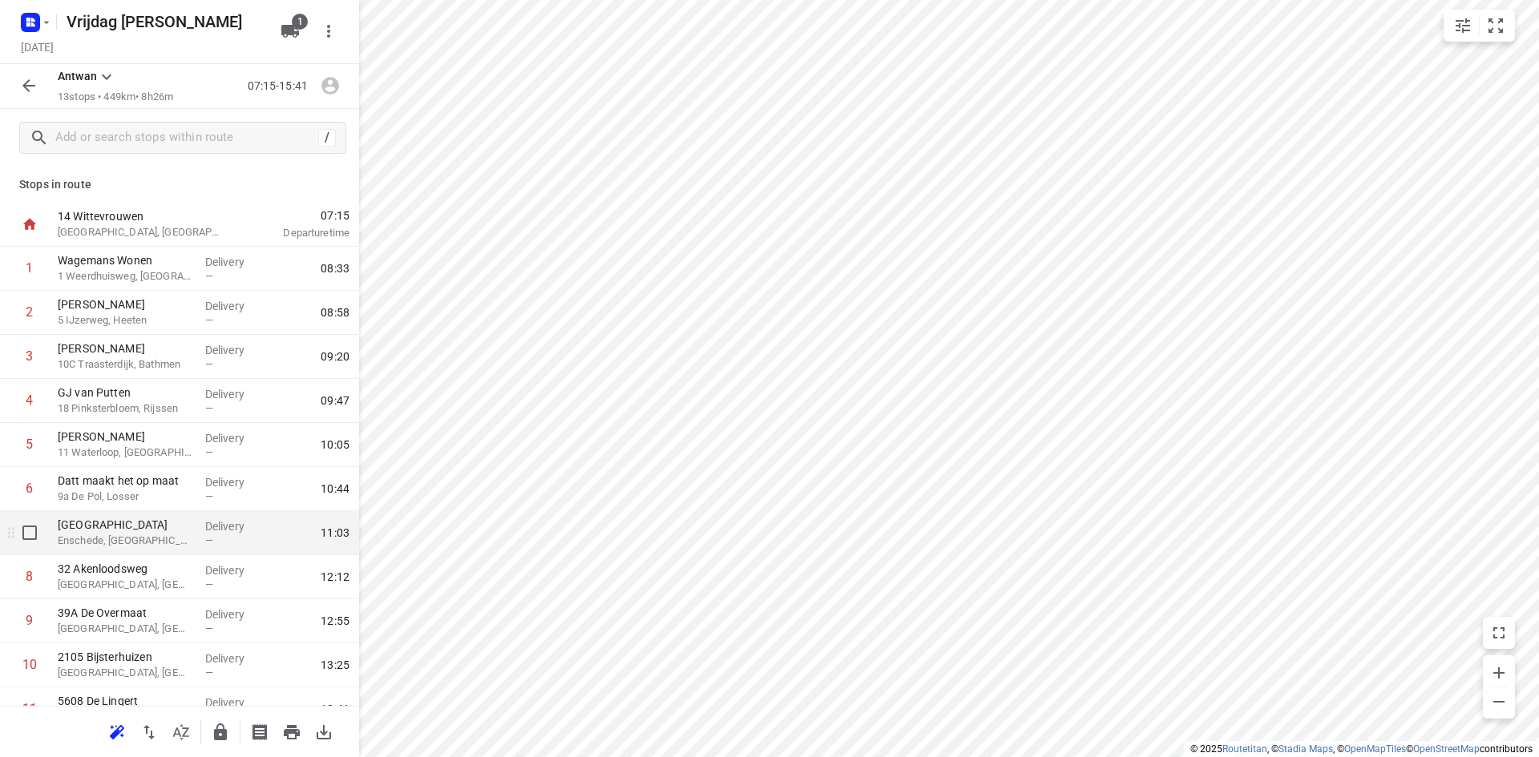
click at [79, 548] on p "Enschede, [GEOGRAPHIC_DATA]" at bounding box center [125, 541] width 135 height 16
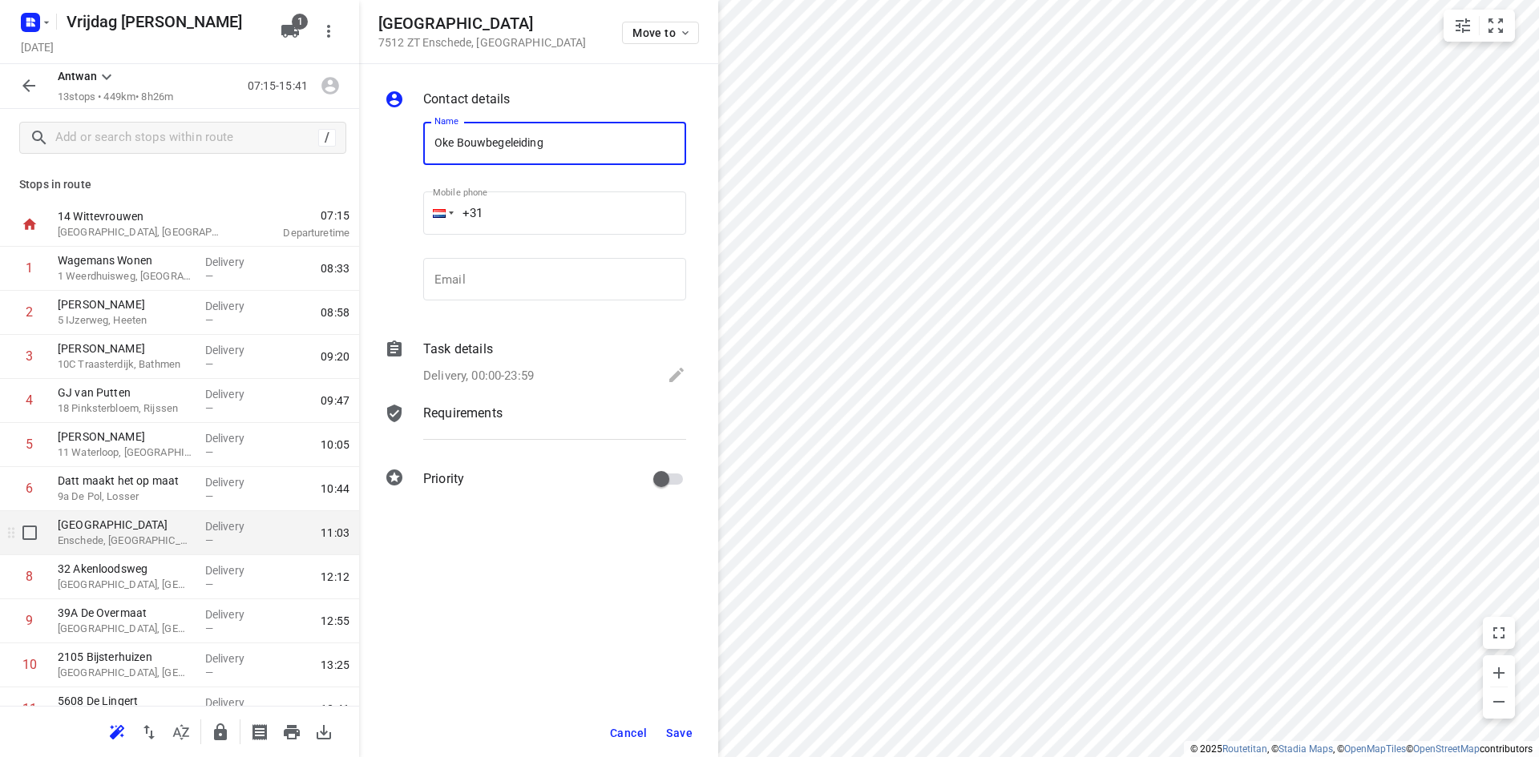
type input "Oke Bouwbegeleiding"
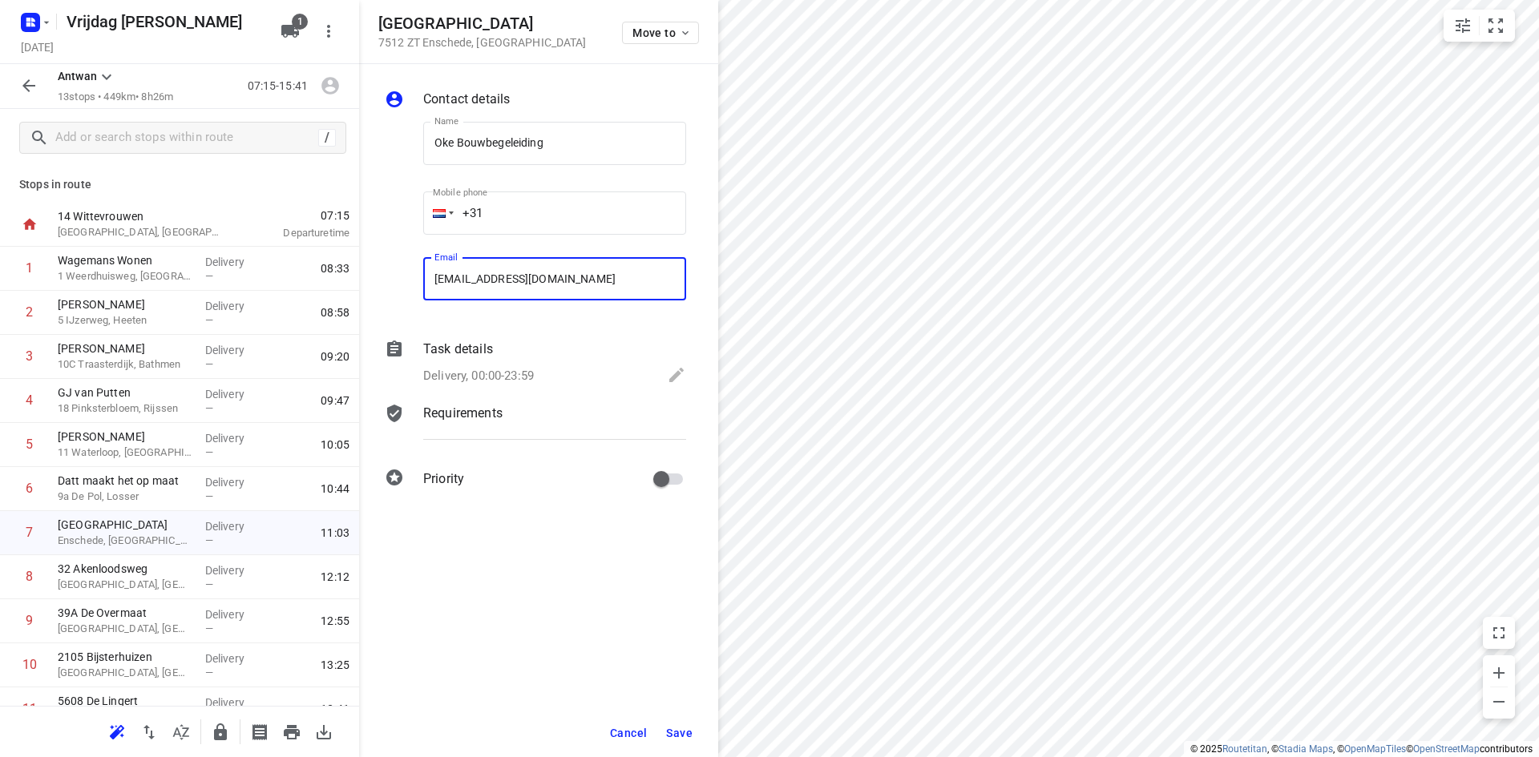
type input "[EMAIL_ADDRESS][DOMAIN_NAME]"
click at [683, 734] on span "Save" at bounding box center [679, 733] width 26 height 13
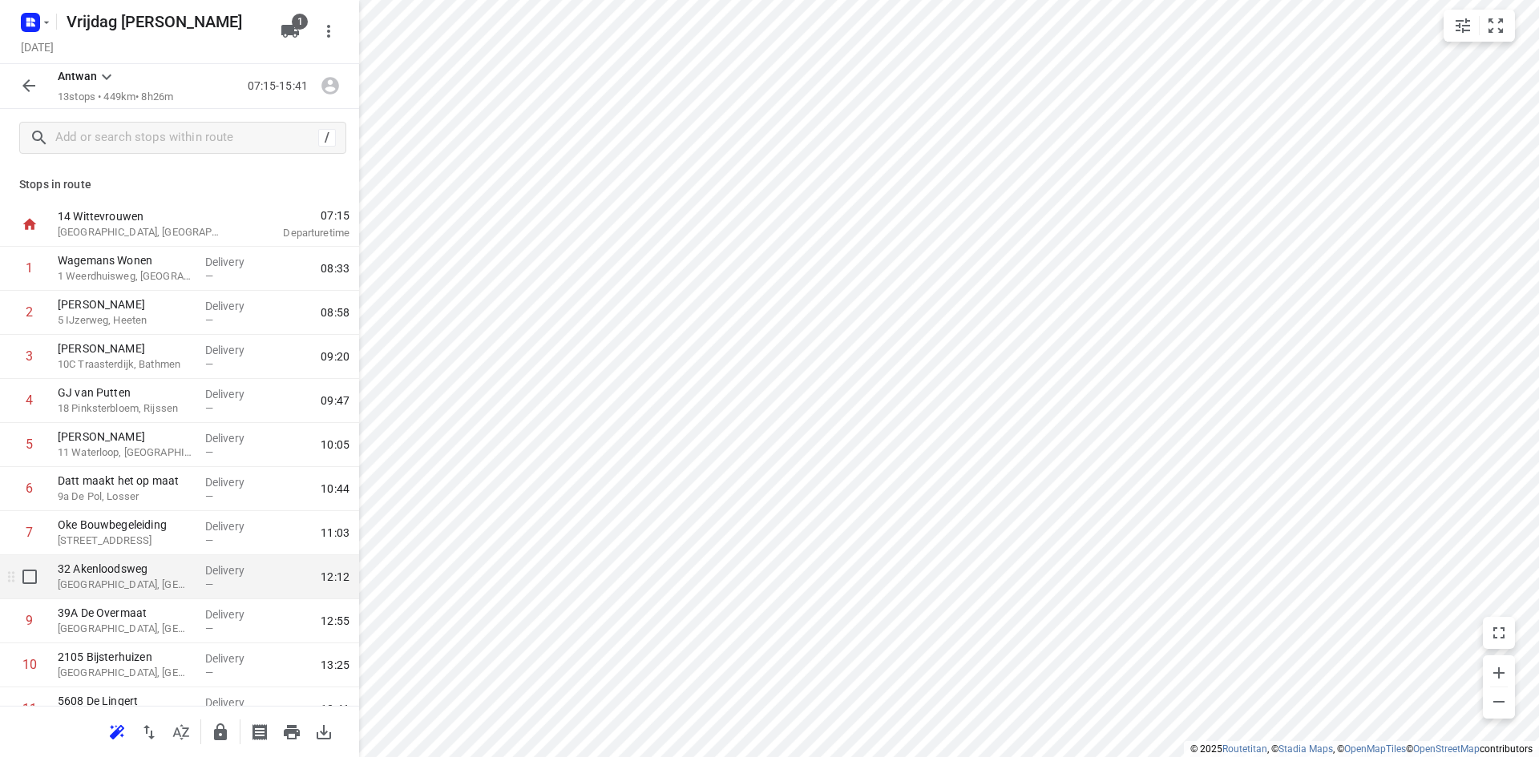
click at [112, 571] on p "32 Akenloodsweg" at bounding box center [125, 569] width 135 height 16
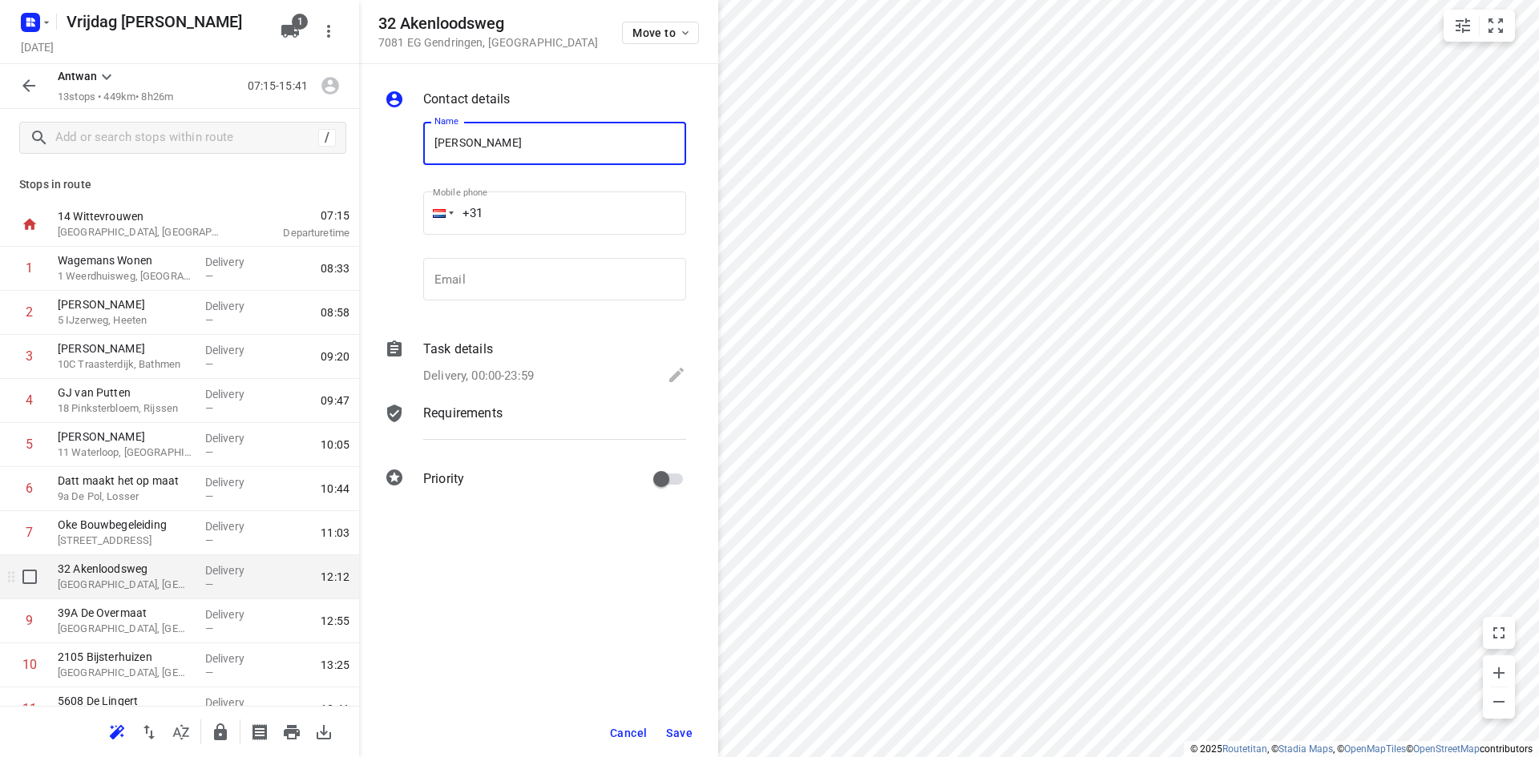
type input "[PERSON_NAME]"
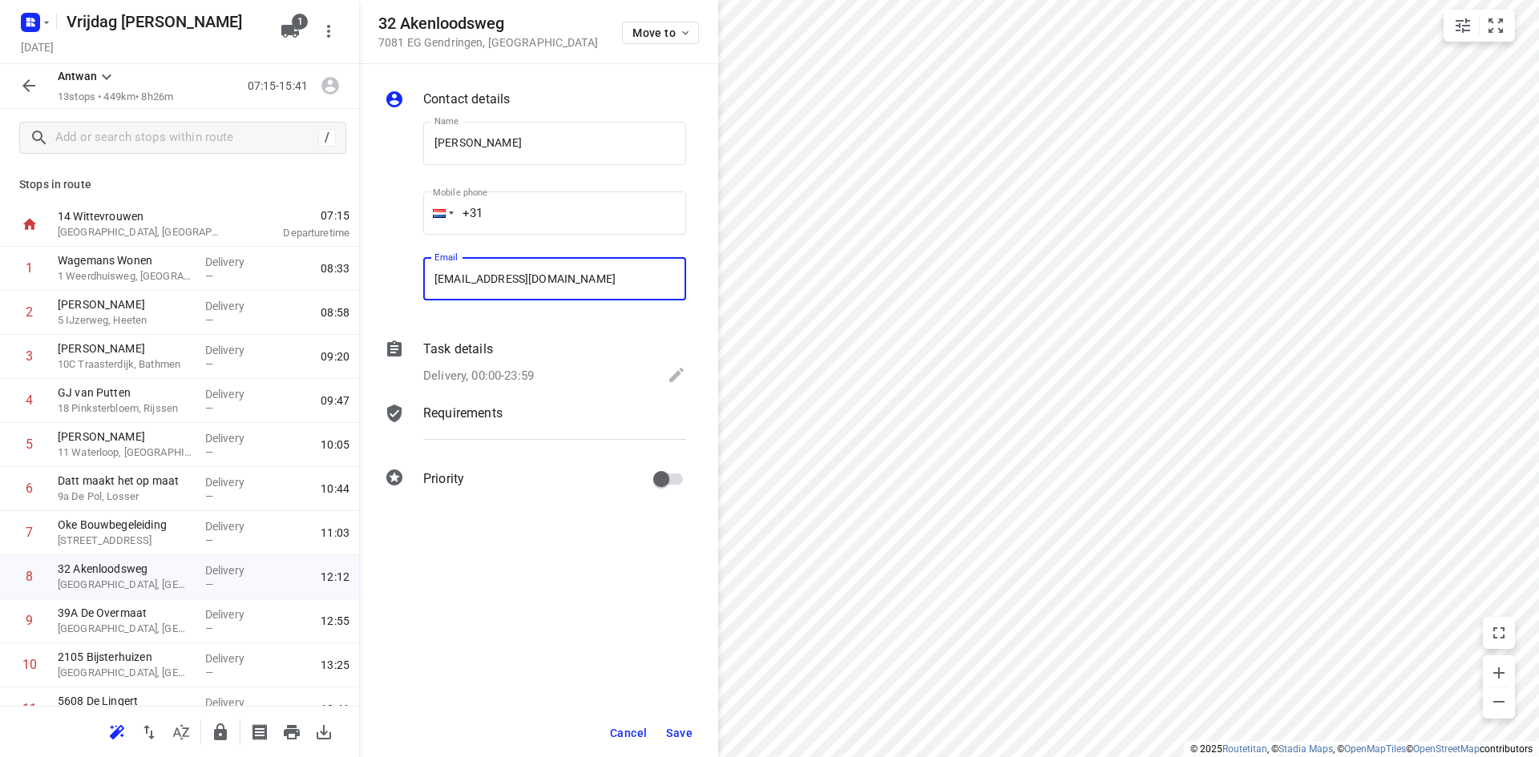
type input "[EMAIL_ADDRESS][DOMAIN_NAME]"
click at [699, 732] on div "Cancel Save" at bounding box center [538, 733] width 359 height 48
click at [678, 735] on span "Save" at bounding box center [679, 733] width 26 height 13
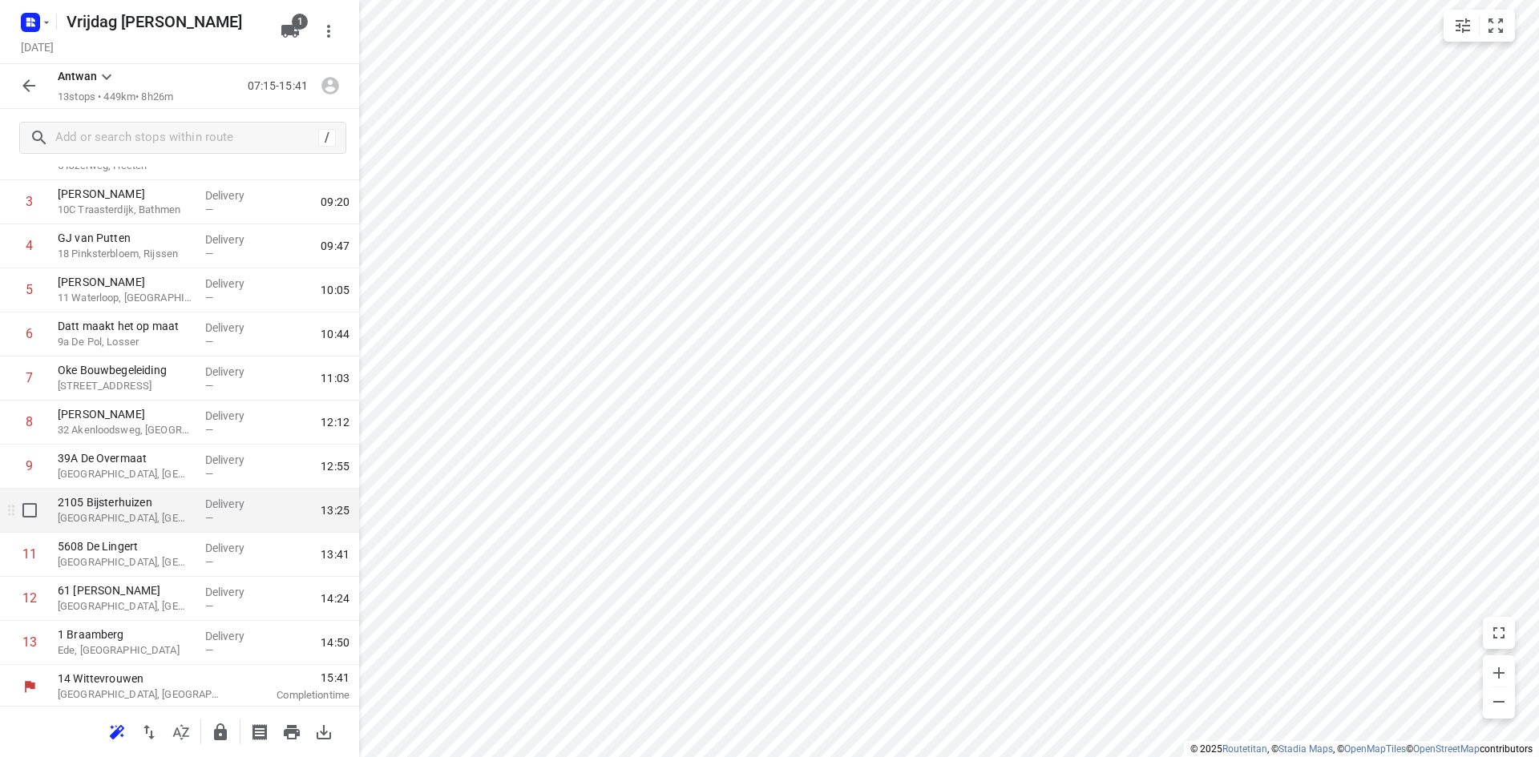
scroll to position [158, 0]
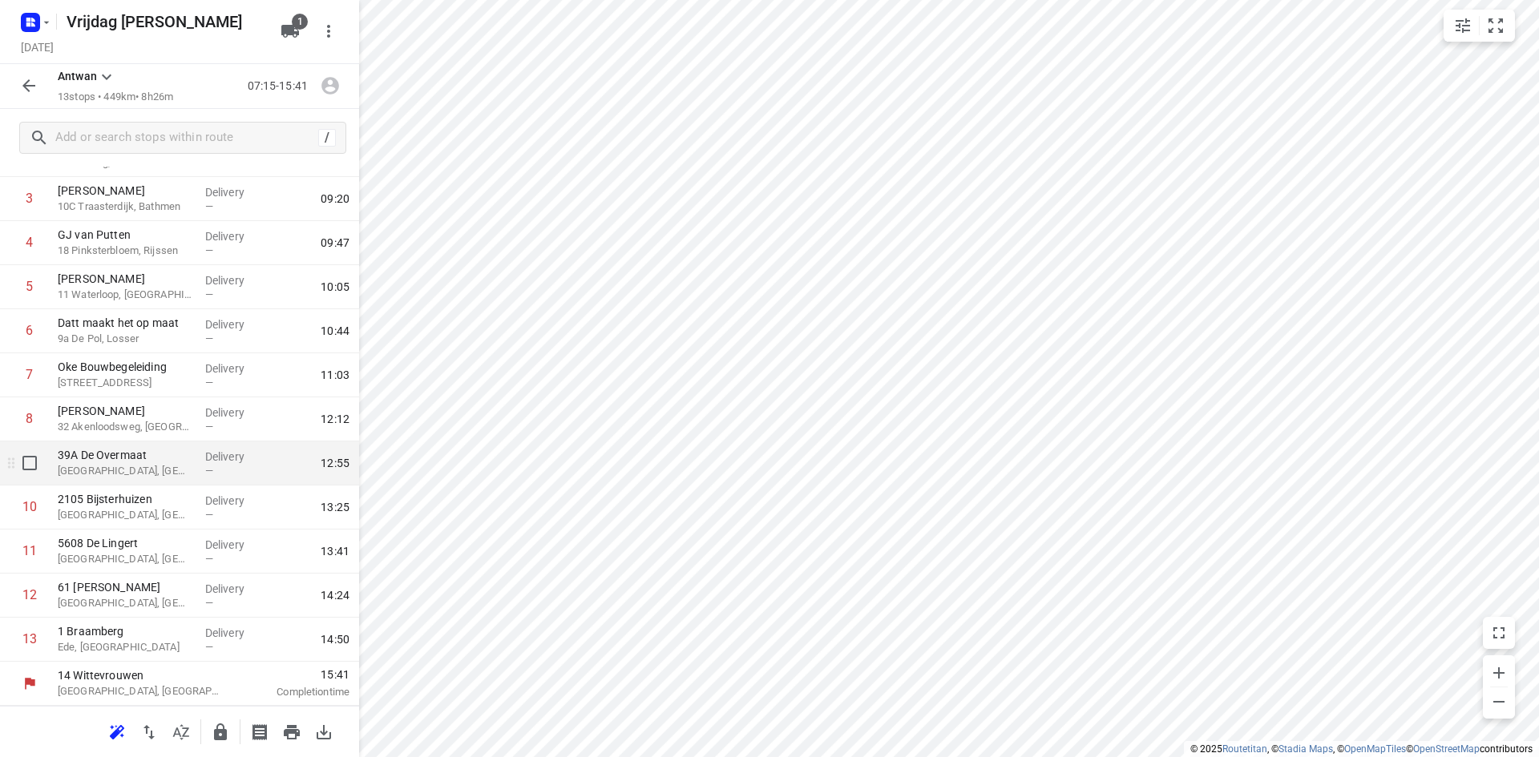
click at [115, 466] on p "[GEOGRAPHIC_DATA], [GEOGRAPHIC_DATA]" at bounding box center [125, 471] width 135 height 16
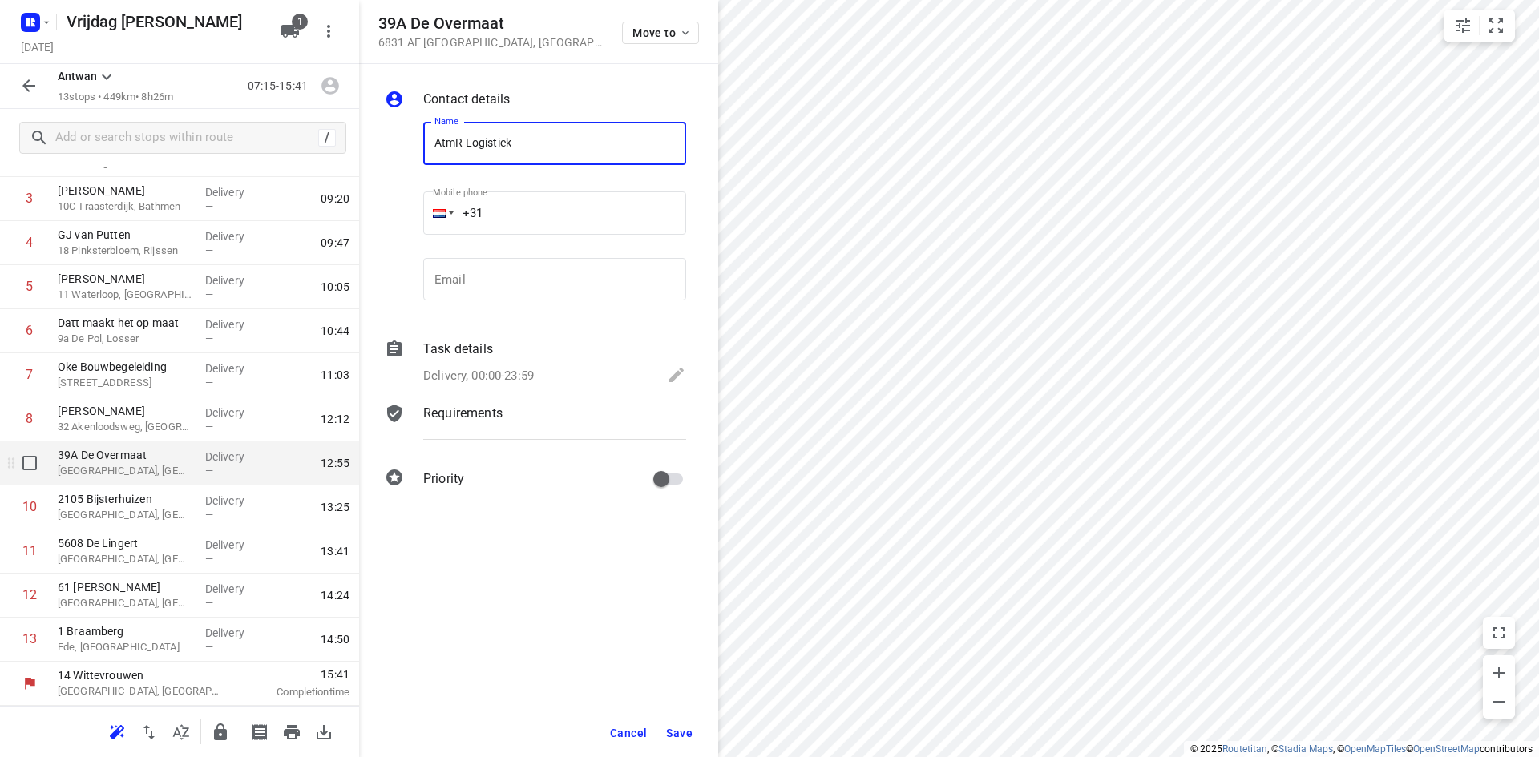
type input "AtmR Logistiek [GEOGRAPHIC_DATA]"
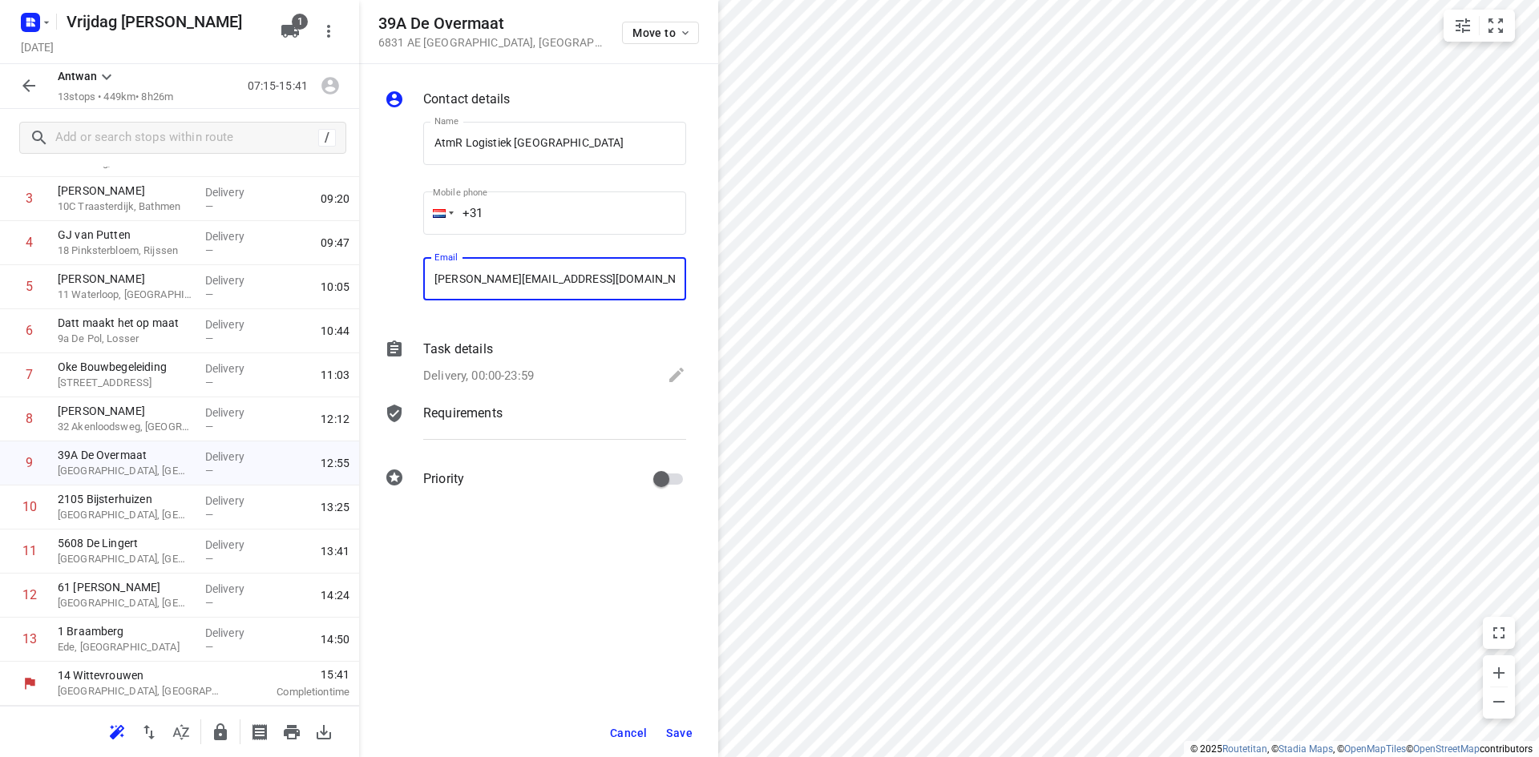
type input "[PERSON_NAME][EMAIL_ADDRESS][DOMAIN_NAME]"
click at [668, 734] on span "Save" at bounding box center [679, 733] width 26 height 13
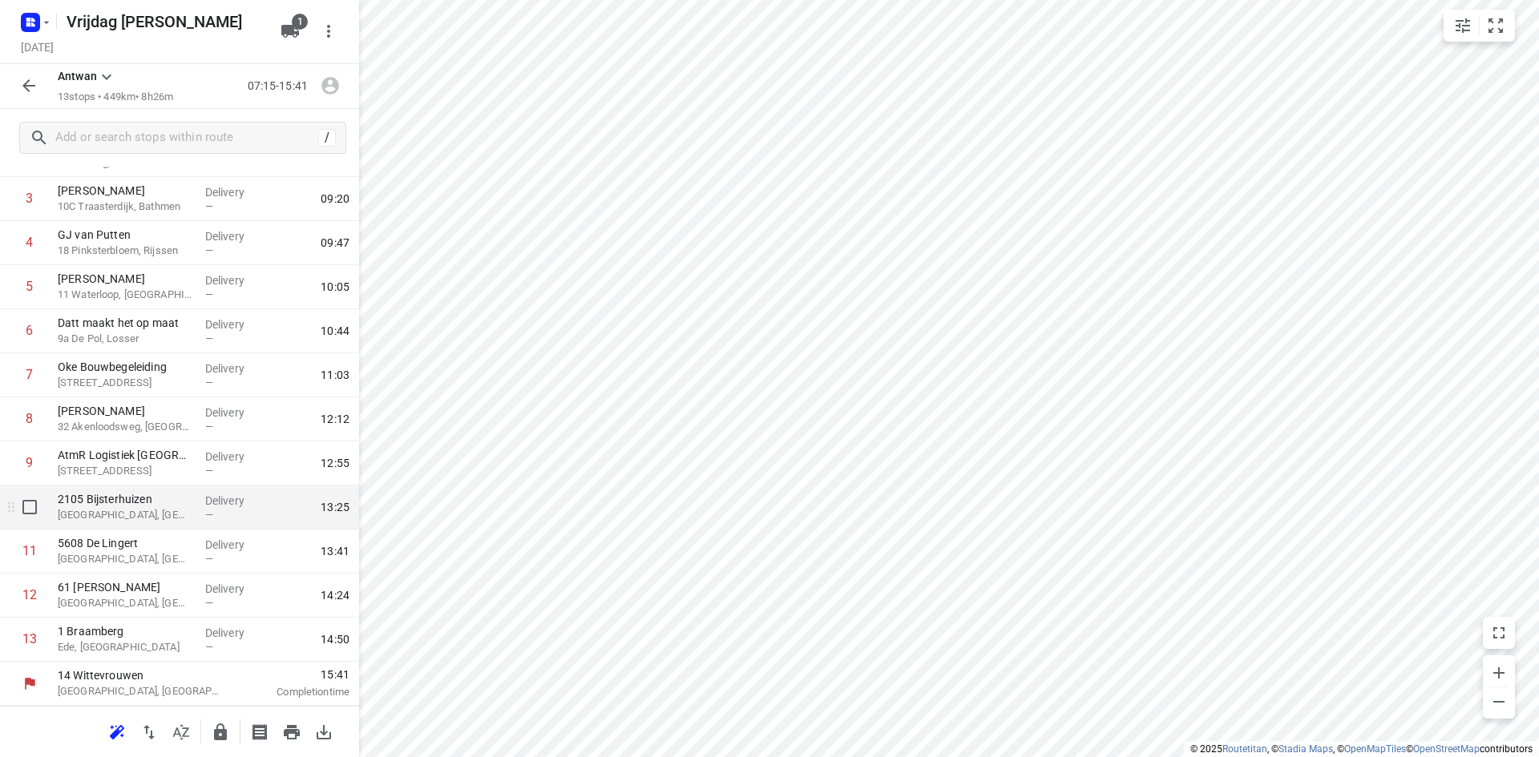
click at [135, 519] on p "[GEOGRAPHIC_DATA], [GEOGRAPHIC_DATA]" at bounding box center [125, 515] width 135 height 16
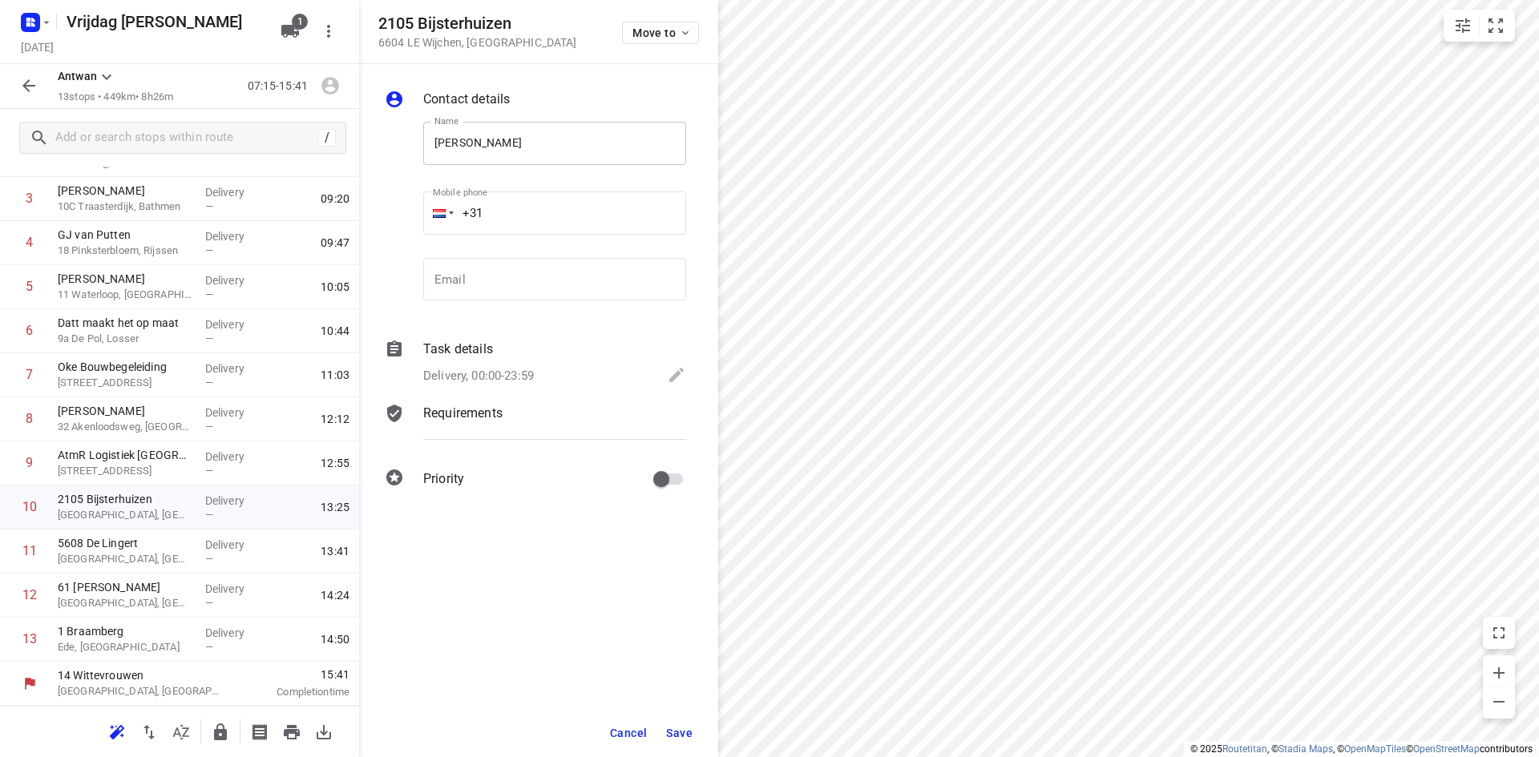
click at [562, 154] on input "[PERSON_NAME]" at bounding box center [554, 143] width 263 height 43
type input "[PERSON_NAME]"
type input "[EMAIL_ADDRESS][DOMAIN_NAME]"
click at [681, 724] on button "Save" at bounding box center [679, 733] width 39 height 29
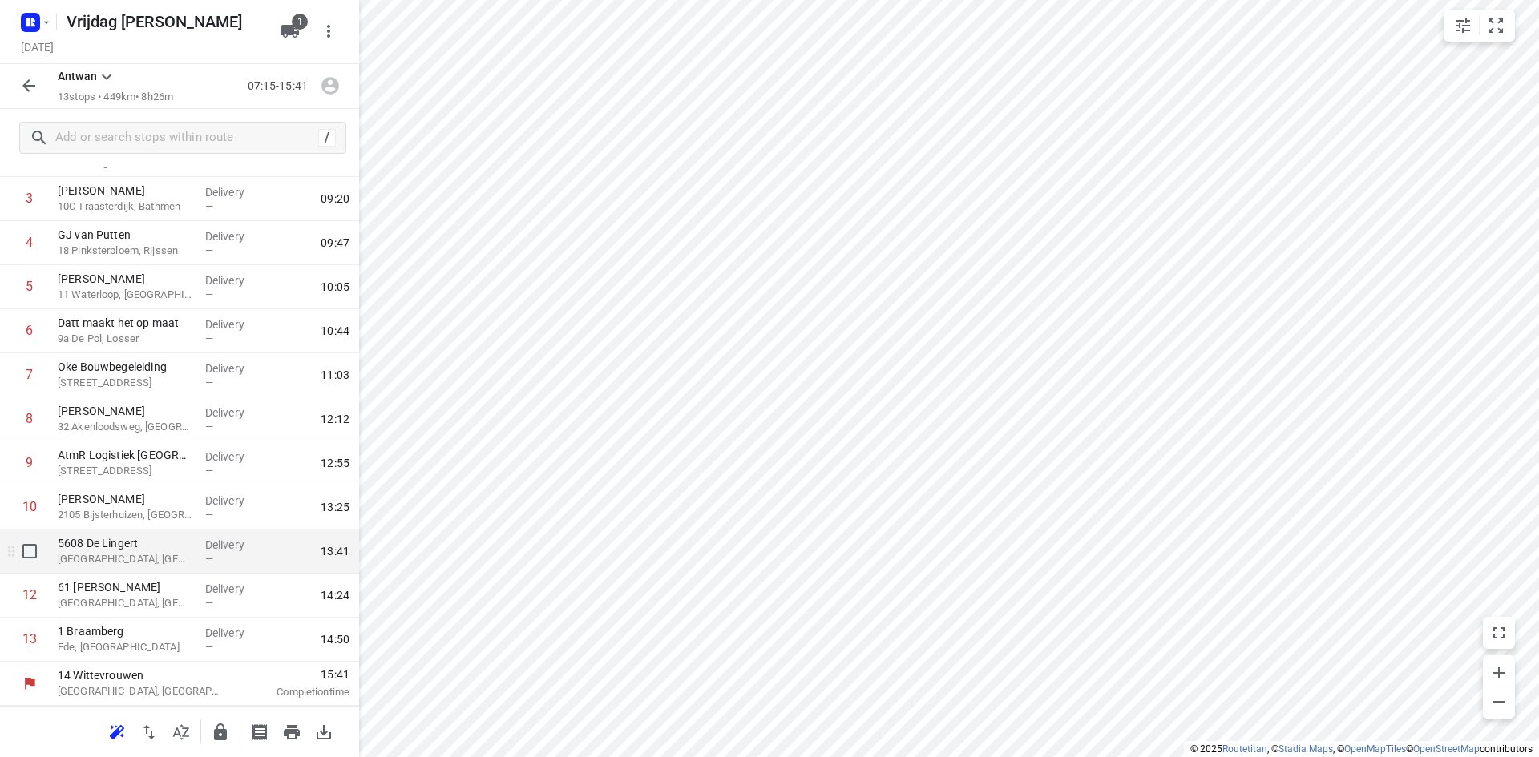
click at [134, 570] on div "5608 De [PERSON_NAME], [GEOGRAPHIC_DATA]" at bounding box center [124, 552] width 147 height 44
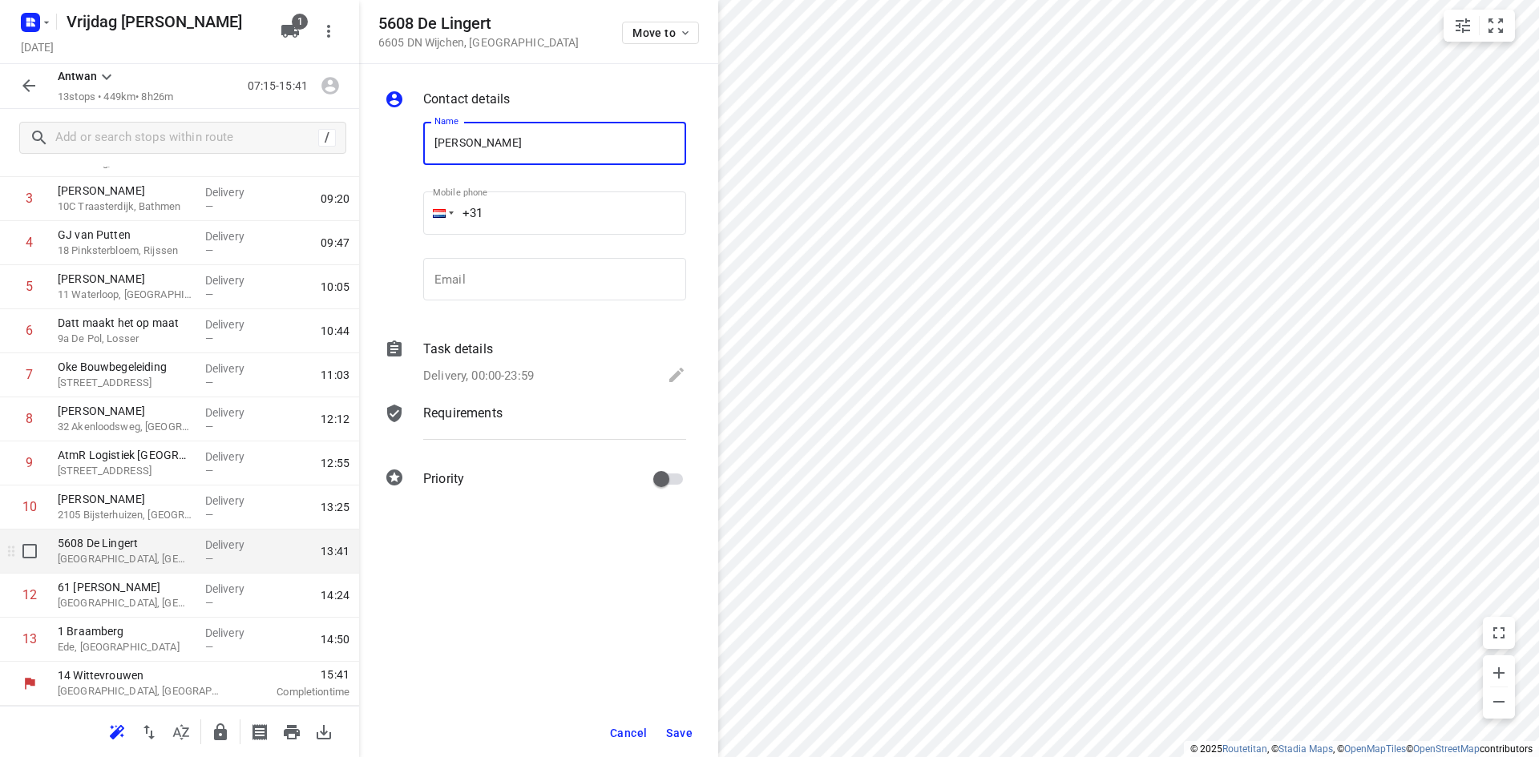
type input "[PERSON_NAME]"
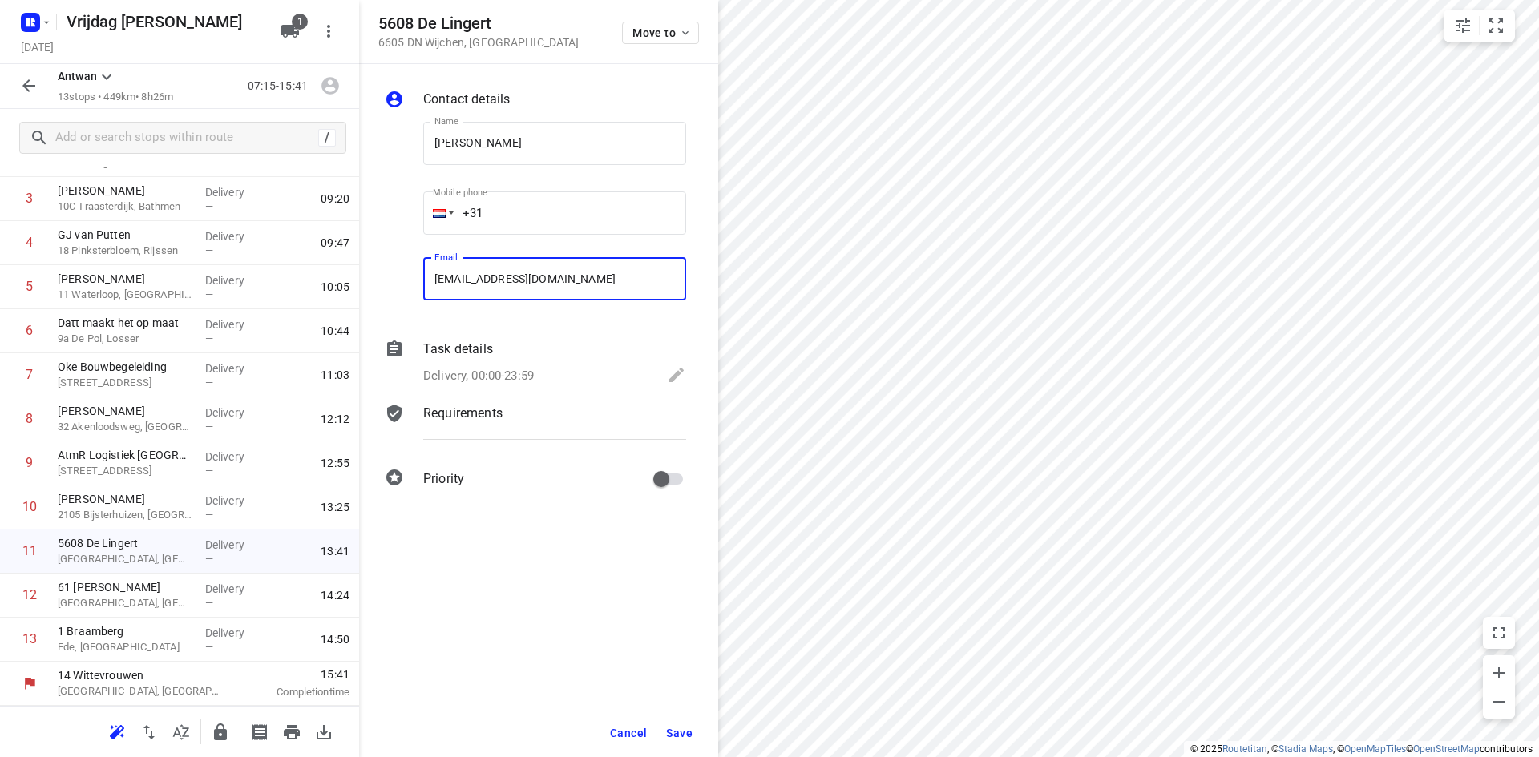
type input "[EMAIL_ADDRESS][DOMAIN_NAME]"
click at [685, 732] on span "Save" at bounding box center [679, 733] width 26 height 13
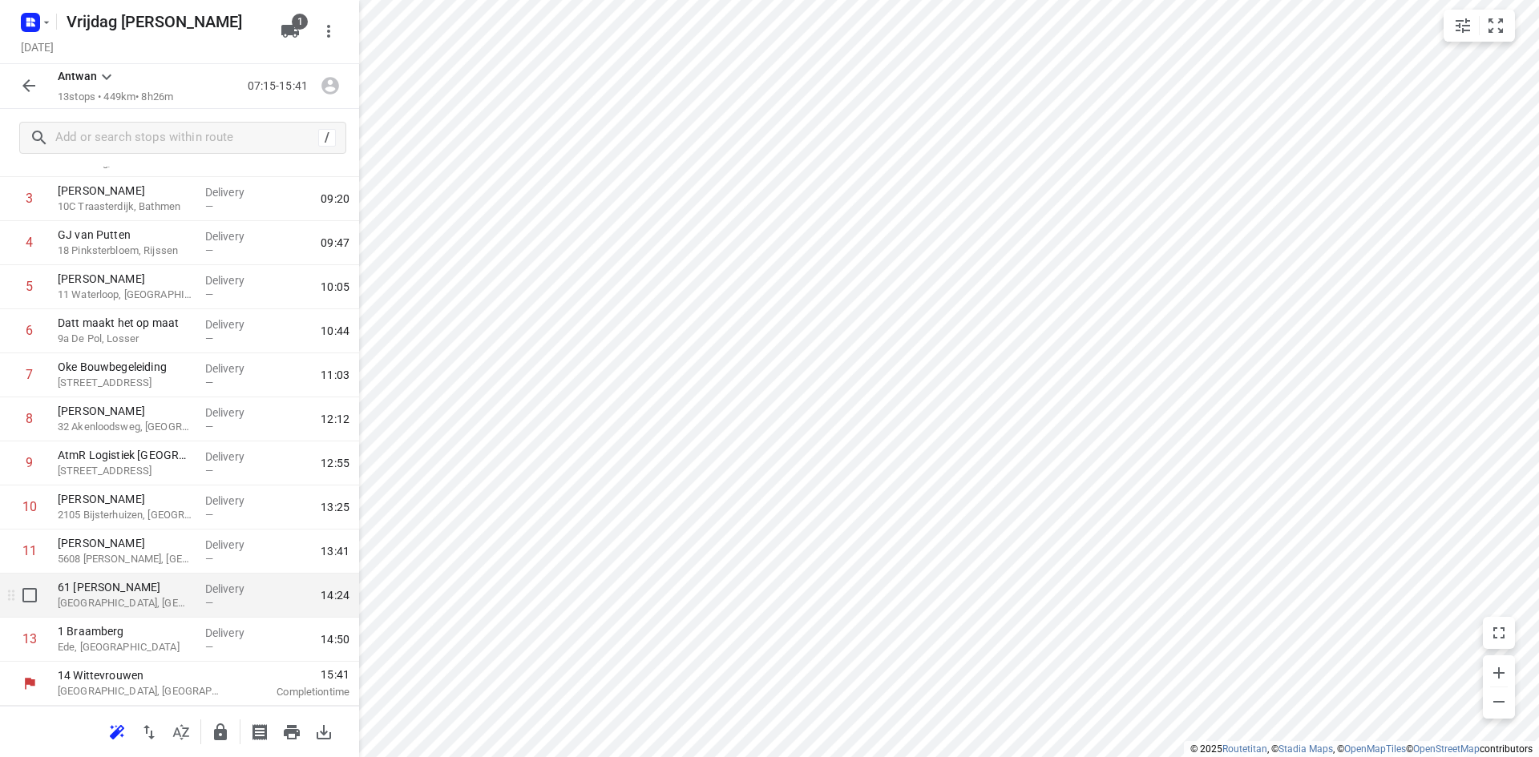
click at [137, 603] on p "[GEOGRAPHIC_DATA], [GEOGRAPHIC_DATA]" at bounding box center [125, 603] width 135 height 16
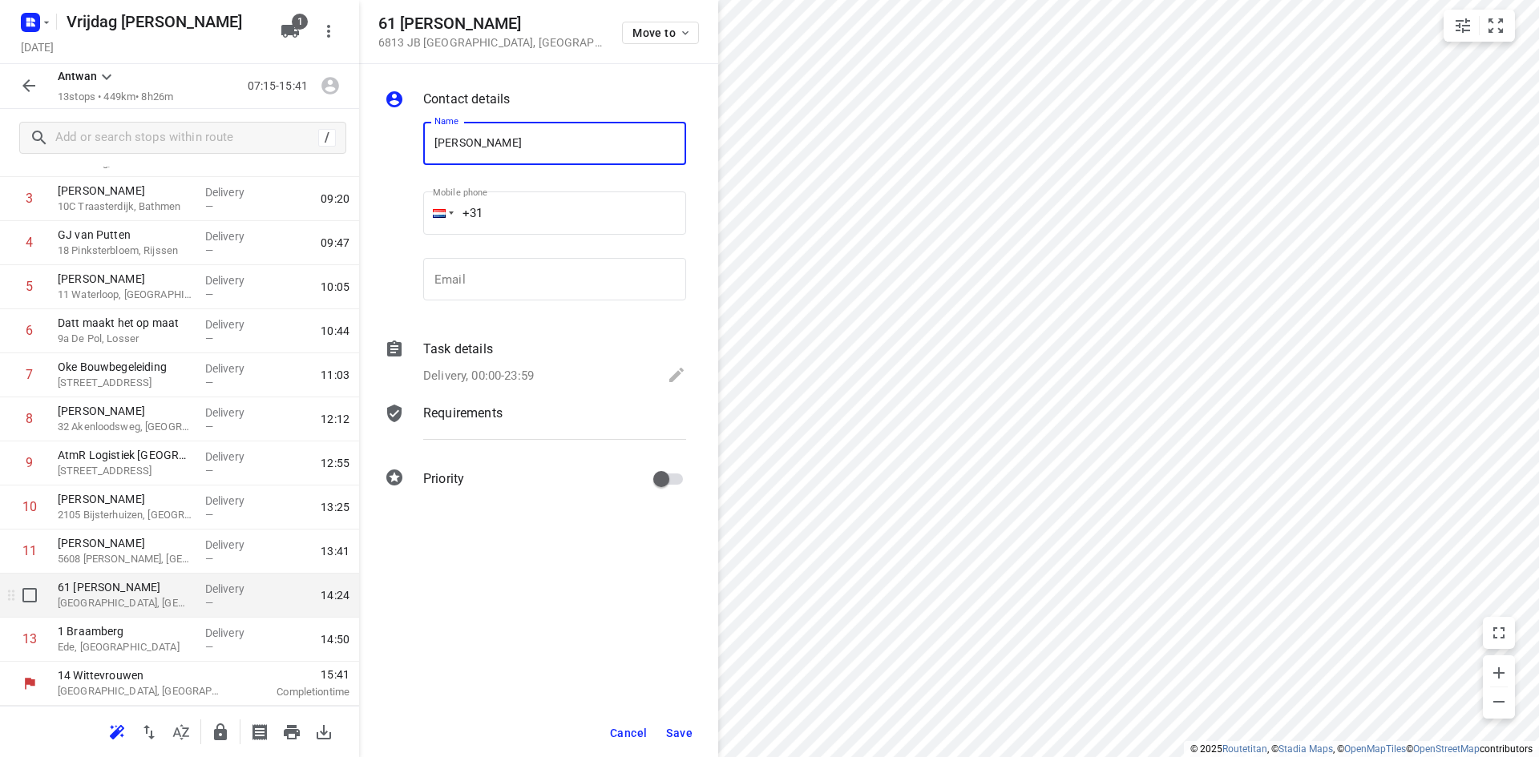
type input "[PERSON_NAME]"
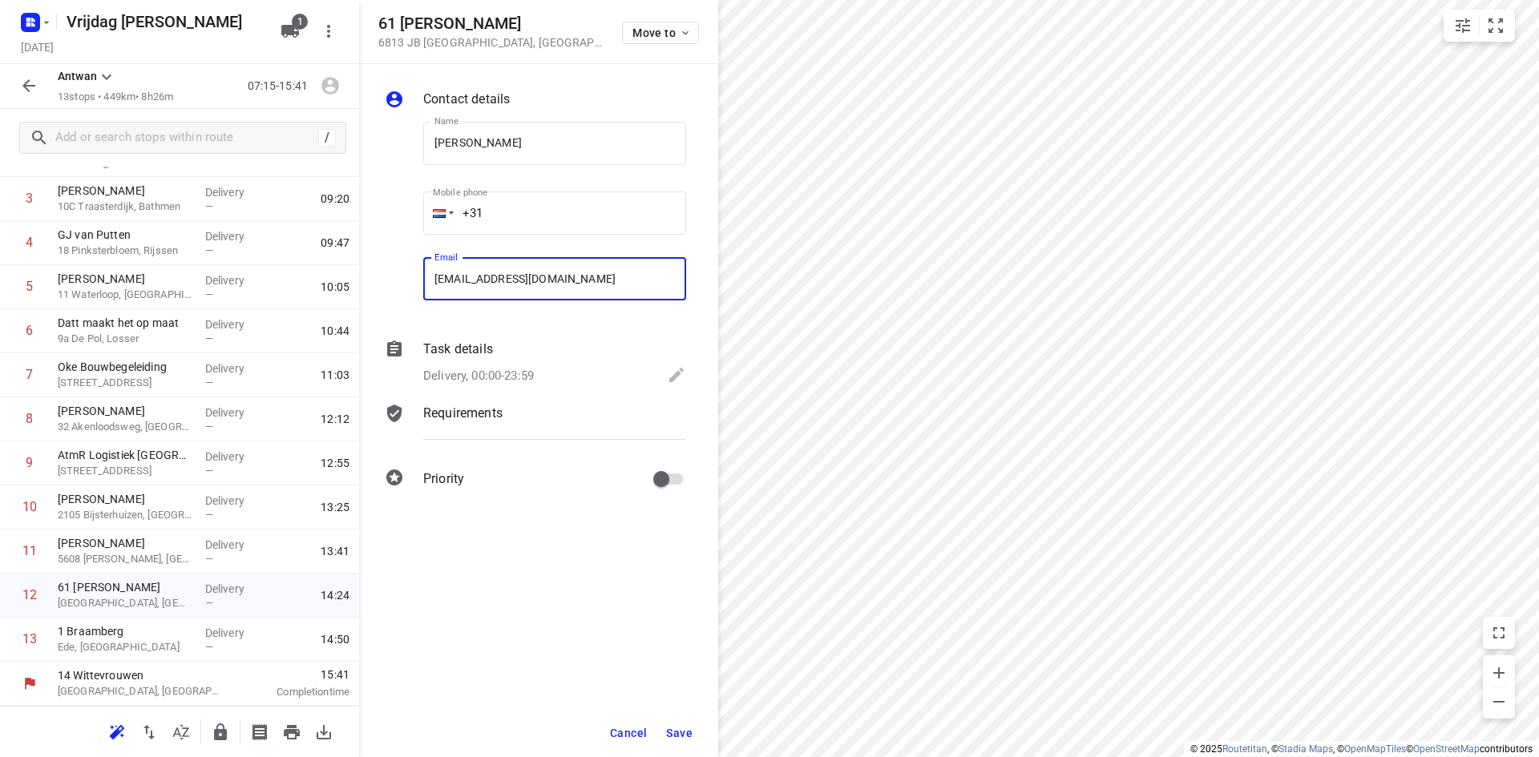
type input "[EMAIL_ADDRESS][DOMAIN_NAME]"
click at [669, 737] on span "Save" at bounding box center [679, 733] width 26 height 13
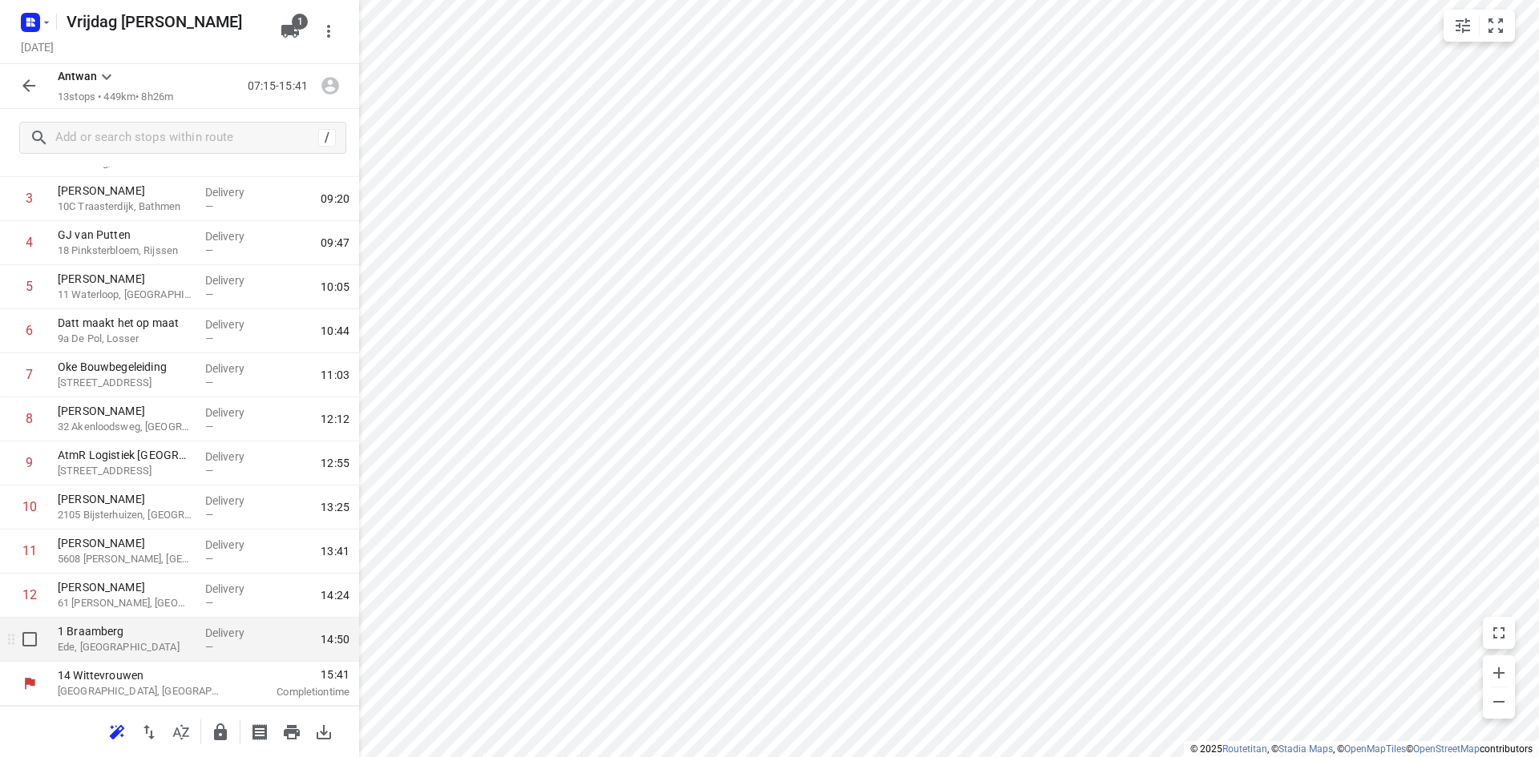
click at [116, 659] on div "1 Braamberg Ede, [GEOGRAPHIC_DATA]" at bounding box center [124, 640] width 147 height 44
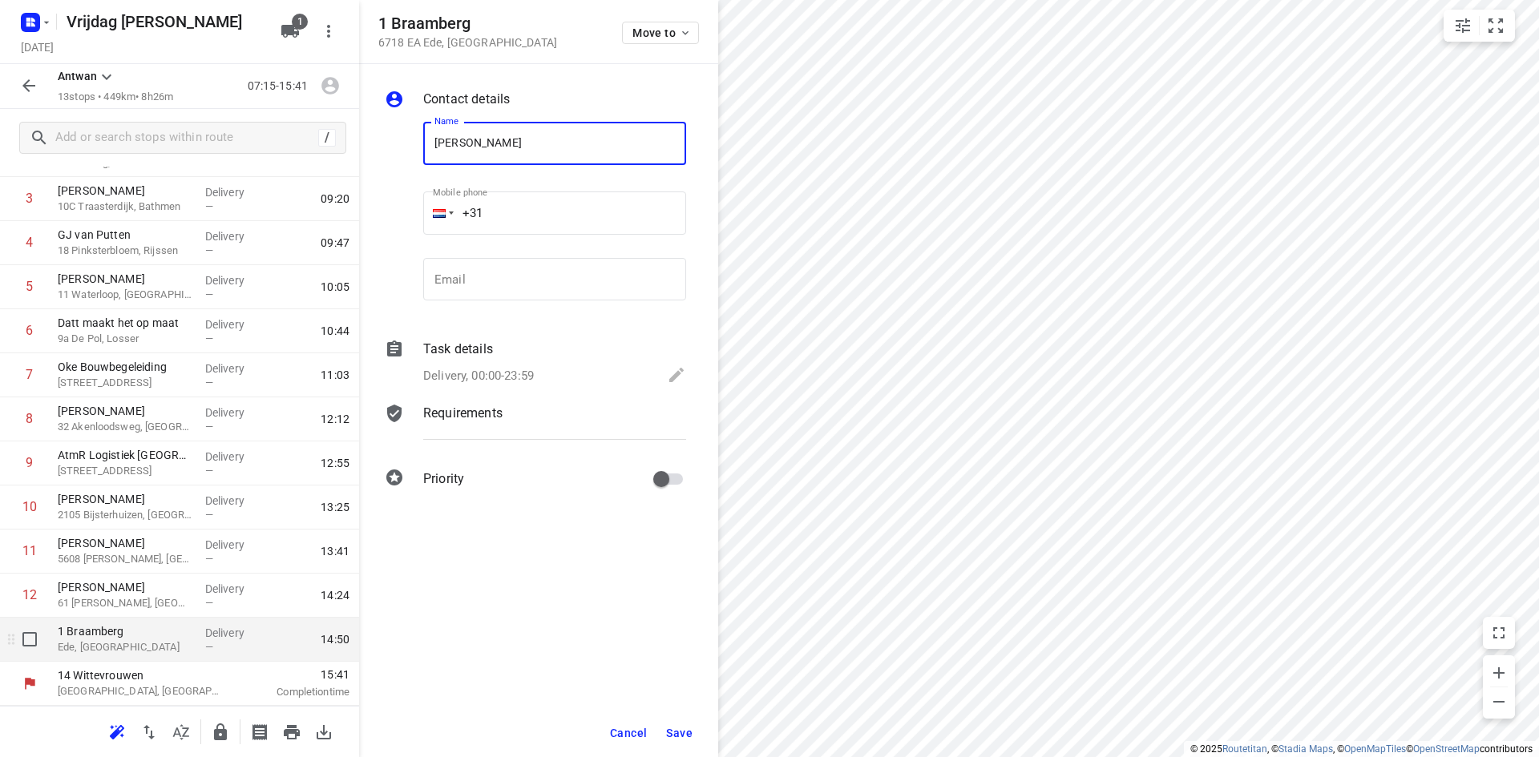
type input "[PERSON_NAME]"
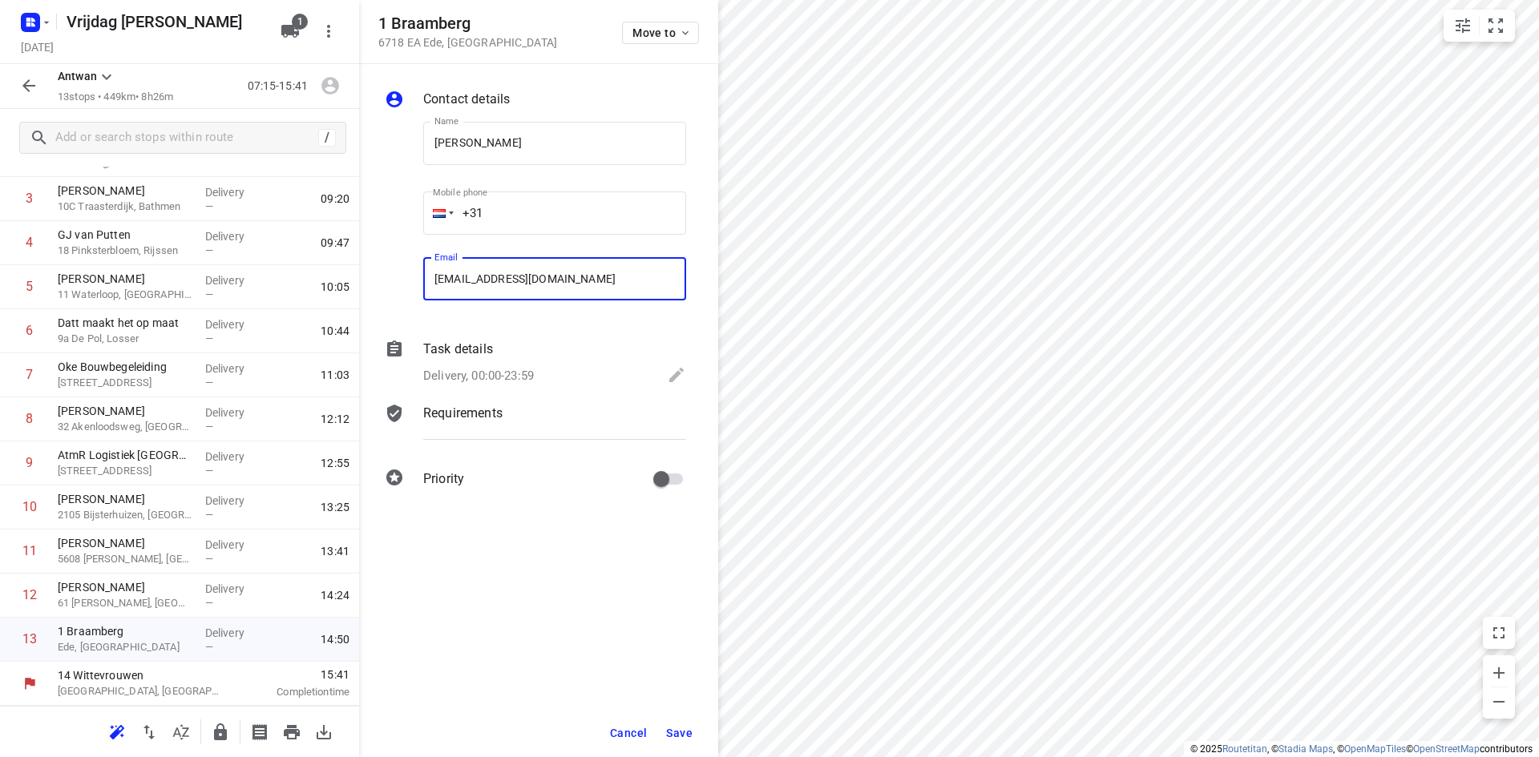
type input "[EMAIL_ADDRESS][DOMAIN_NAME]"
click at [675, 733] on span "Save" at bounding box center [679, 733] width 26 height 13
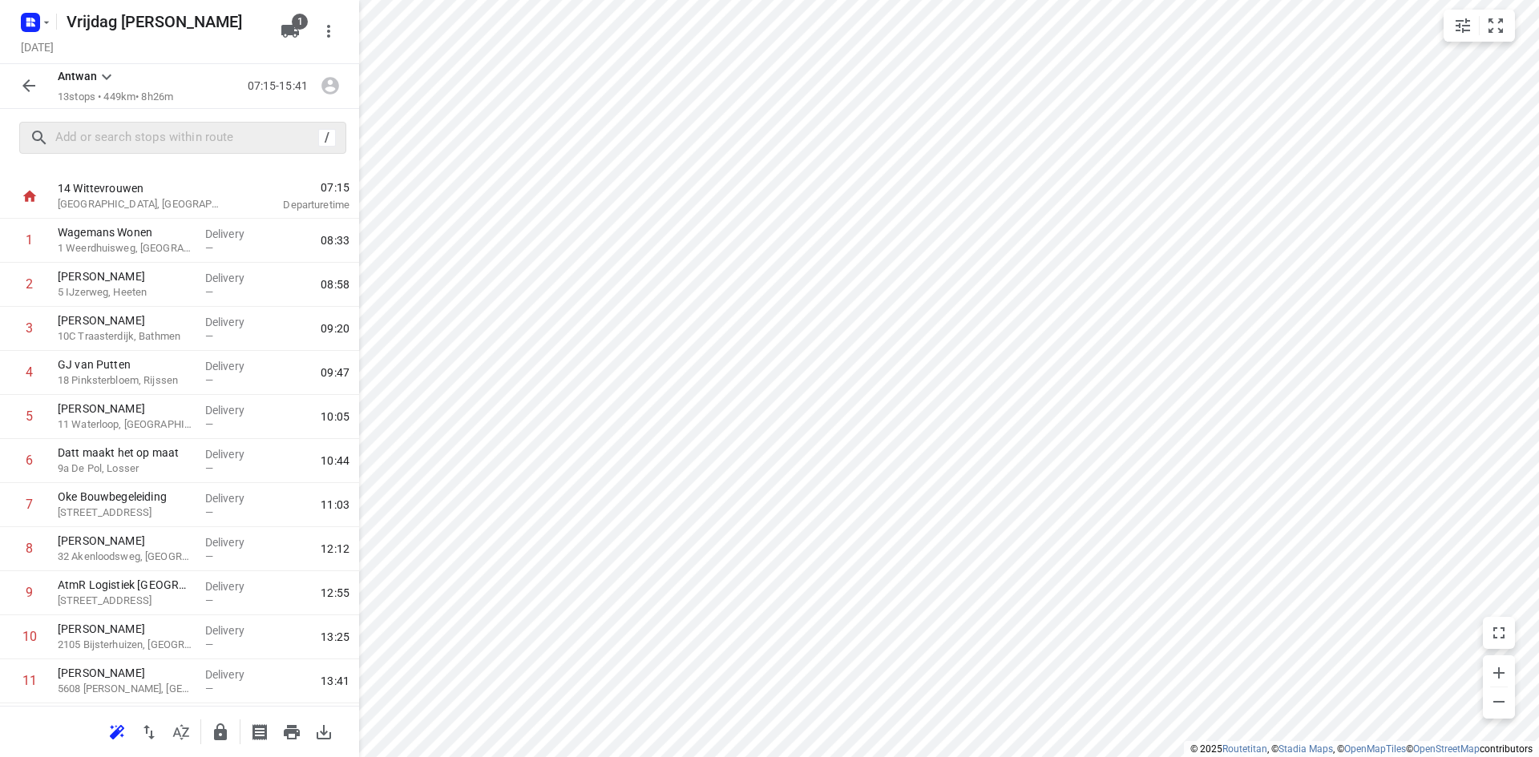
scroll to position [0, 0]
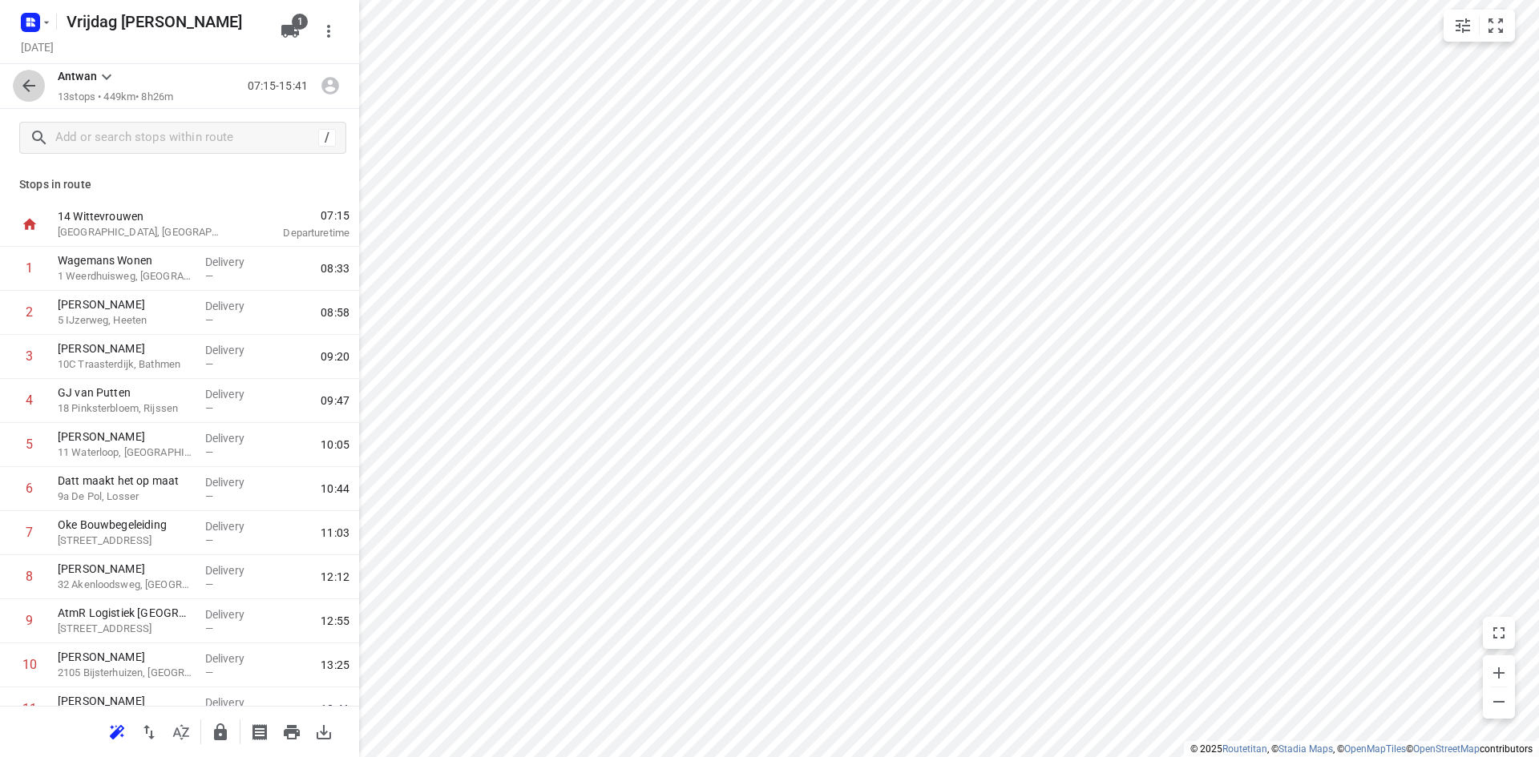
click at [31, 92] on icon "button" at bounding box center [28, 85] width 19 height 19
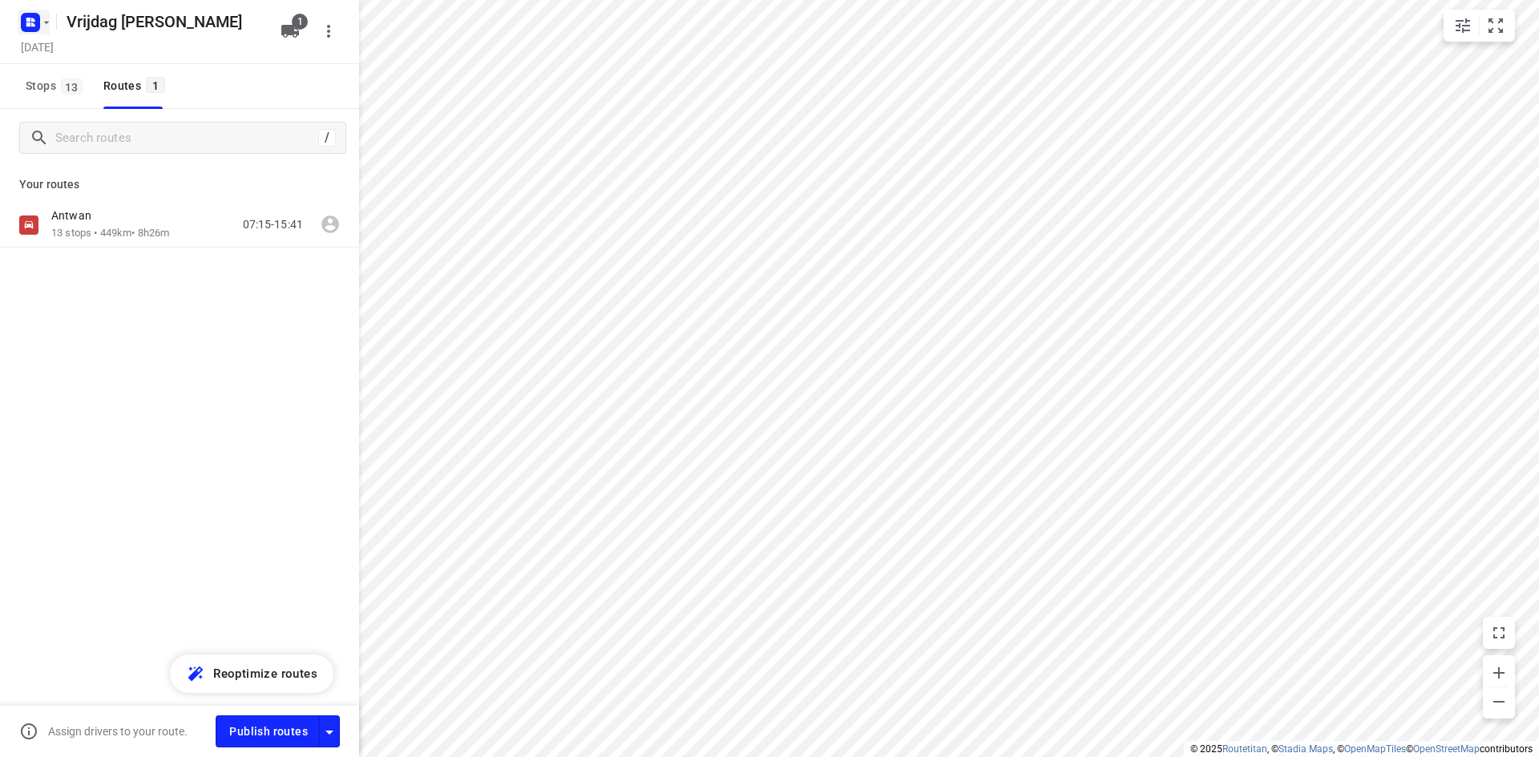
click at [42, 14] on icon "button" at bounding box center [31, 23] width 26 height 26
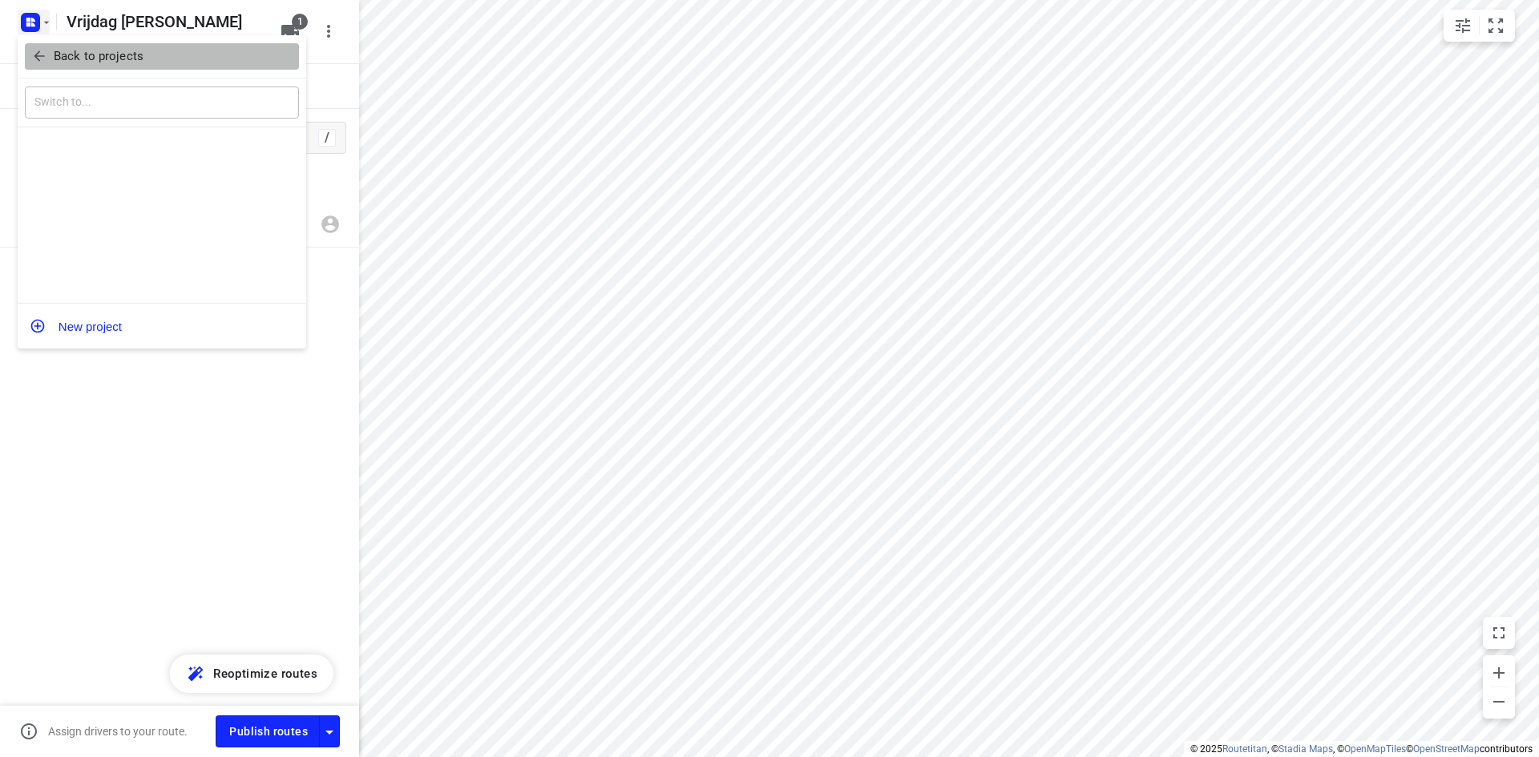
click at [49, 47] on span "Back to projects" at bounding box center [161, 56] width 261 height 18
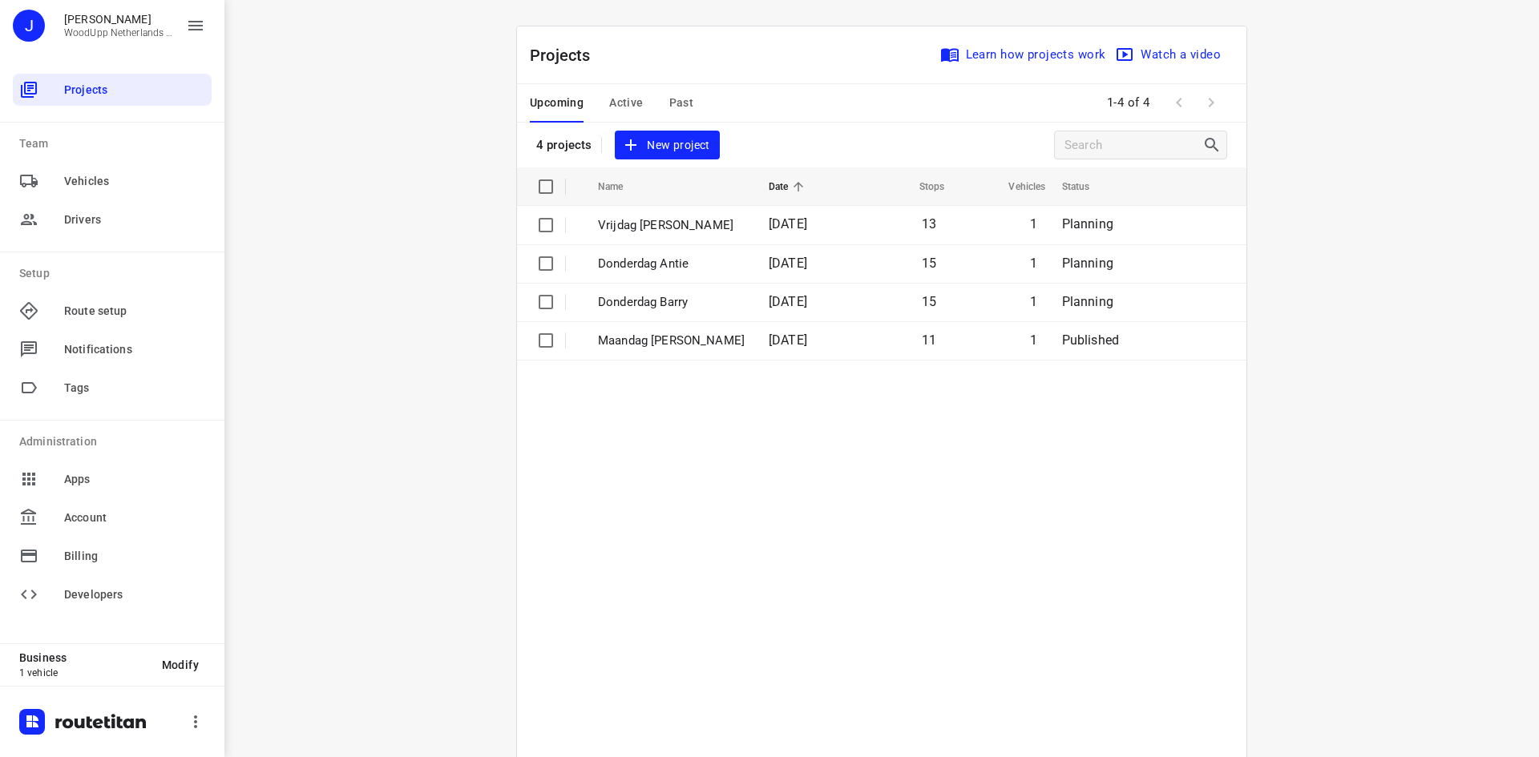
click at [662, 144] on span "New project" at bounding box center [666, 145] width 85 height 20
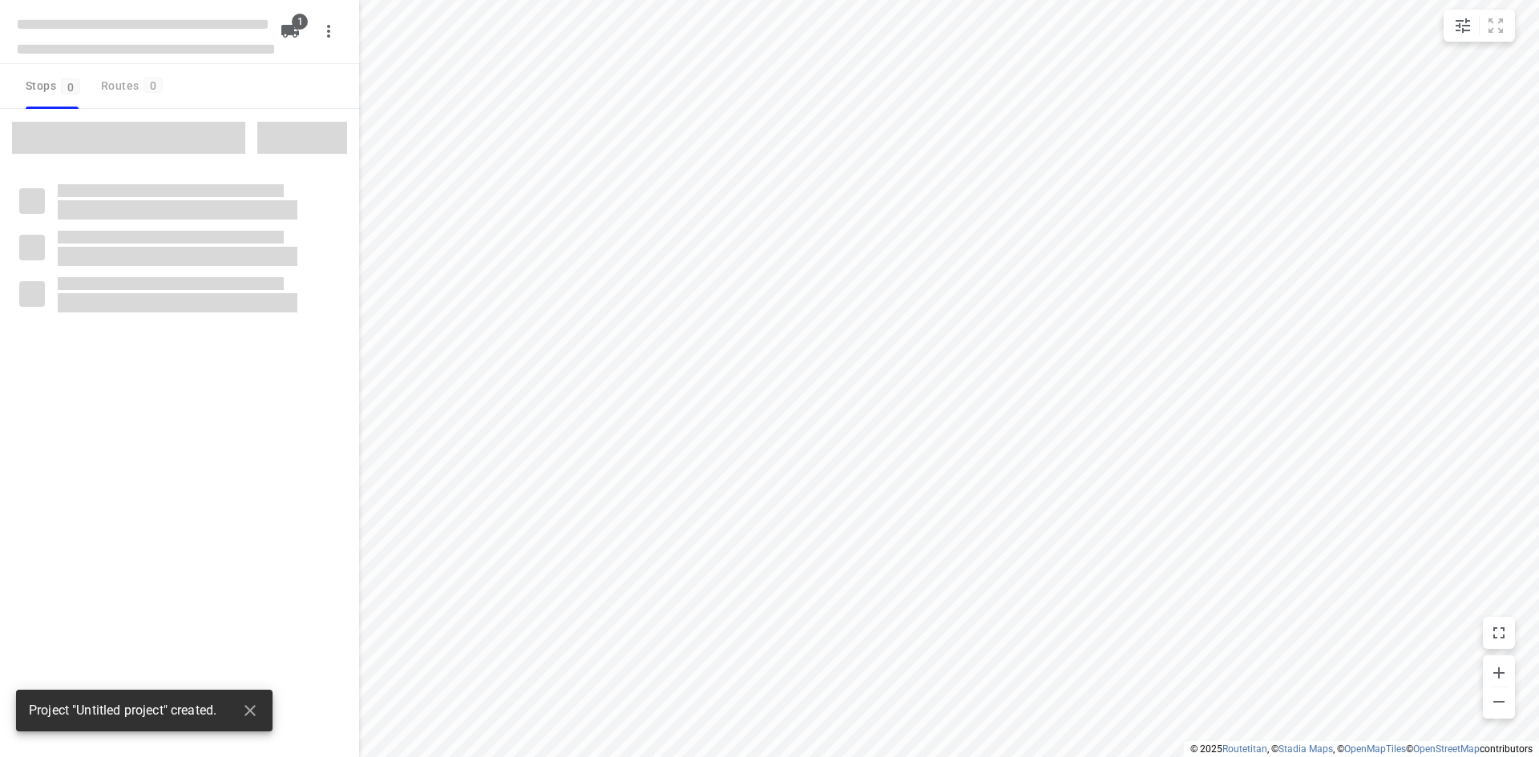
type input "distance"
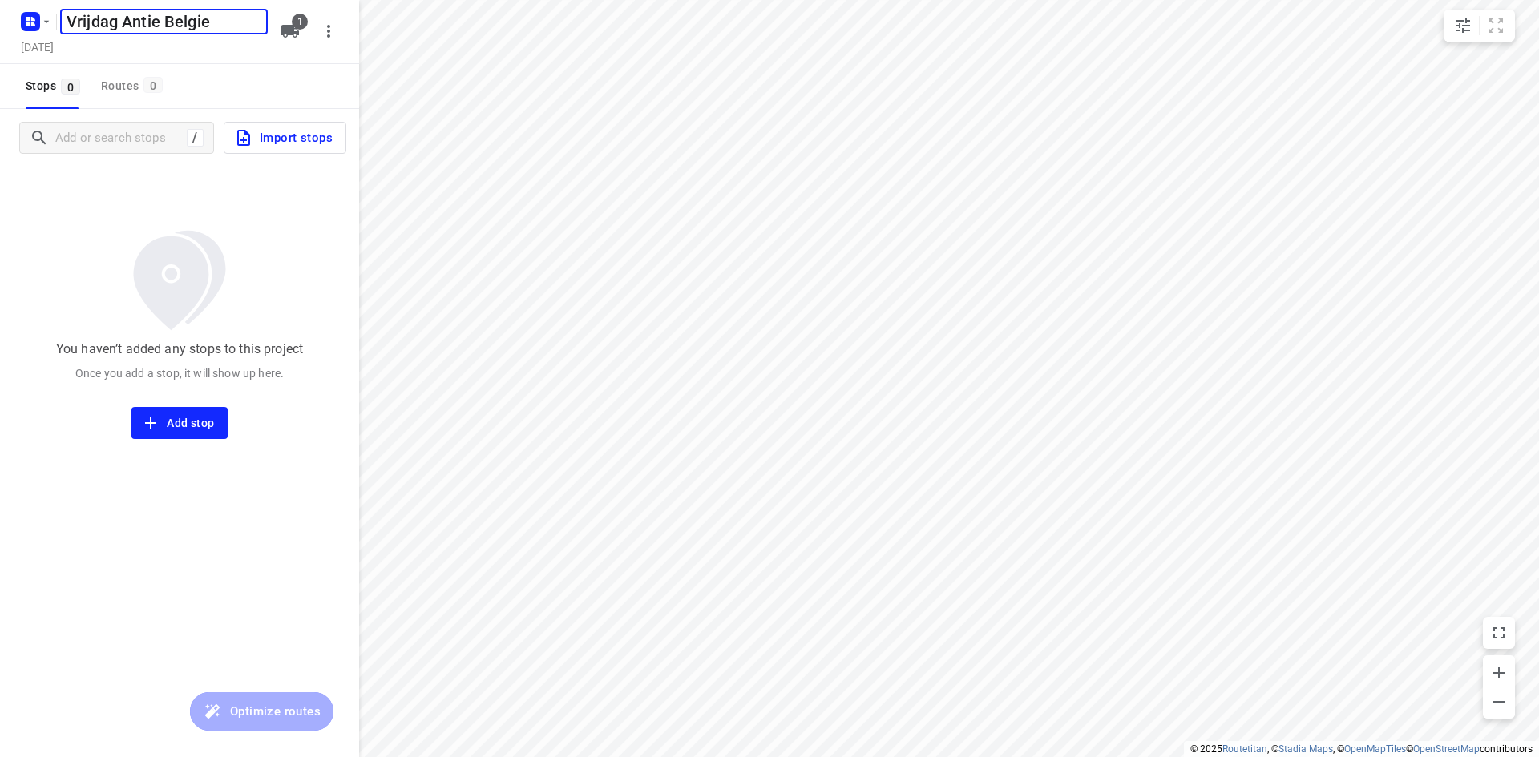
type input "Vrijdag Antie Belgie"
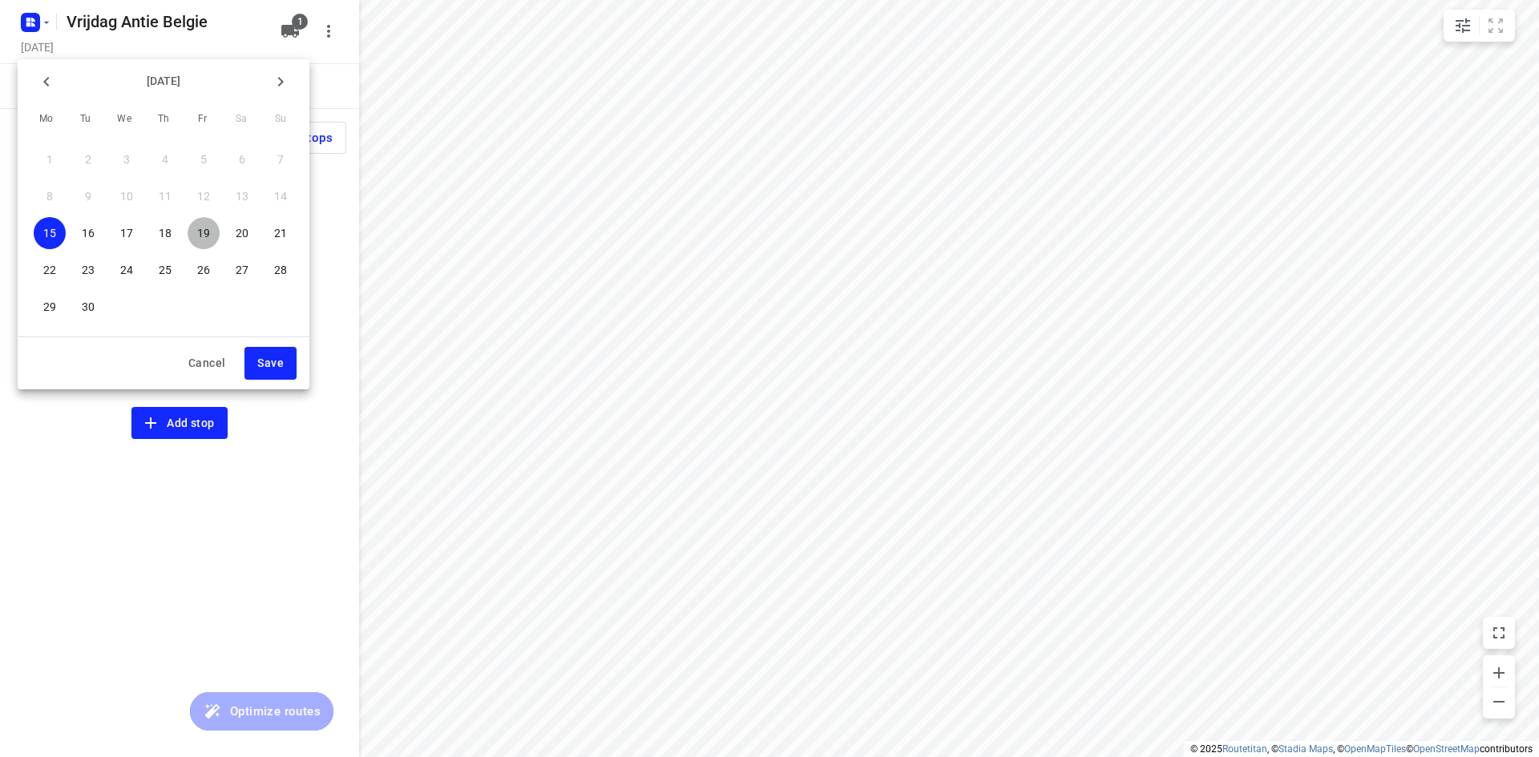
click at [206, 228] on p "19" at bounding box center [203, 233] width 13 height 16
click at [277, 369] on span "Save" at bounding box center [270, 363] width 26 height 20
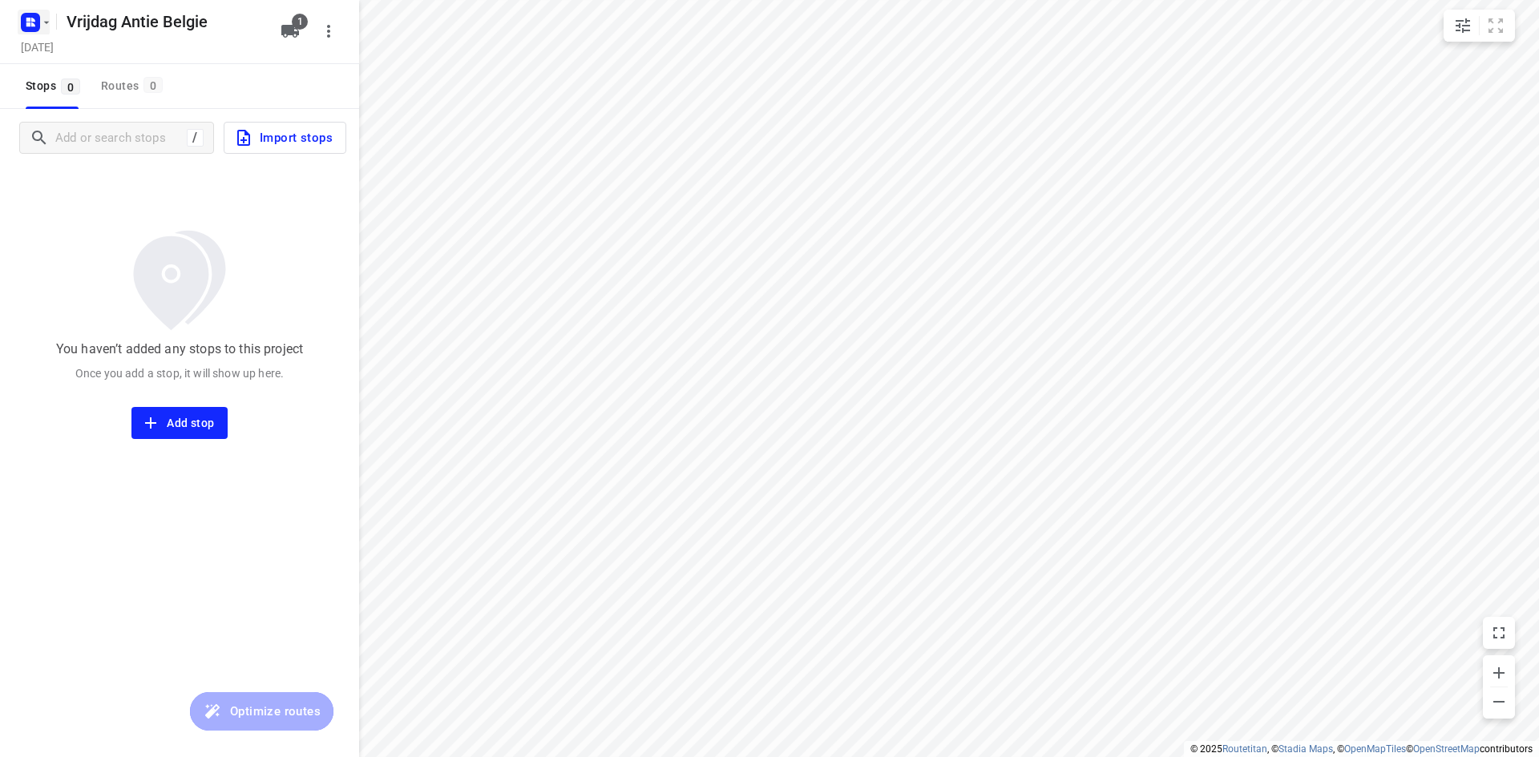
click at [32, 21] on icon "button" at bounding box center [31, 23] width 26 height 26
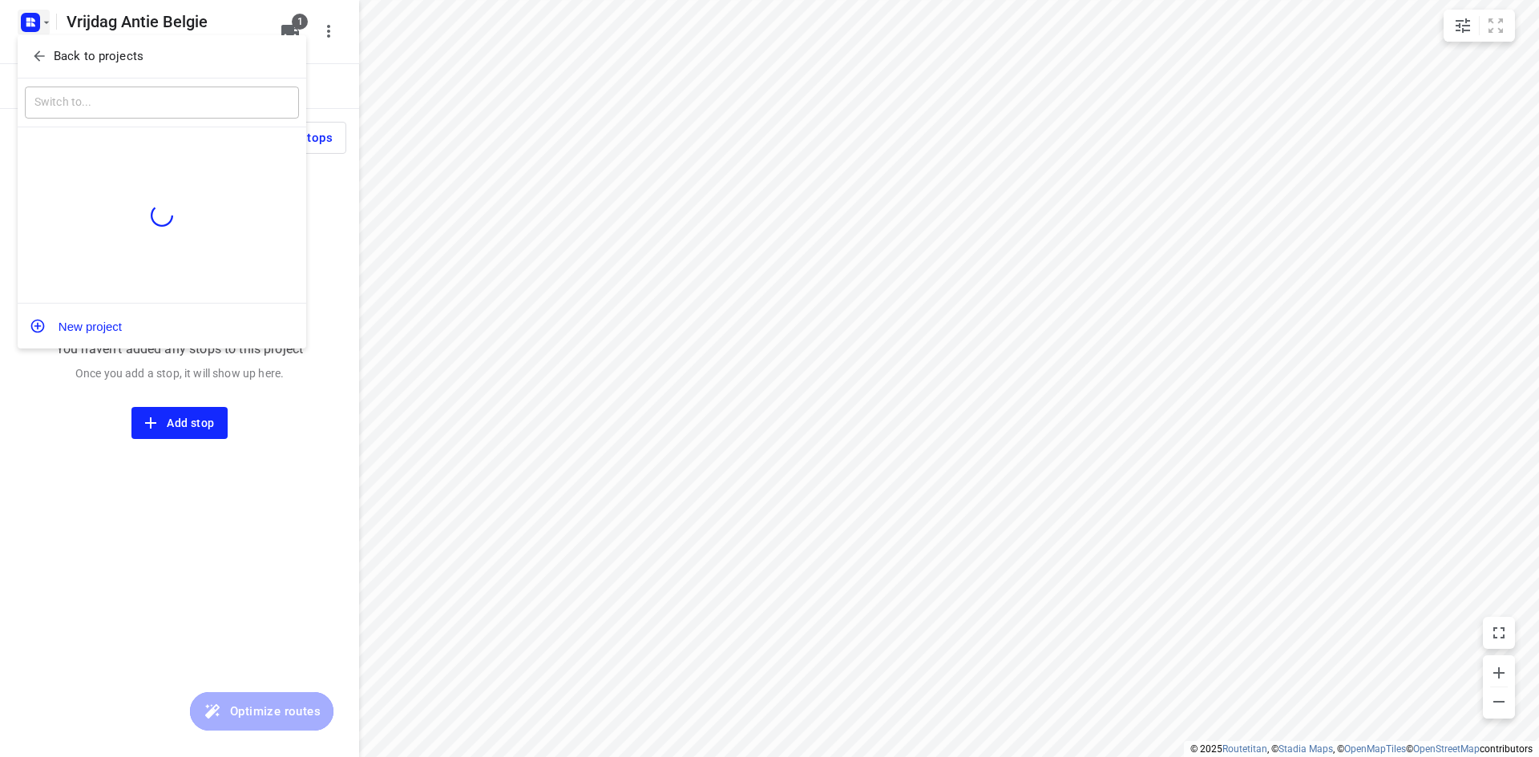
click at [45, 54] on icon "button" at bounding box center [39, 56] width 16 height 16
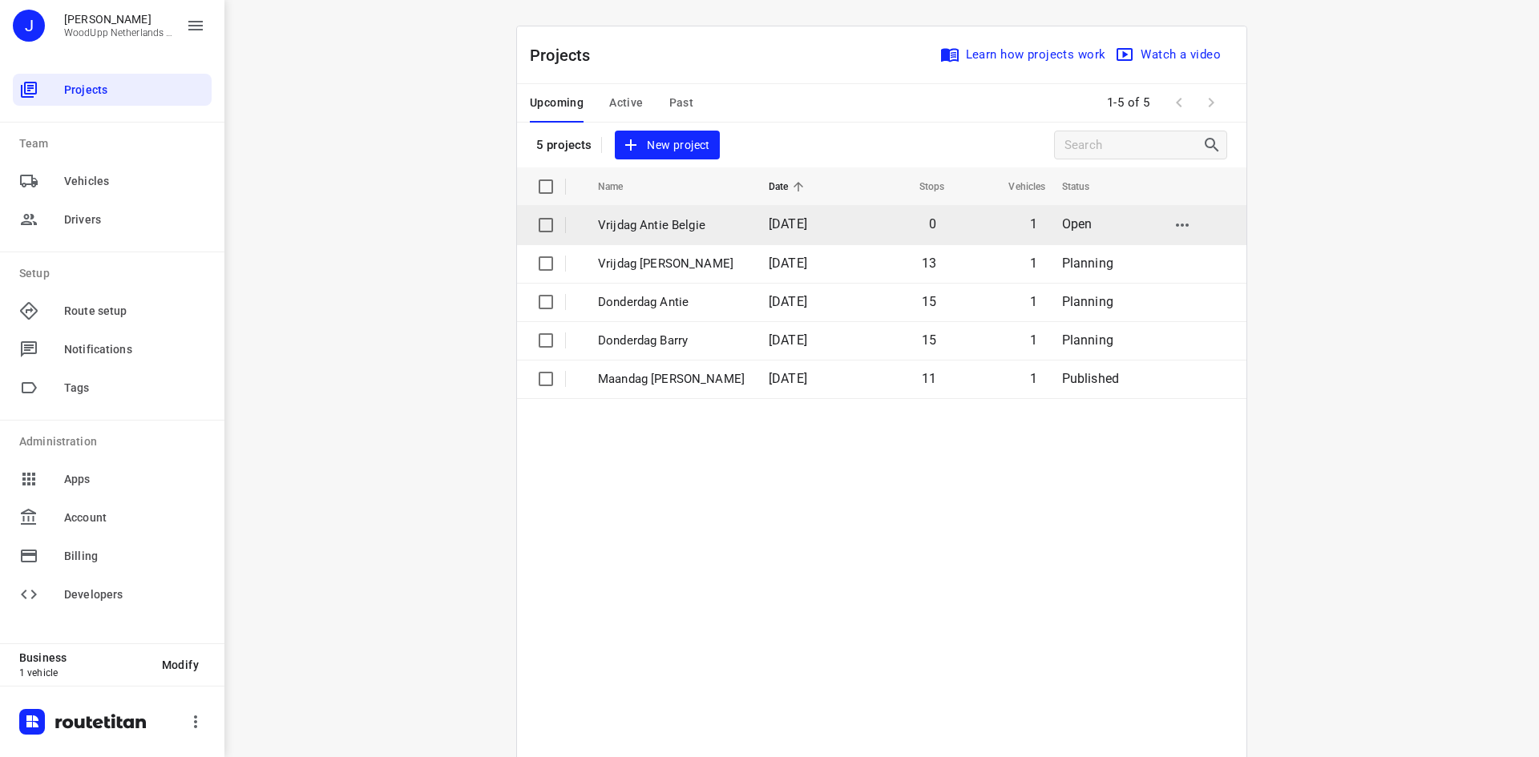
click at [639, 236] on td "Vrijdag Antie Belgie" at bounding box center [669, 225] width 174 height 38
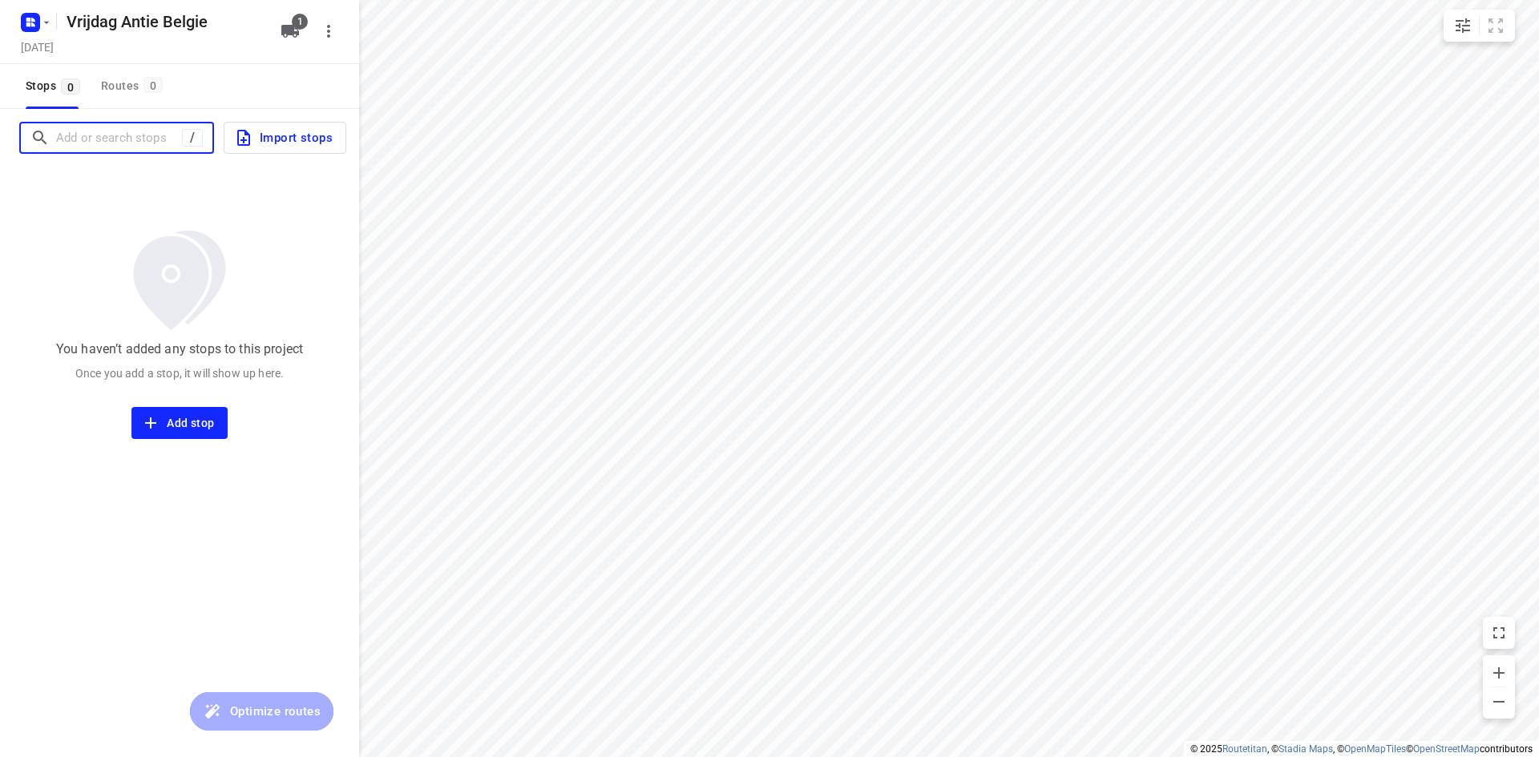
click at [139, 132] on input "Add or search stops" at bounding box center [119, 138] width 126 height 25
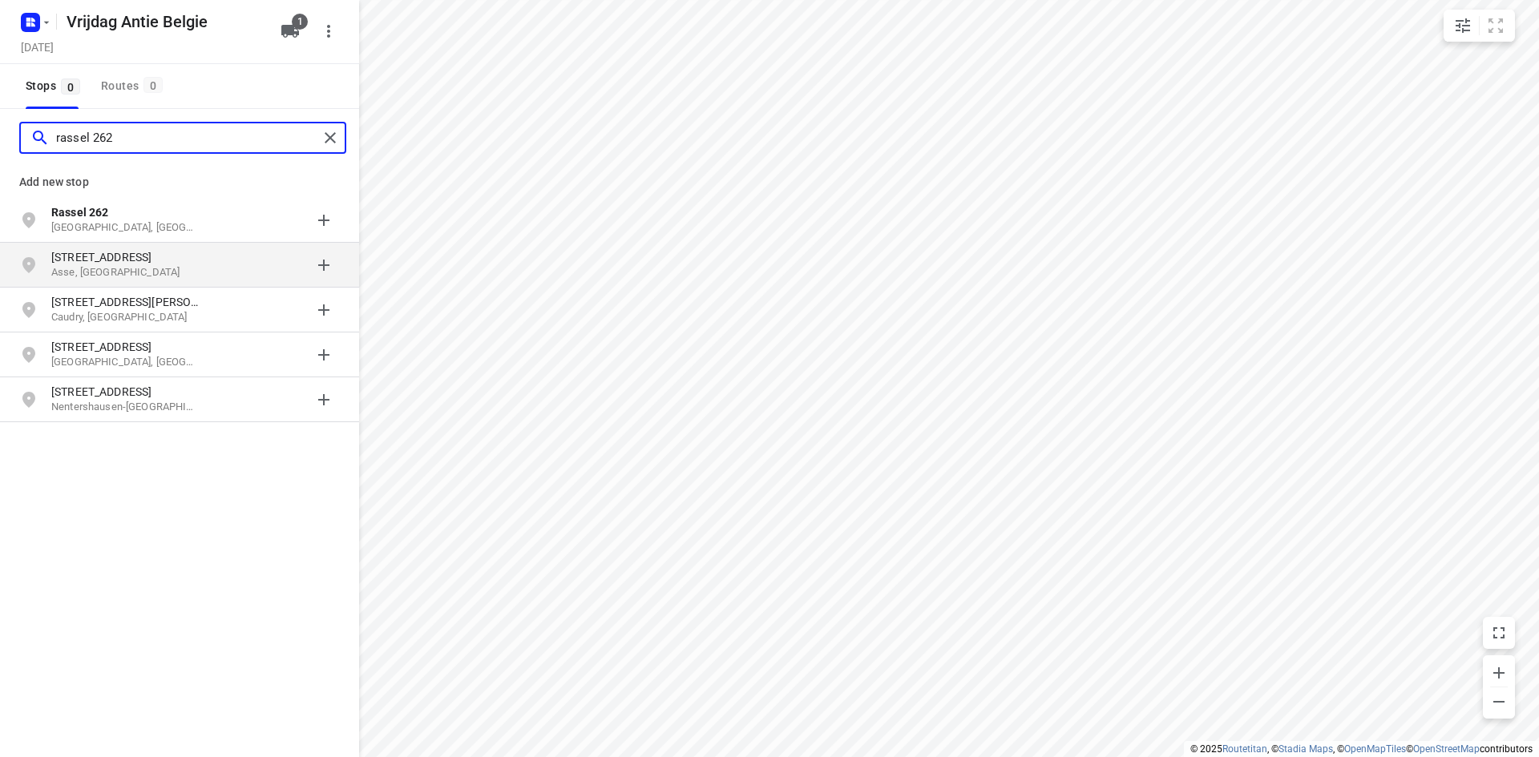
type input "rassel 262"
click at [105, 246] on div "[STREET_ADDRESS]" at bounding box center [179, 265] width 359 height 45
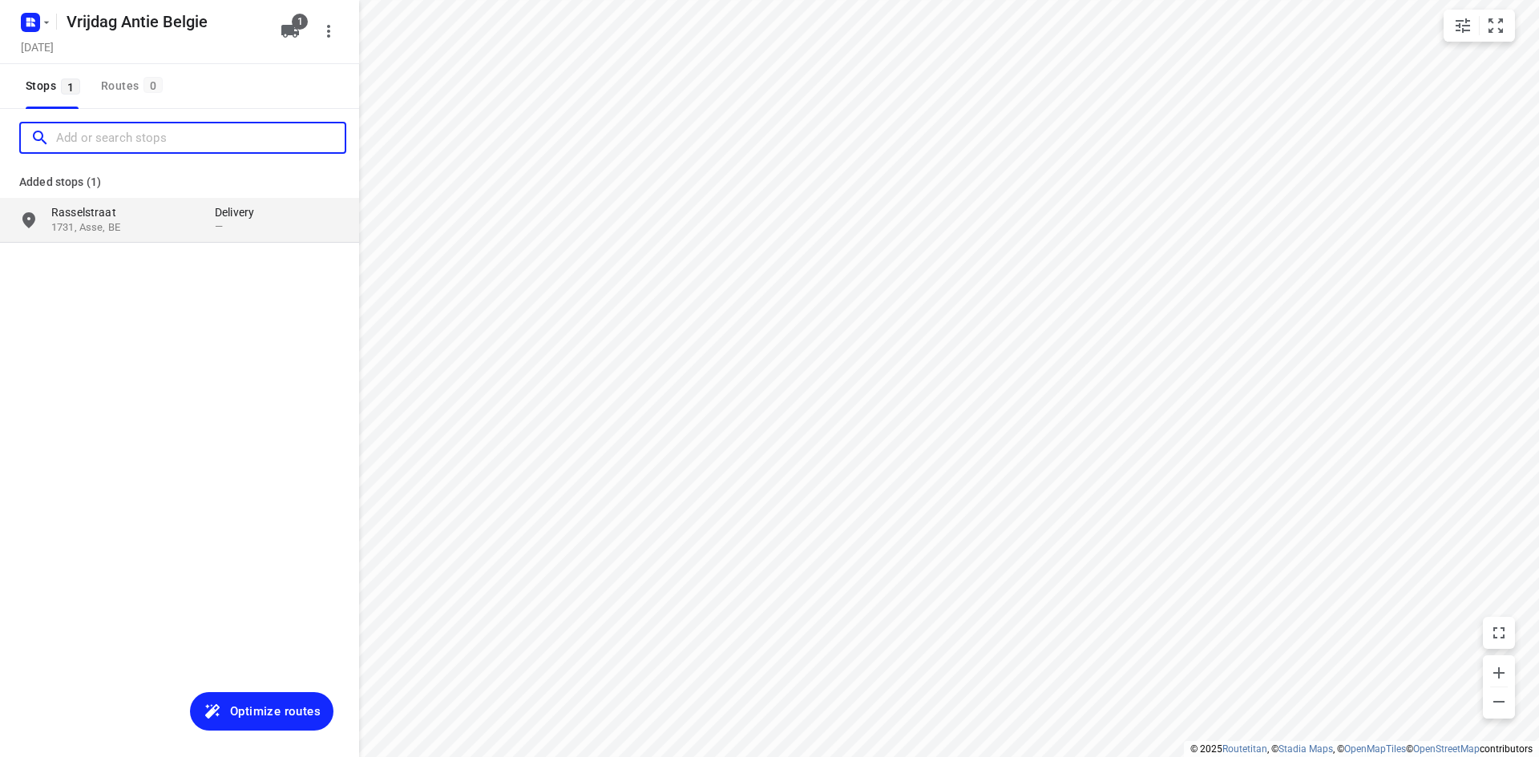
drag, startPoint x: 105, startPoint y: 246, endPoint x: 114, endPoint y: 208, distance: 38.7
click at [82, 221] on p "1731, Asse, BE" at bounding box center [124, 227] width 147 height 15
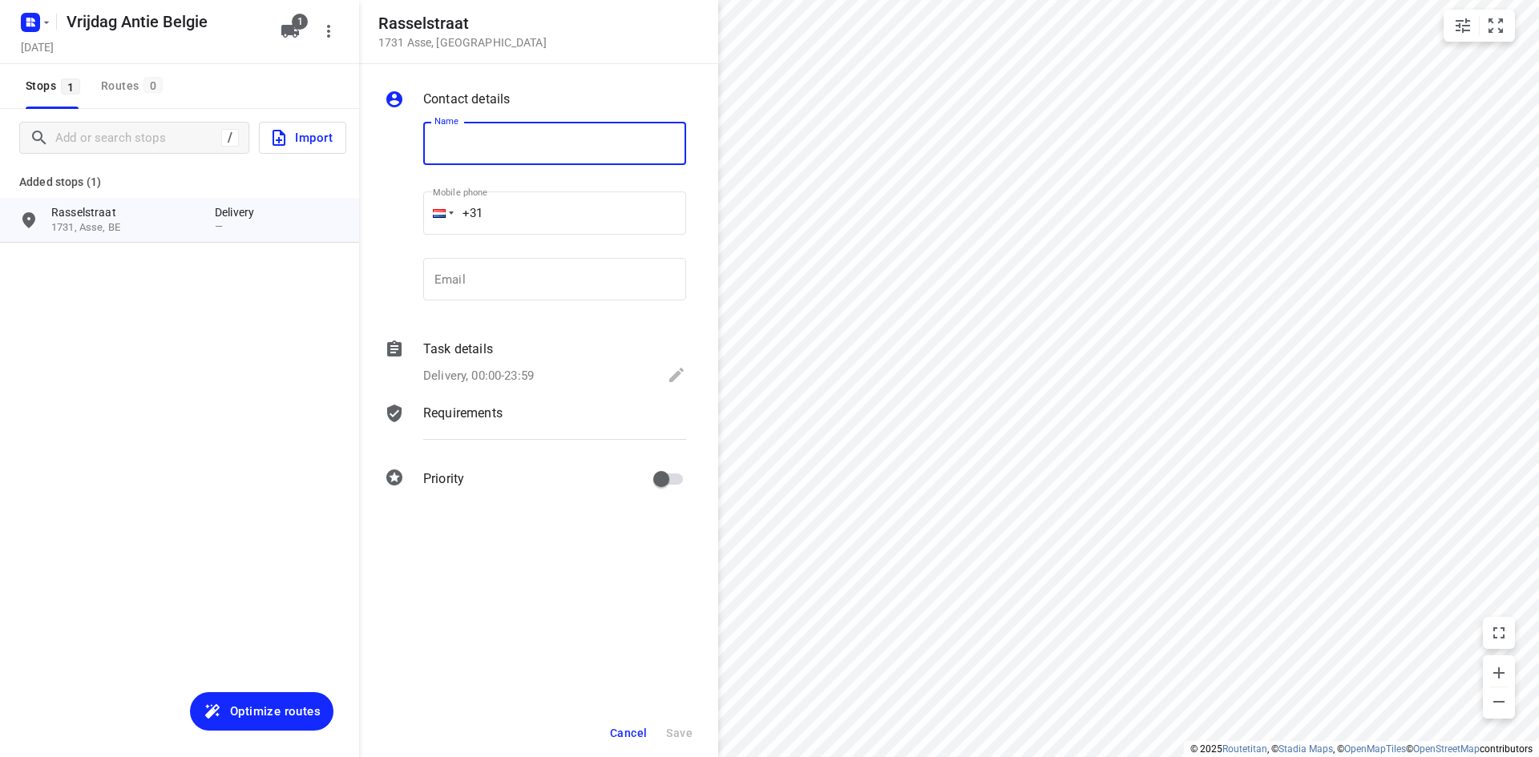
drag, startPoint x: 141, startPoint y: 305, endPoint x: 134, endPoint y: 285, distance: 21.3
click at [141, 304] on div "/ Import Added stops (1) [STREET_ADDRESS], BE Delivery —" at bounding box center [179, 487] width 359 height 757
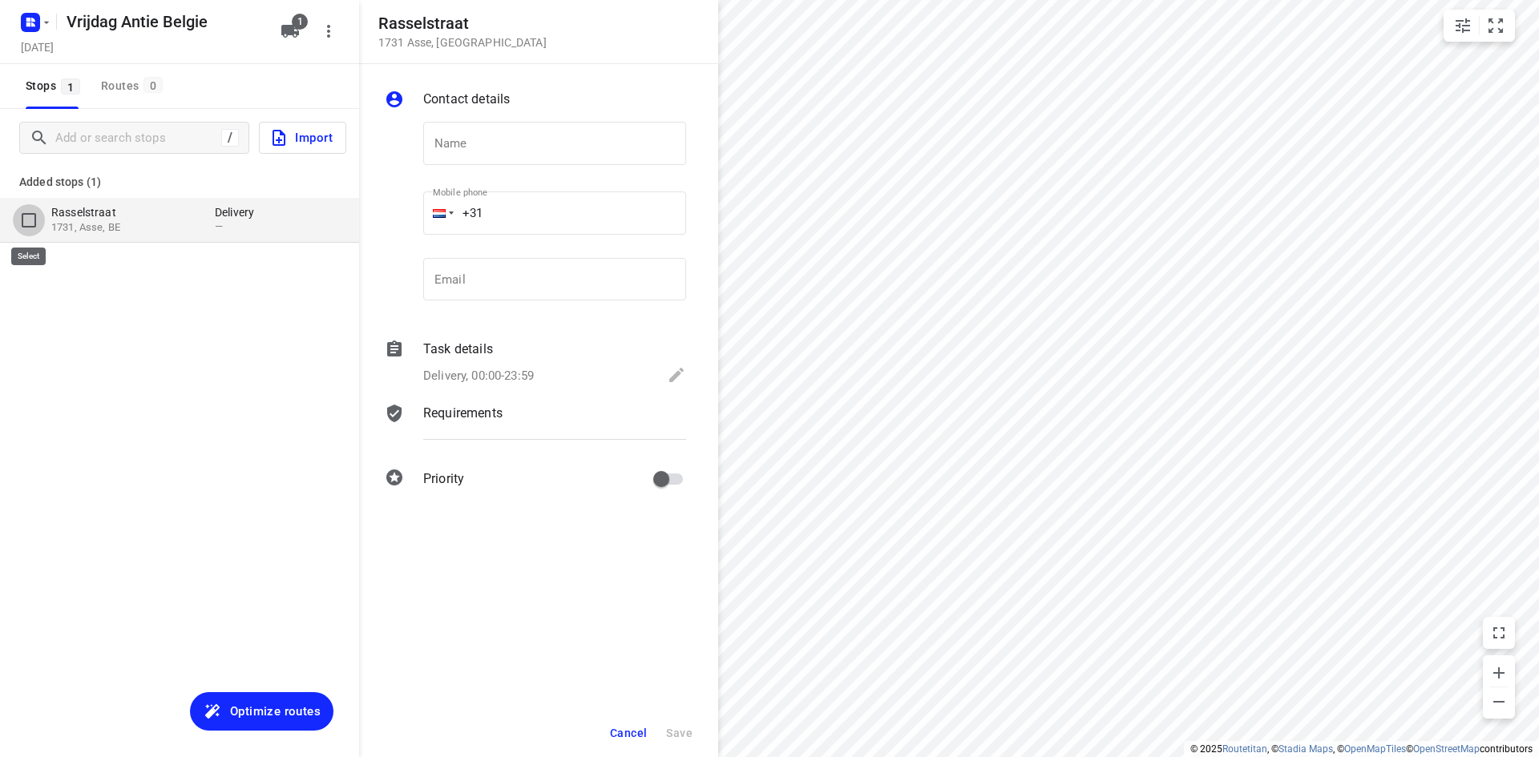
click at [31, 222] on input "grid" at bounding box center [29, 220] width 32 height 32
checkbox input "true"
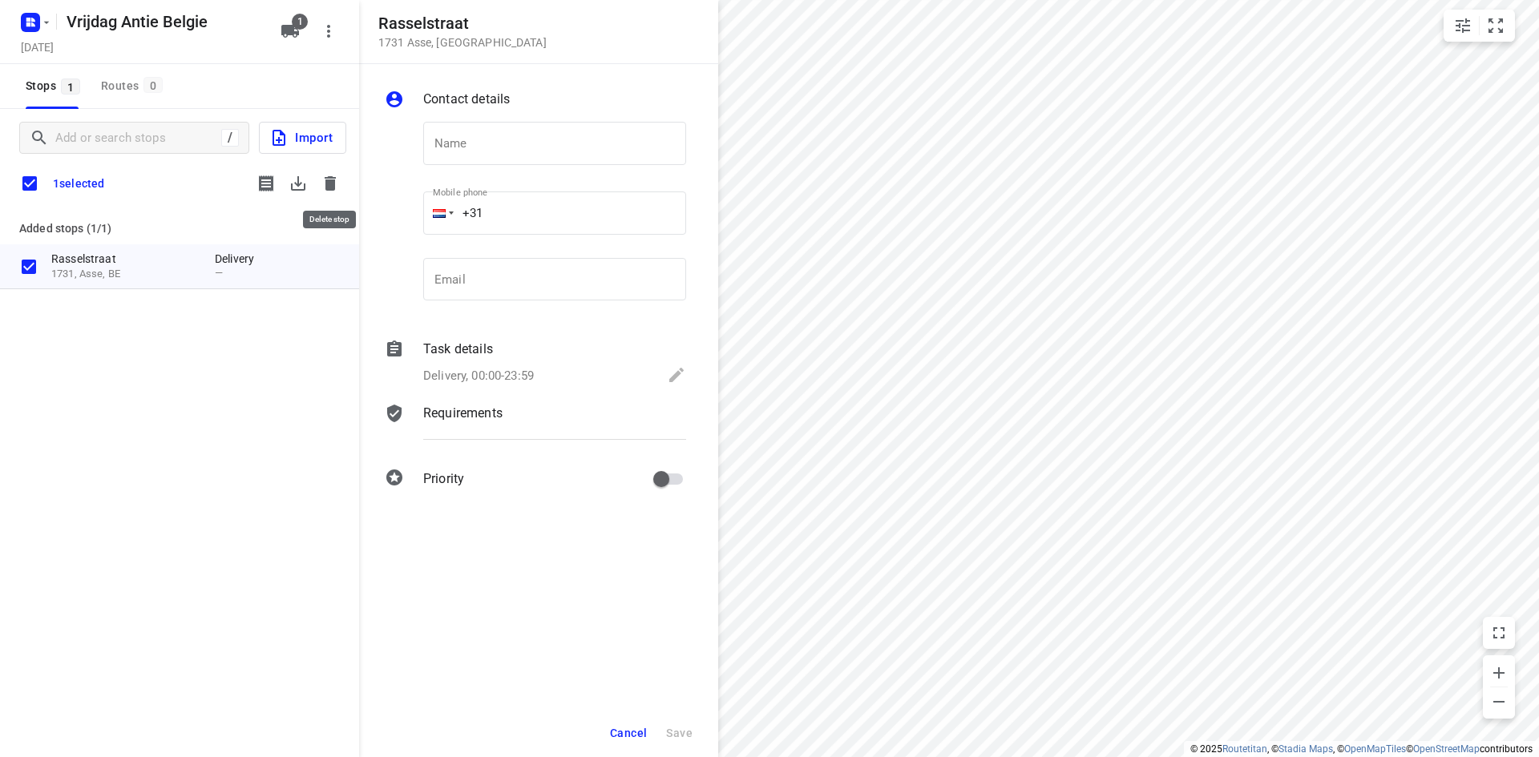
click at [328, 190] on icon "button" at bounding box center [330, 183] width 11 height 14
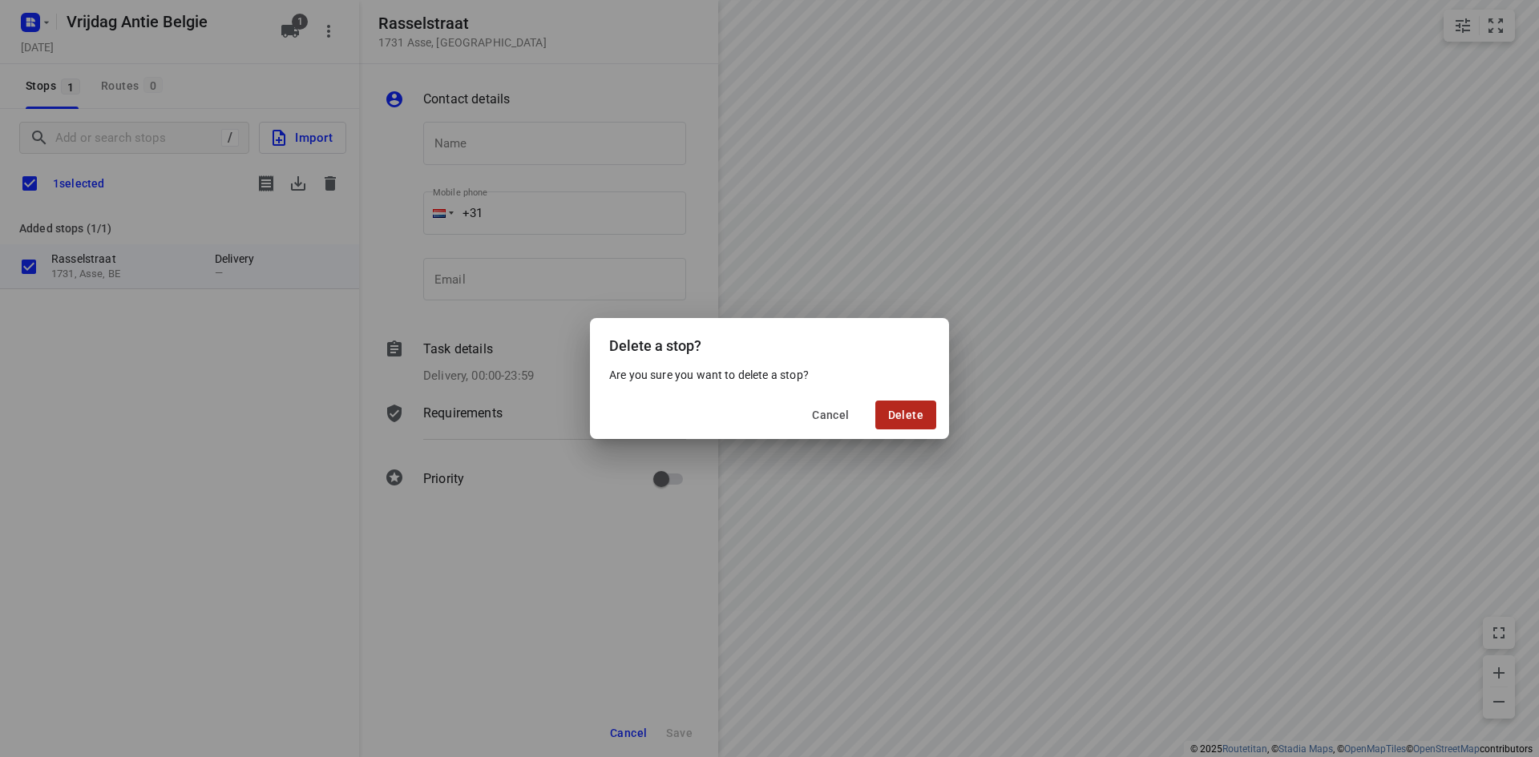
click at [922, 414] on span "Delete" at bounding box center [905, 415] width 35 height 13
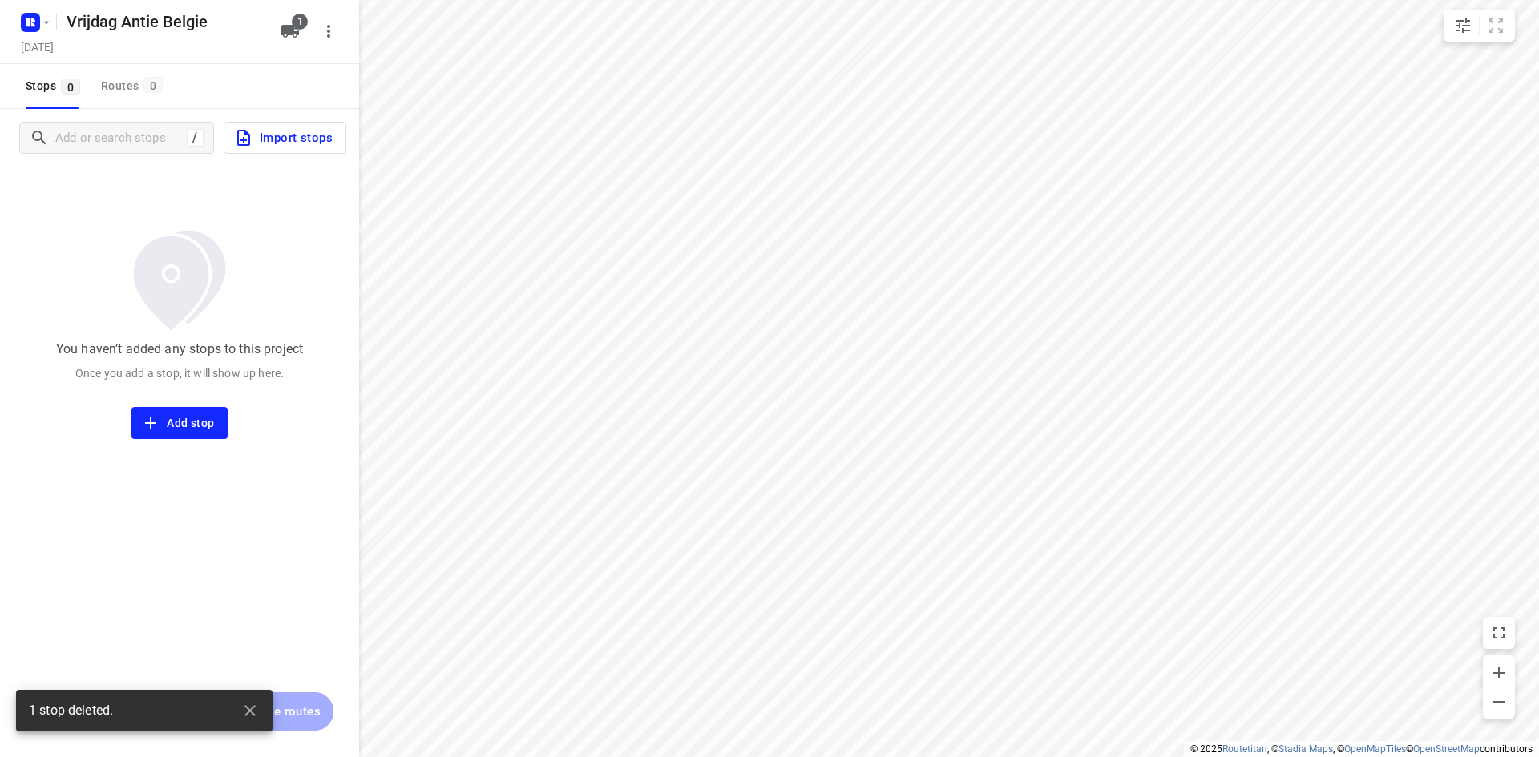
click at [97, 116] on div "/ Import stops" at bounding box center [179, 138] width 359 height 58
click at [97, 126] on input "Add or search stops" at bounding box center [200, 138] width 289 height 25
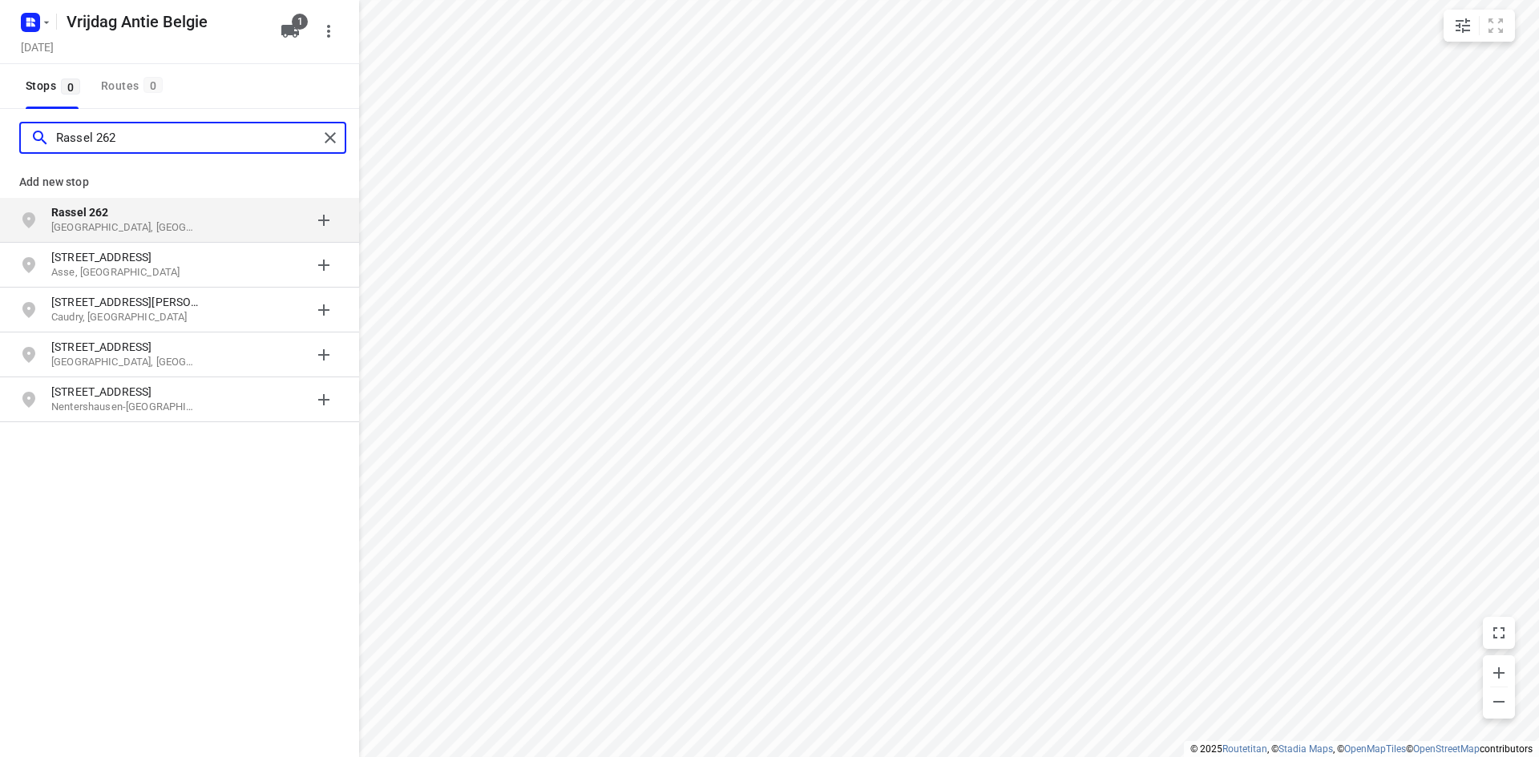
type input "Rassel 262"
click at [73, 214] on b "Rassel 262" at bounding box center [80, 212] width 58 height 13
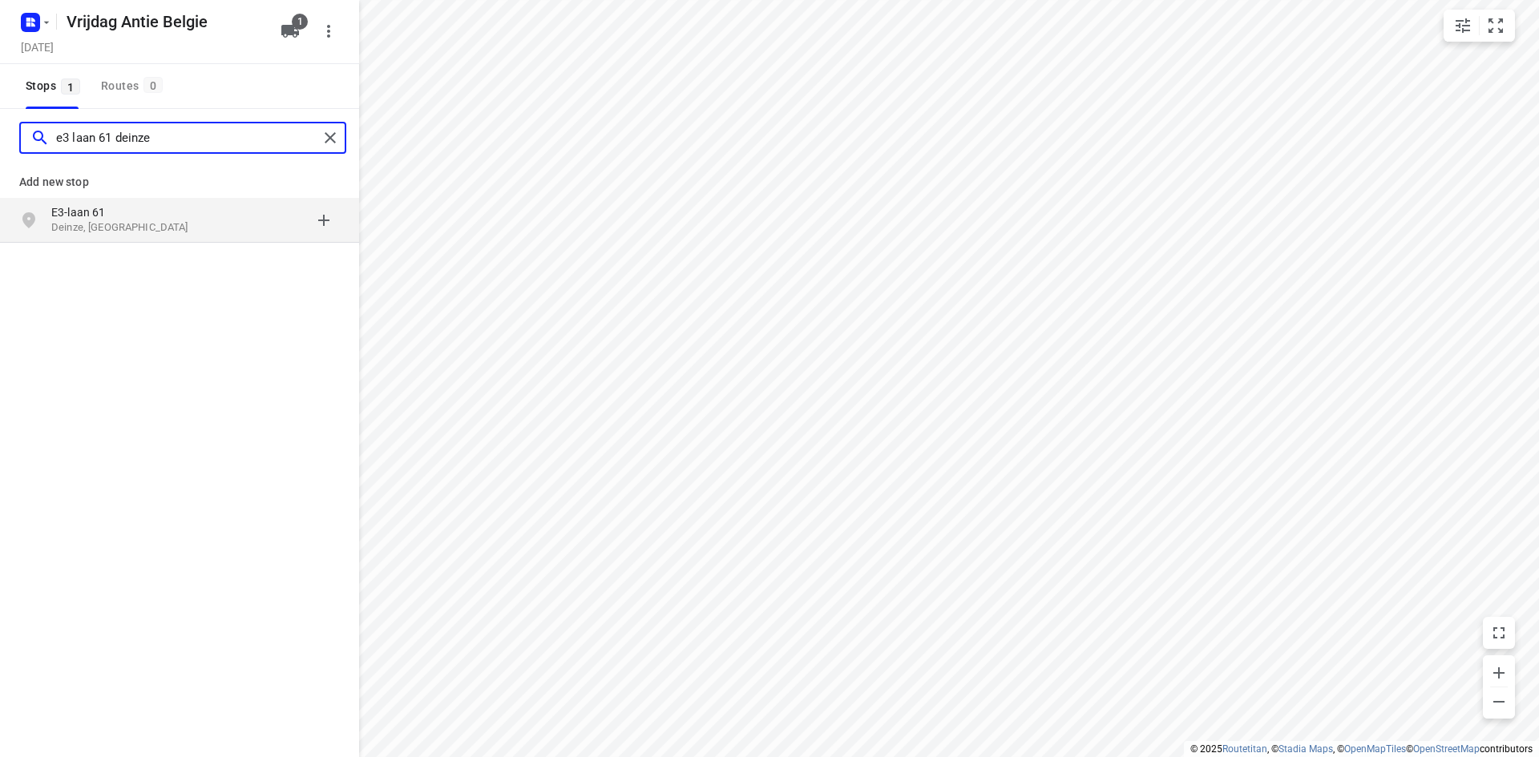
type input "e3 laan 61 deinze"
click at [73, 211] on p "E3-laan 61" at bounding box center [124, 212] width 147 height 16
type input "[STREET_ADDRESS] meise"
click at [86, 220] on p "[GEOGRAPHIC_DATA], [GEOGRAPHIC_DATA]" at bounding box center [124, 227] width 147 height 15
type input "[STREET_ADDRESS]"
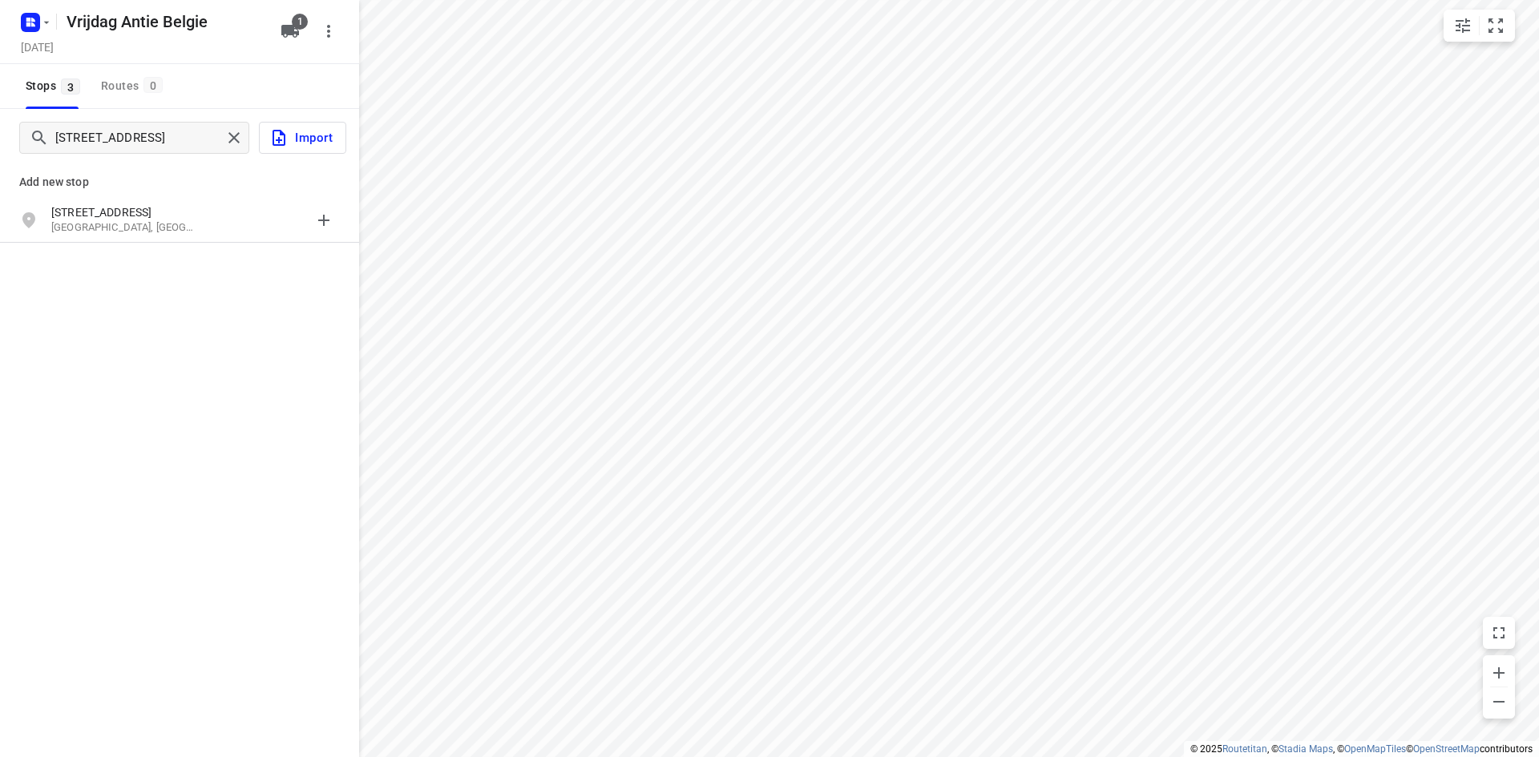
click at [87, 219] on p "[STREET_ADDRESS]" at bounding box center [124, 212] width 147 height 16
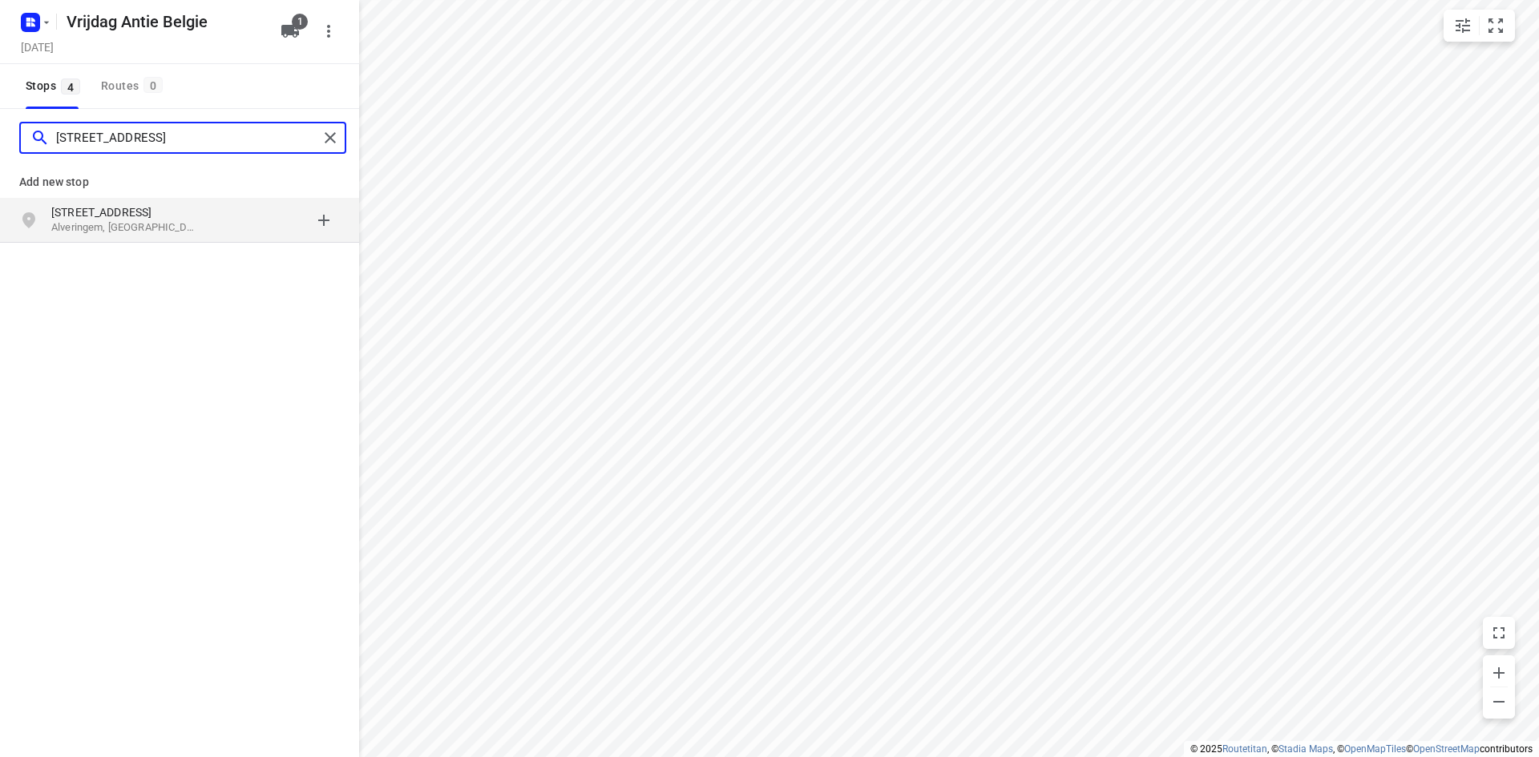
type input "[STREET_ADDRESS]"
click at [76, 223] on p "Alveringem, [GEOGRAPHIC_DATA]" at bounding box center [124, 227] width 147 height 15
type input "[STREET_ADDRESS]"
click at [90, 228] on p "Hemiksem, [GEOGRAPHIC_DATA]" at bounding box center [124, 227] width 147 height 15
type input "brekelen 4-5 wuustwezel"
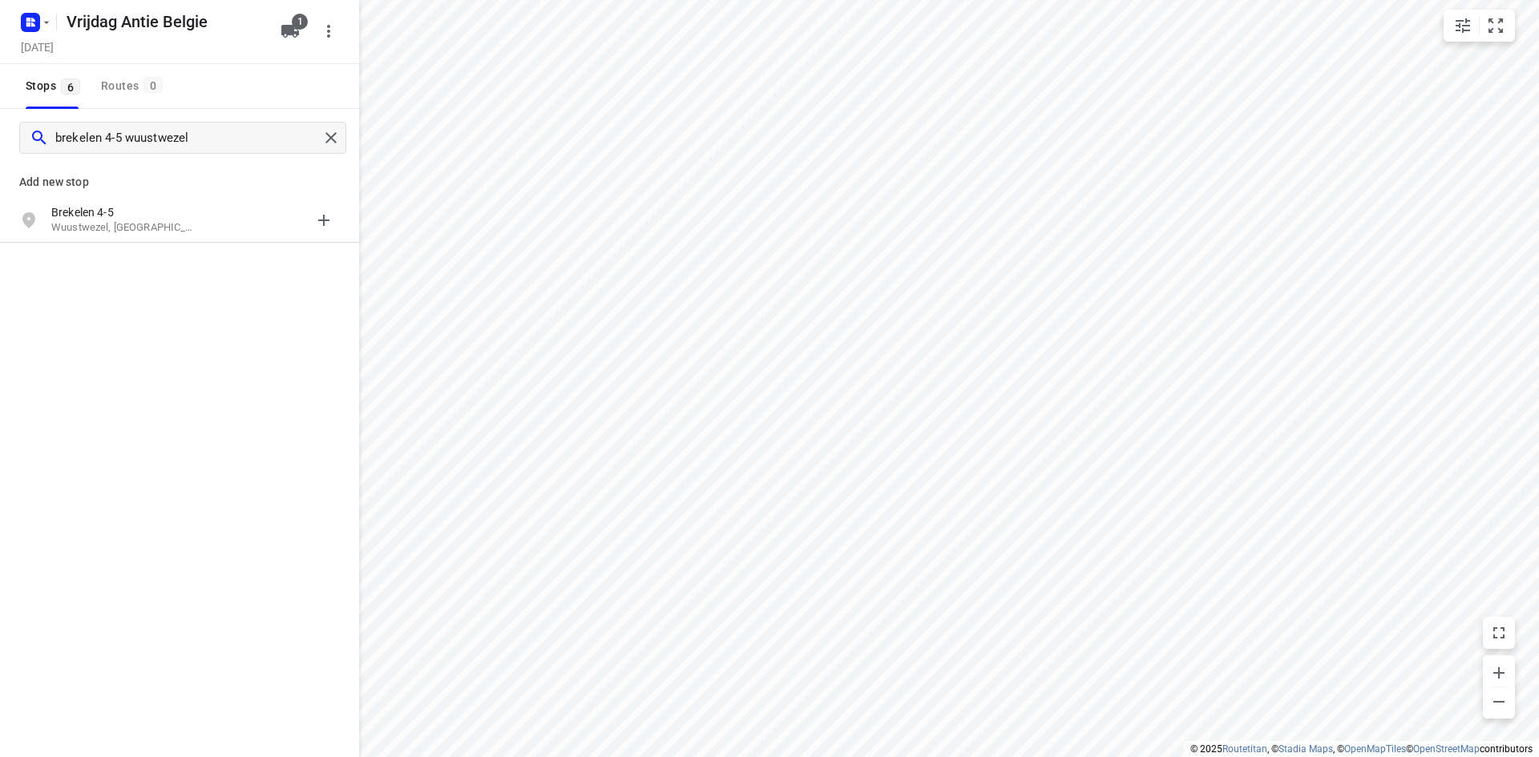
click at [135, 185] on p "Add new stop" at bounding box center [179, 181] width 321 height 19
click at [131, 216] on p "Brekelen 4-5" at bounding box center [124, 212] width 147 height 16
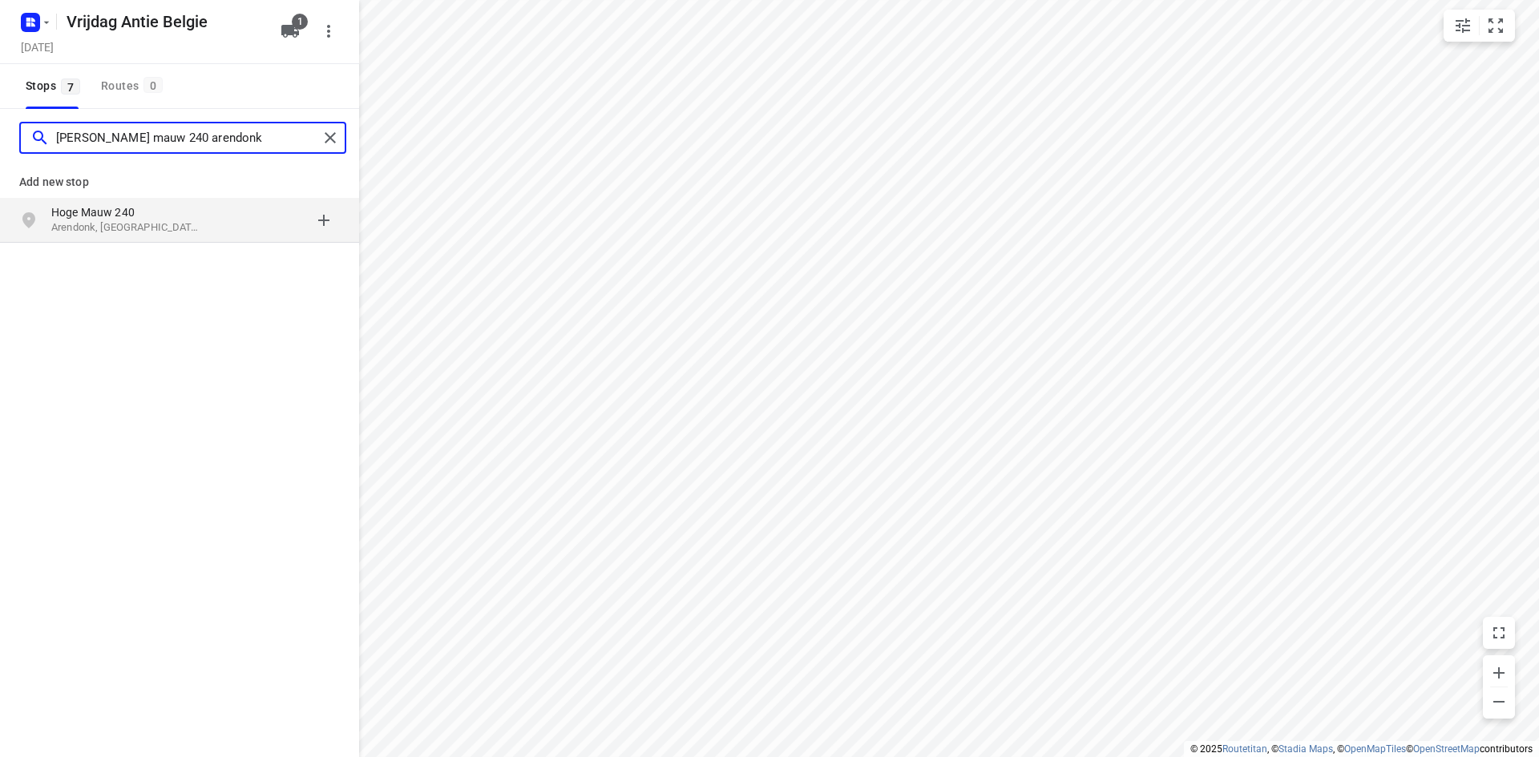
type input "[PERSON_NAME] mauw 240 arendonk"
click at [127, 213] on p "Hoge Mauw 240" at bounding box center [124, 212] width 147 height 16
type input "[STREET_ADDRESS] rijkevorsel"
click at [127, 212] on p "[STREET_ADDRESS]" at bounding box center [124, 212] width 147 height 16
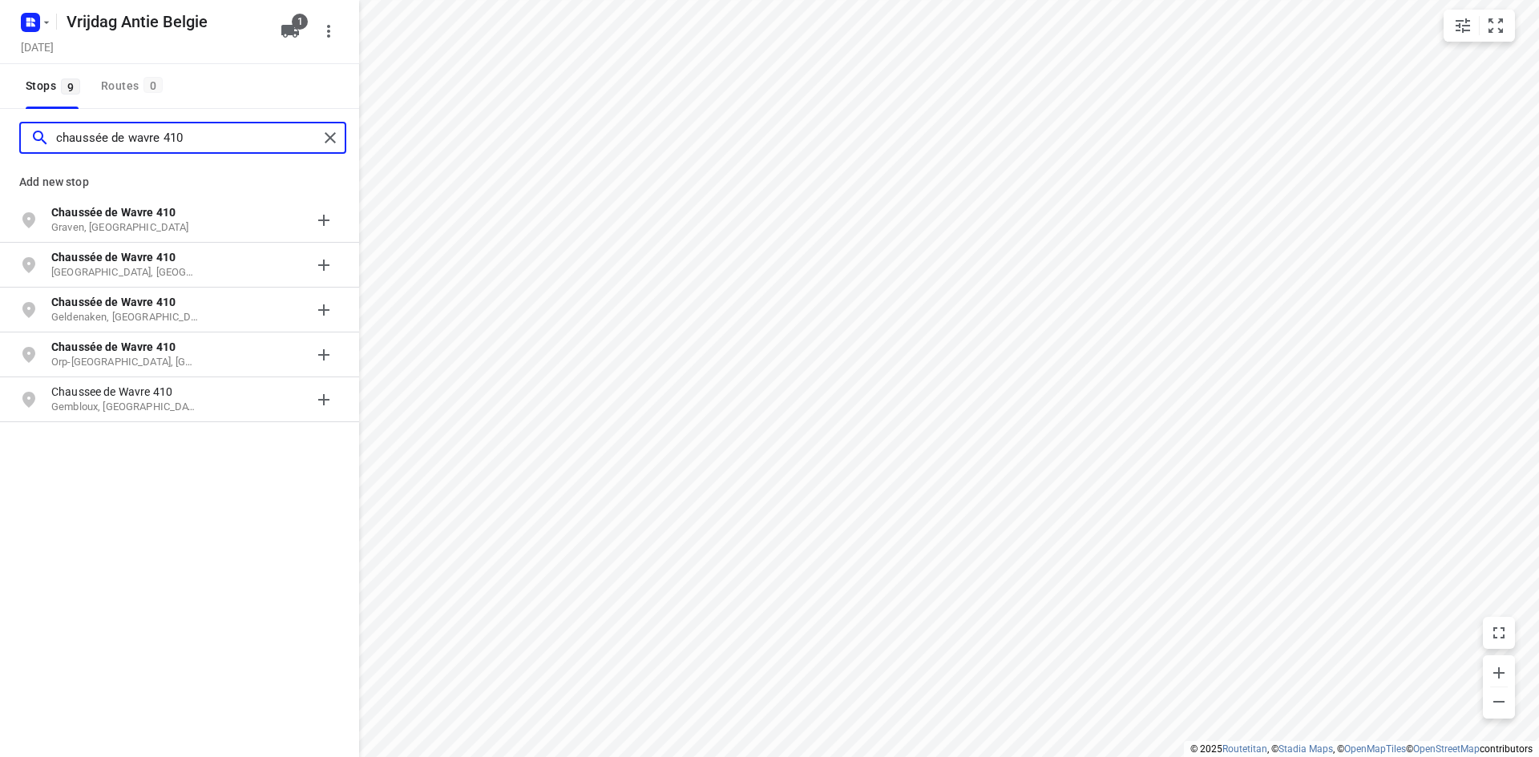
type input "chaussée de wavre 410"
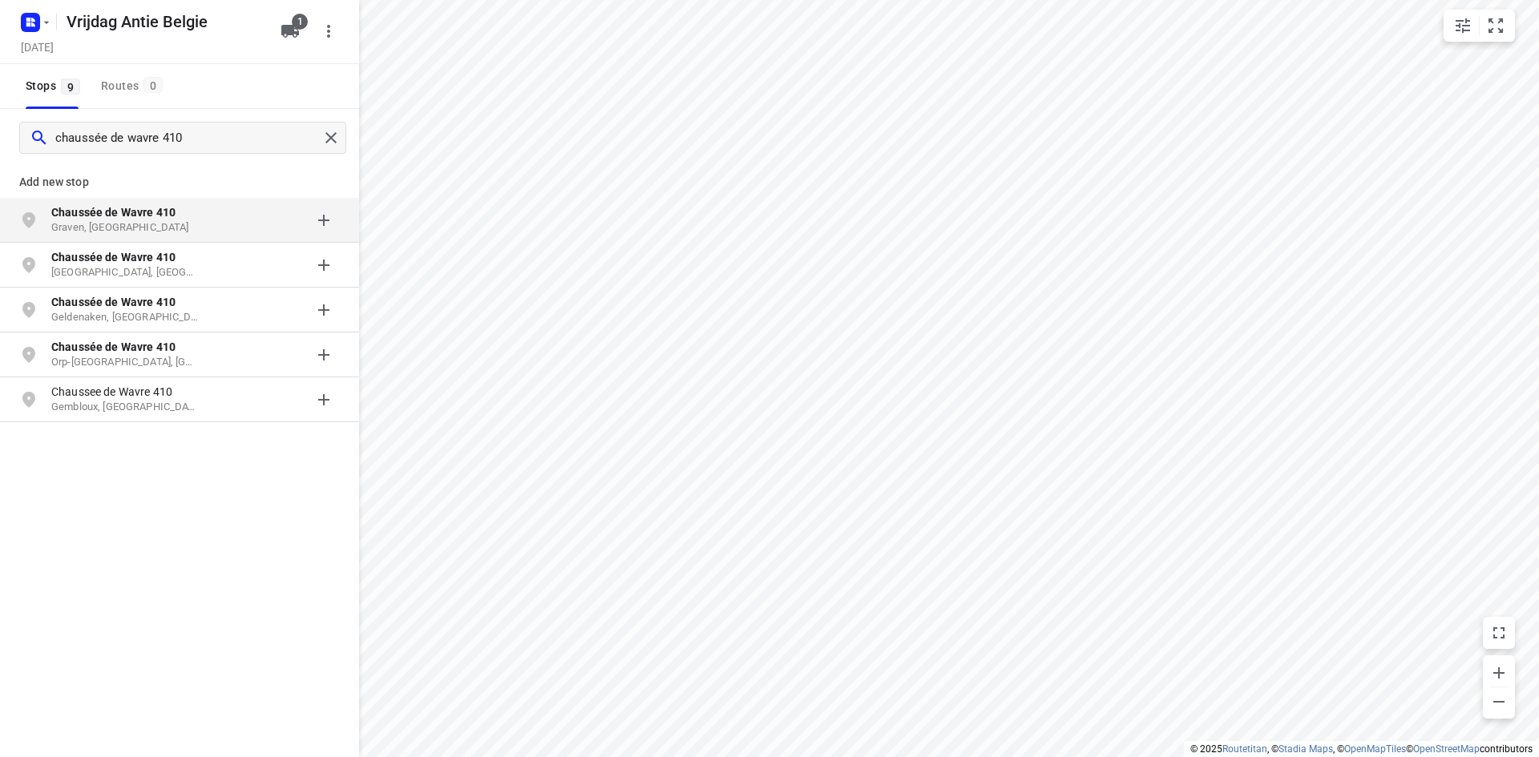
click at [127, 215] on b "Chaussée de Wavre 410" at bounding box center [113, 212] width 124 height 13
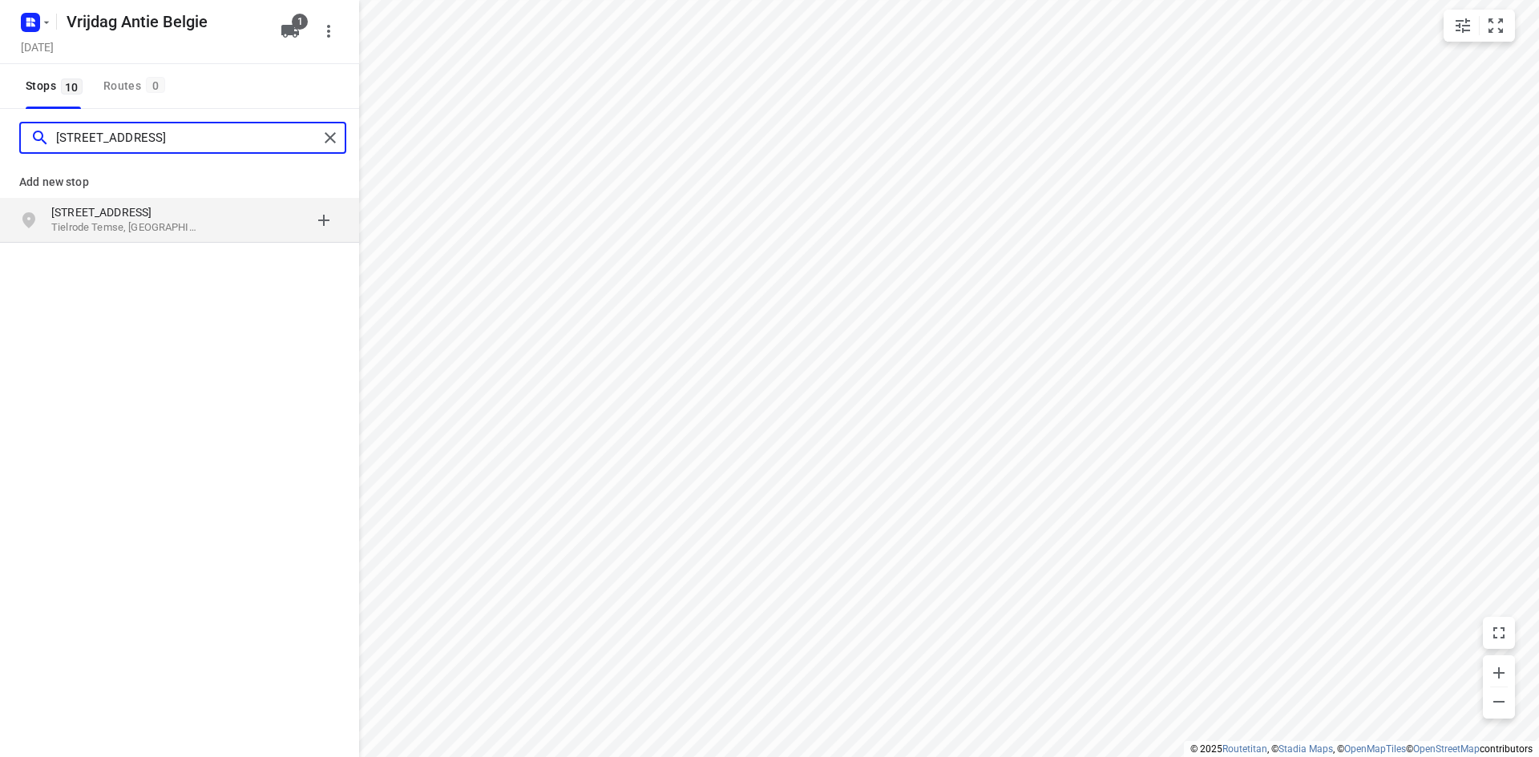
type input "[STREET_ADDRESS]"
click at [122, 207] on p "[STREET_ADDRESS]" at bounding box center [124, 212] width 147 height 16
type input "st apollonialaan 200"
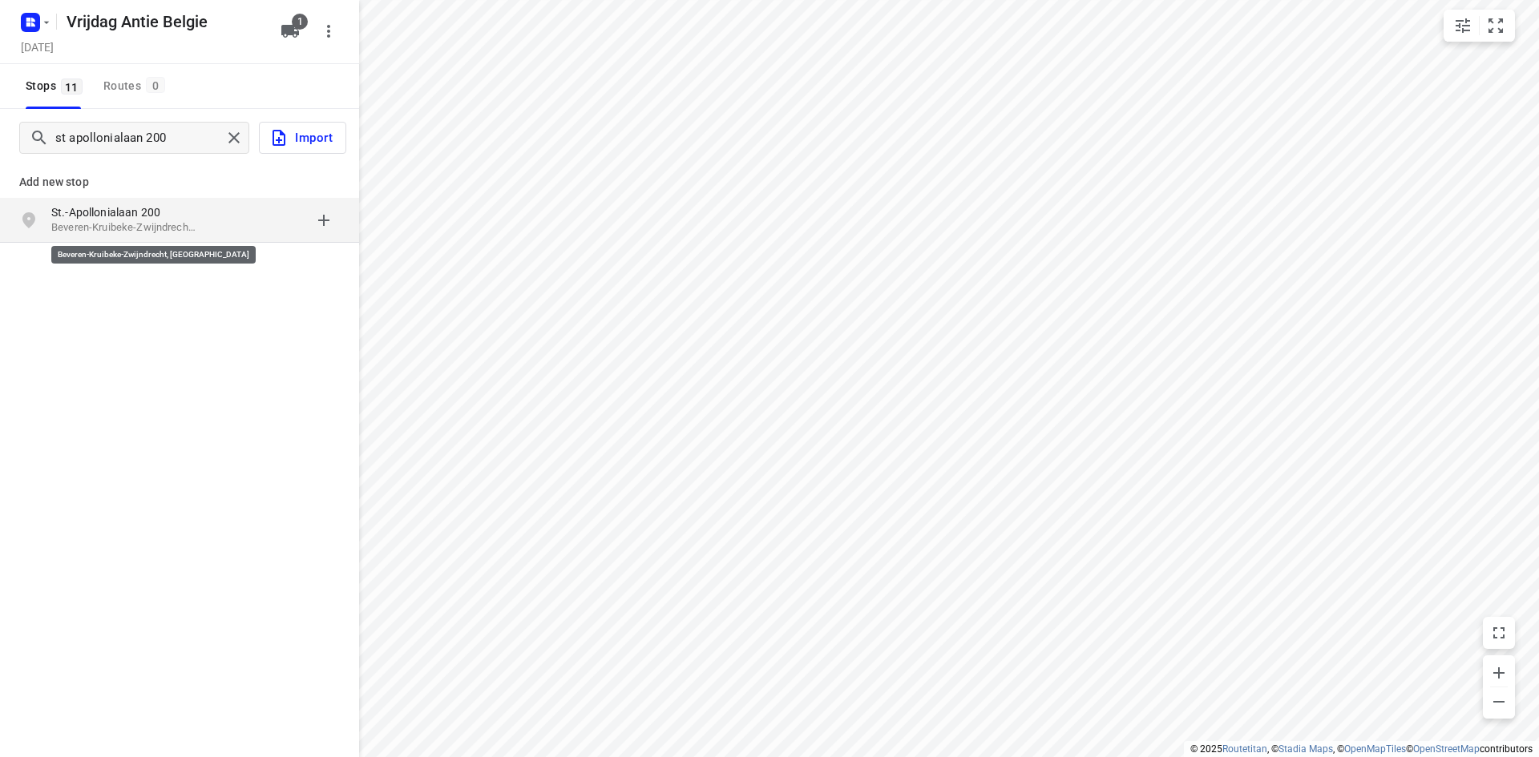
click at [119, 224] on p "Beveren-Kruibeke-Zwijndrecht, [GEOGRAPHIC_DATA]" at bounding box center [124, 227] width 147 height 15
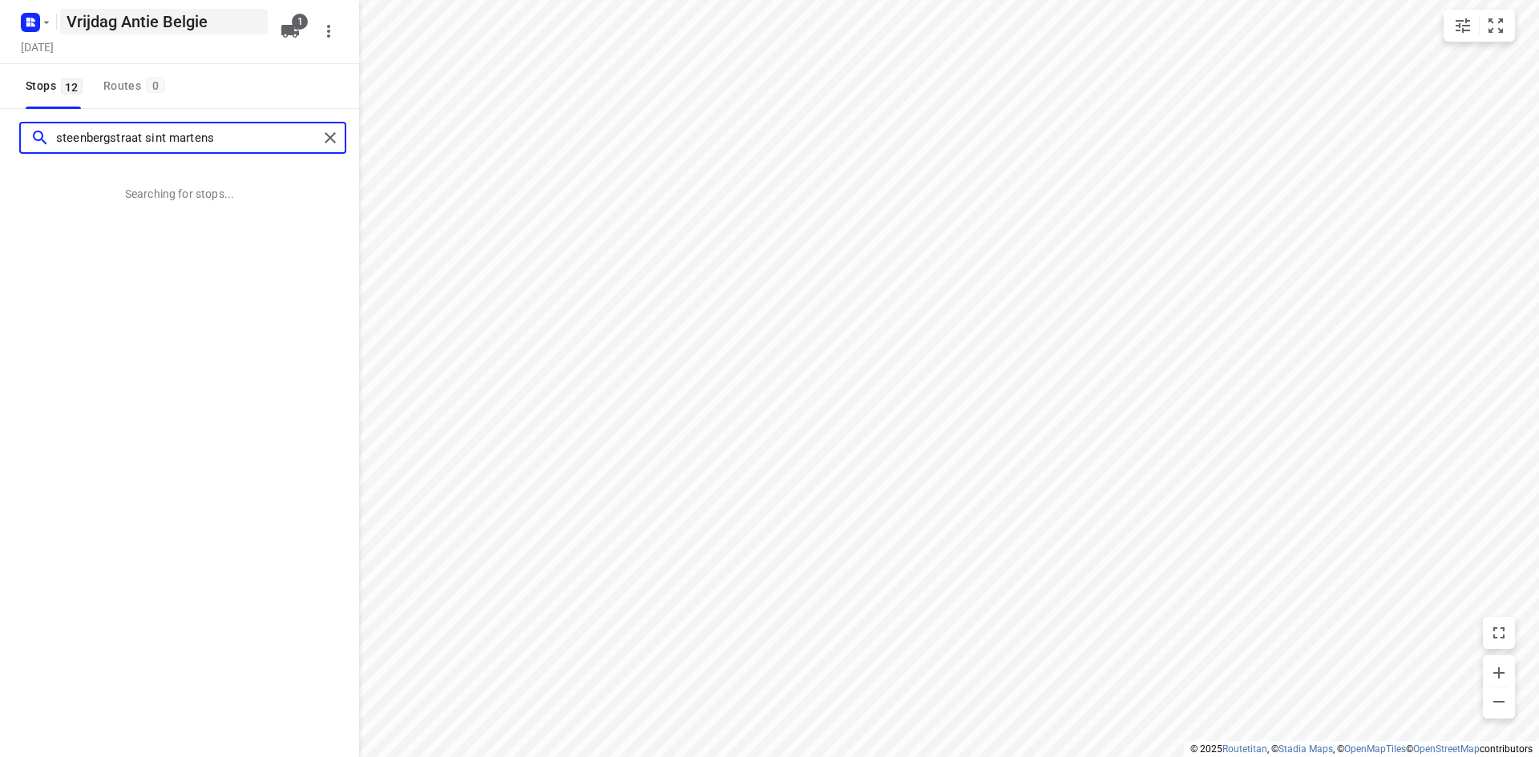
type input "steenbergstraat sint martens"
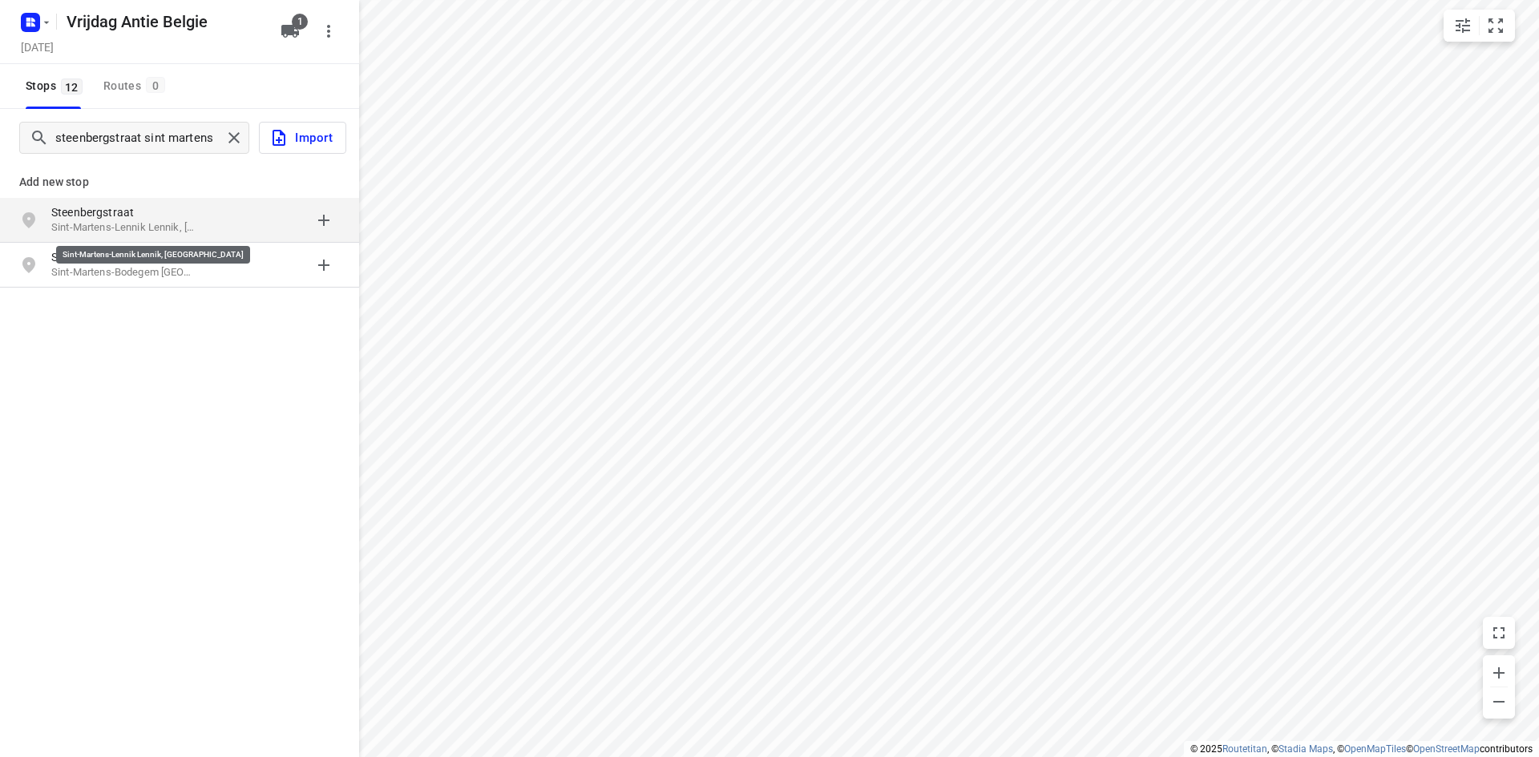
click at [112, 222] on p "Sint-Martens-Lennik Lennik, [GEOGRAPHIC_DATA]" at bounding box center [124, 227] width 147 height 15
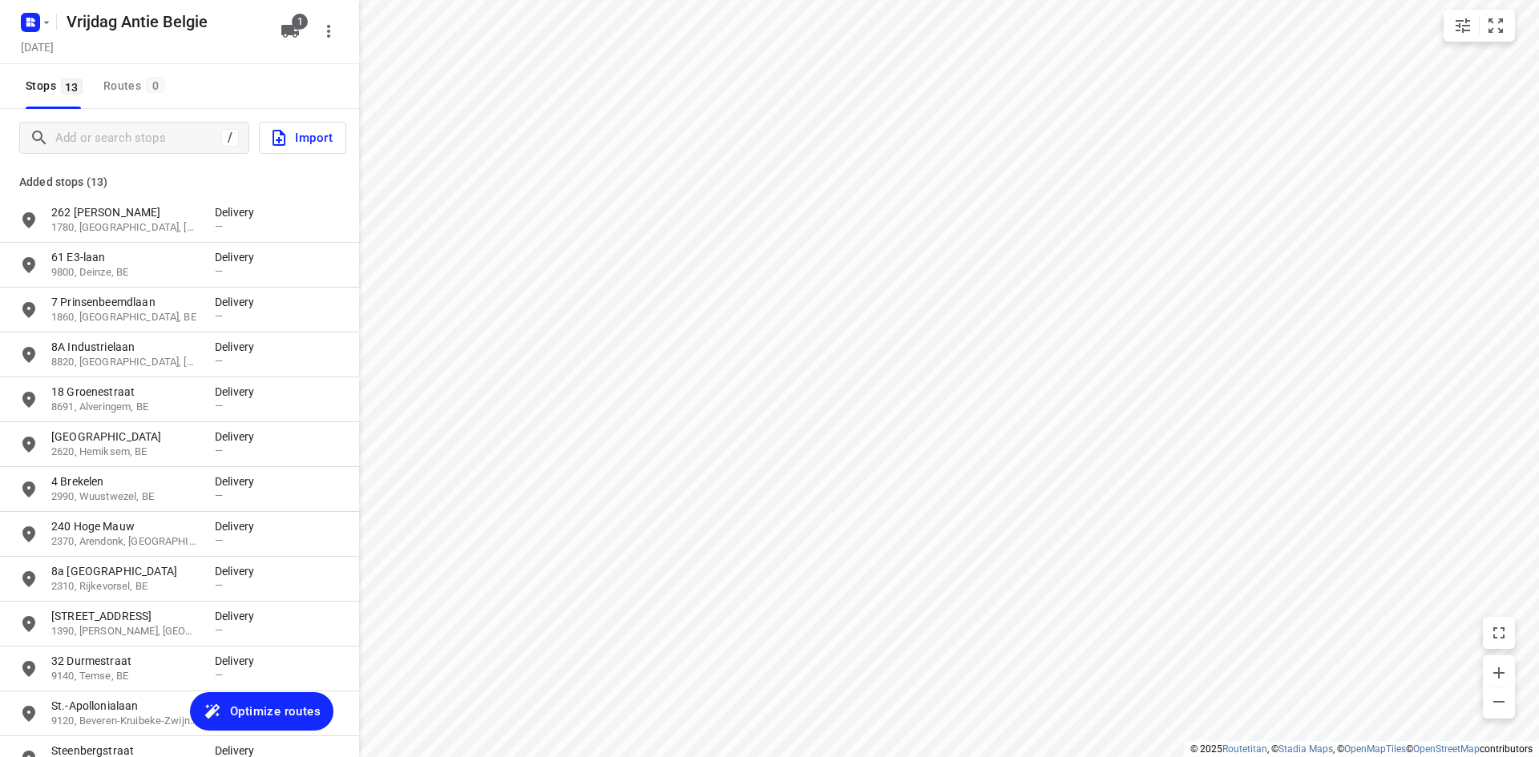
drag, startPoint x: 281, startPoint y: 33, endPoint x: 289, endPoint y: 54, distance: 23.1
click at [281, 34] on icon "button" at bounding box center [290, 31] width 18 height 13
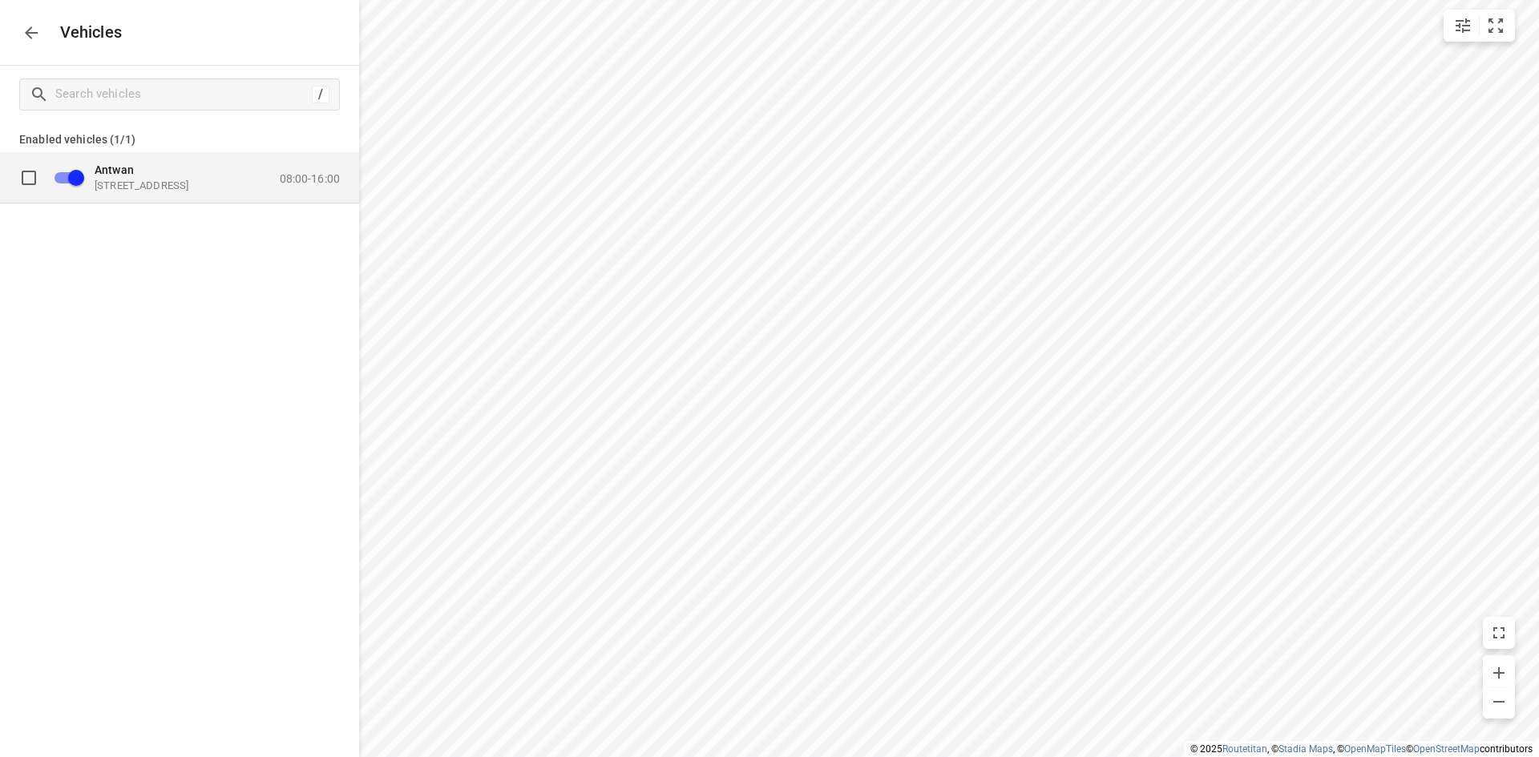
click at [318, 181] on p "08:00-16:00" at bounding box center [310, 178] width 60 height 13
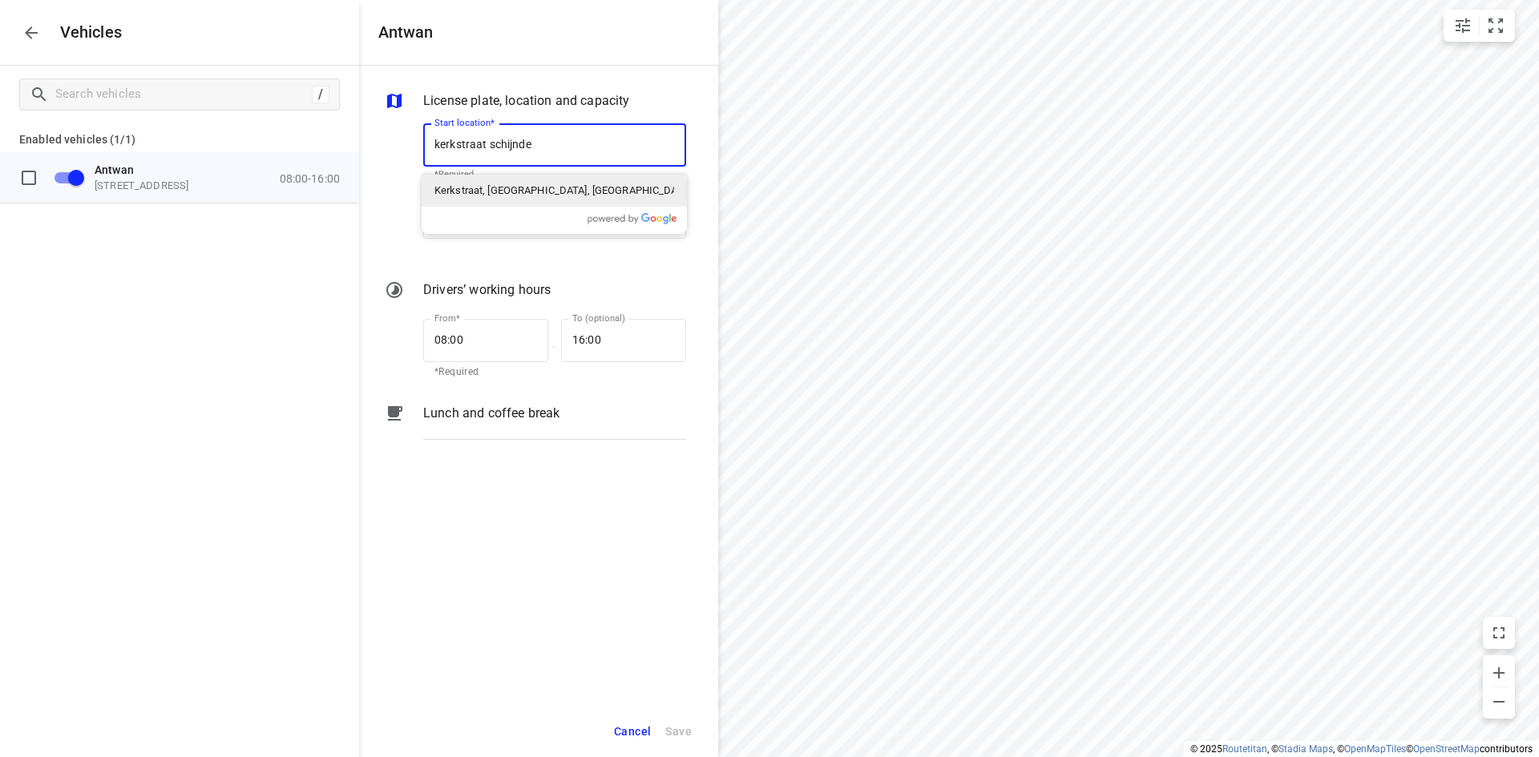
type input "kerkstraat schijndel"
type input "[STREET_ADDRESS]"
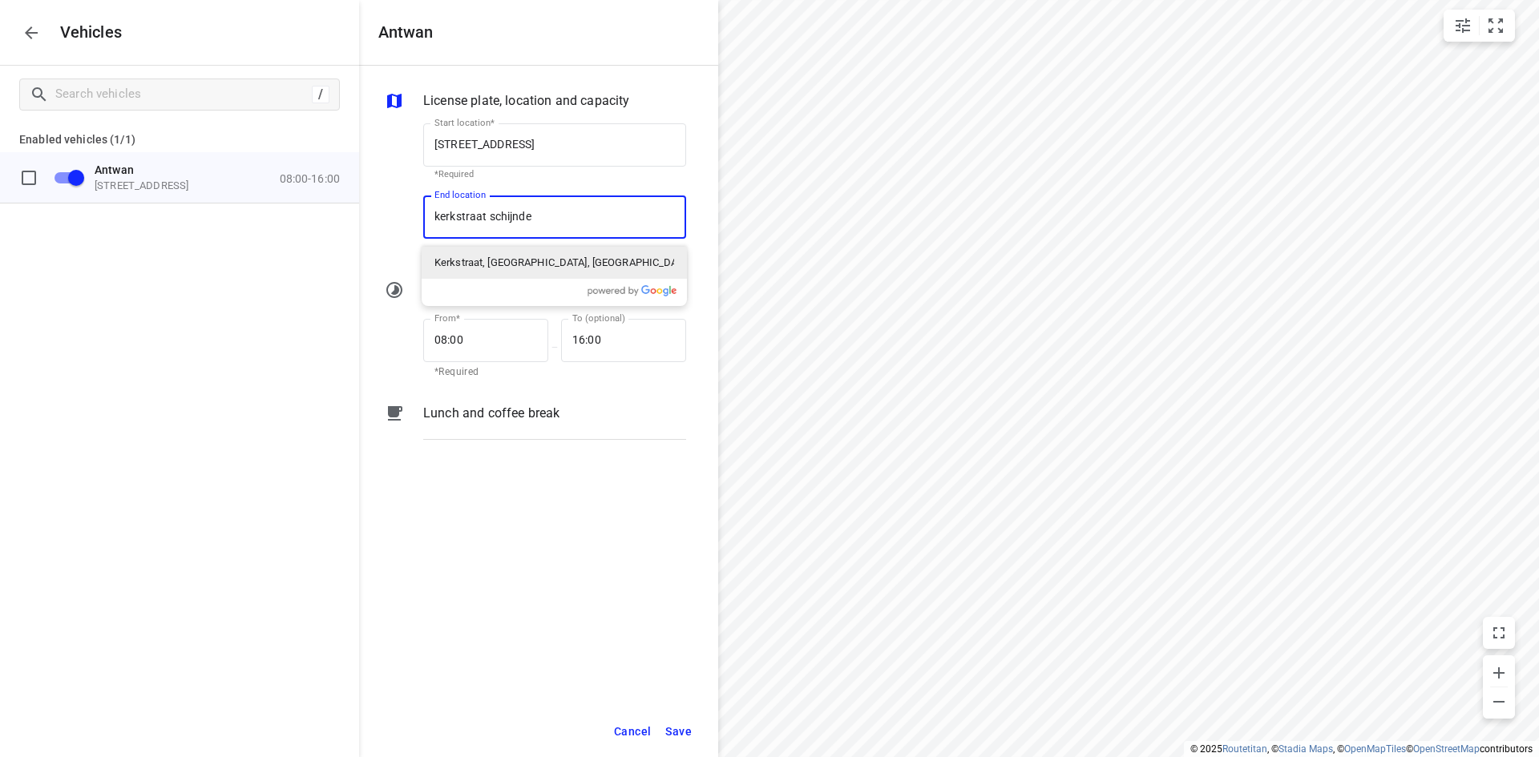
type input "kerkstraat schijndel"
type input "[STREET_ADDRESS]"
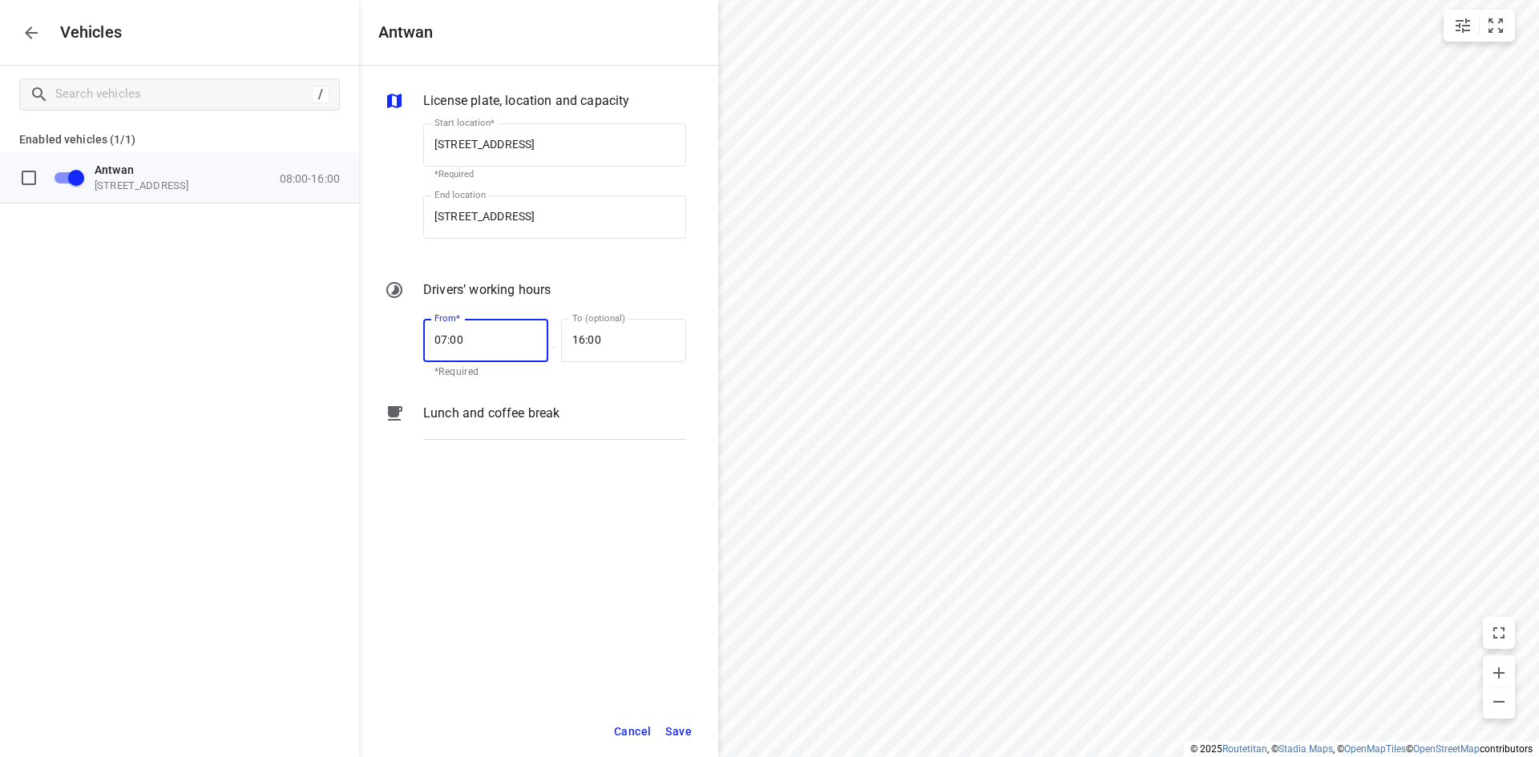
type input "07:00"
type input "17:00"
drag, startPoint x: 549, startPoint y: 625, endPoint x: 590, endPoint y: 655, distance: 50.5
click at [549, 626] on div "License plate, location and capacity Start location* [STREET_ADDRESS] Start loc…" at bounding box center [538, 386] width 359 height 640
click at [684, 734] on span "Save" at bounding box center [678, 732] width 26 height 20
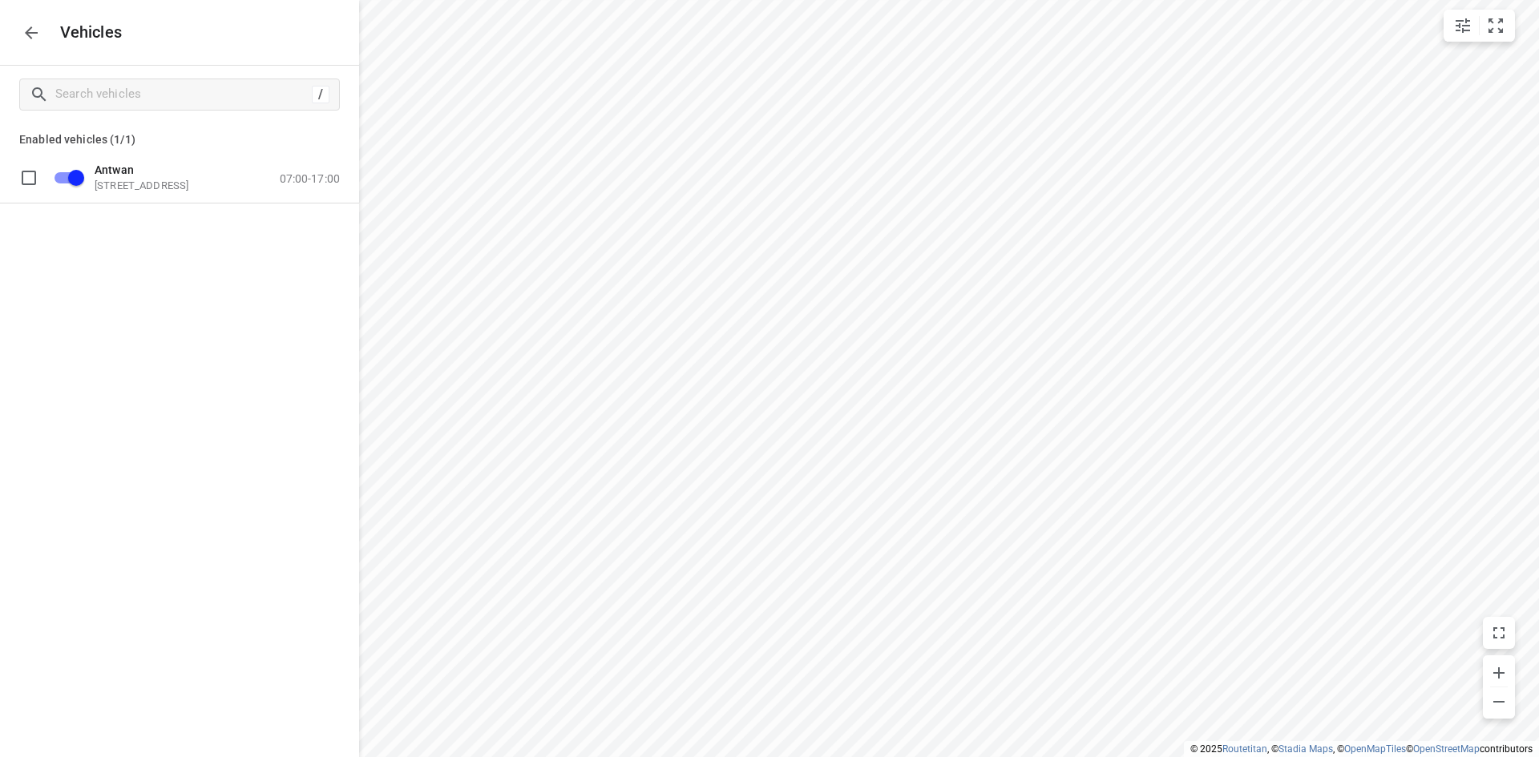
click at [25, 37] on icon "button" at bounding box center [31, 32] width 19 height 19
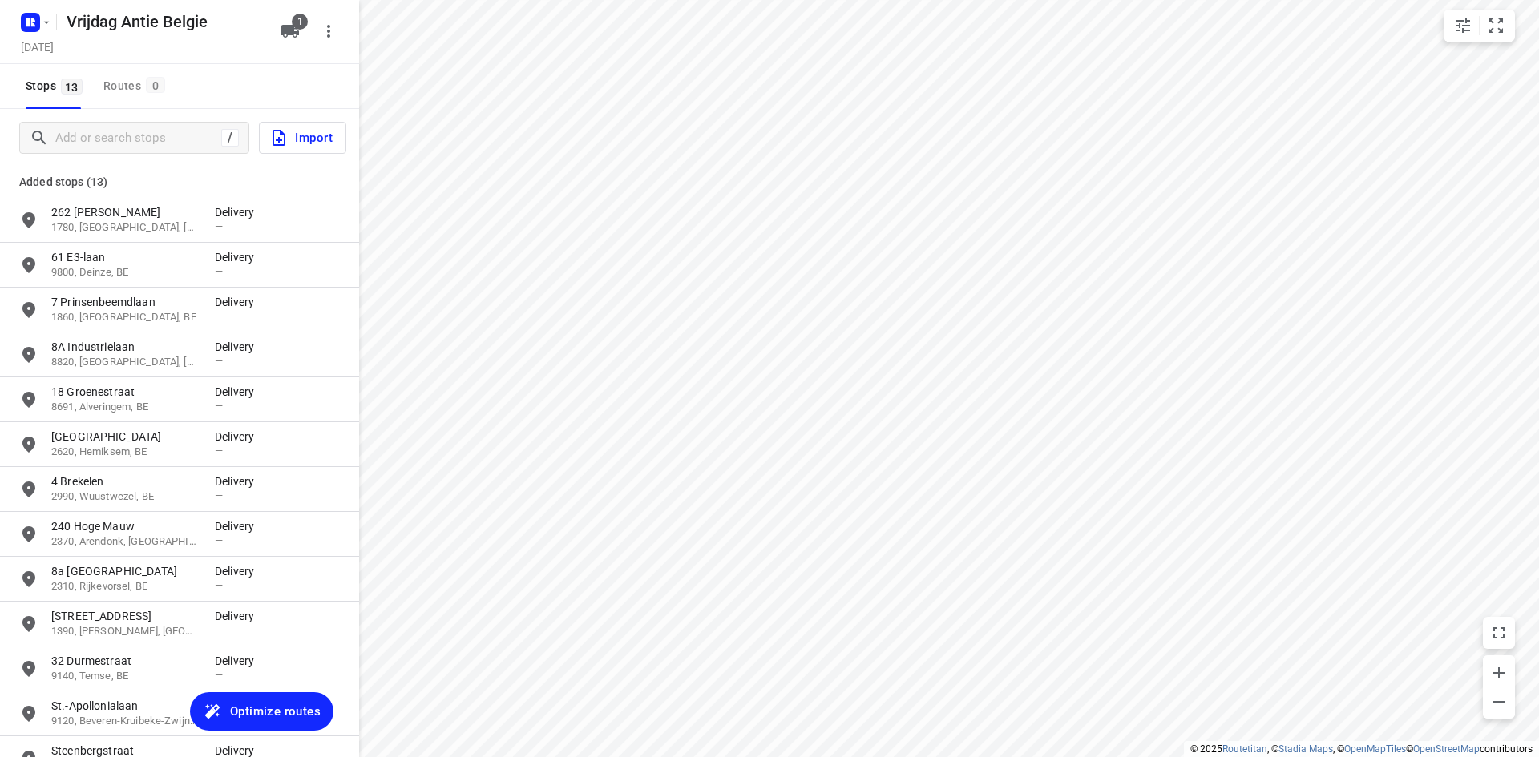
click at [264, 720] on span "Optimize routes" at bounding box center [275, 711] width 91 height 21
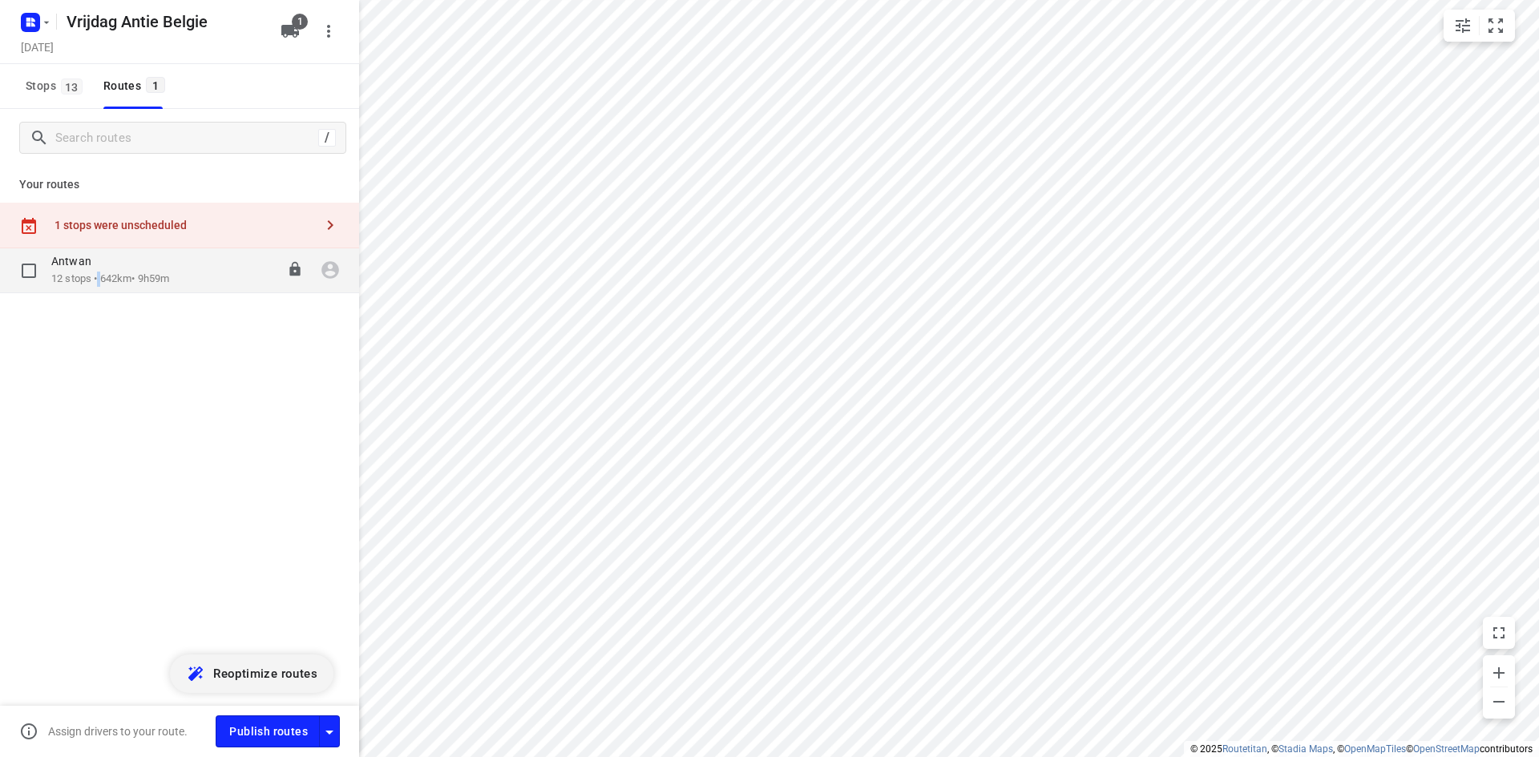
click at [100, 290] on div "Antwan 12 stops • 642km • 9h59m 07:00-16:59" at bounding box center [179, 270] width 359 height 45
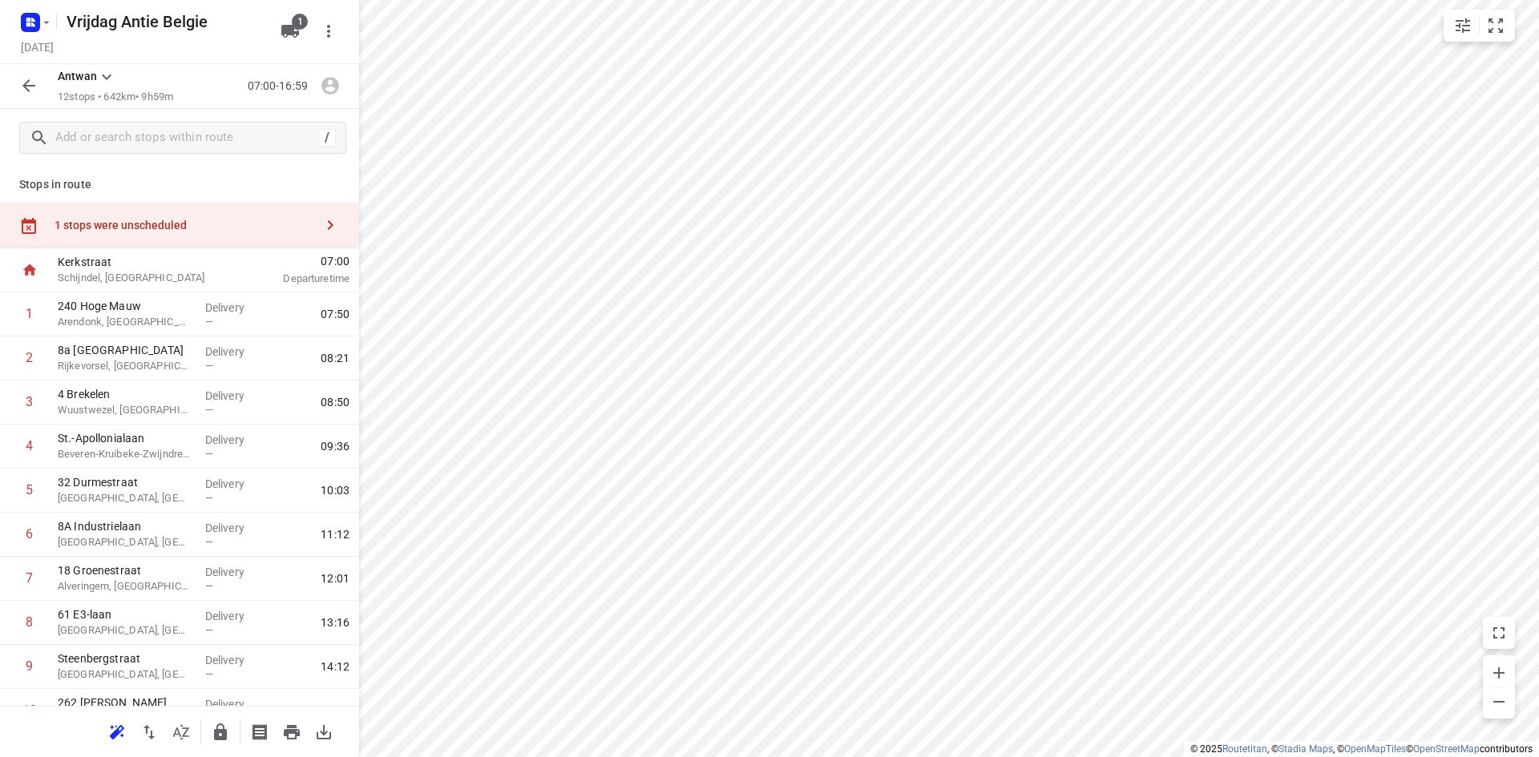
click at [274, 228] on div "1 stops were unscheduled" at bounding box center [184, 225] width 260 height 13
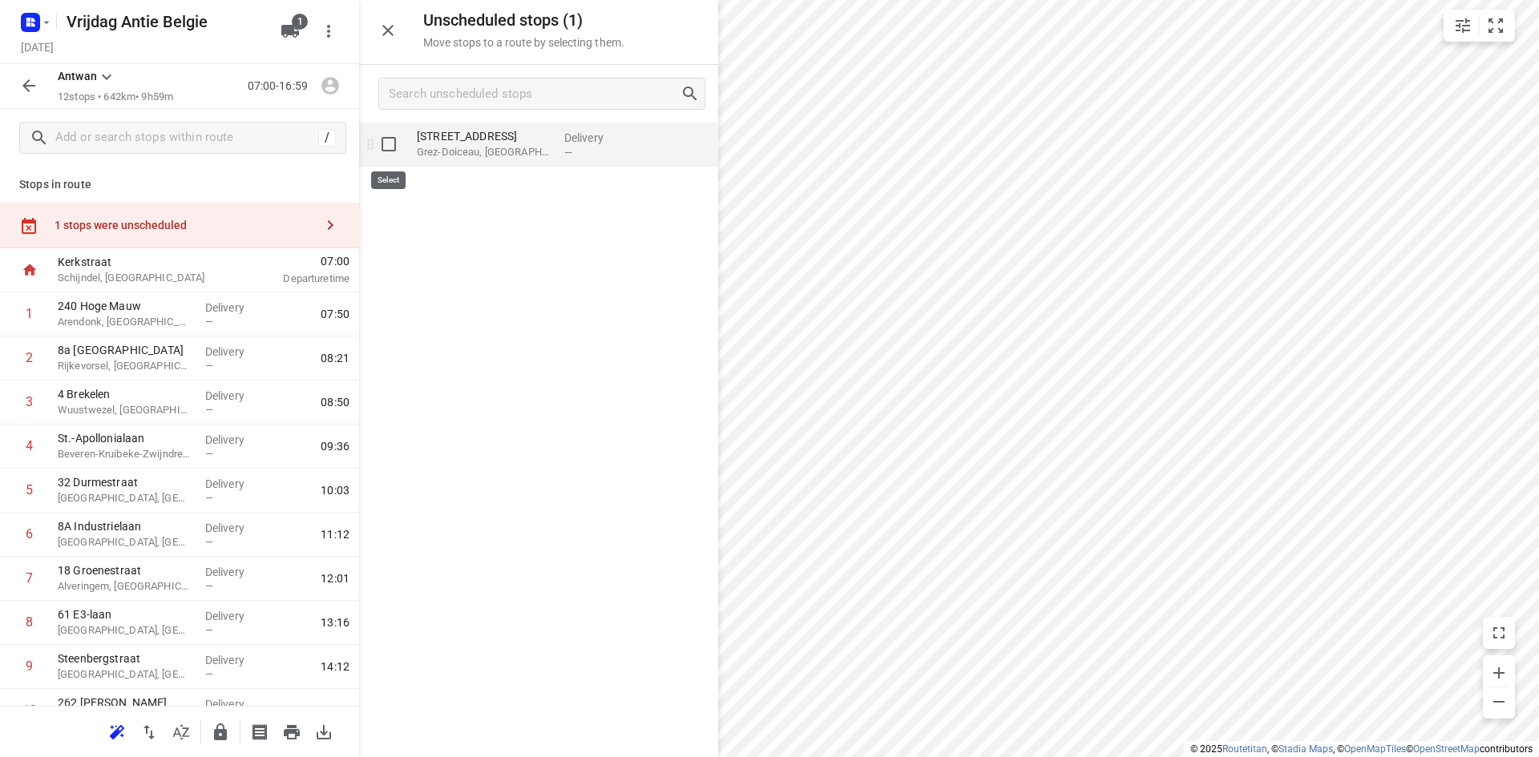
click at [392, 148] on input "grid" at bounding box center [389, 144] width 32 height 32
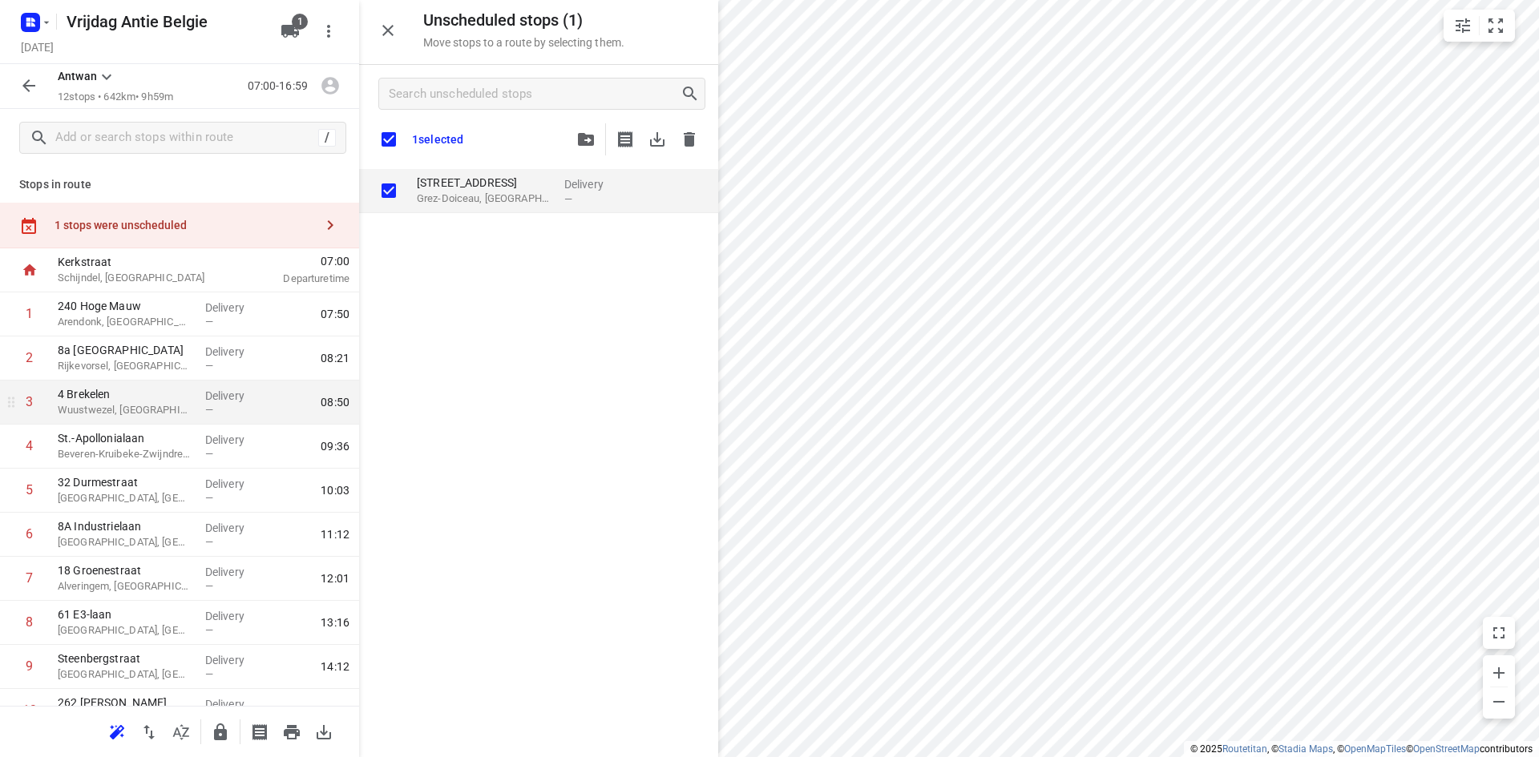
checkbox input "true"
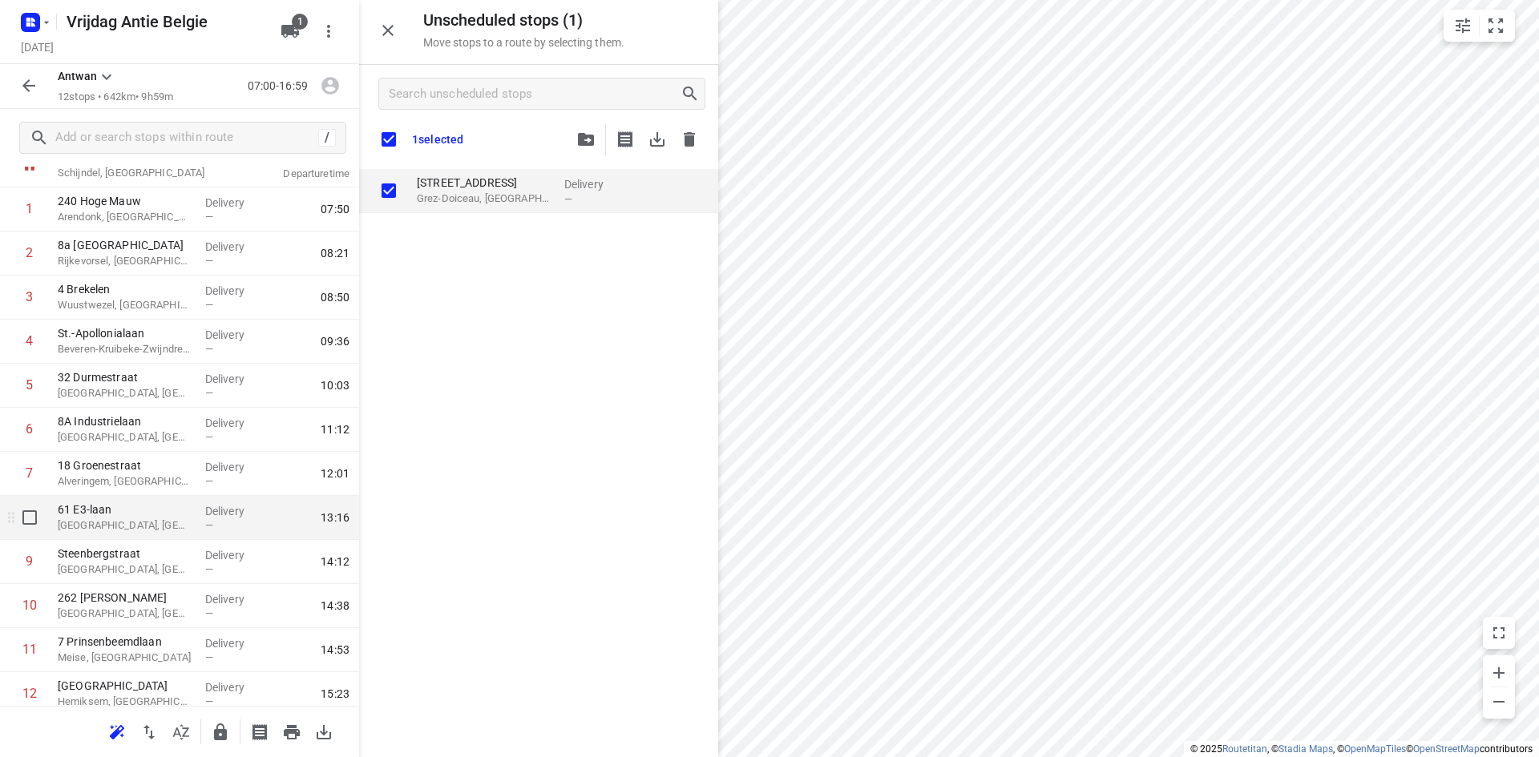
scroll to position [159, 0]
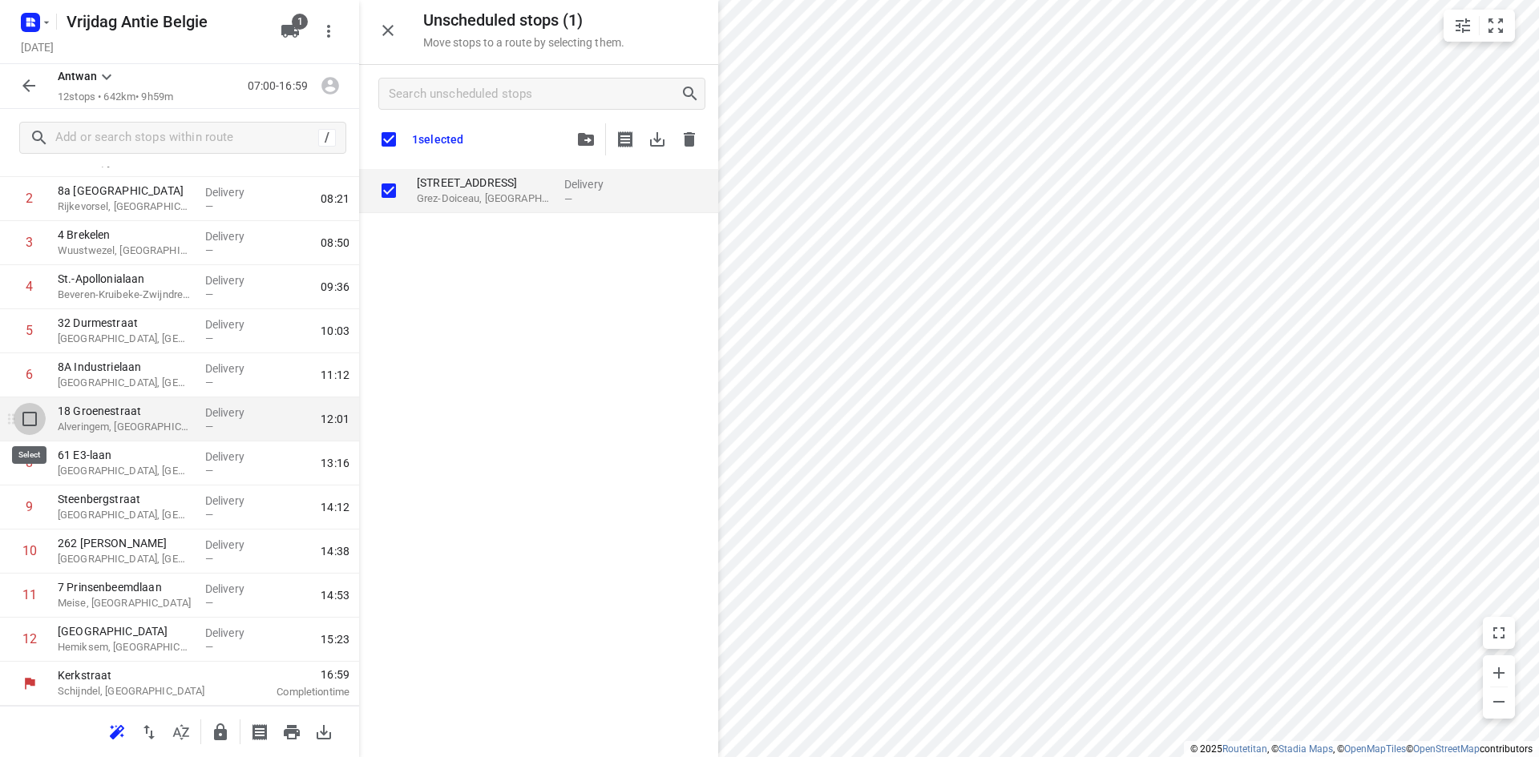
click at [26, 422] on input "checkbox" at bounding box center [30, 419] width 32 height 32
checkbox input "true"
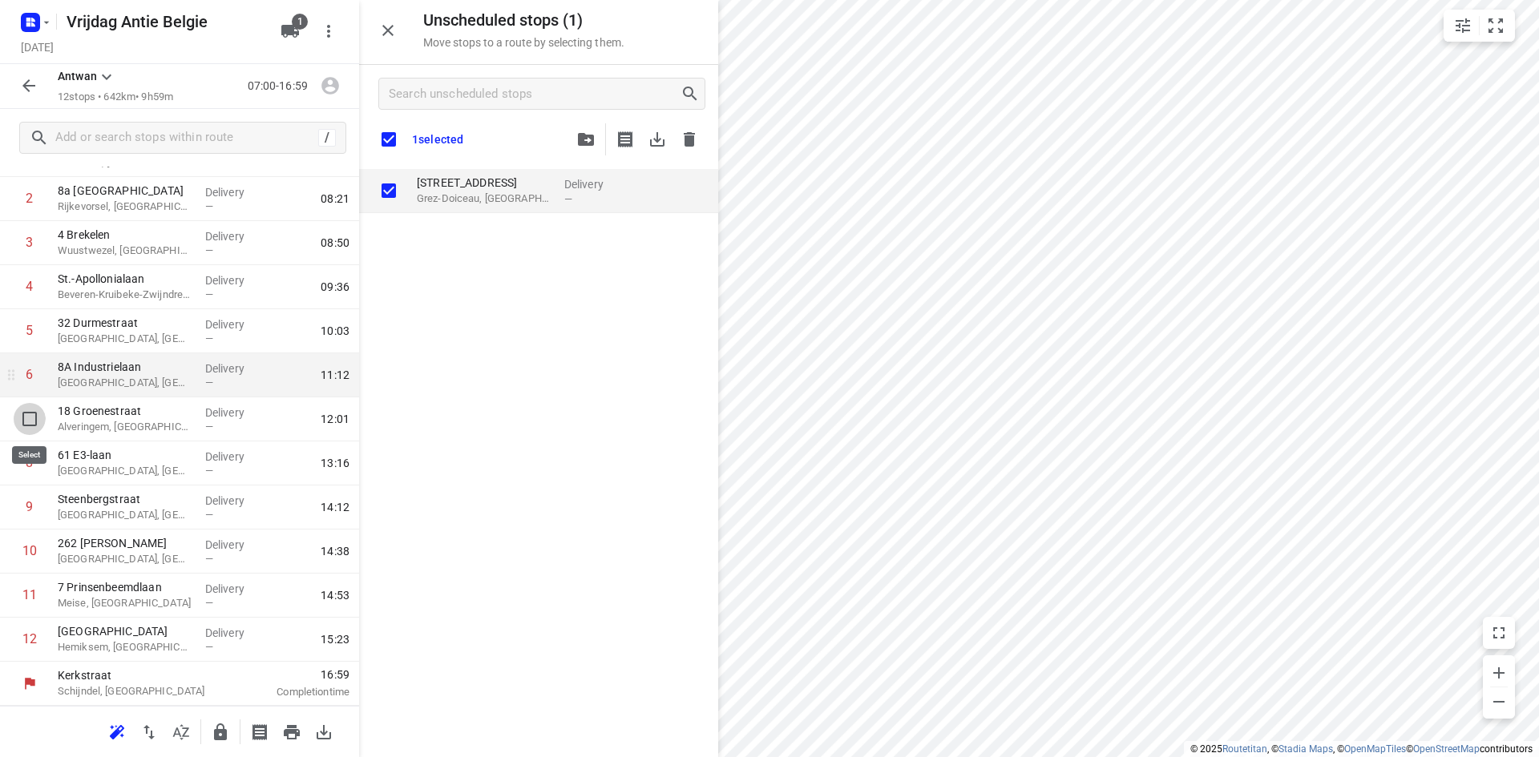
scroll to position [153, 0]
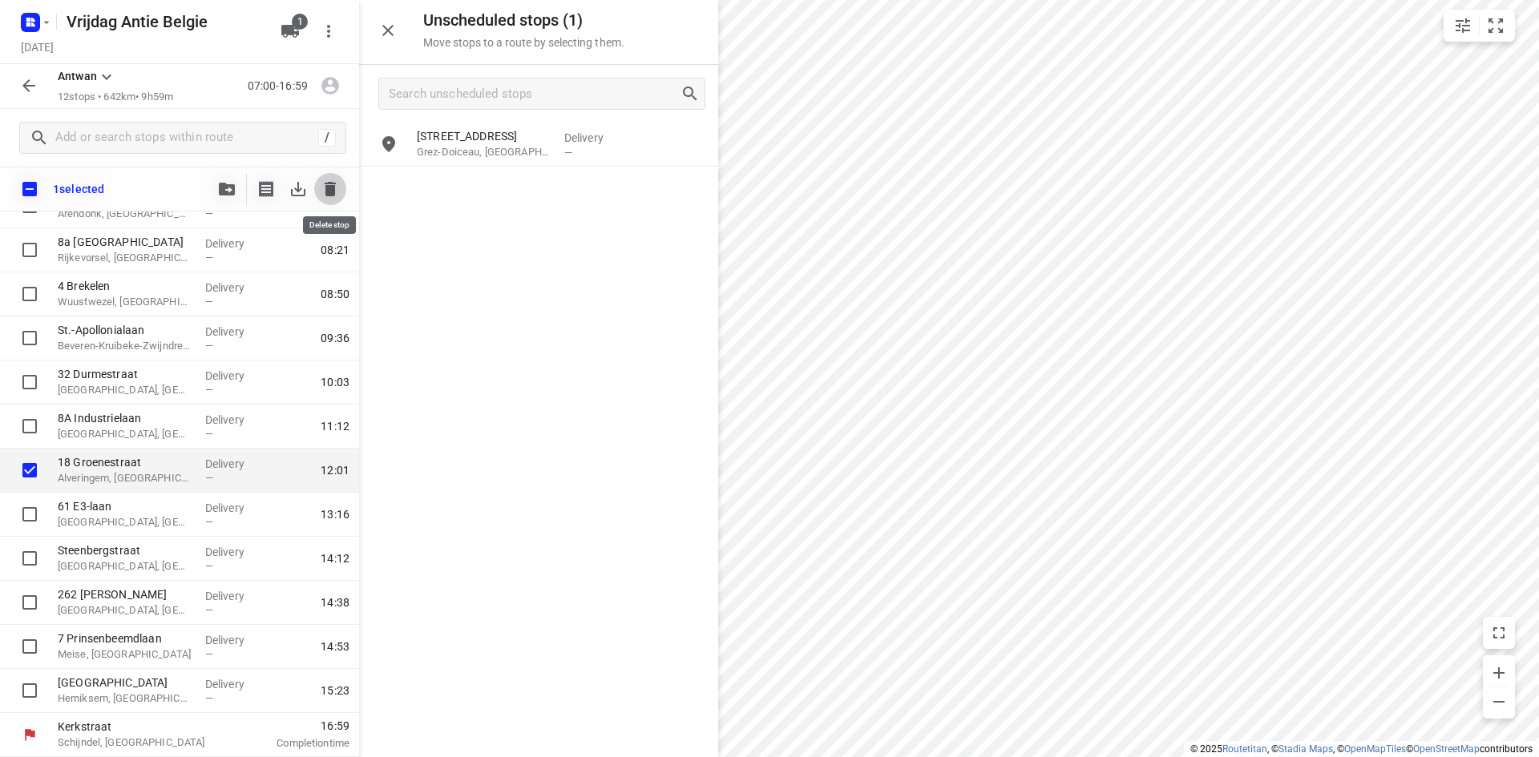
click at [330, 199] on button "button" at bounding box center [330, 189] width 32 height 32
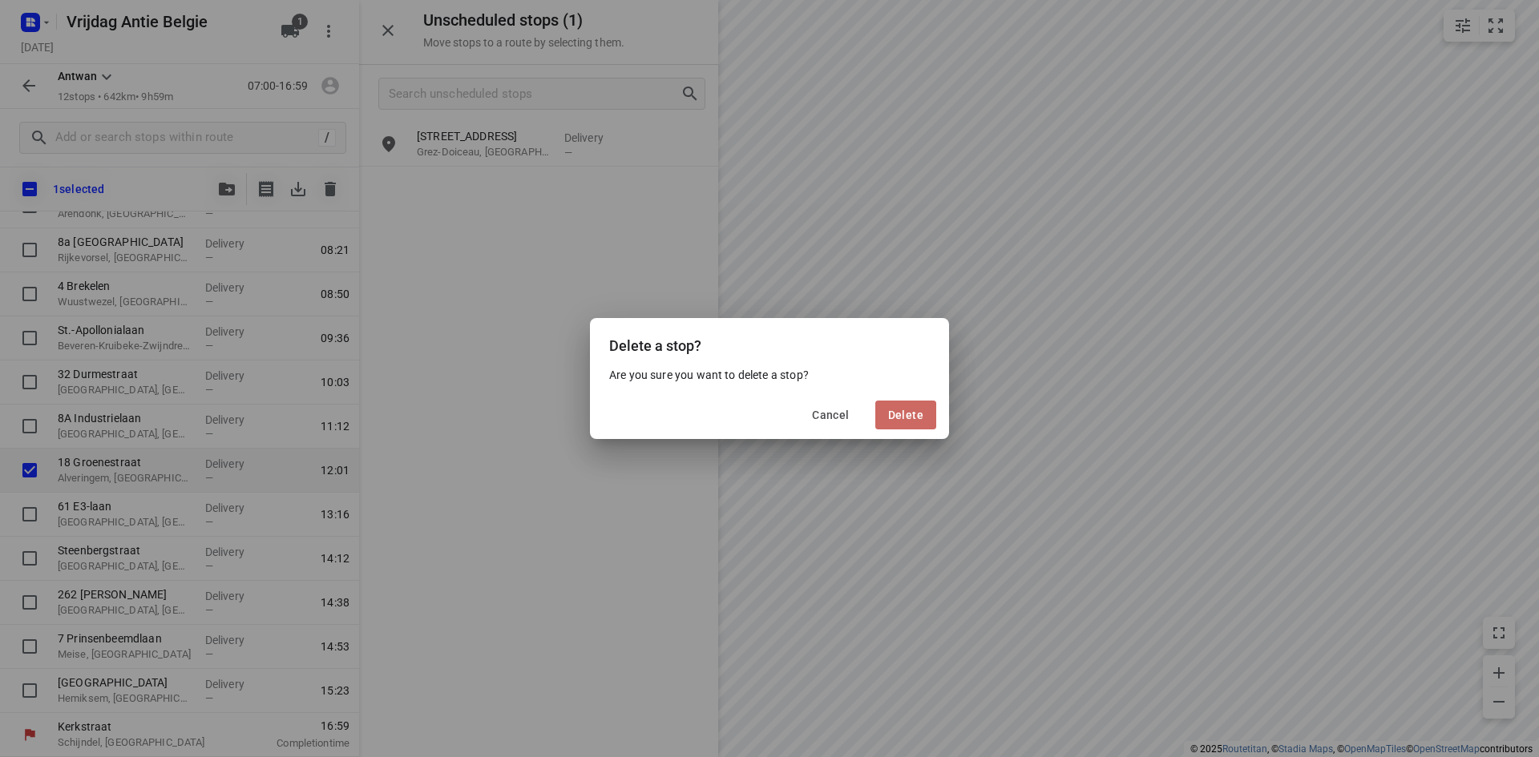
click at [890, 418] on span "Delete" at bounding box center [905, 415] width 35 height 13
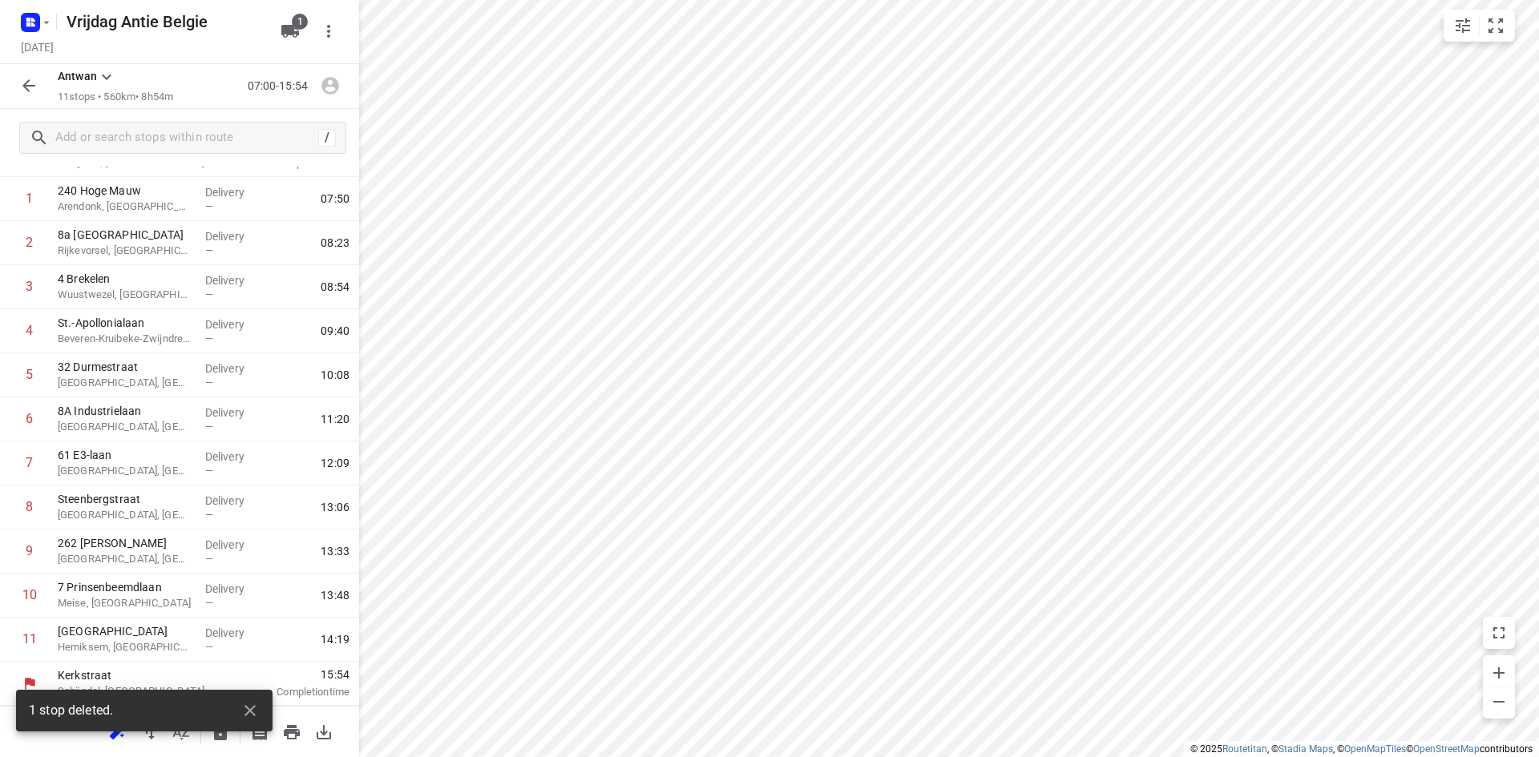
scroll to position [115, 0]
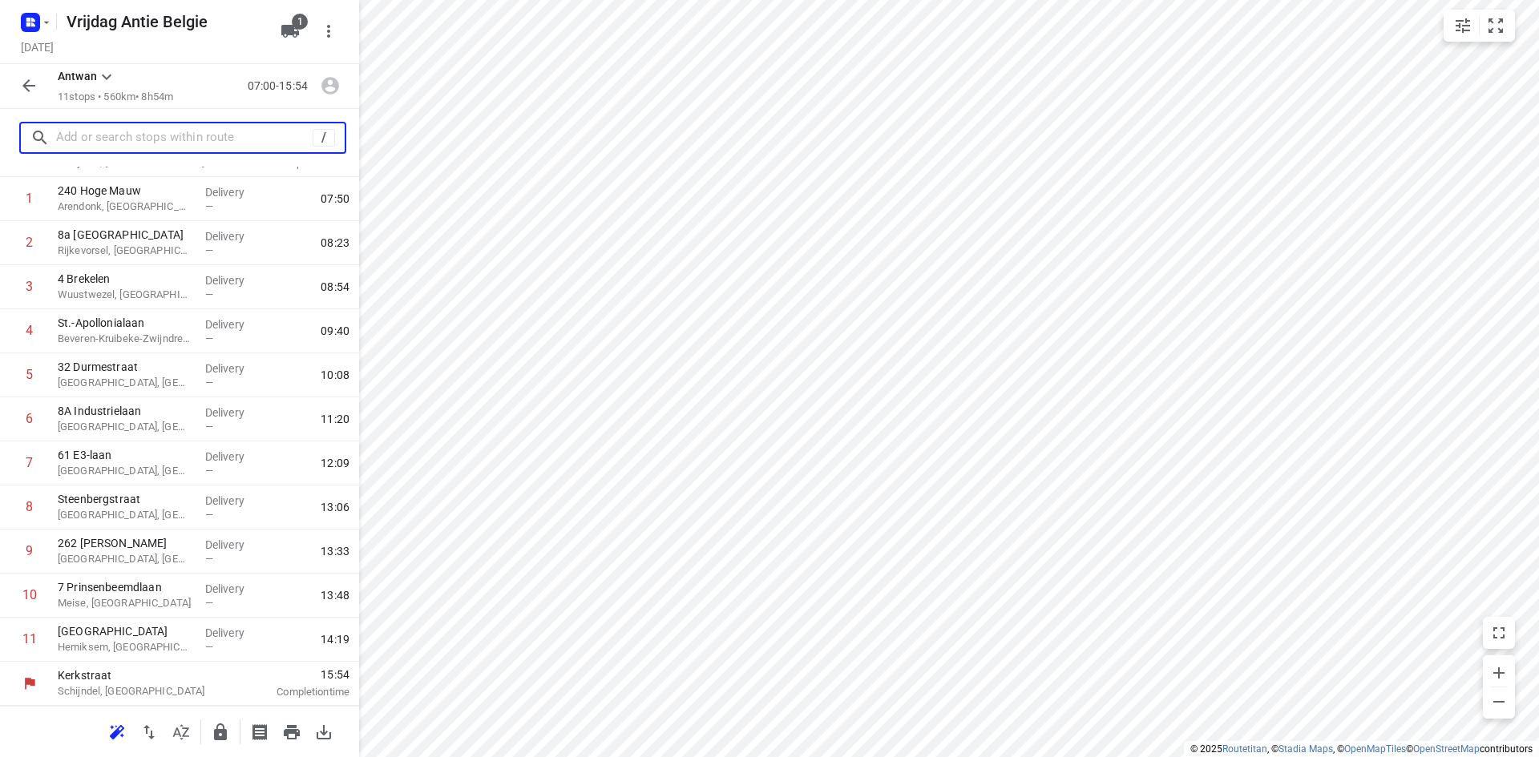
click at [142, 137] on input "text" at bounding box center [184, 138] width 256 height 25
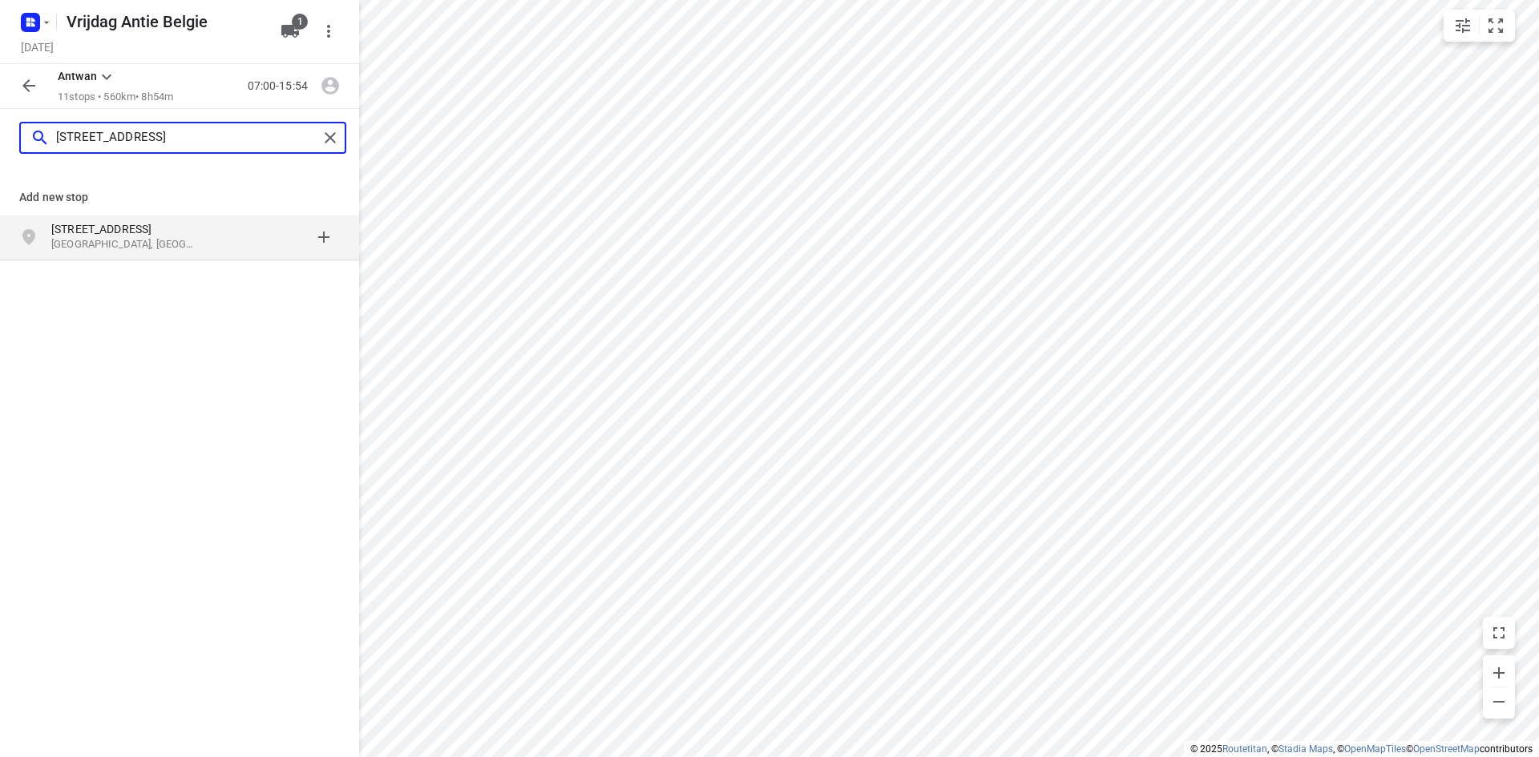
type input "[STREET_ADDRESS]"
click at [104, 244] on p "[GEOGRAPHIC_DATA], [GEOGRAPHIC_DATA]" at bounding box center [124, 244] width 147 height 15
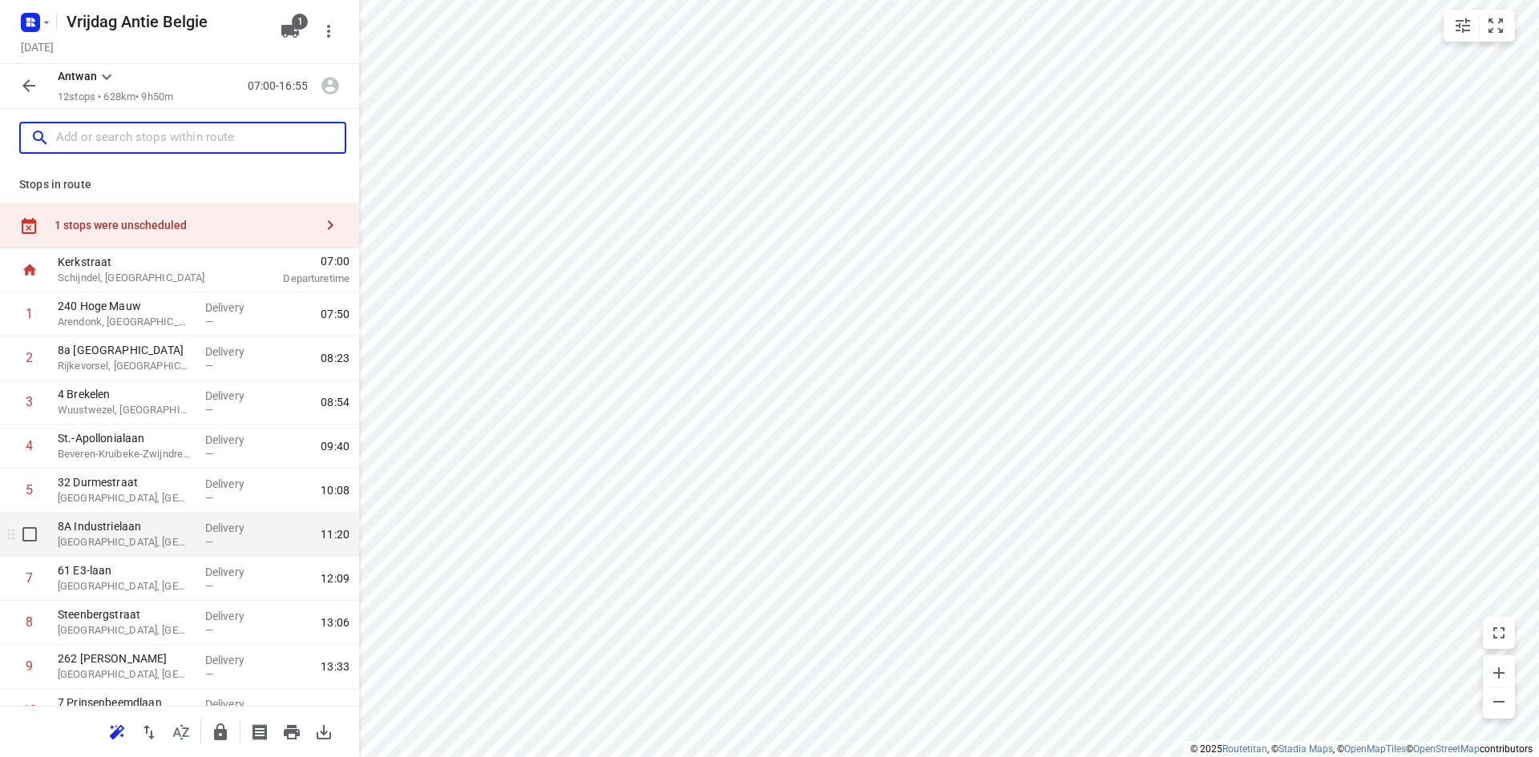
scroll to position [159, 0]
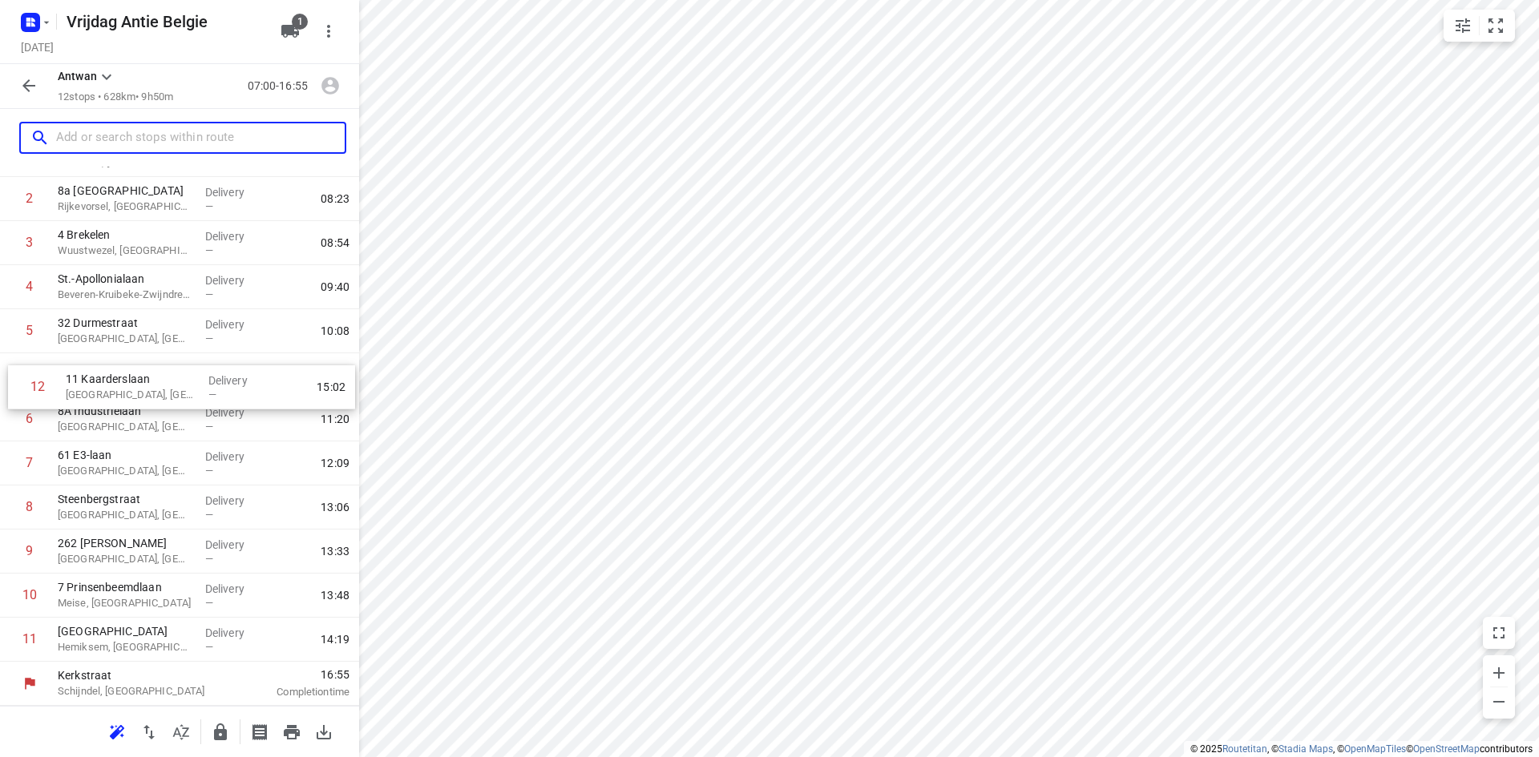
drag, startPoint x: 152, startPoint y: 644, endPoint x: 161, endPoint y: 387, distance: 257.4
click at [161, 387] on div "1 240 Hoge Mauw Arendonk, [GEOGRAPHIC_DATA] Delivery — 07:50 2 8a Zuiderdijk Ri…" at bounding box center [179, 397] width 359 height 529
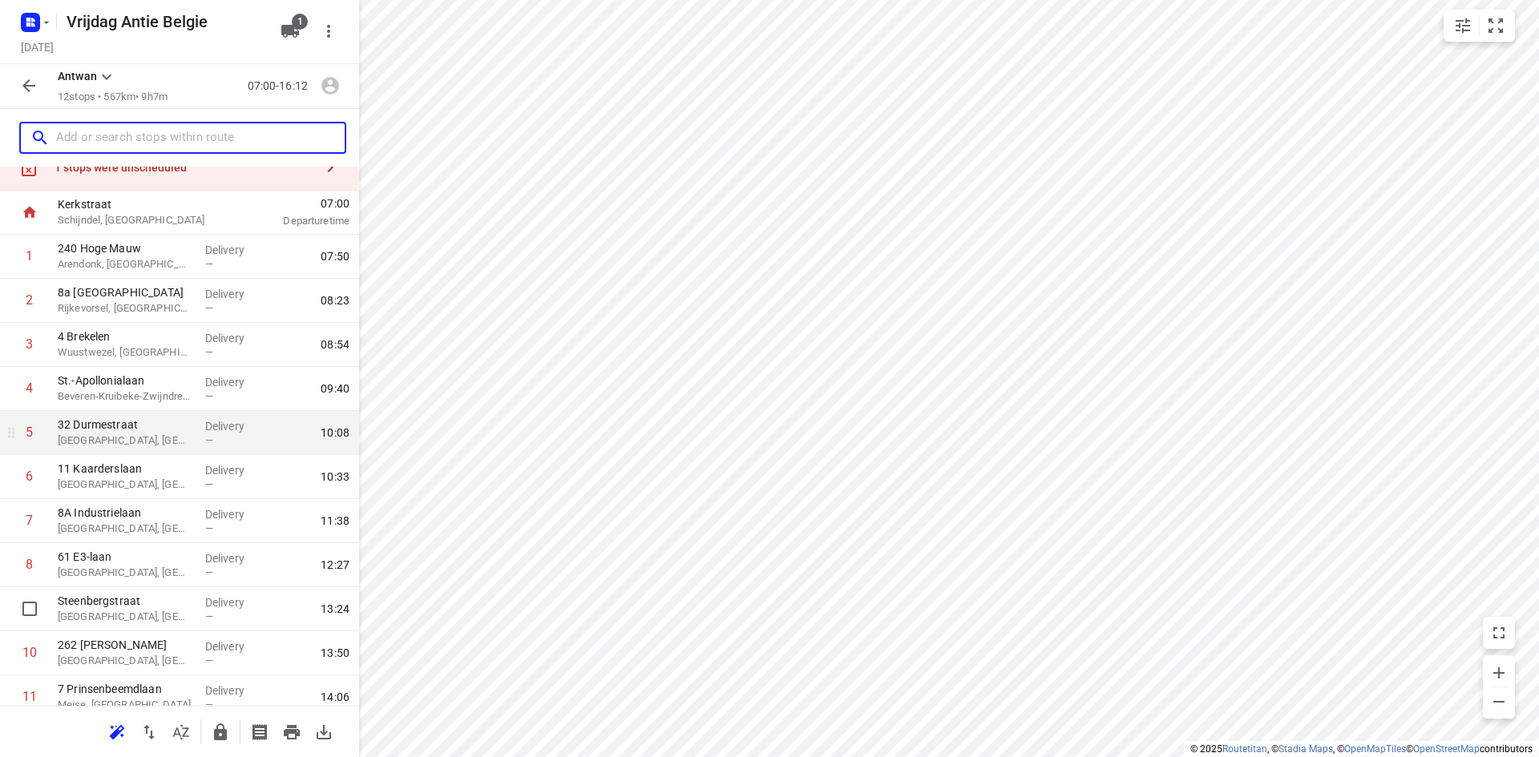
scroll to position [0, 0]
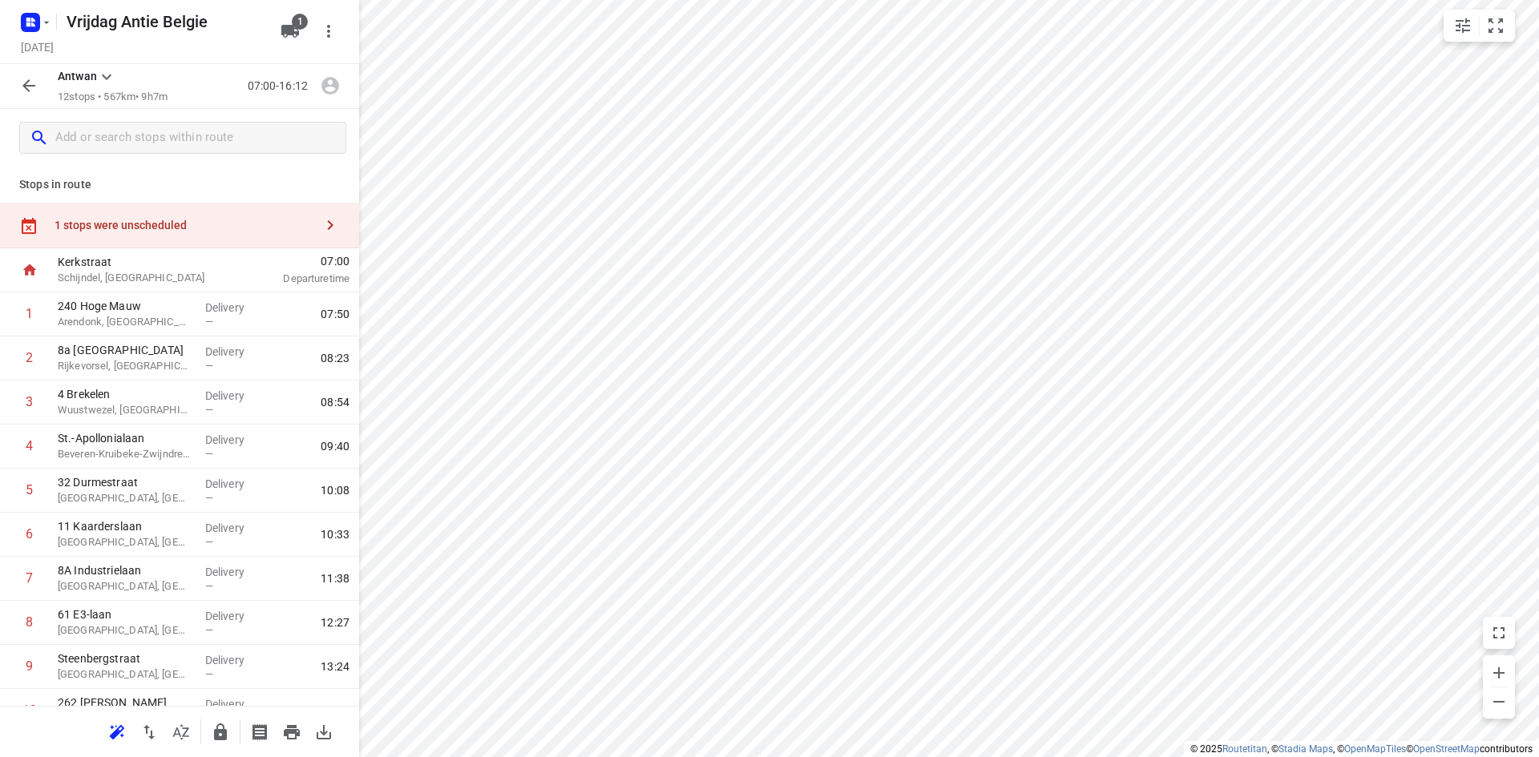
click at [265, 235] on div "1 stops were unscheduled" at bounding box center [179, 226] width 359 height 46
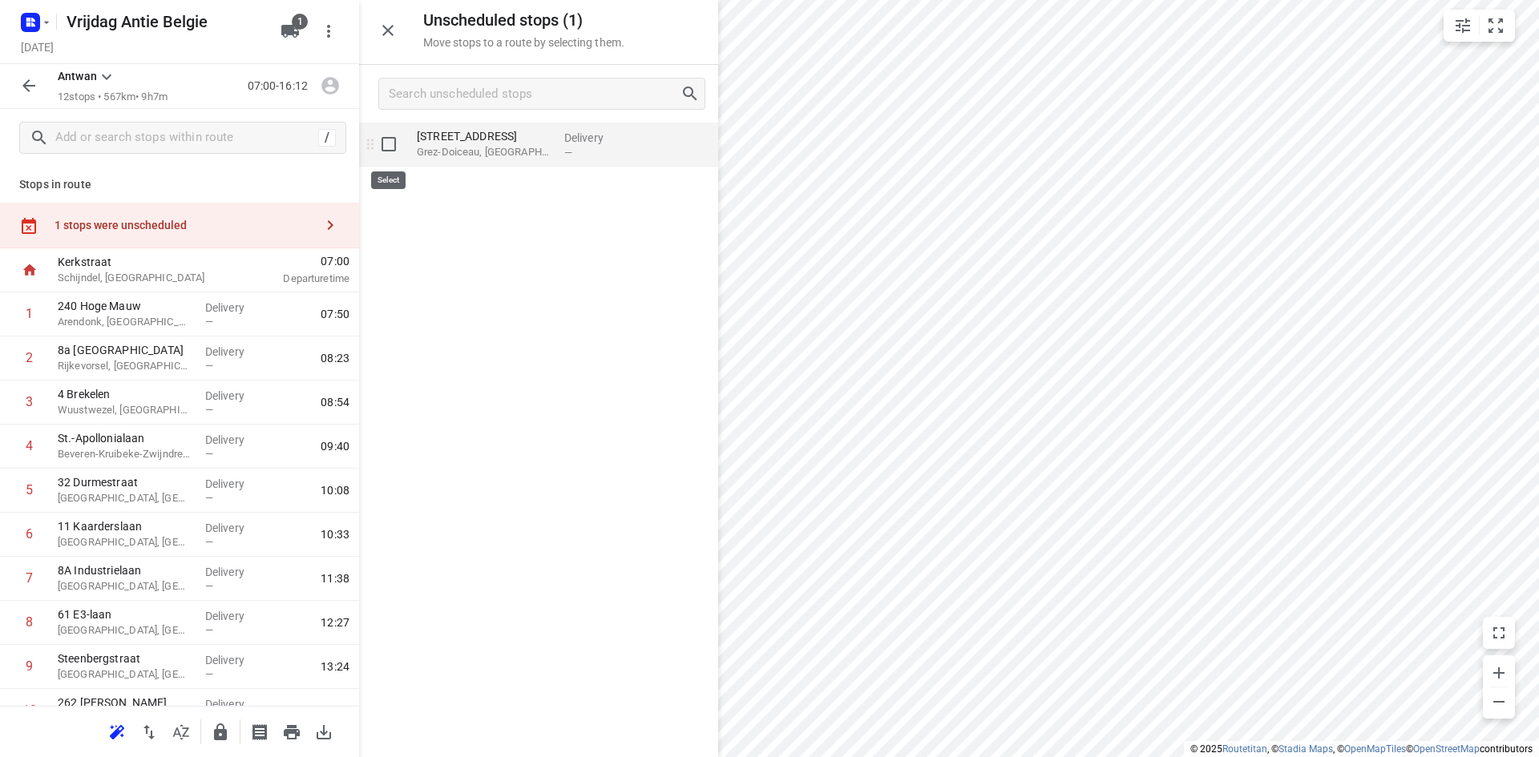
click at [385, 148] on input "grid" at bounding box center [389, 144] width 32 height 32
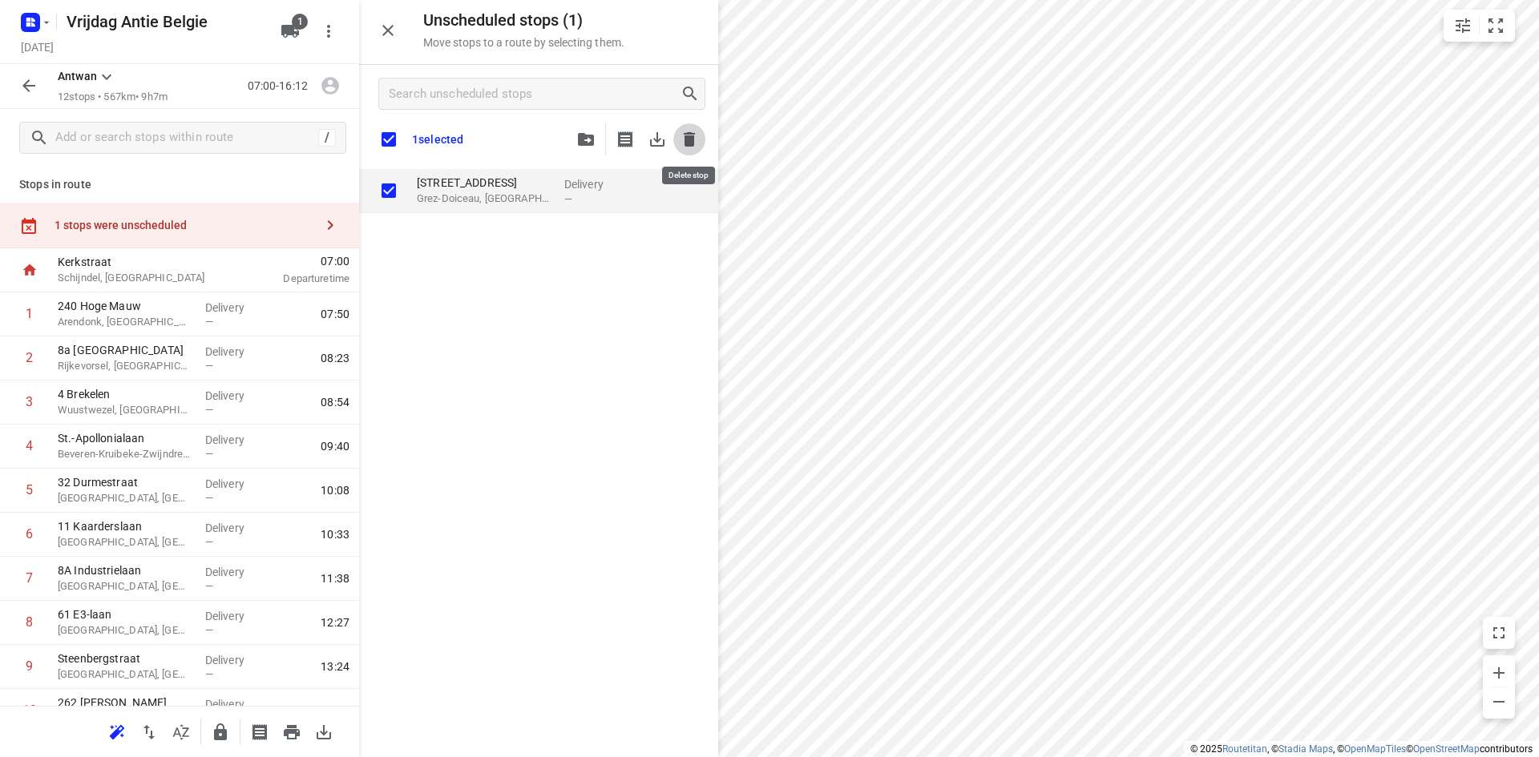
click at [700, 139] on button "button" at bounding box center [689, 139] width 32 height 32
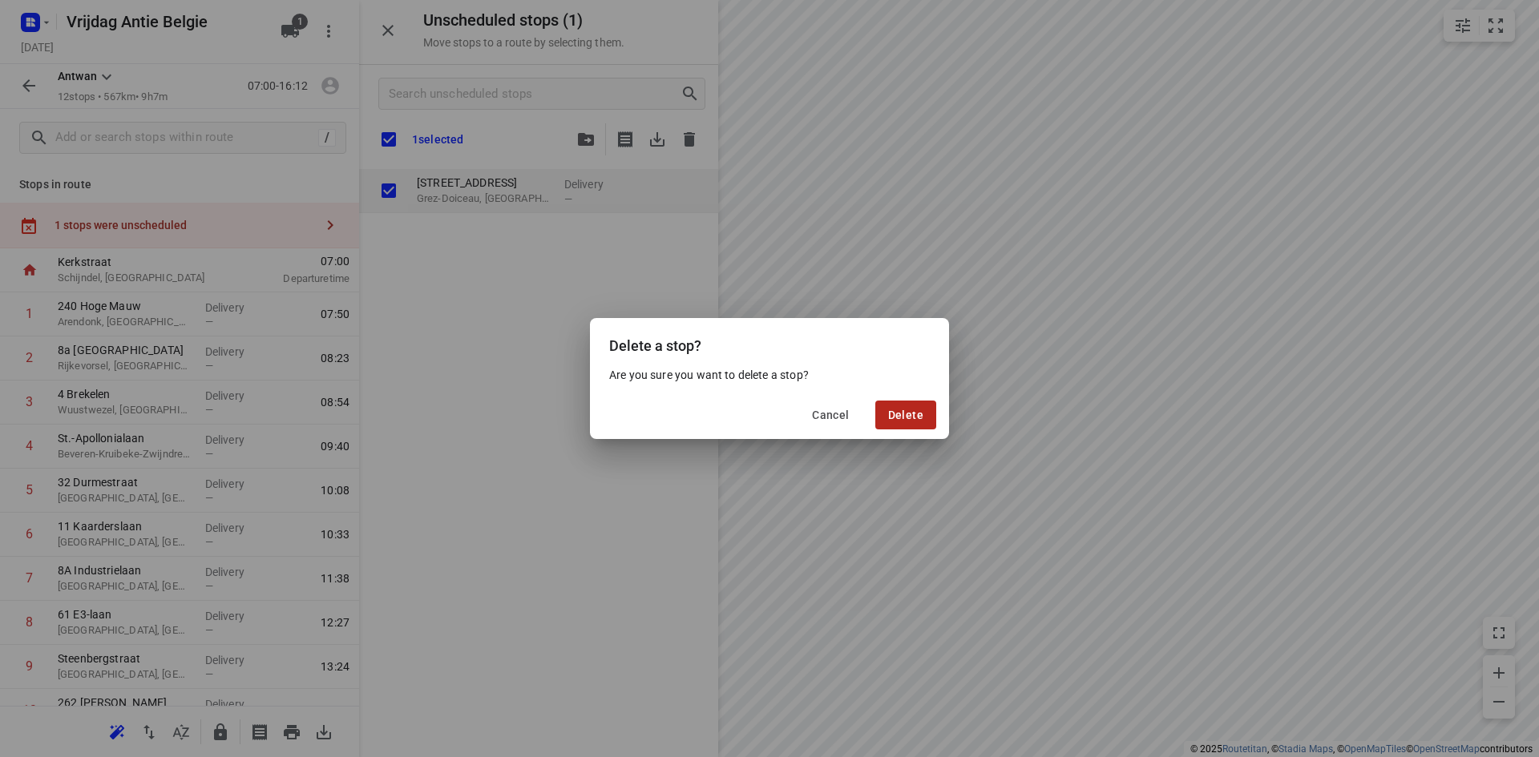
click at [902, 422] on span "Delete" at bounding box center [905, 415] width 35 height 13
checkbox input "true"
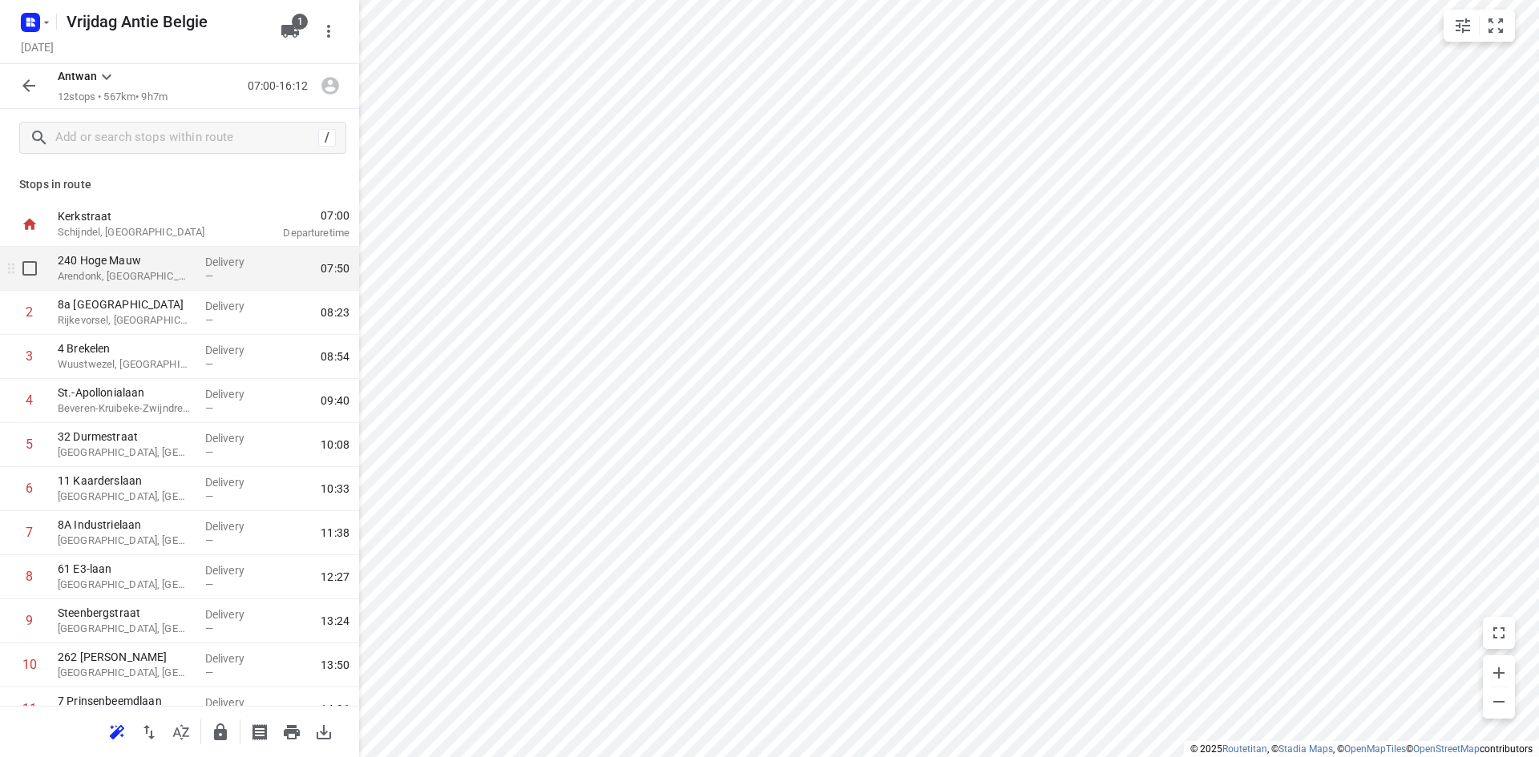
click at [175, 271] on p "Arendonk, [GEOGRAPHIC_DATA]" at bounding box center [125, 276] width 135 height 16
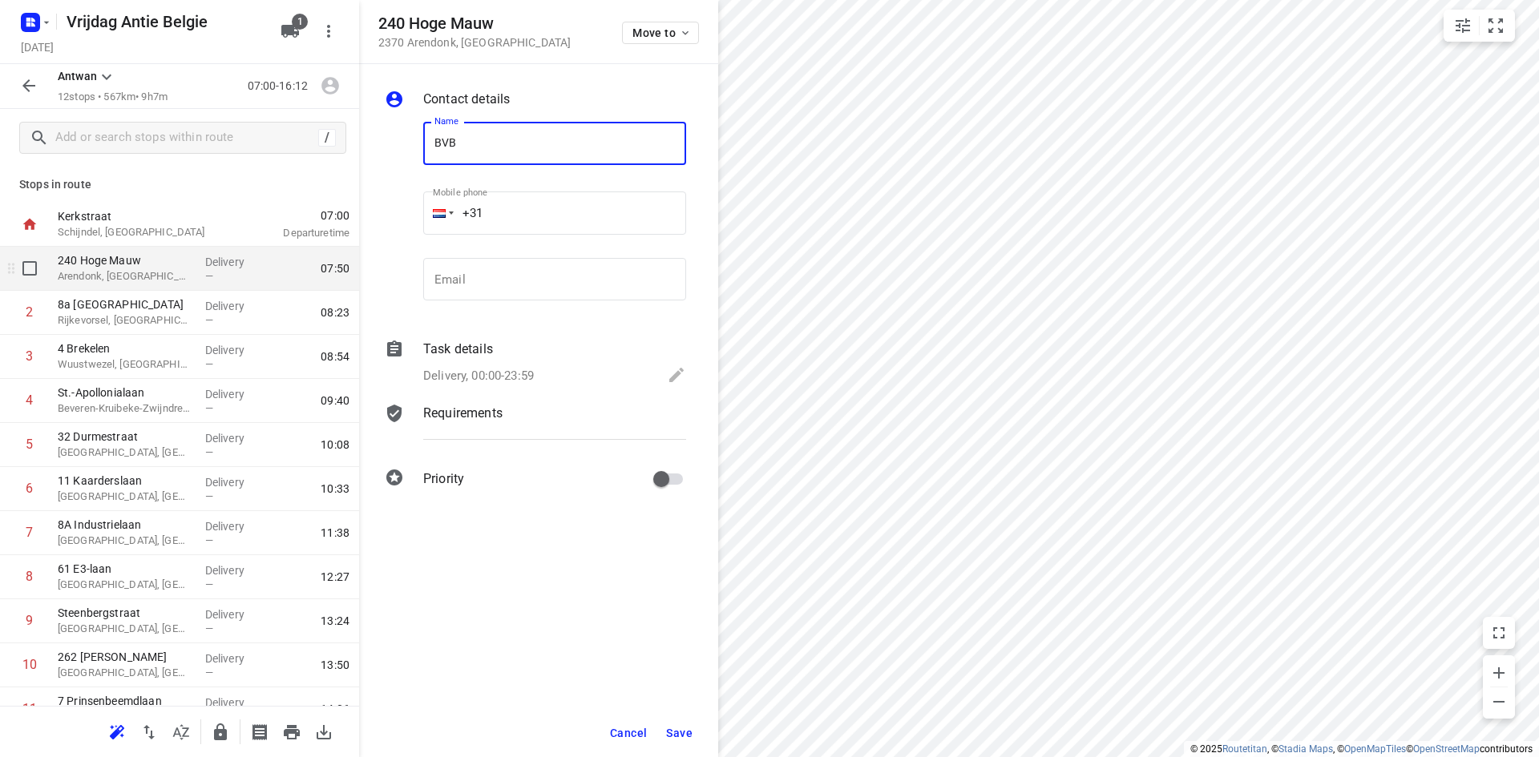
type input "BVBA Keukens de Jong Interieurinrichting"
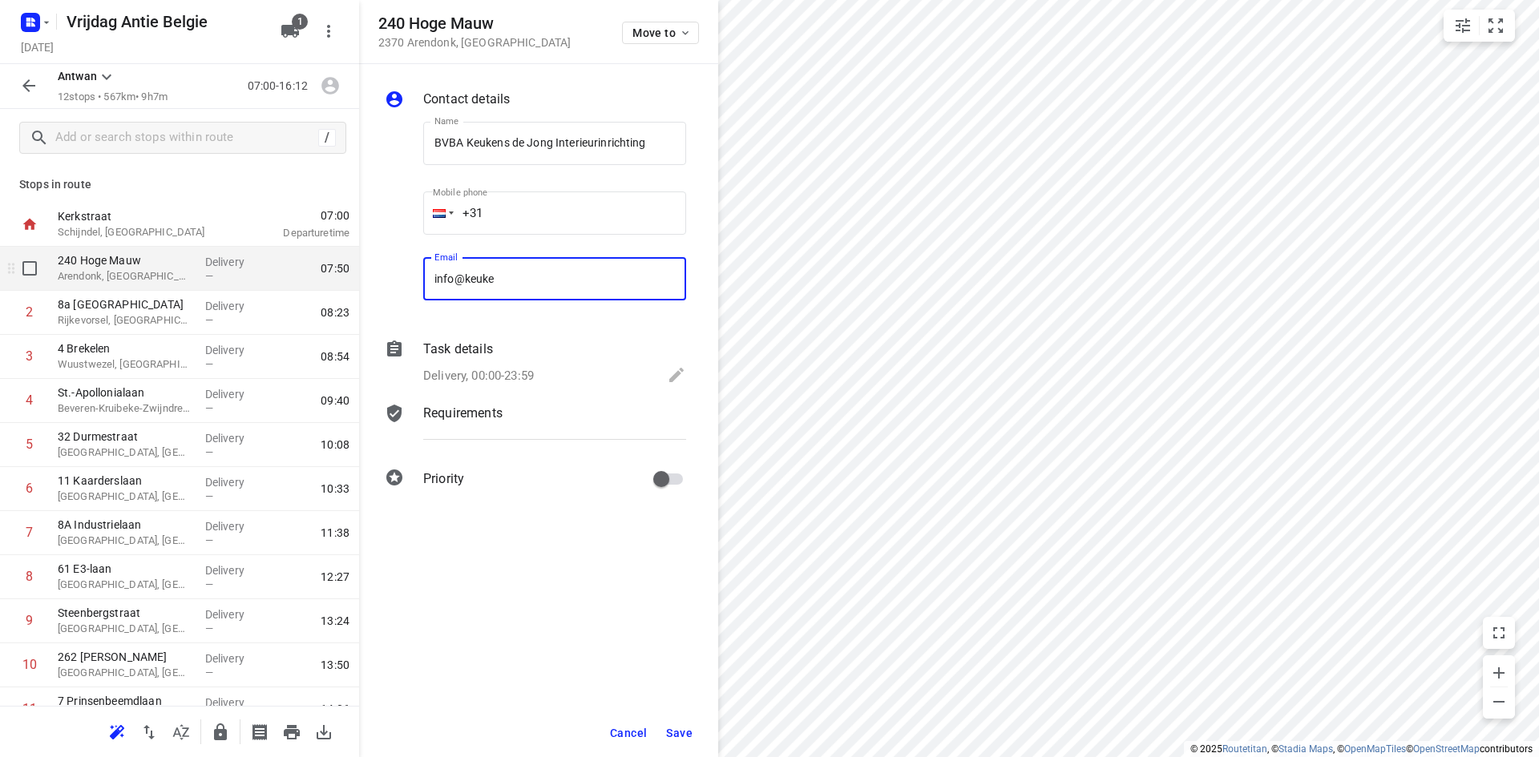
type input "[EMAIL_ADDRESS][DOMAIN_NAME]"
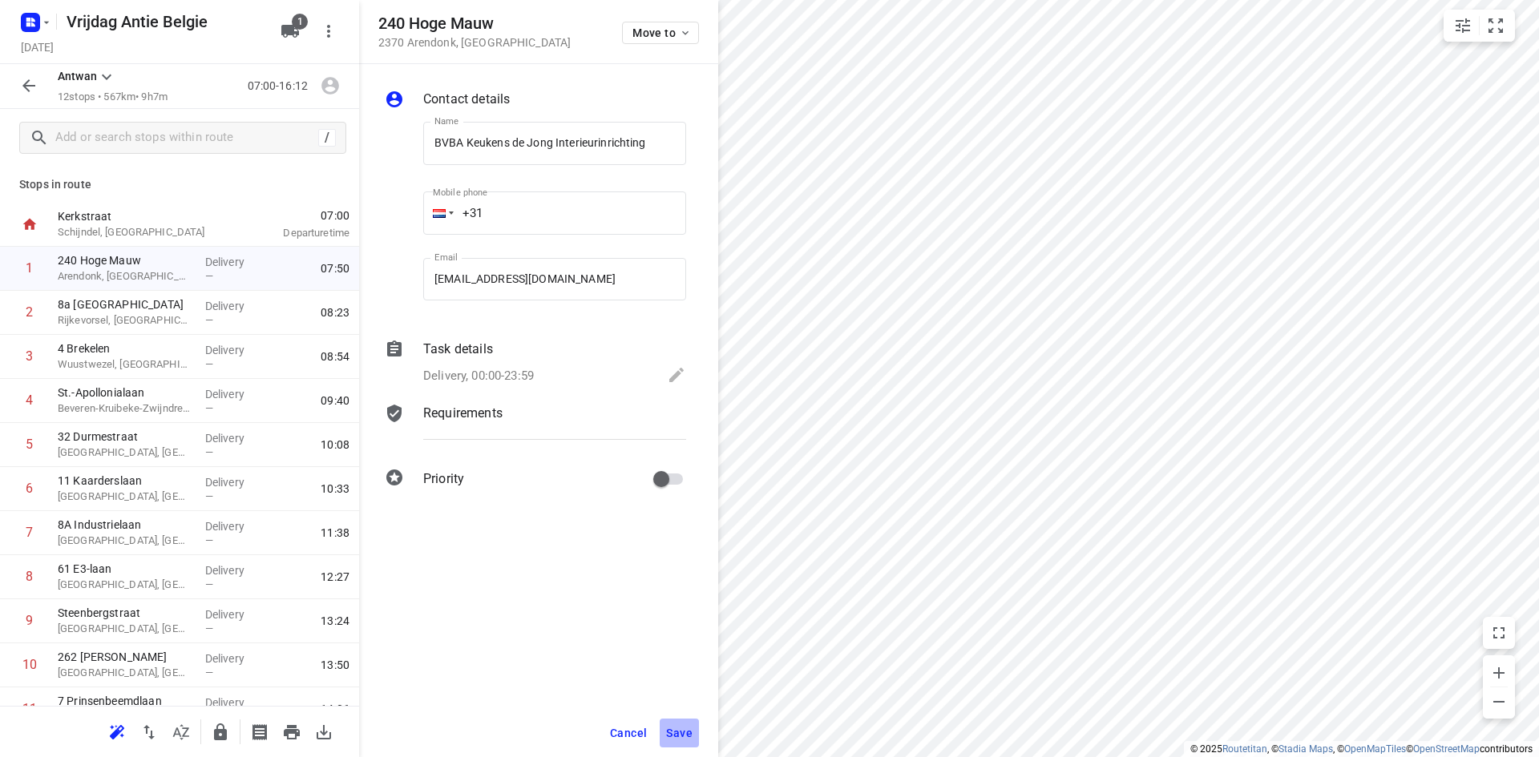
click at [673, 745] on button "Save" at bounding box center [679, 733] width 39 height 29
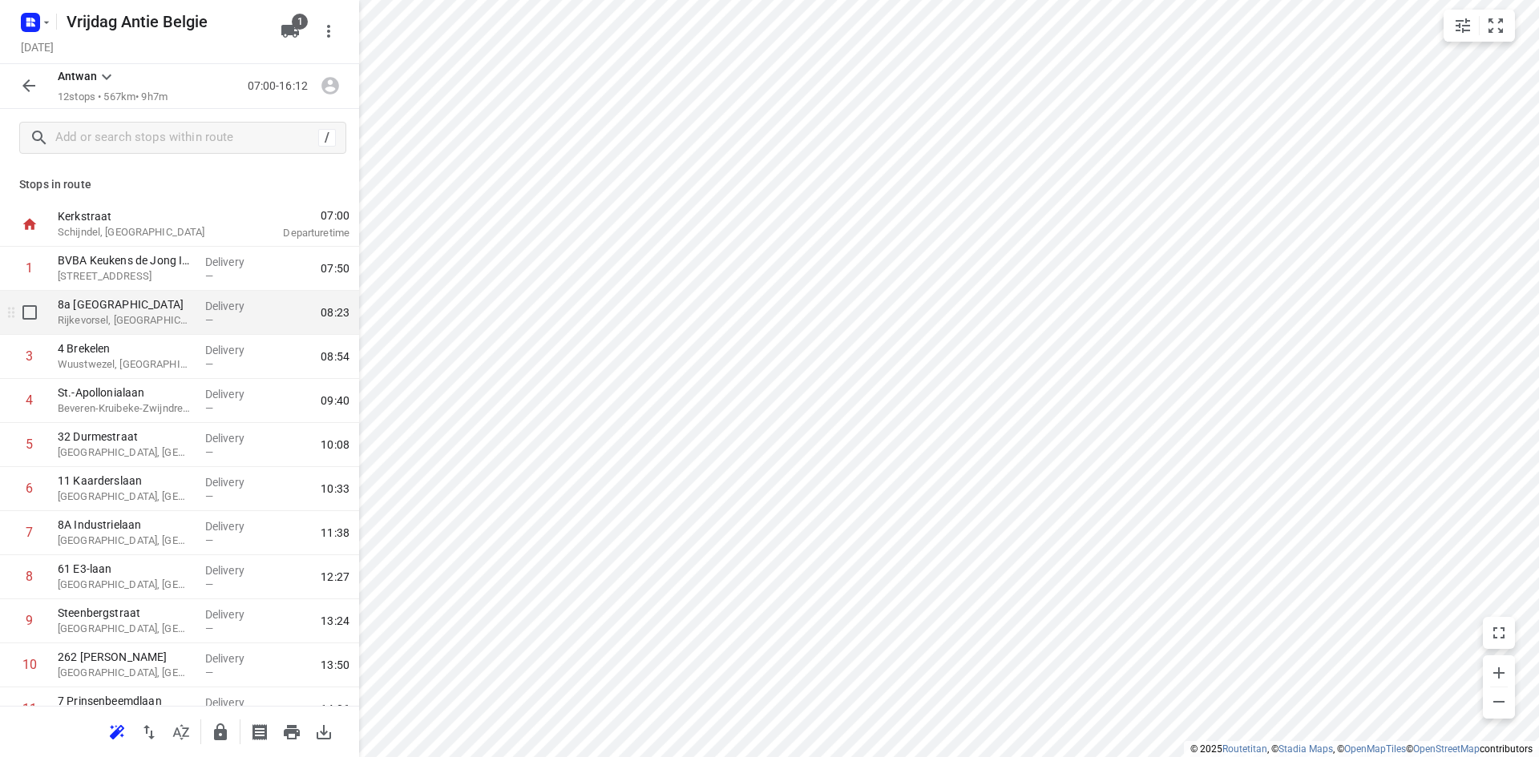
click at [82, 317] on p "Rijkevorsel, [GEOGRAPHIC_DATA]" at bounding box center [125, 321] width 135 height 16
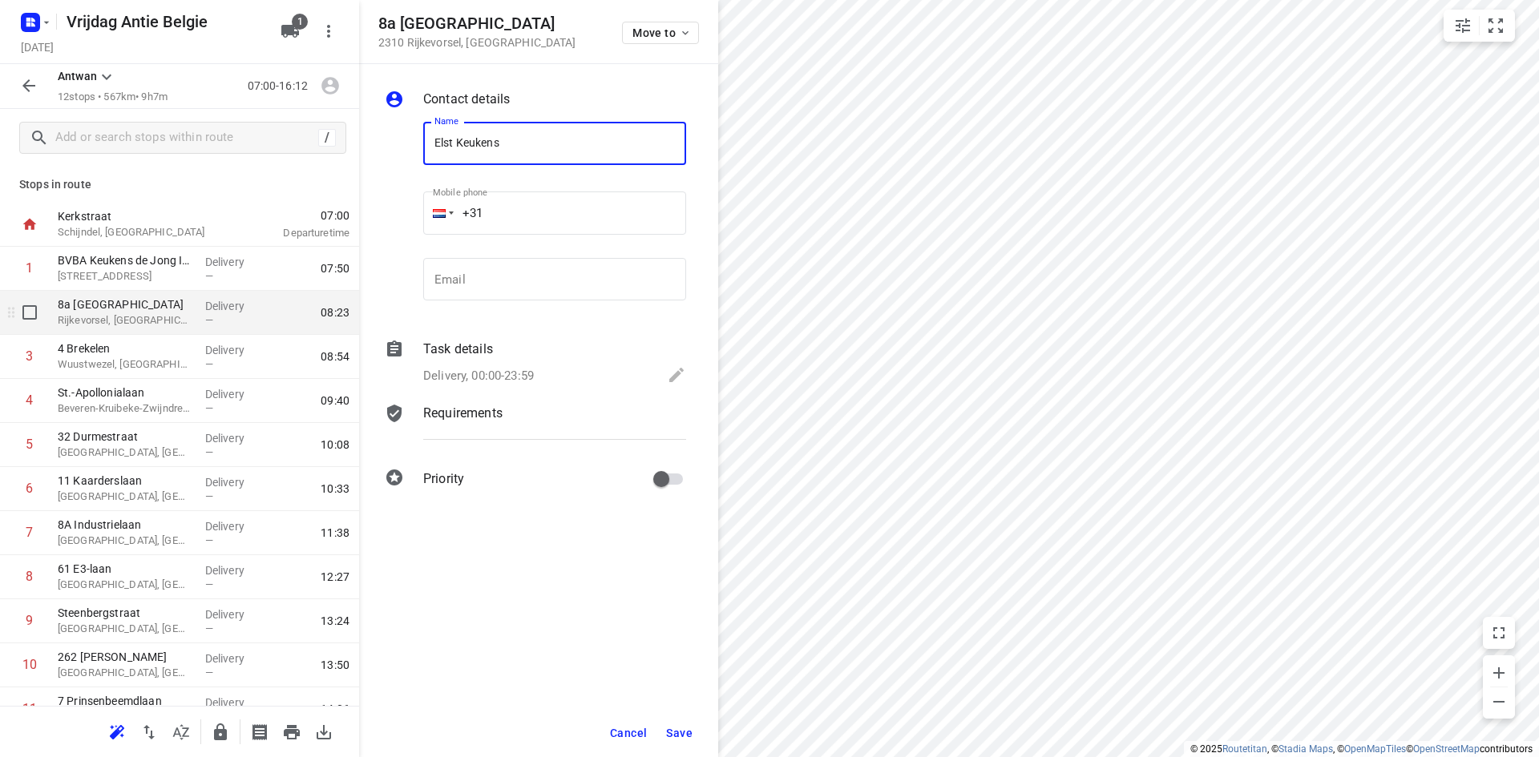
type input "Elst Keukens"
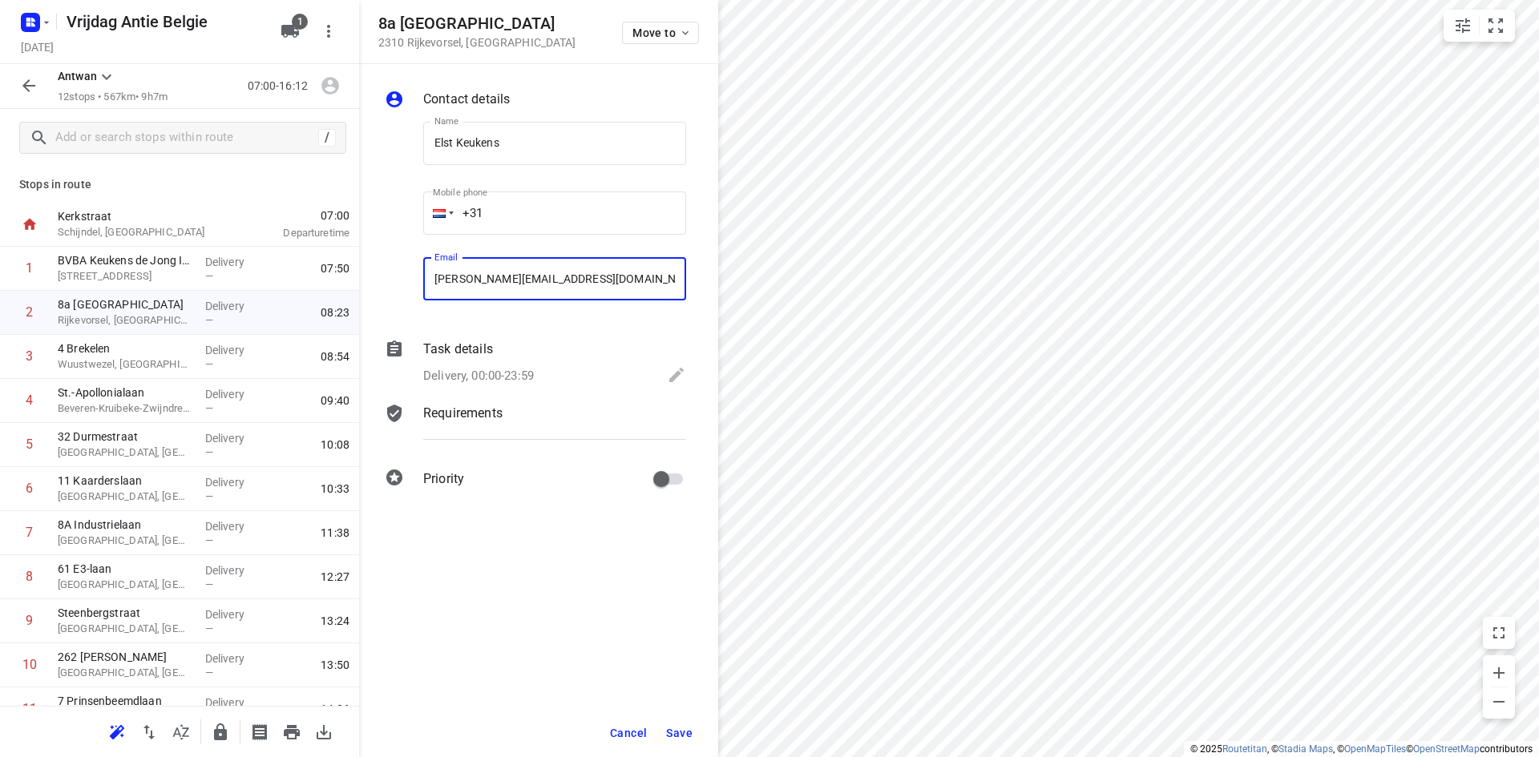
type input "[PERSON_NAME][EMAIL_ADDRESS][DOMAIN_NAME]"
click at [689, 733] on span "Save" at bounding box center [679, 733] width 26 height 13
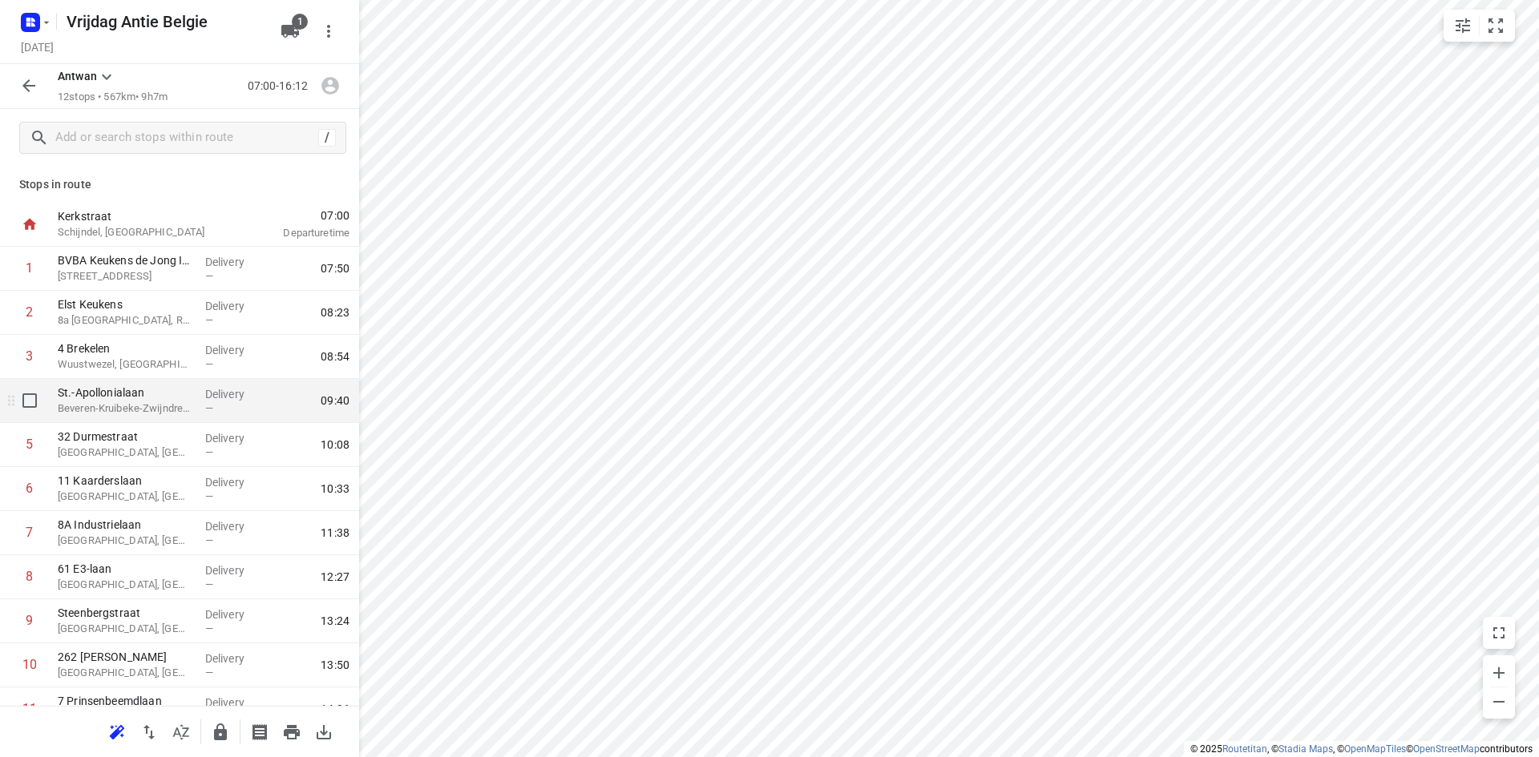
click at [128, 386] on p "St.-Apollonialaan" at bounding box center [125, 393] width 135 height 16
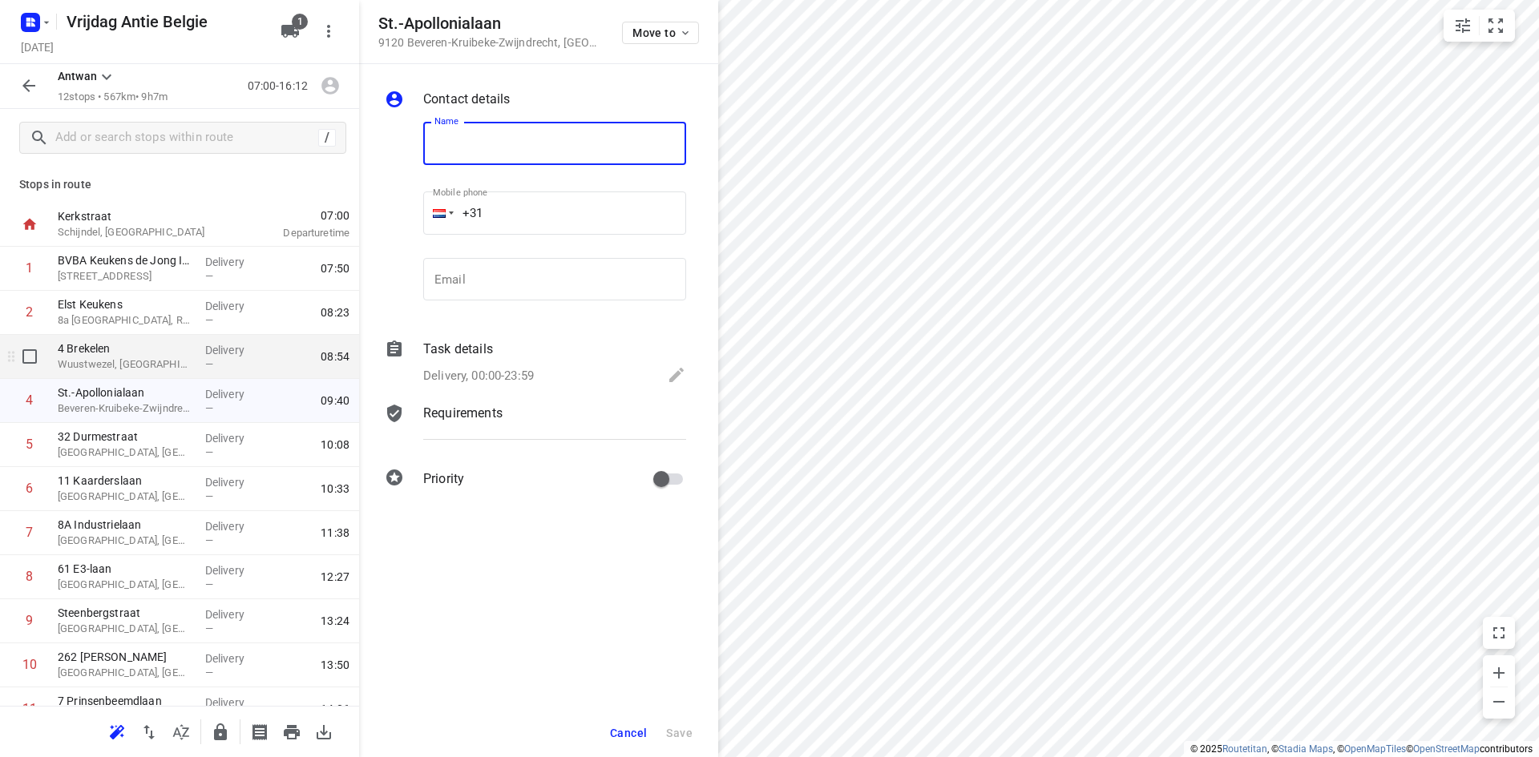
click at [126, 369] on p "Wuustwezel, [GEOGRAPHIC_DATA]" at bounding box center [125, 365] width 135 height 16
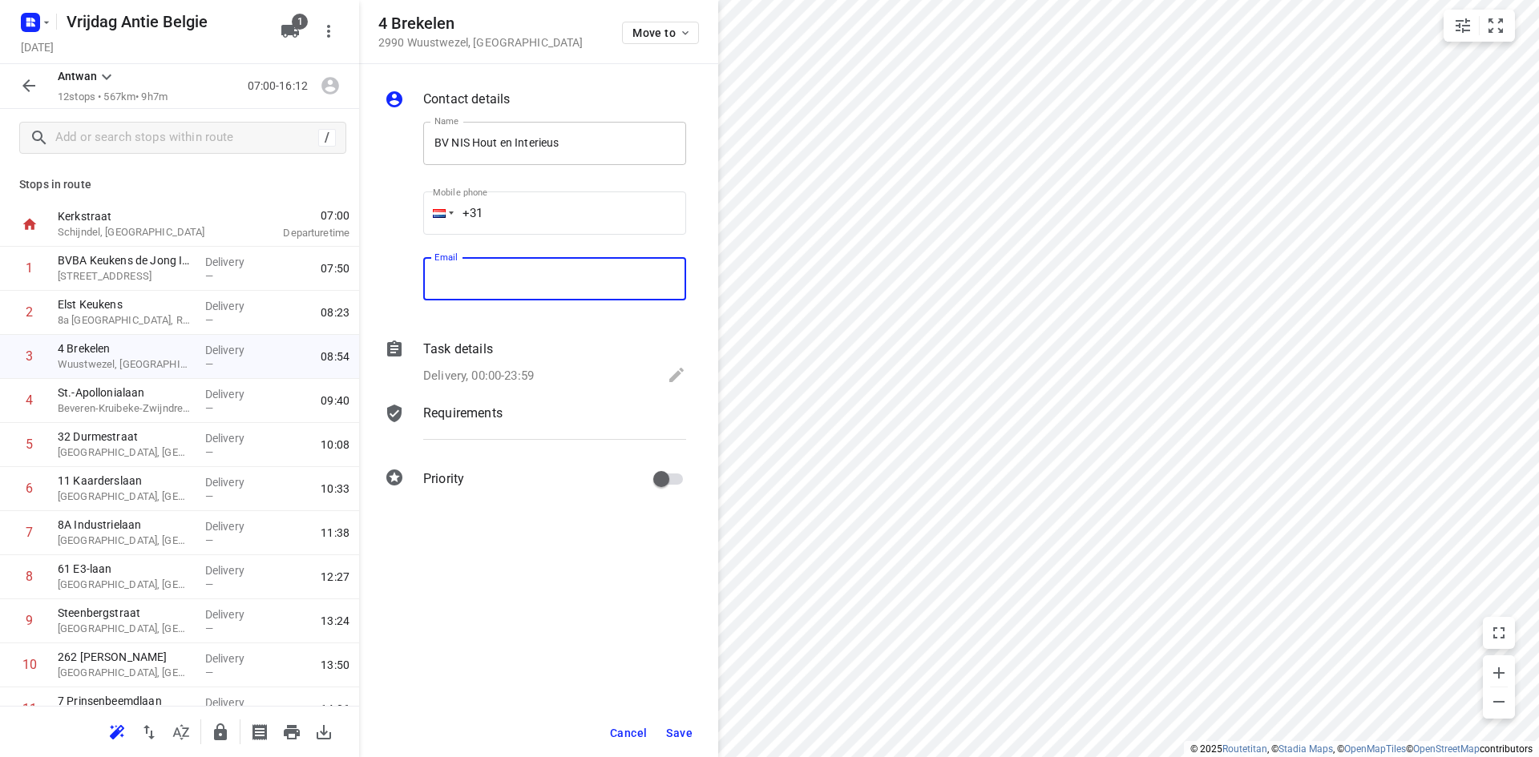
click at [583, 154] on input "BV NIS Hout en Interieus" at bounding box center [554, 143] width 263 height 43
click at [676, 733] on span "Save" at bounding box center [679, 733] width 26 height 13
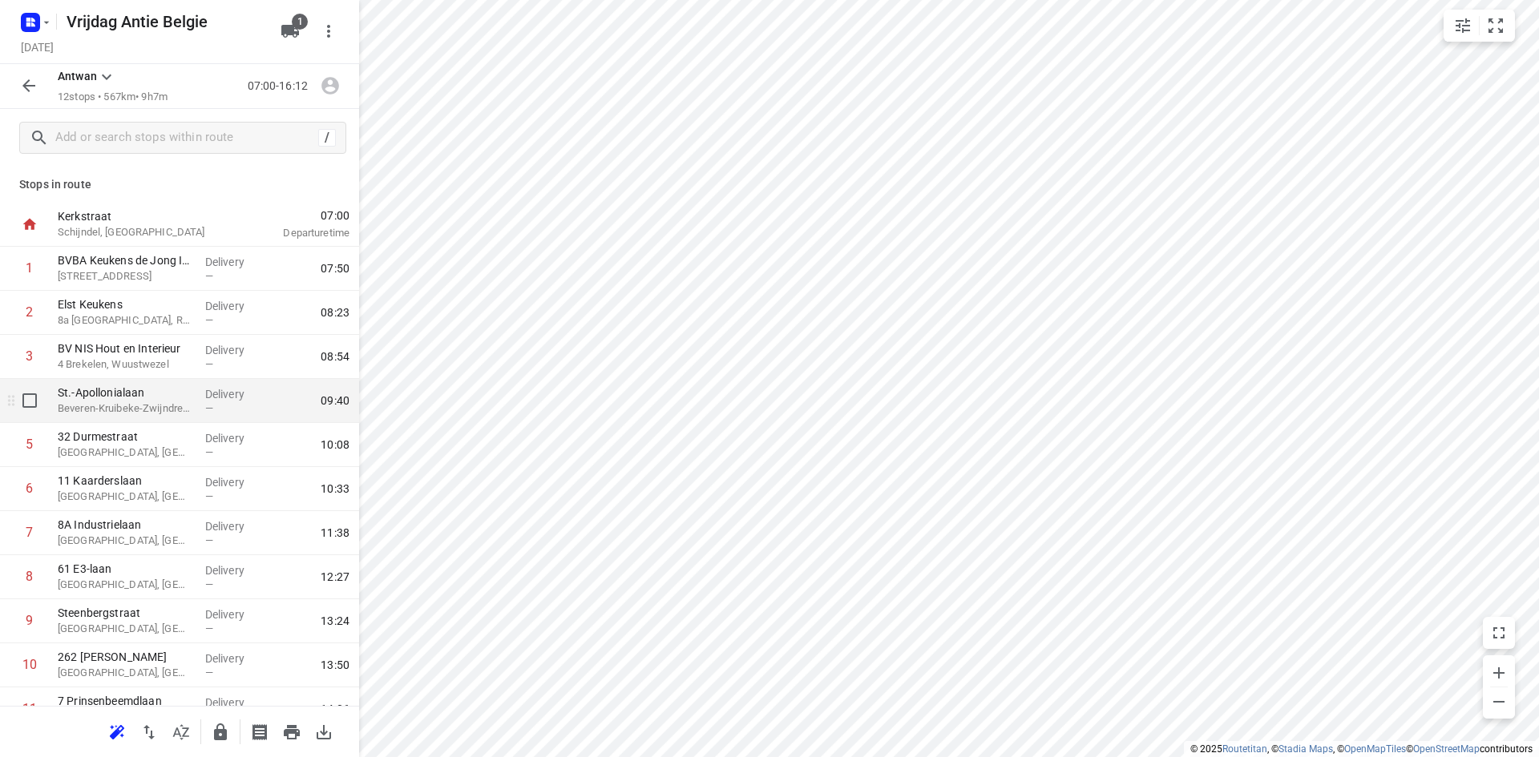
click at [83, 404] on p "Beveren-Kruibeke-Zwijndrecht, [GEOGRAPHIC_DATA]" at bounding box center [125, 409] width 135 height 16
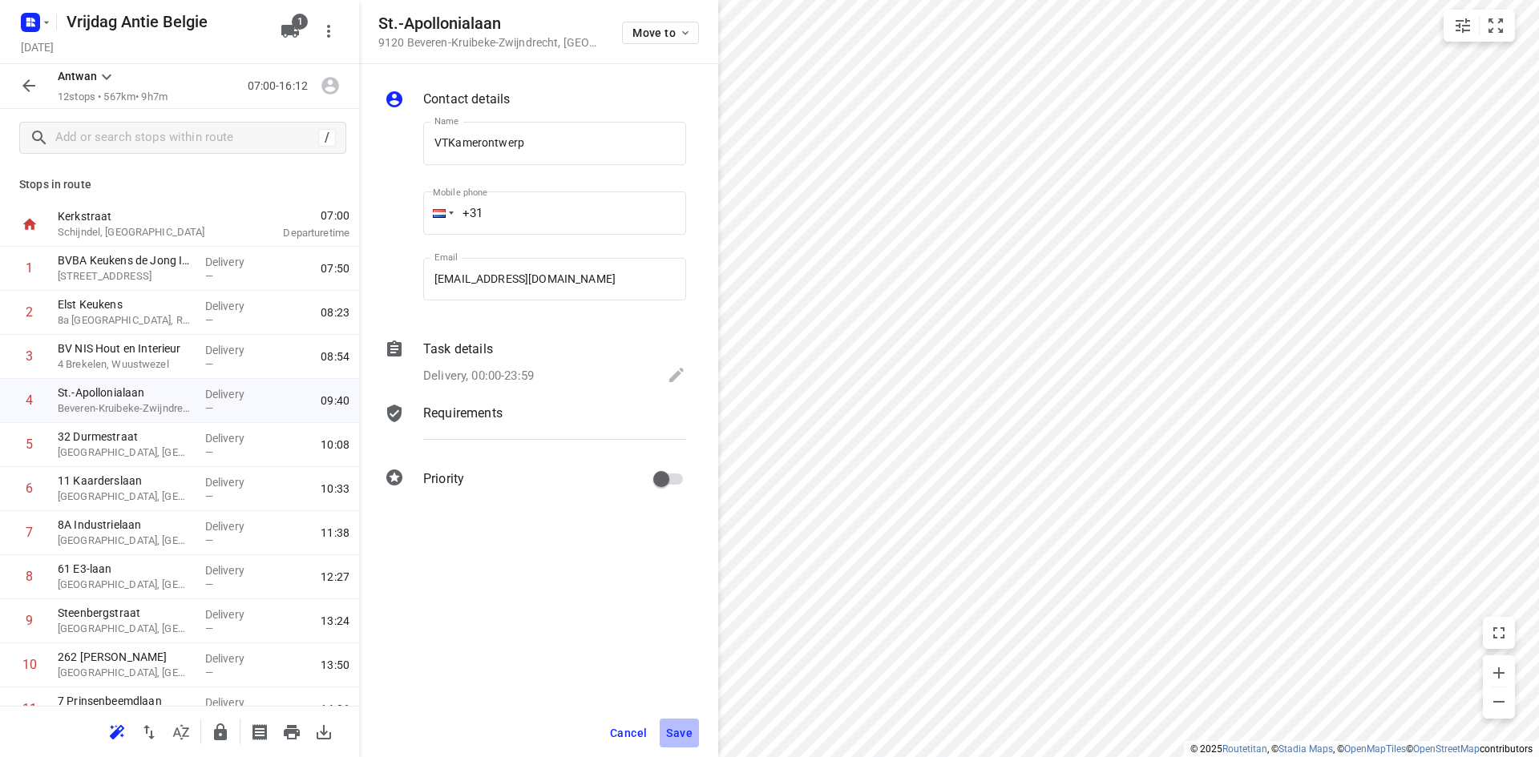
click at [682, 720] on button "Save" at bounding box center [679, 733] width 39 height 29
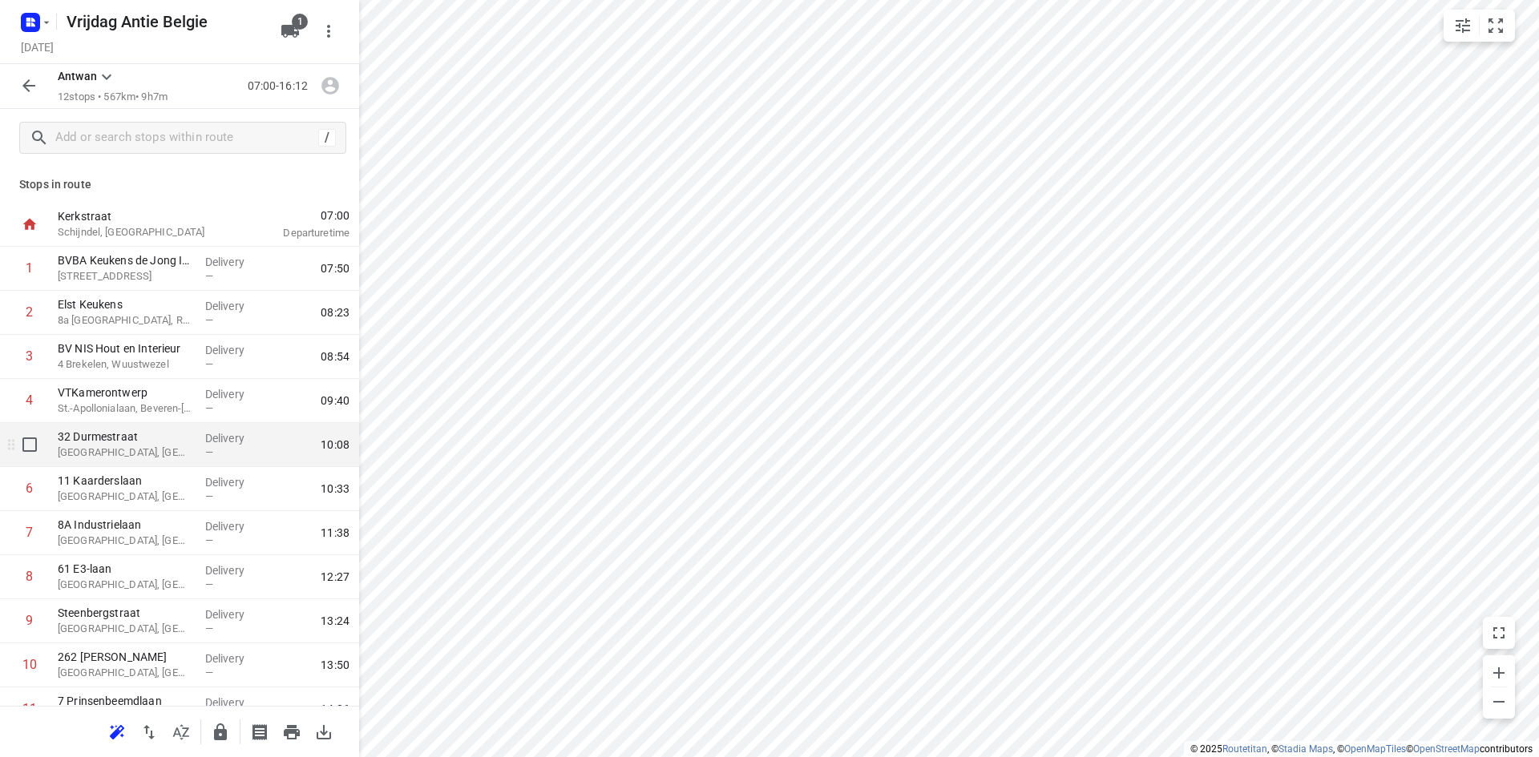
click at [137, 466] on div "32 Durmestraat Temse, [GEOGRAPHIC_DATA]" at bounding box center [124, 445] width 147 height 44
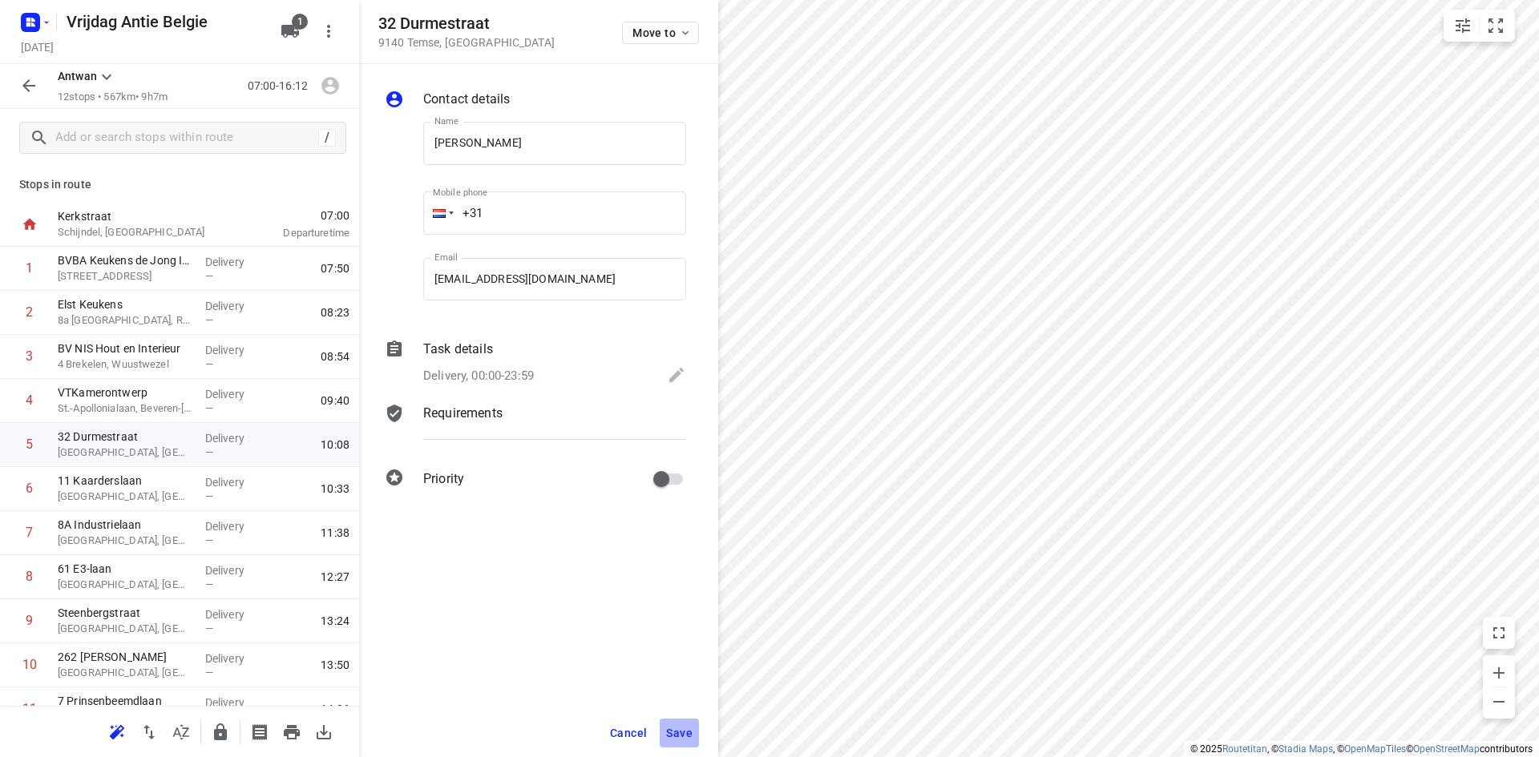
click at [694, 737] on button "Save" at bounding box center [679, 733] width 39 height 29
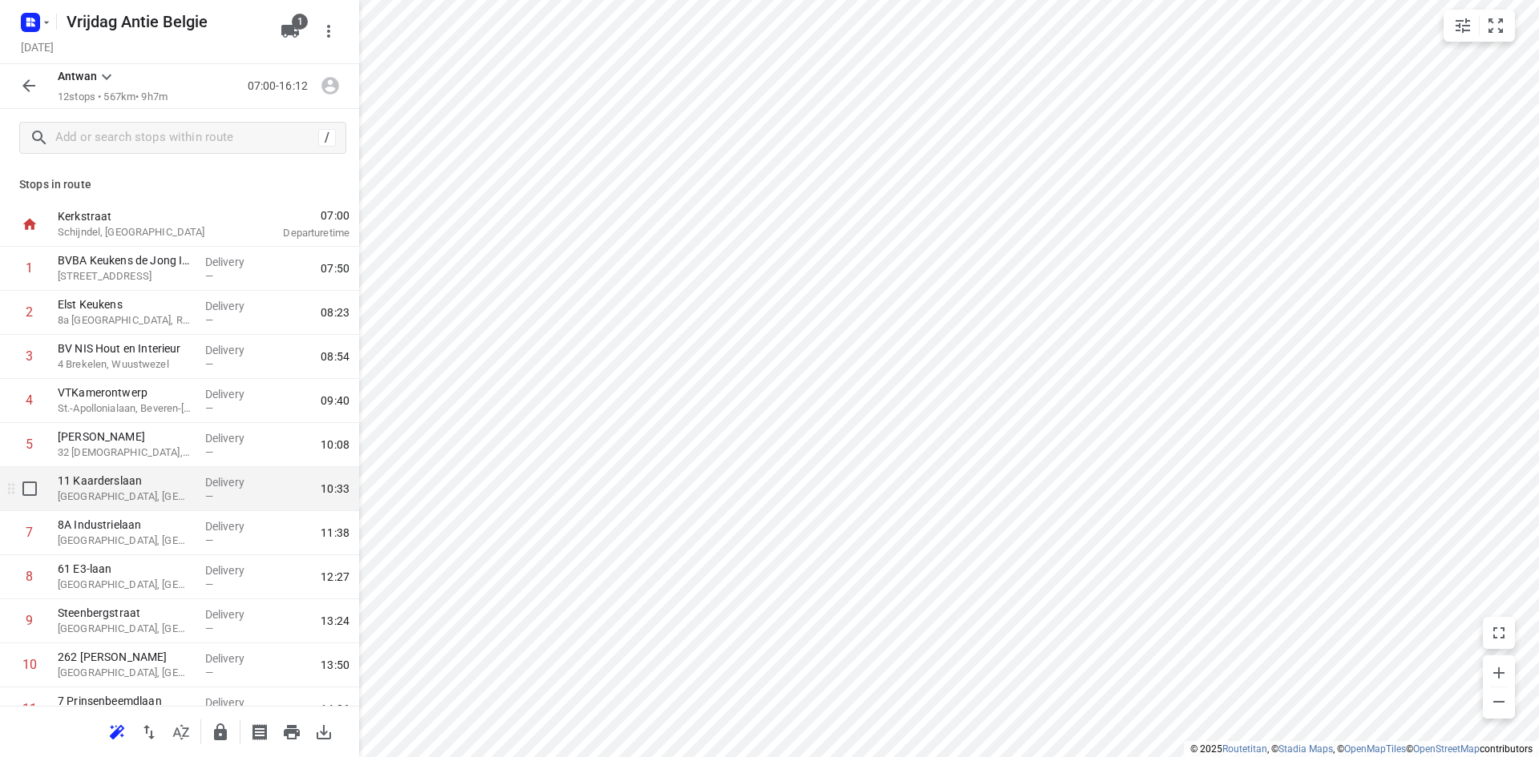
click at [131, 499] on p "[GEOGRAPHIC_DATA], [GEOGRAPHIC_DATA]" at bounding box center [125, 497] width 135 height 16
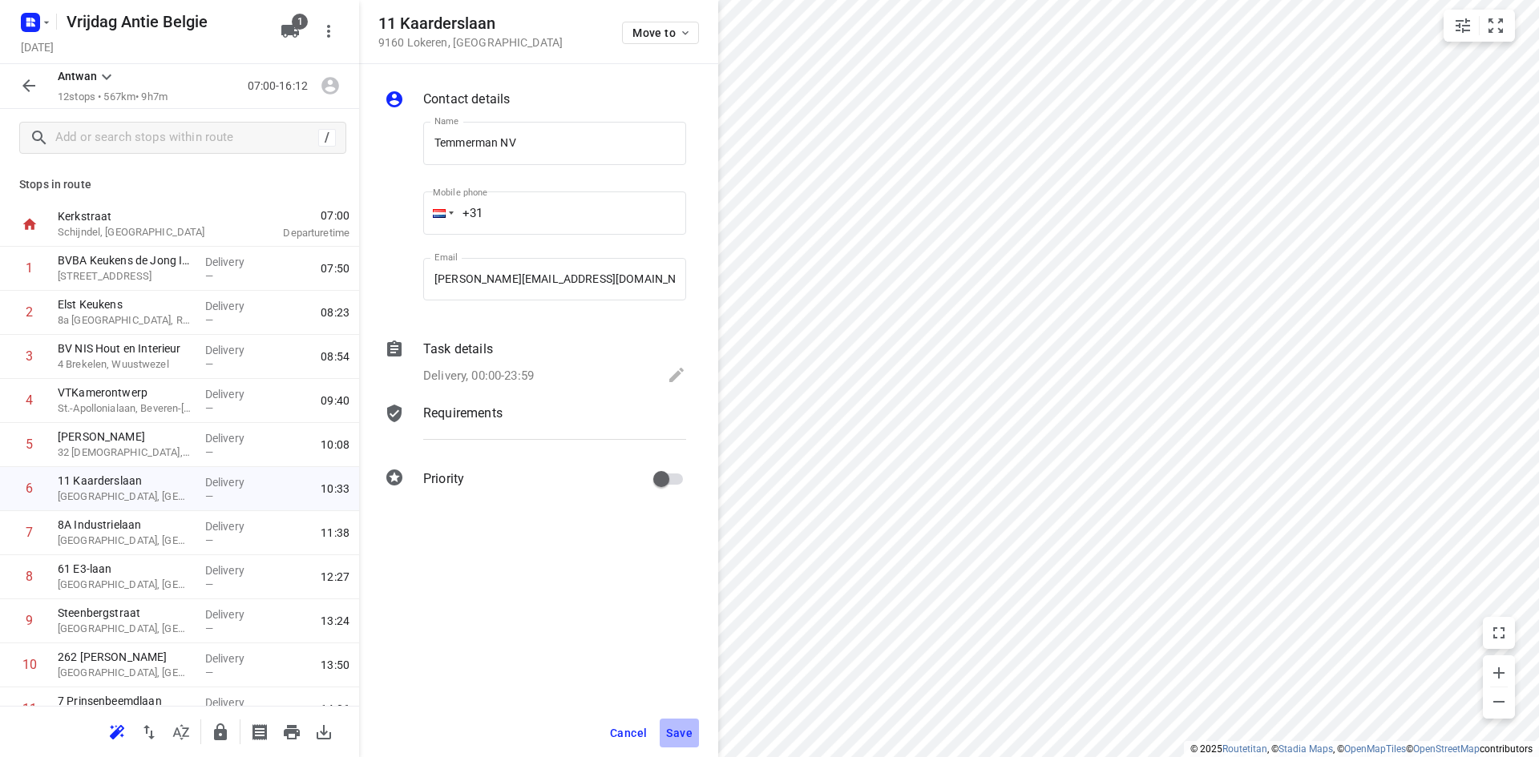
click at [675, 727] on span "Save" at bounding box center [679, 733] width 26 height 13
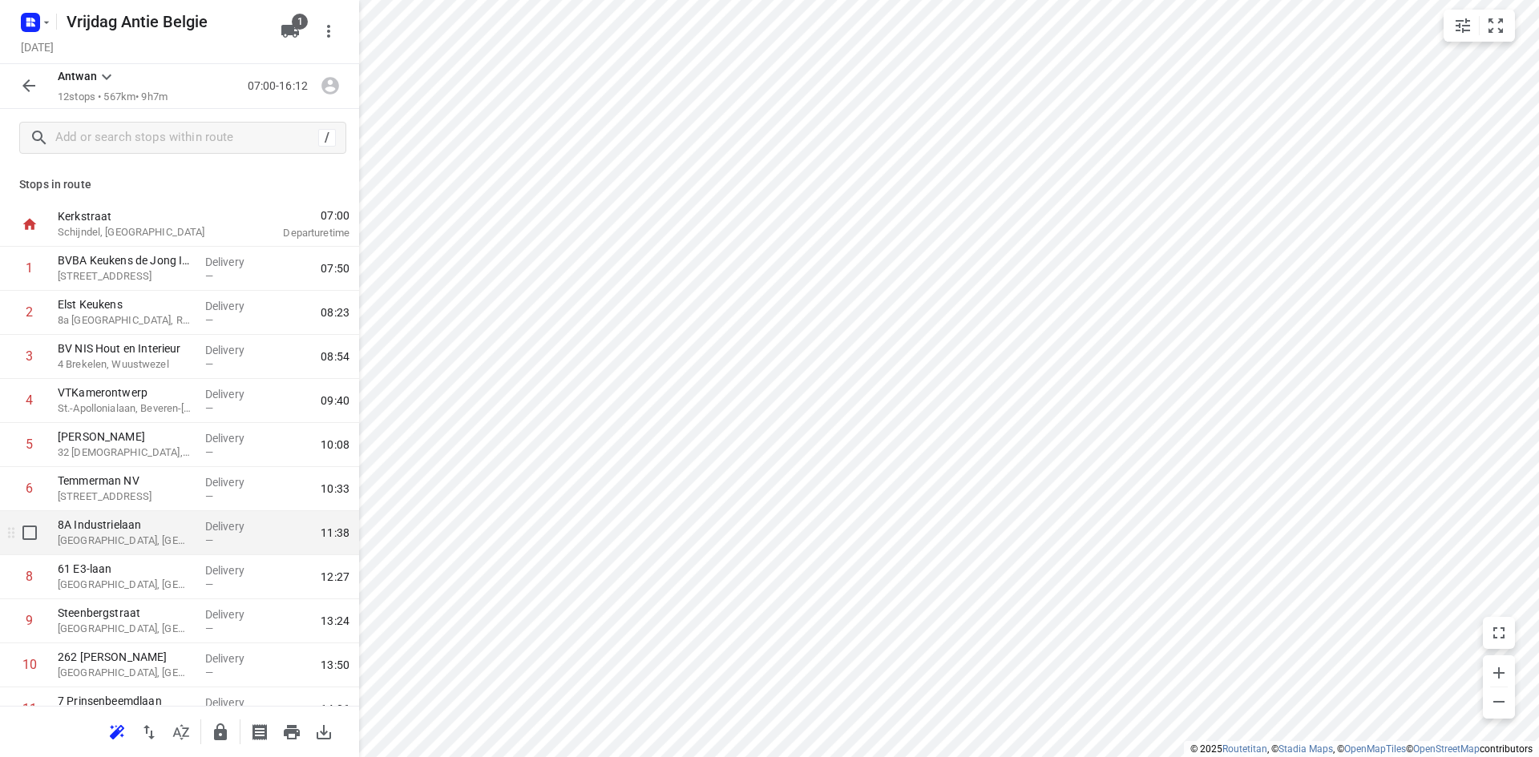
click at [87, 550] on div "[STREET_ADDRESS]" at bounding box center [124, 533] width 147 height 44
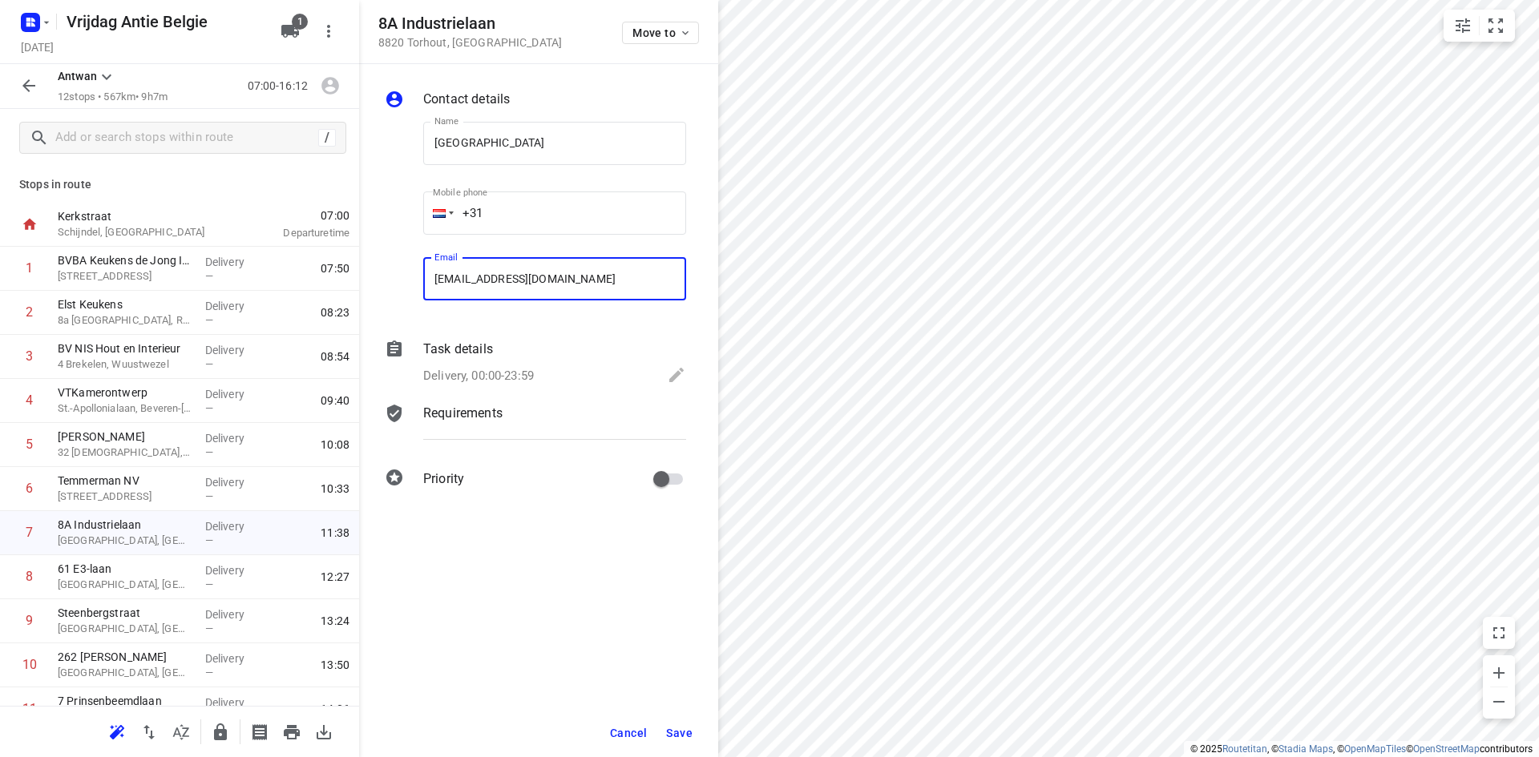
click at [681, 734] on span "Save" at bounding box center [679, 733] width 26 height 13
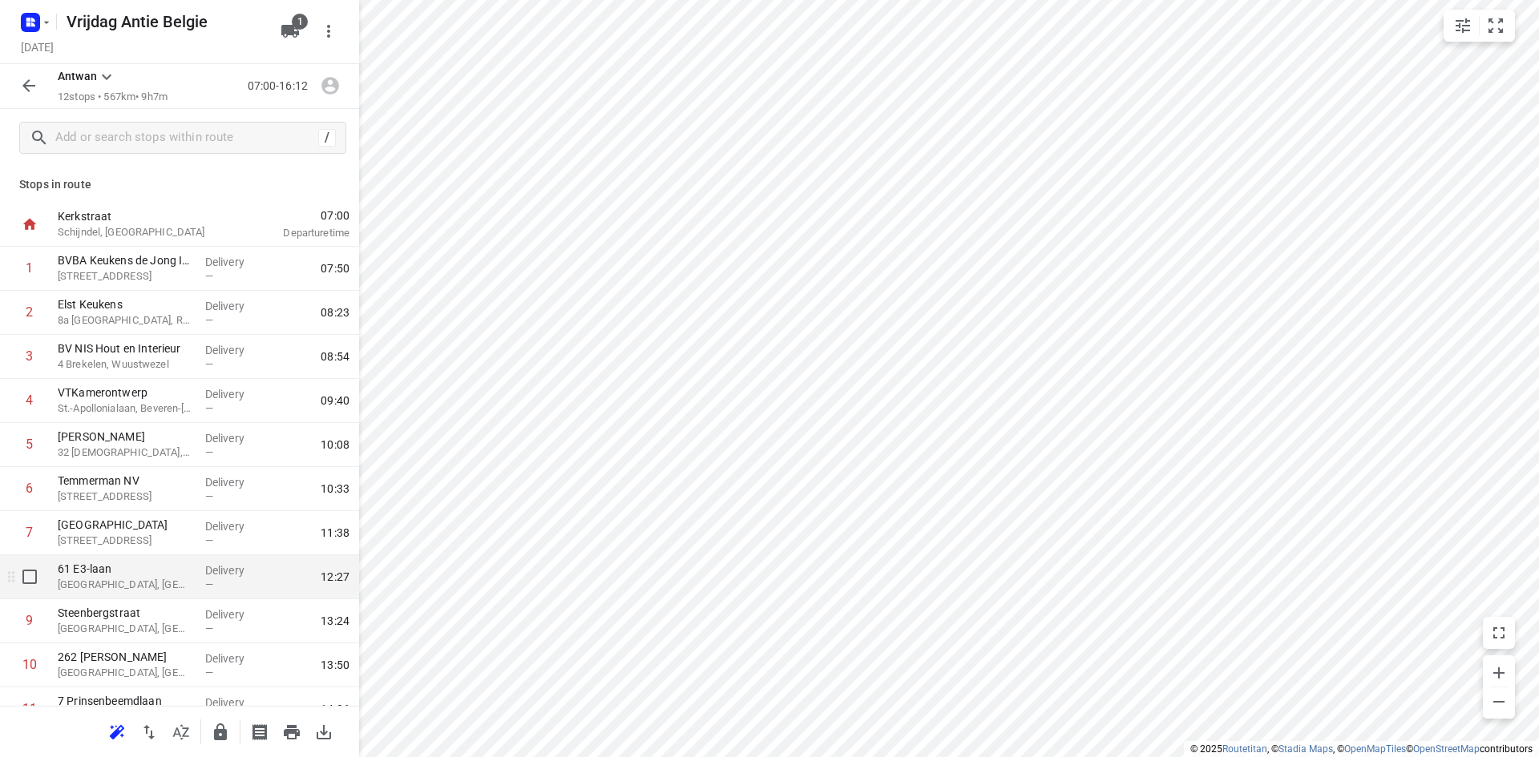
click at [86, 593] on div "61 E3-laan Deinze, [GEOGRAPHIC_DATA]" at bounding box center [124, 577] width 147 height 44
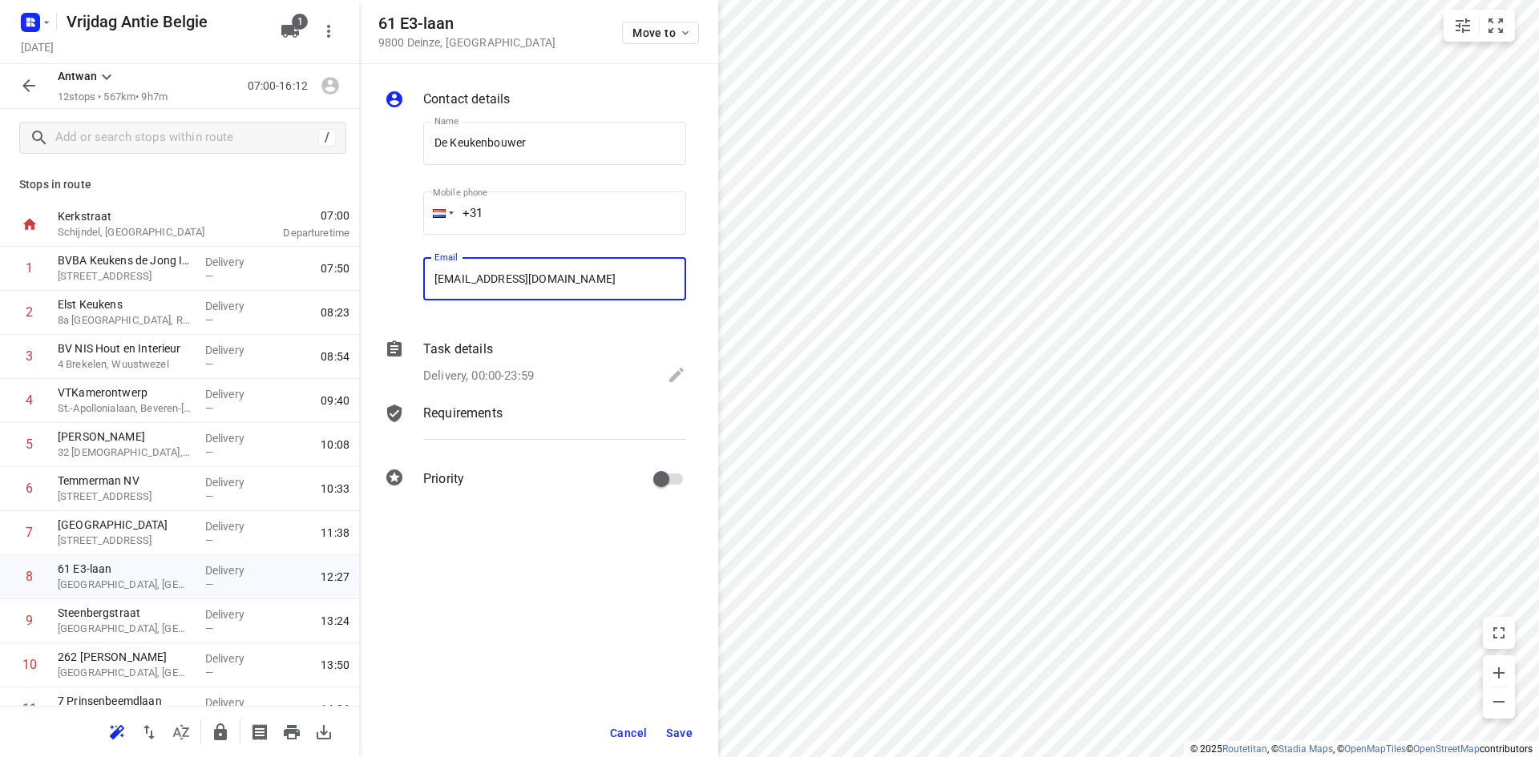
click at [675, 739] on span "Save" at bounding box center [679, 733] width 26 height 13
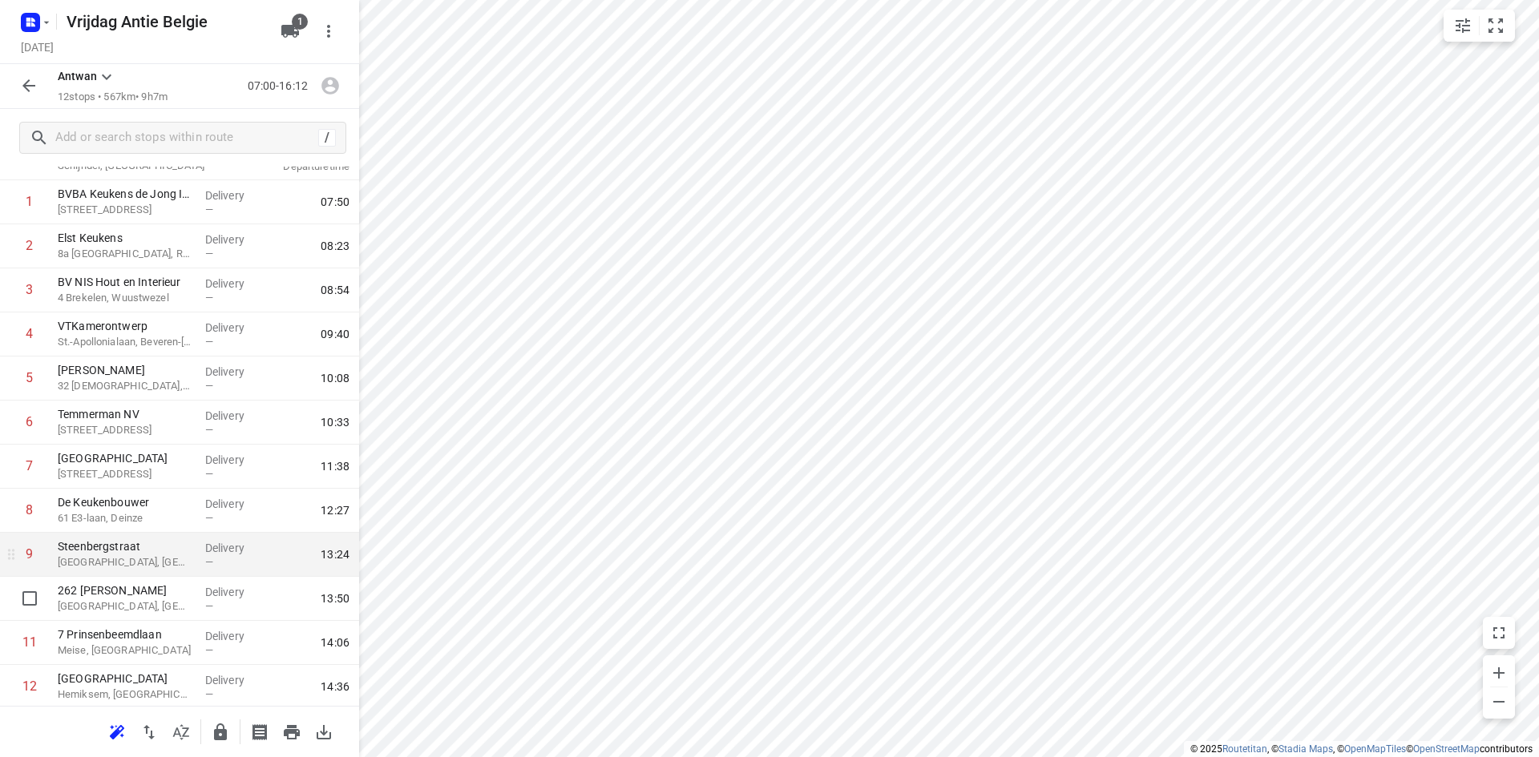
scroll to position [80, 0]
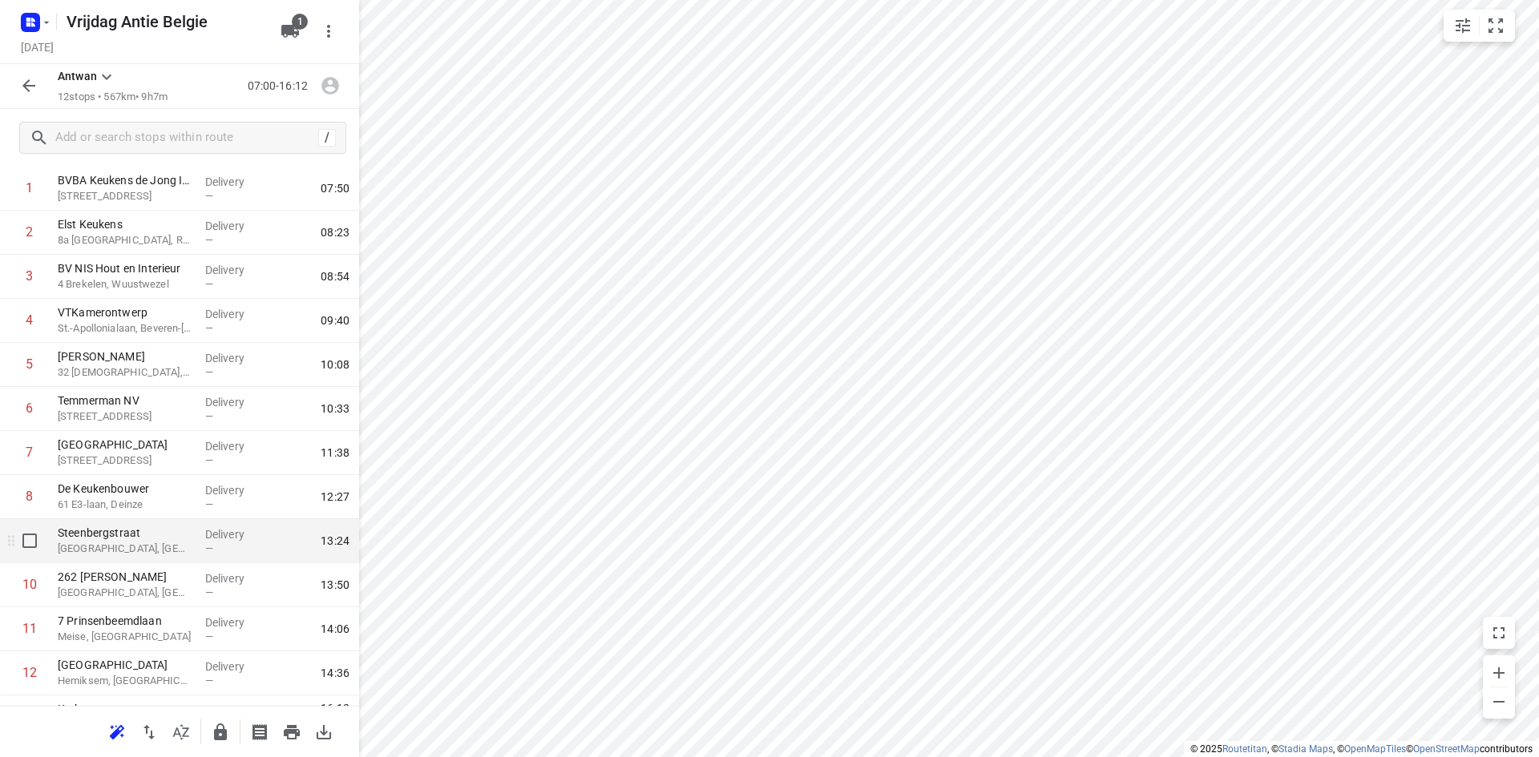
click at [123, 550] on p "[GEOGRAPHIC_DATA], [GEOGRAPHIC_DATA]" at bounding box center [125, 549] width 135 height 16
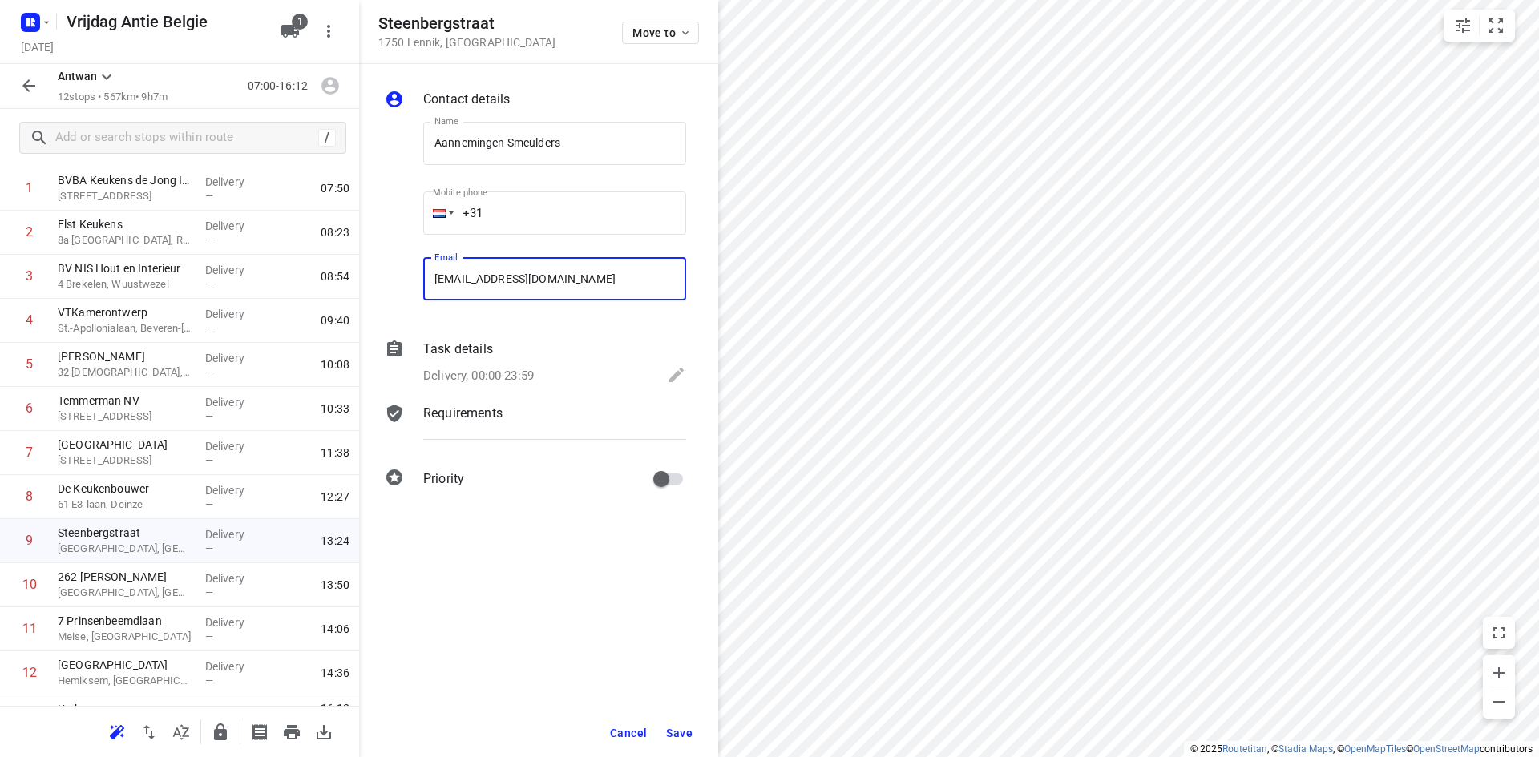
click at [692, 731] on span "Save" at bounding box center [679, 733] width 26 height 13
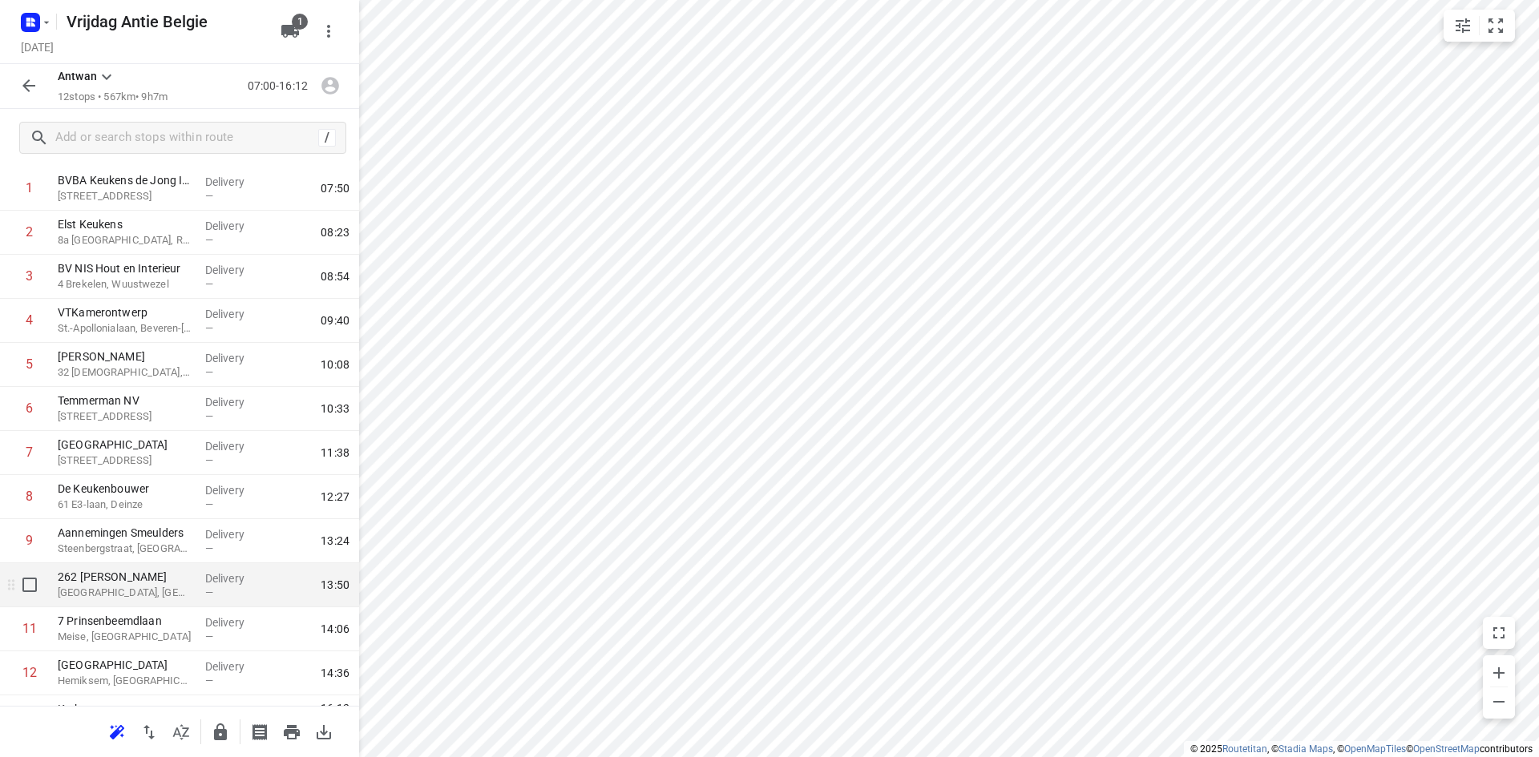
click at [143, 583] on p "262 [PERSON_NAME]" at bounding box center [125, 577] width 135 height 16
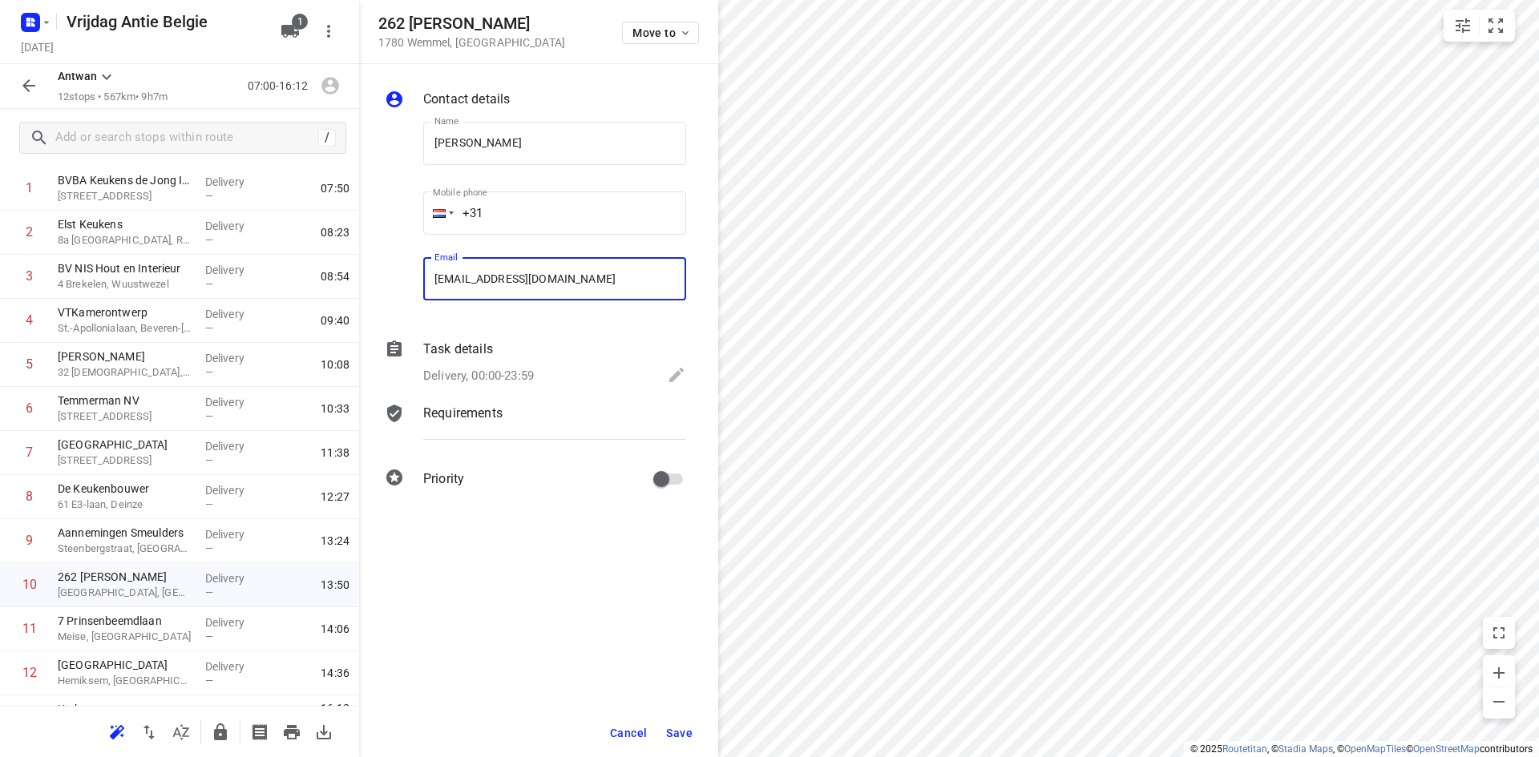
click at [692, 732] on button "Save" at bounding box center [679, 733] width 39 height 29
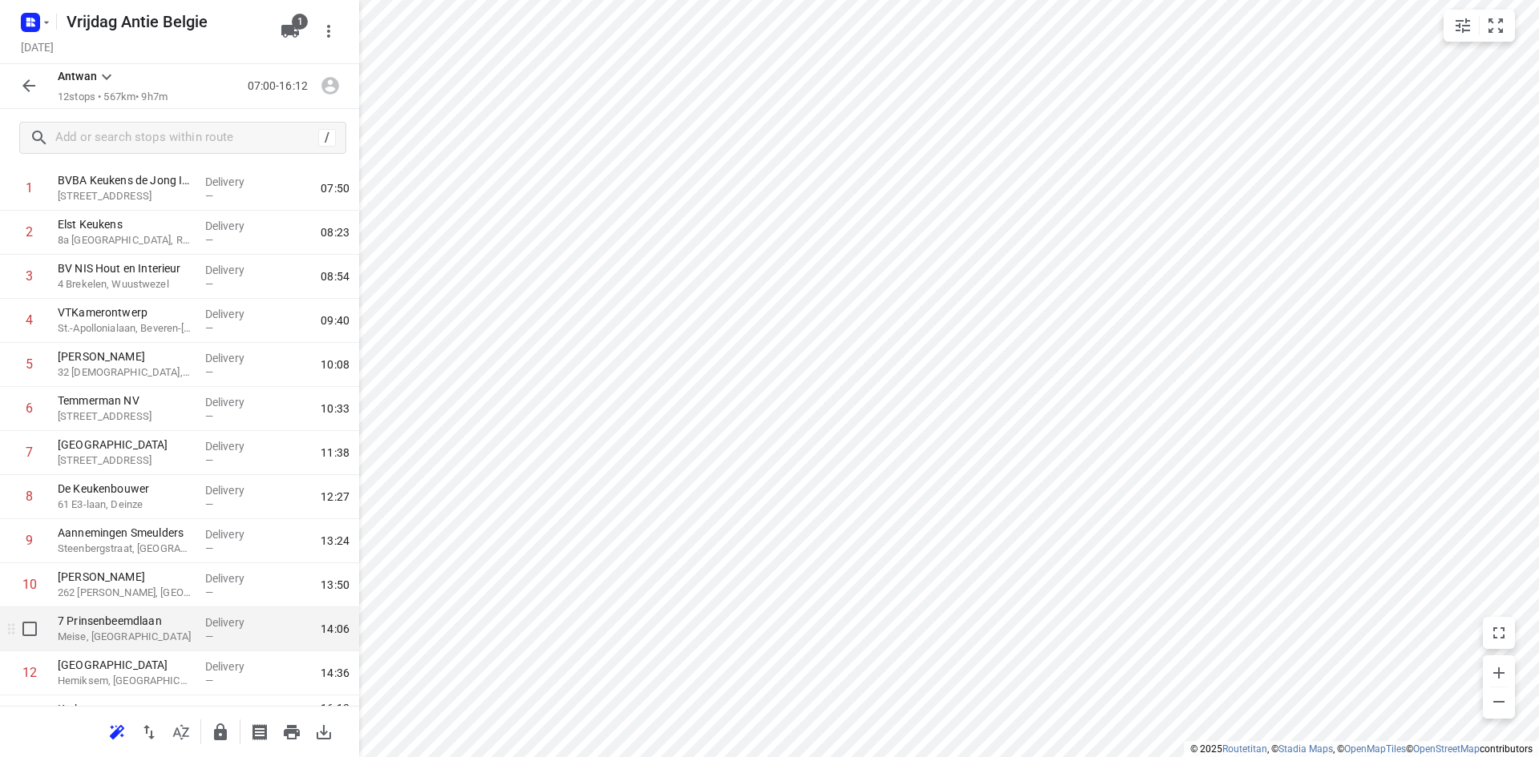
click at [174, 648] on div "[STREET_ADDRESS]" at bounding box center [124, 629] width 147 height 44
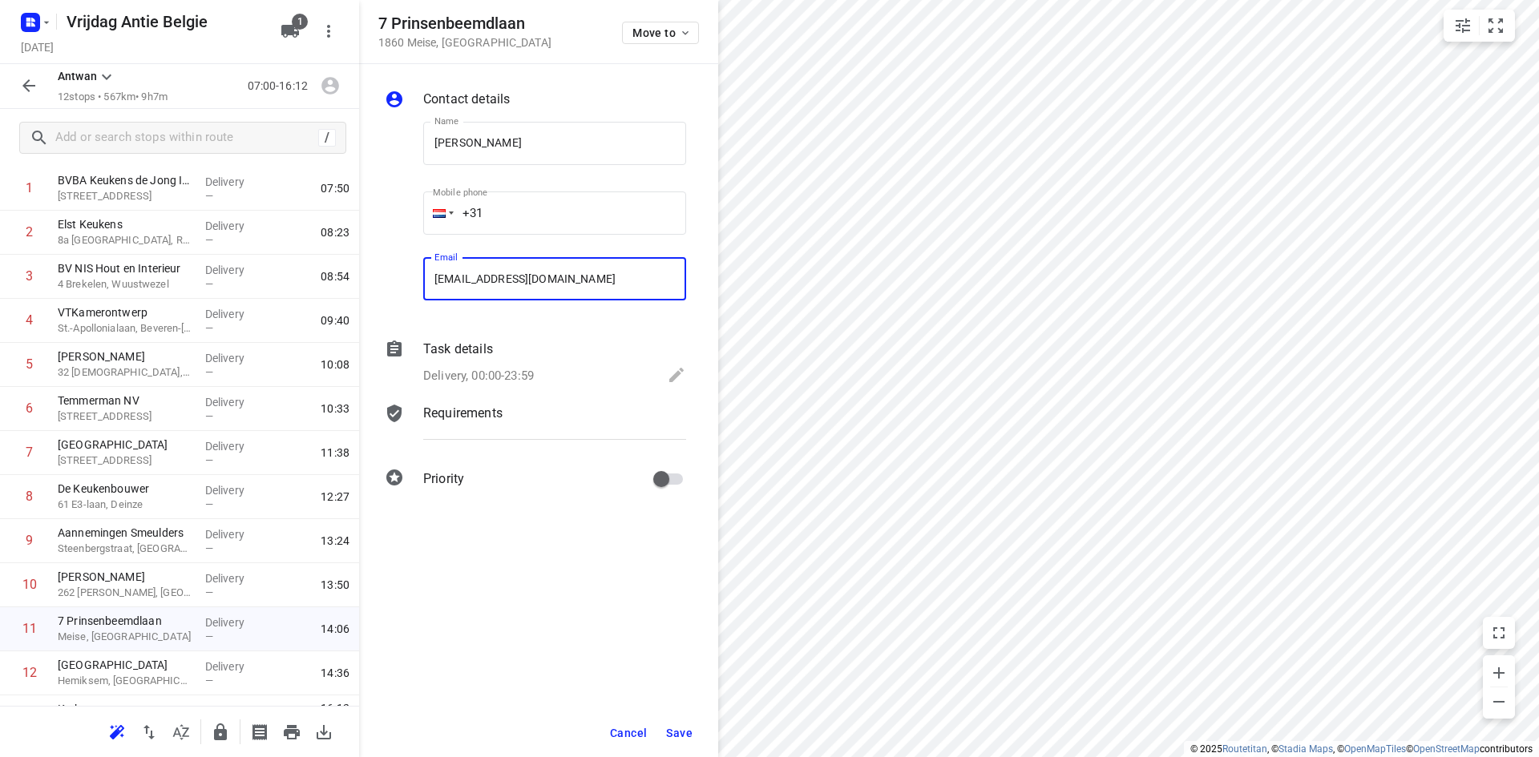
click at [683, 723] on button "Save" at bounding box center [679, 733] width 39 height 29
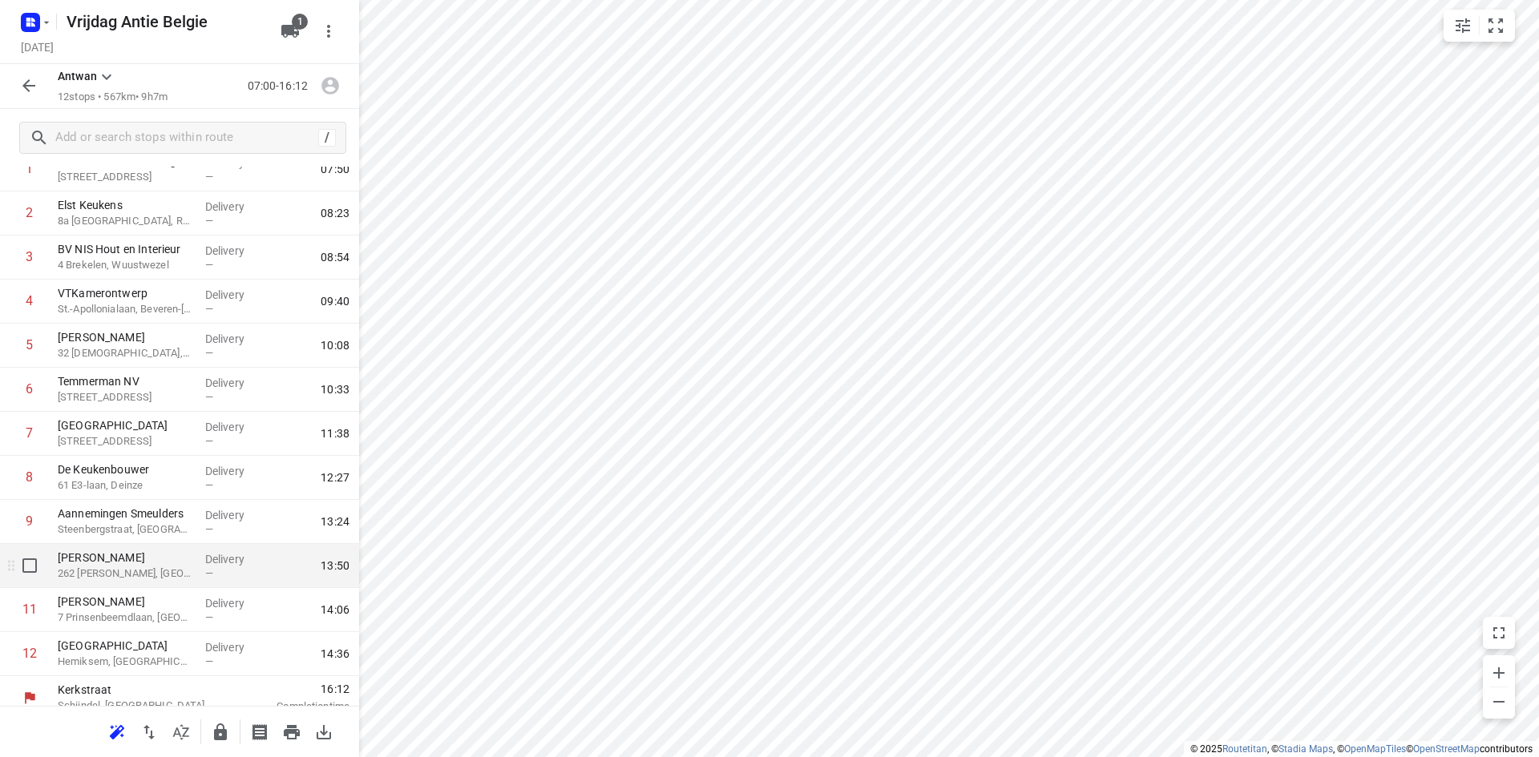
scroll to position [114, 0]
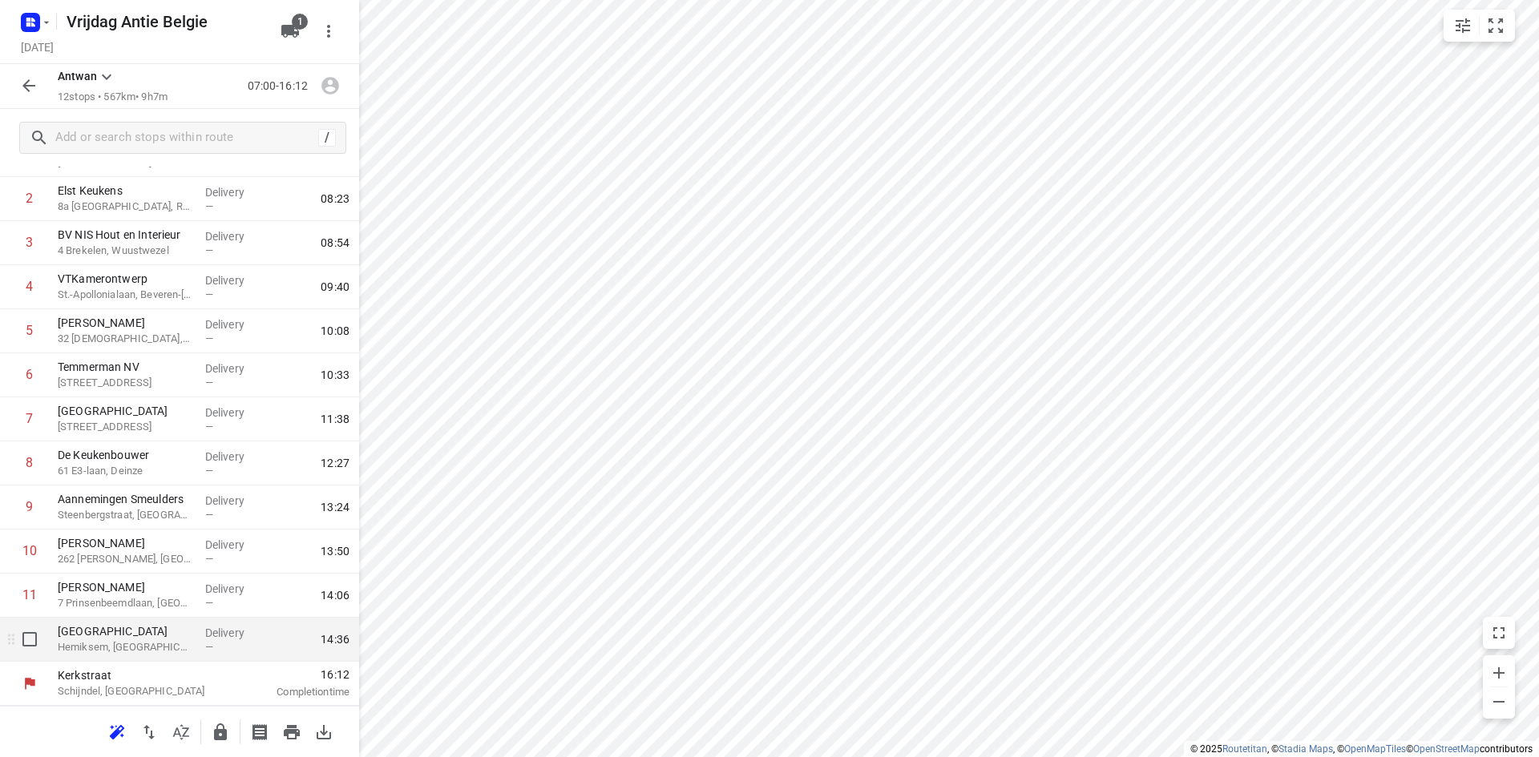
click at [106, 644] on p "Hemiksem, [GEOGRAPHIC_DATA]" at bounding box center [125, 648] width 135 height 16
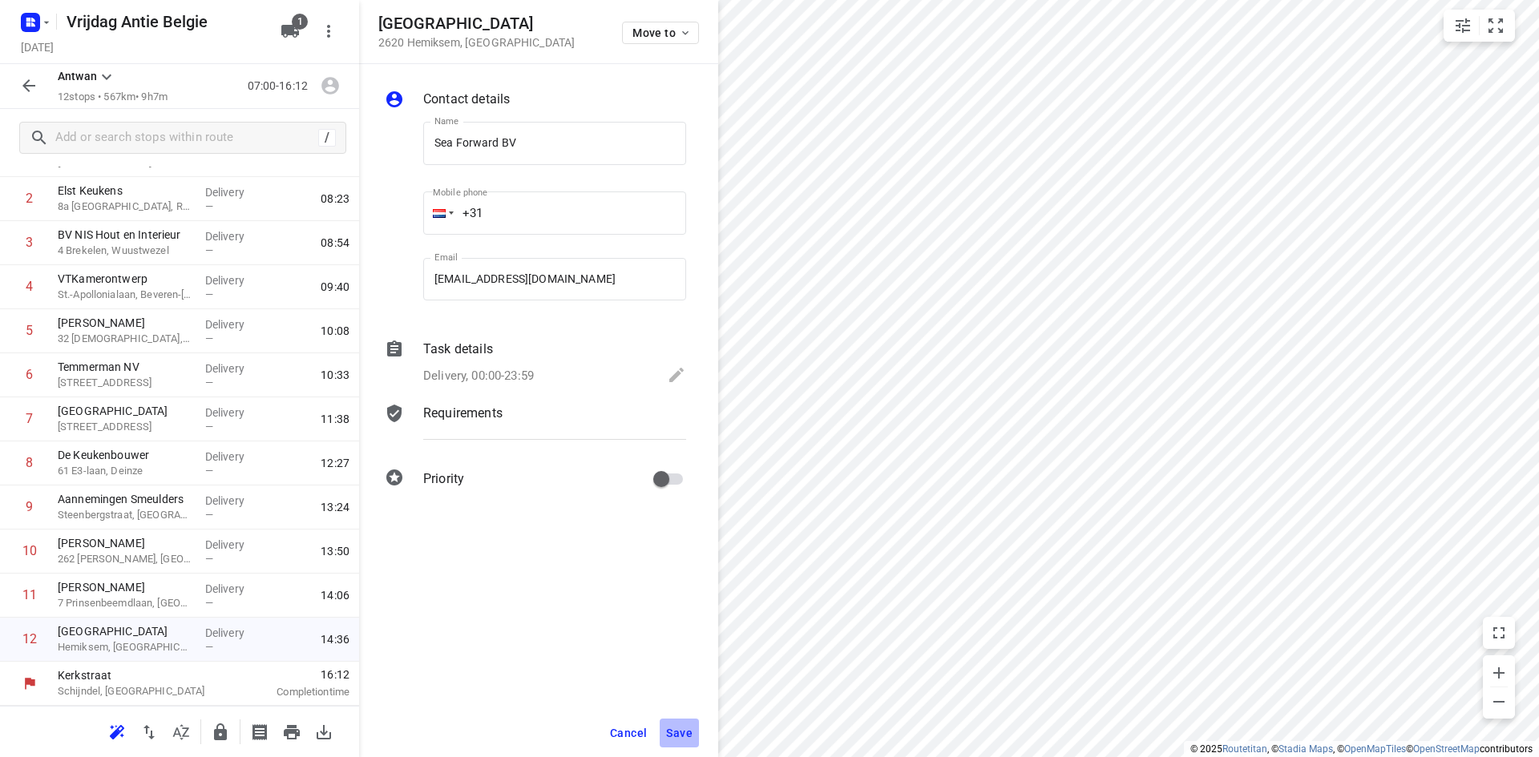
click at [684, 732] on span "Save" at bounding box center [679, 733] width 26 height 13
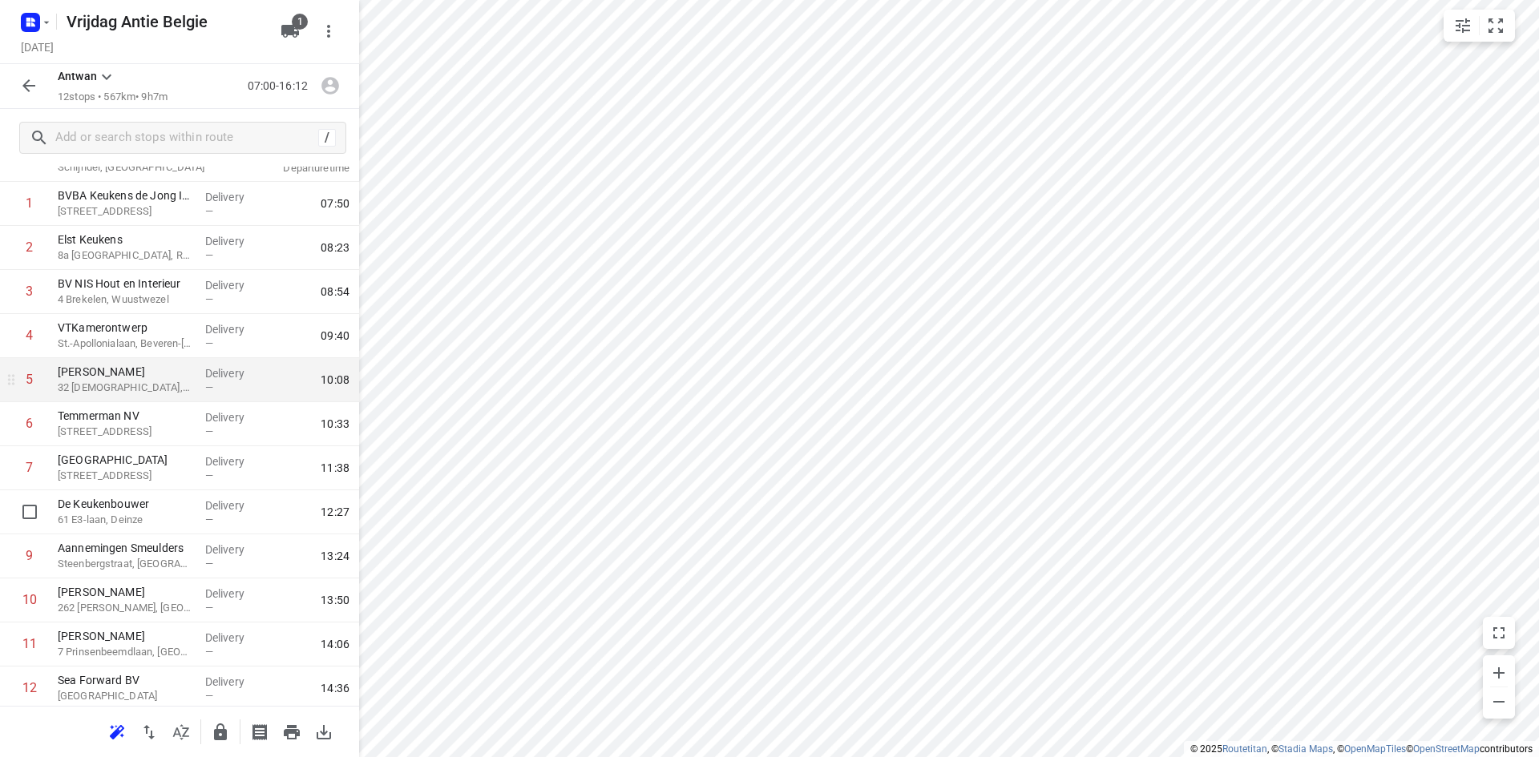
scroll to position [0, 0]
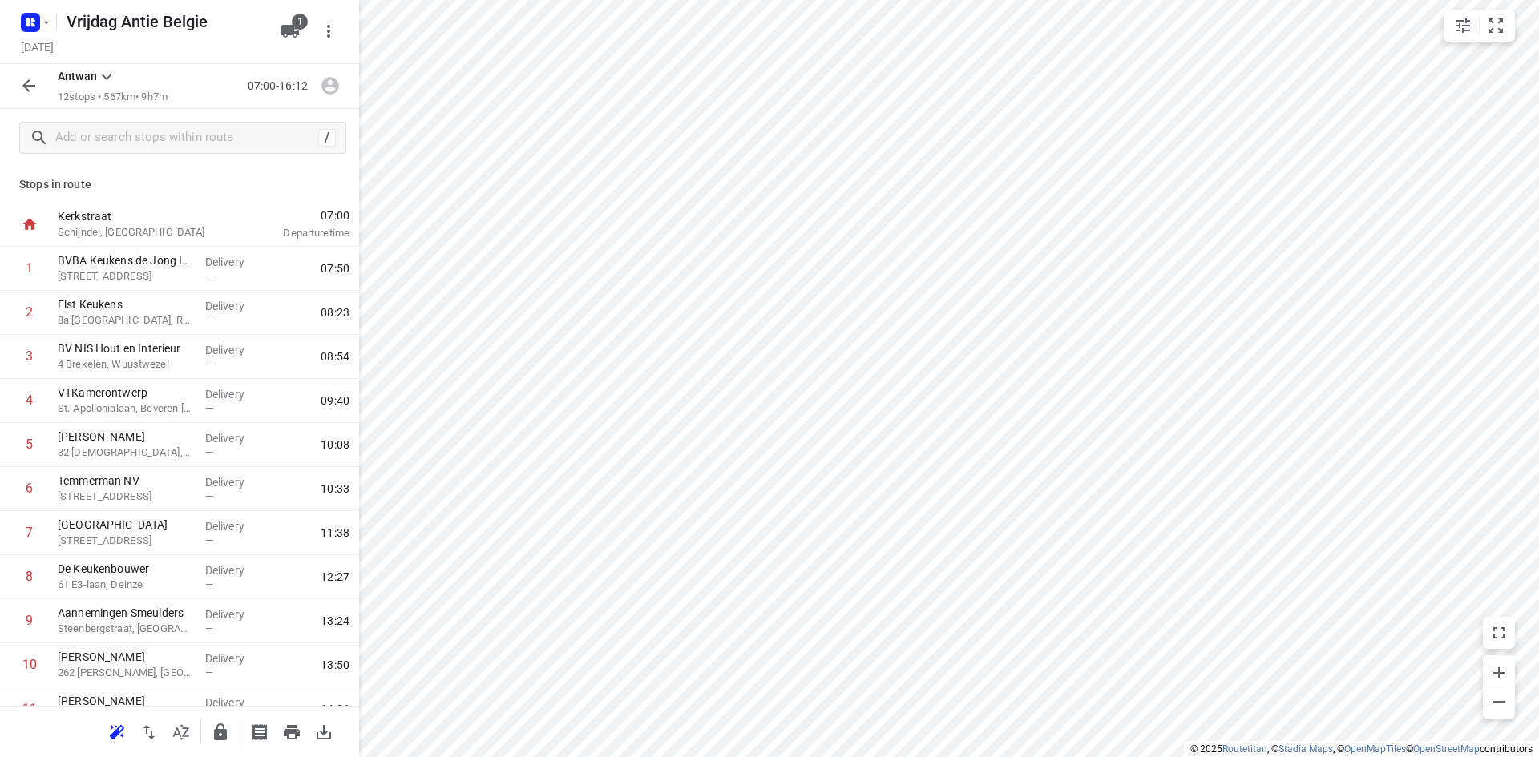
click at [113, 176] on p "Stops in route" at bounding box center [179, 184] width 321 height 17
click at [31, 91] on icon "button" at bounding box center [28, 85] width 19 height 19
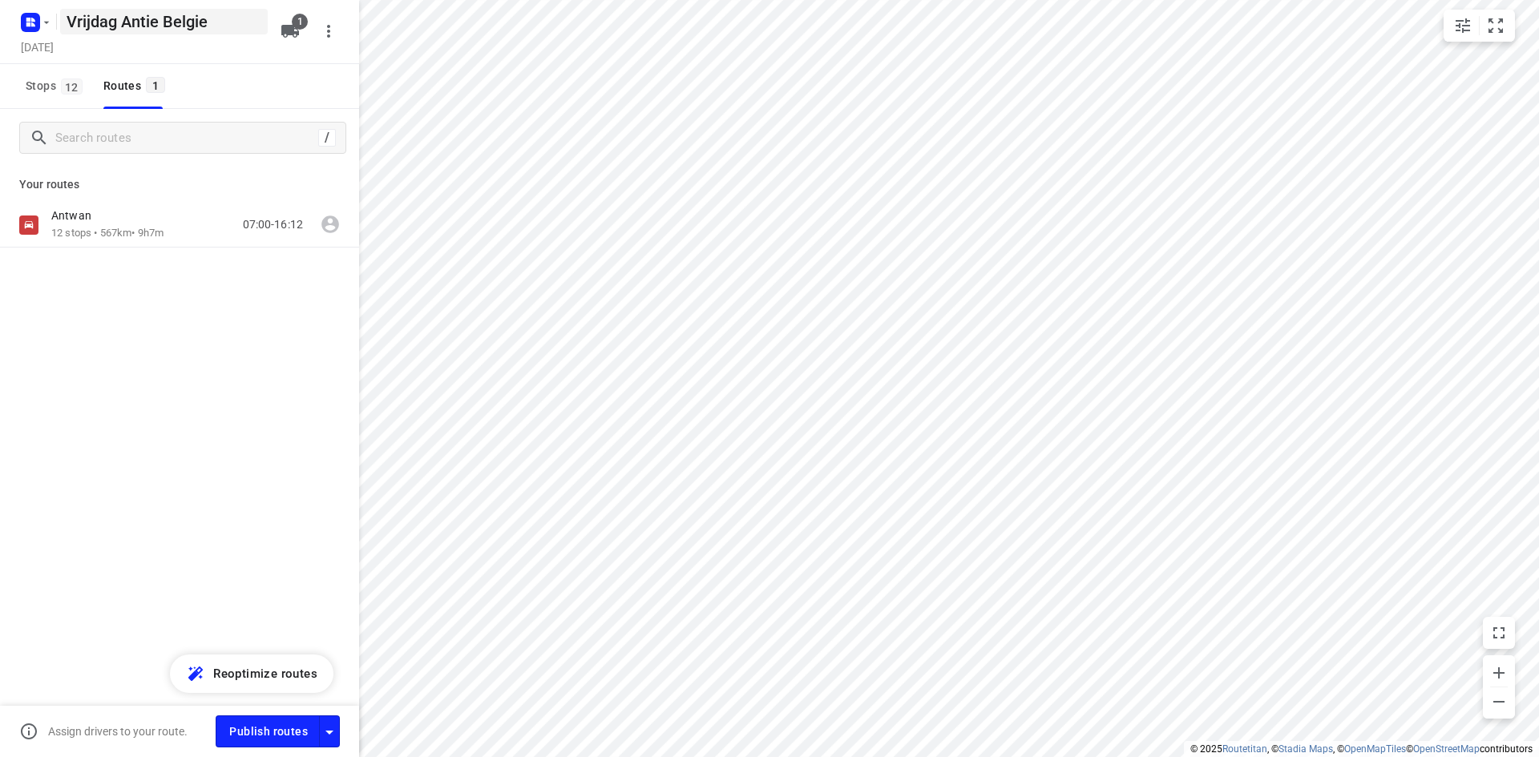
click at [60, 26] on h5 "Vrijdag Antie Belgie" at bounding box center [164, 22] width 208 height 26
click at [46, 38] on h5 "[DATE]" at bounding box center [37, 47] width 46 height 18
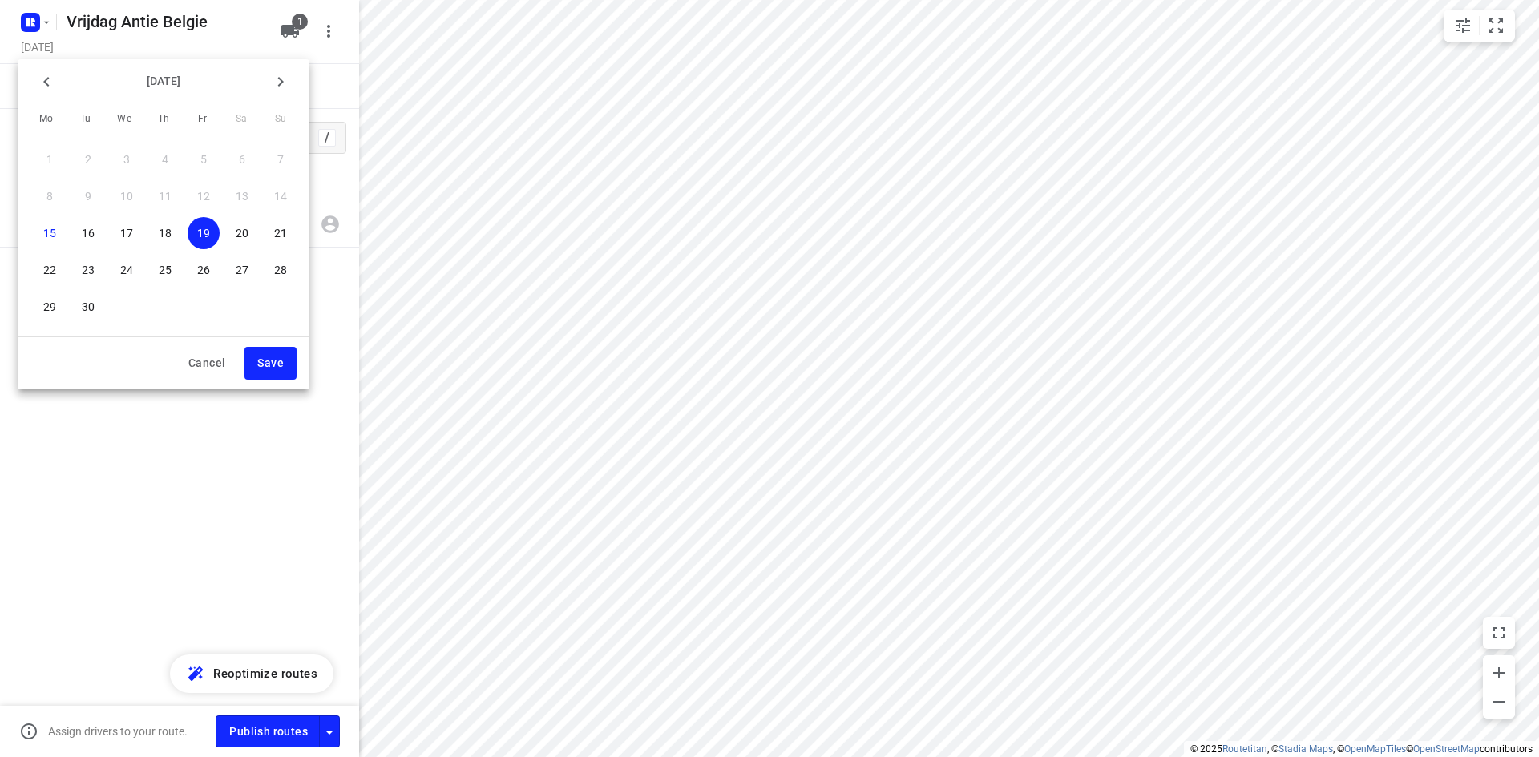
click at [113, 43] on div at bounding box center [769, 378] width 1539 height 757
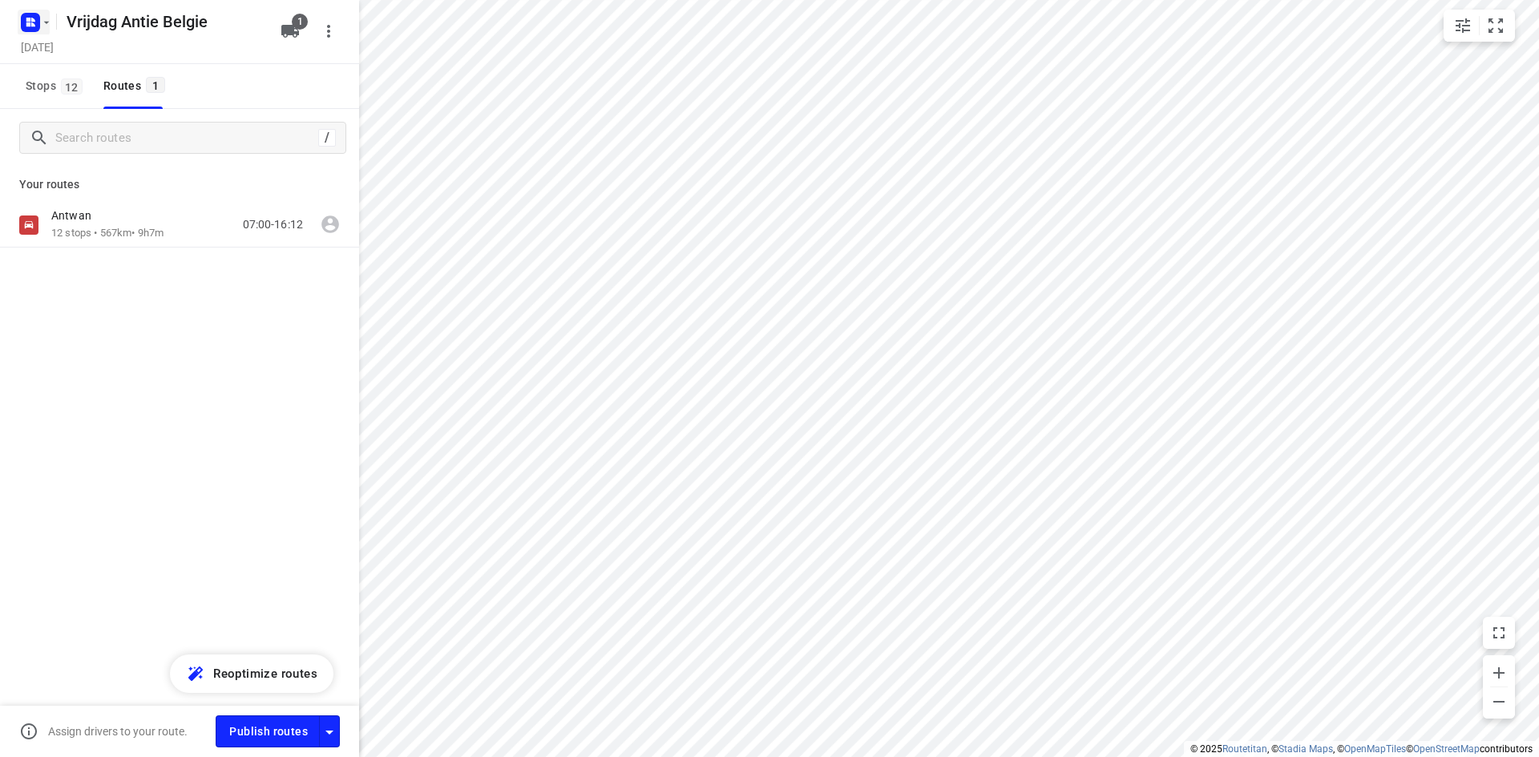
click at [39, 24] on rect "button" at bounding box center [30, 22] width 19 height 19
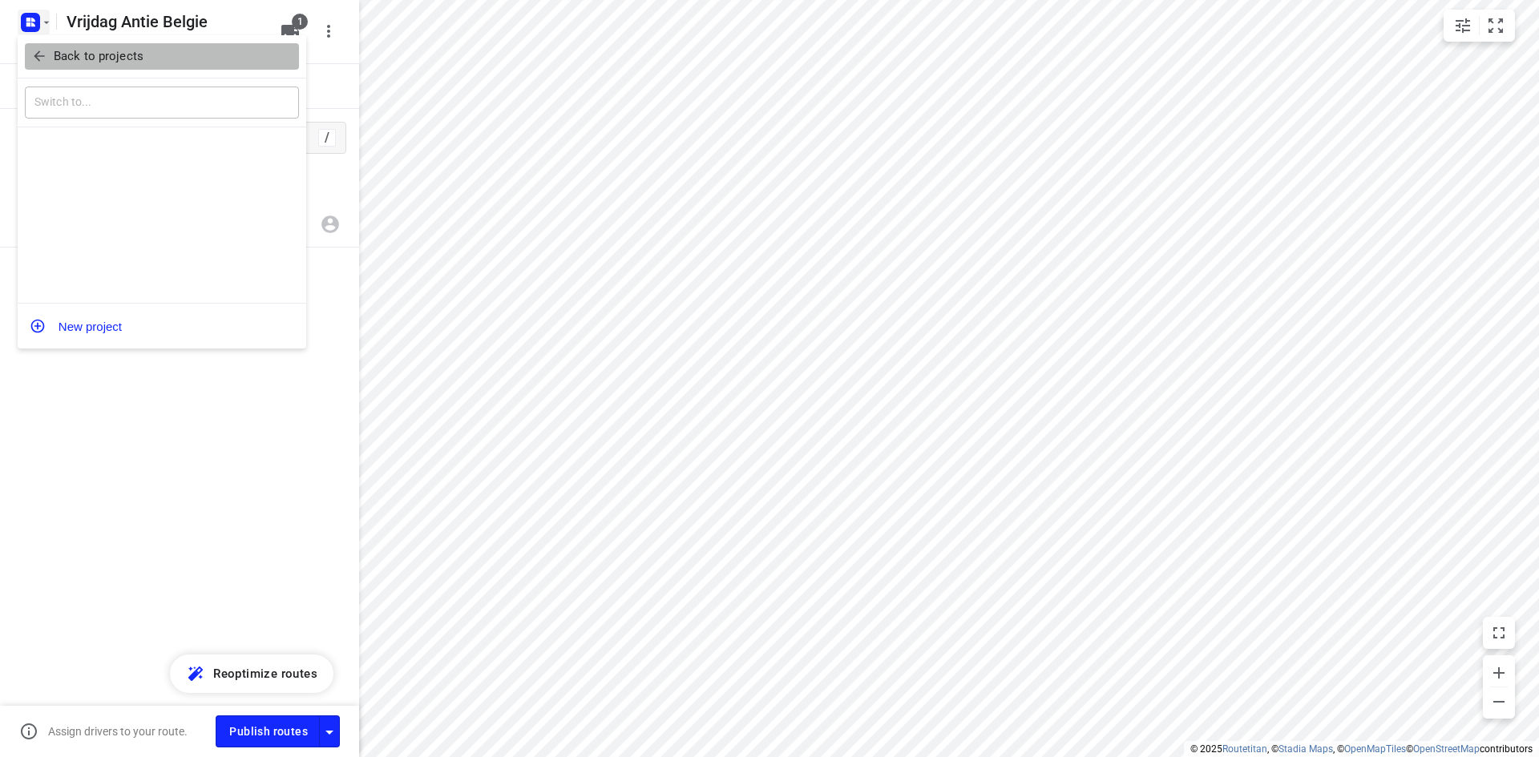
click at [74, 52] on p "Back to projects" at bounding box center [99, 56] width 90 height 18
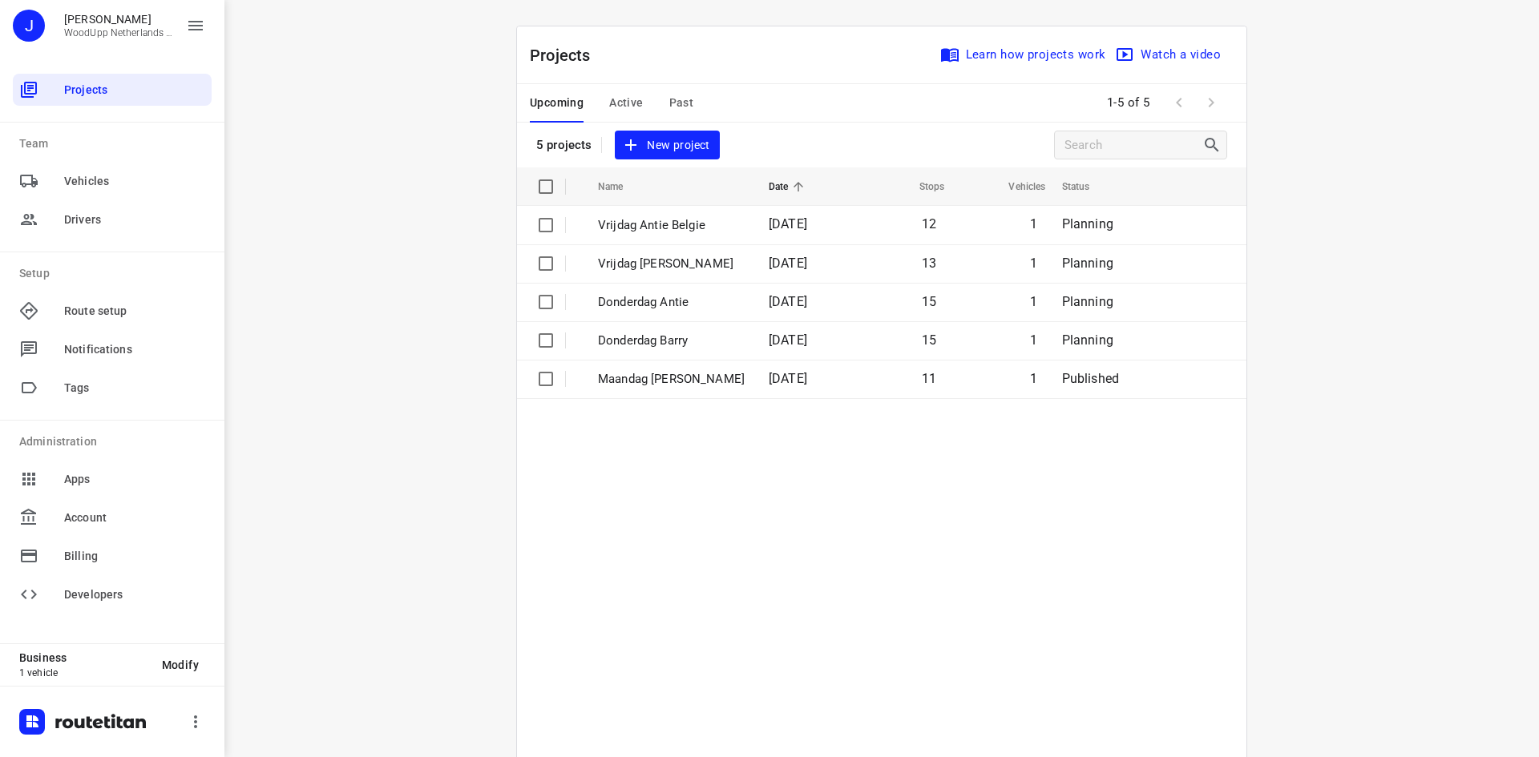
click at [410, 206] on div "i © 2025 Routetitan , © Stadia Maps , © OpenMapTiles © OpenStreetMap contributo…" at bounding box center [881, 378] width 1314 height 757
click at [421, 243] on div "i © 2025 Routetitan , © Stadia Maps , © OpenMapTiles © OpenStreetMap contributo…" at bounding box center [881, 378] width 1314 height 757
click at [1411, 122] on div "i © 2025 Routetitan , © Stadia Maps , © OpenMapTiles © OpenStreetMap contributo…" at bounding box center [881, 378] width 1314 height 757
click at [111, 95] on span "Projects" at bounding box center [134, 90] width 141 height 17
click at [435, 305] on div "i © 2025 Routetitan , © Stadia Maps , © OpenMapTiles © OpenStreetMap contributo…" at bounding box center [881, 378] width 1314 height 757
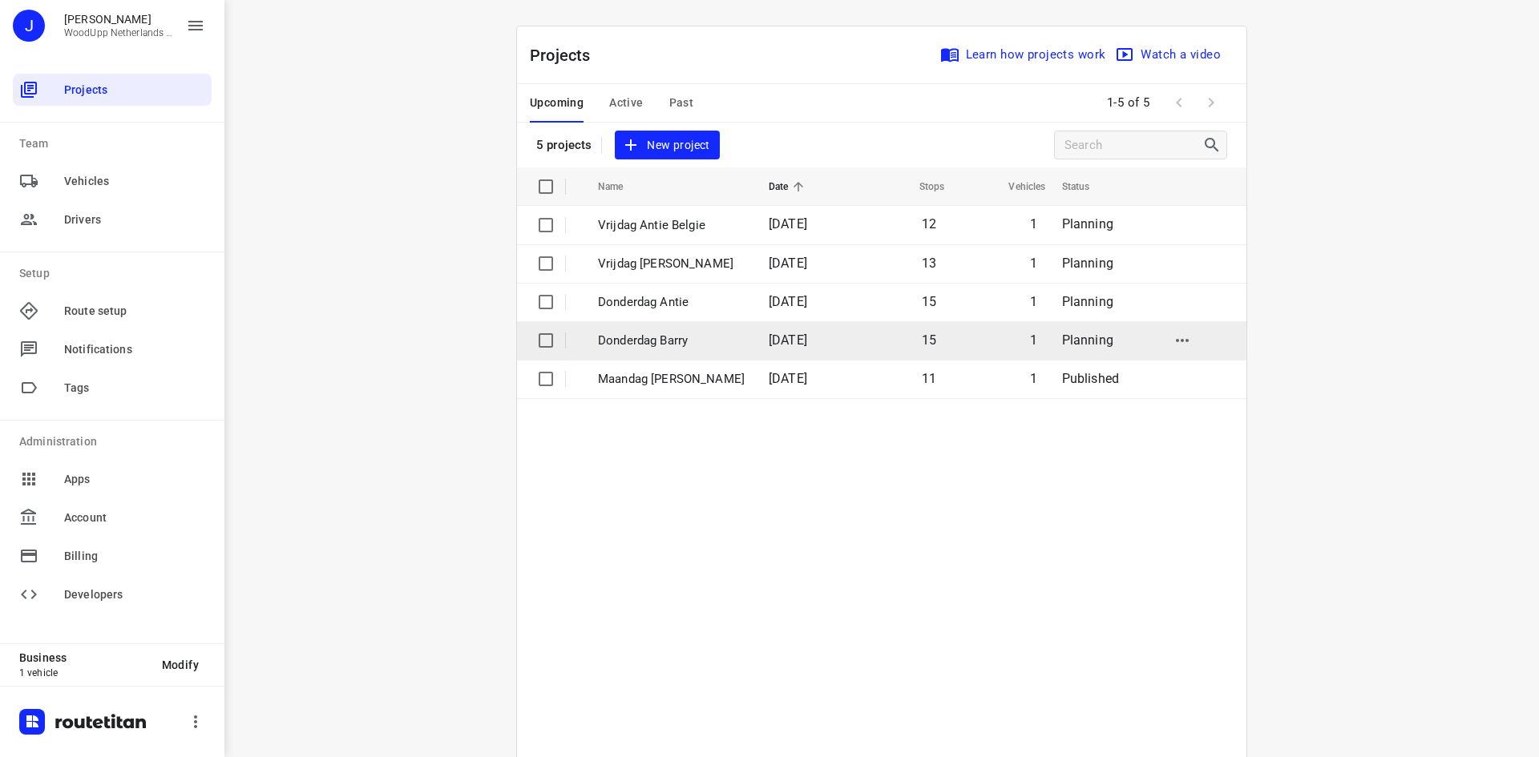
click at [801, 341] on span "[DATE]" at bounding box center [788, 340] width 38 height 15
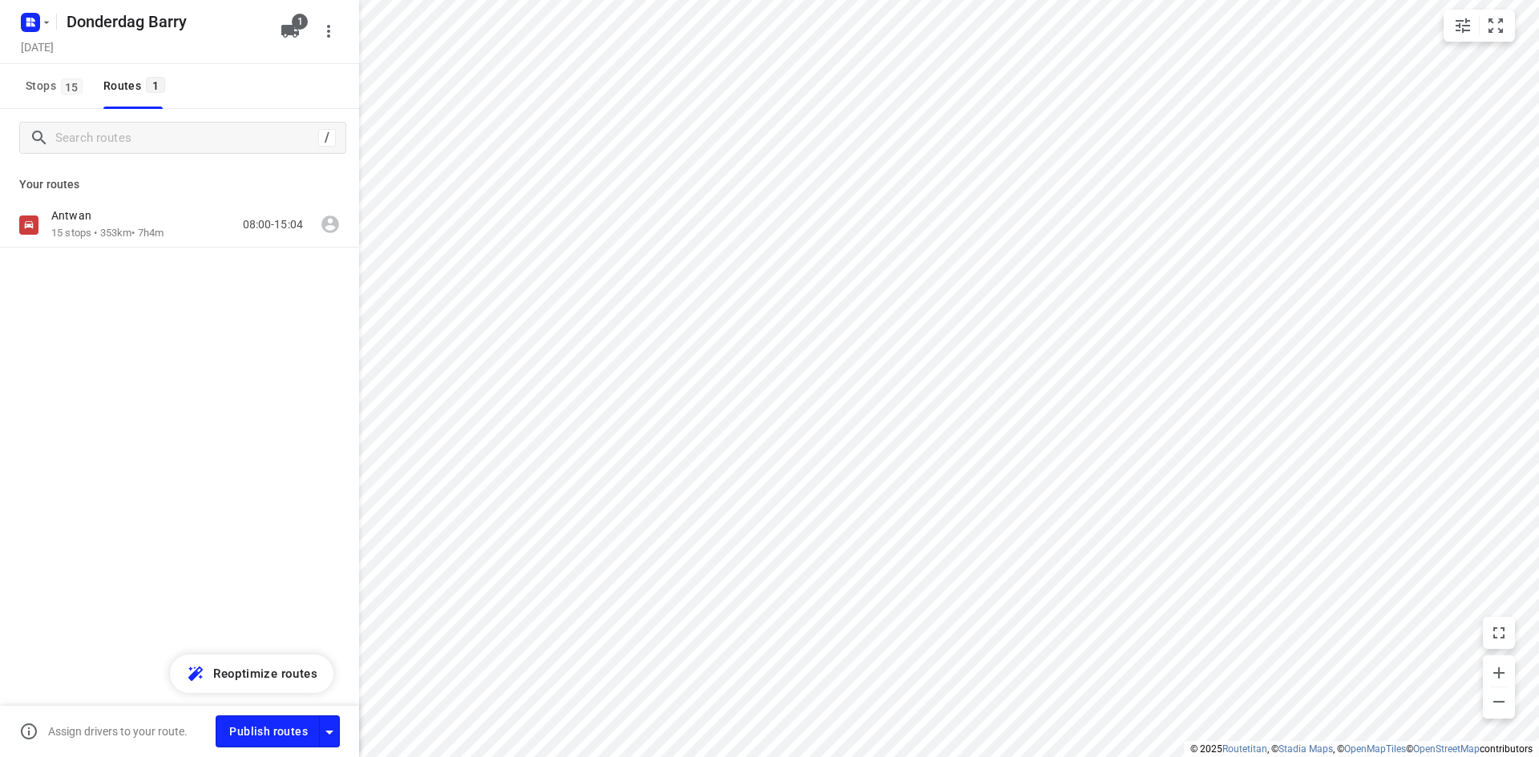
click at [139, 248] on div "Antwan 15 stops • 353km • 7h4m 08:00-15:04" at bounding box center [179, 281] width 359 height 157
click at [141, 231] on p "15 stops • 353km • 7h4m" at bounding box center [107, 233] width 112 height 15
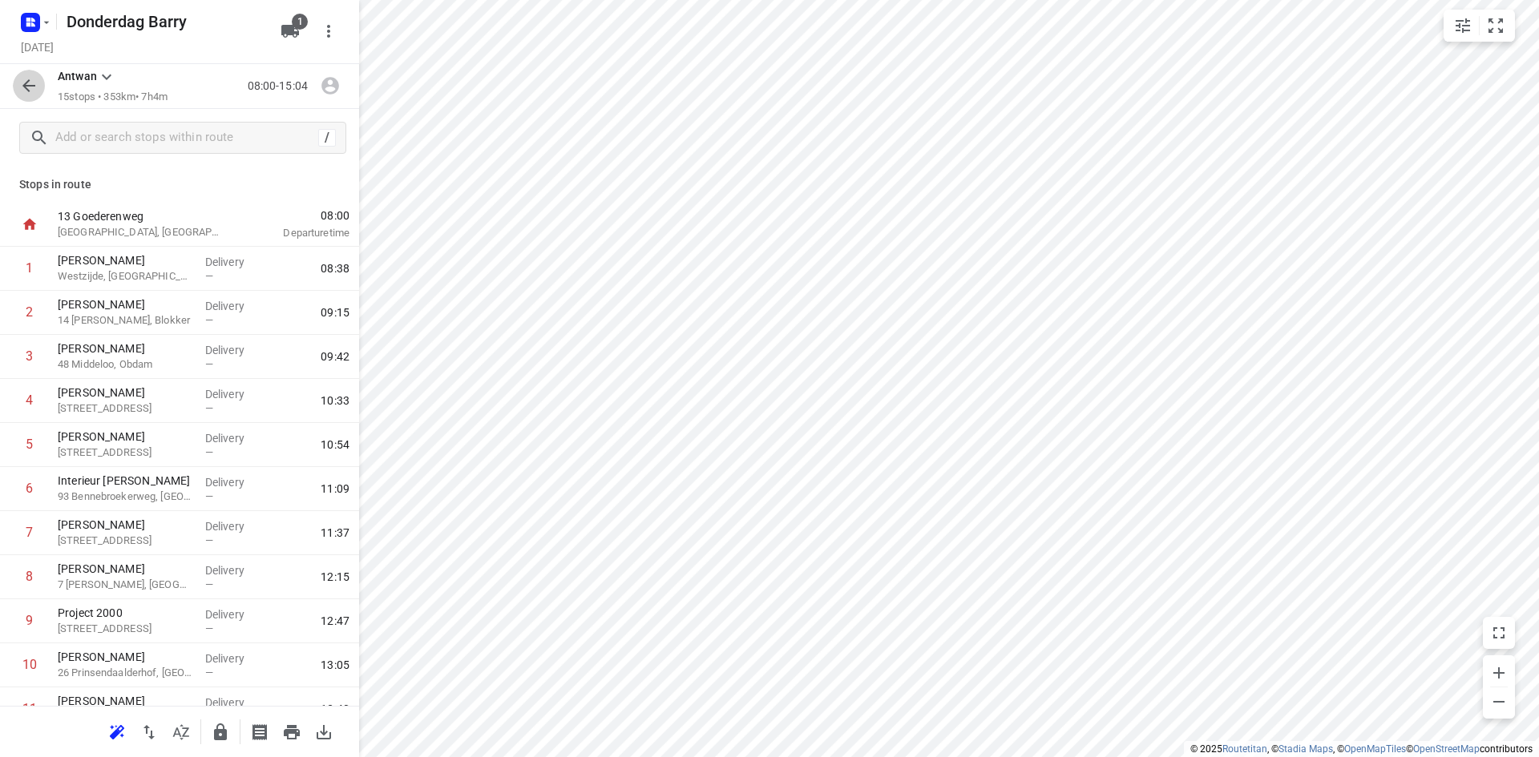
click at [22, 80] on icon "button" at bounding box center [28, 85] width 19 height 19
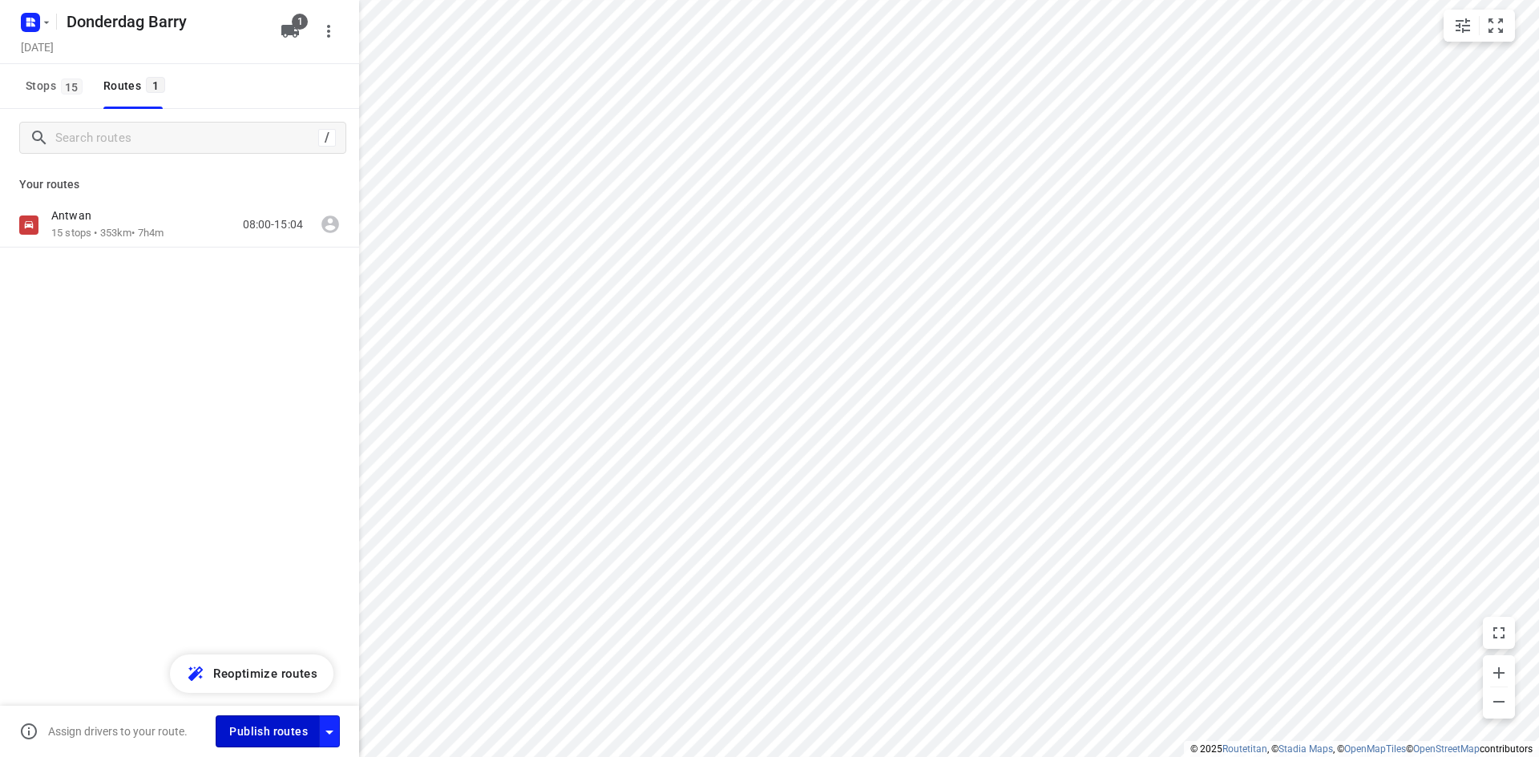
click at [262, 737] on span "Publish routes" at bounding box center [268, 732] width 79 height 20
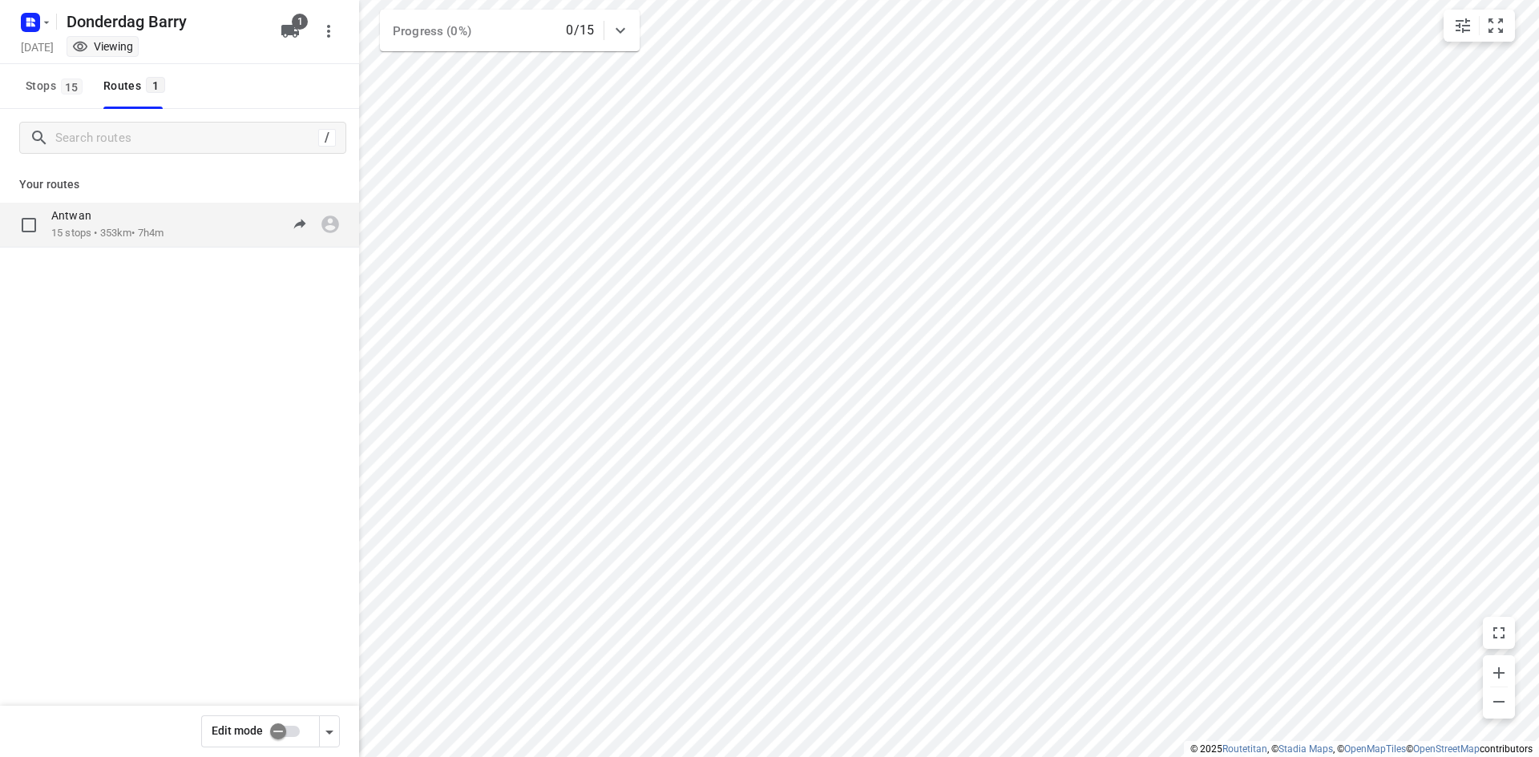
click at [222, 225] on div "Antwan 15 stops • 353km • 7h4m 08:00-15:04" at bounding box center [205, 224] width 308 height 33
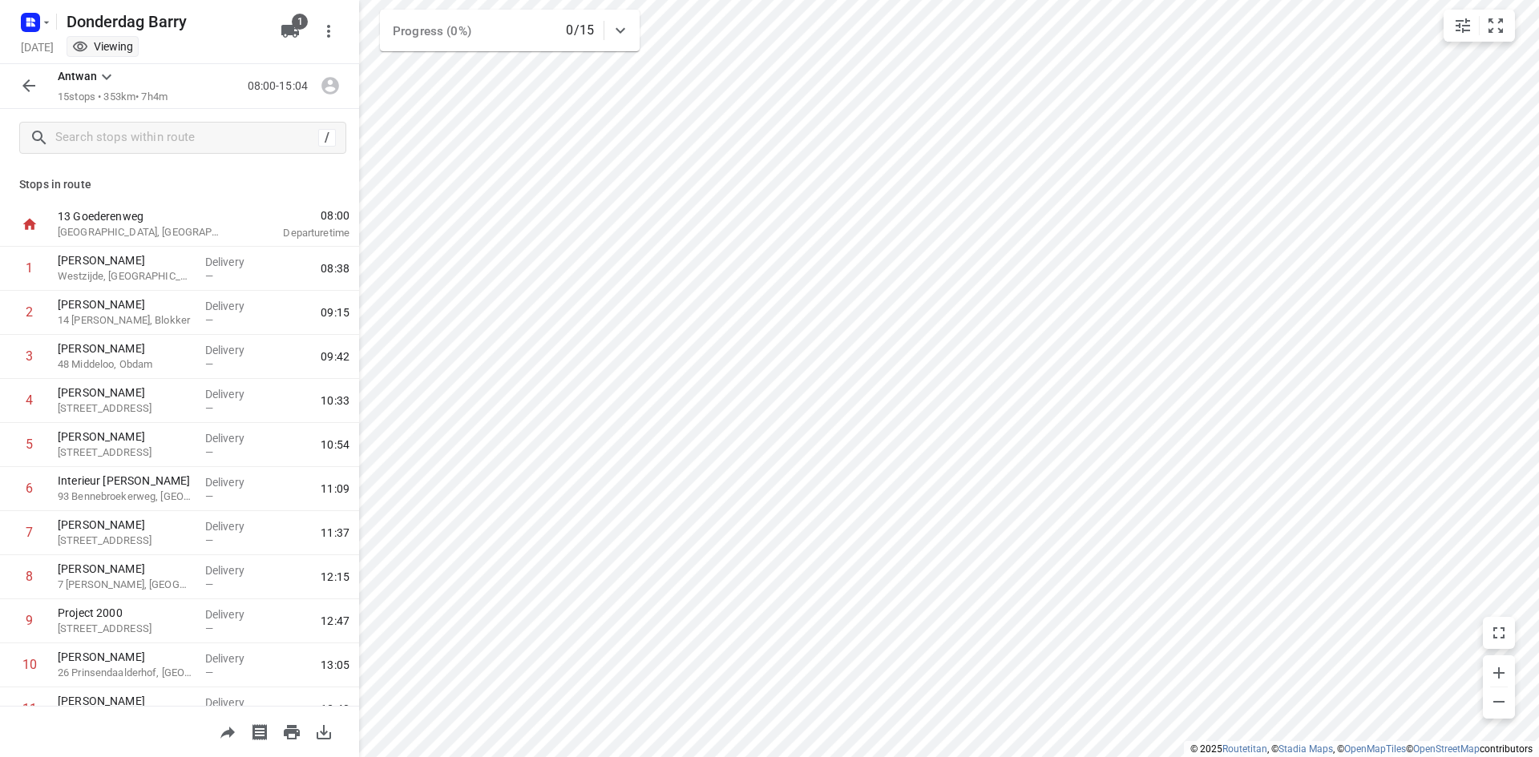
click at [317, 735] on icon "button" at bounding box center [324, 732] width 14 height 14
click at [38, 83] on icon "button" at bounding box center [28, 85] width 19 height 19
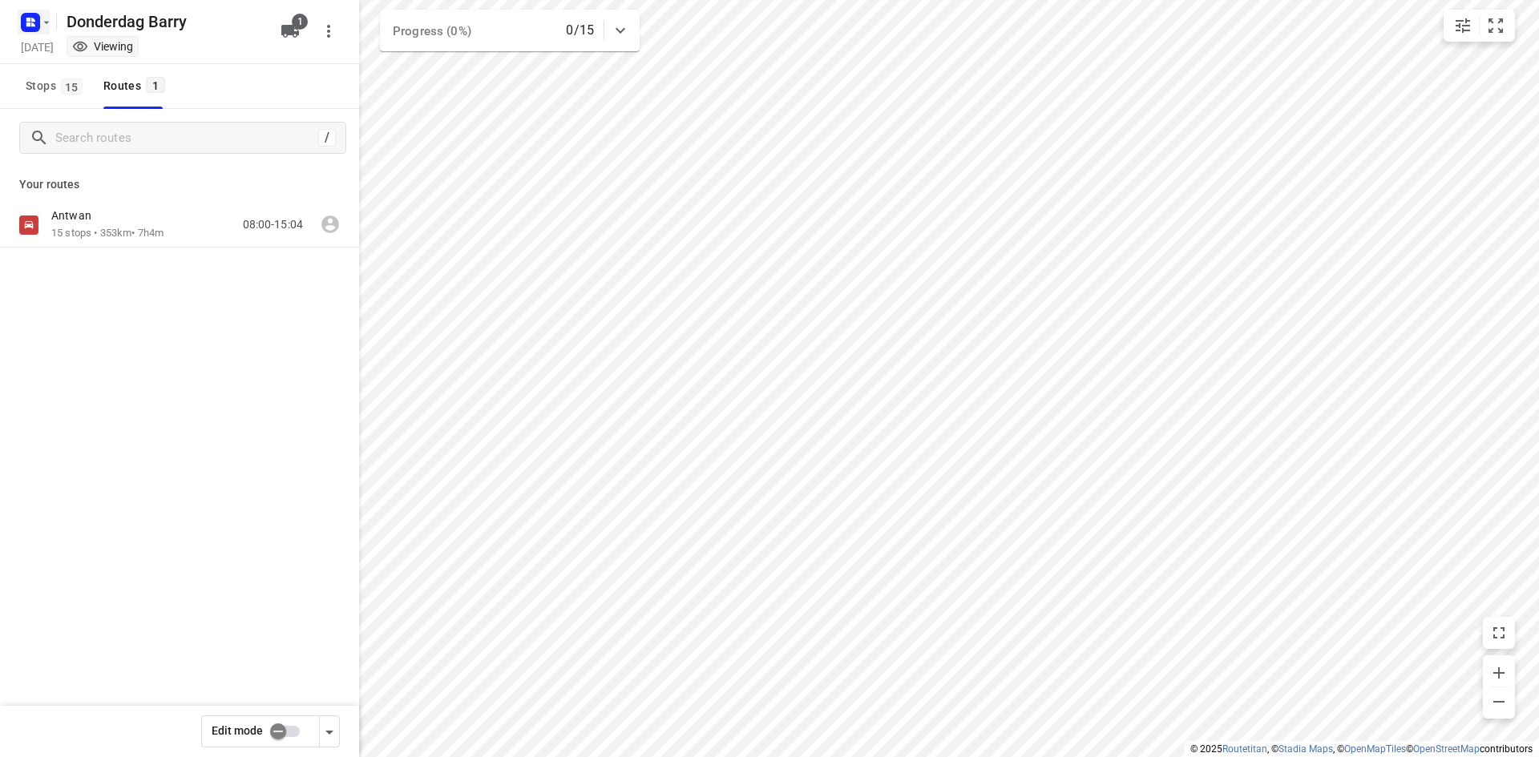
click at [37, 20] on rect "button" at bounding box center [30, 22] width 19 height 19
click at [42, 46] on button "Back to projects" at bounding box center [162, 56] width 274 height 26
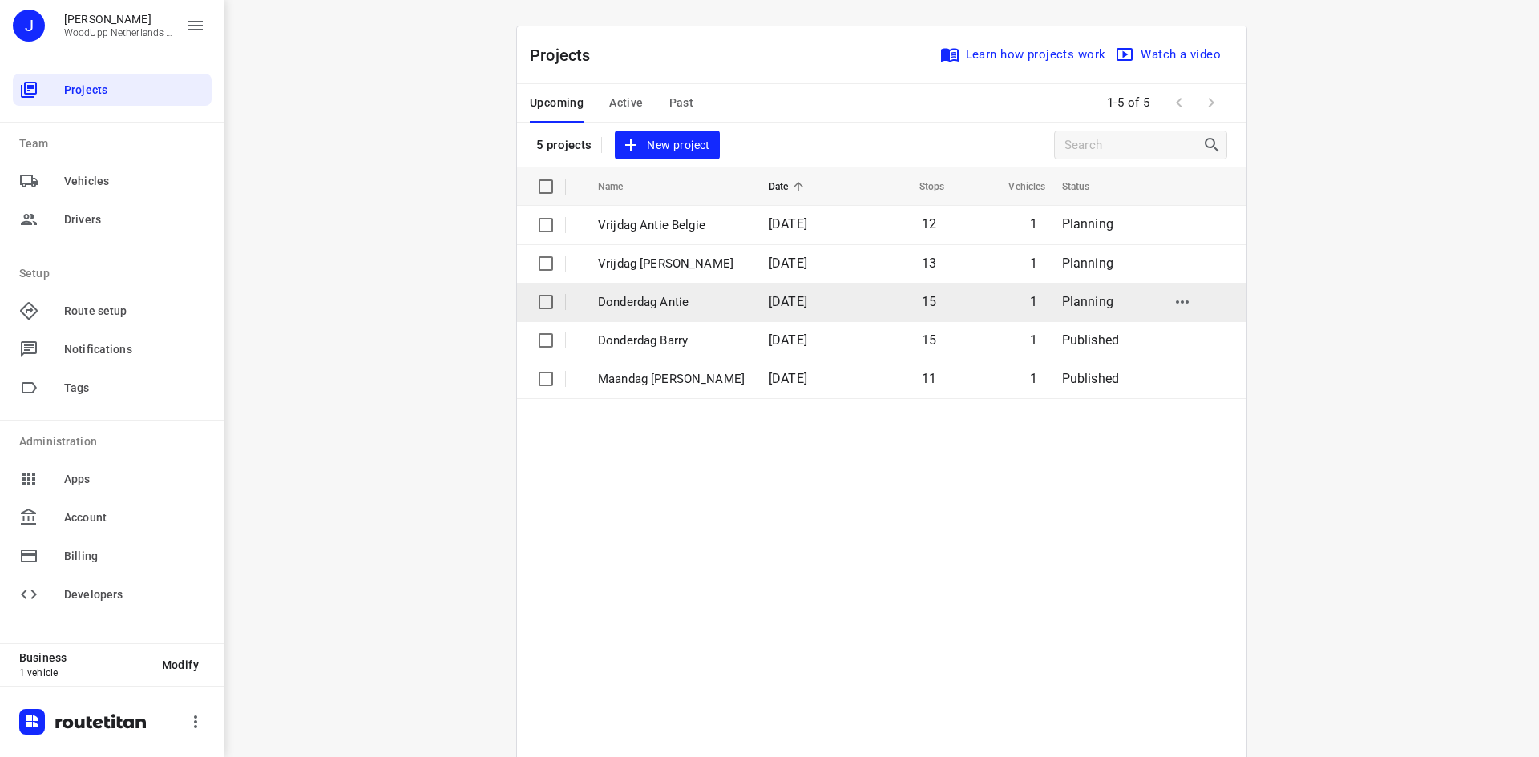
click at [678, 295] on p "Donderdag Antie" at bounding box center [671, 302] width 147 height 18
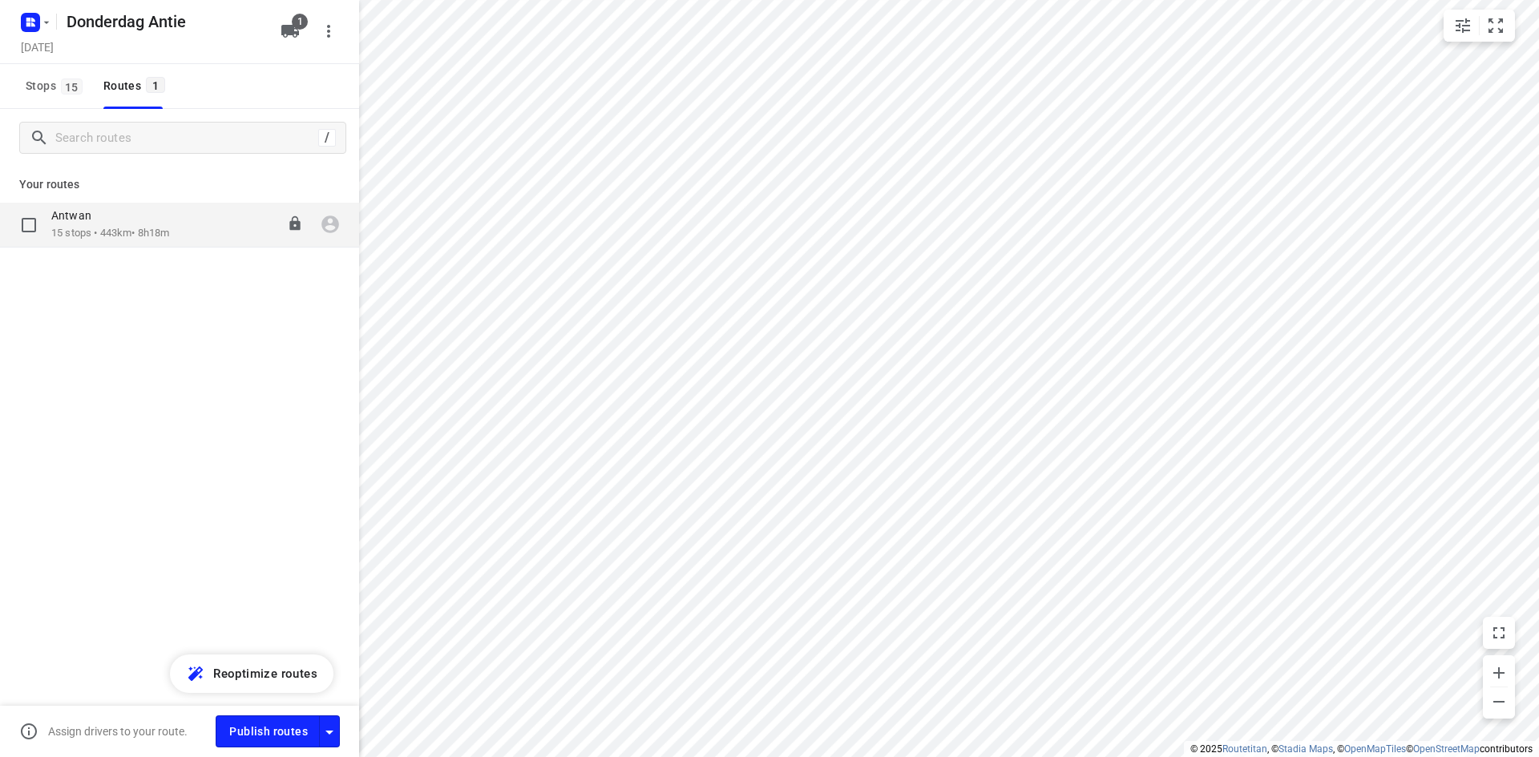
click at [200, 219] on div "[PERSON_NAME] 15 stops • 443km • 8h18m 07:15-15:33" at bounding box center [205, 224] width 308 height 33
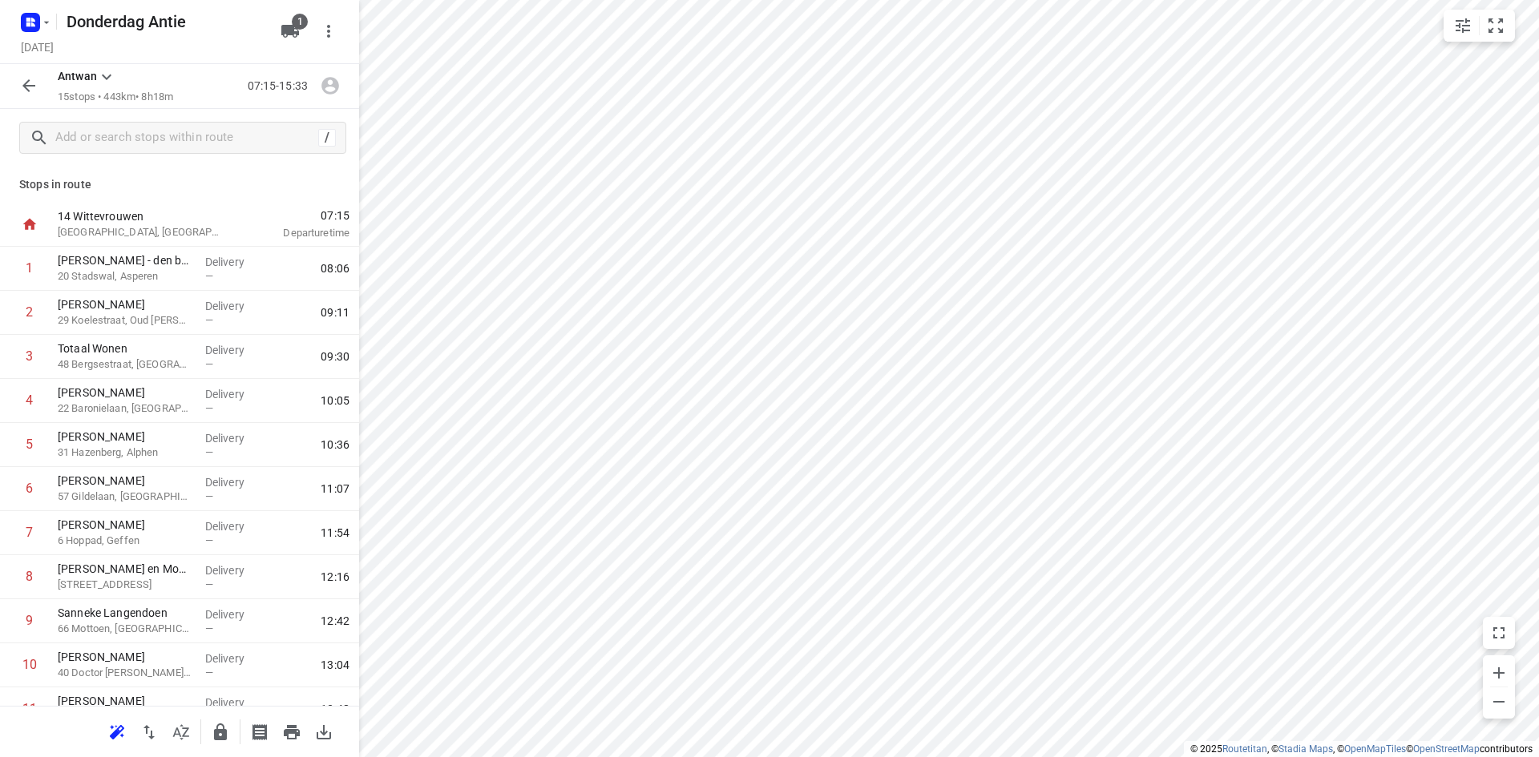
click at [23, 94] on icon "button" at bounding box center [28, 85] width 19 height 19
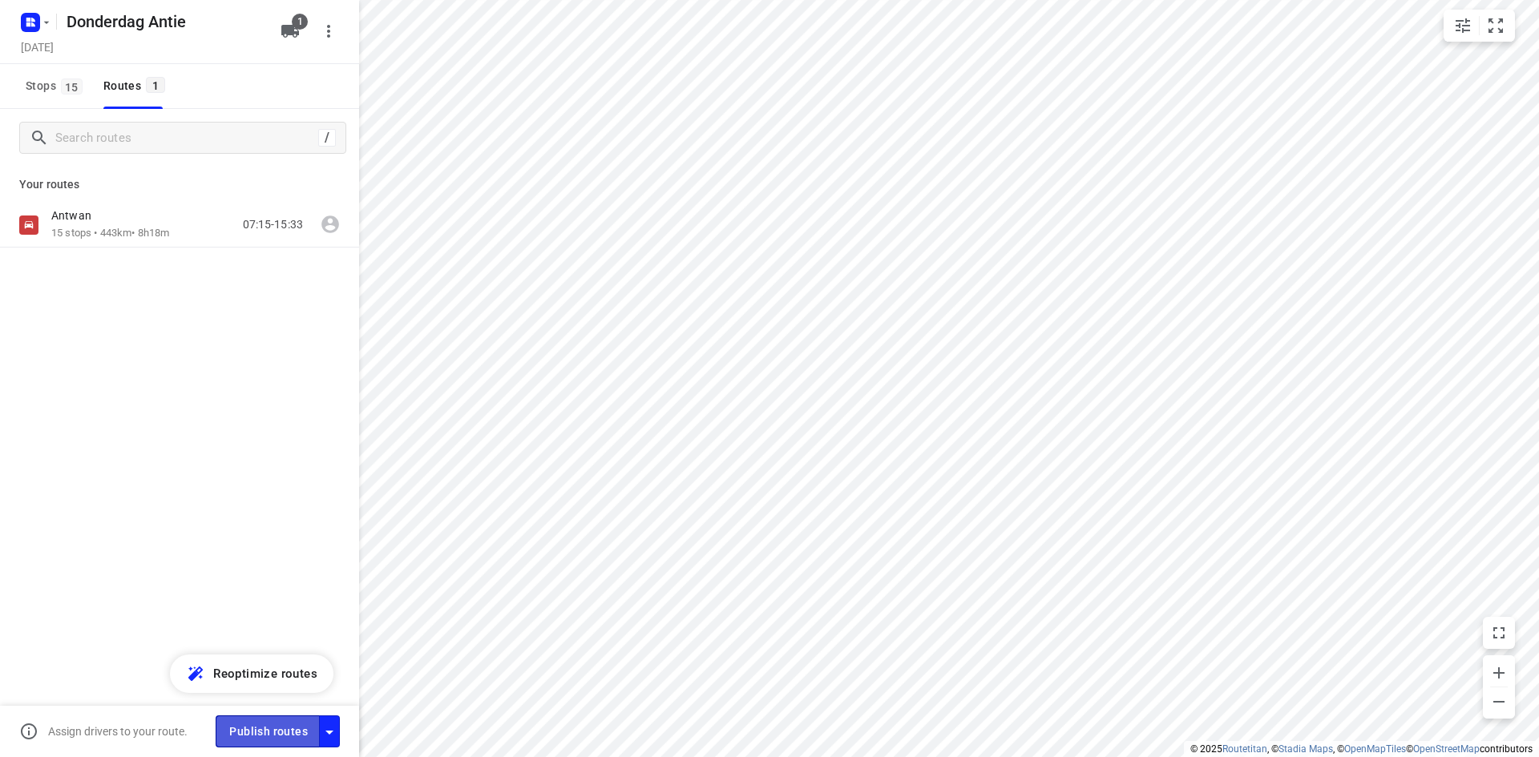
click at [252, 728] on span "Publish routes" at bounding box center [268, 732] width 79 height 20
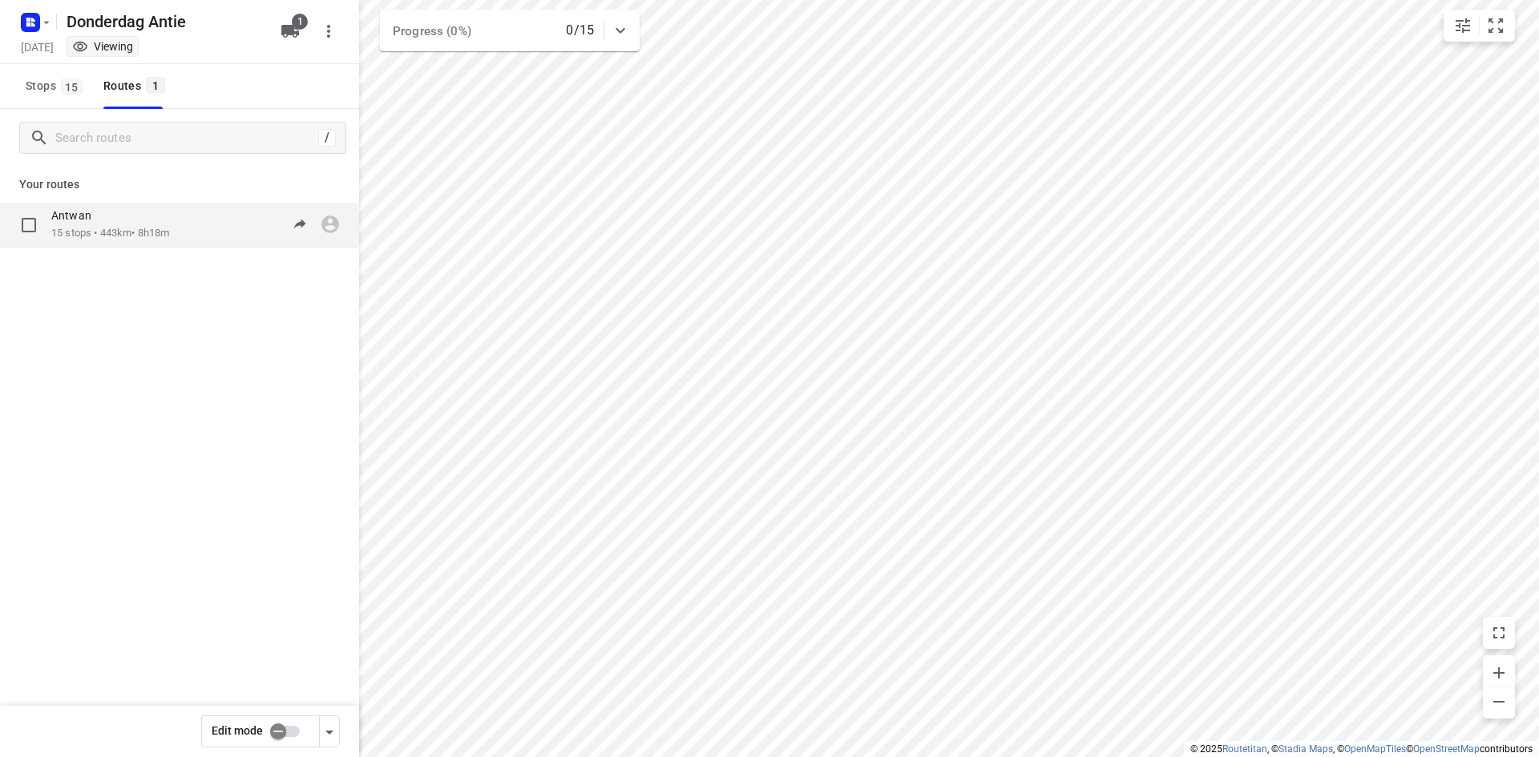
click at [169, 232] on p "15 stops • 443km • 8h18m" at bounding box center [110, 233] width 118 height 15
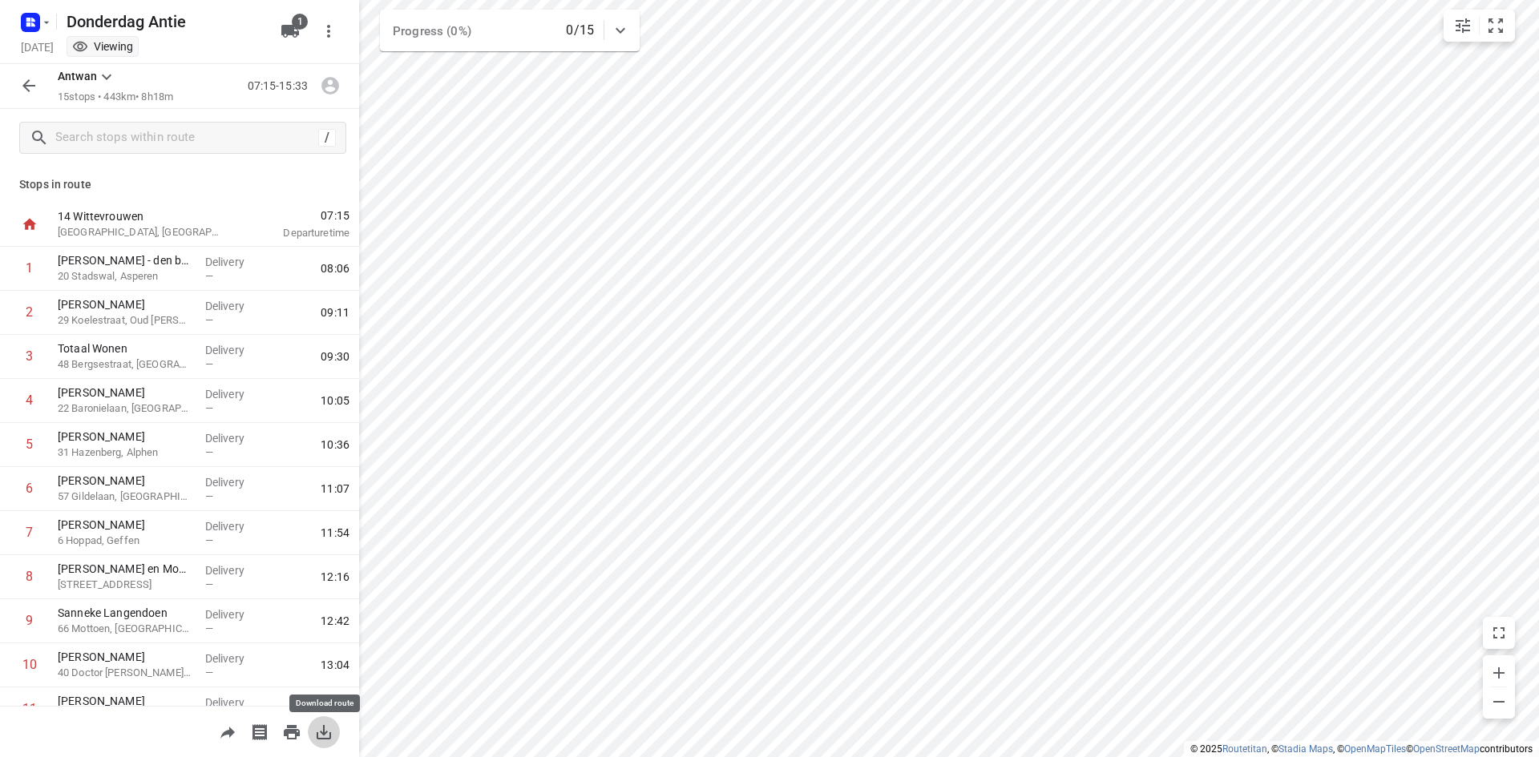
click at [332, 734] on icon "button" at bounding box center [323, 732] width 19 height 19
click at [38, 83] on icon "button" at bounding box center [28, 85] width 19 height 19
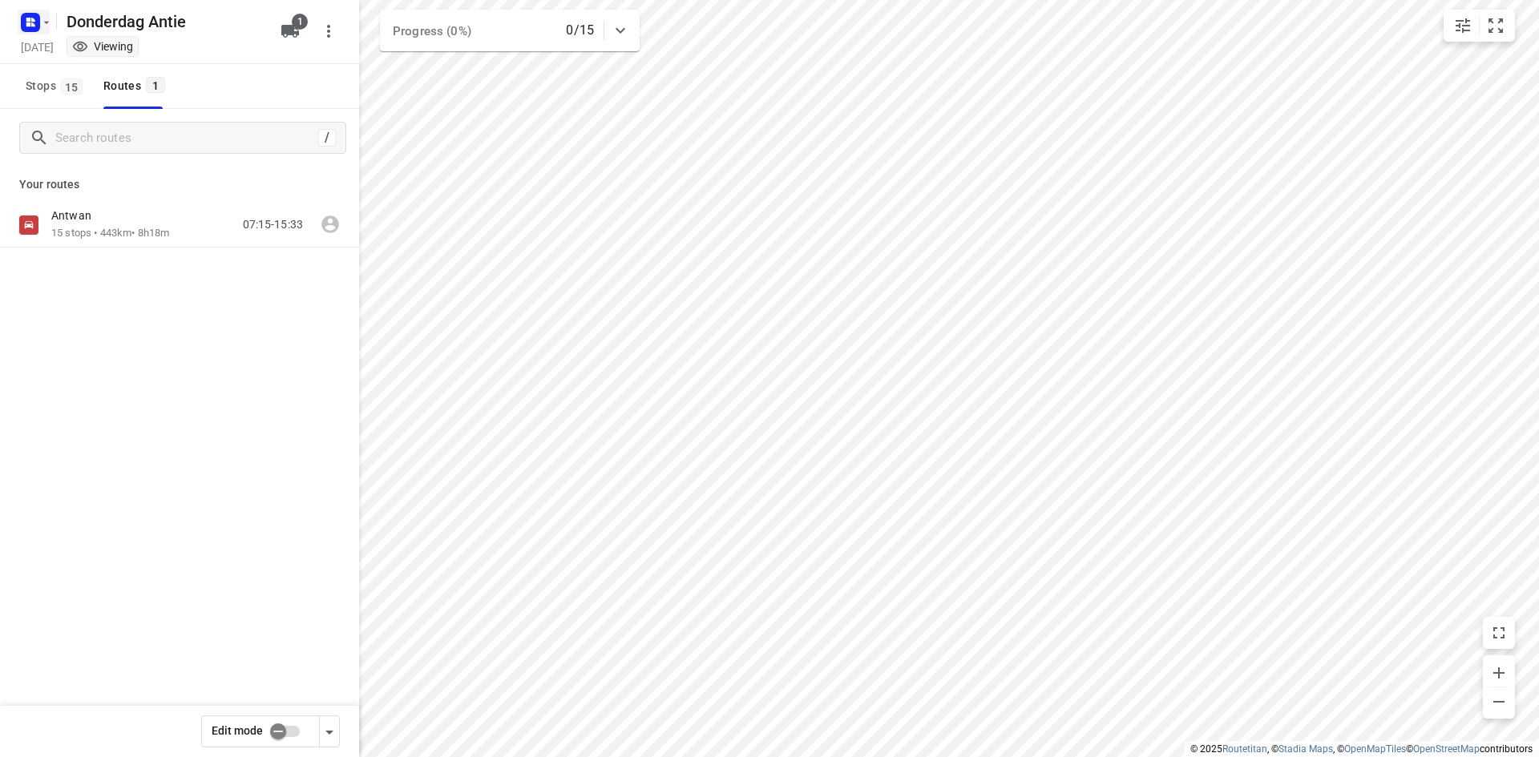
click at [37, 23] on rect "button" at bounding box center [30, 22] width 19 height 19
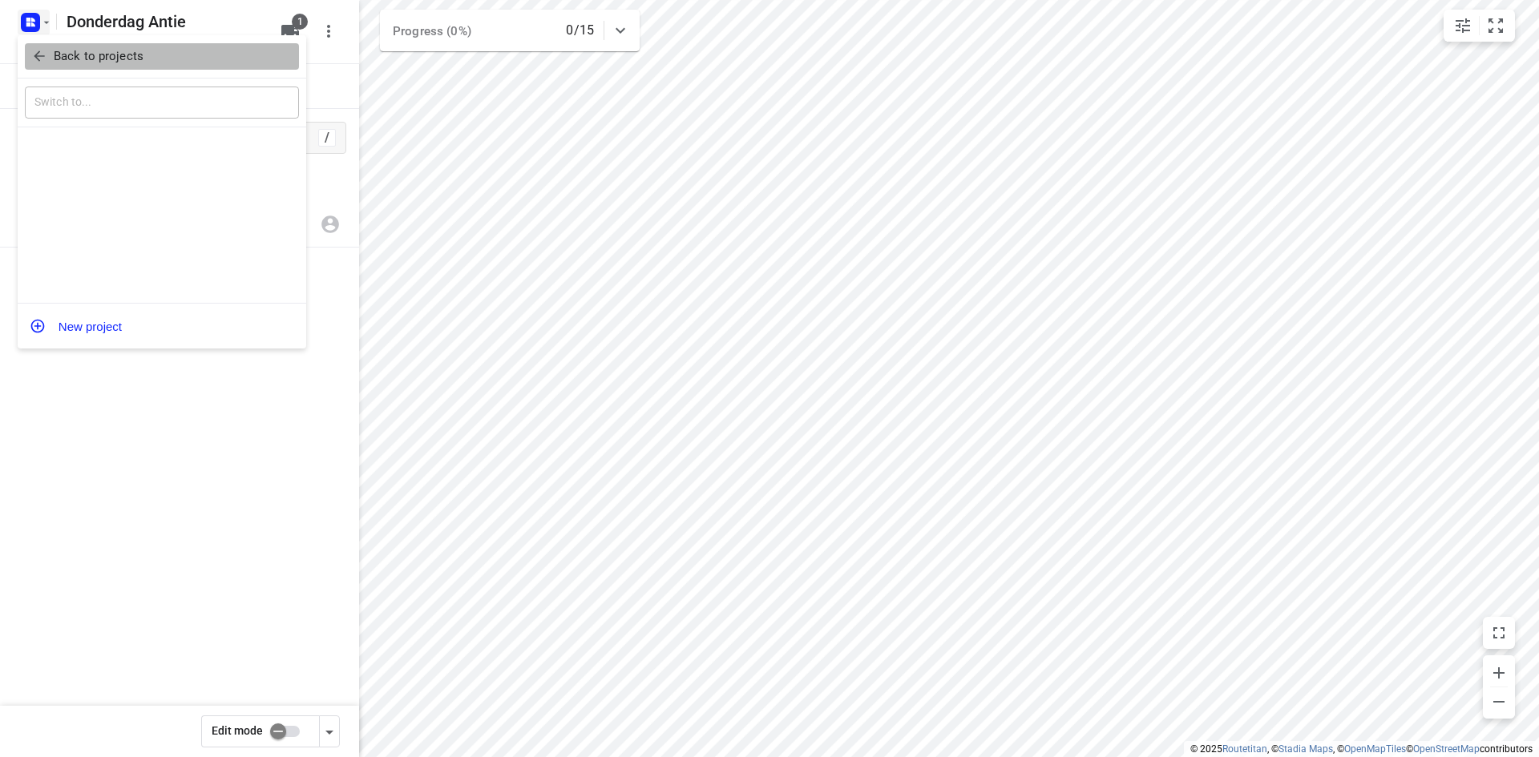
click at [70, 63] on p "Back to projects" at bounding box center [99, 56] width 90 height 18
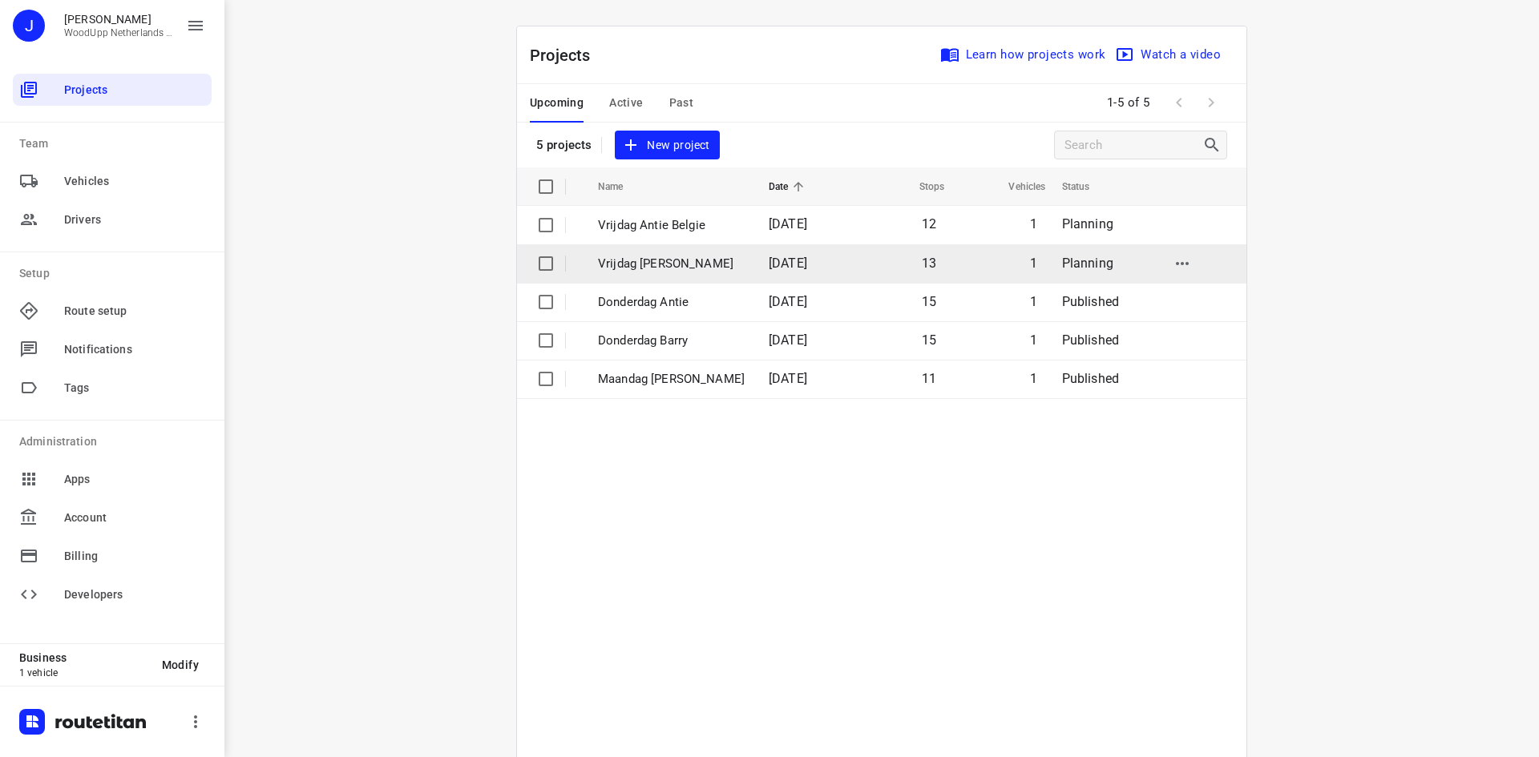
click at [649, 256] on p "Vrijdag [PERSON_NAME]" at bounding box center [671, 264] width 147 height 18
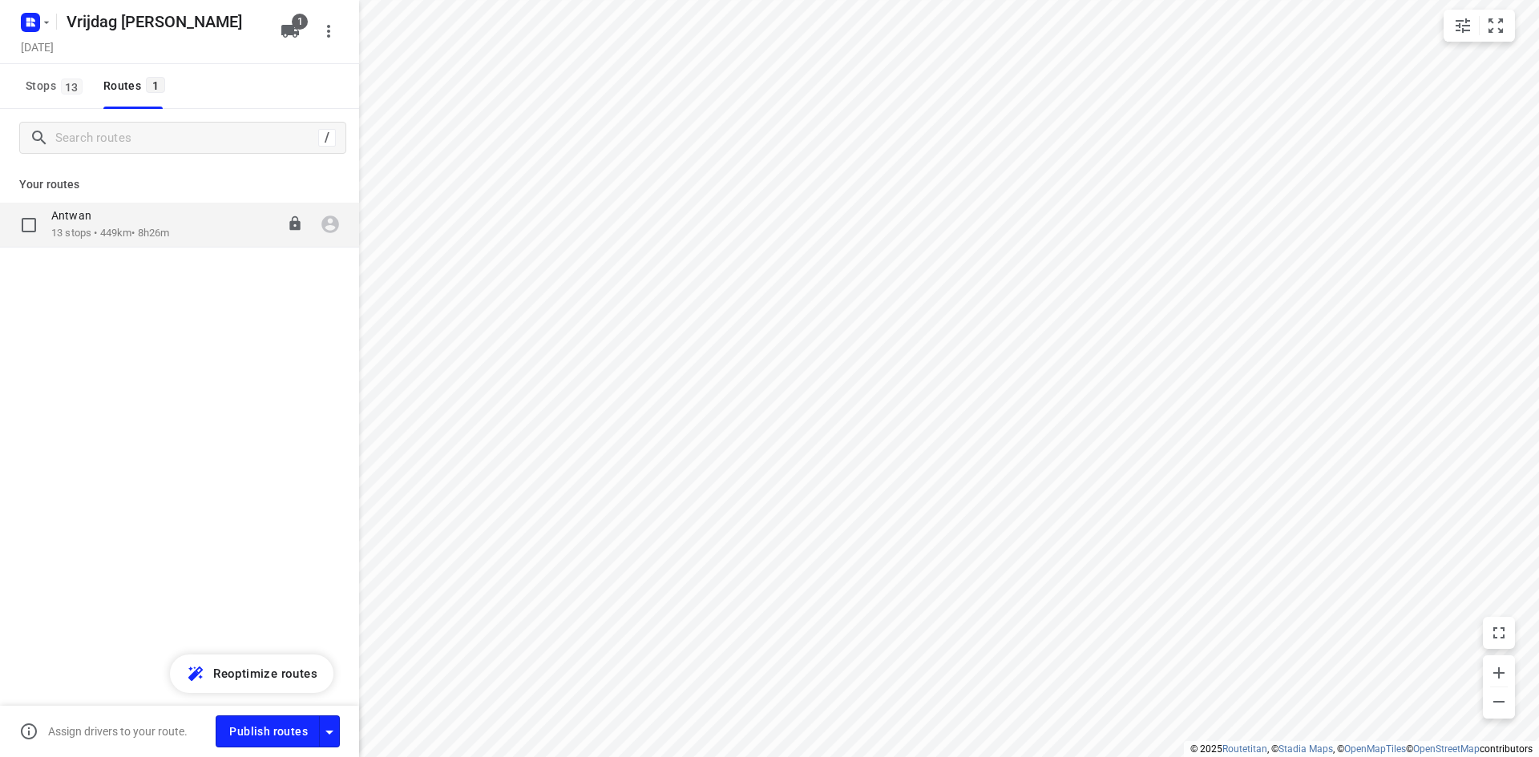
click at [209, 238] on div "Antwan 13 stops • 449km • 8h26m 07:15-15:41" at bounding box center [205, 224] width 308 height 33
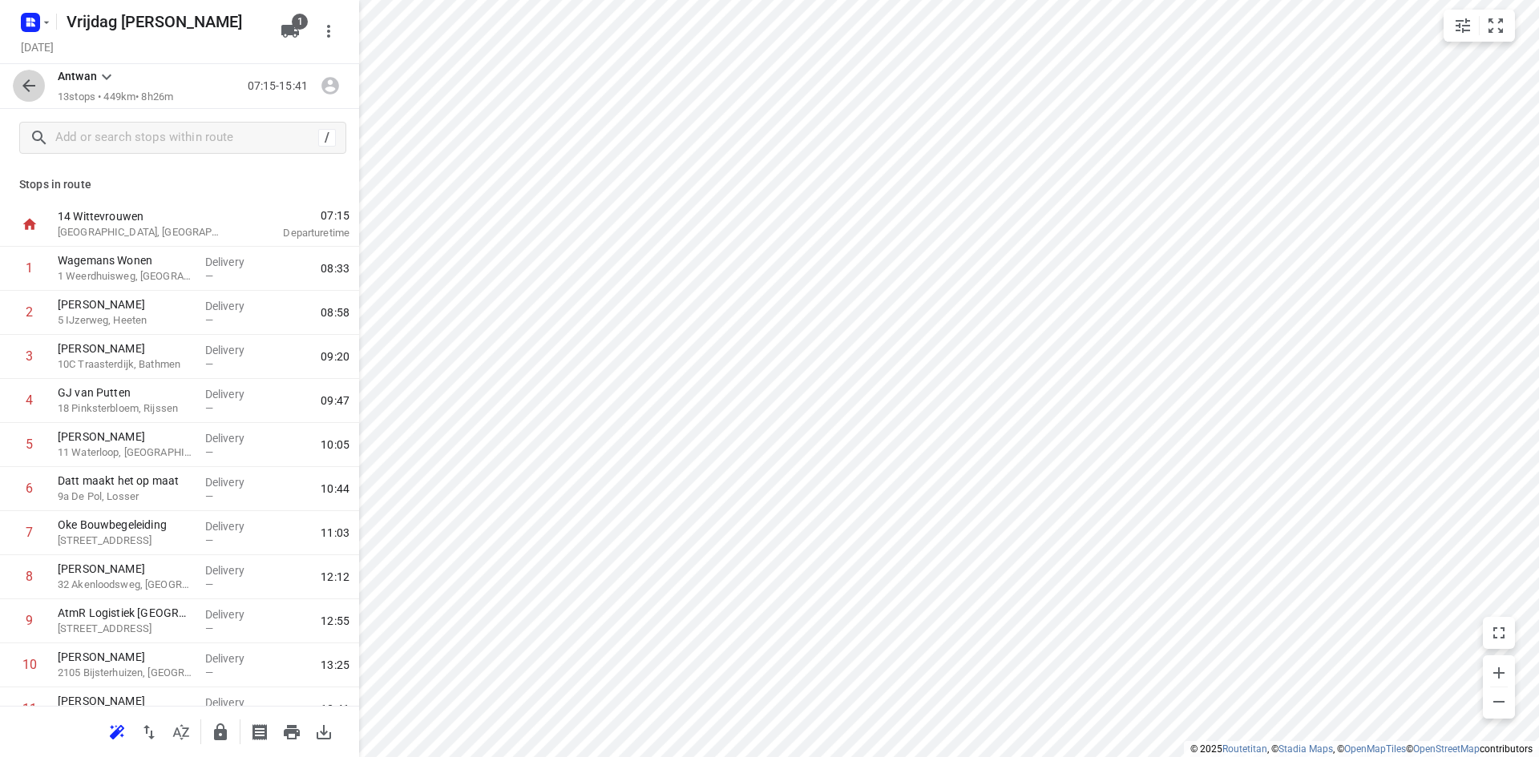
click at [36, 97] on button "button" at bounding box center [29, 86] width 32 height 32
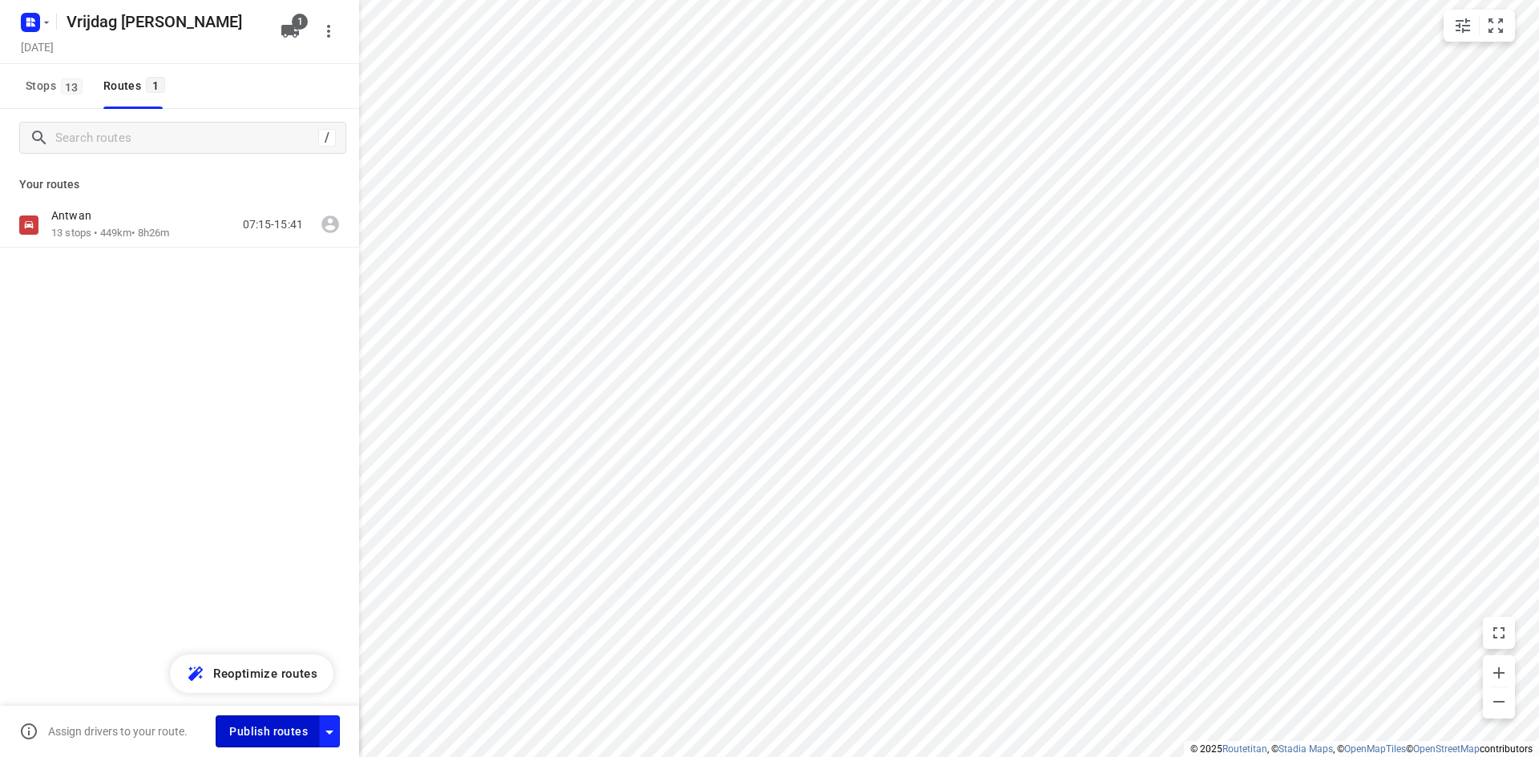
click at [290, 731] on span "Publish routes" at bounding box center [268, 732] width 79 height 20
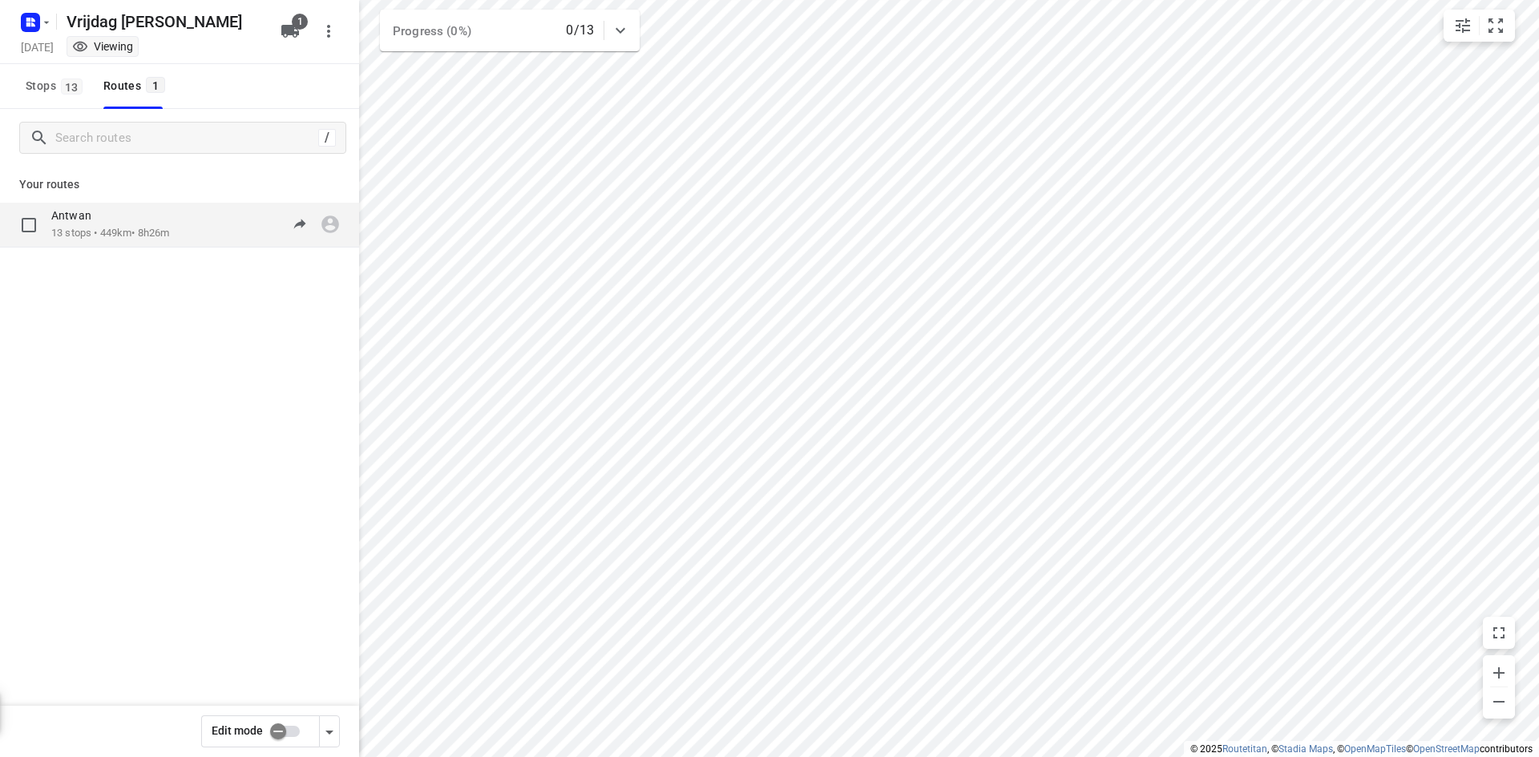
click at [180, 236] on div "Antwan 13 stops • 449km • 8h26m 07:15-15:41" at bounding box center [205, 224] width 308 height 33
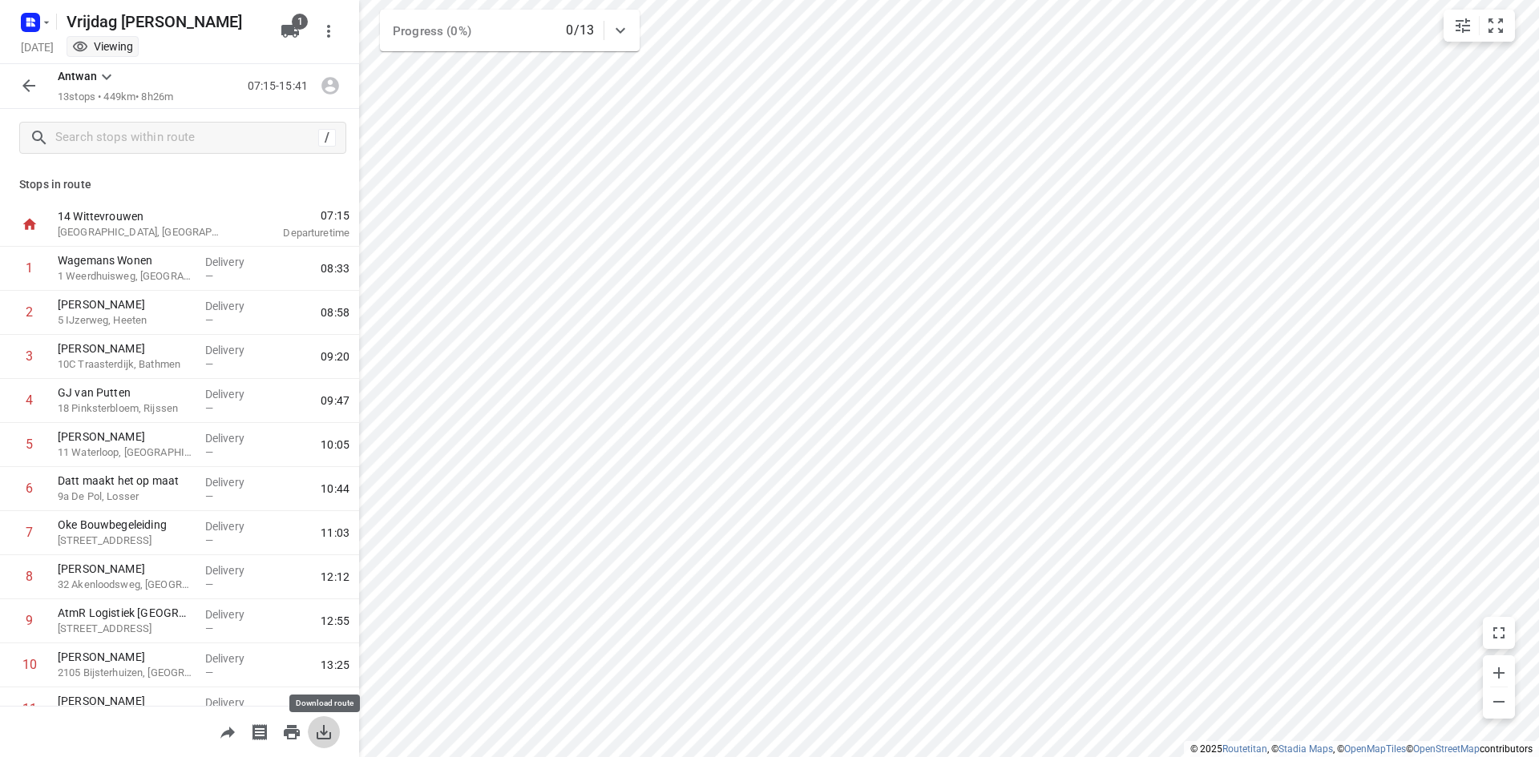
click at [329, 729] on icon "button" at bounding box center [323, 732] width 19 height 19
click at [15, 88] on button "button" at bounding box center [29, 86] width 32 height 32
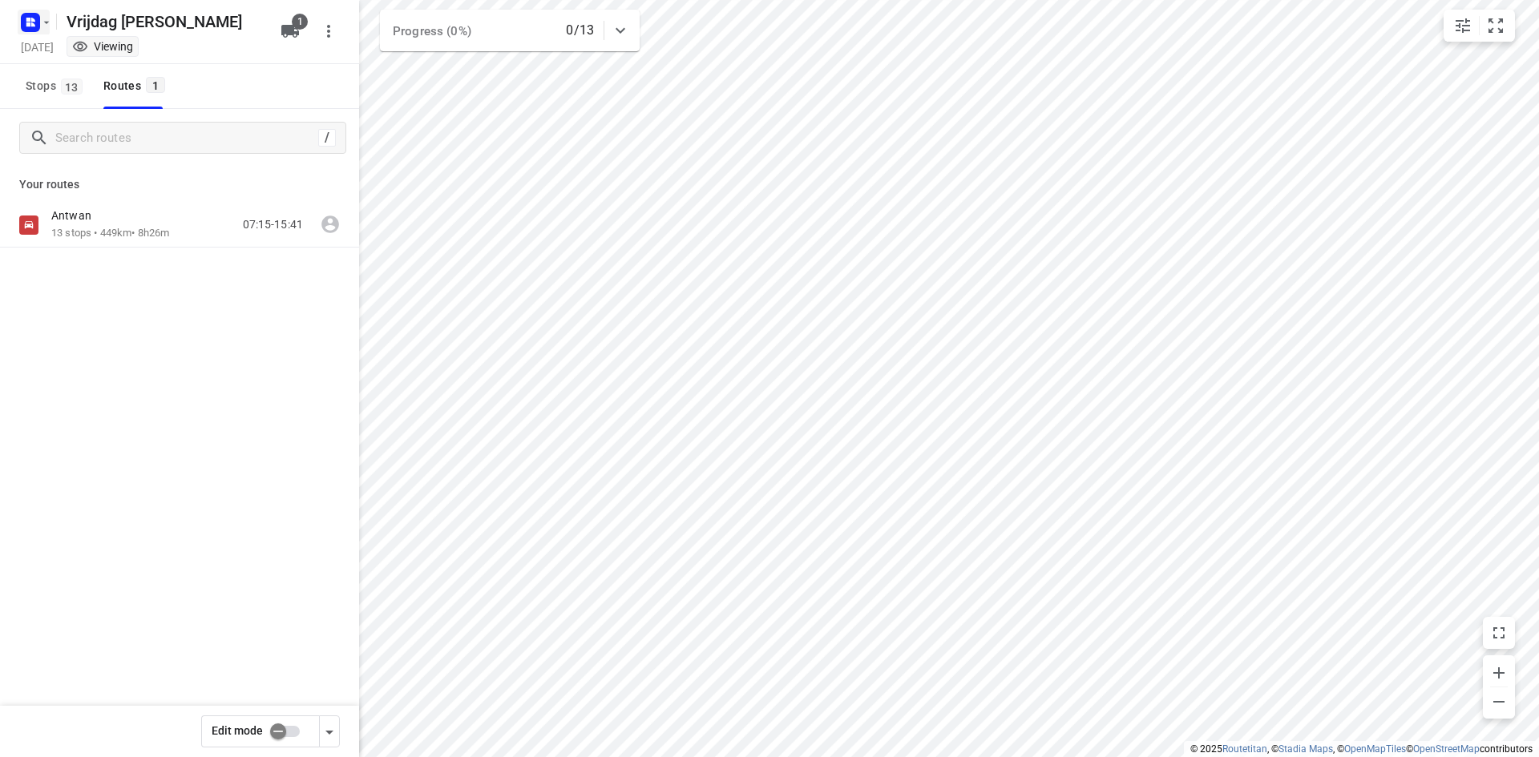
click at [39, 32] on icon "button" at bounding box center [31, 23] width 26 height 26
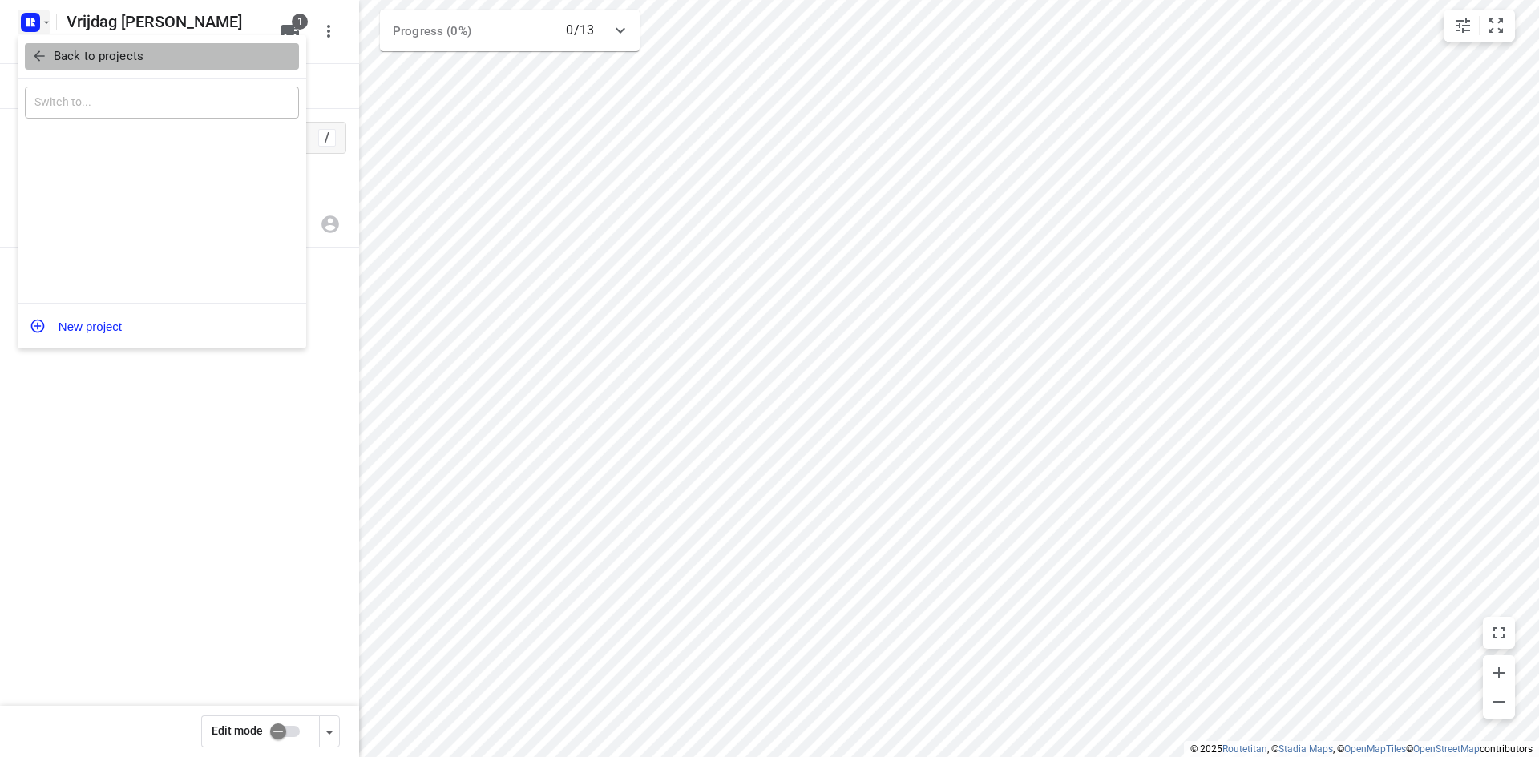
click at [59, 66] on button "Back to projects" at bounding box center [162, 56] width 274 height 26
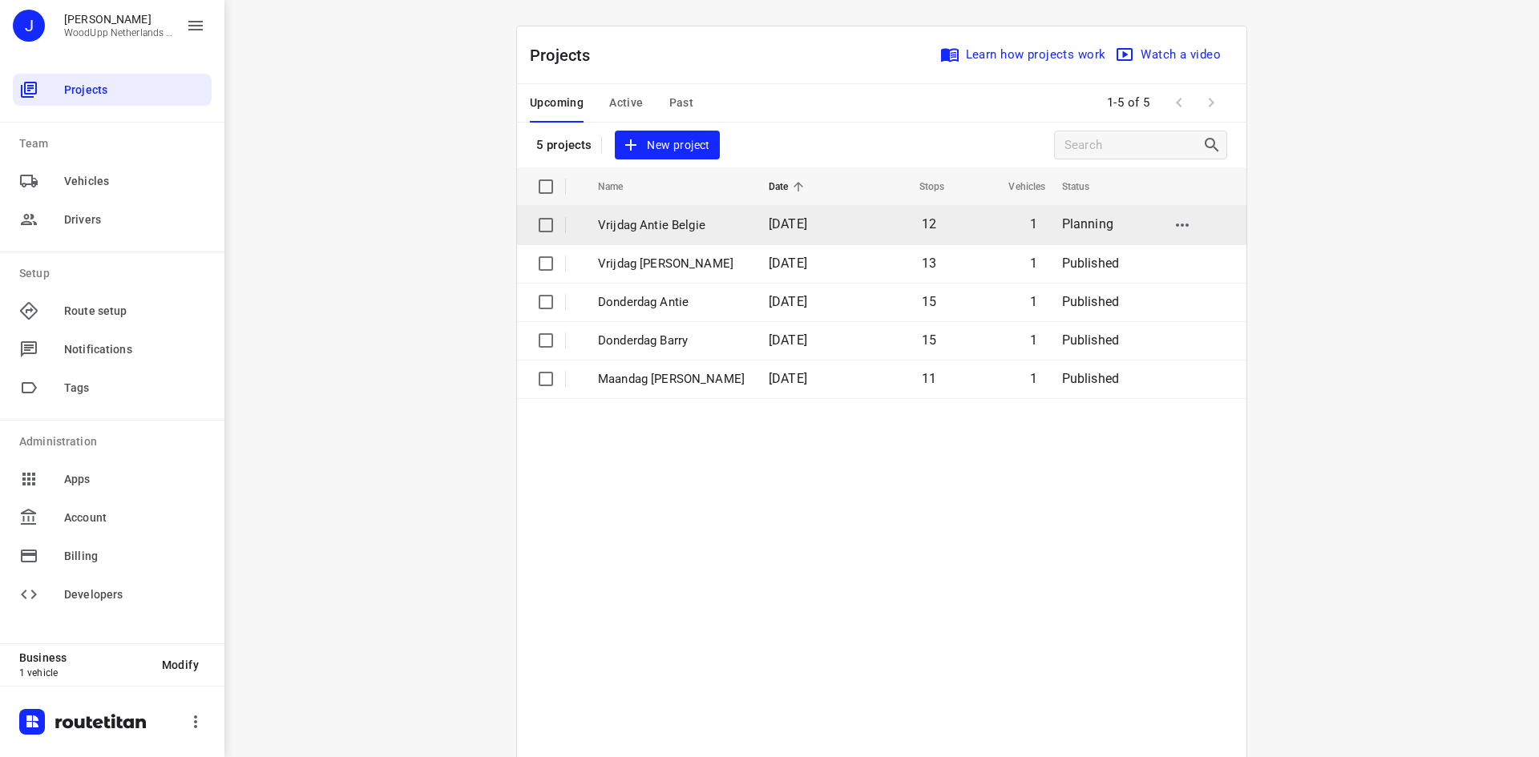
click at [673, 228] on p "Vrijdag Antie Belgie" at bounding box center [671, 225] width 147 height 18
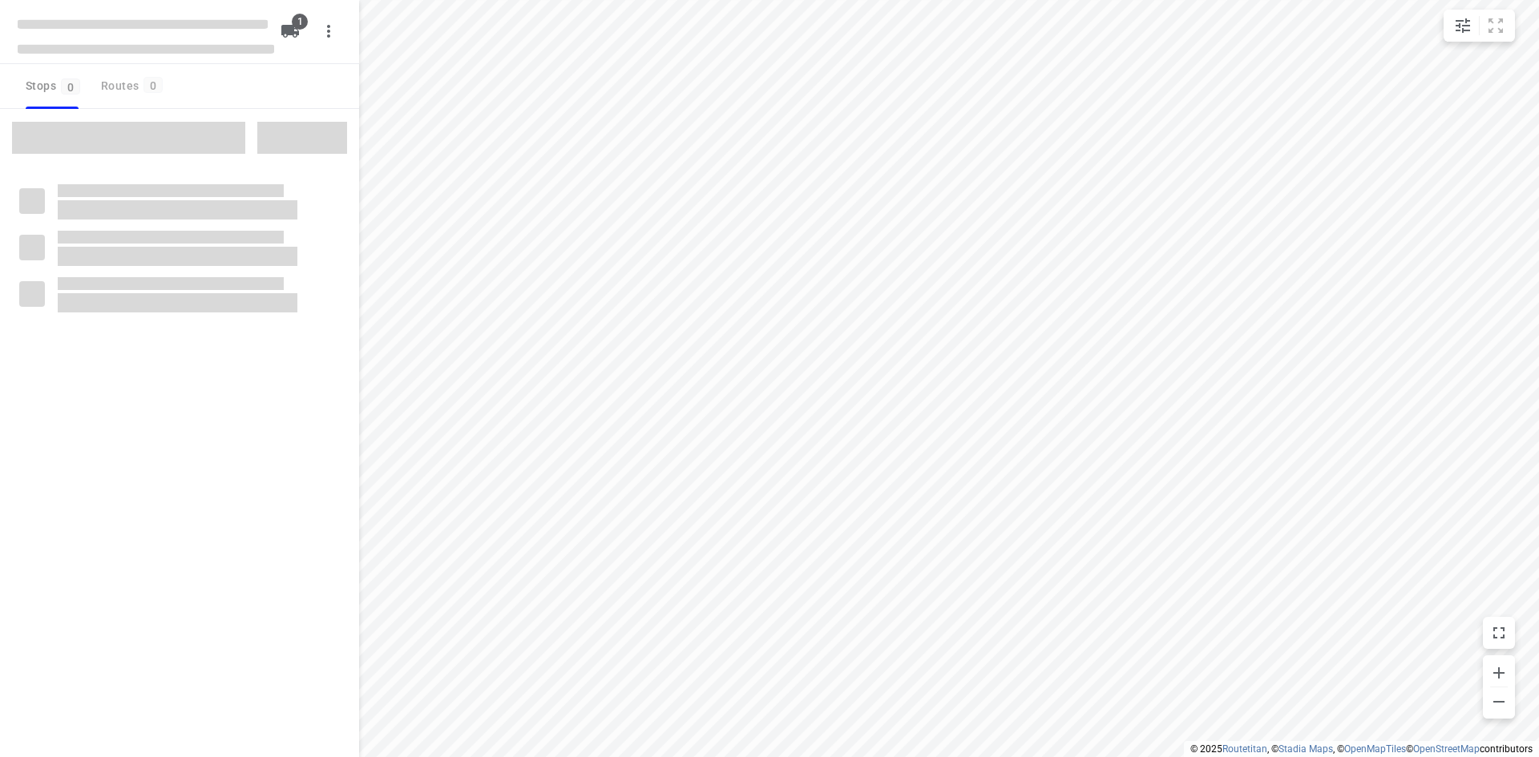
type input "distance"
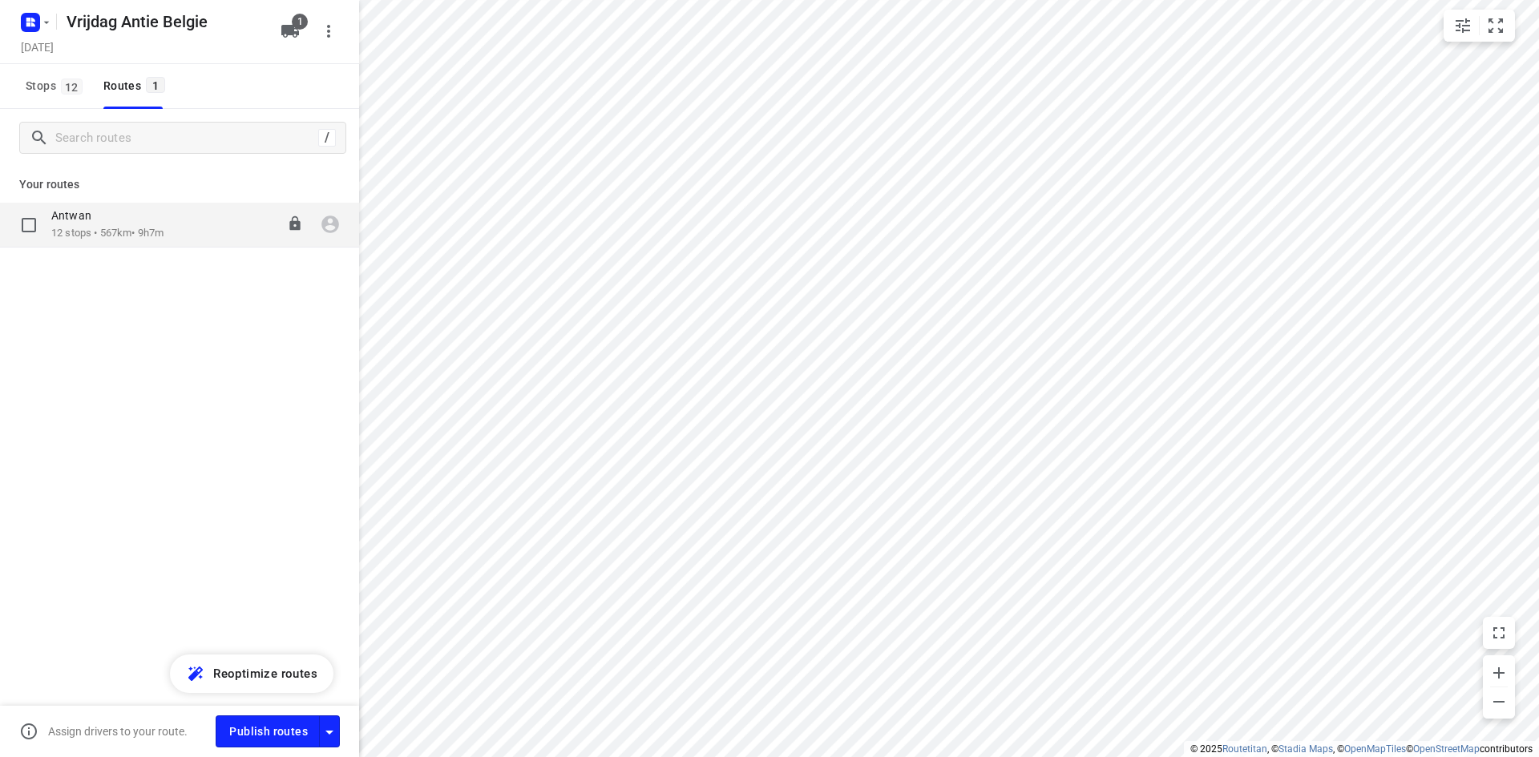
click at [150, 227] on p "12 stops • 567km • 9h7m" at bounding box center [107, 233] width 112 height 15
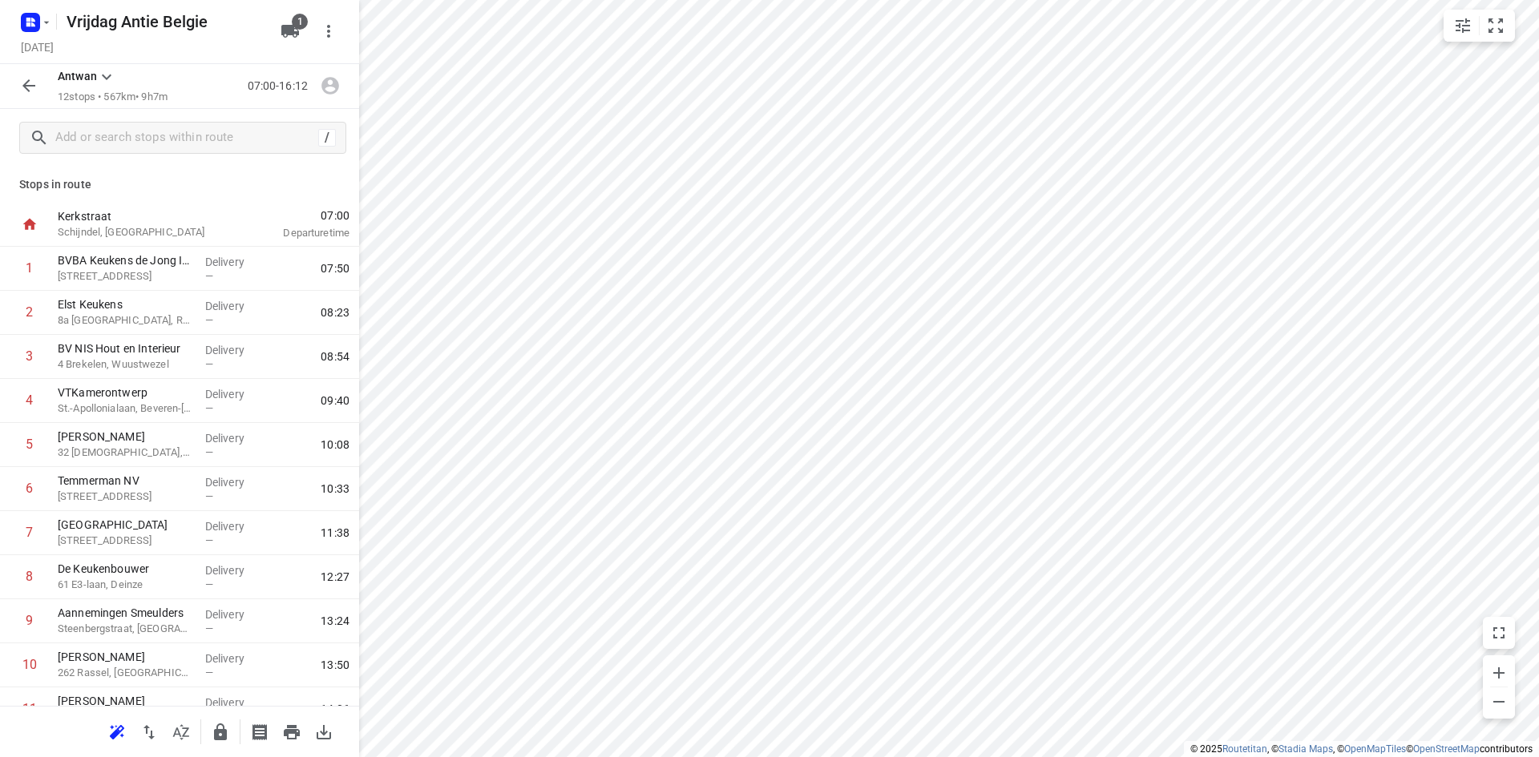
click at [21, 97] on button "button" at bounding box center [29, 86] width 32 height 32
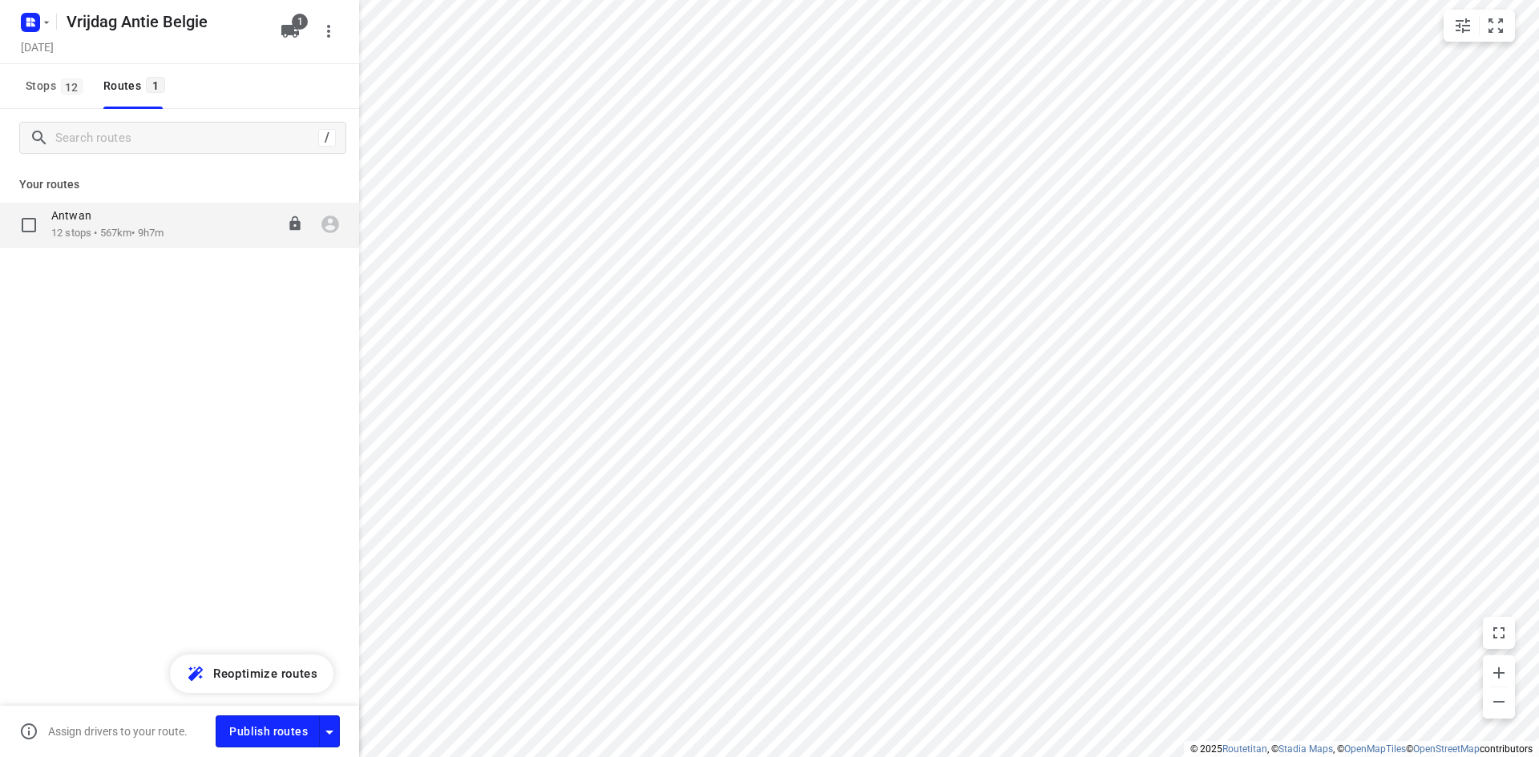
click at [134, 244] on div "Antwan 12 stops • 567km • 9h7m 07:00-16:12" at bounding box center [179, 225] width 359 height 45
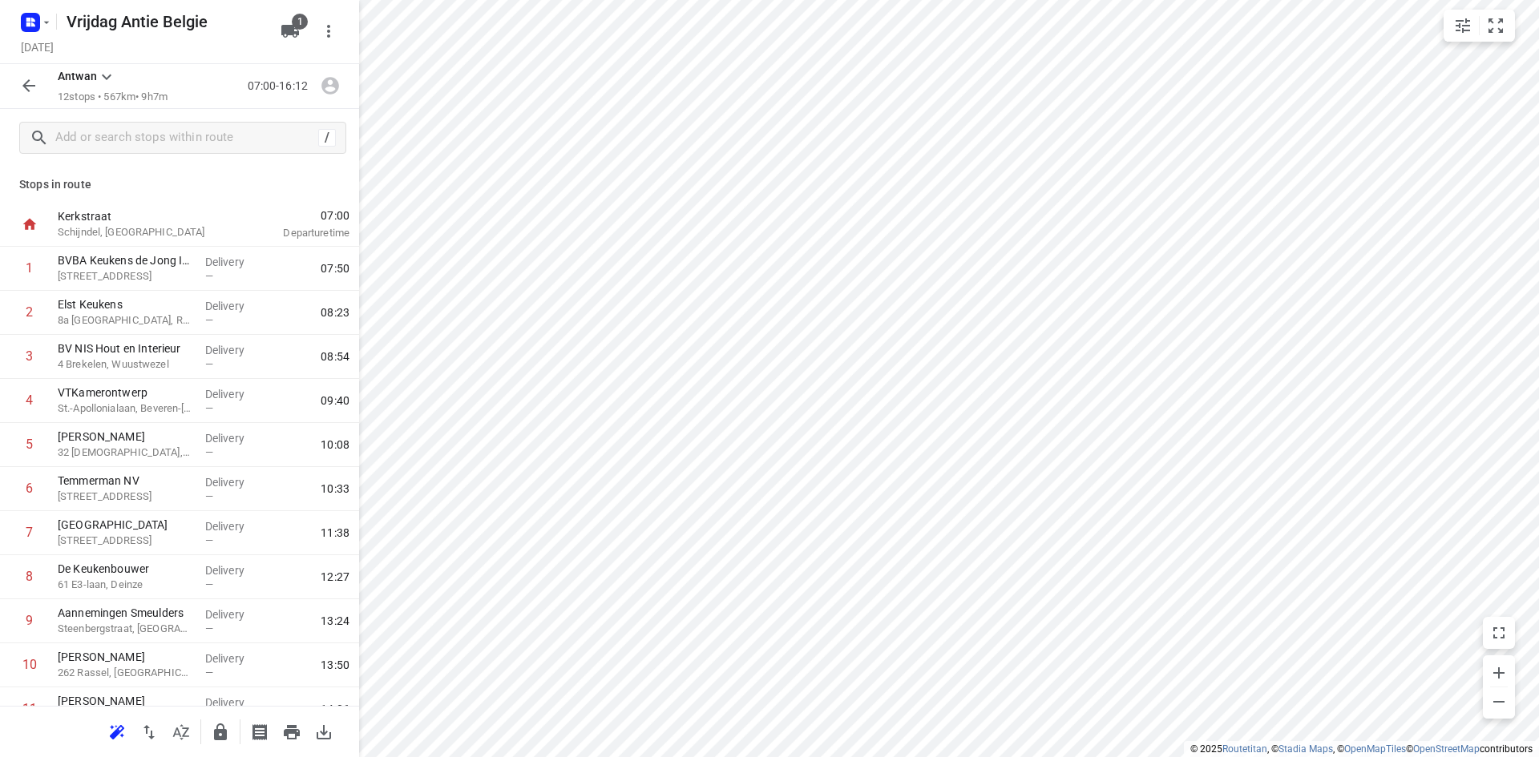
click at [30, 88] on icon "button" at bounding box center [28, 85] width 19 height 19
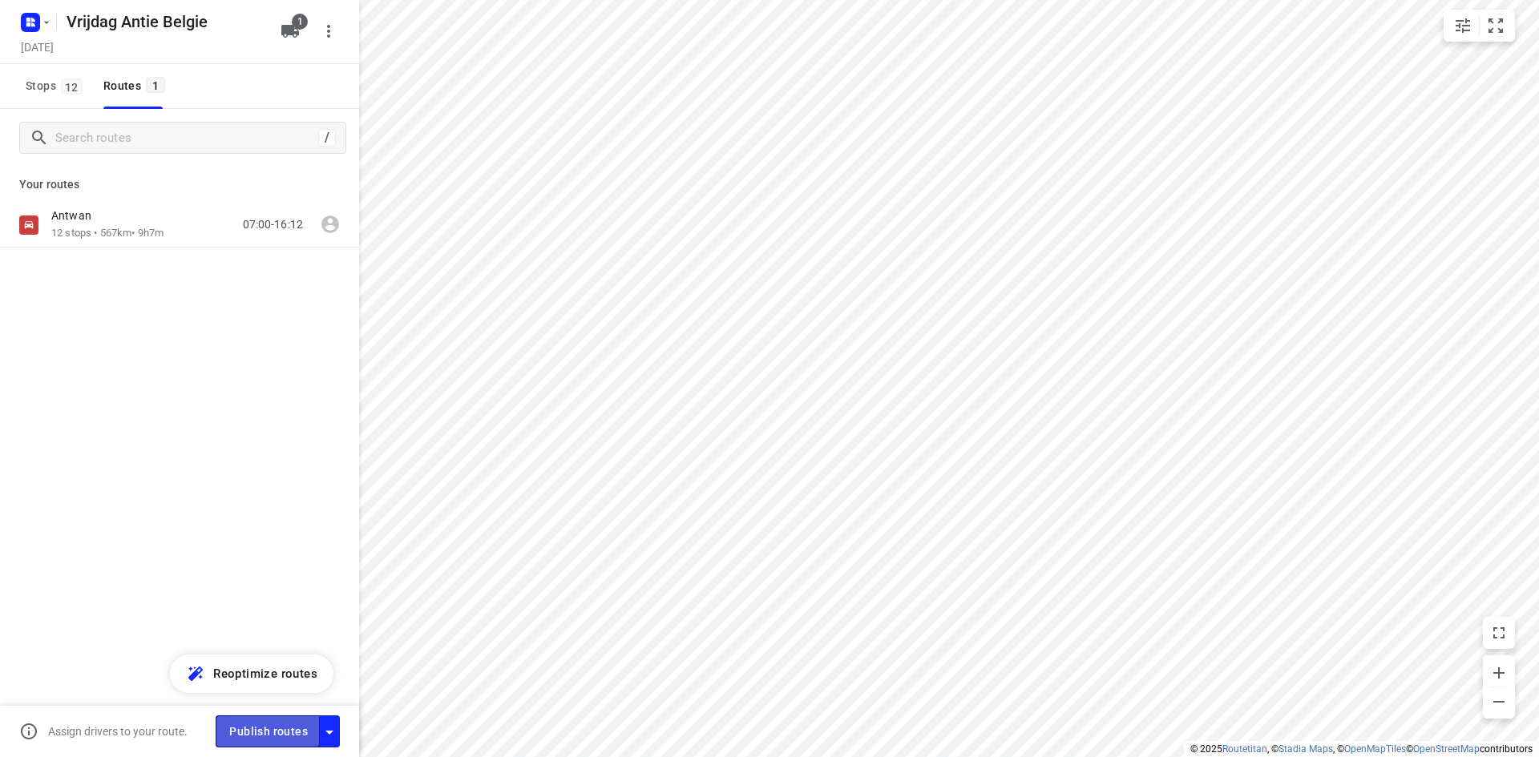
click at [257, 726] on span "Publish routes" at bounding box center [268, 732] width 79 height 20
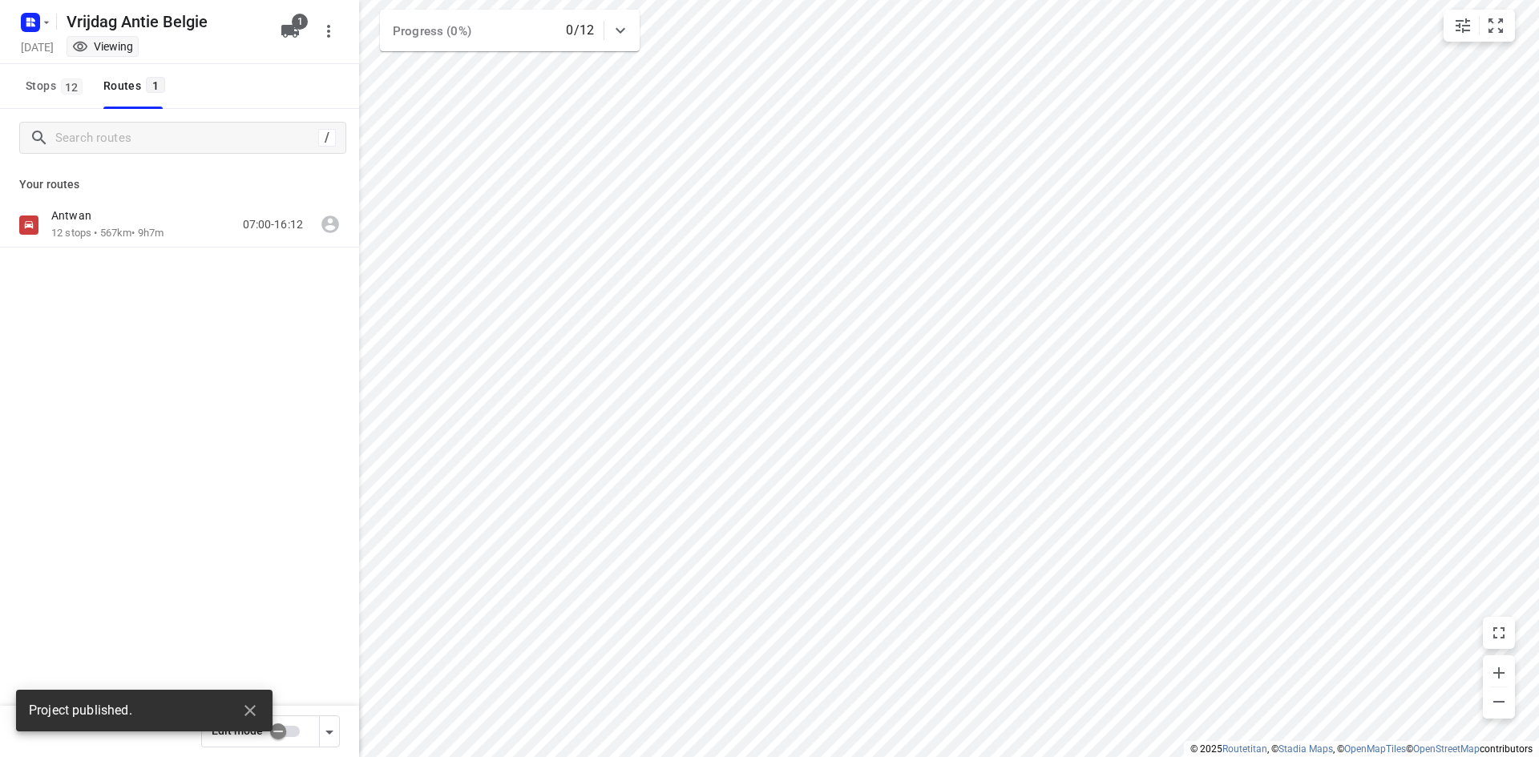
click at [159, 435] on div "/ Your routes Antwan 12 stops • 567km • 9h7m 07:00-16:12" at bounding box center [179, 455] width 359 height 693
click at [132, 239] on p "12 stops • 567km • 9h7m" at bounding box center [107, 233] width 112 height 15
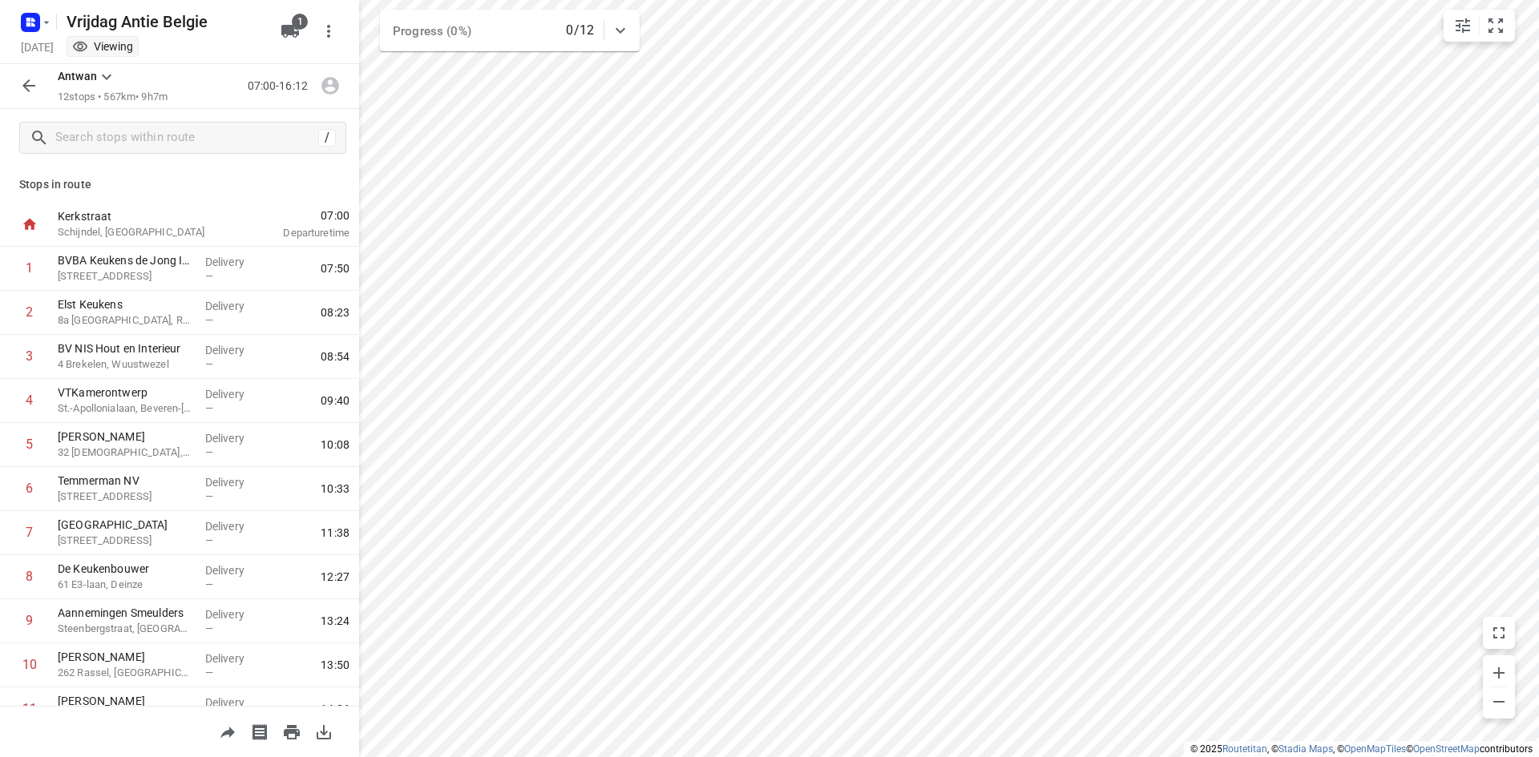
click at [339, 732] on button "button" at bounding box center [324, 732] width 32 height 32
click at [10, 95] on div "Antwan 12 stops • 567km • 9h7m 07:00-16:12" at bounding box center [179, 86] width 359 height 45
click at [28, 75] on button "button" at bounding box center [29, 86] width 32 height 32
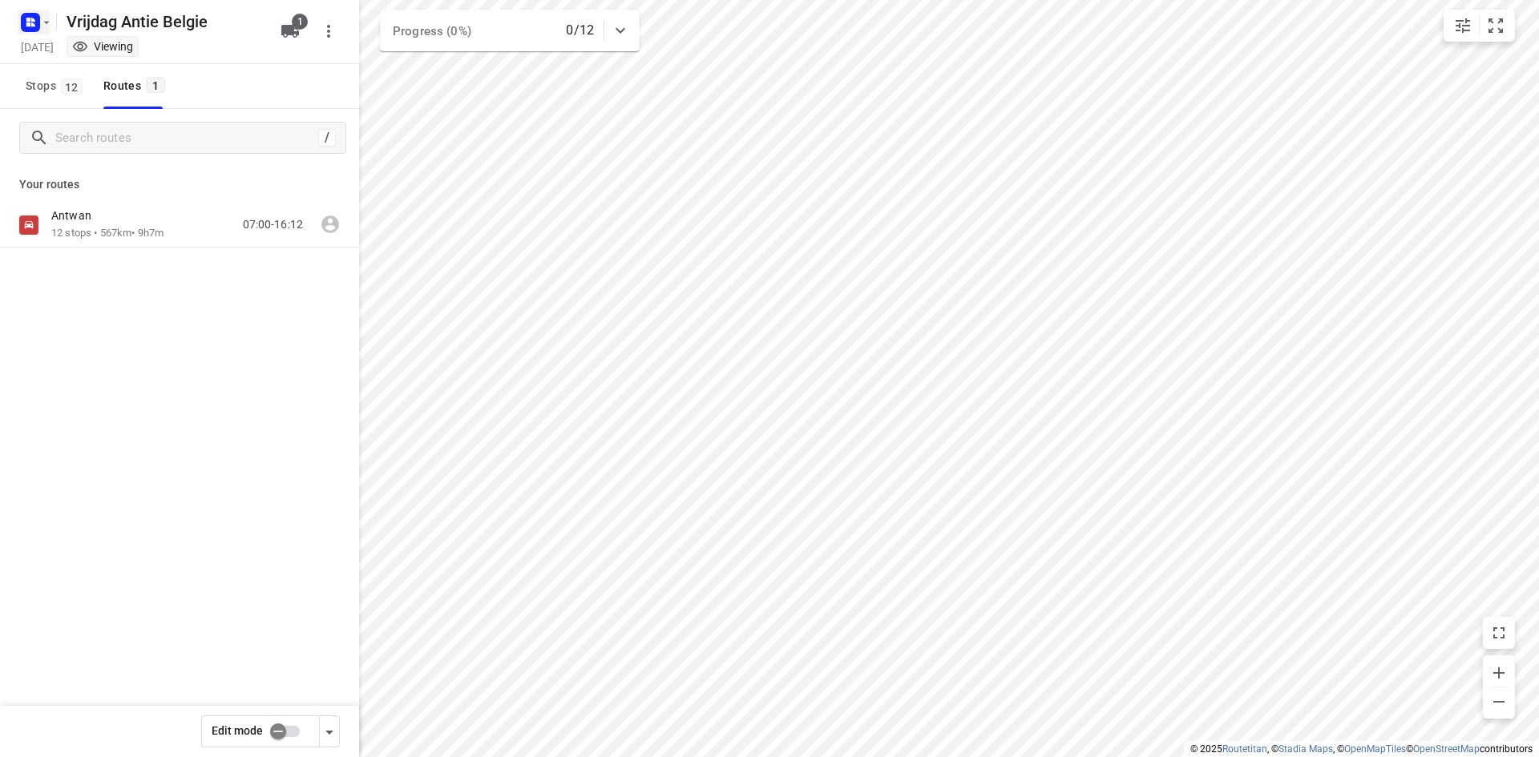
click at [37, 30] on rect "button" at bounding box center [30, 22] width 19 height 19
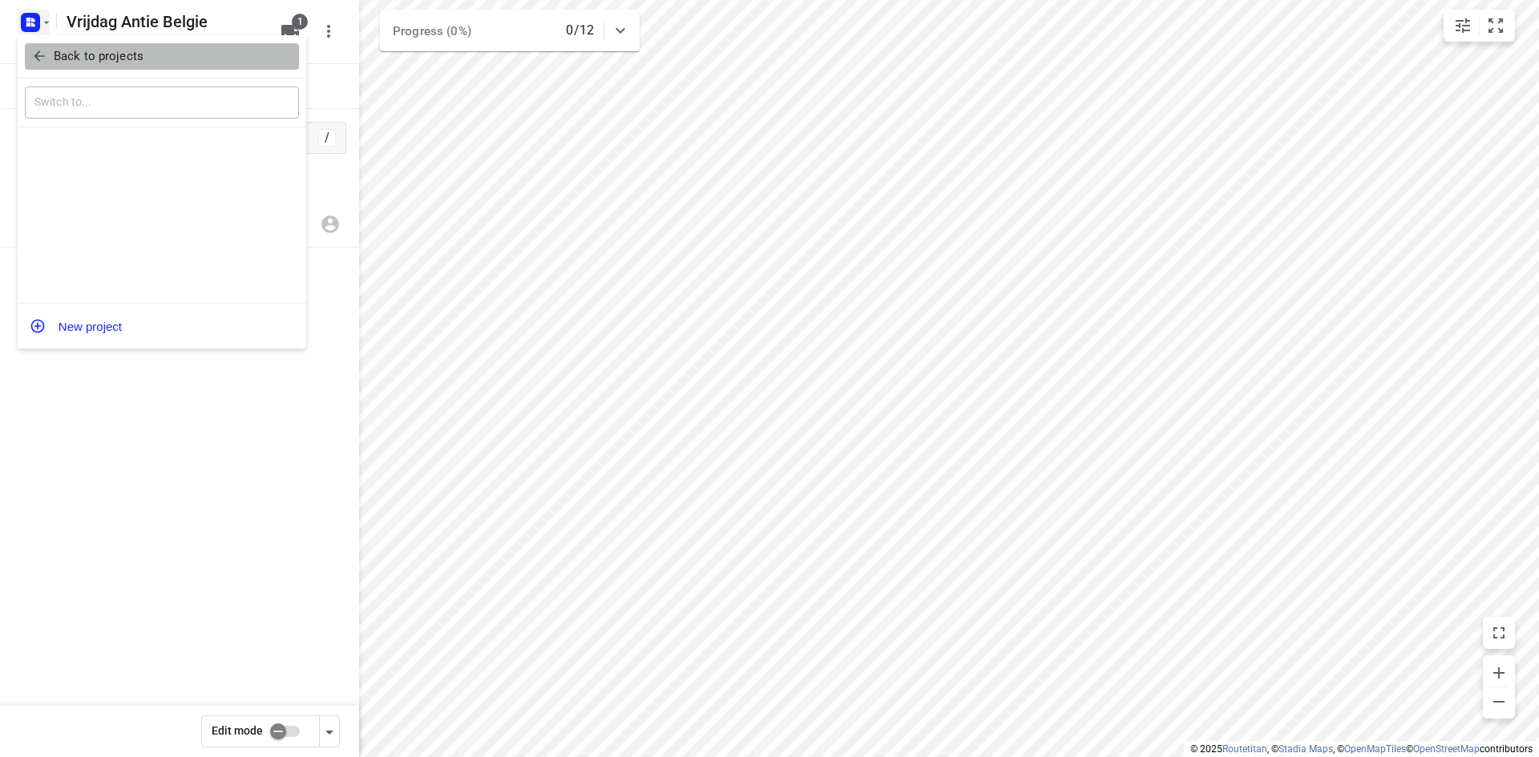
click at [52, 64] on span "Back to projects" at bounding box center [161, 56] width 261 height 18
